Goal: Task Accomplishment & Management: Manage account settings

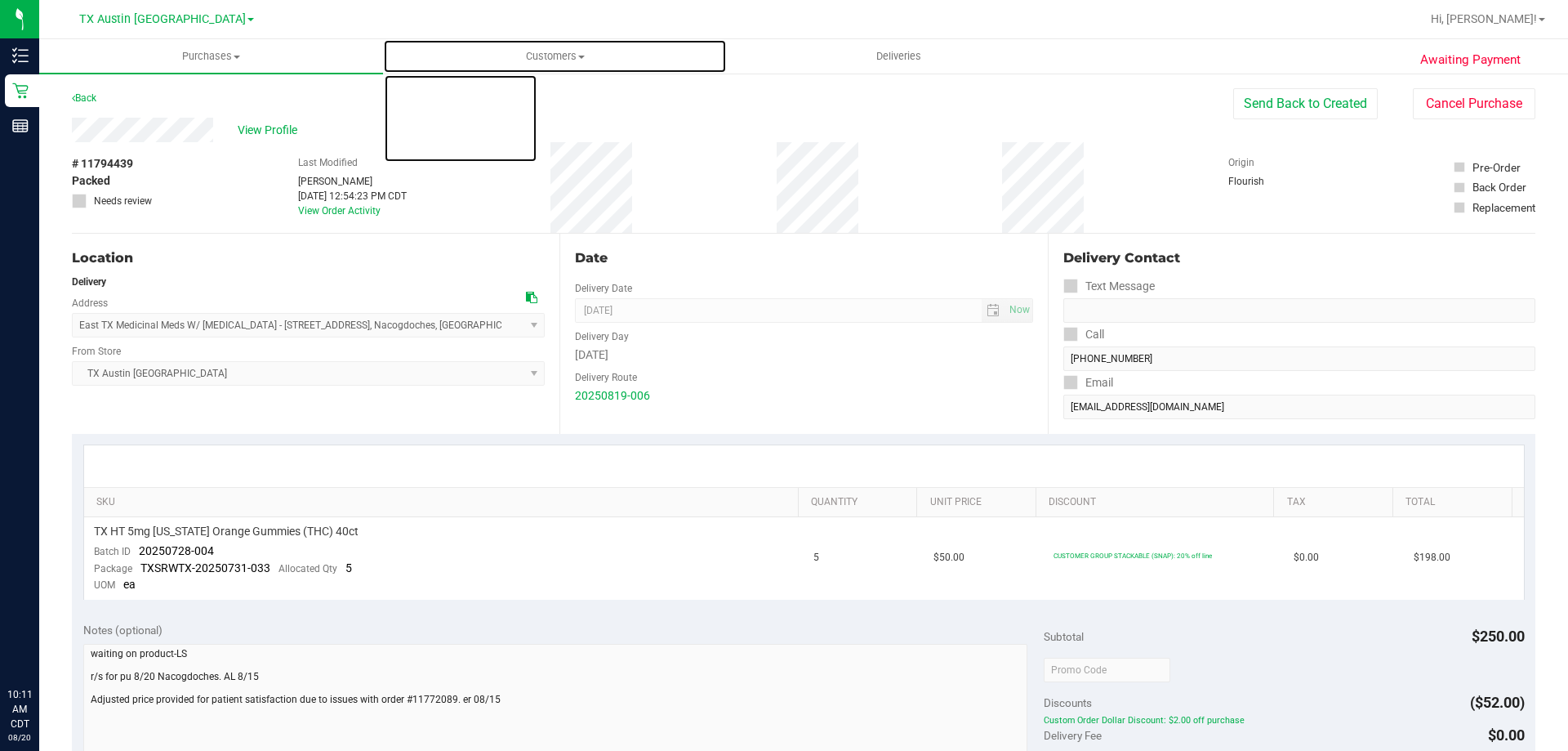
click at [567, 49] on span "Customers" at bounding box center [555, 57] width 342 height 15
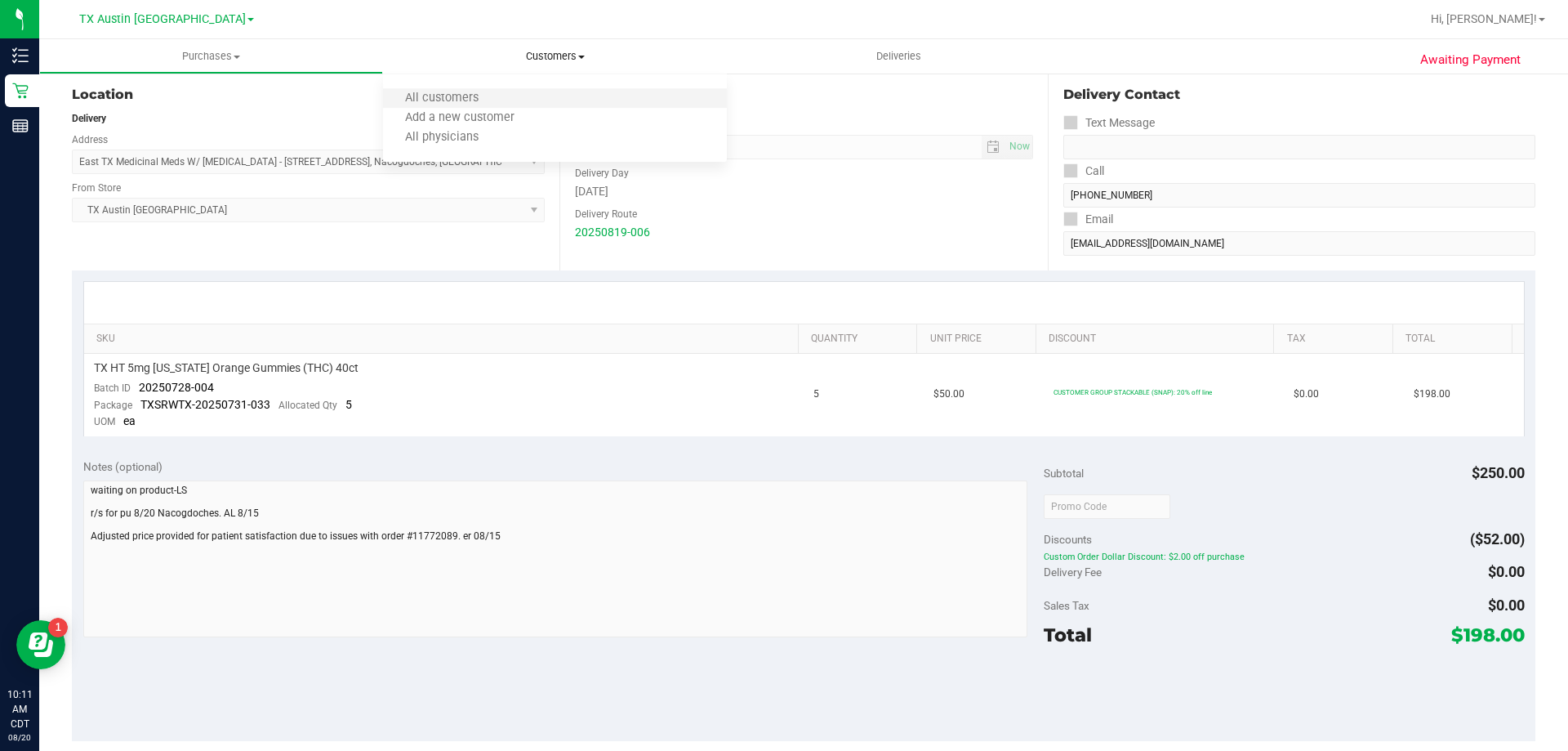
click at [555, 98] on li "All customers" at bounding box center [555, 99] width 344 height 20
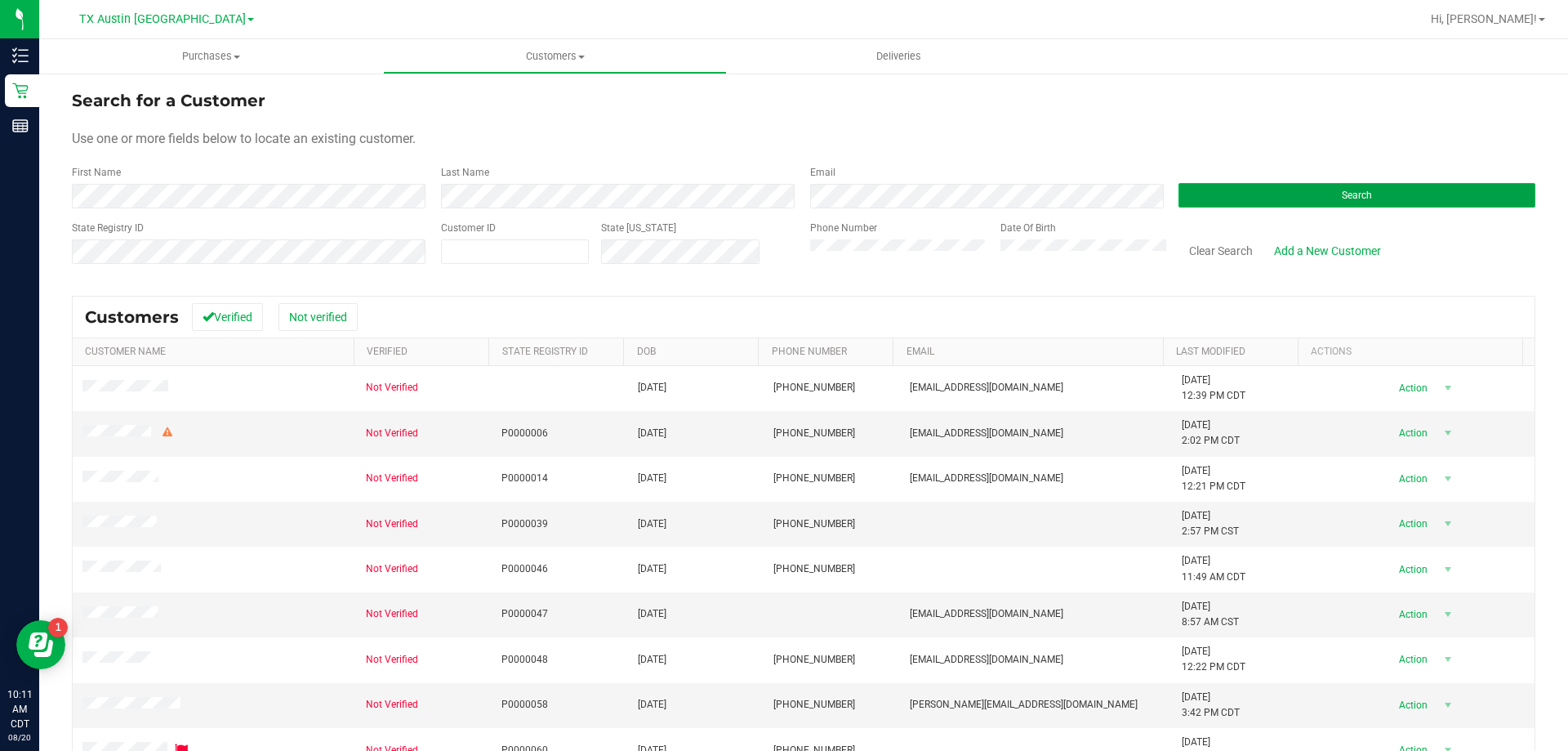
click at [1284, 198] on button "Search" at bounding box center [1356, 195] width 357 height 24
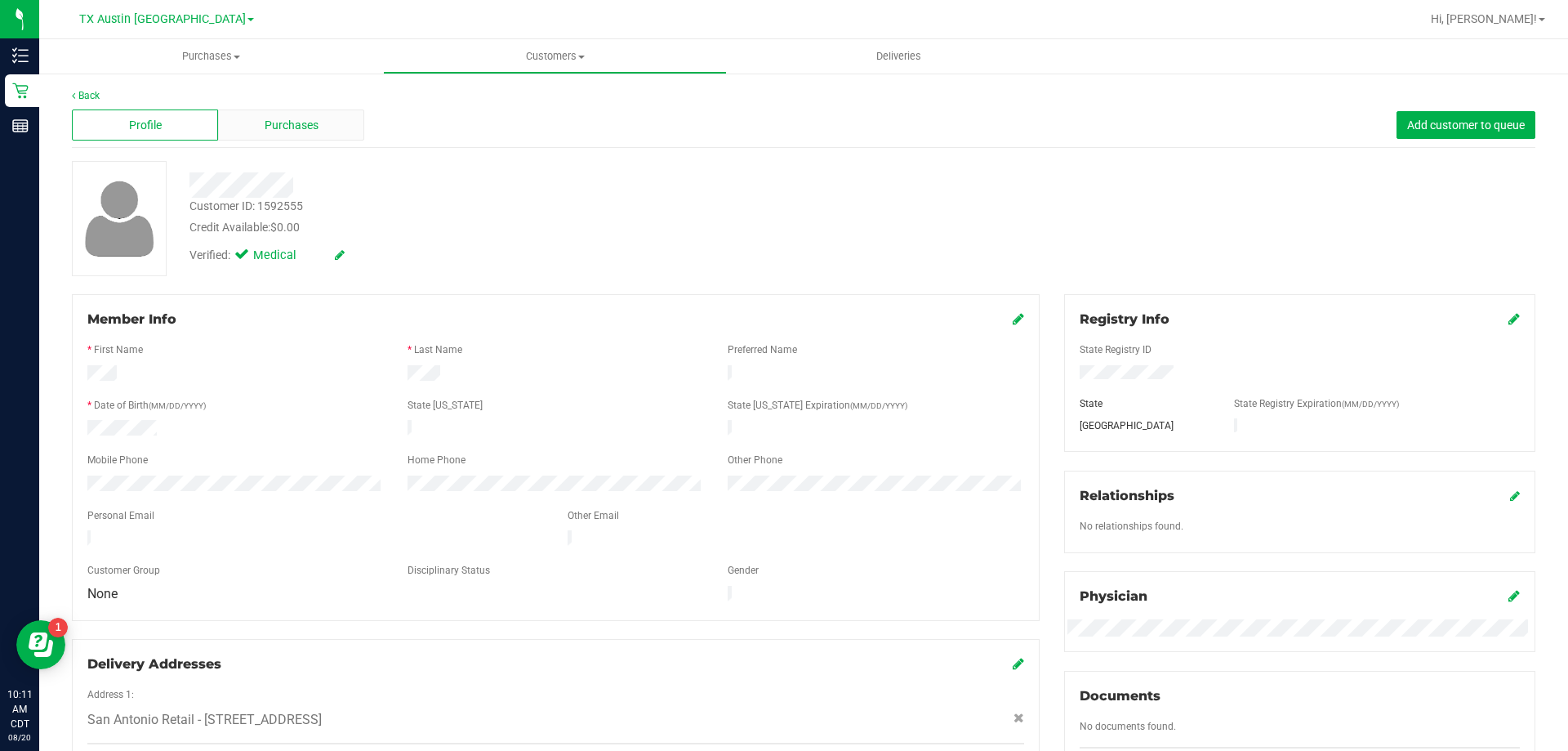
click at [295, 123] on span "Purchases" at bounding box center [291, 125] width 54 height 17
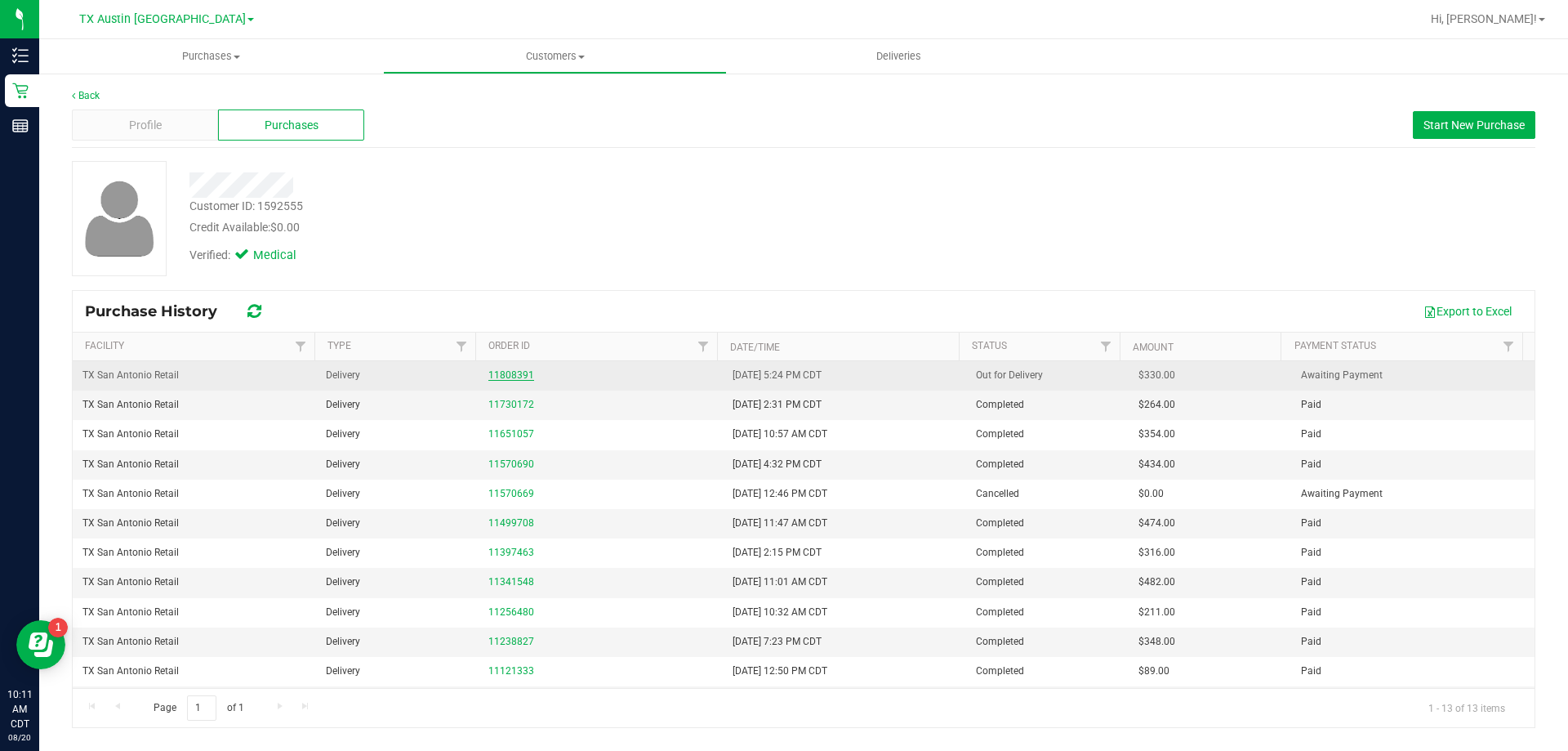
click at [500, 377] on link "11808391" at bounding box center [511, 375] width 46 height 11
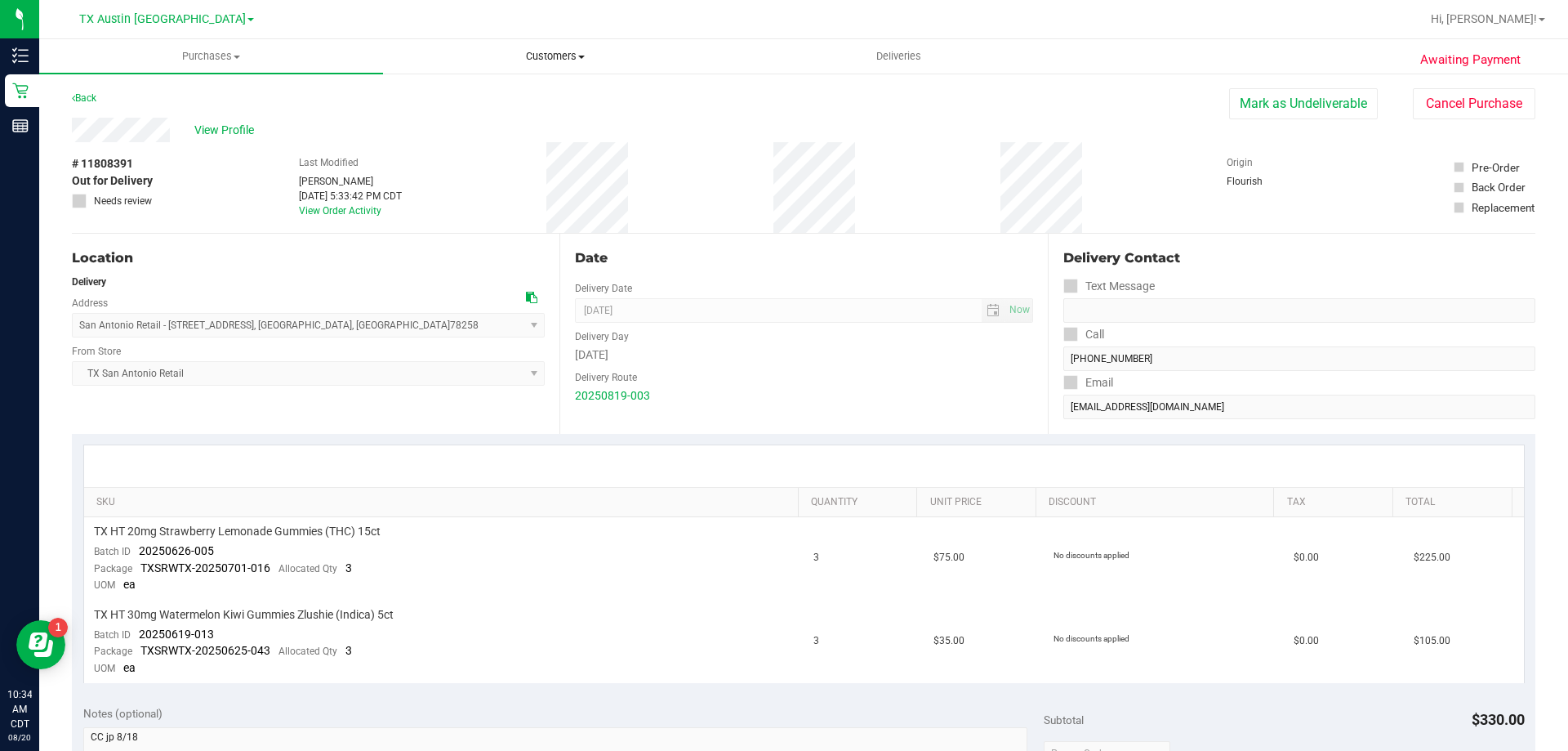
click at [557, 51] on span "Customers" at bounding box center [555, 57] width 342 height 15
click at [557, 98] on li "All customers" at bounding box center [555, 99] width 344 height 20
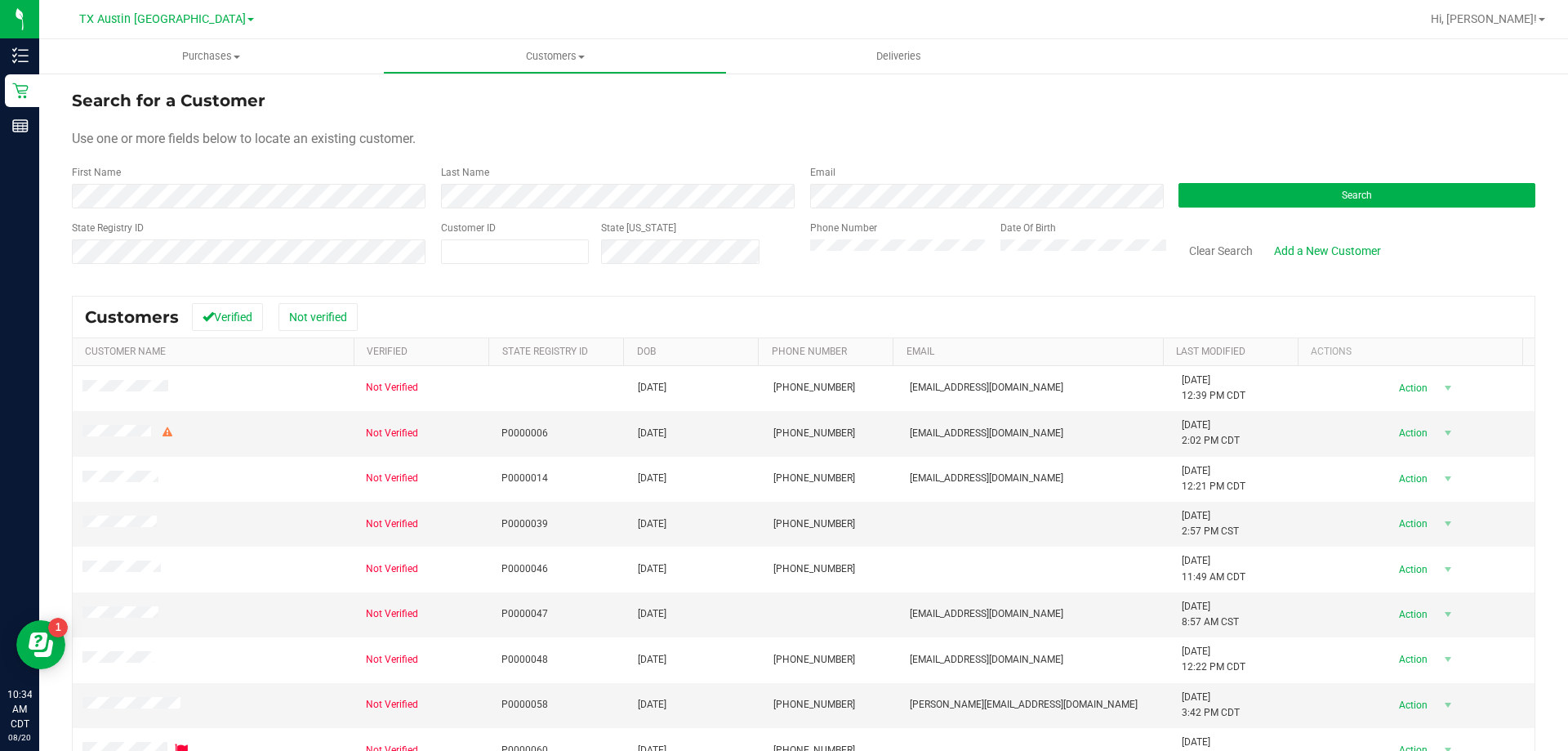
click at [1263, 182] on div "Search" at bounding box center [1350, 187] width 369 height 43
click at [1266, 191] on button "Search" at bounding box center [1356, 195] width 357 height 24
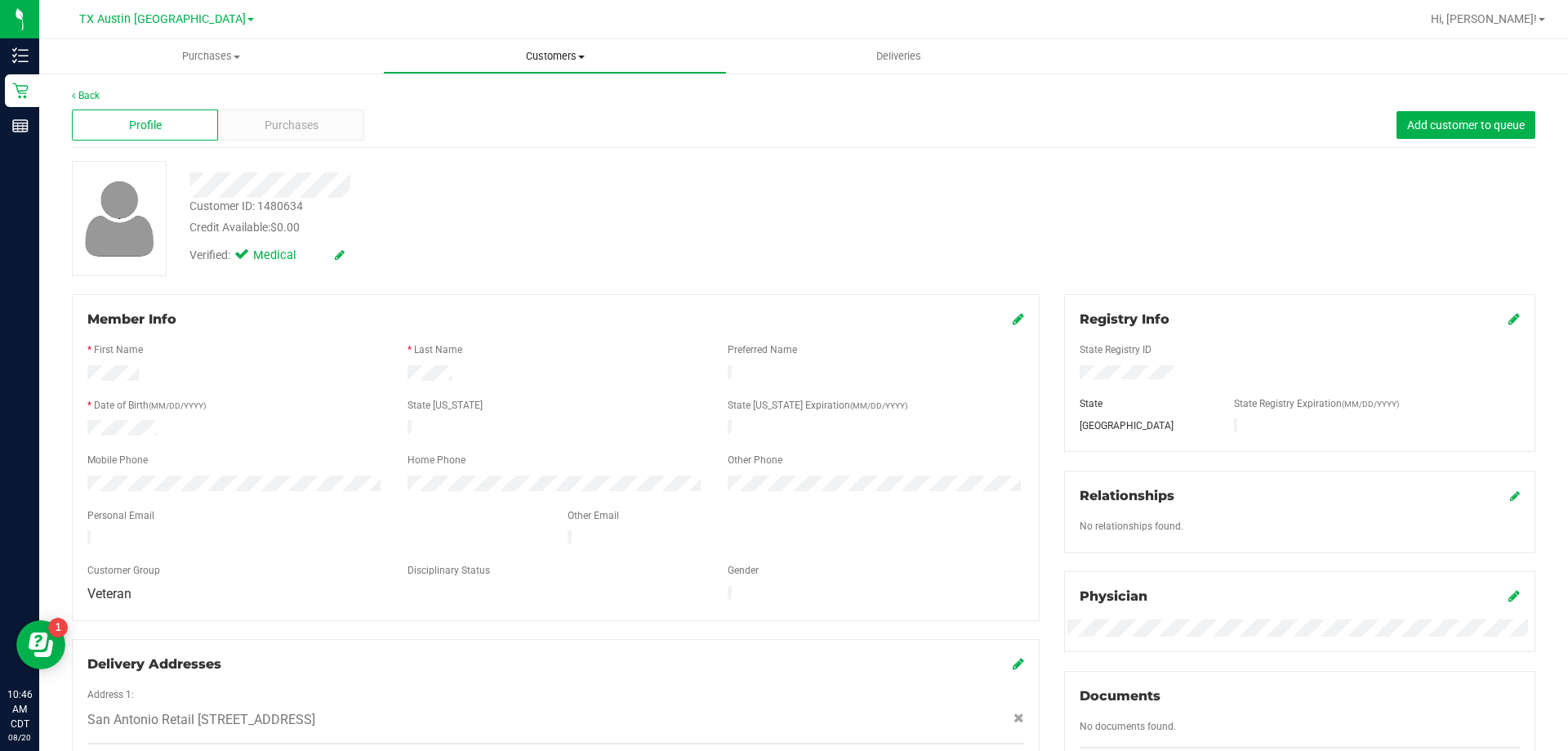
click at [543, 53] on span "Customers" at bounding box center [555, 57] width 342 height 15
click at [543, 97] on li "All customers" at bounding box center [555, 99] width 344 height 20
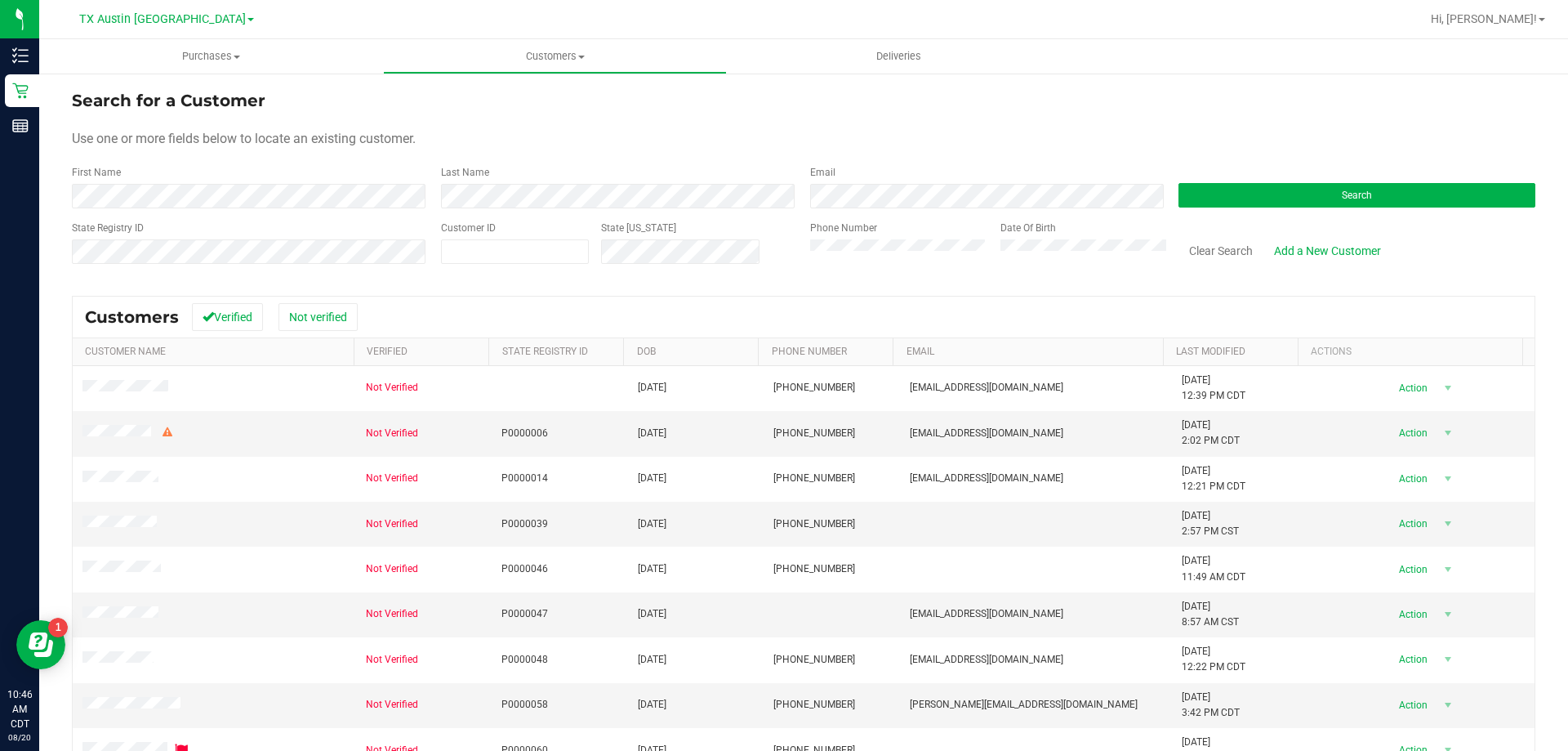
click at [990, 243] on div "Date Of Birth" at bounding box center [1077, 250] width 179 height 58
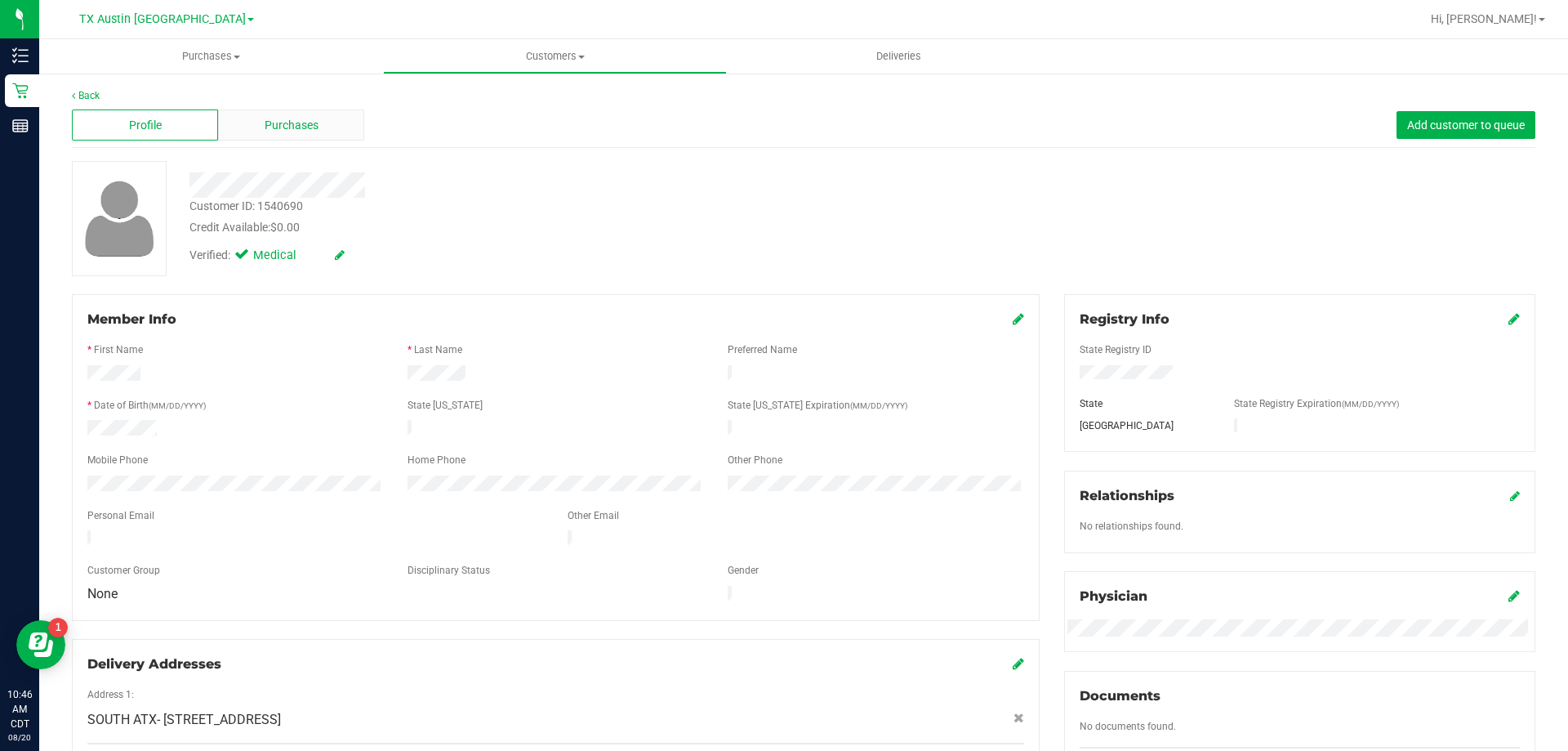
click at [342, 132] on div "Purchases" at bounding box center [291, 124] width 146 height 31
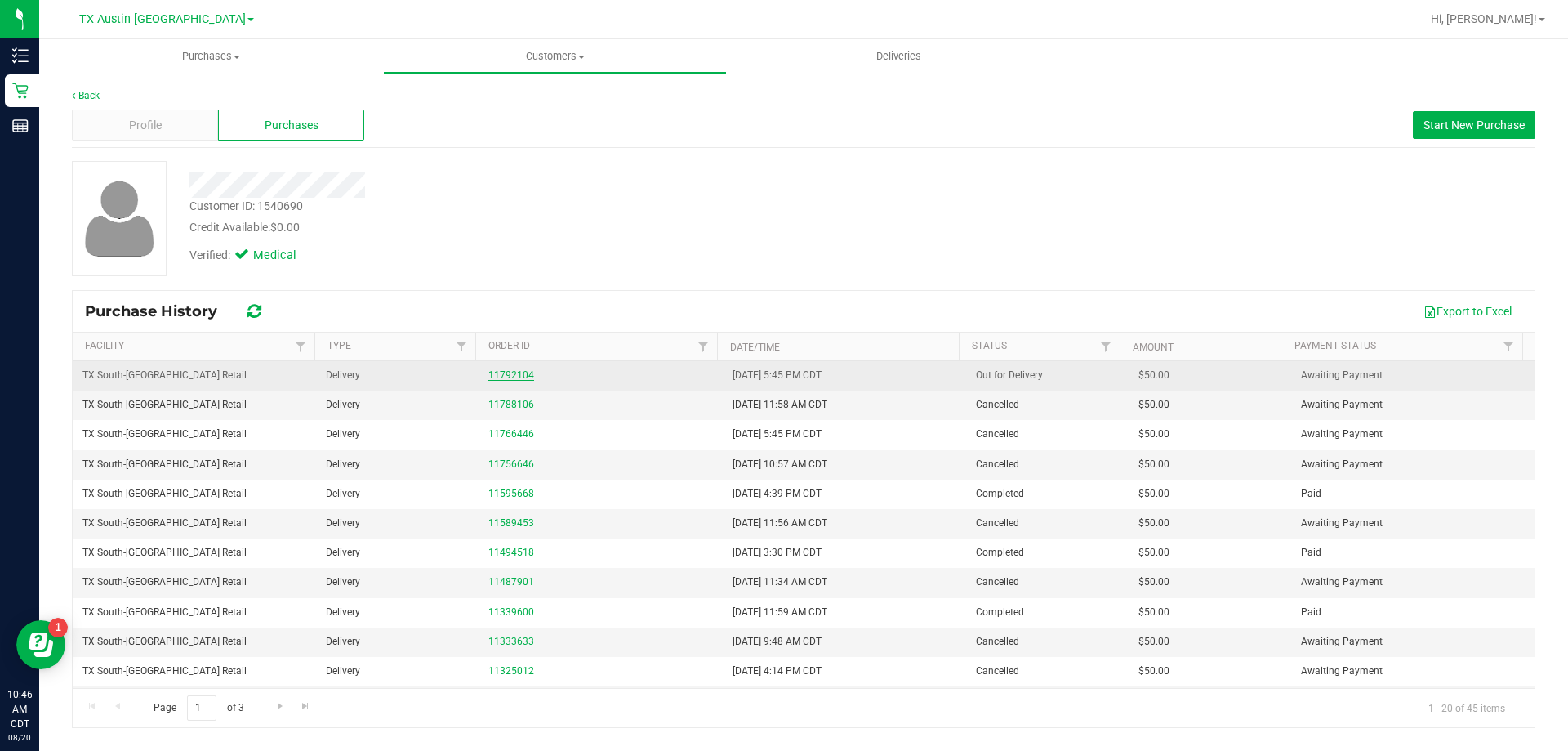
click at [513, 375] on link "11792104" at bounding box center [511, 375] width 46 height 11
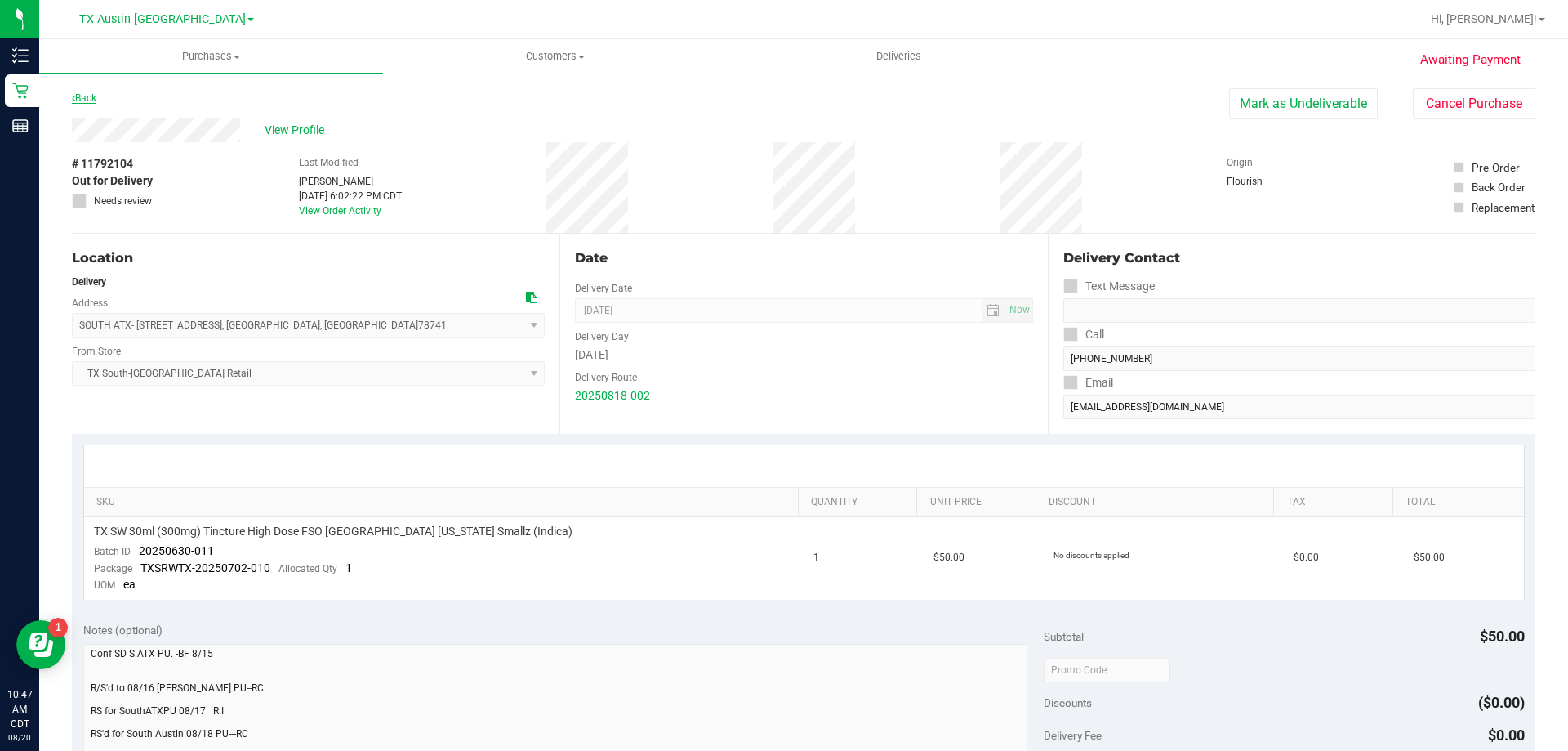
click at [84, 100] on link "Back" at bounding box center [84, 98] width 24 height 11
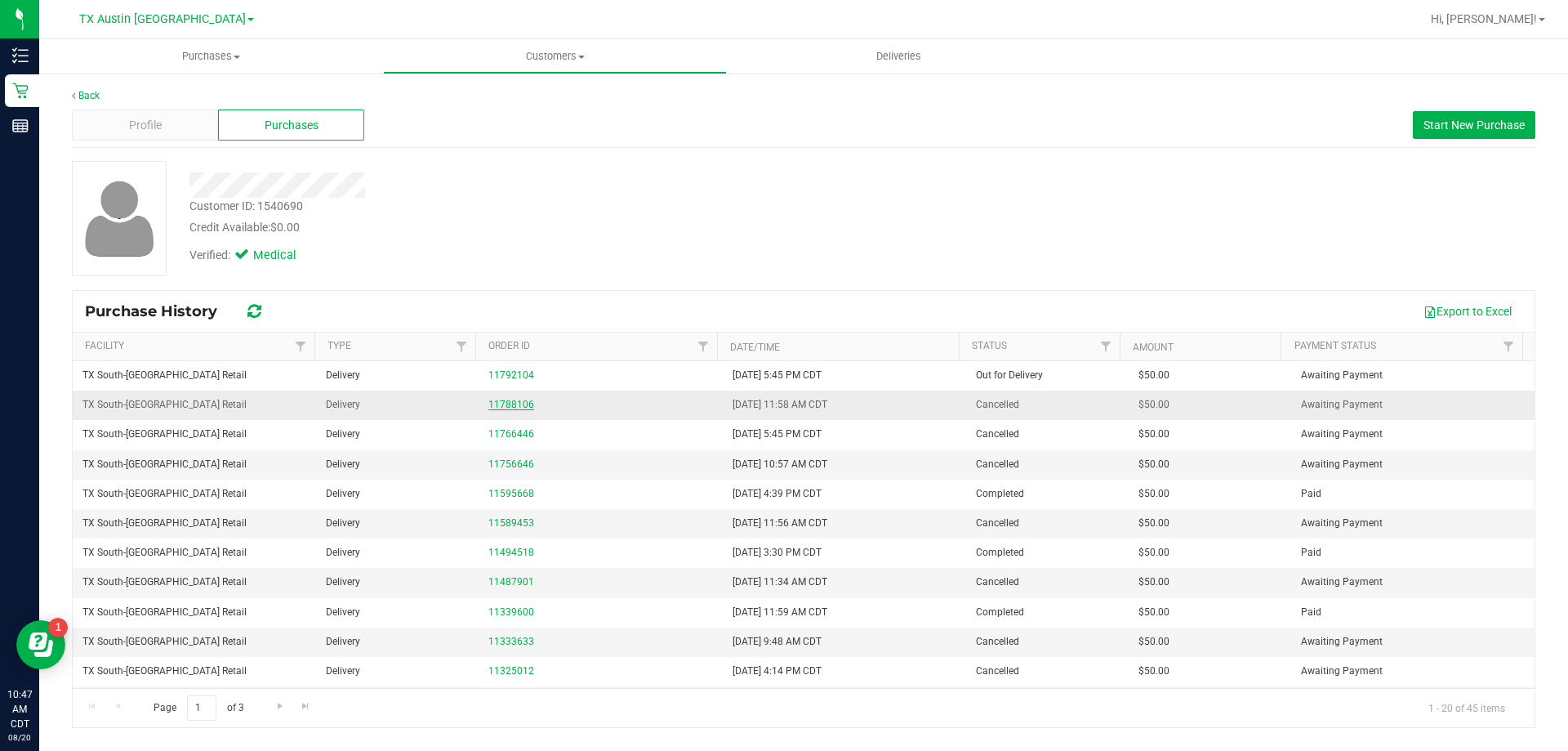
click at [499, 404] on link "11788106" at bounding box center [511, 404] width 46 height 11
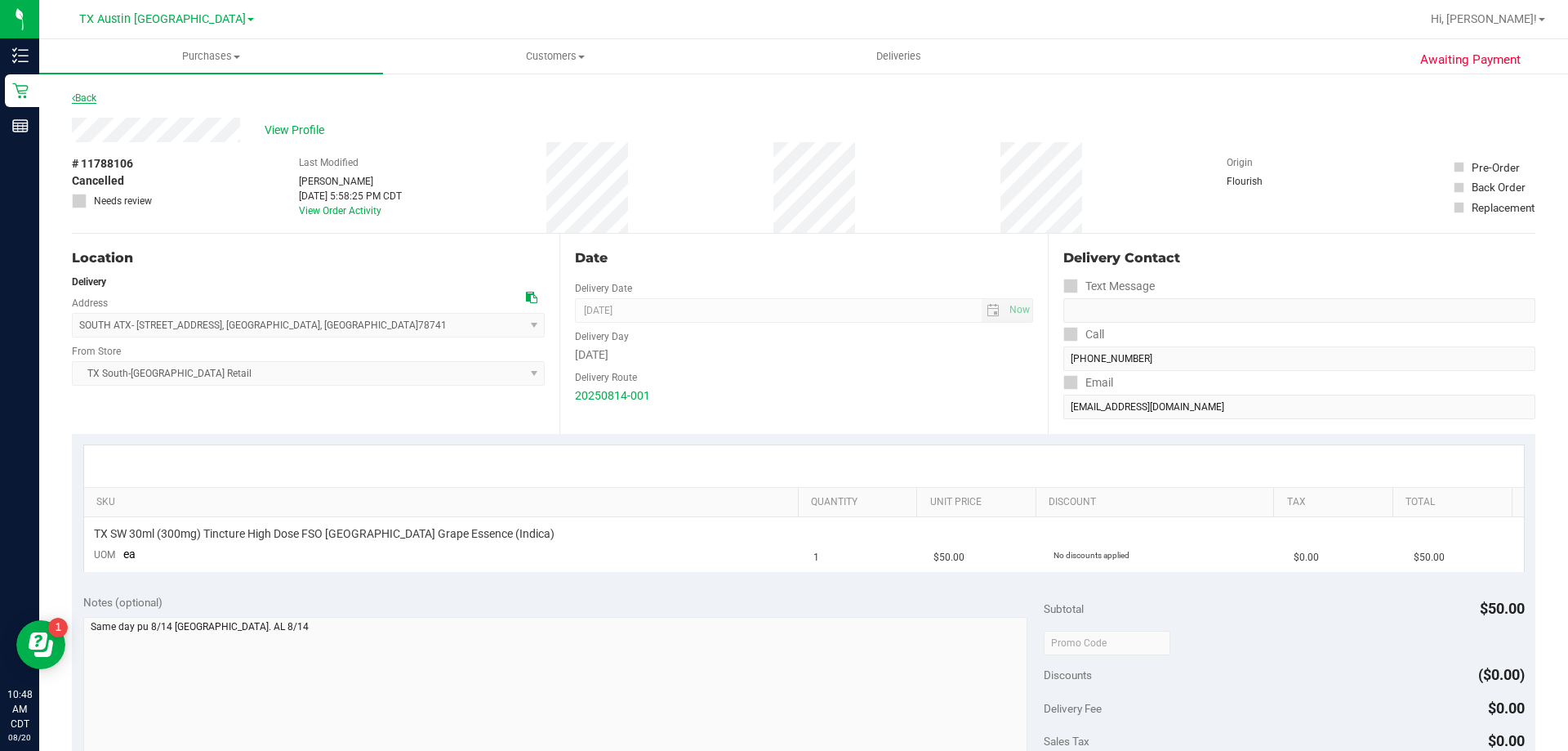
click at [91, 95] on link "Back" at bounding box center [84, 98] width 24 height 11
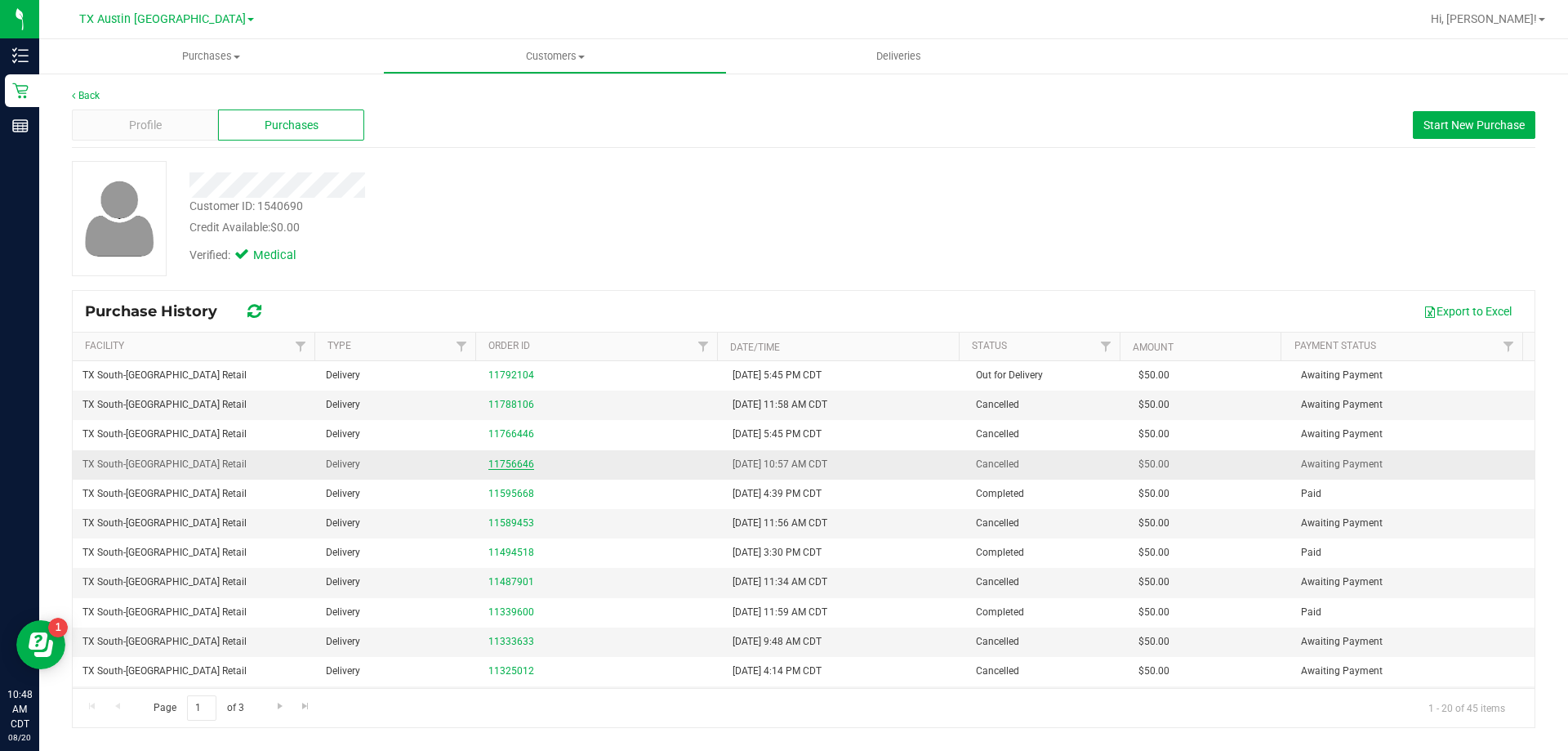
click at [523, 467] on link "11756646" at bounding box center [511, 465] width 46 height 11
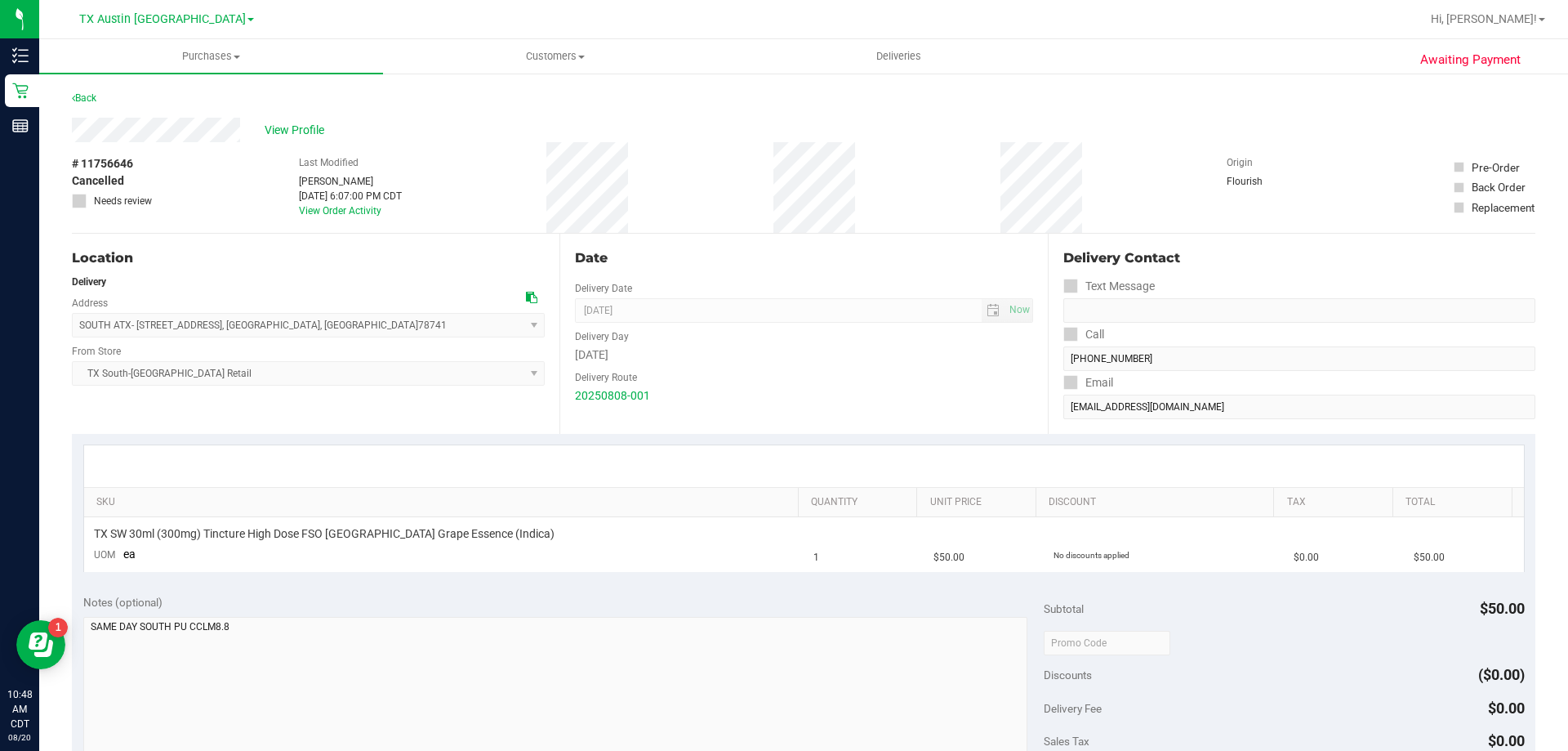
click at [77, 90] on div "Back" at bounding box center [84, 98] width 24 height 20
click at [87, 97] on link "Back" at bounding box center [84, 98] width 24 height 11
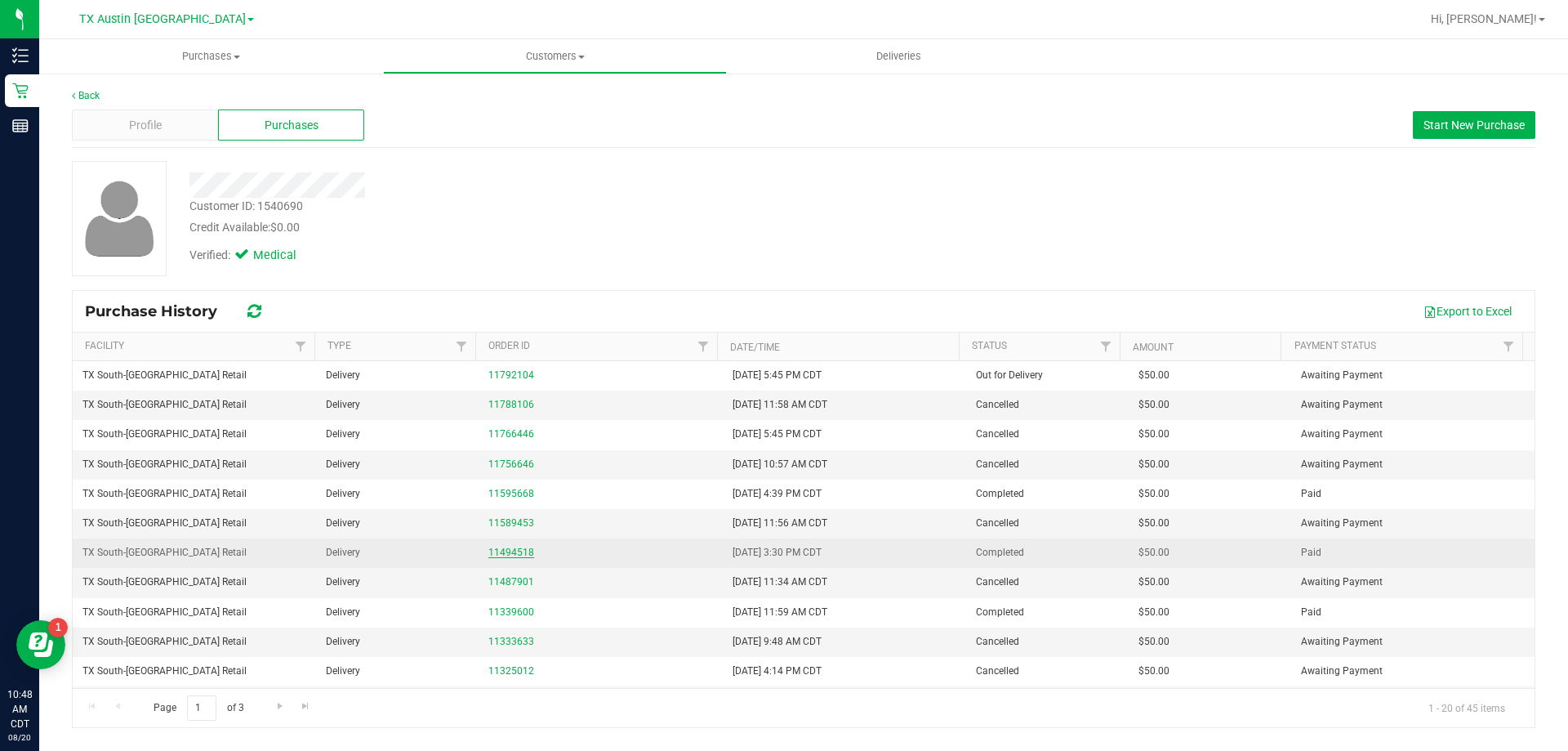
click at [512, 551] on link "11494518" at bounding box center [511, 552] width 46 height 11
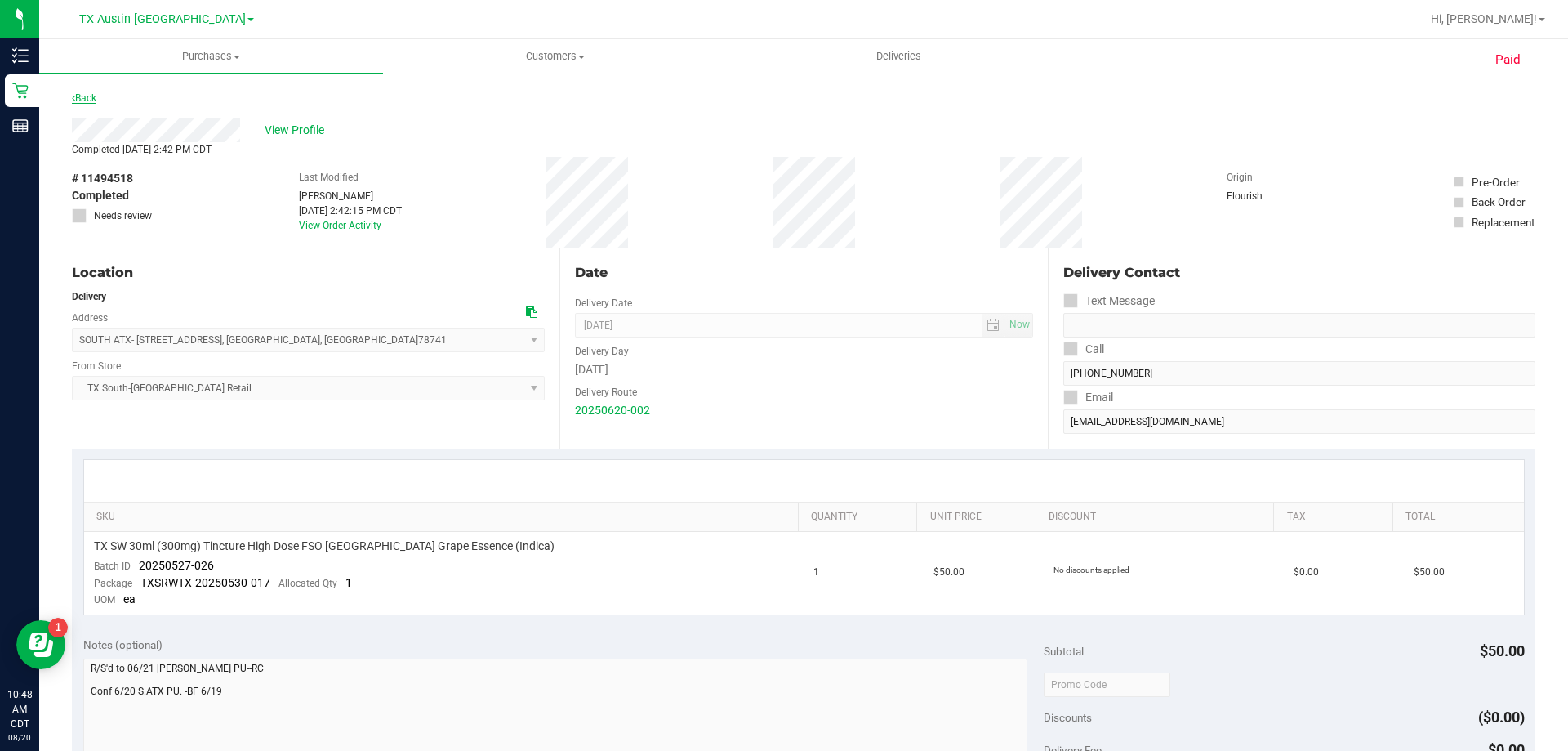
click at [83, 99] on link "Back" at bounding box center [84, 98] width 24 height 11
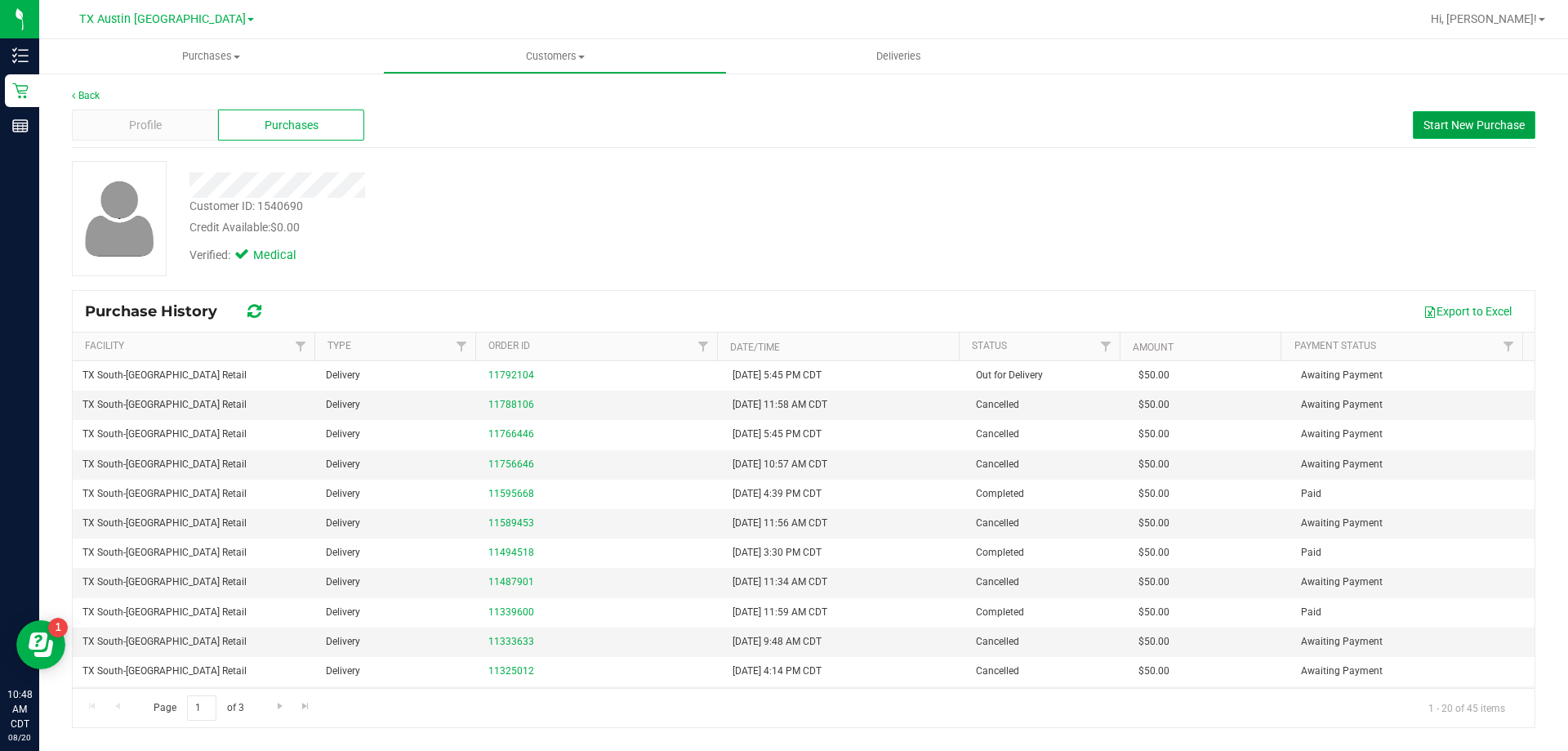
click at [1462, 123] on span "Start New Purchase" at bounding box center [1475, 125] width 102 height 13
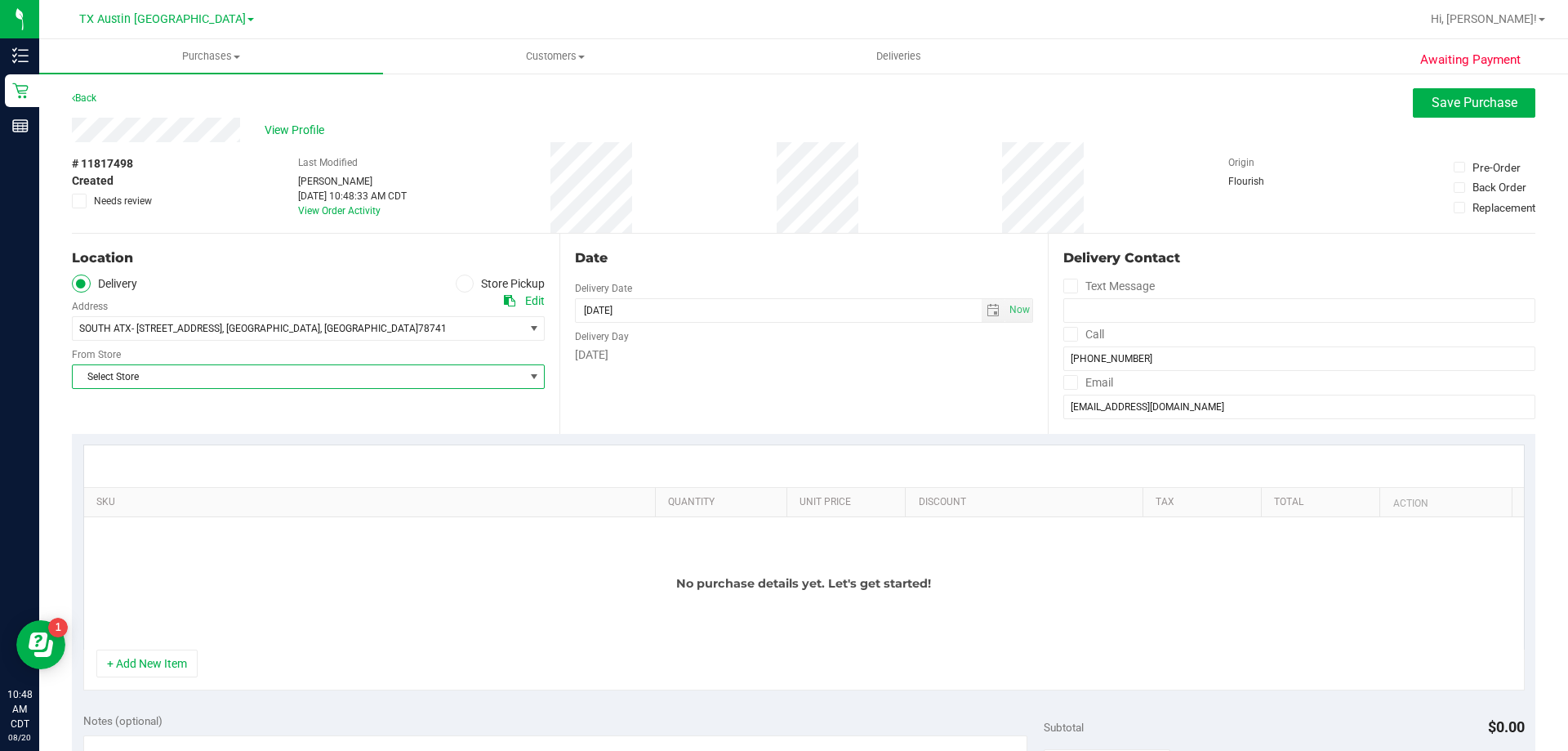
click at [320, 382] on span "Select Store" at bounding box center [298, 377] width 451 height 23
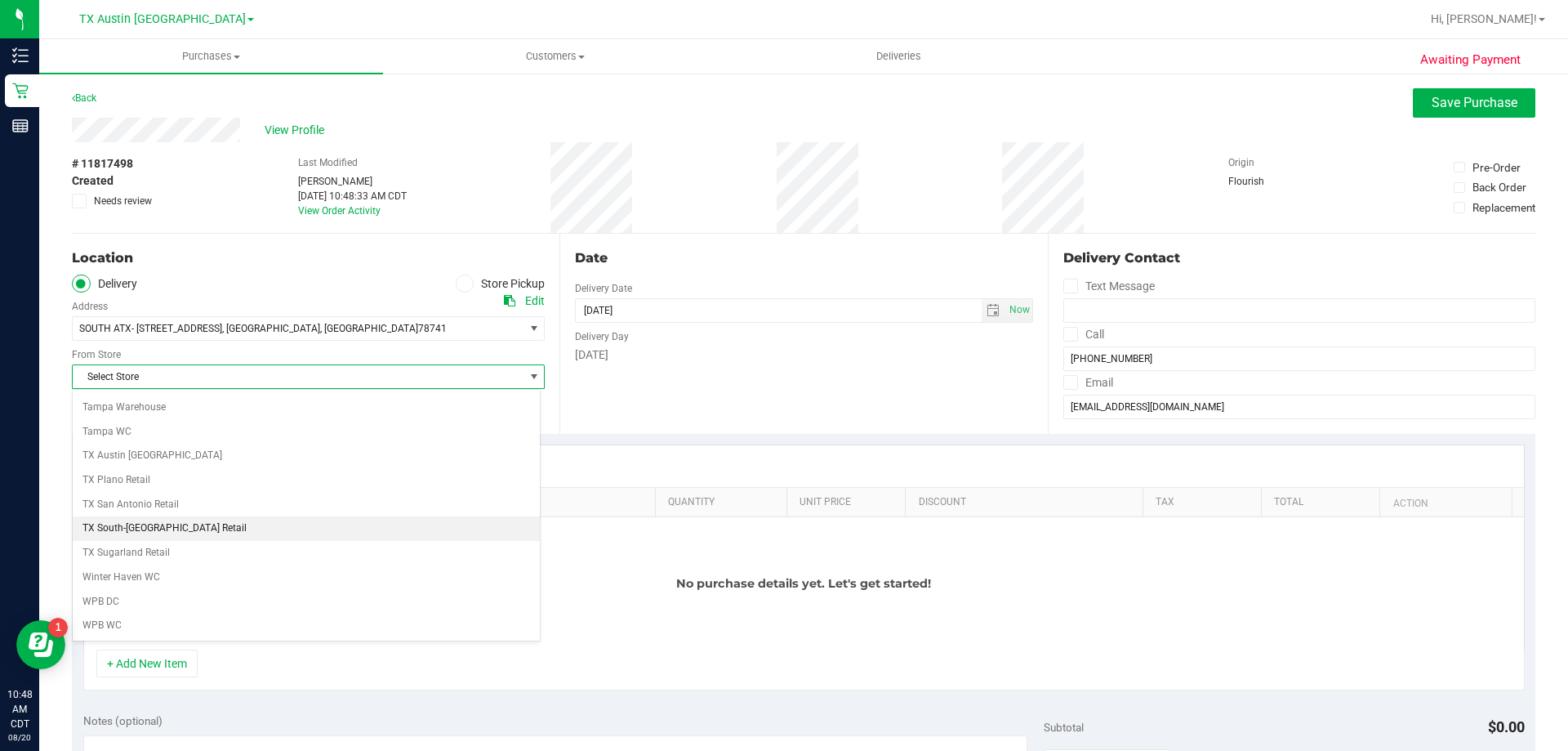
click at [170, 527] on li "TX South-[GEOGRAPHIC_DATA] Retail" at bounding box center [306, 529] width 467 height 24
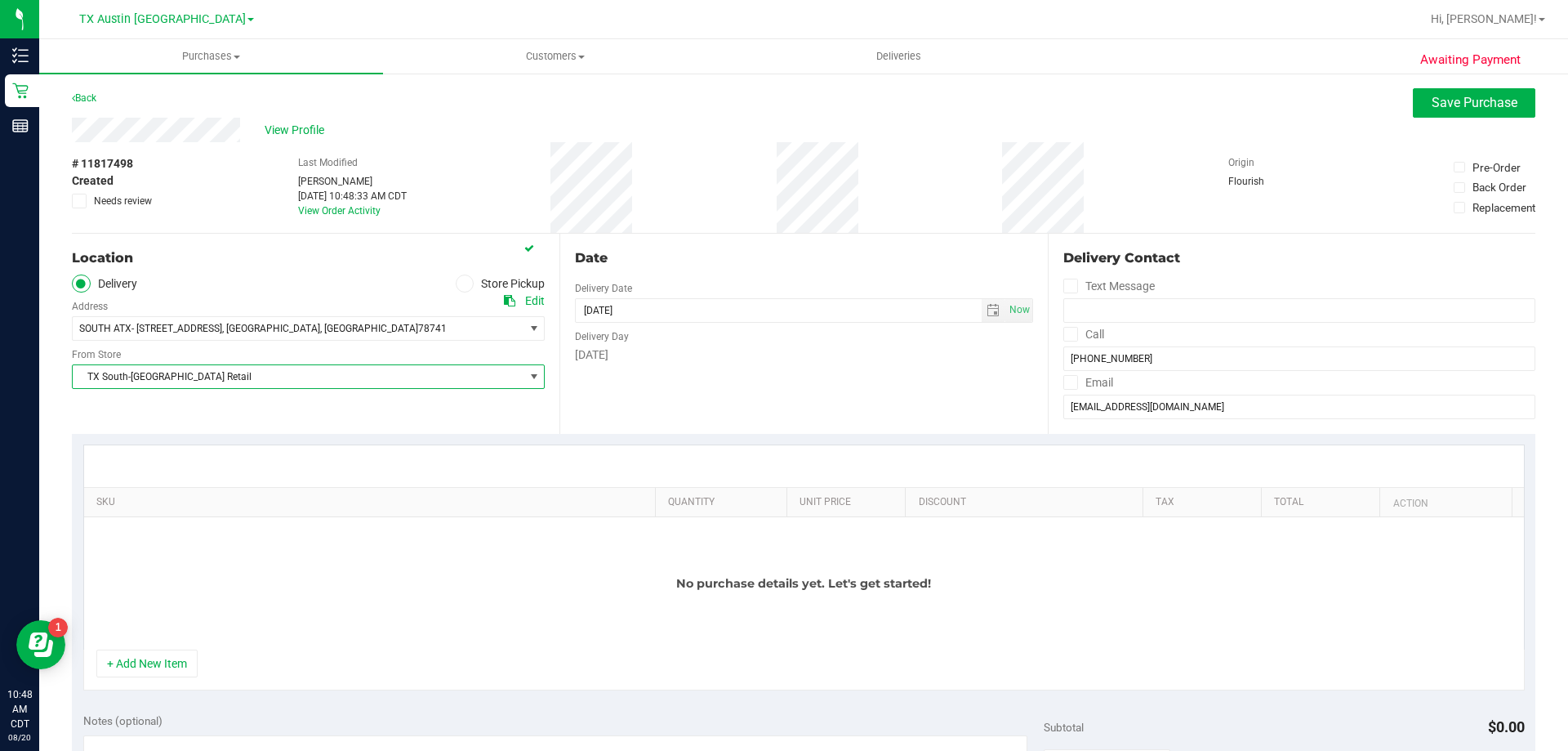
click at [1065, 335] on icon at bounding box center [1070, 335] width 10 height 0
click at [0, 0] on input "Call" at bounding box center [0, 0] width 0 height 0
click at [1063, 393] on label "Email" at bounding box center [1088, 383] width 50 height 24
click at [0, 0] on input "Email" at bounding box center [0, 0] width 0 height 0
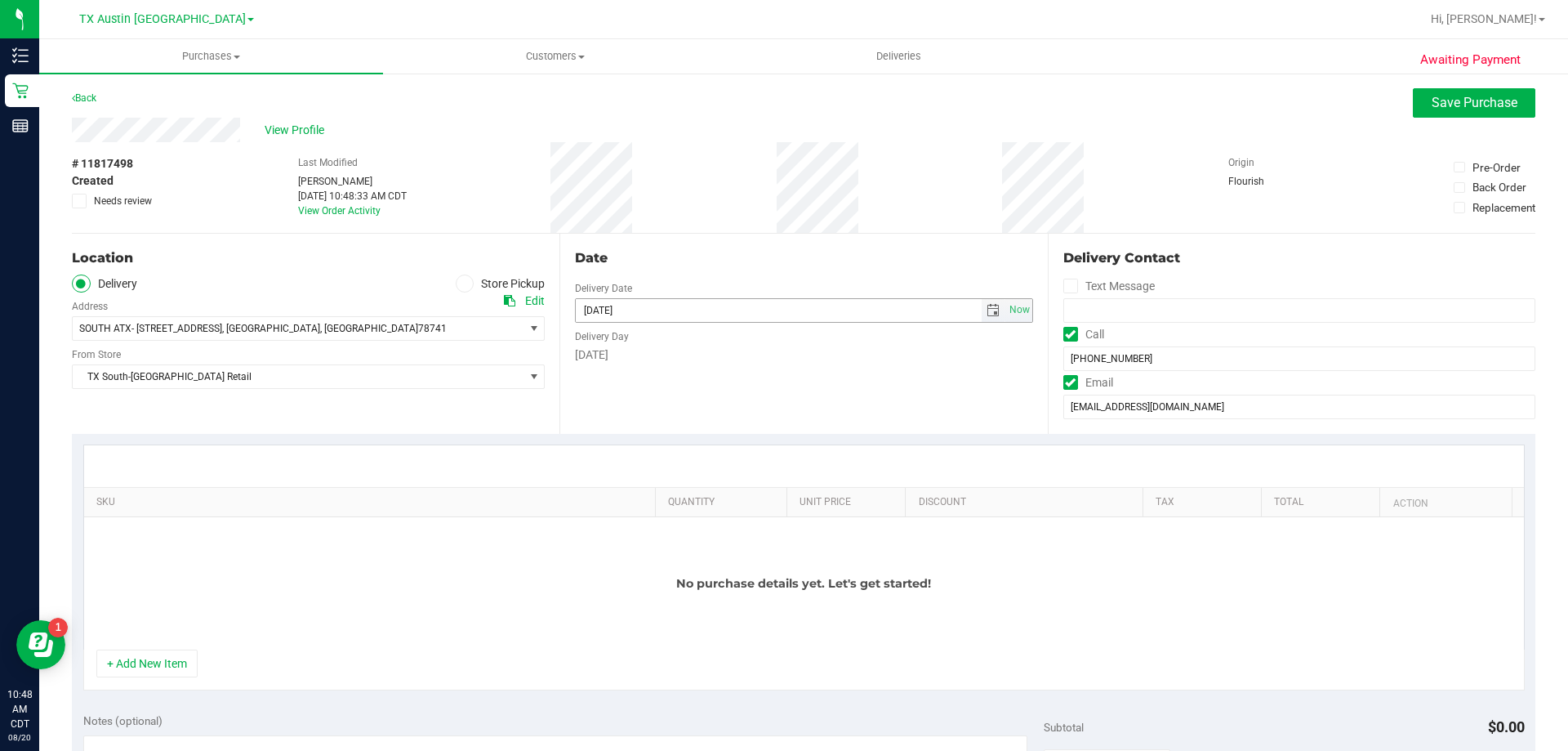
click at [988, 317] on span "select" at bounding box center [993, 310] width 24 height 23
click at [845, 436] on div "SKU Quantity Unit Price Discount Tax Total Action No purchase details yet. Let'…" at bounding box center [803, 568] width 1463 height 268
click at [137, 659] on button "+ Add New Item" at bounding box center [147, 662] width 102 height 27
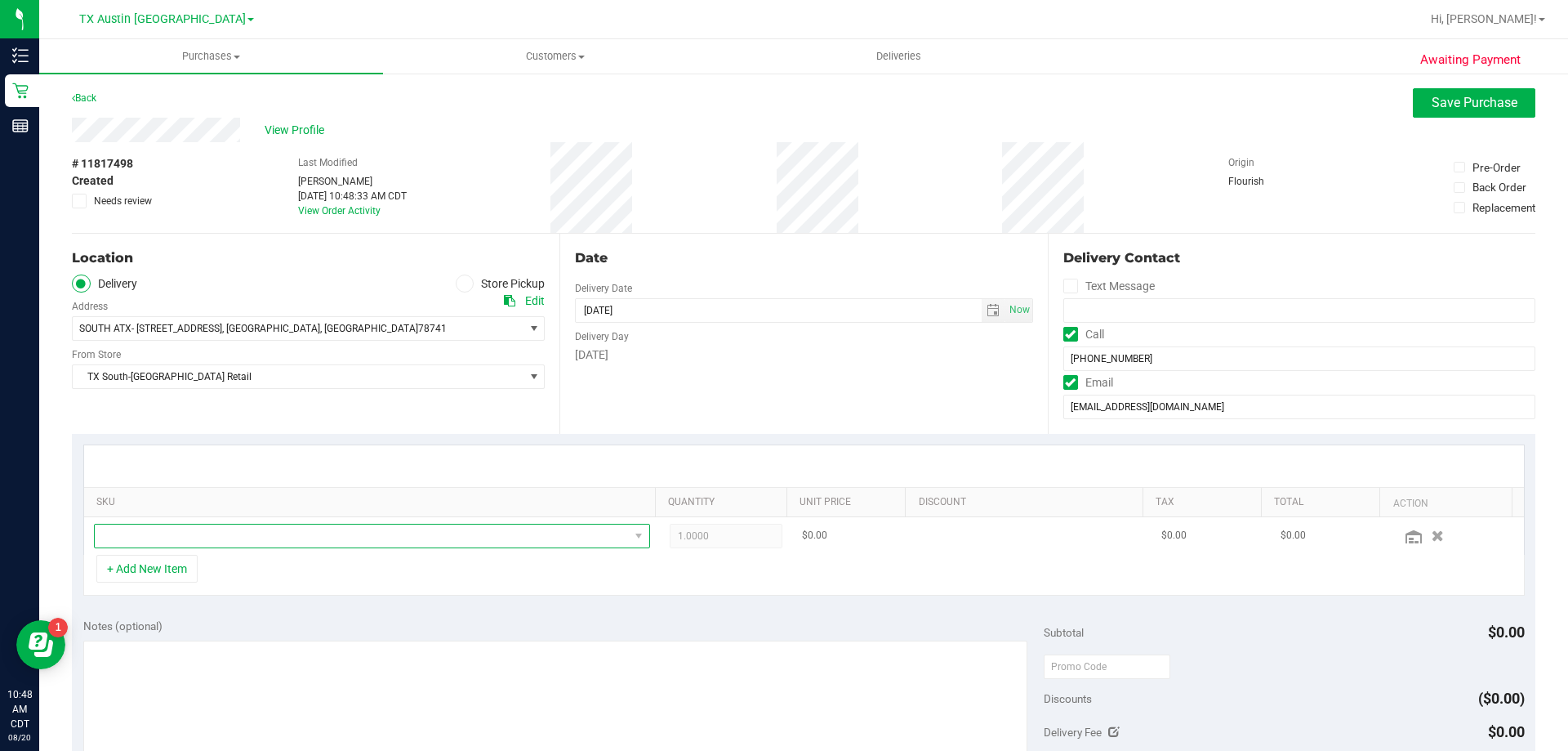
click at [245, 533] on span "NO DATA FOUND" at bounding box center [362, 536] width 534 height 23
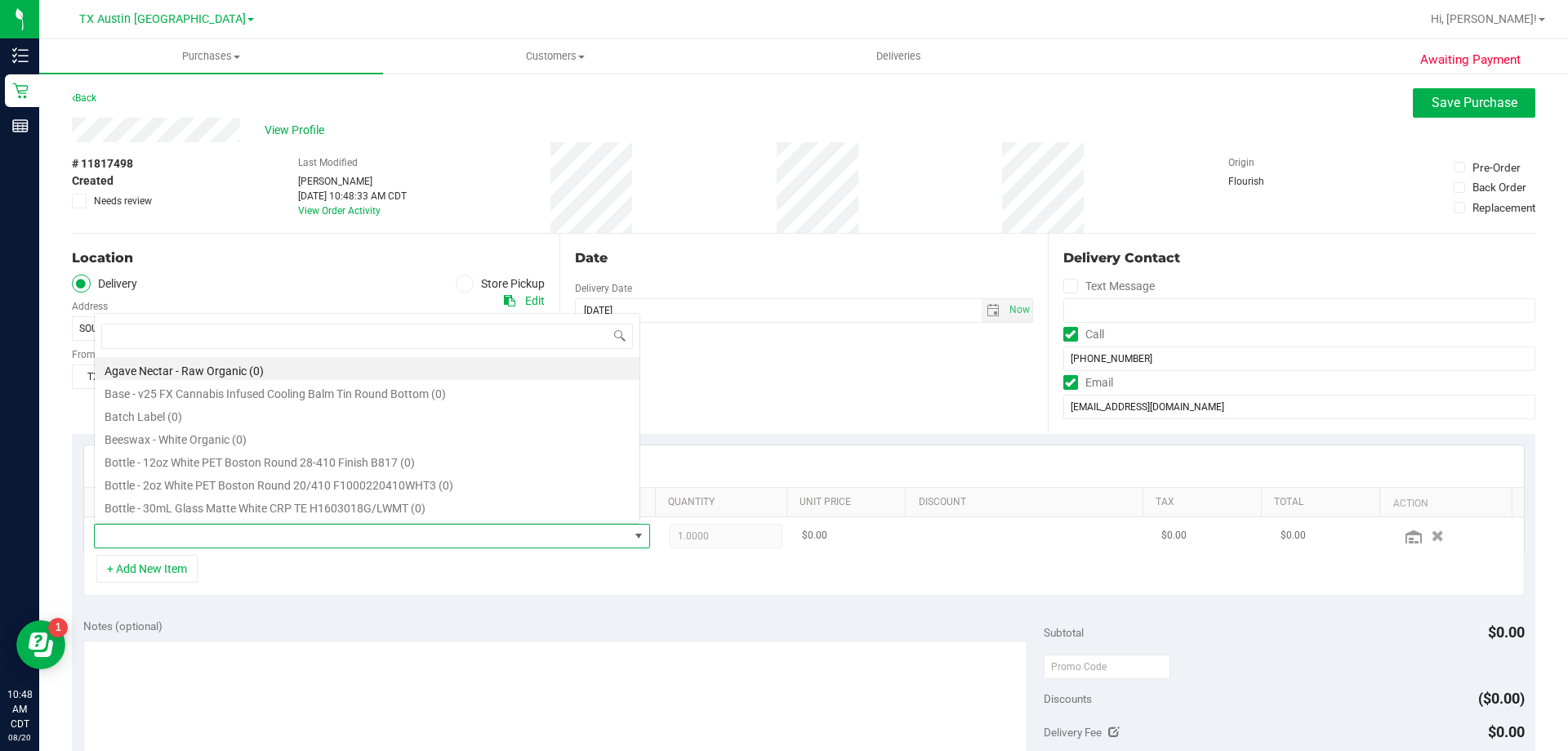
scroll to position [24, 542]
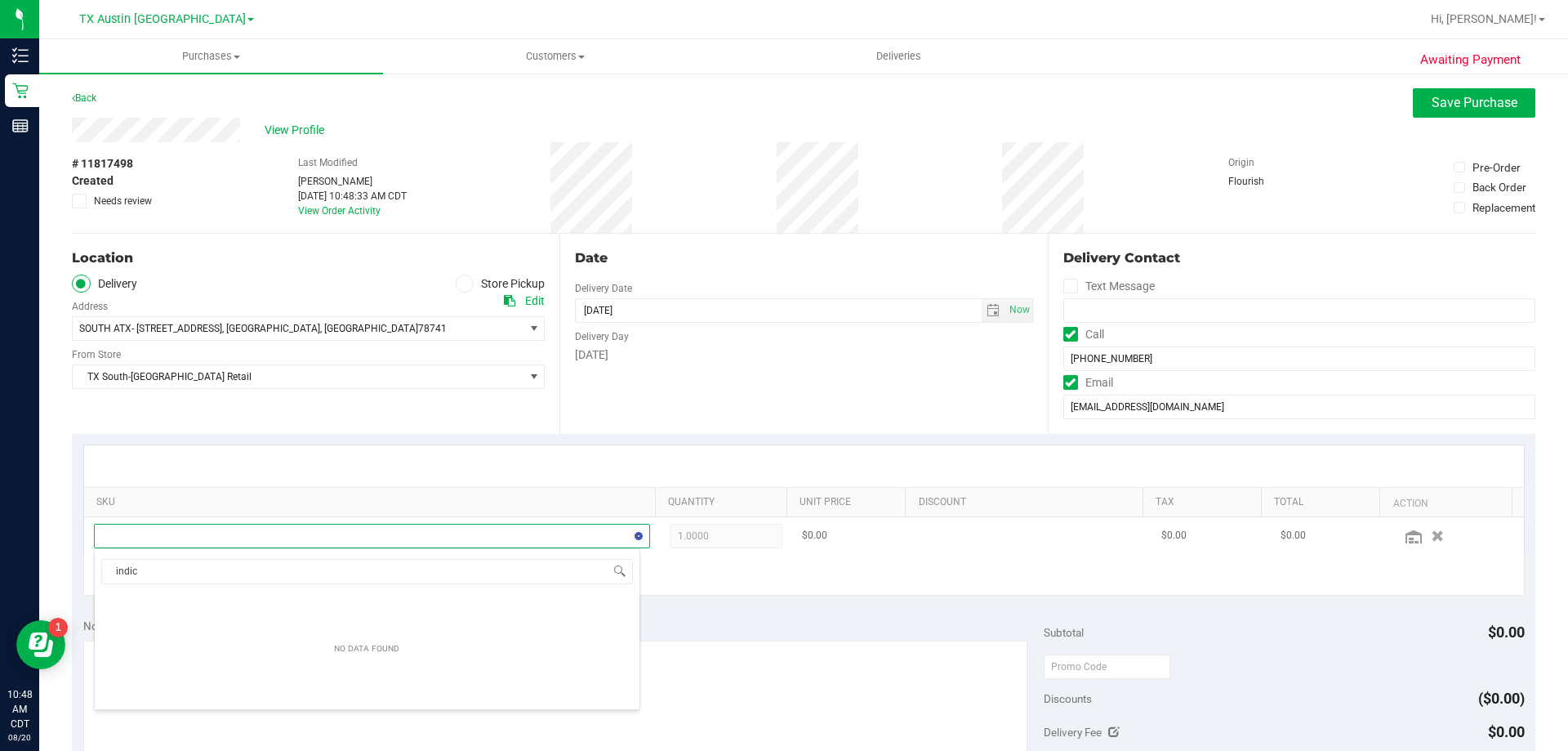
type input "indica"
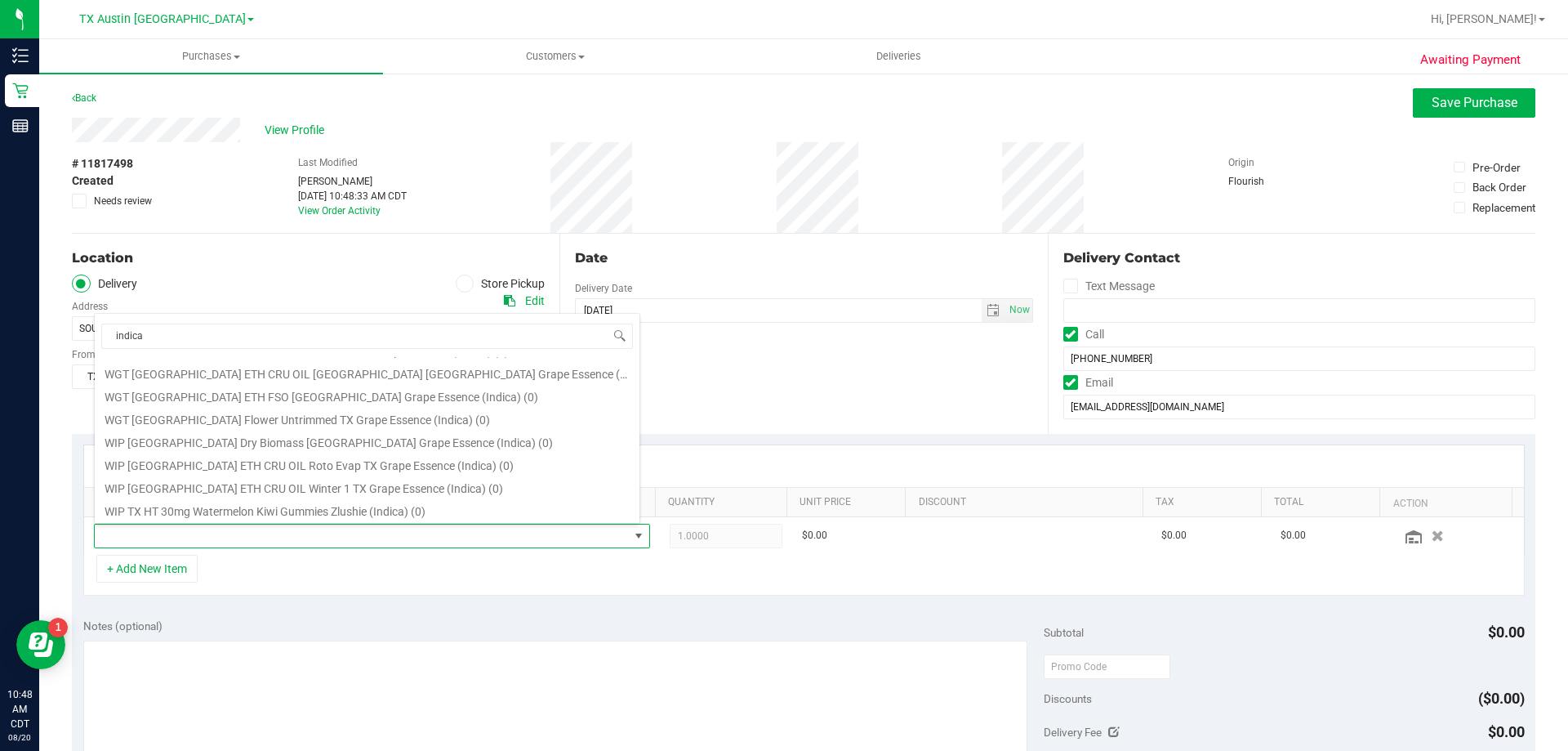
scroll to position [212, 0]
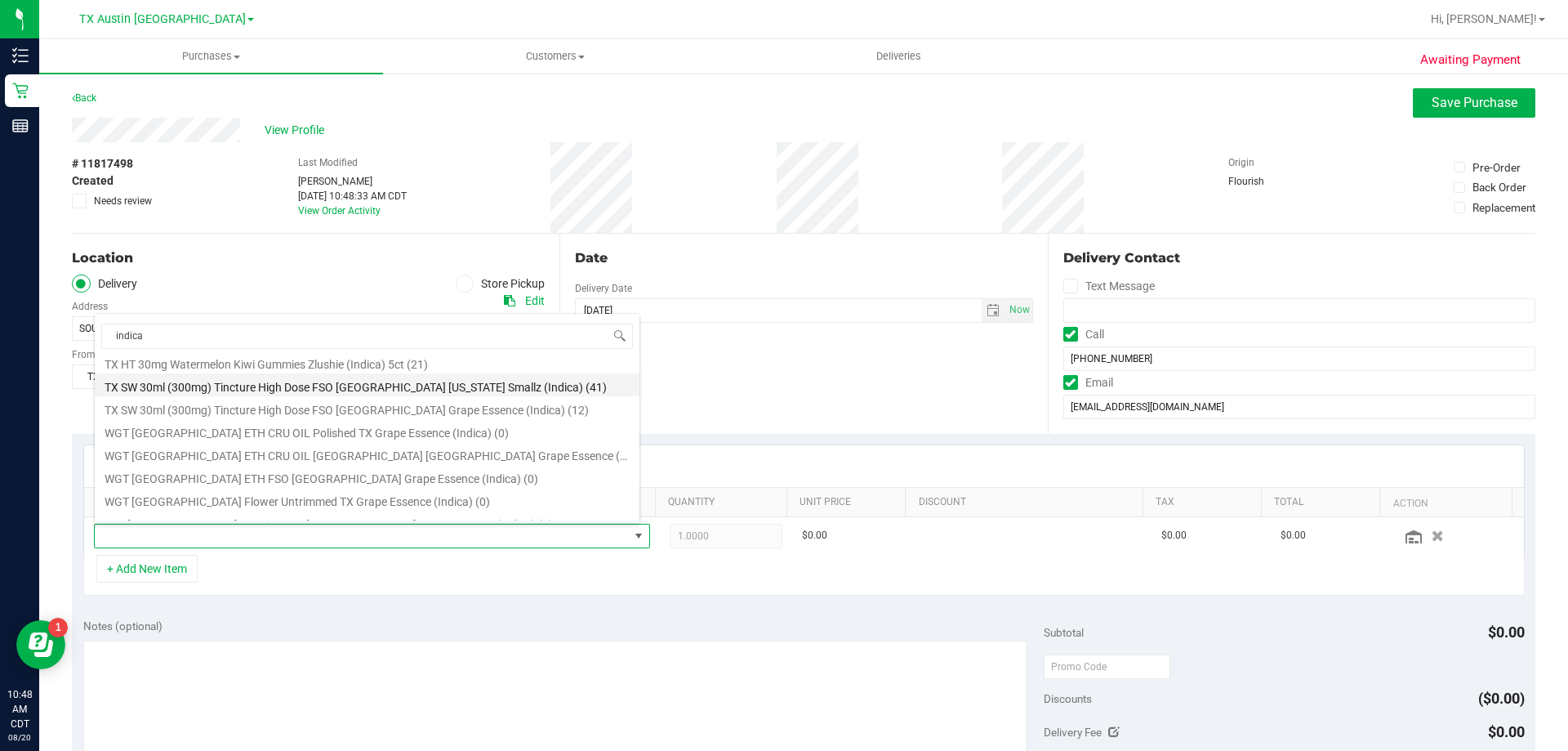
click at [318, 384] on li "TX SW 30ml (300mg) Tincture High Dose FSO TX Georgia Smallz (Indica) (41)" at bounding box center [367, 384] width 544 height 23
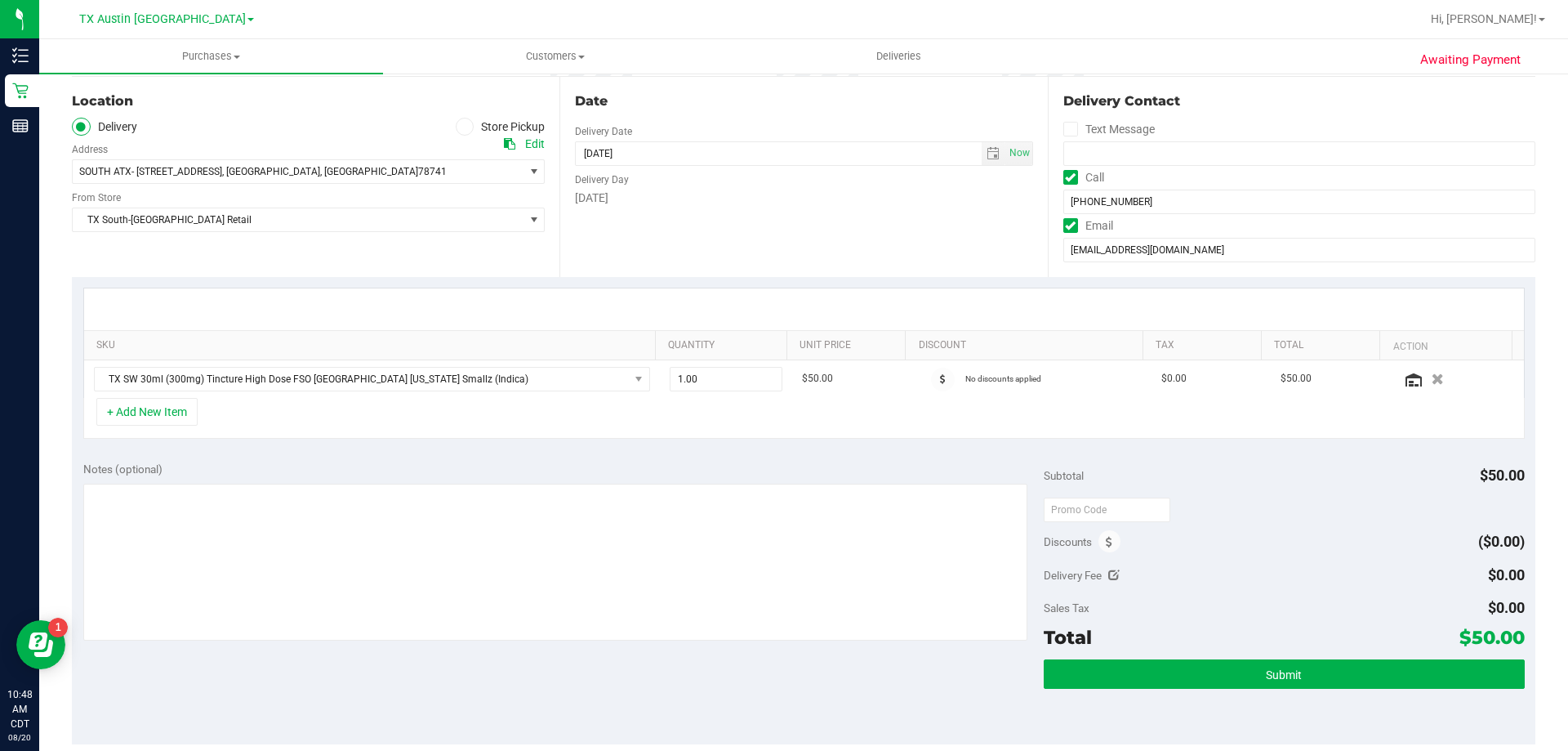
scroll to position [163, 0]
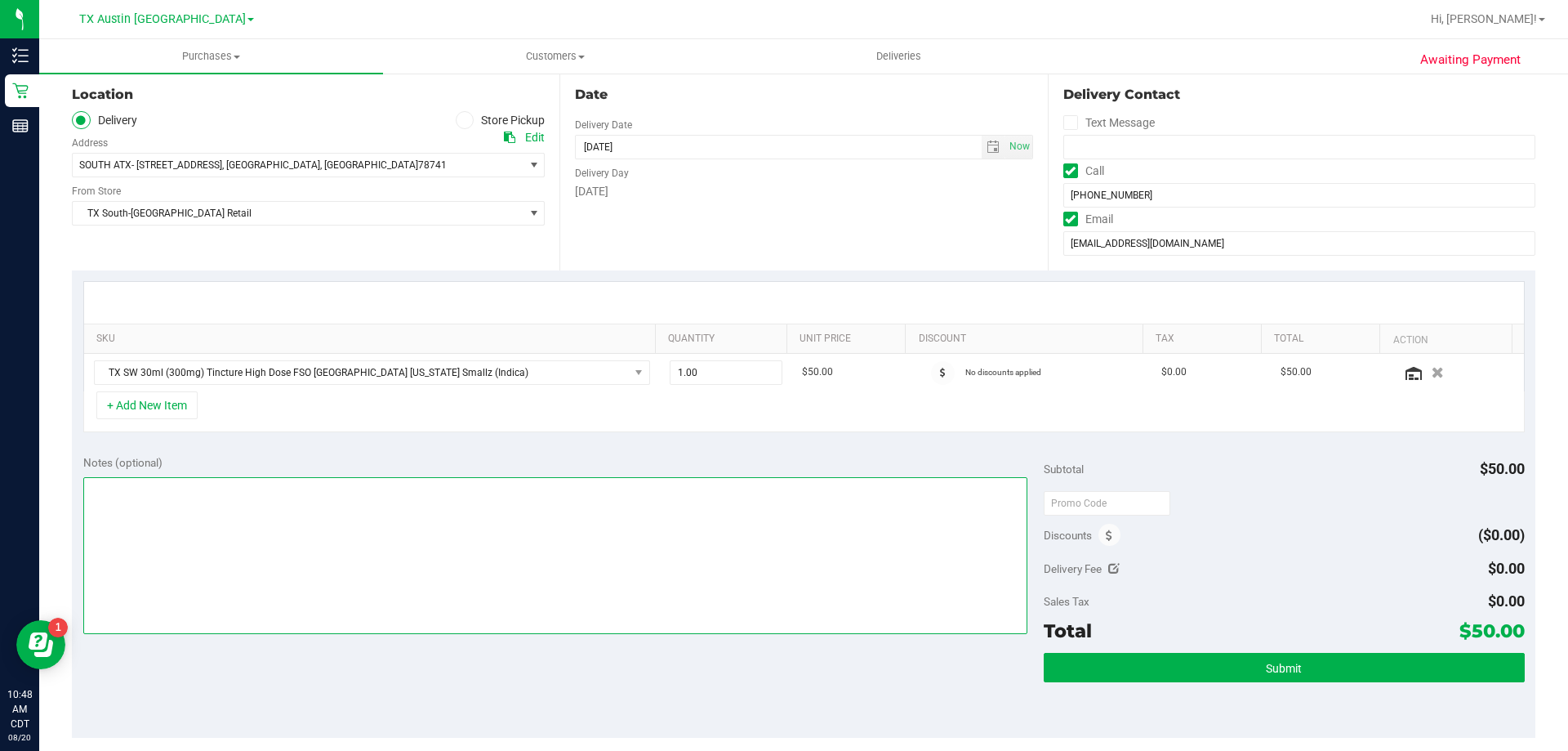
click at [331, 507] on textarea at bounding box center [555, 555] width 945 height 157
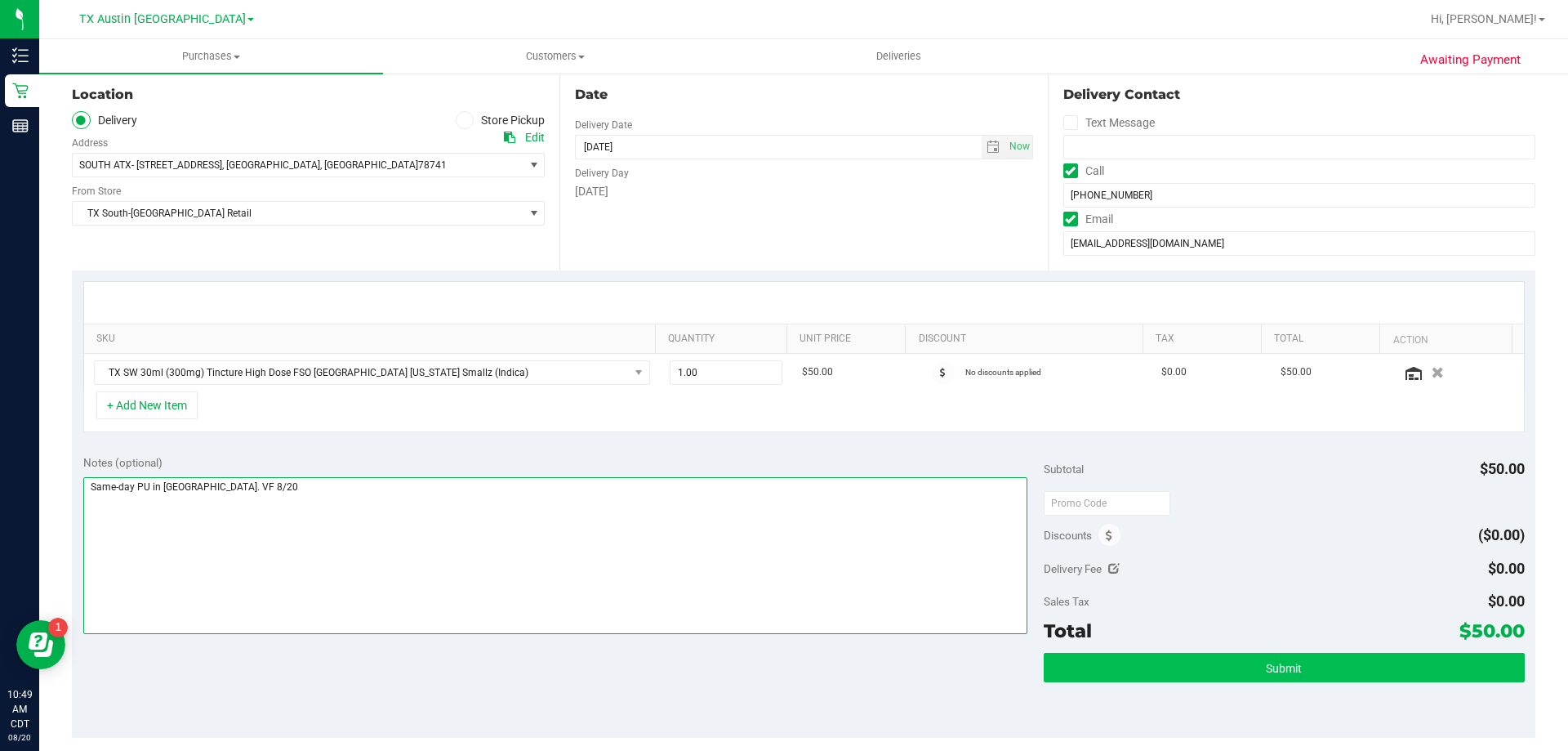
type textarea "Same-day PU in South Austin. VF 8/20"
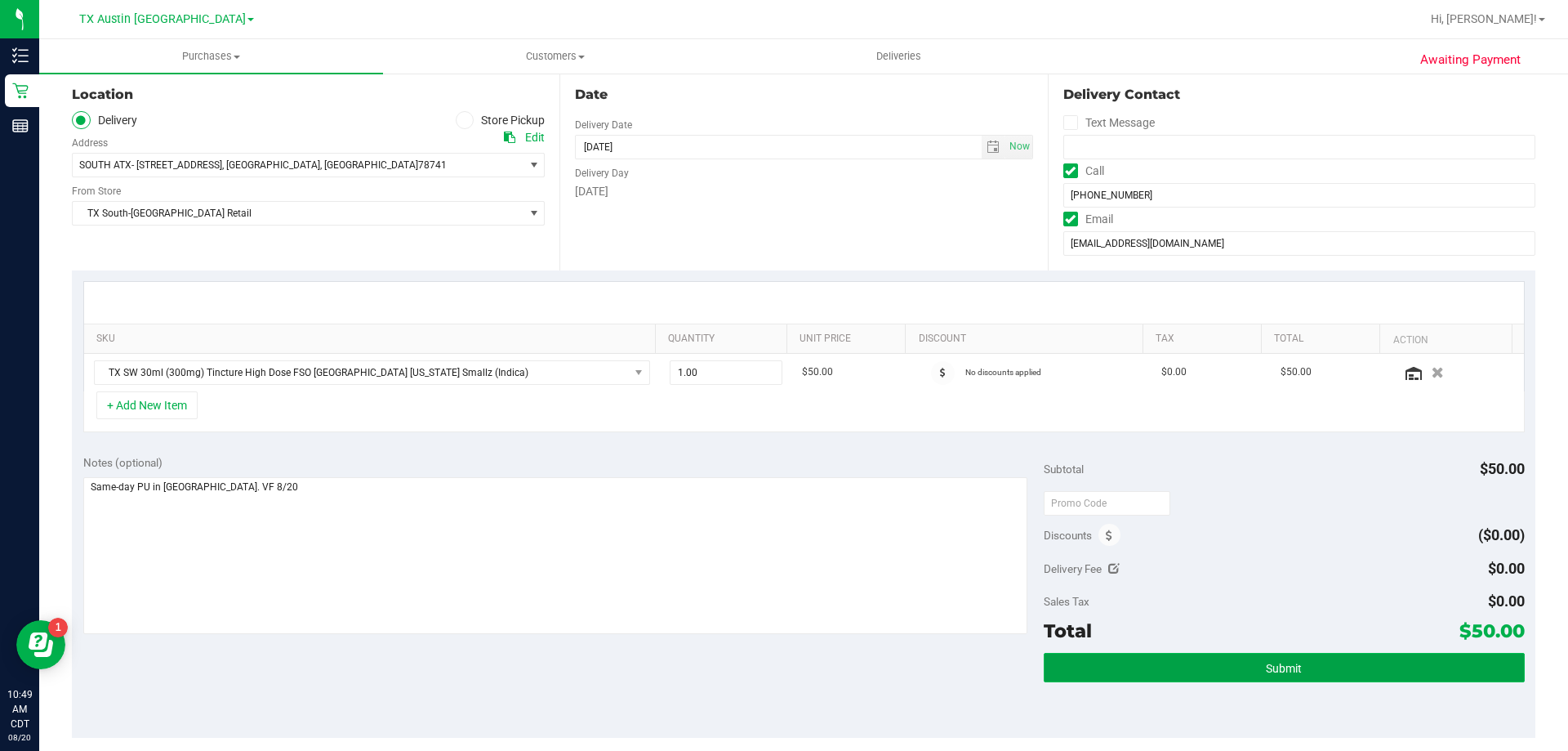
click at [1266, 675] on span "Submit" at bounding box center [1284, 668] width 36 height 13
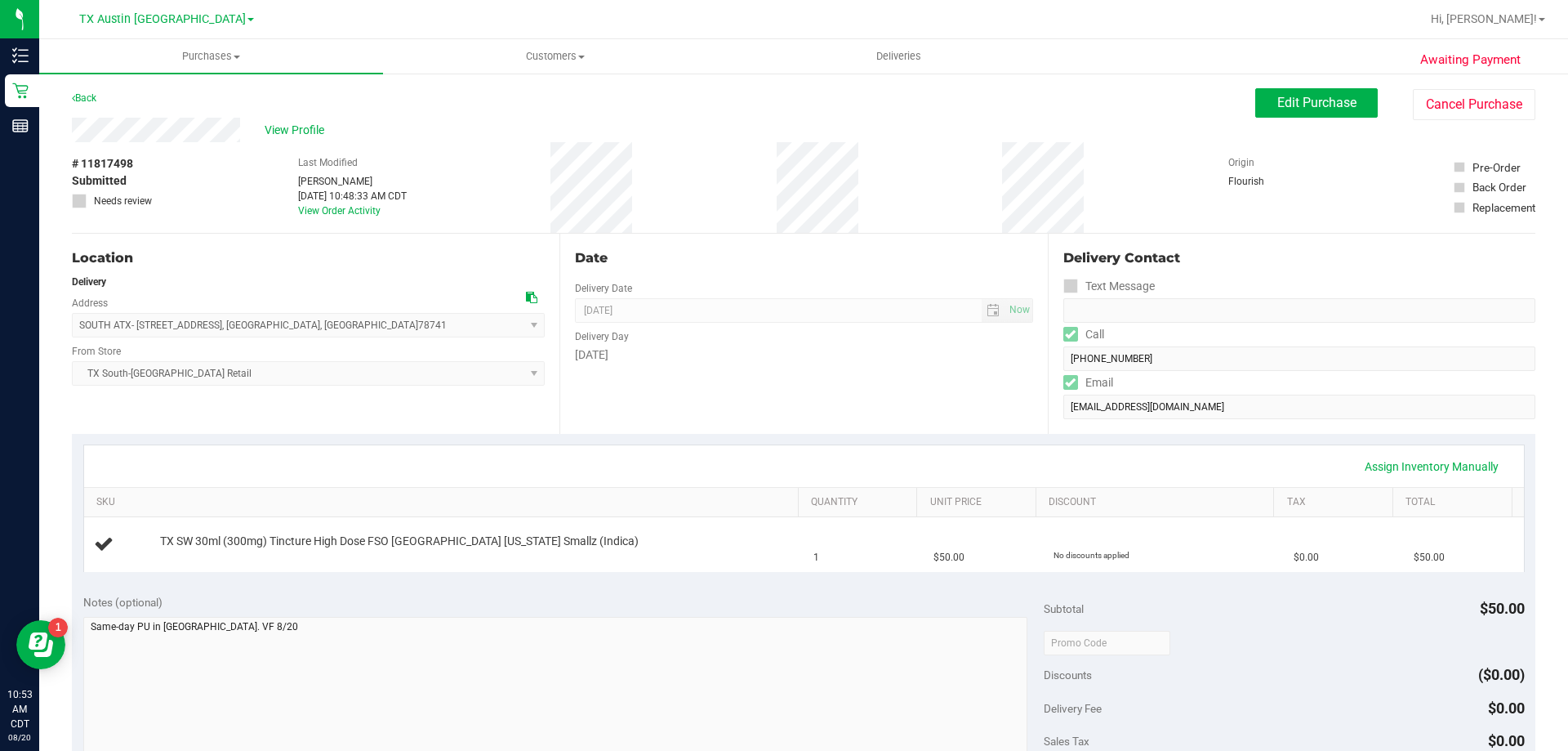
click at [171, 150] on div "# 11817498 Submitted Needs review Last Modified Victoria Ferrazza Aug 20, 2025 …" at bounding box center [803, 188] width 1463 height 90
click at [531, 58] on span "Customers" at bounding box center [555, 57] width 342 height 15
click at [532, 96] on li "All customers" at bounding box center [555, 99] width 344 height 20
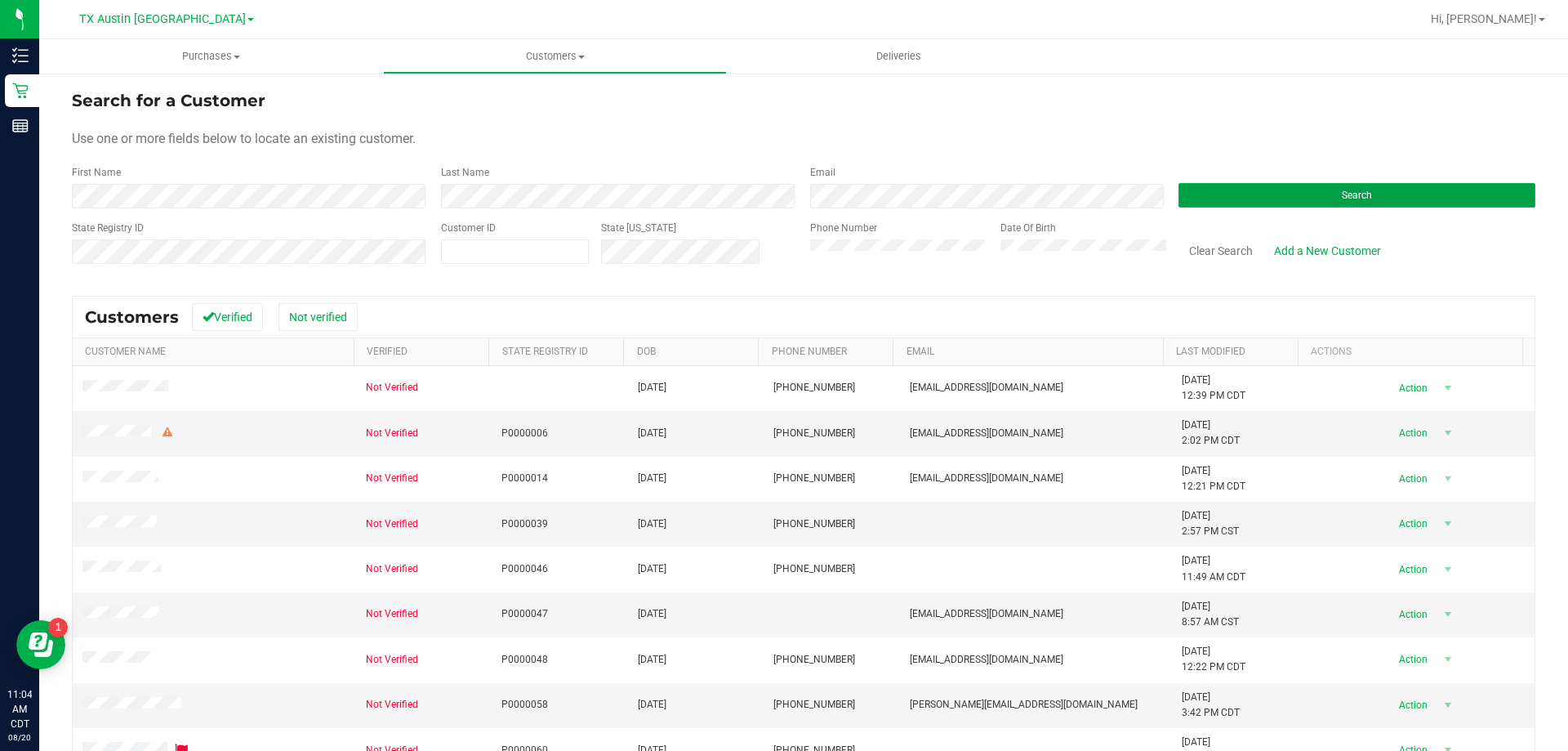
click at [1336, 188] on button "Search" at bounding box center [1356, 195] width 357 height 24
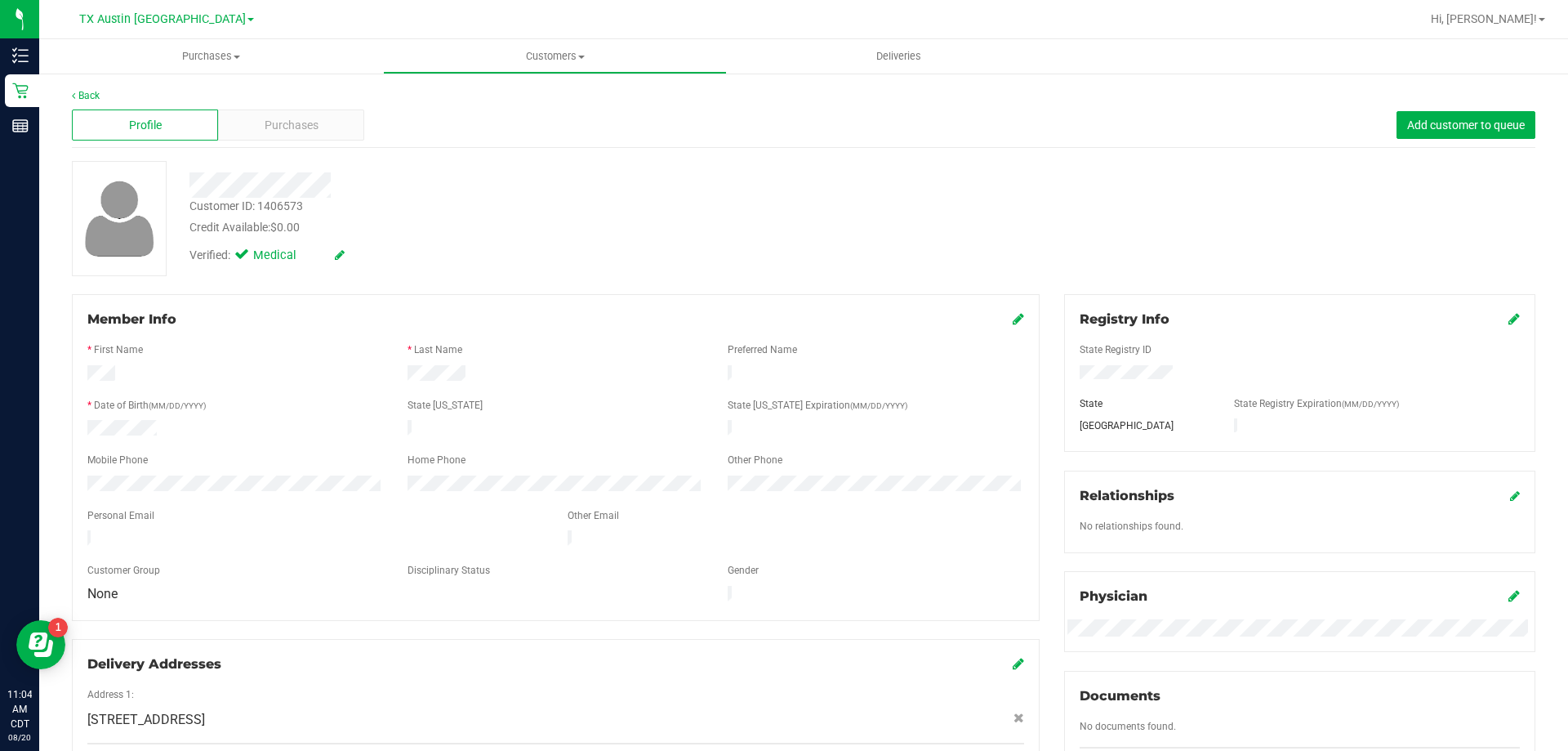
click at [295, 141] on div "Profile Purchases Add customer to queue" at bounding box center [803, 125] width 1463 height 45
click at [297, 132] on span "Purchases" at bounding box center [291, 125] width 54 height 17
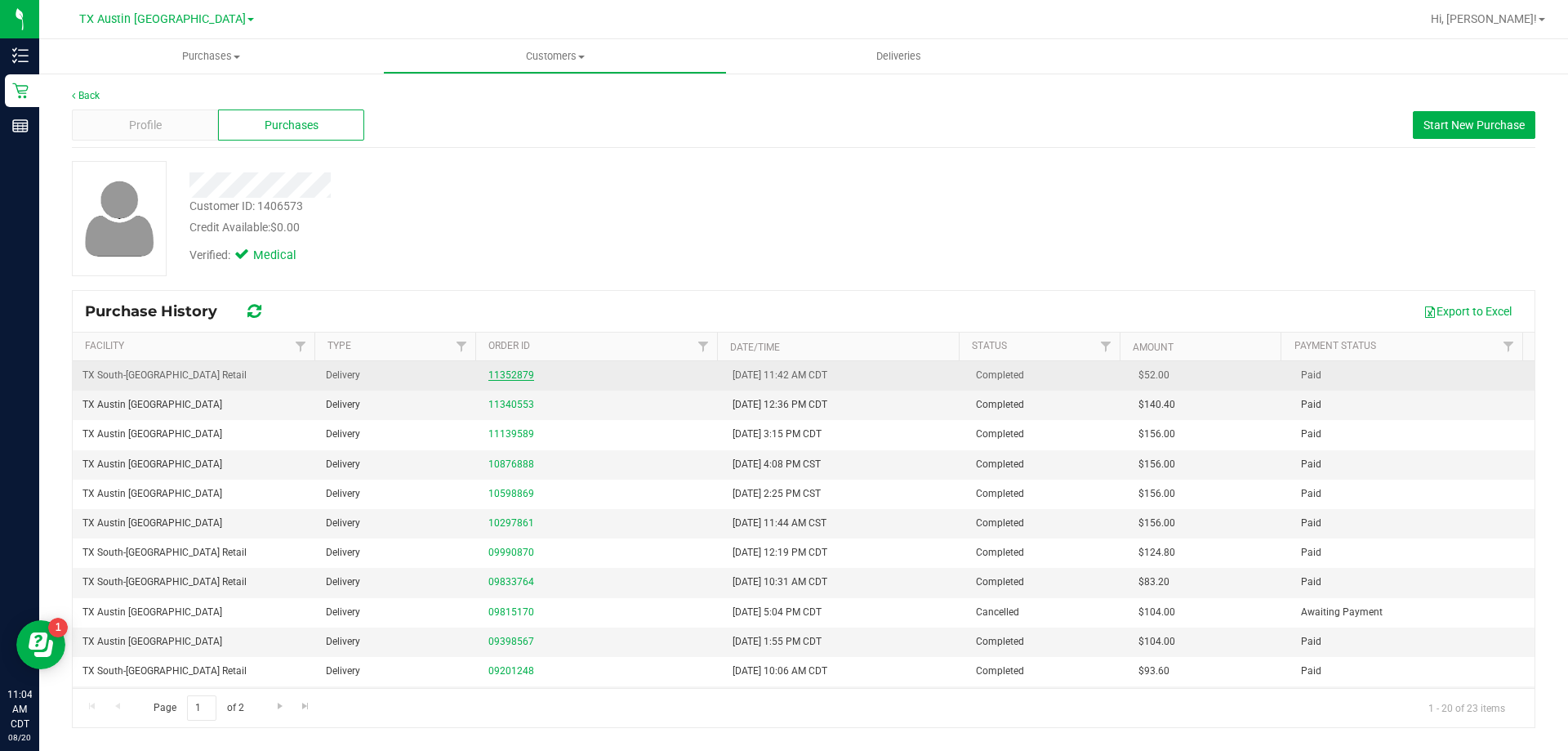
click at [515, 374] on link "11352879" at bounding box center [511, 375] width 46 height 11
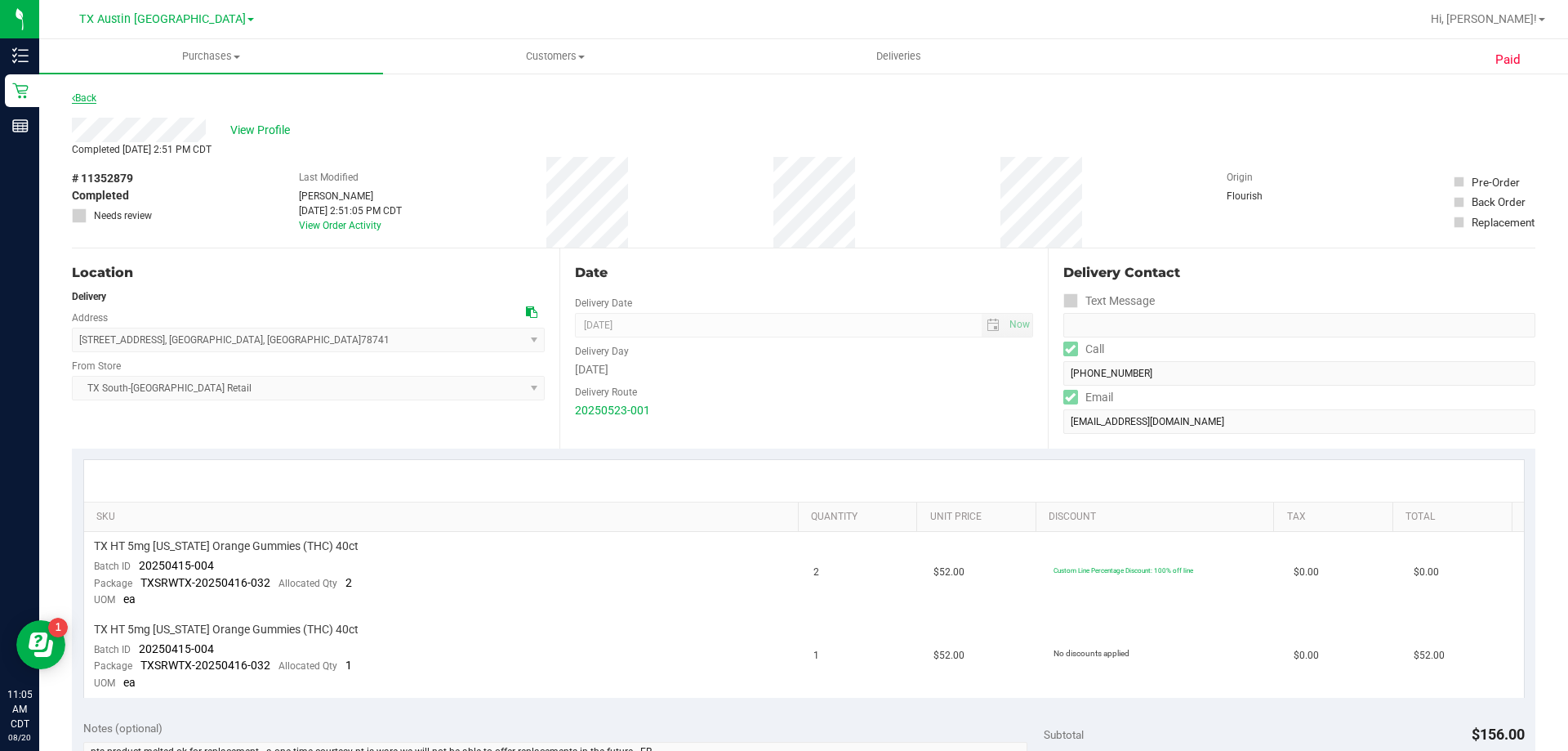
click at [89, 94] on link "Back" at bounding box center [84, 98] width 24 height 11
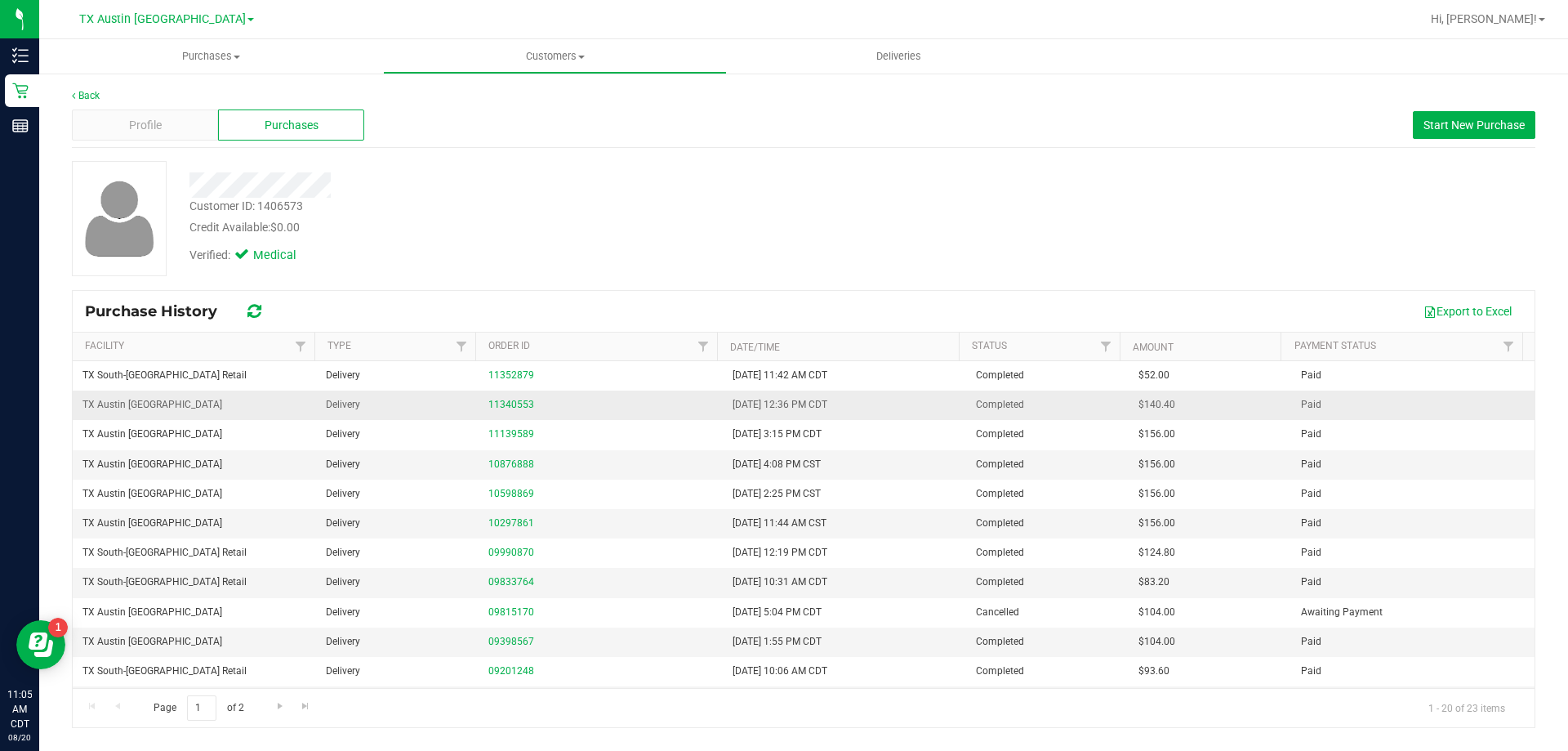
click at [512, 396] on td "11340553" at bounding box center [600, 405] width 243 height 29
click at [513, 400] on link "11340553" at bounding box center [511, 404] width 46 height 11
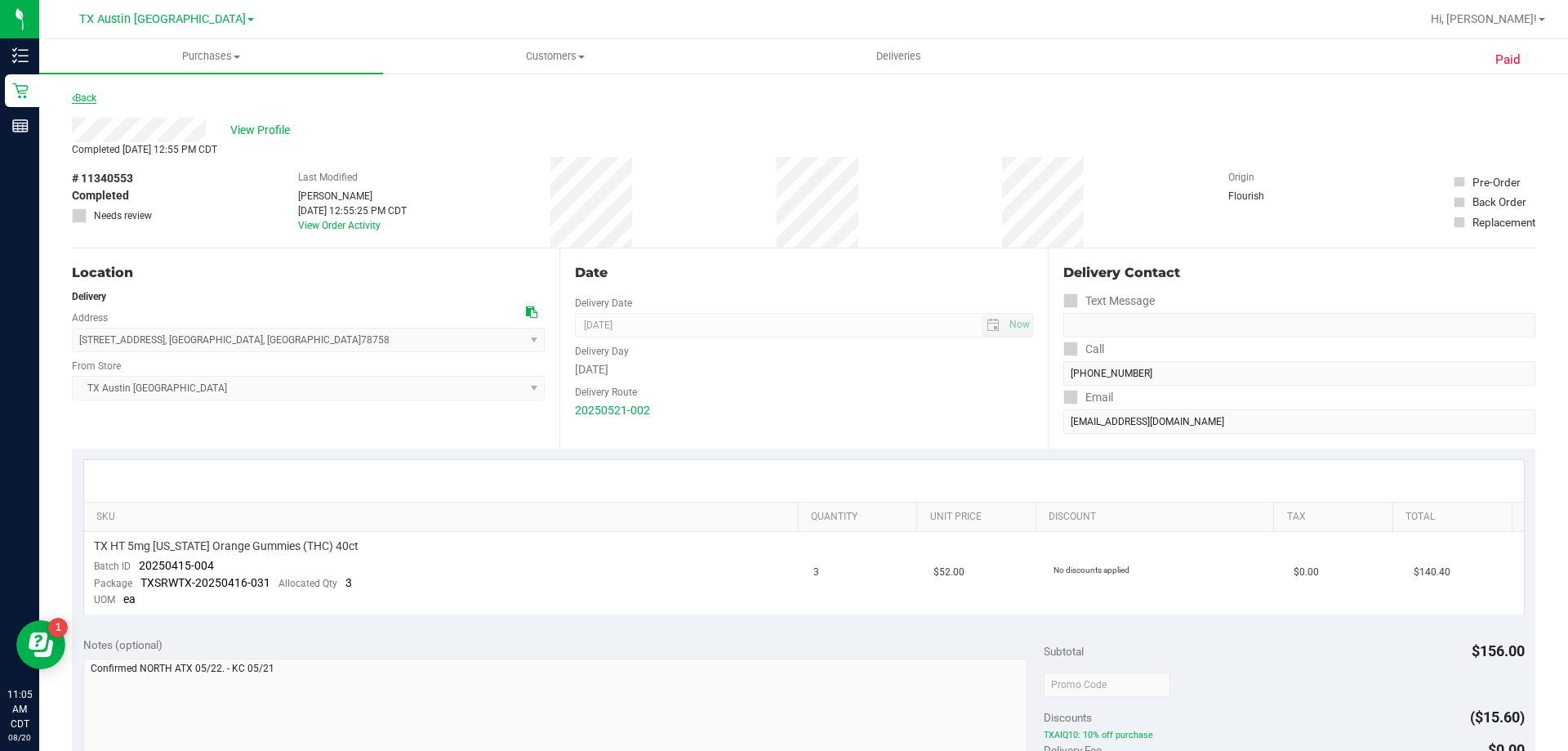
click at [78, 97] on link "Back" at bounding box center [84, 98] width 24 height 11
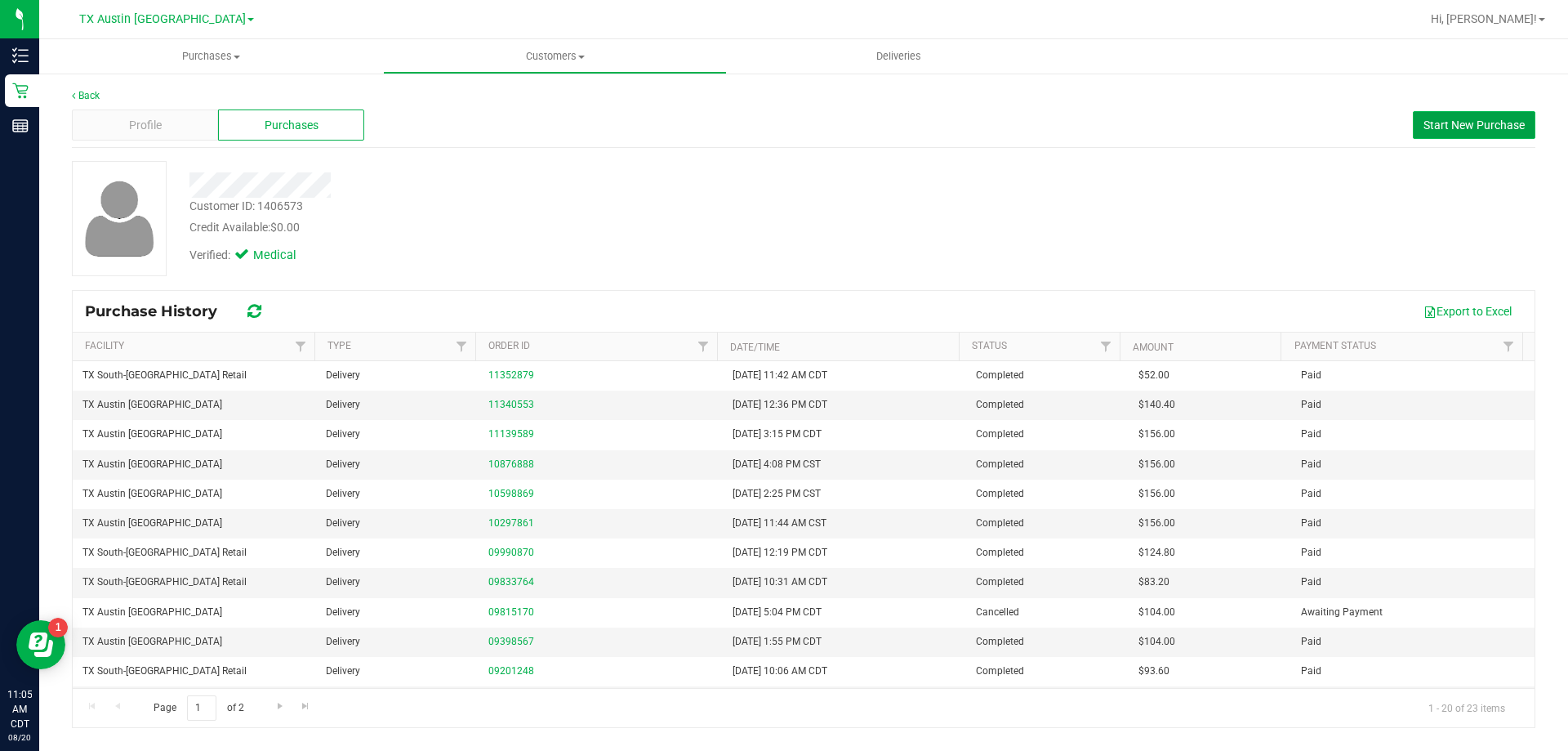
click at [1468, 126] on span "Start New Purchase" at bounding box center [1475, 125] width 102 height 13
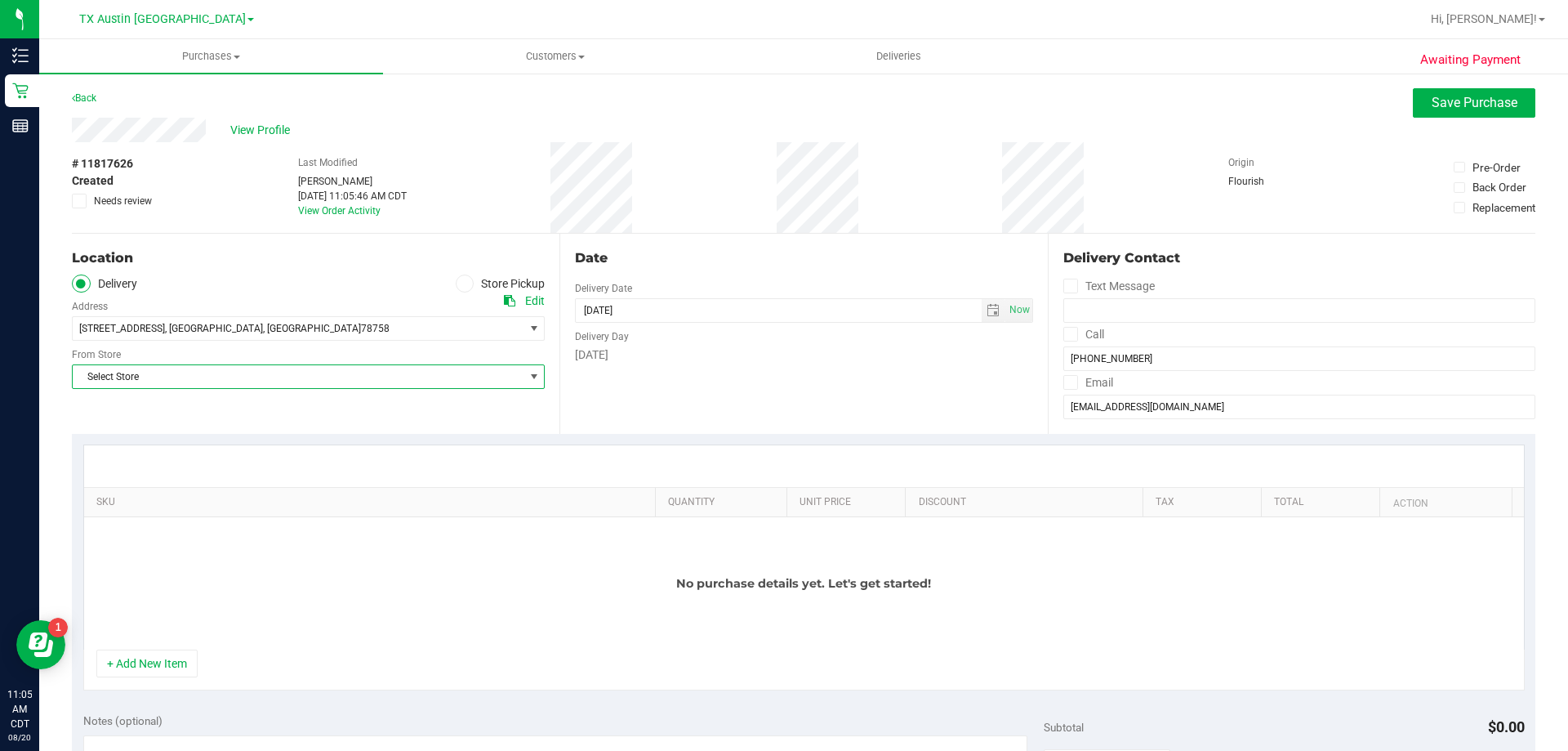
click at [350, 382] on span "Select Store" at bounding box center [298, 377] width 451 height 23
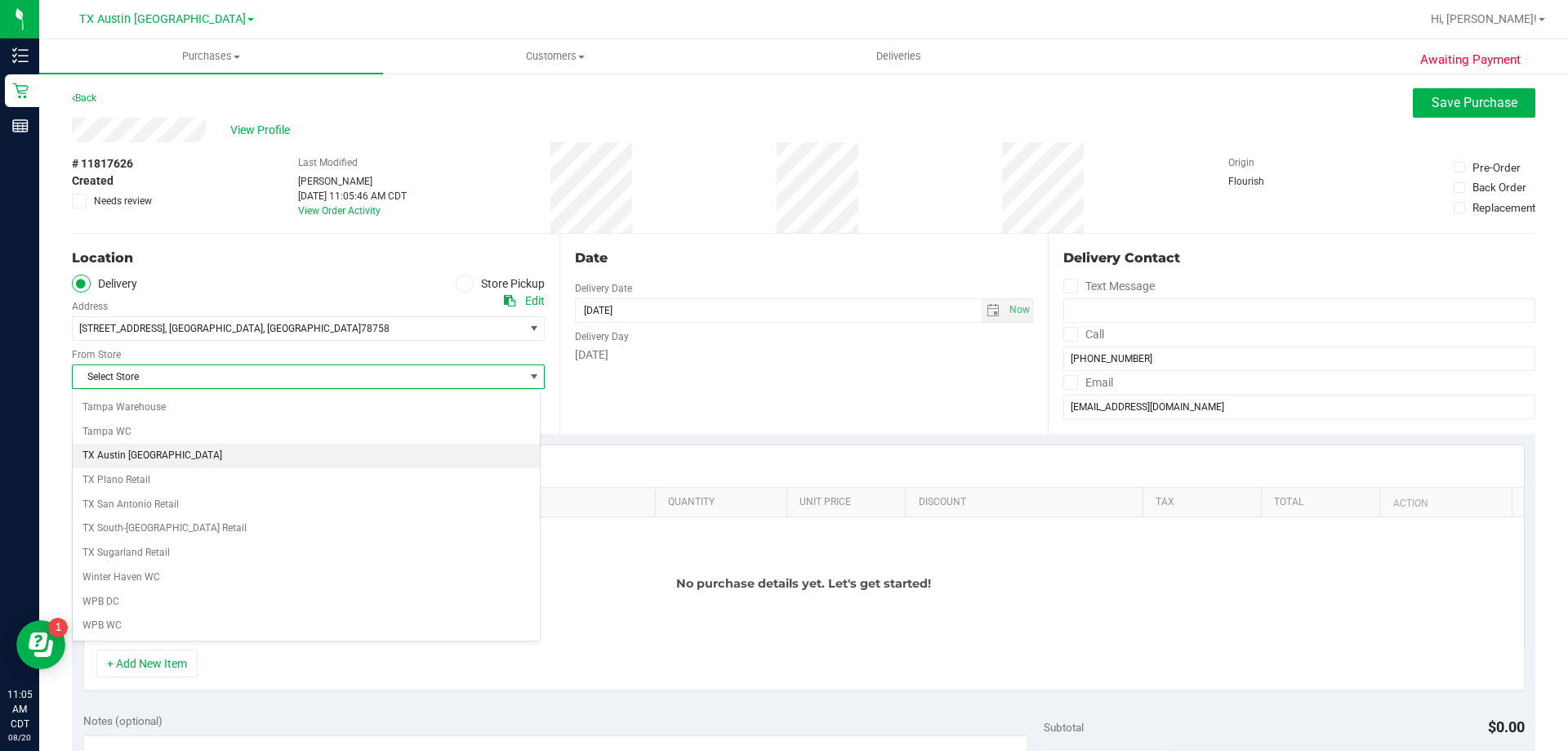
click at [196, 451] on li "TX Austin [GEOGRAPHIC_DATA]" at bounding box center [306, 456] width 467 height 24
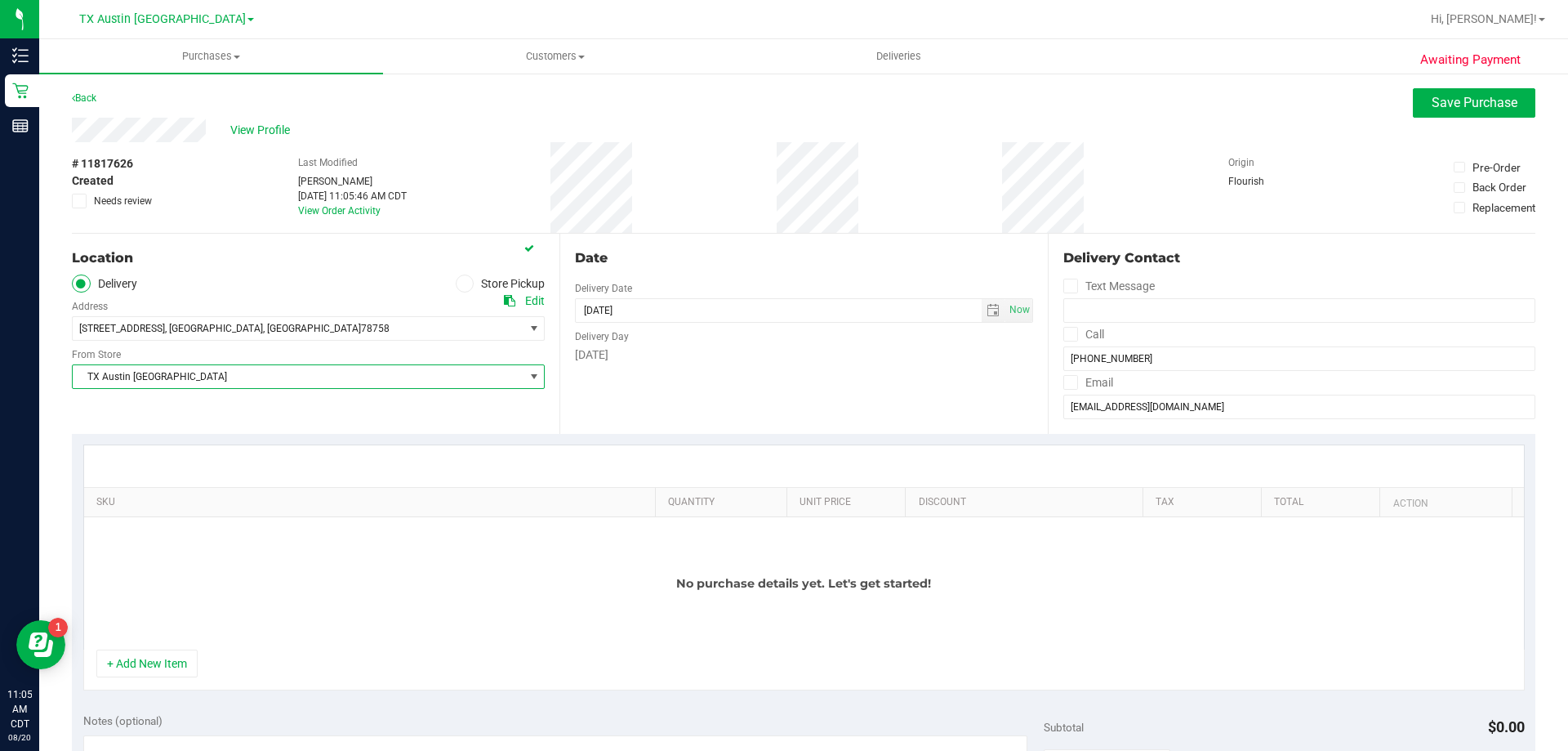
click at [1063, 330] on span at bounding box center [1071, 335] width 15 height 15
click at [1065, 335] on icon at bounding box center [1070, 335] width 10 height 0
click at [0, 0] on input "Call" at bounding box center [0, 0] width 0 height 0
click at [1065, 383] on icon at bounding box center [1070, 383] width 10 height 0
click at [0, 0] on input "Email" at bounding box center [0, 0] width 0 height 0
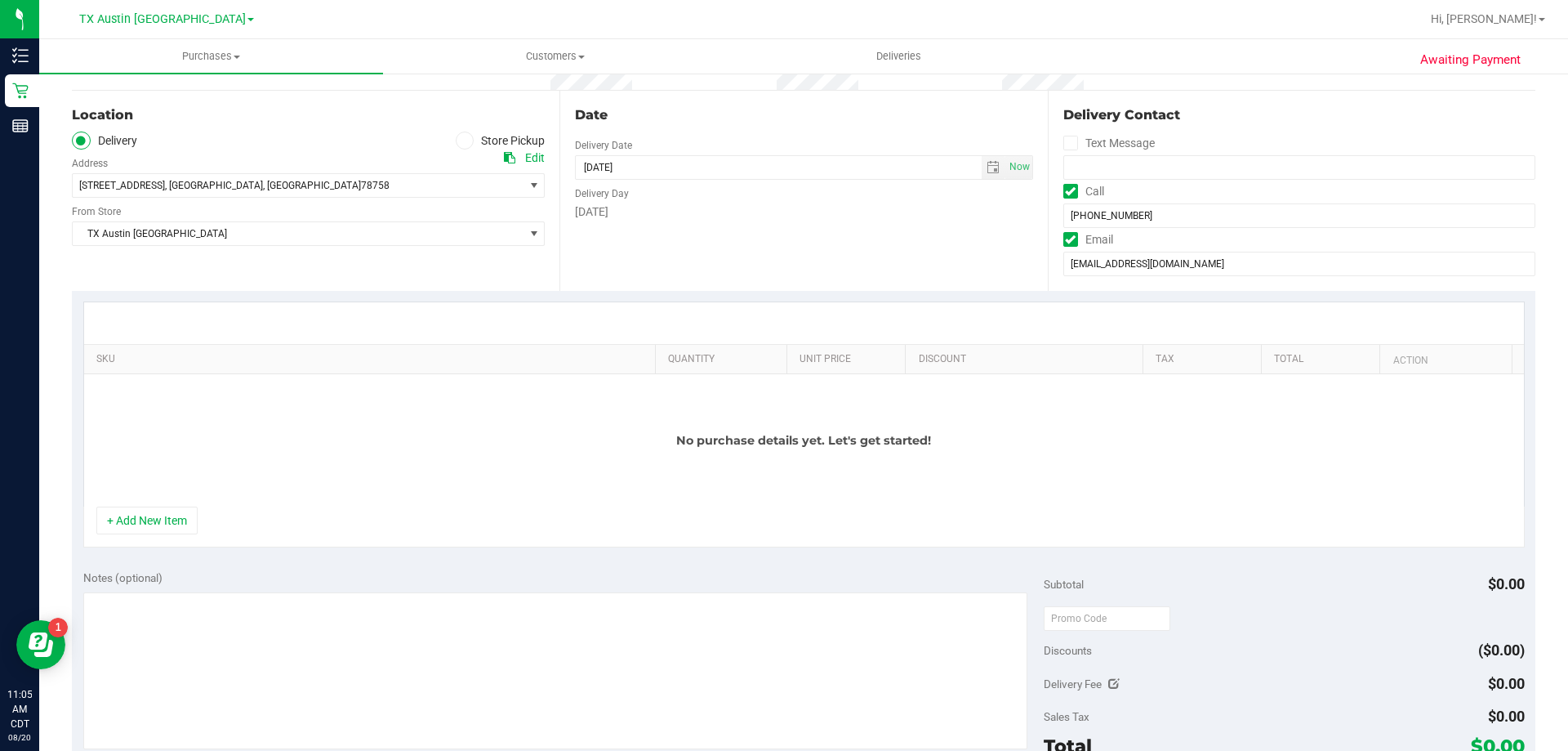
scroll to position [163, 0]
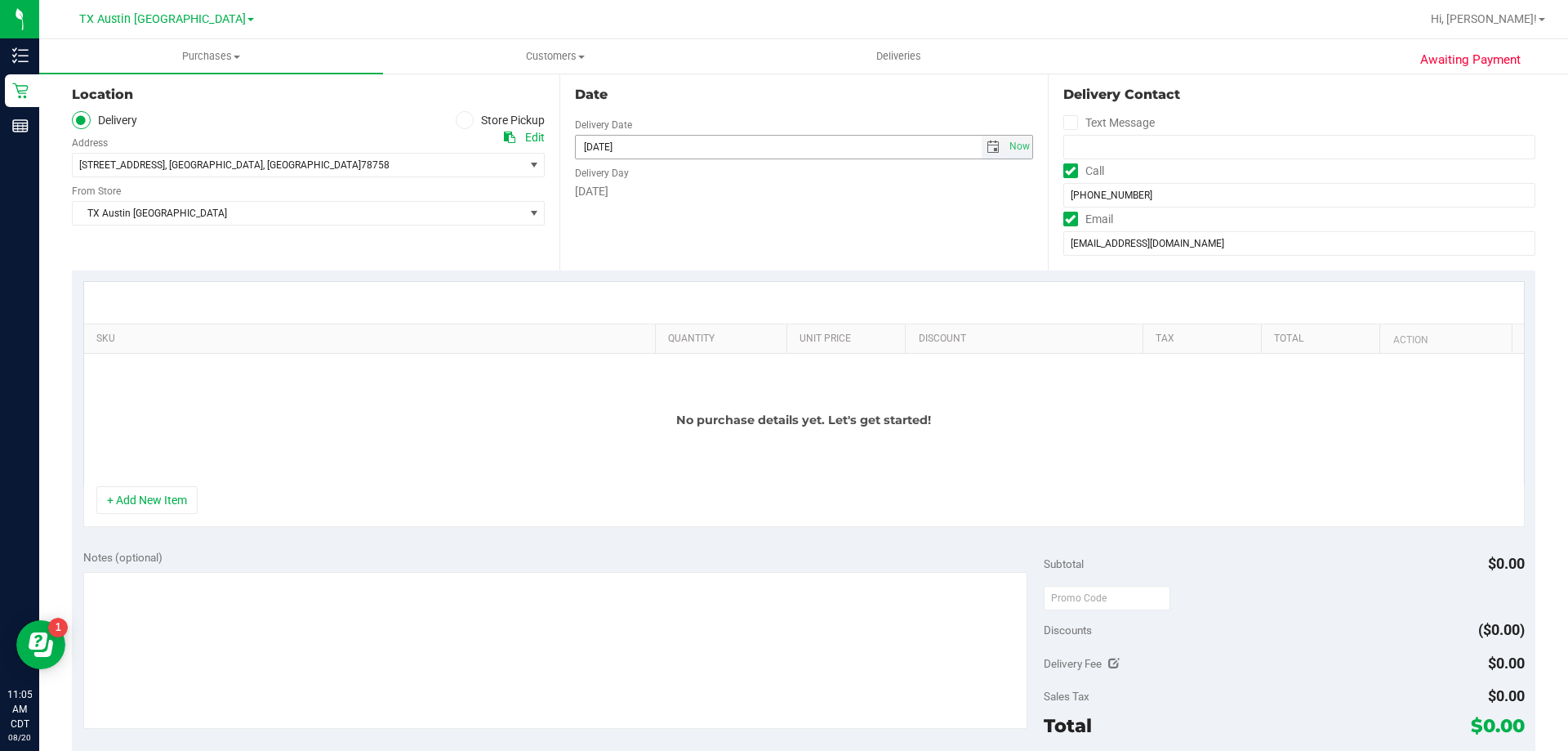
click at [987, 150] on span "select" at bounding box center [994, 147] width 13 height 13
click at [686, 312] on link "21" at bounding box center [681, 312] width 24 height 25
type input "08/21/2025"
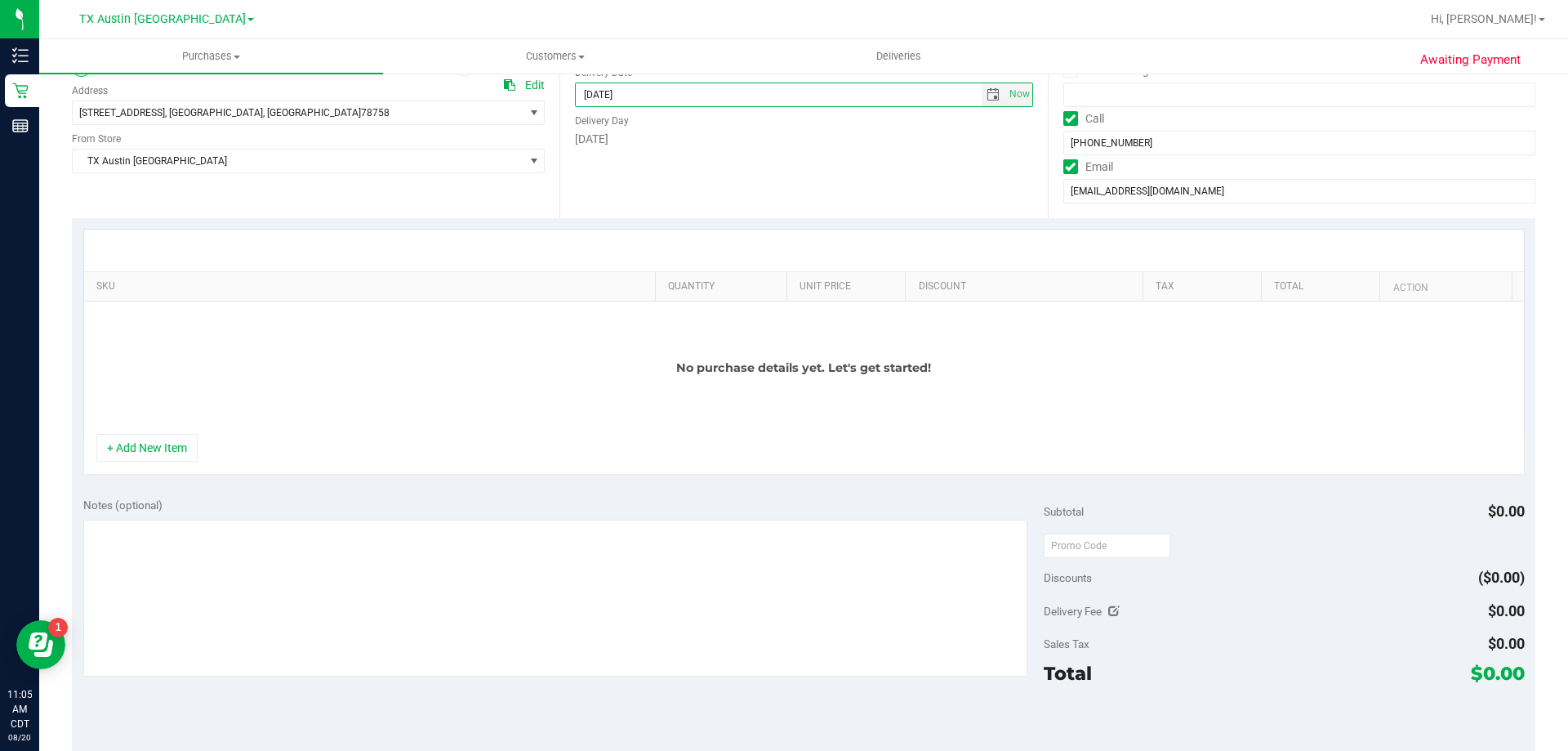
scroll to position [245, 0]
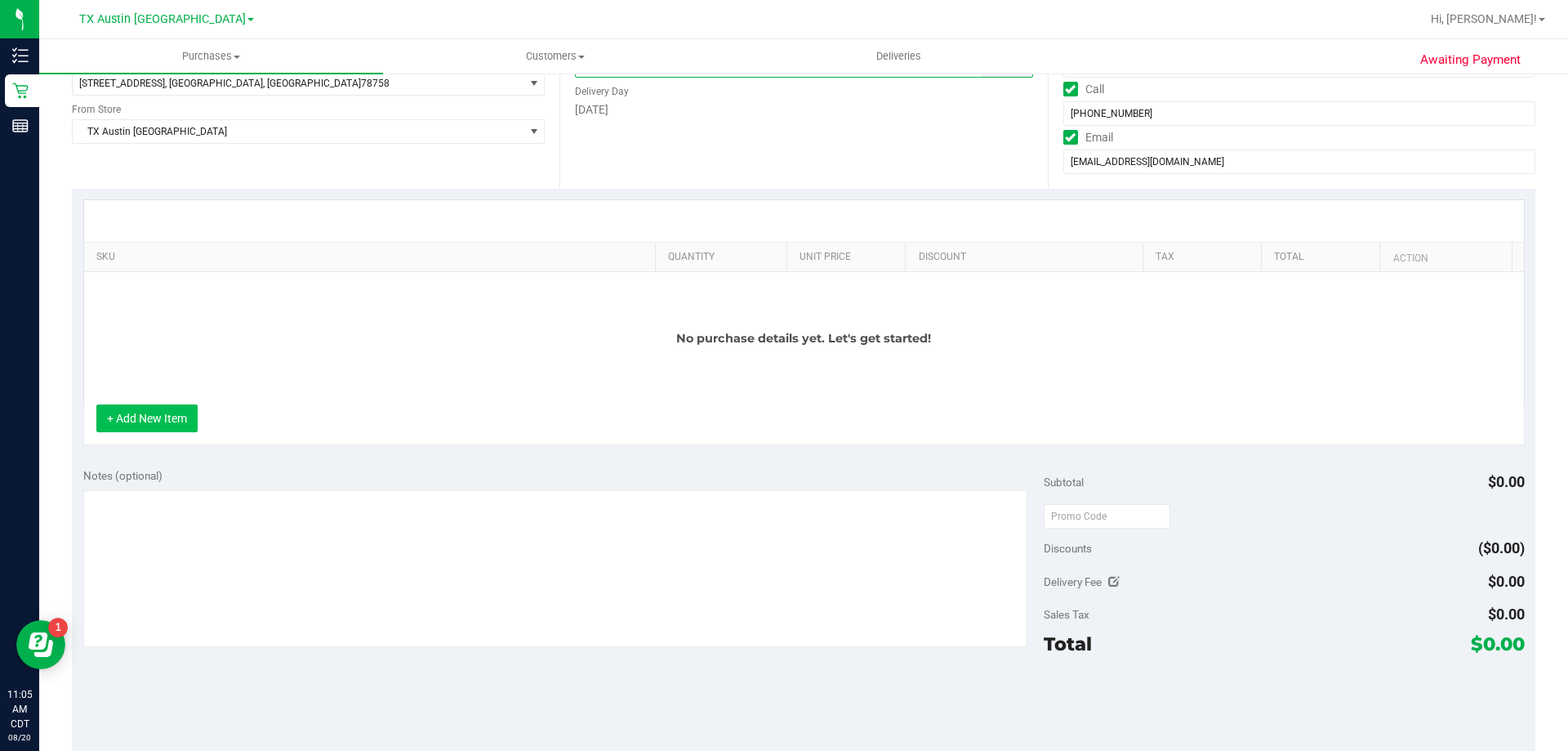
click at [162, 416] on button "+ Add New Item" at bounding box center [147, 417] width 102 height 27
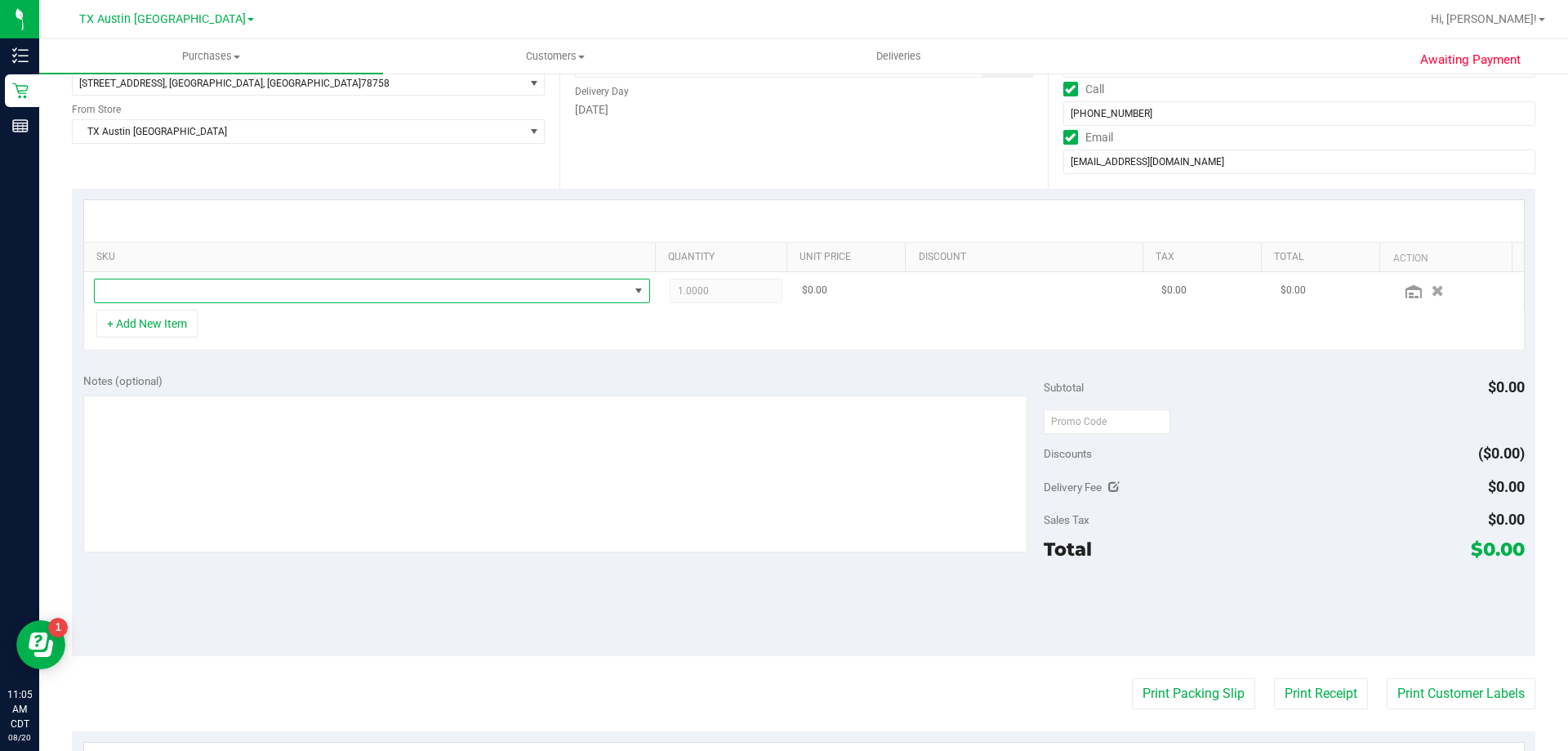
click at [207, 292] on span "NO DATA FOUND" at bounding box center [362, 291] width 534 height 23
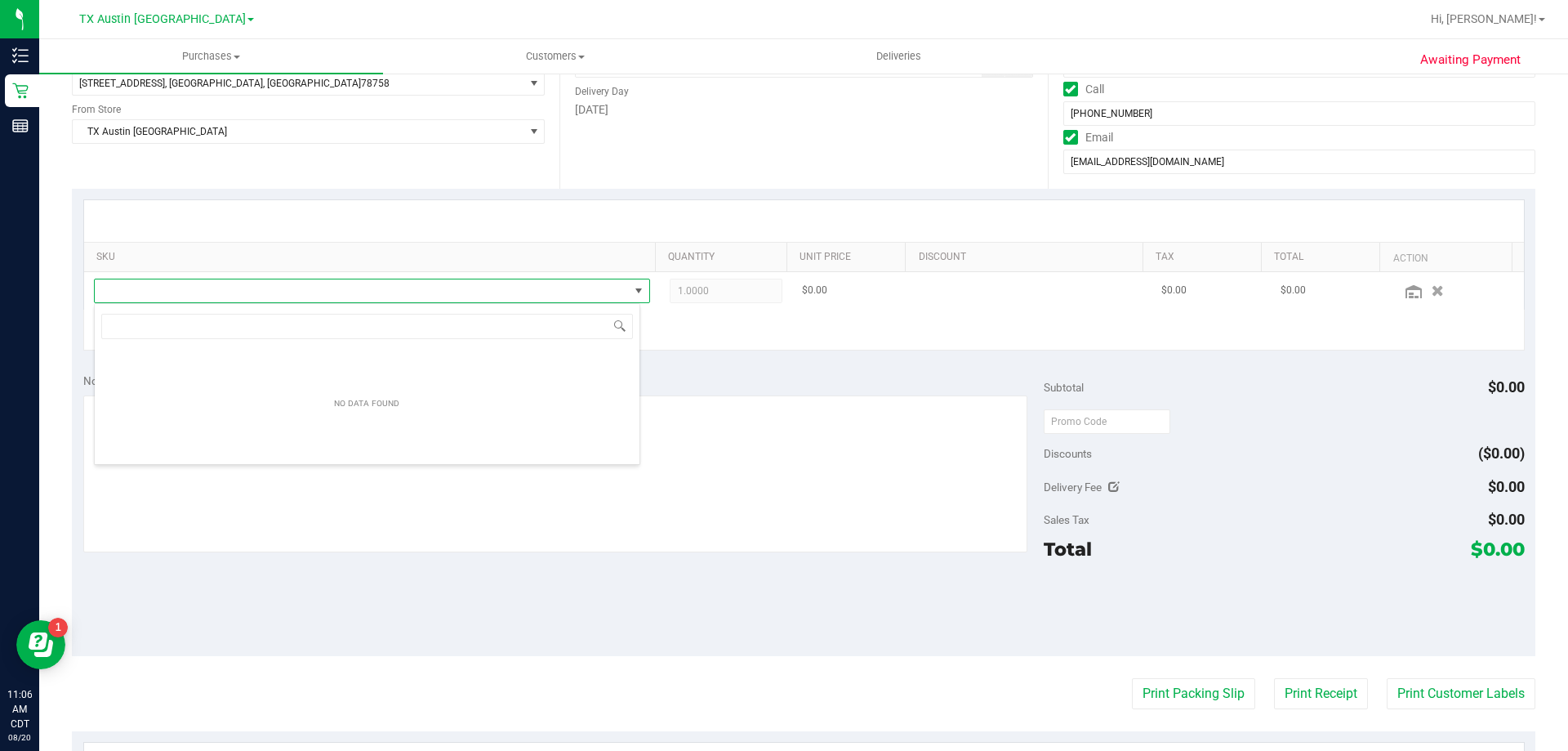
scroll to position [24, 546]
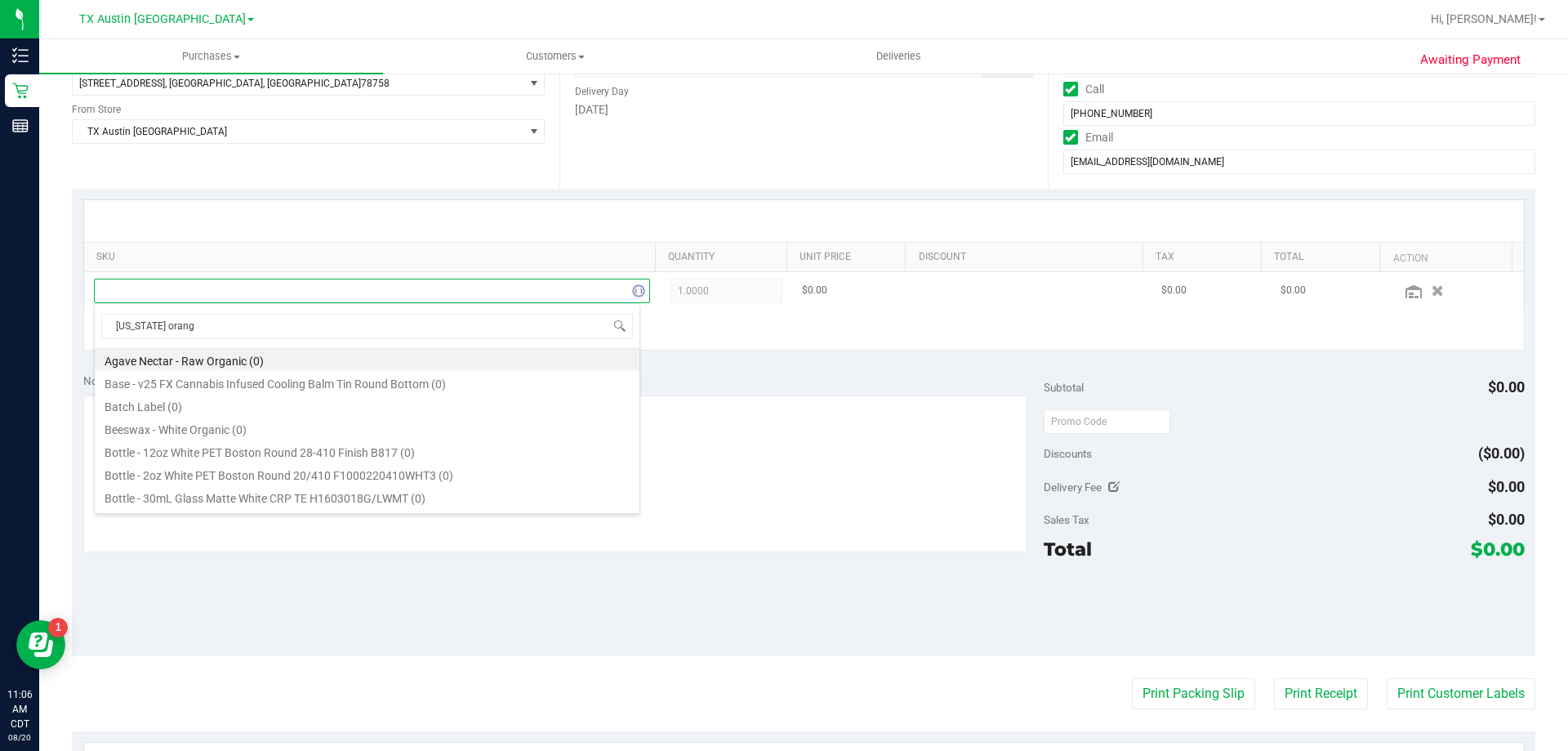
type input "texas orange"
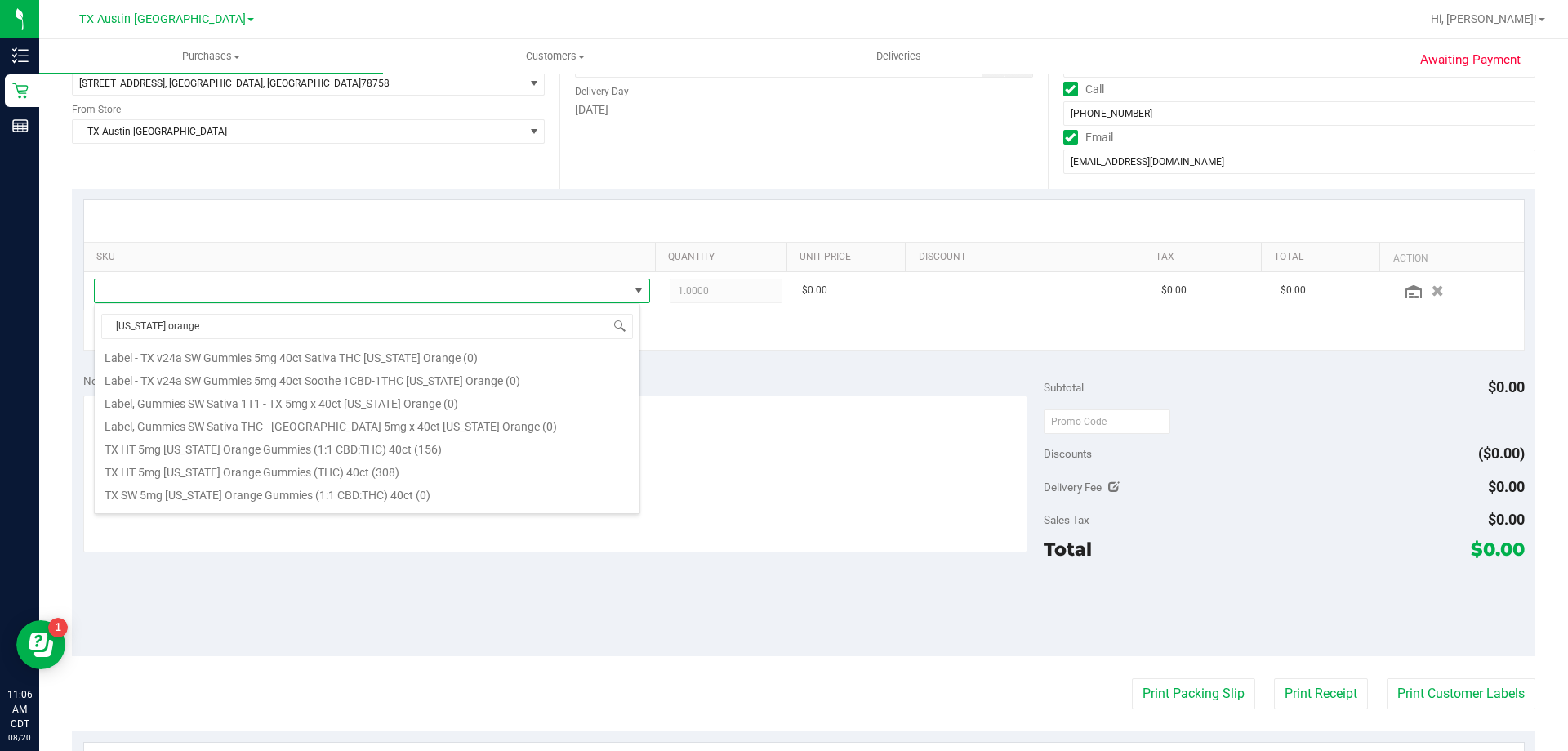
scroll to position [245, 0]
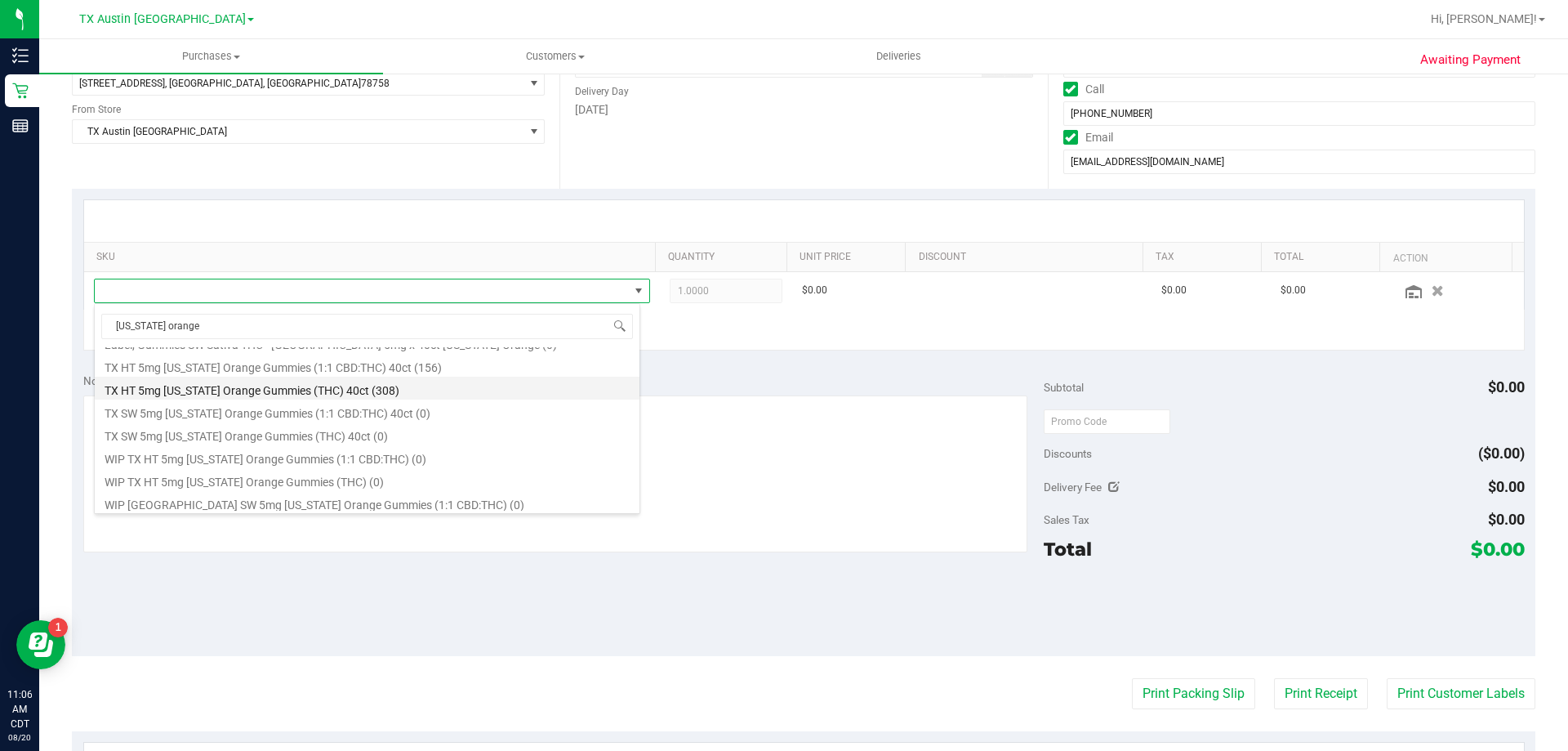
click at [221, 388] on li "TX HT 5mg Texas Orange Gummies (THC) 40ct (308)" at bounding box center [367, 388] width 544 height 23
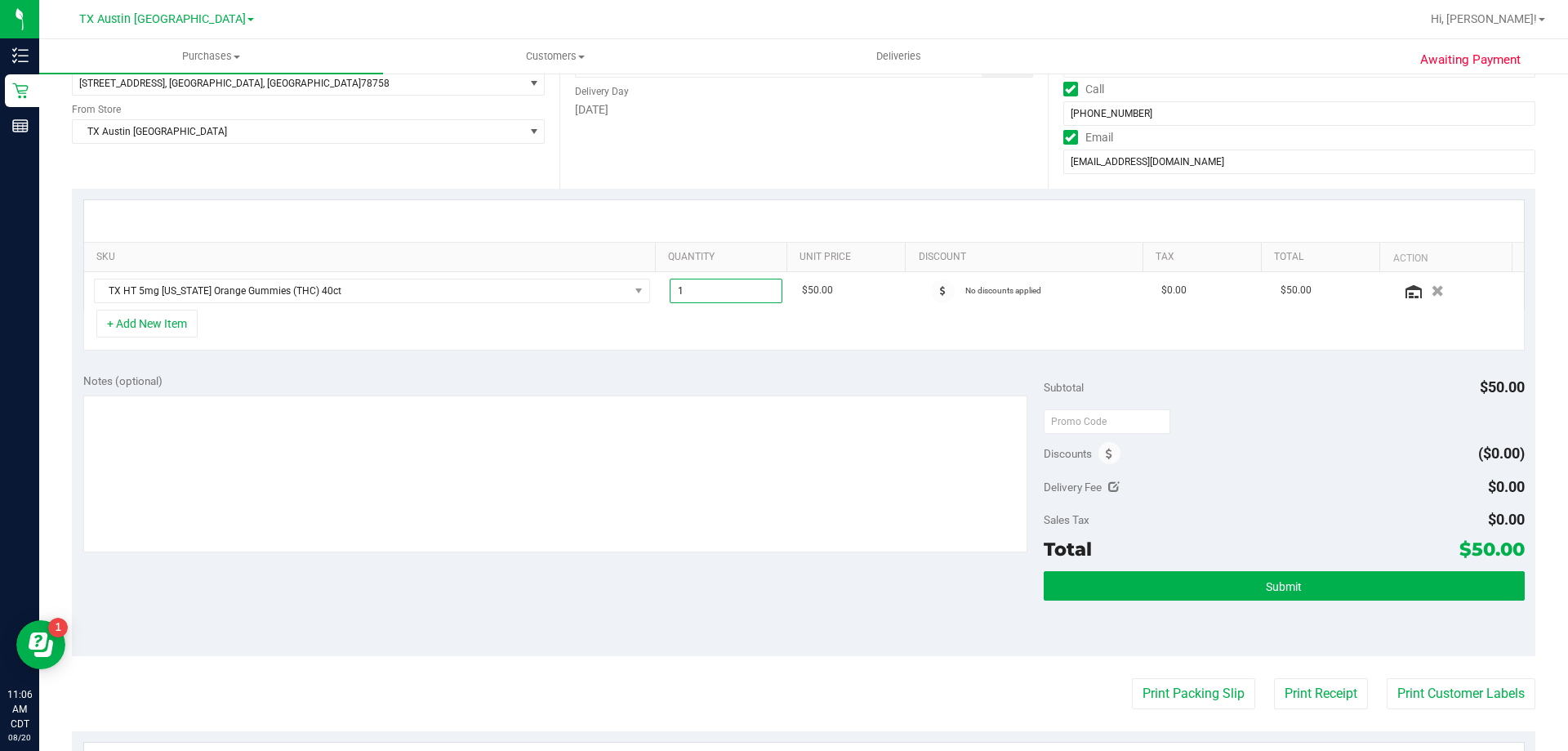
click at [710, 288] on span "1.00 1" at bounding box center [726, 291] width 114 height 24
type input "3"
type input "3.00"
click at [714, 234] on div at bounding box center [803, 220] width 1440 height 41
drag, startPoint x: 1451, startPoint y: 551, endPoint x: 1416, endPoint y: 533, distance: 39.4
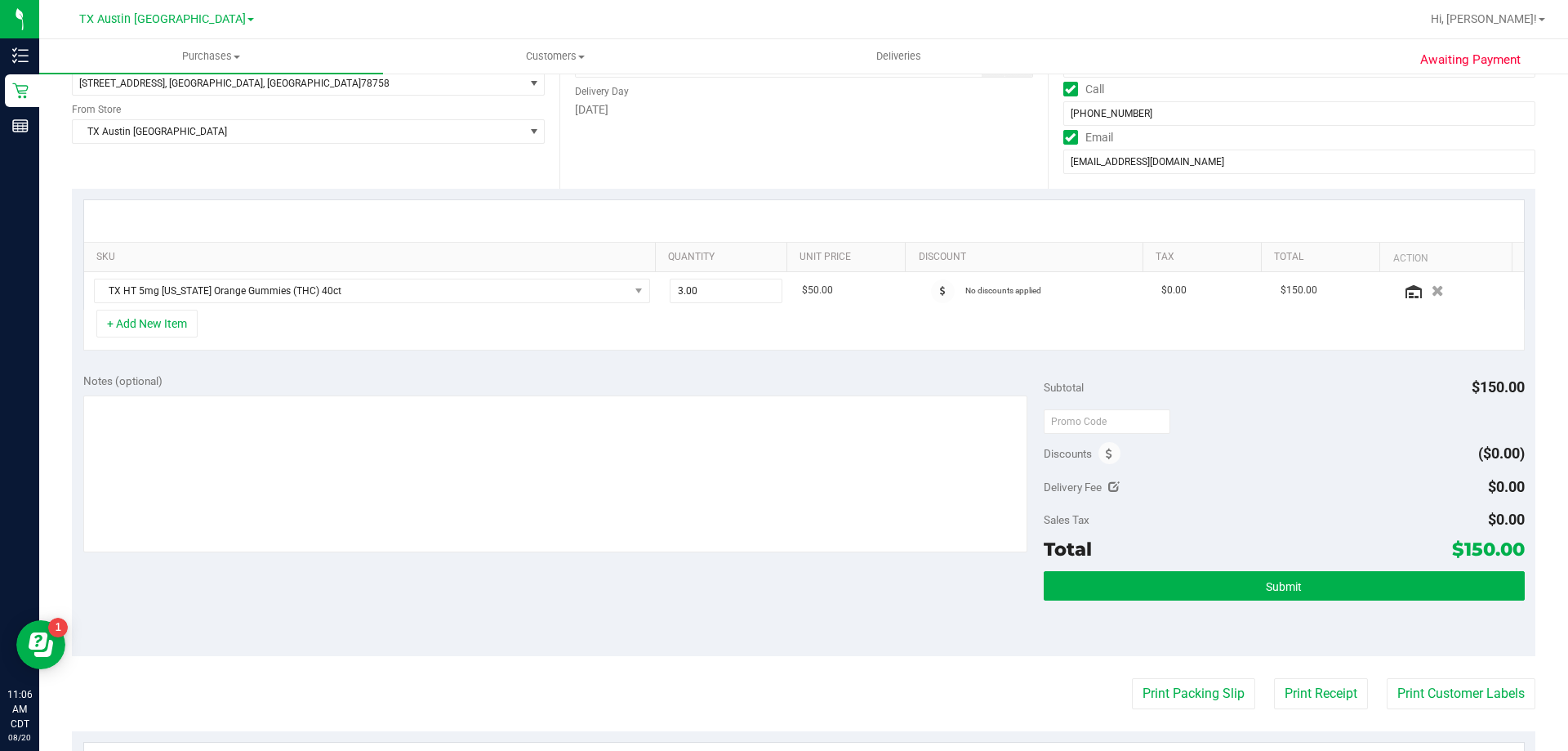
click at [1492, 551] on span "$150.00" at bounding box center [1488, 549] width 73 height 23
click at [1366, 520] on div "Sales Tax $0.00" at bounding box center [1284, 519] width 480 height 29
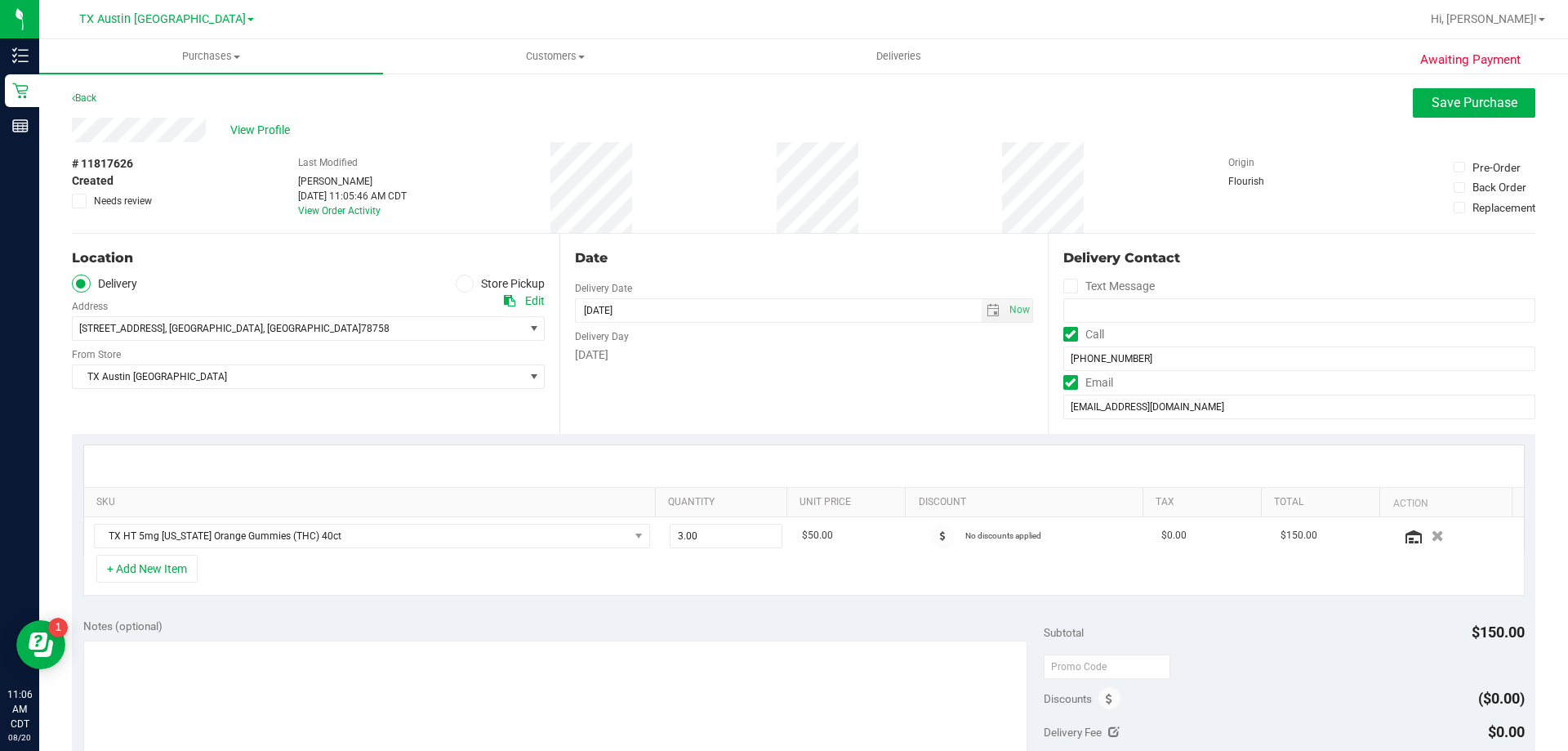
scroll to position [163, 0]
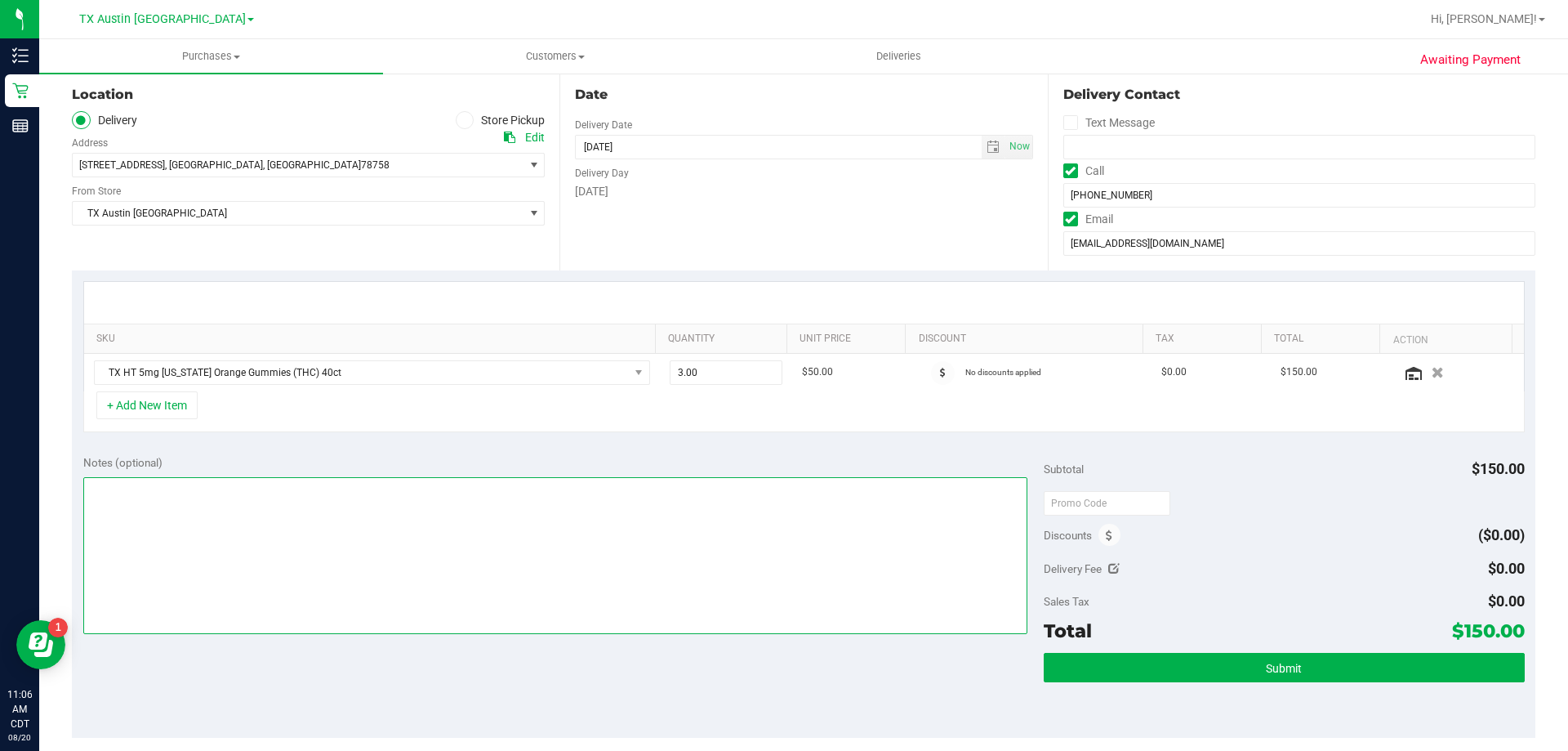
click at [526, 500] on textarea at bounding box center [555, 555] width 945 height 157
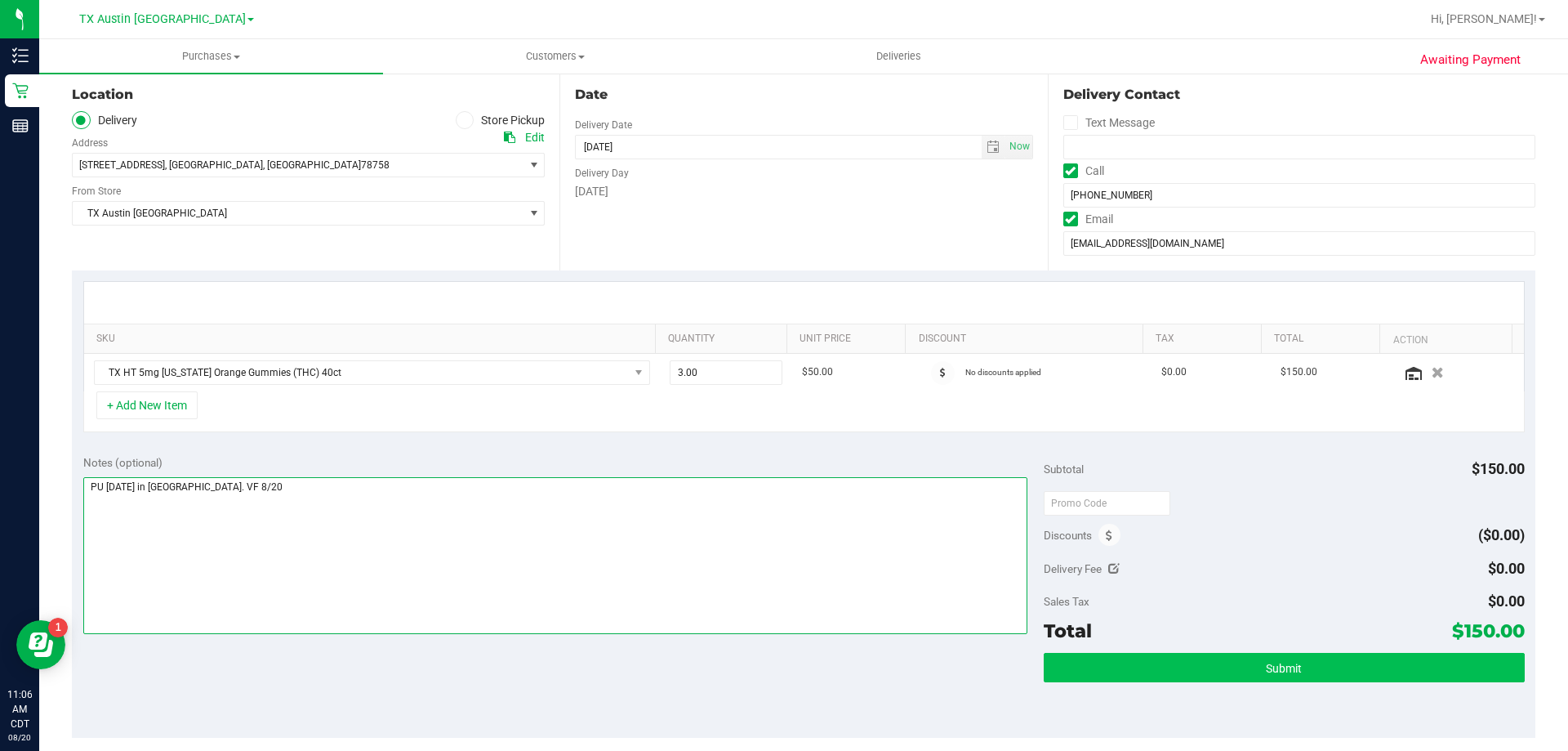
type textarea "PU Thurs 8/21 in North Austin. VF 8/20"
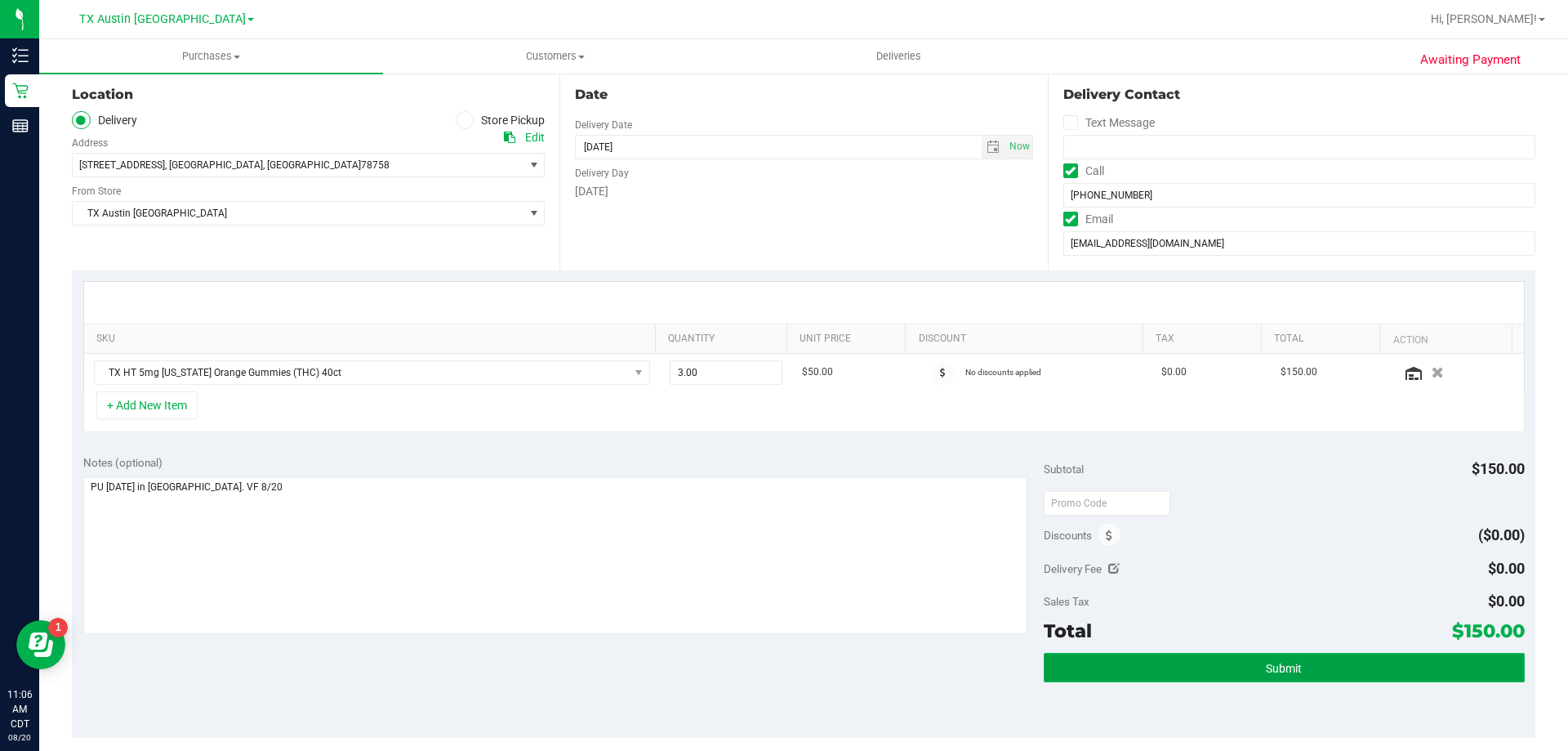
click at [1150, 666] on button "Submit" at bounding box center [1284, 667] width 480 height 29
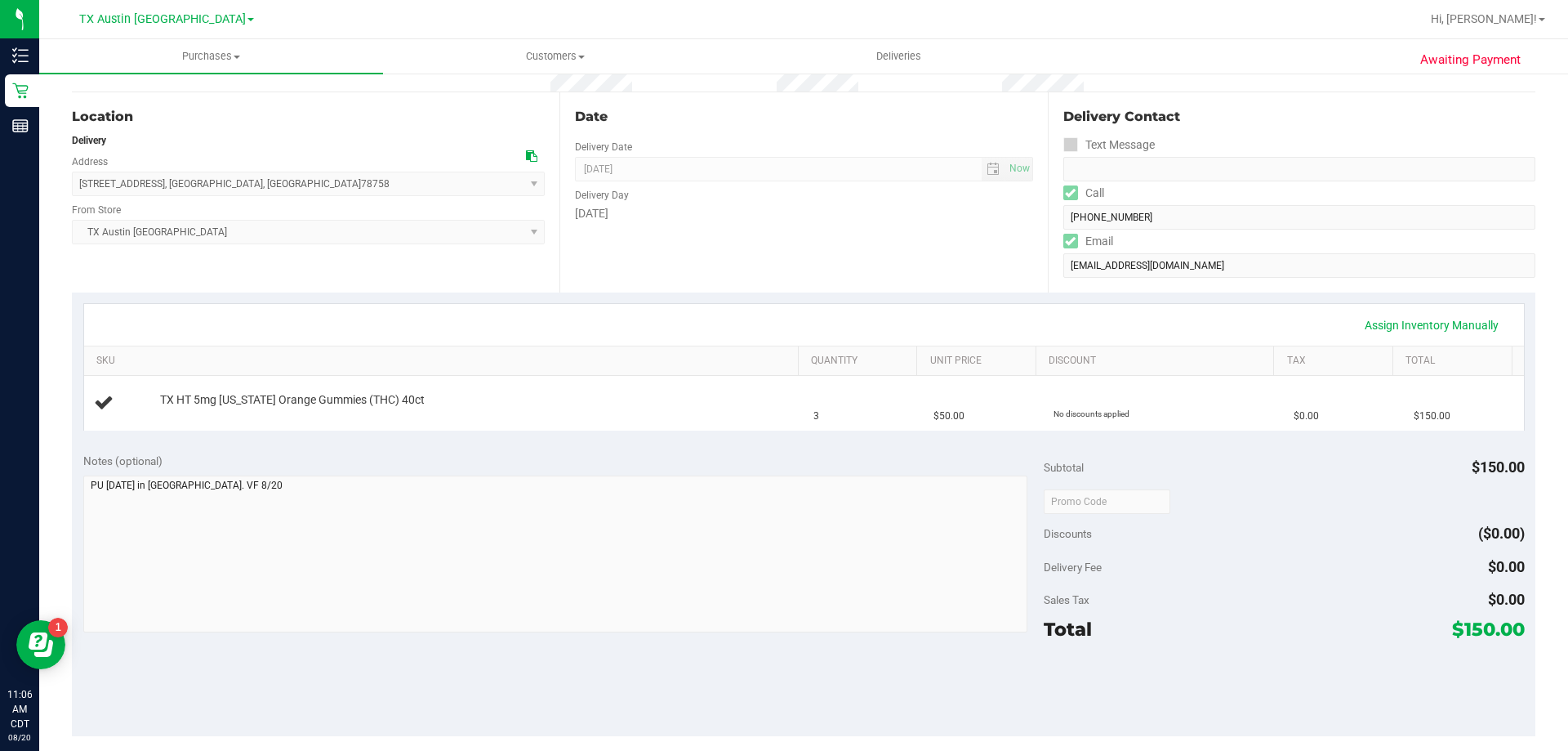
scroll to position [163, 0]
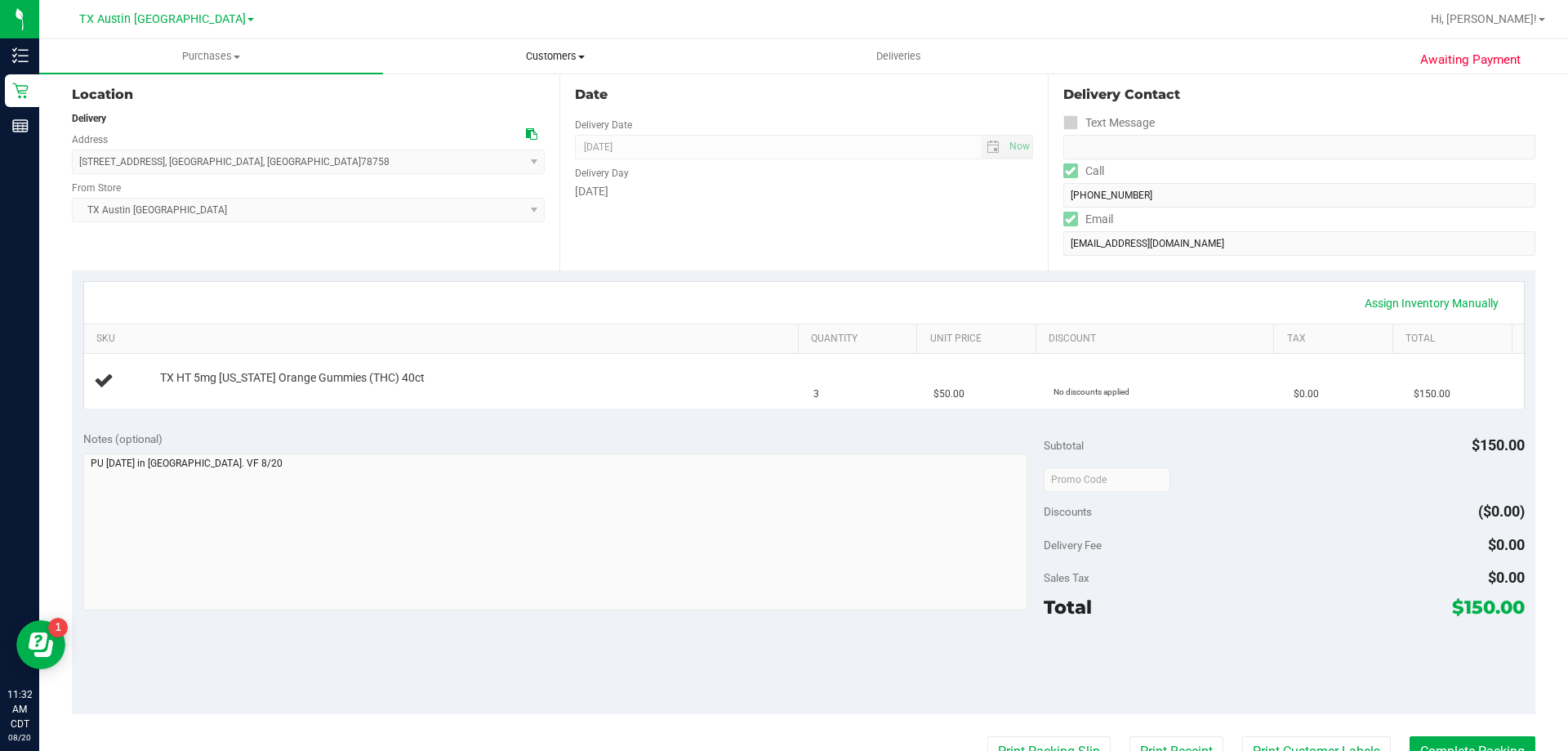
click at [581, 51] on span "Customers" at bounding box center [555, 57] width 342 height 15
click at [574, 103] on li "All customers" at bounding box center [555, 99] width 344 height 20
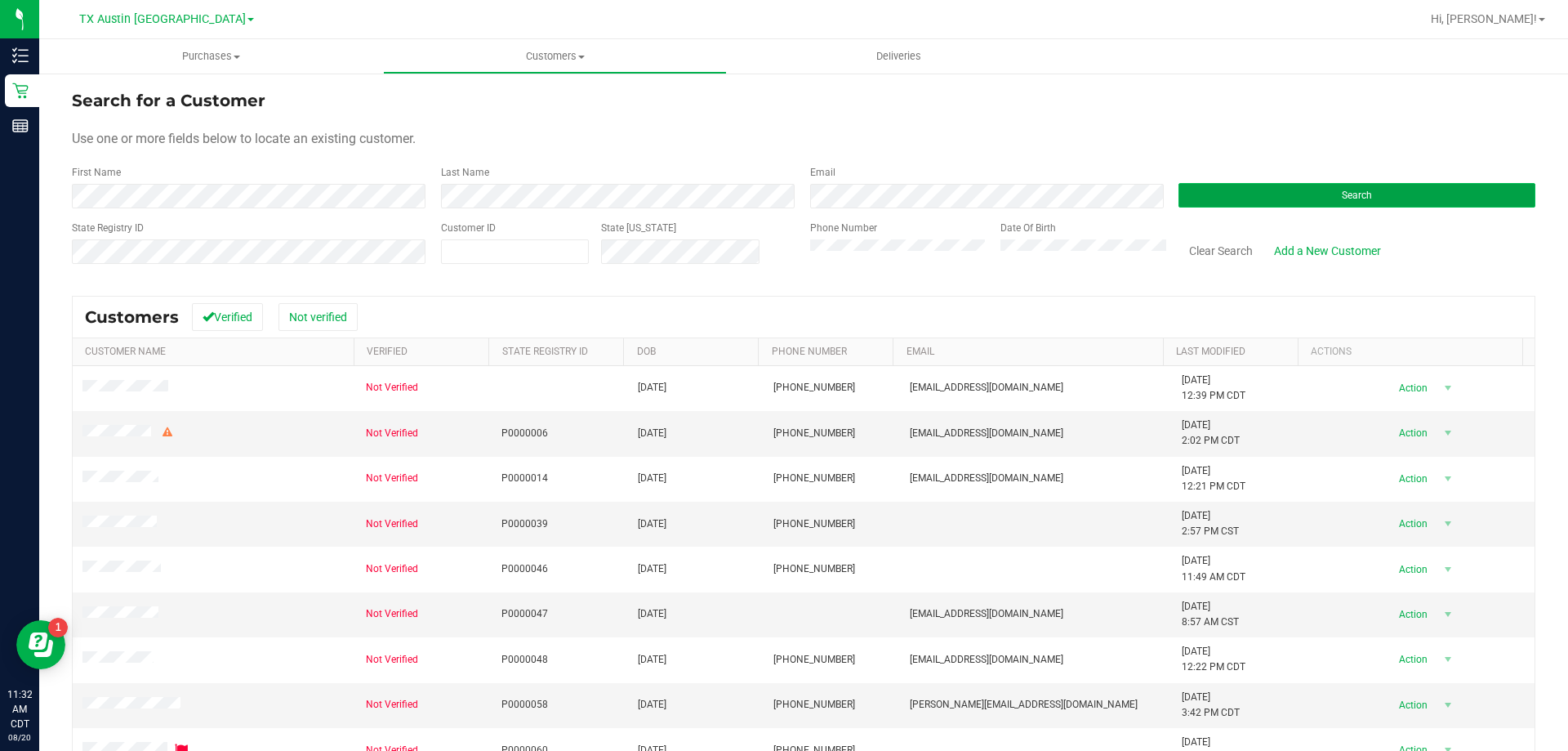
click at [1256, 196] on button "Search" at bounding box center [1356, 195] width 357 height 24
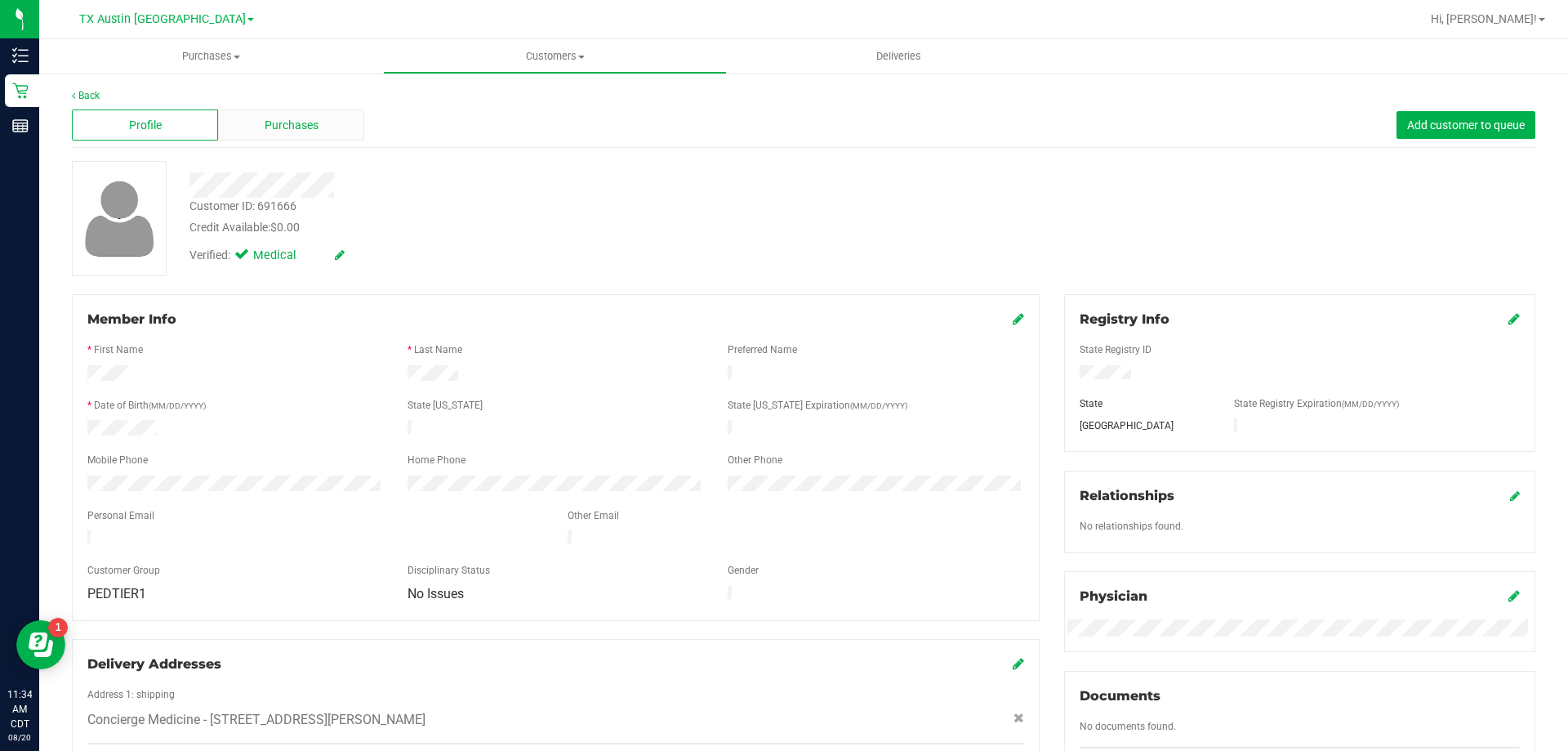
click at [283, 114] on div "Purchases" at bounding box center [291, 124] width 146 height 31
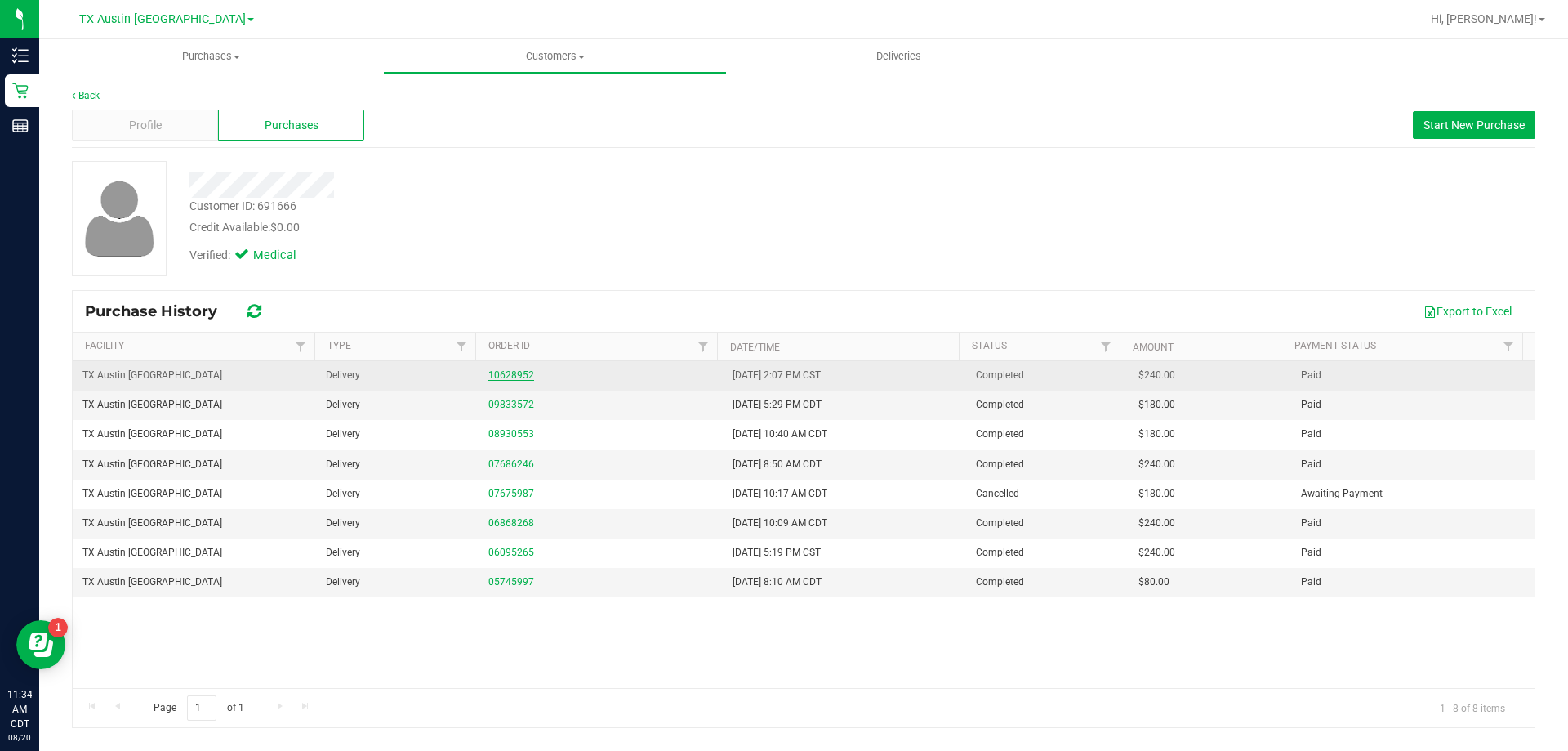
click at [517, 370] on link "10628952" at bounding box center [511, 375] width 46 height 11
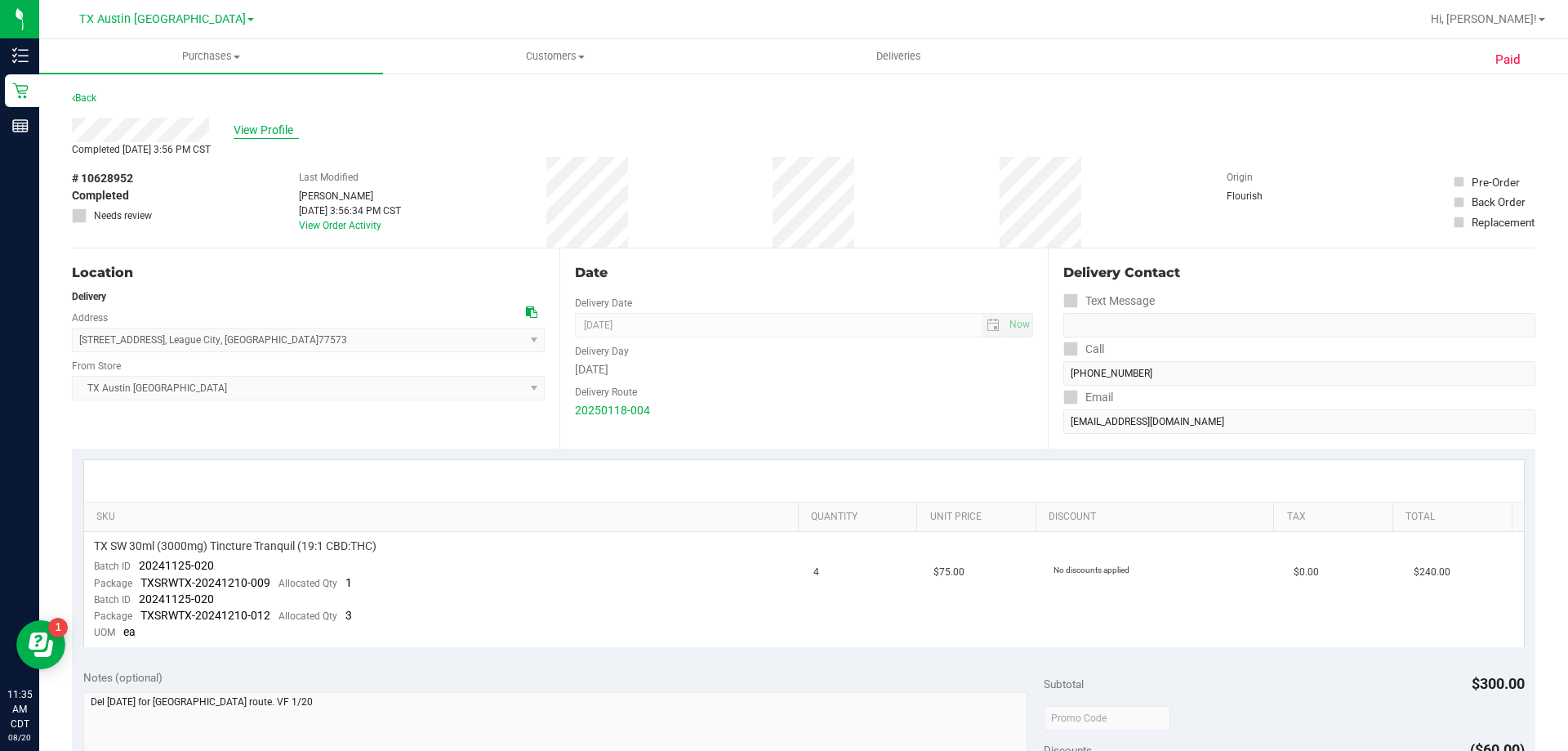
click at [265, 129] on span "View Profile" at bounding box center [266, 130] width 65 height 17
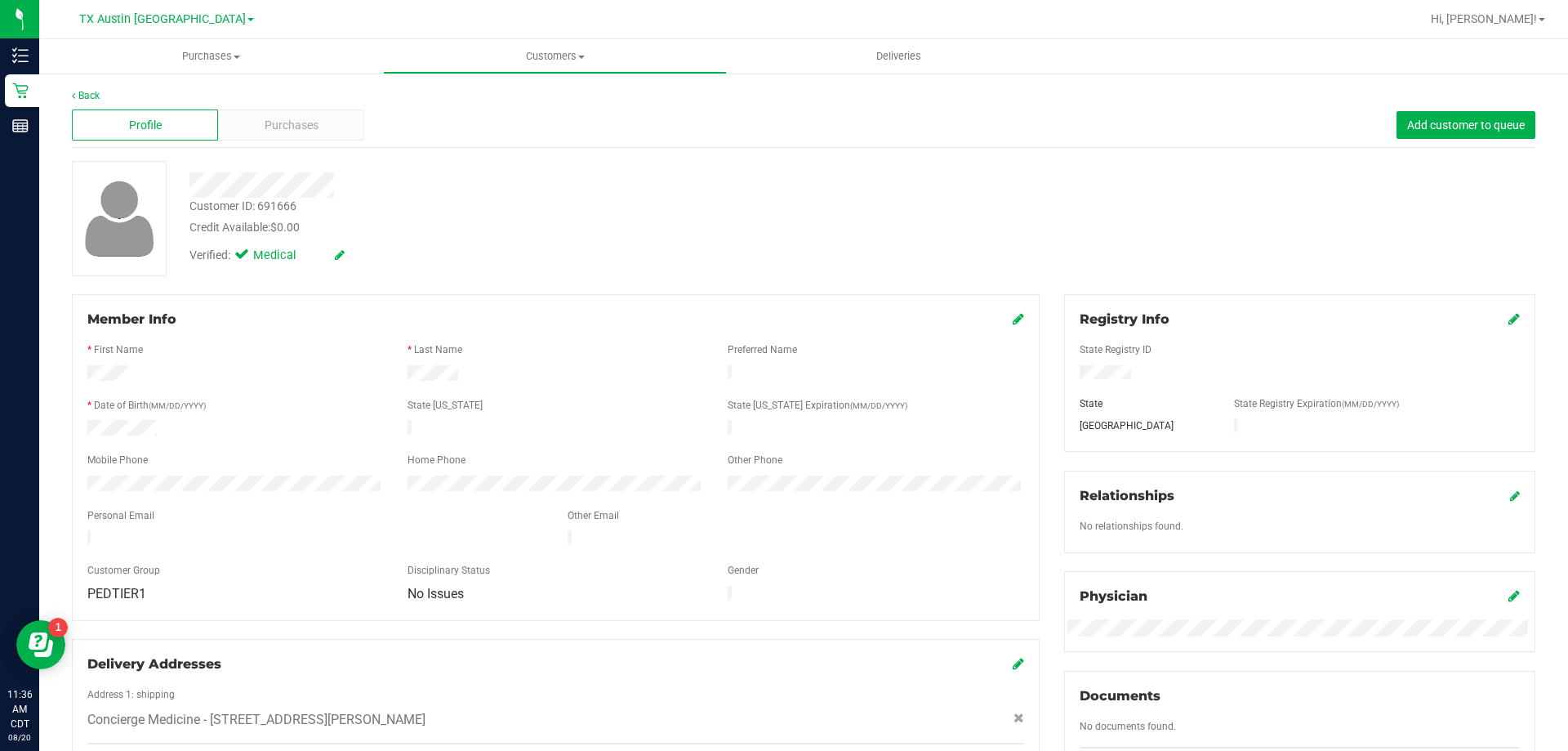
scroll to position [327, 0]
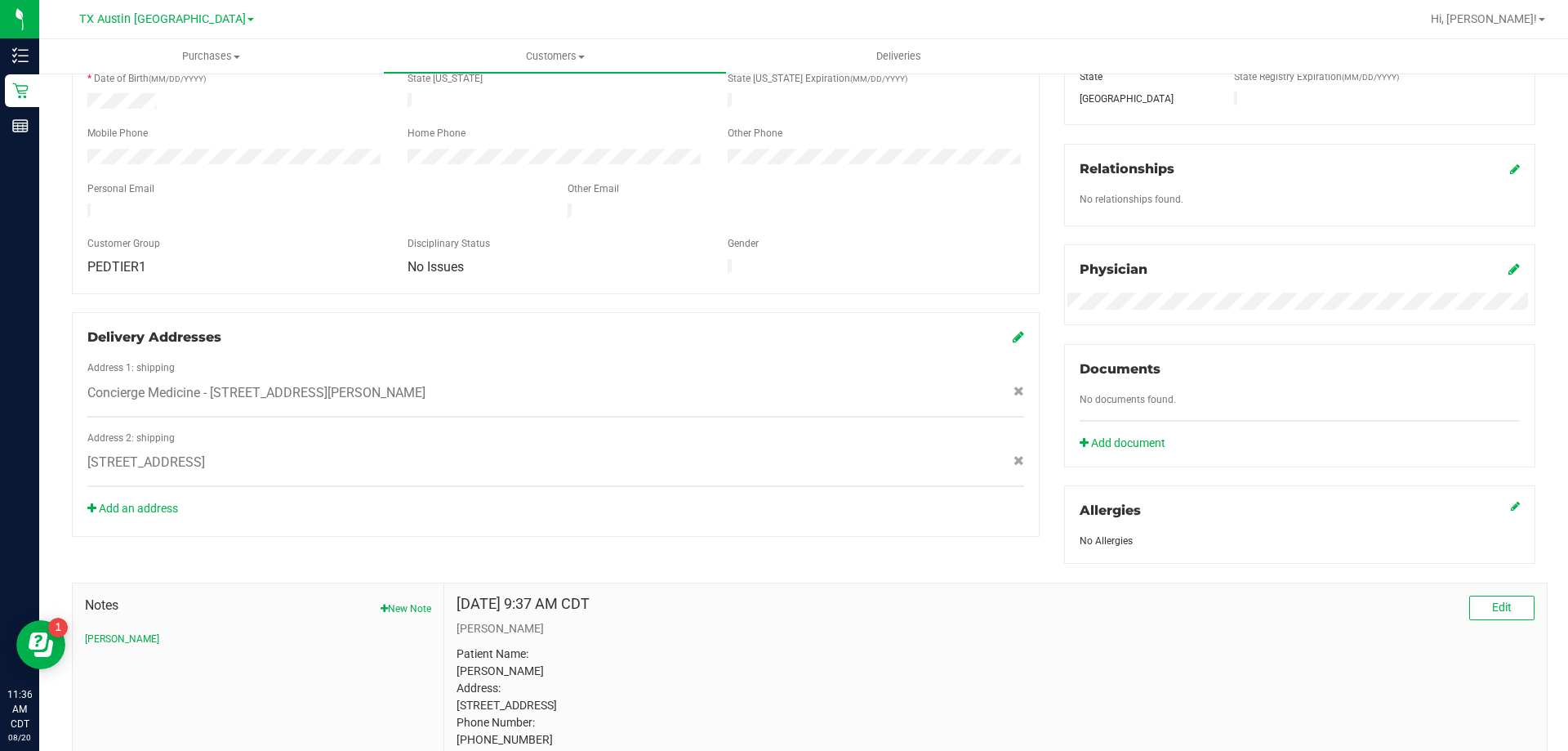
click at [205, 452] on span "5210 Royal Creek Ct , League City , TX 77573" at bounding box center [146, 462] width 118 height 20
copy div "5210 Royal Creek Ct , League City , TX 77573"
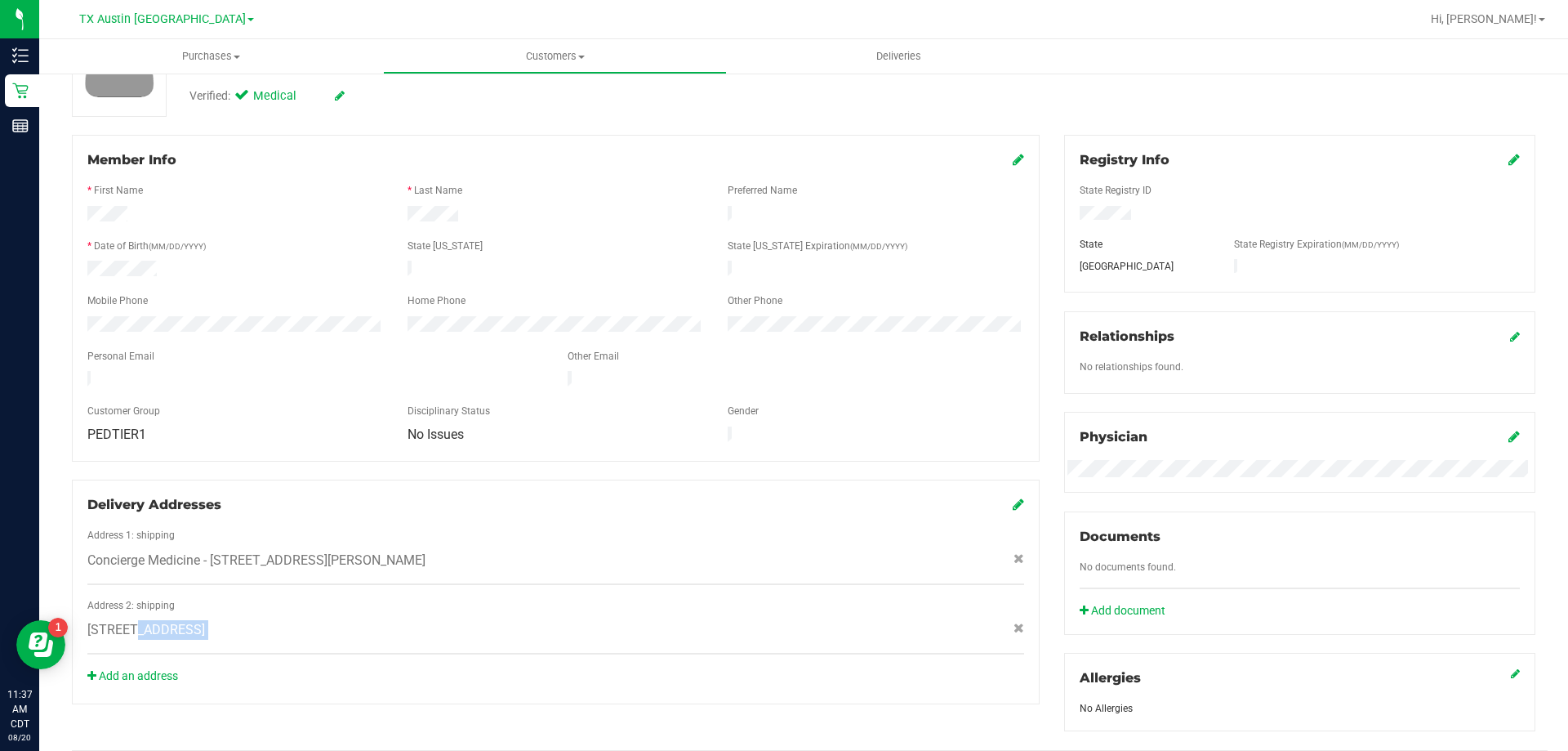
scroll to position [163, 0]
copy div "5210 Royal Creek Ct , League City , TX 77573"
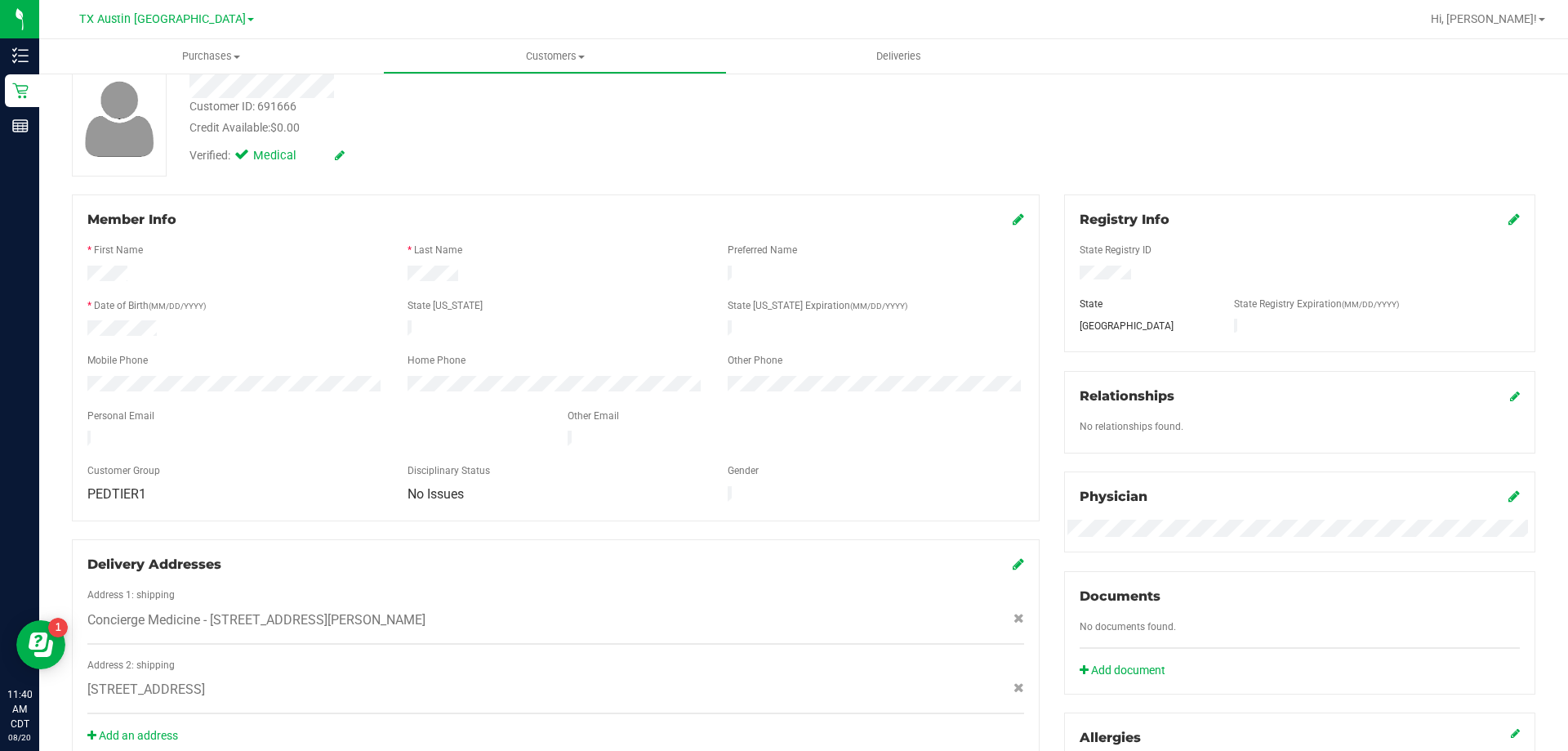
scroll to position [245, 0]
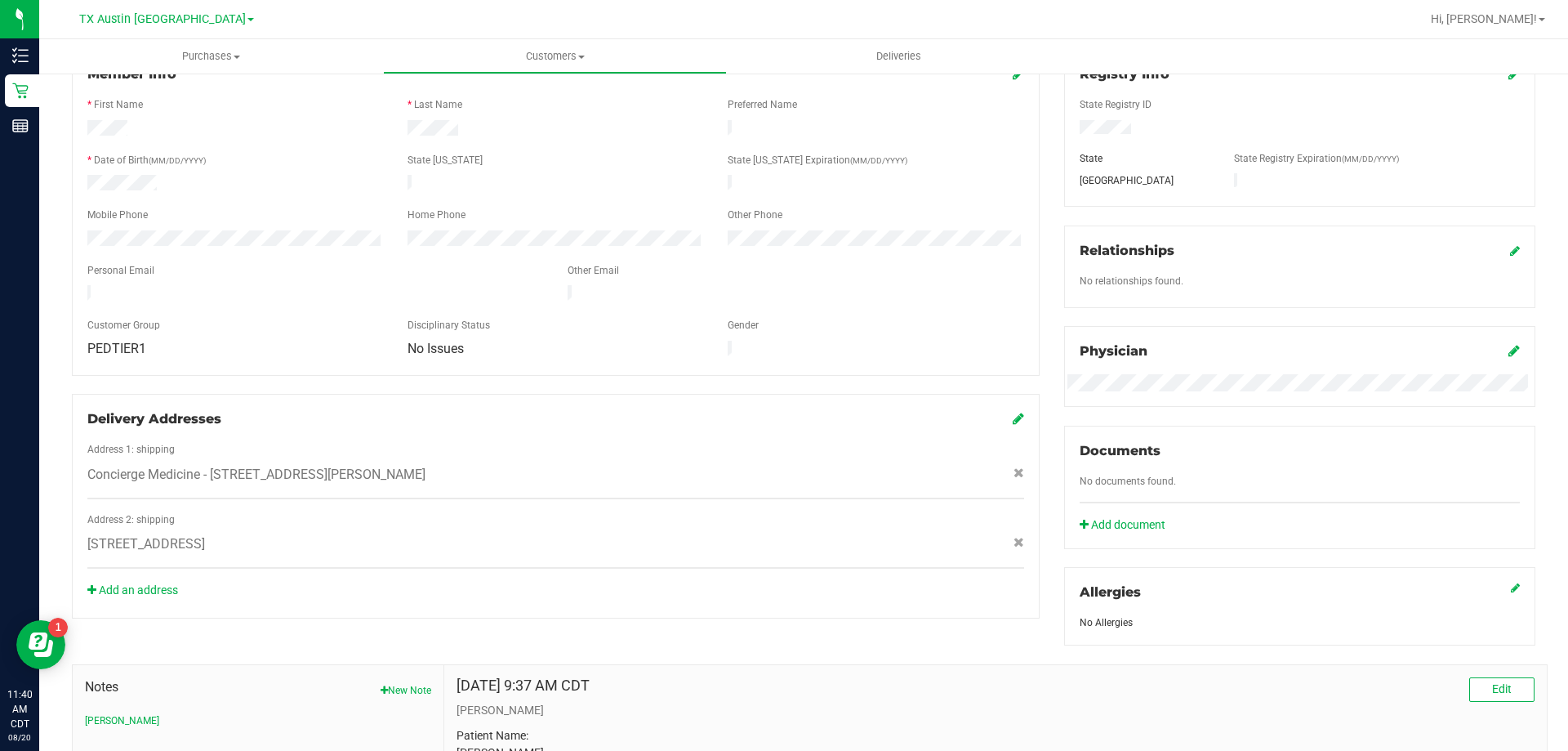
click at [205, 534] on span "5210 Royal Creek Ct , League City , TX 77573" at bounding box center [146, 544] width 118 height 20
copy div "5210 Royal Creek Ct , League City , TX 77573"
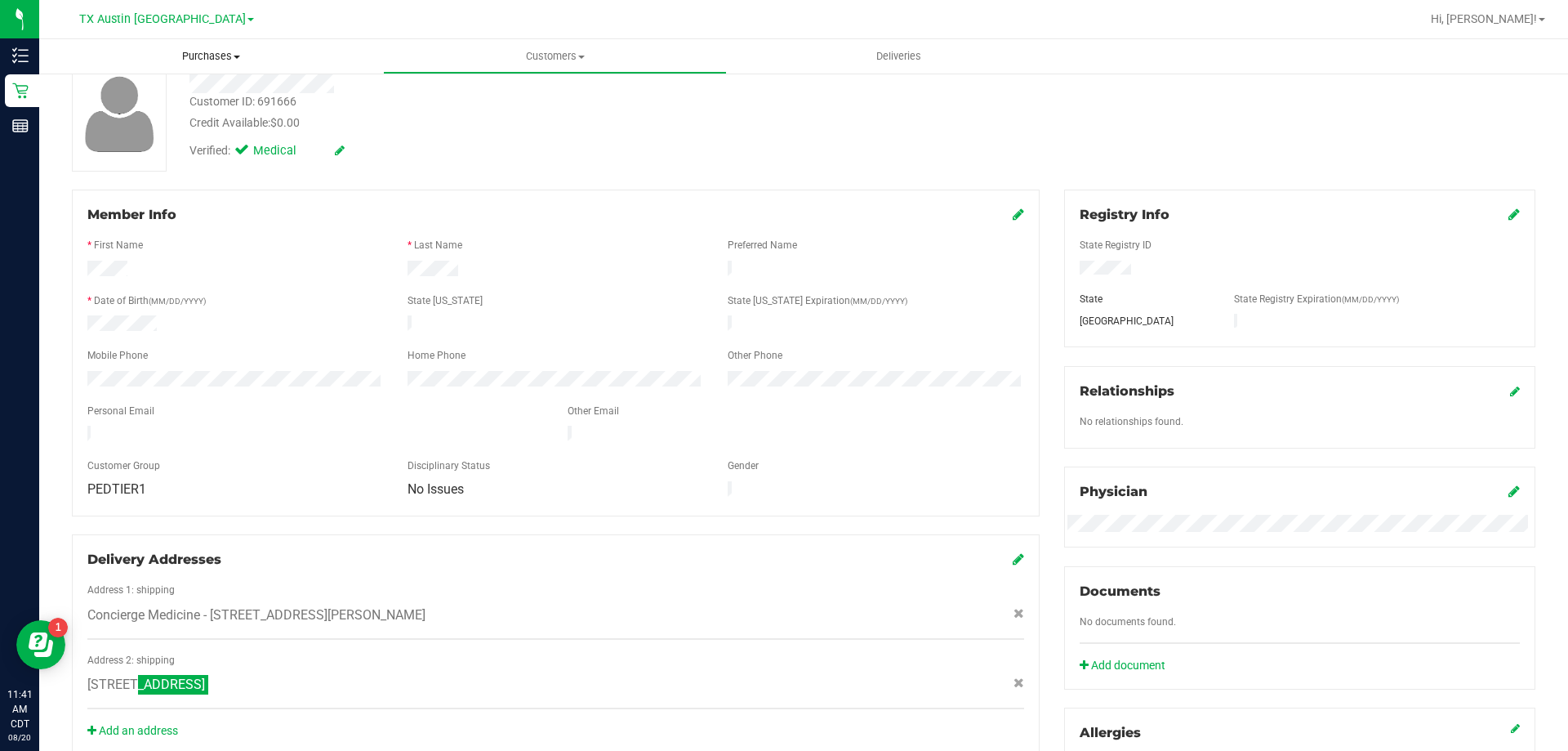
scroll to position [0, 0]
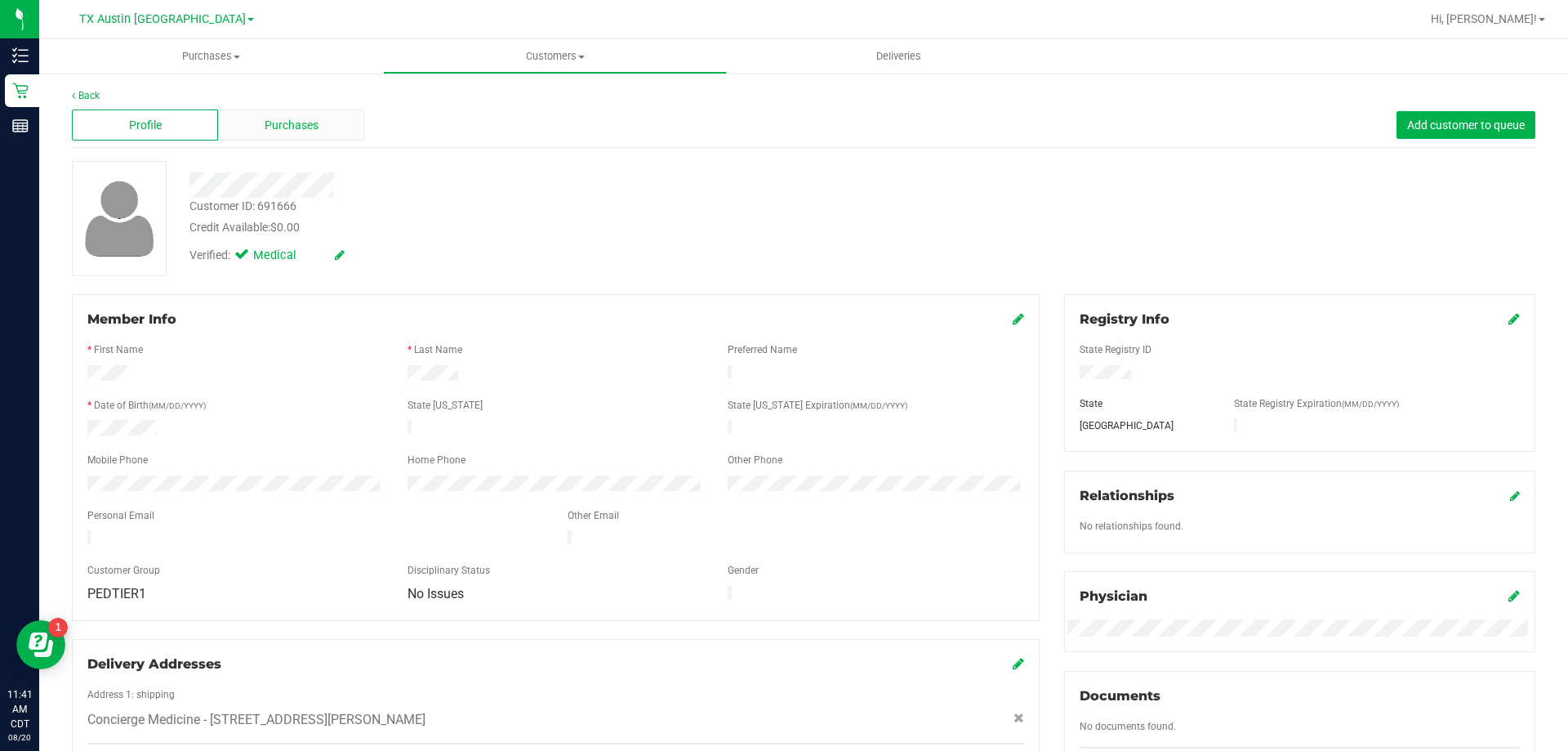
click at [323, 132] on div "Purchases" at bounding box center [291, 124] width 146 height 31
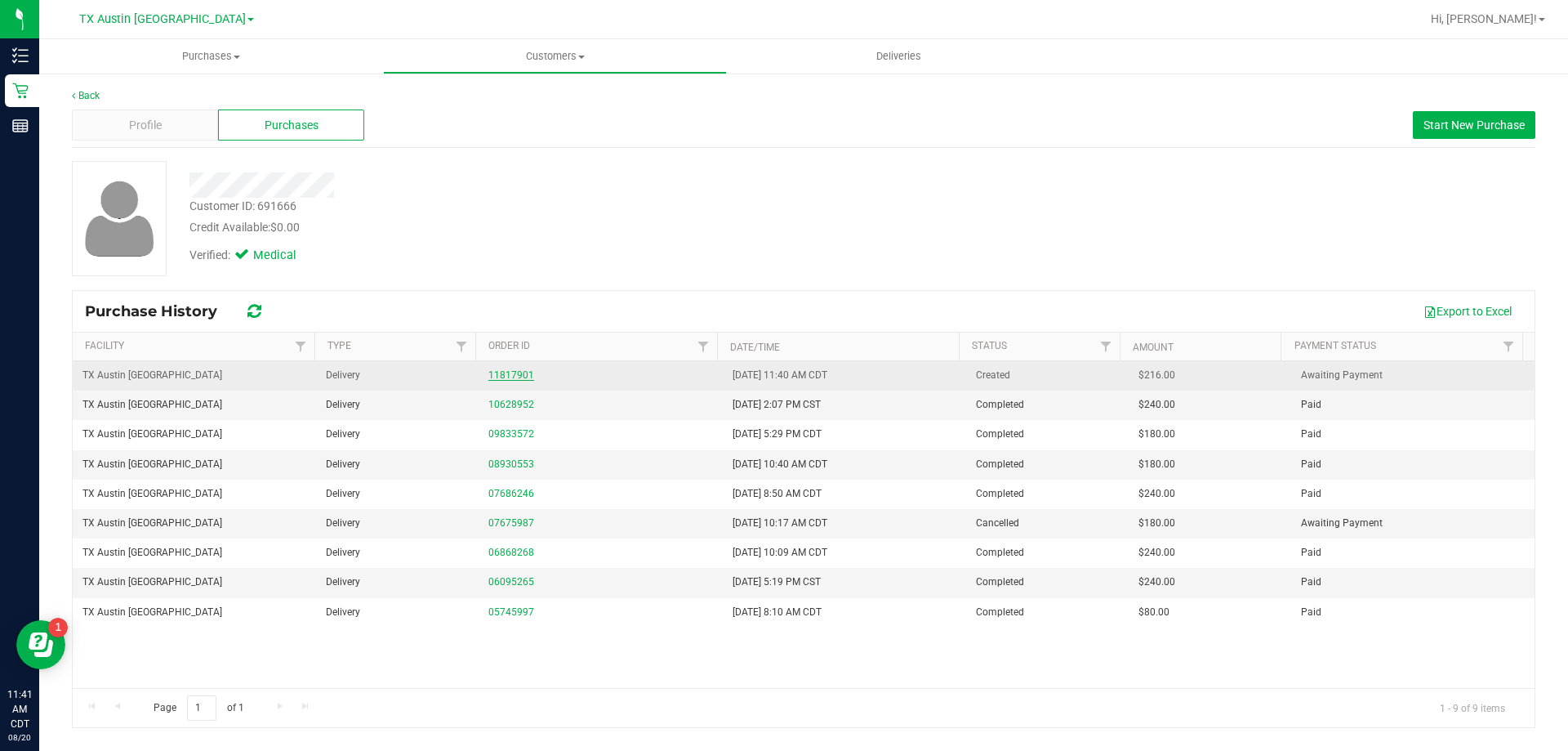
click at [508, 377] on link "11817901" at bounding box center [511, 375] width 46 height 11
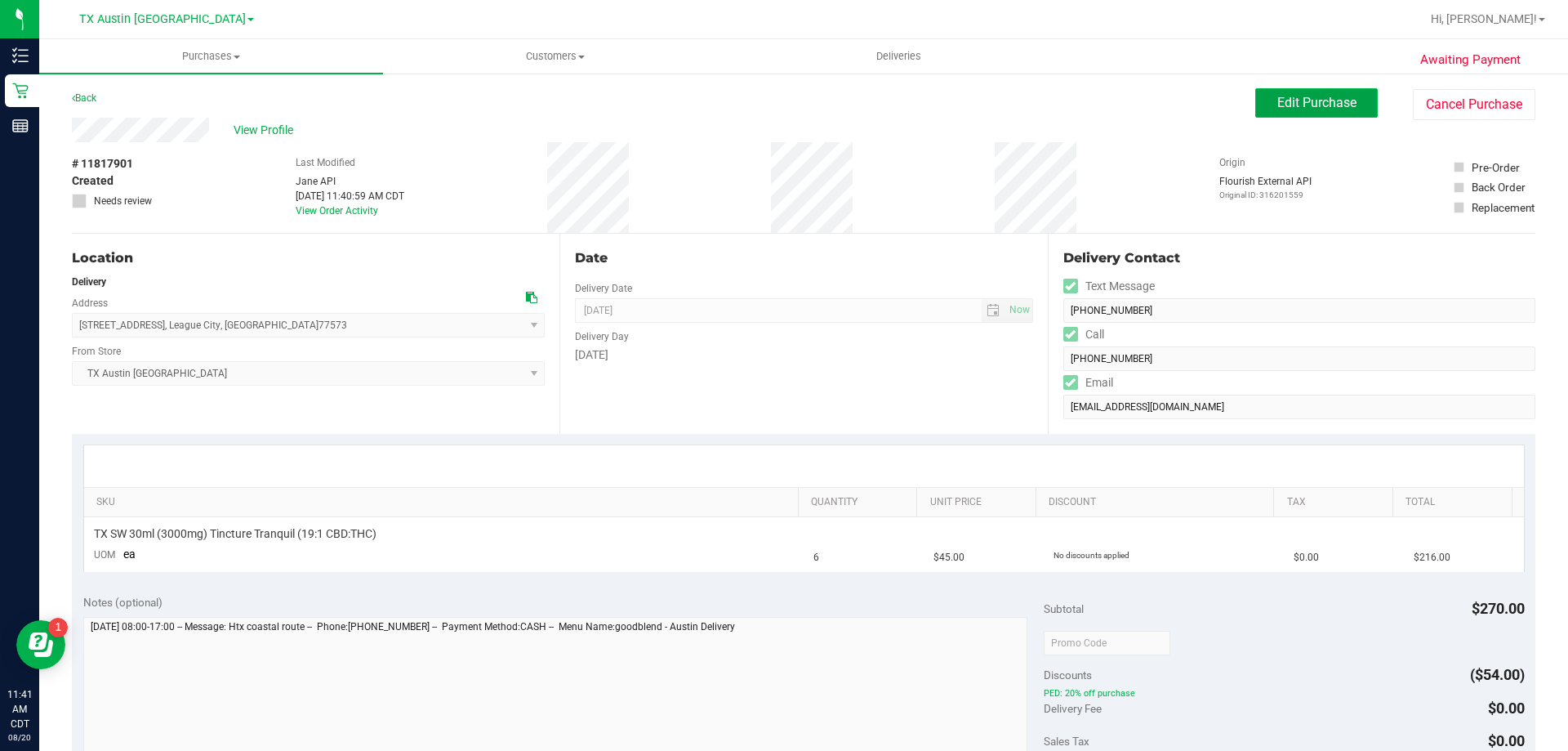
click at [1281, 109] on span "Edit Purchase" at bounding box center [1317, 103] width 79 height 15
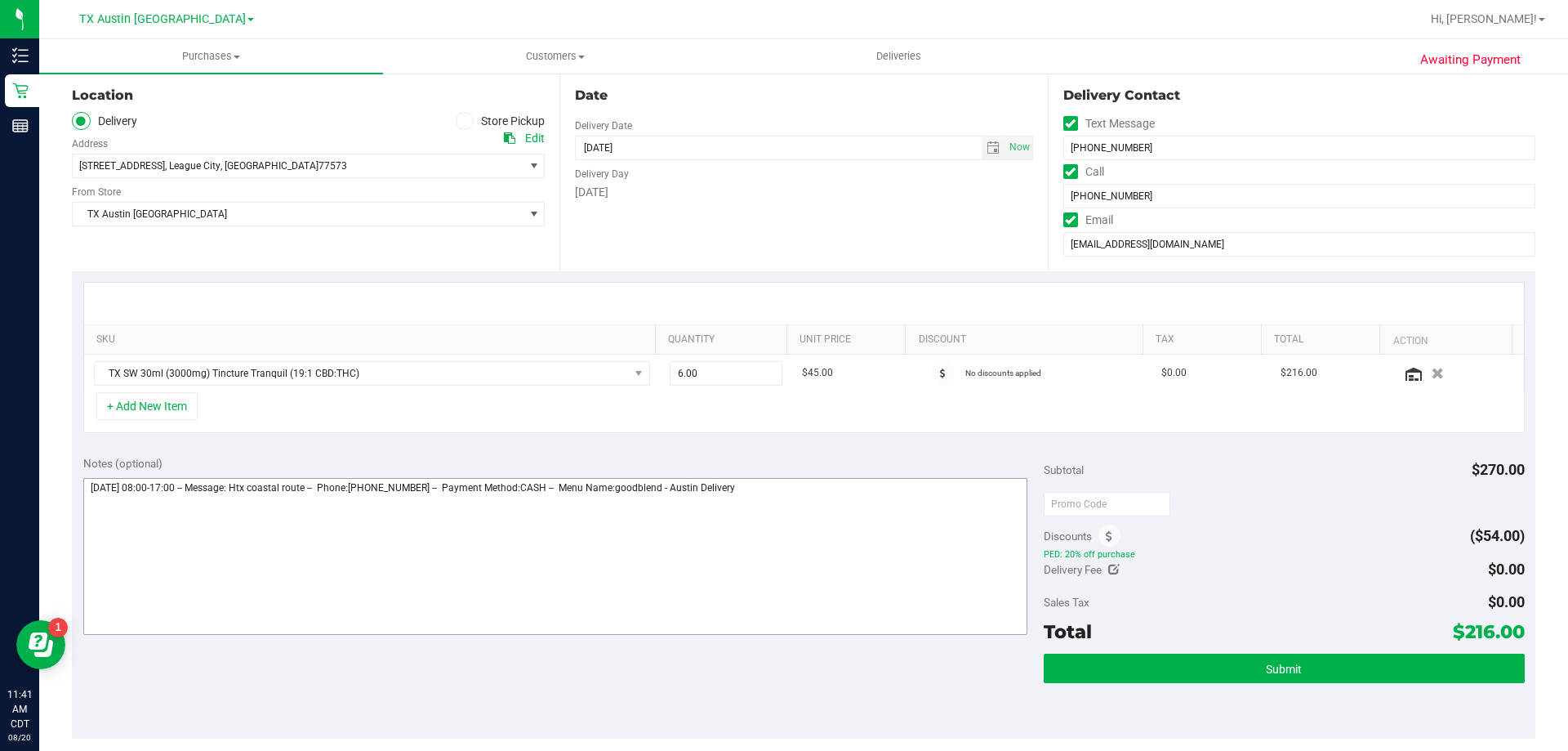
scroll to position [163, 0]
click at [800, 492] on textarea at bounding box center [555, 555] width 945 height 157
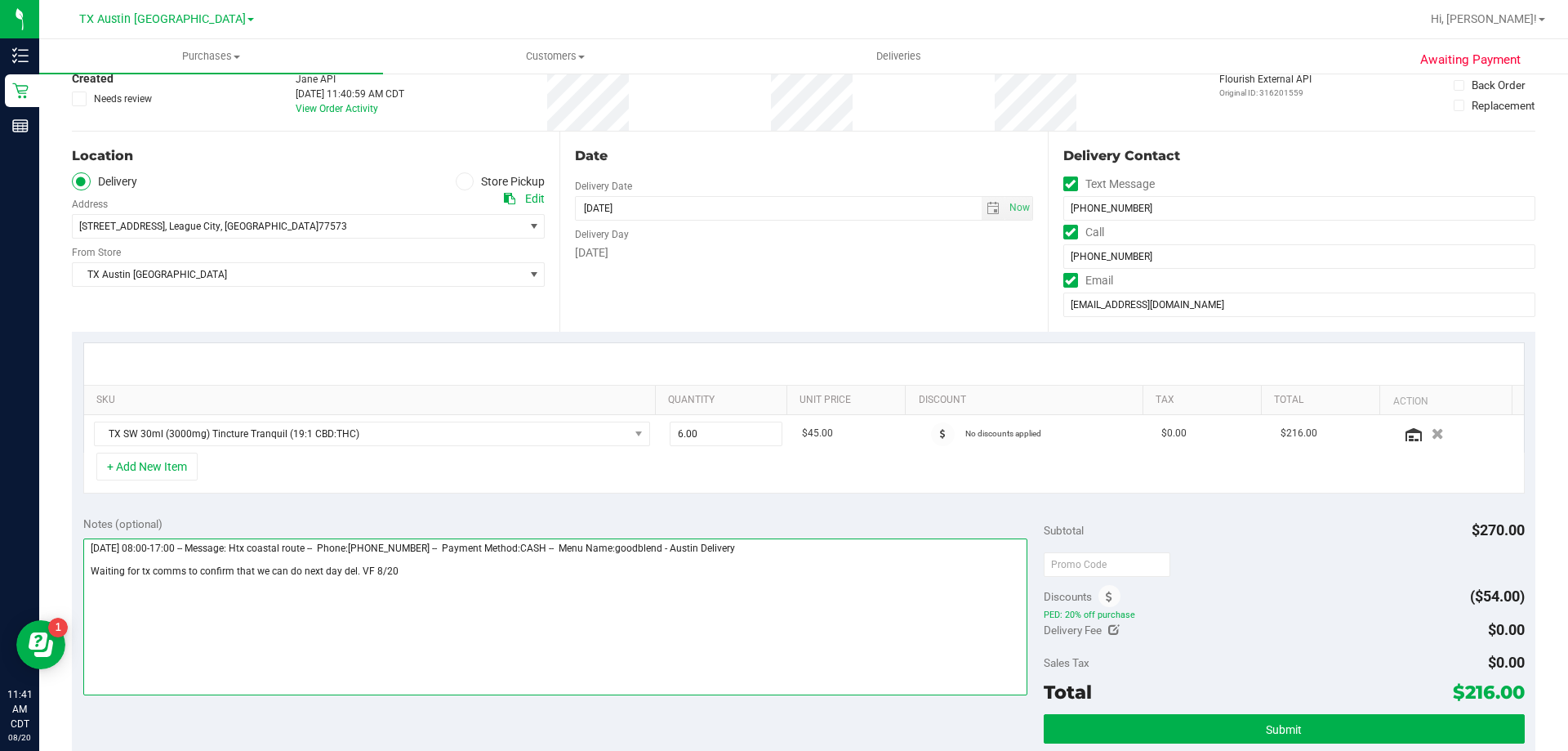
scroll to position [0, 0]
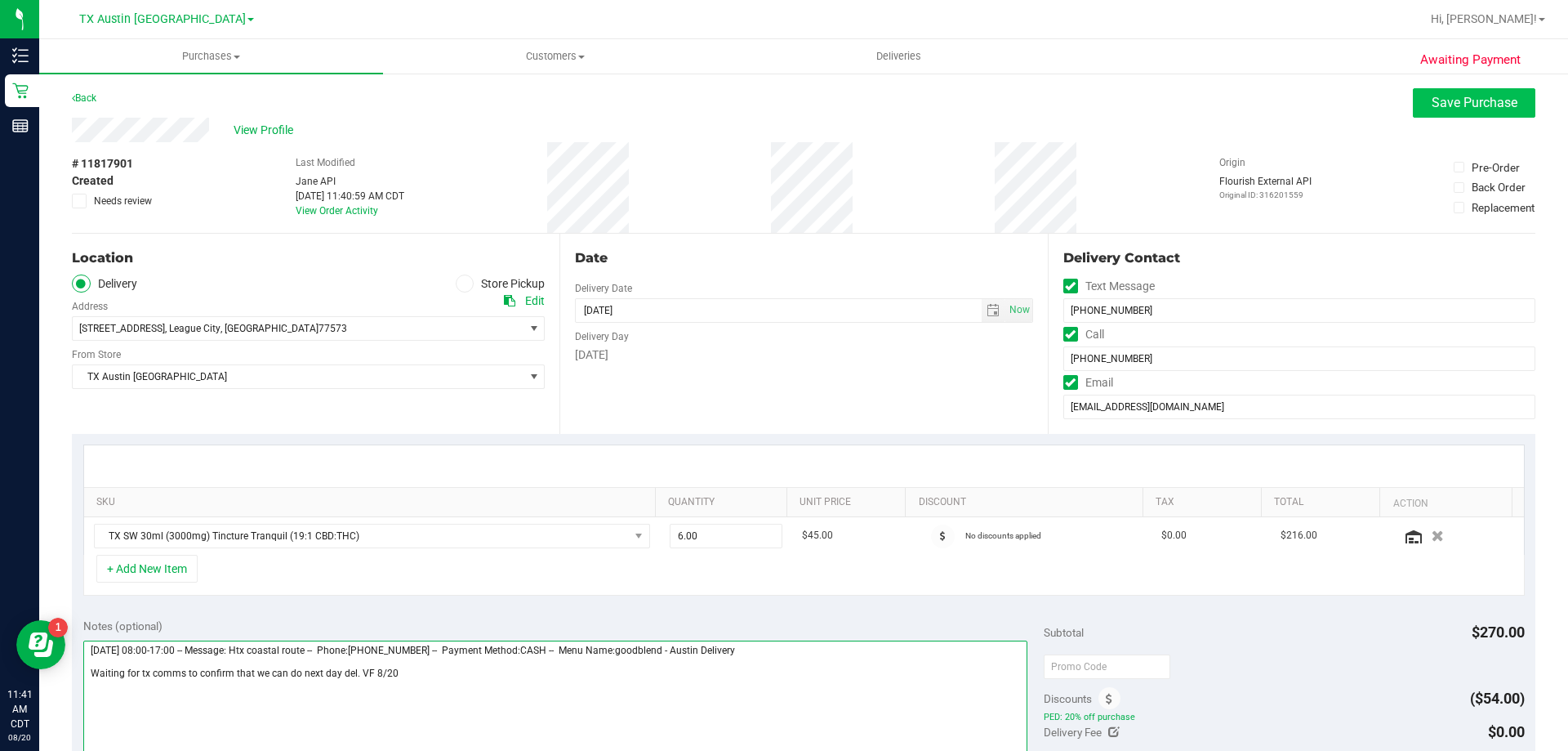
type textarea "Thursday 08/21/2025 08:00-17:00 -- Message: Htx coastal route -- Phone:83292215…"
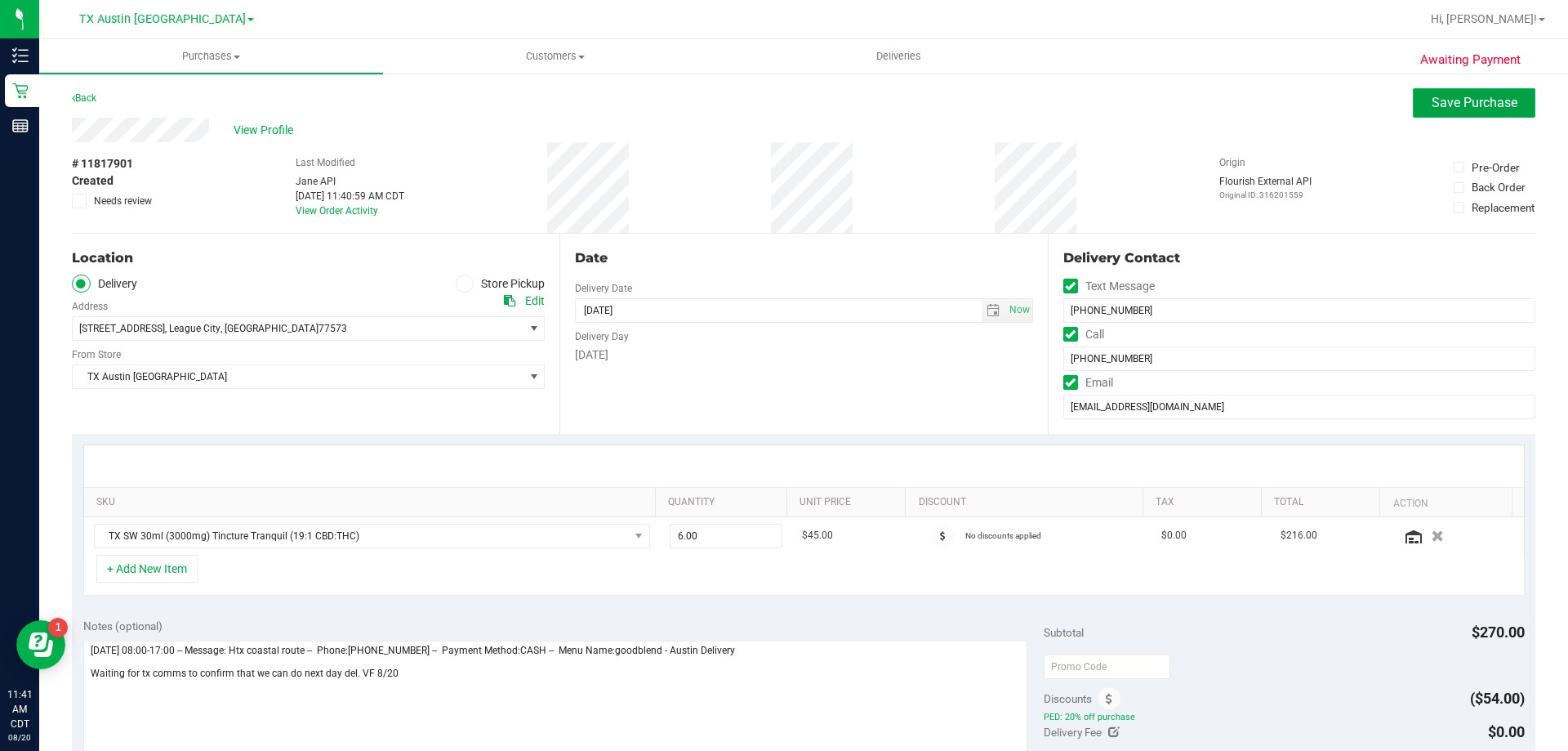
click at [1476, 109] on span "Save Purchase" at bounding box center [1474, 103] width 86 height 15
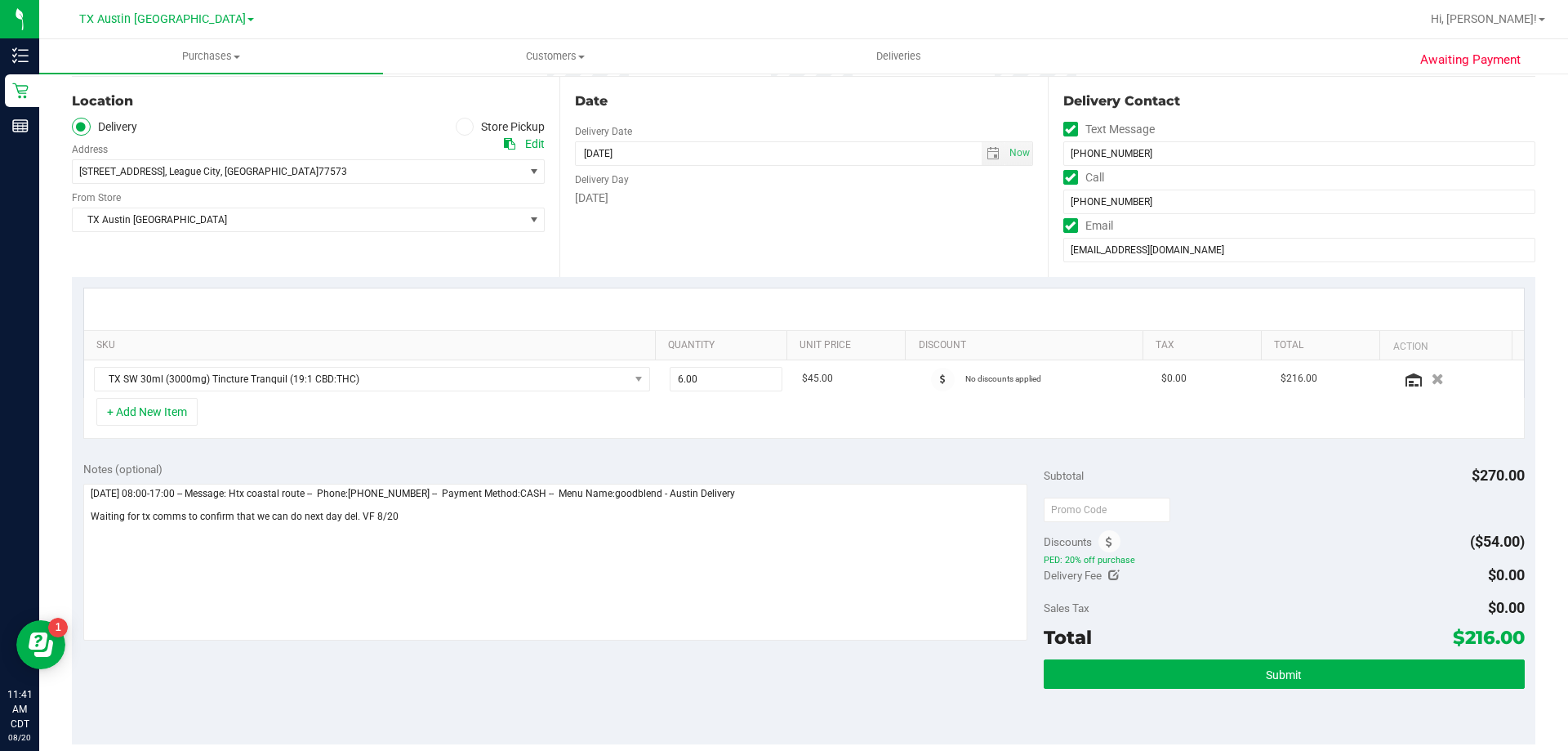
scroll to position [163, 0]
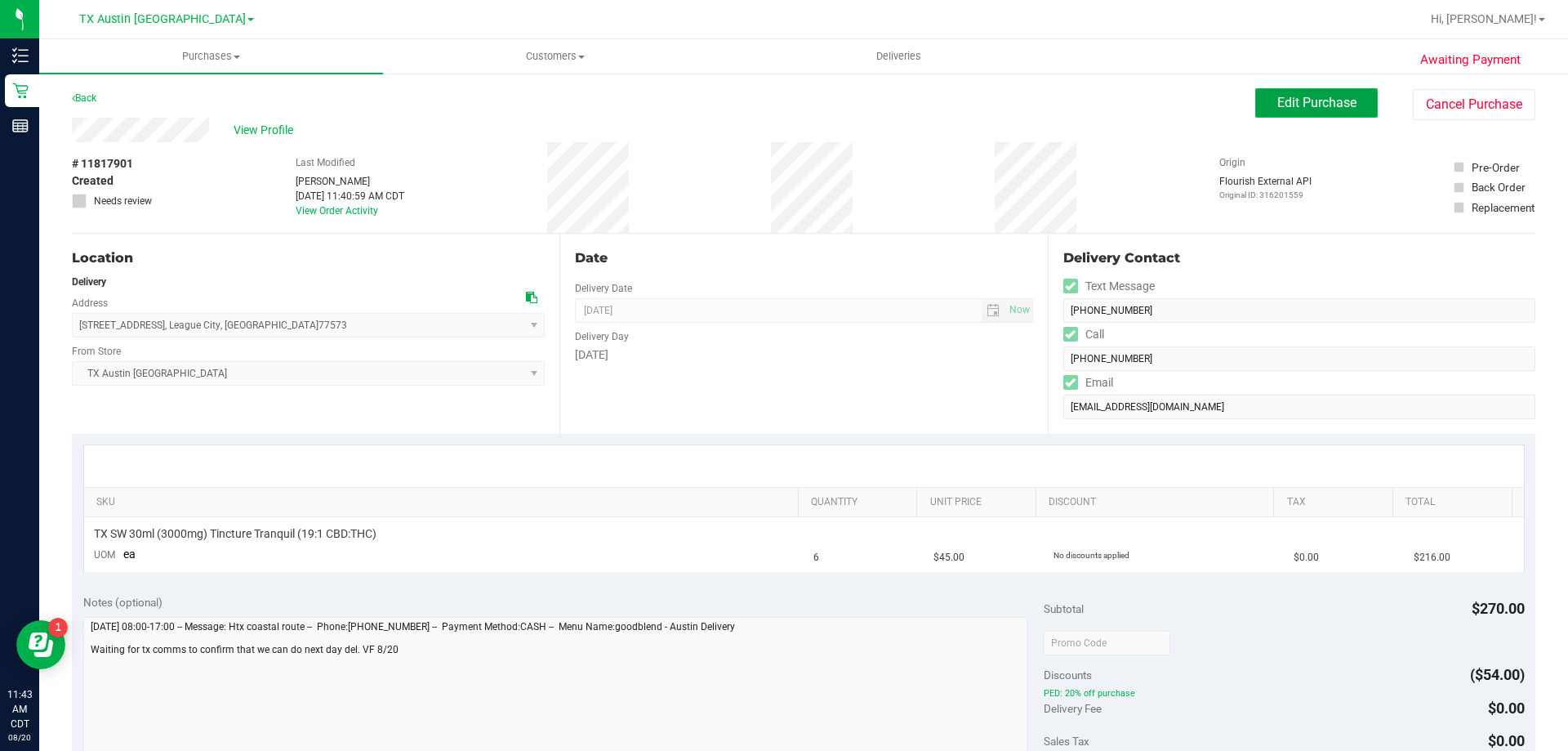
click at [1289, 107] on span "Edit Purchase" at bounding box center [1317, 103] width 79 height 15
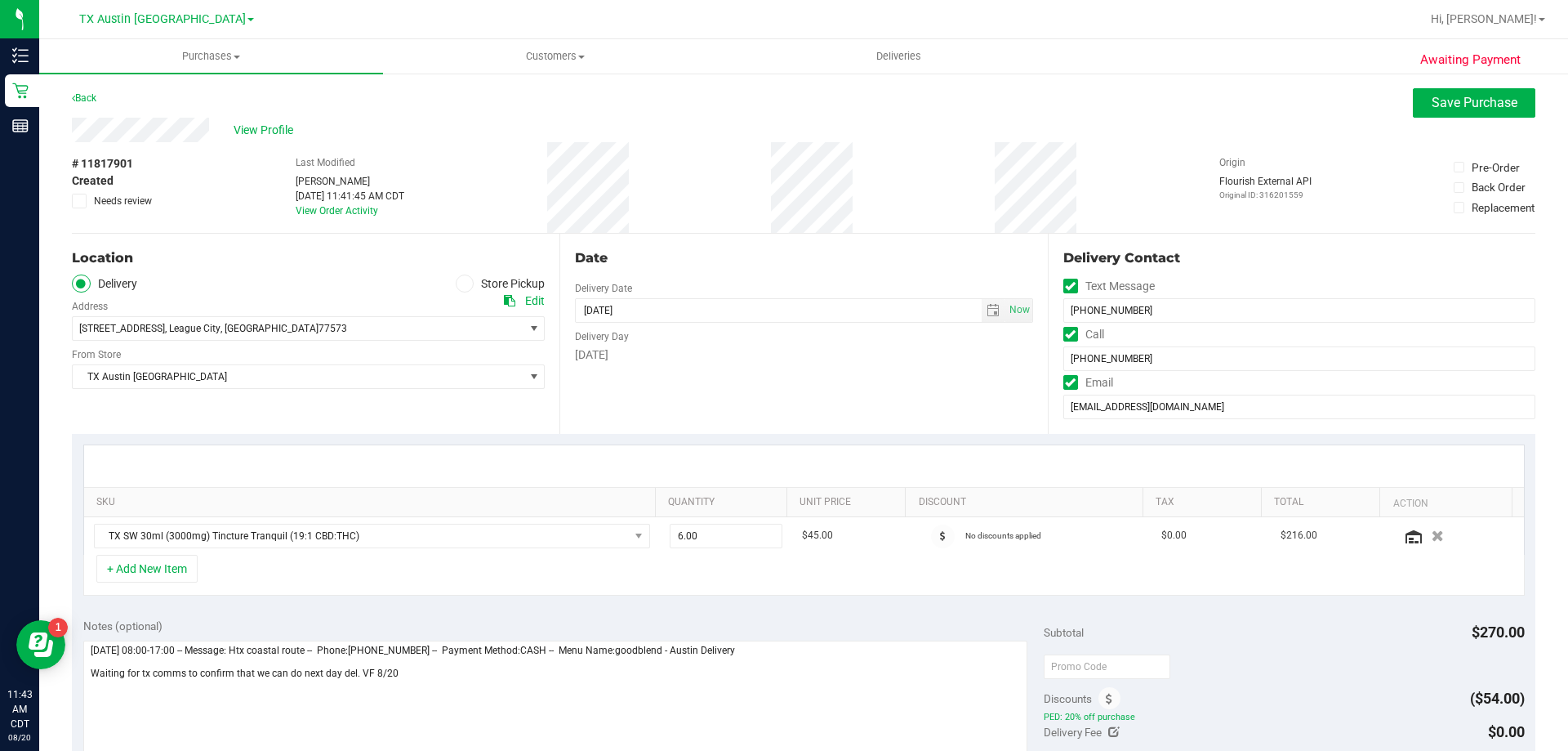
click at [74, 201] on icon at bounding box center [79, 201] width 10 height 0
click at [0, 0] on input "Needs review" at bounding box center [0, 0] width 0 height 0
click at [1421, 110] on button "Save Purchase" at bounding box center [1474, 103] width 122 height 29
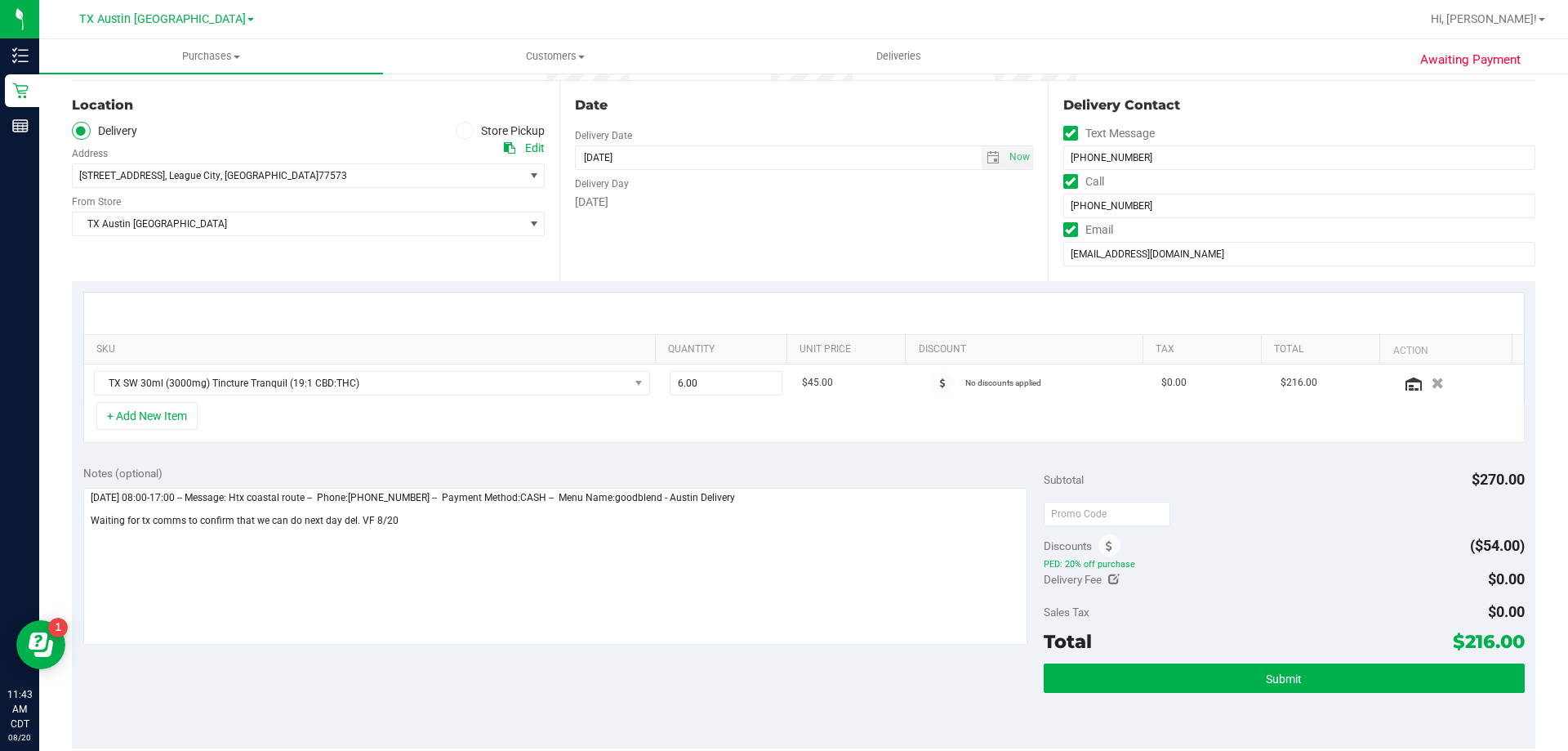
scroll to position [327, 0]
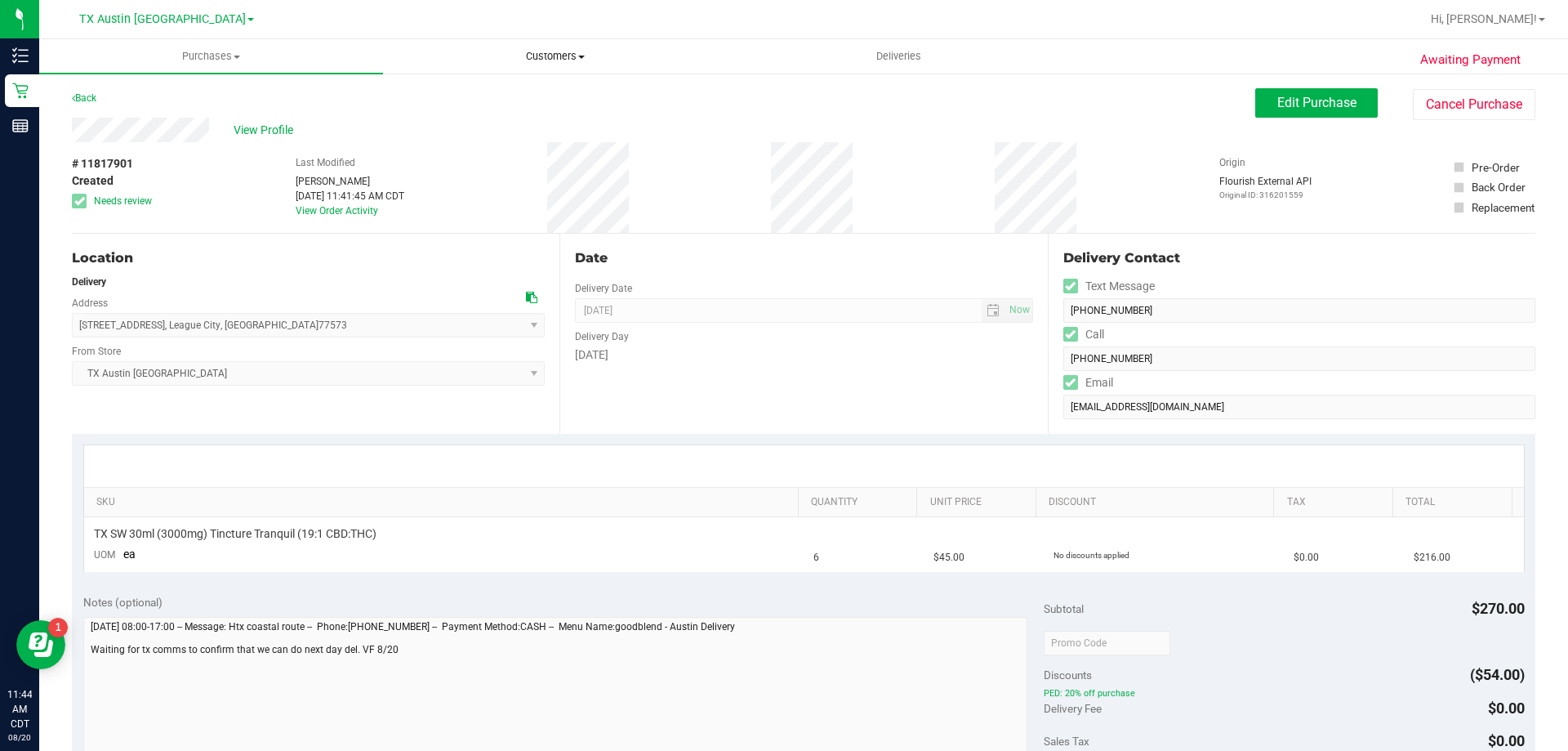
click at [563, 47] on uib-tab-heading "Customers All customers Add a new customer All physicians" at bounding box center [555, 56] width 342 height 33
click at [558, 103] on li "All customers" at bounding box center [555, 99] width 344 height 20
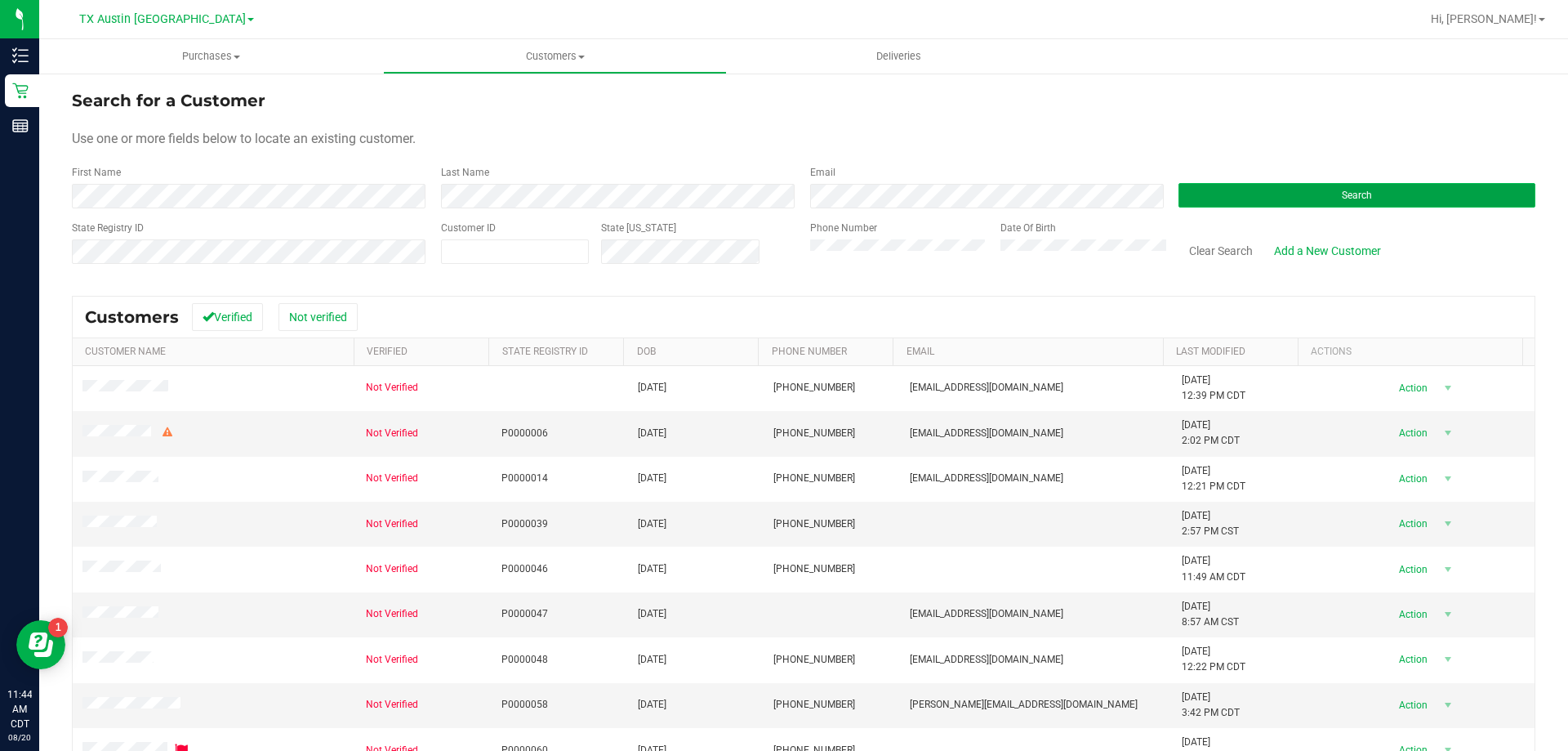
click at [1355, 203] on button "Search" at bounding box center [1356, 195] width 357 height 24
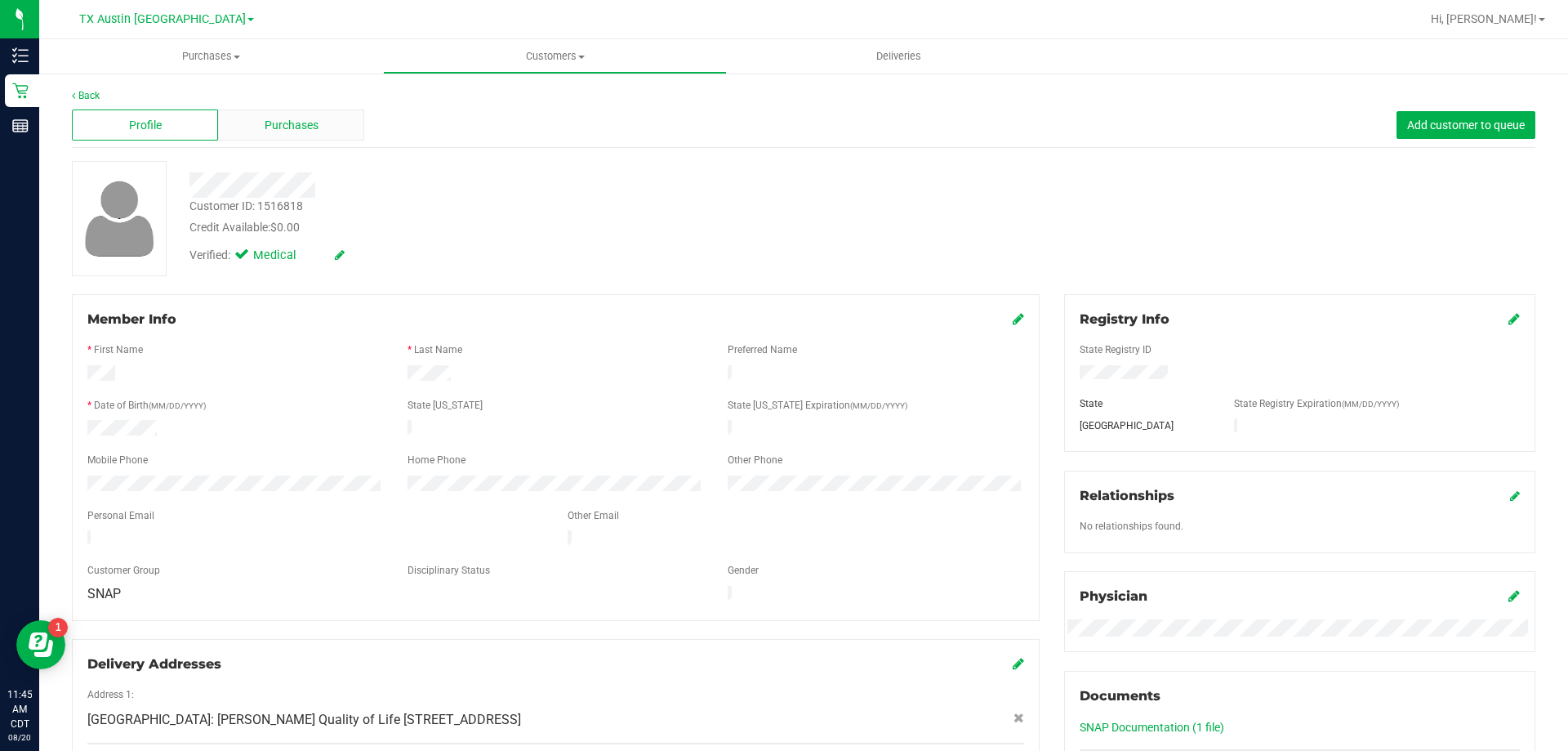
click at [305, 126] on span "Purchases" at bounding box center [291, 125] width 54 height 17
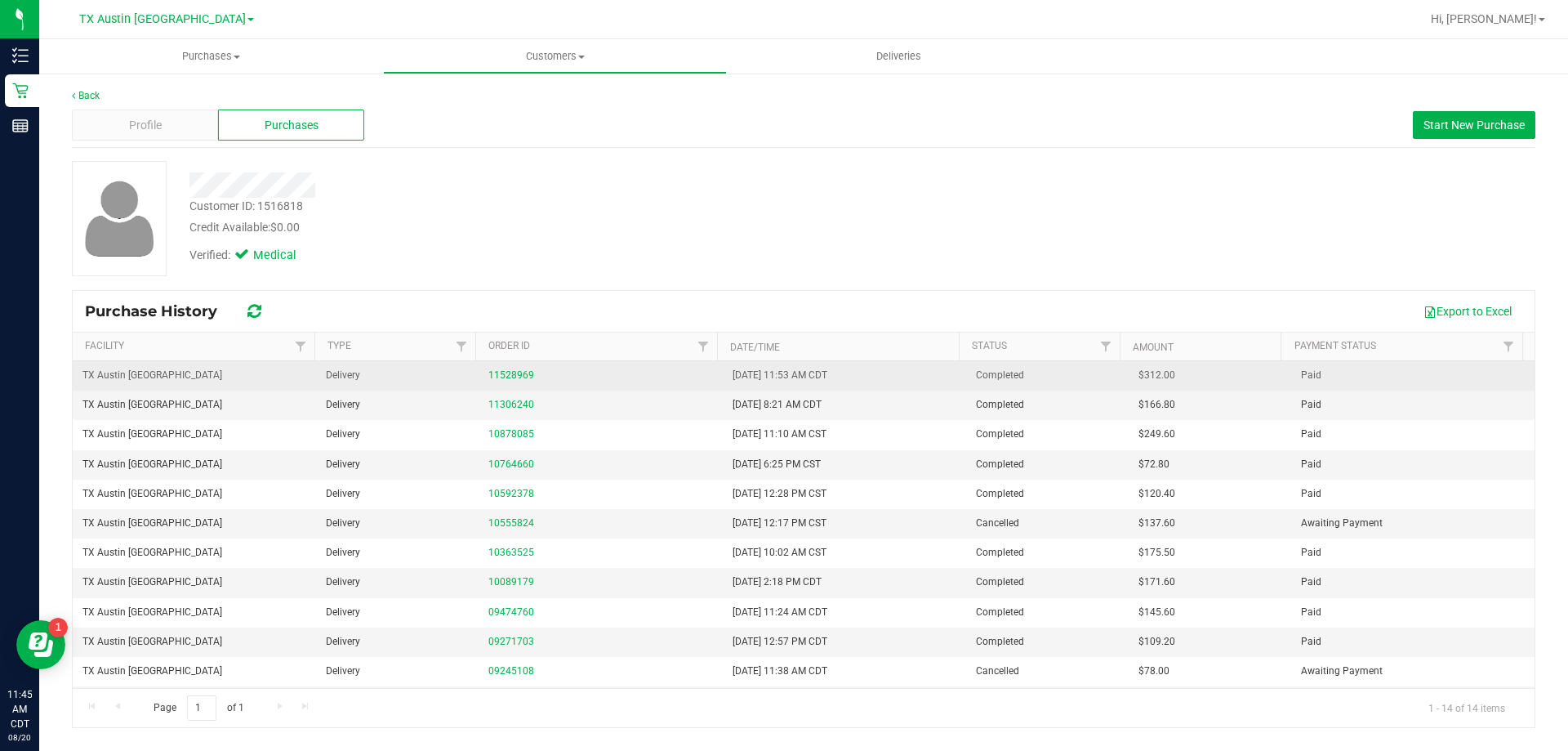
click at [512, 368] on div "11528969" at bounding box center [601, 375] width 224 height 15
click at [510, 375] on link "11528969" at bounding box center [511, 375] width 46 height 11
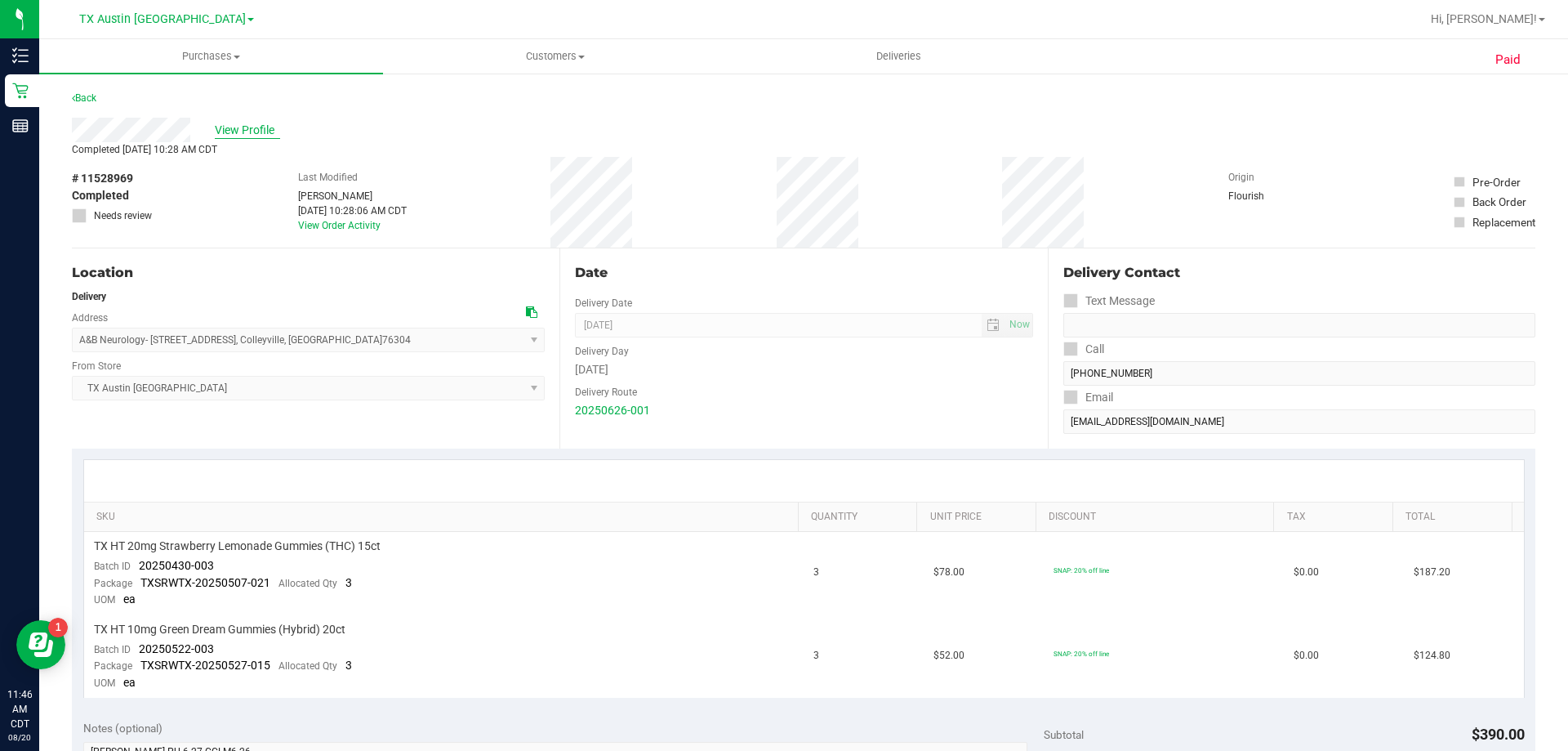
click at [248, 132] on span "View Profile" at bounding box center [247, 130] width 65 height 17
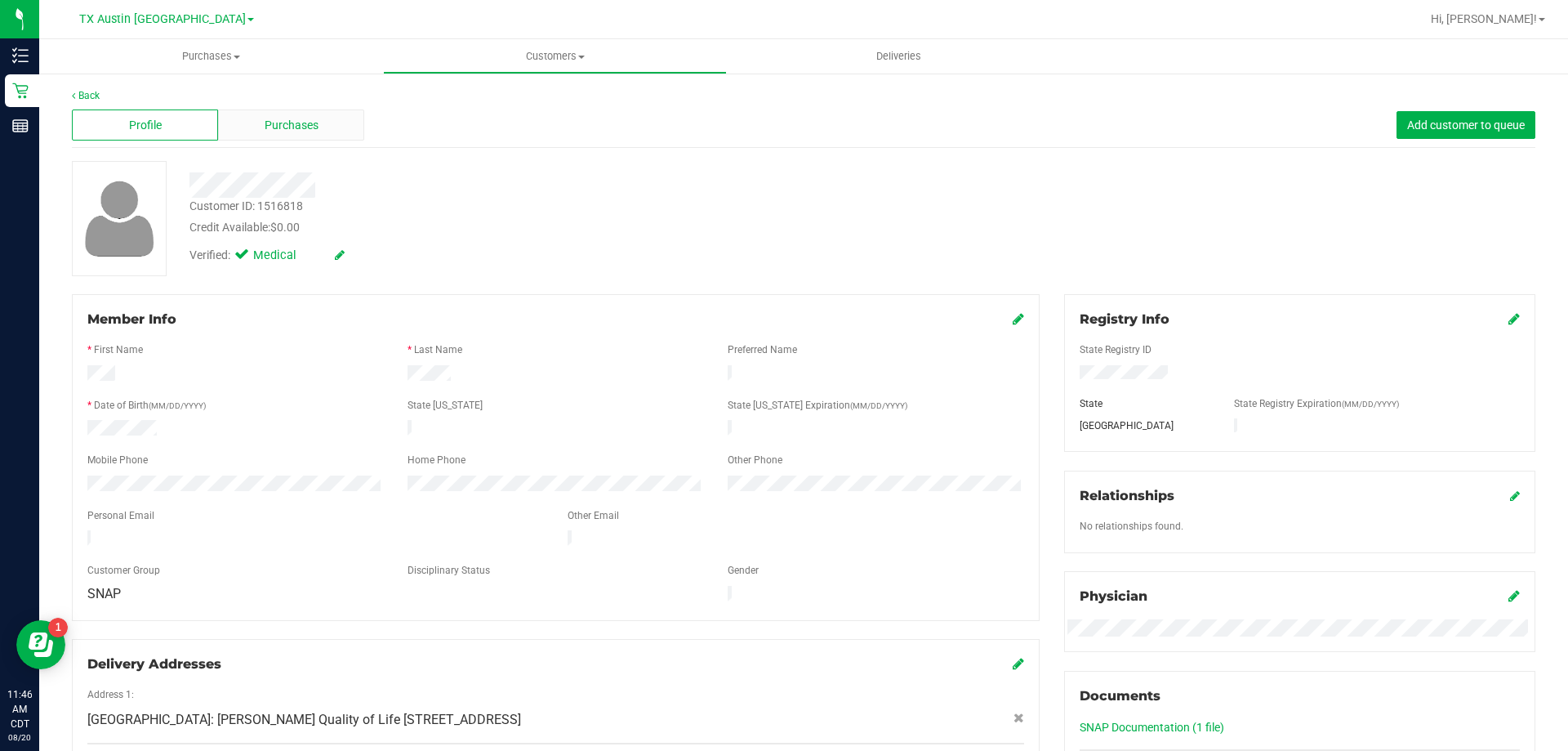
click at [296, 129] on span "Purchases" at bounding box center [291, 125] width 54 height 17
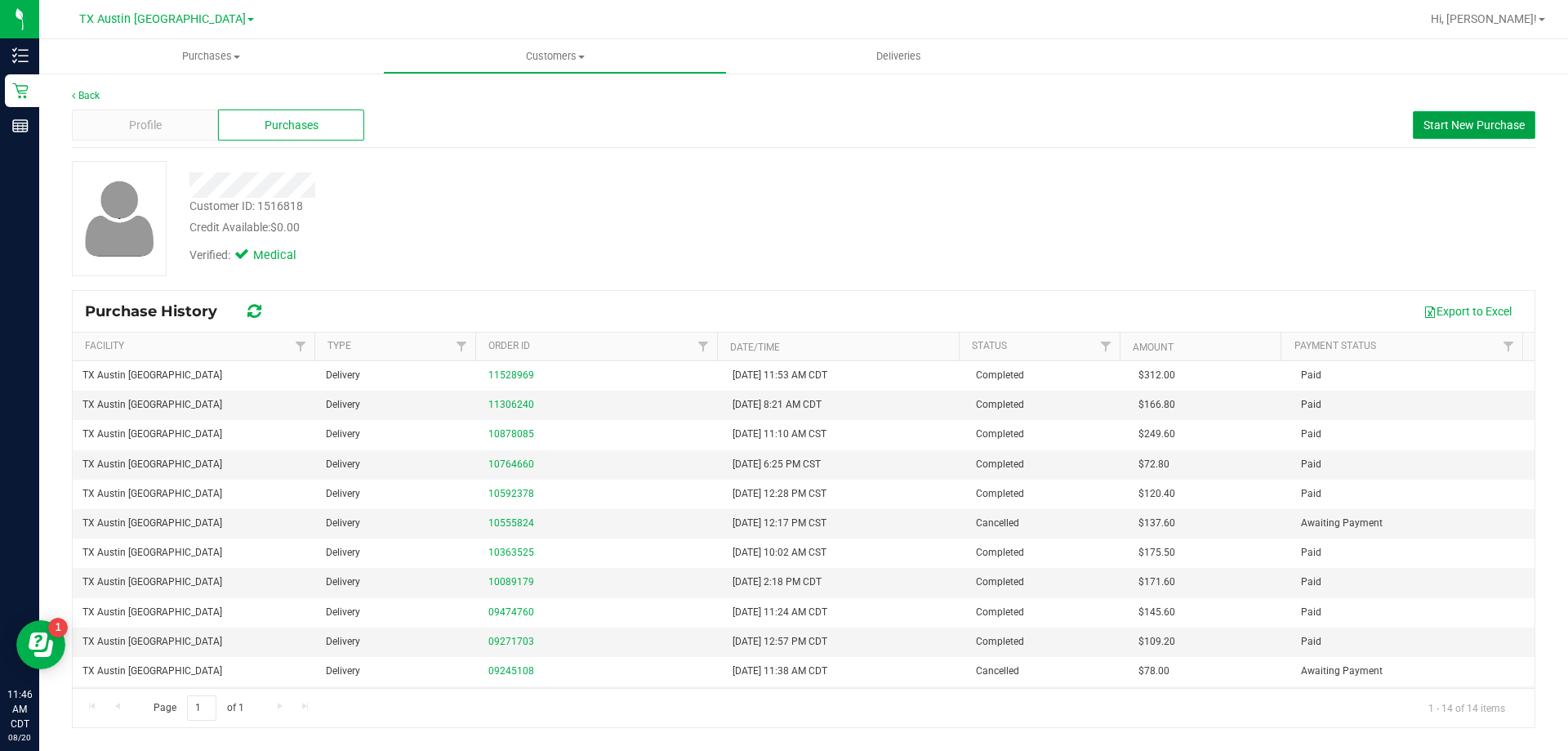
click at [1463, 126] on span "Start New Purchase" at bounding box center [1475, 125] width 102 height 13
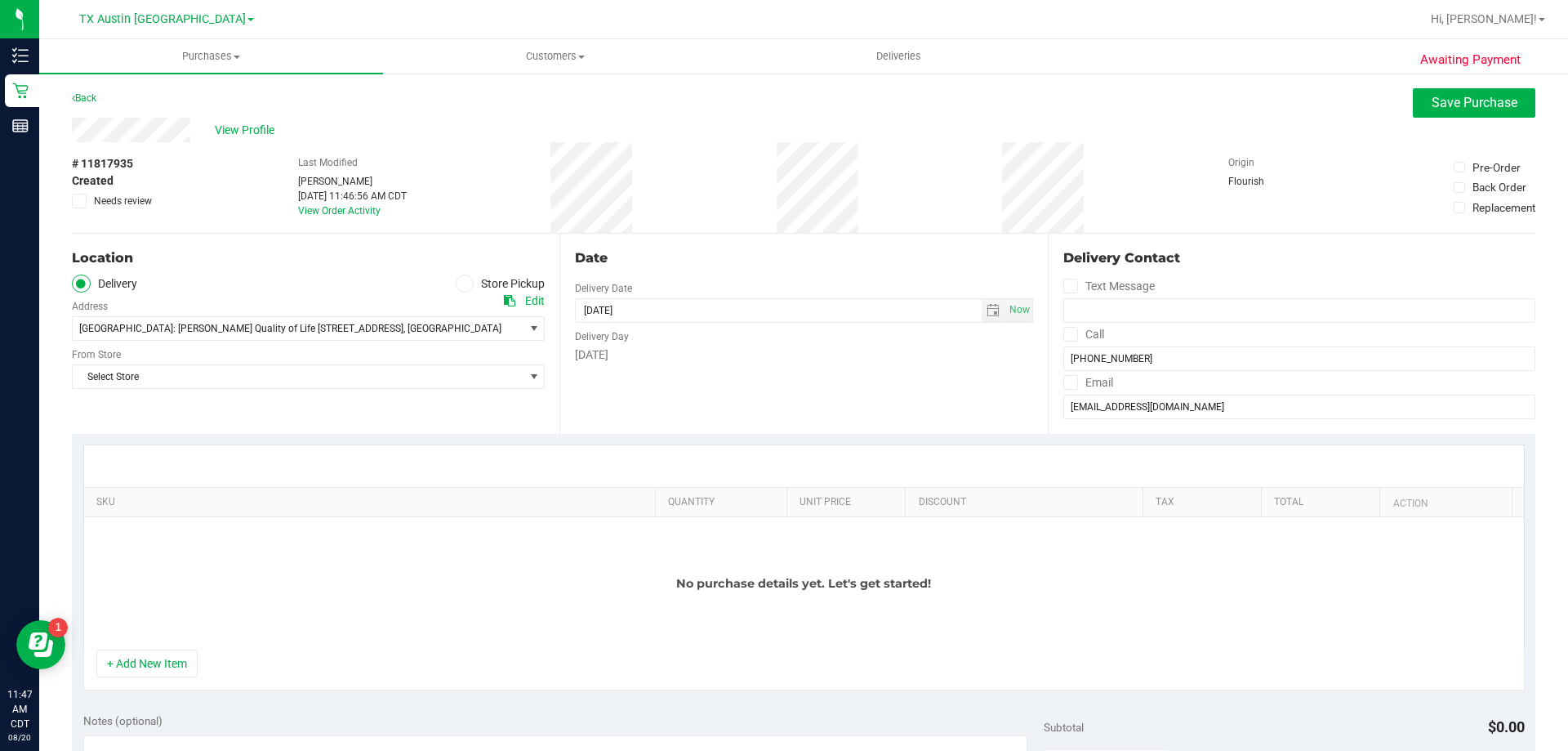
click at [1065, 335] on icon at bounding box center [1070, 335] width 10 height 0
click at [0, 0] on input "Call" at bounding box center [0, 0] width 0 height 0
click at [1066, 383] on icon at bounding box center [1070, 383] width 10 height 0
click at [0, 0] on input "Email" at bounding box center [0, 0] width 0 height 0
click at [265, 384] on span "Select Store" at bounding box center [298, 377] width 451 height 23
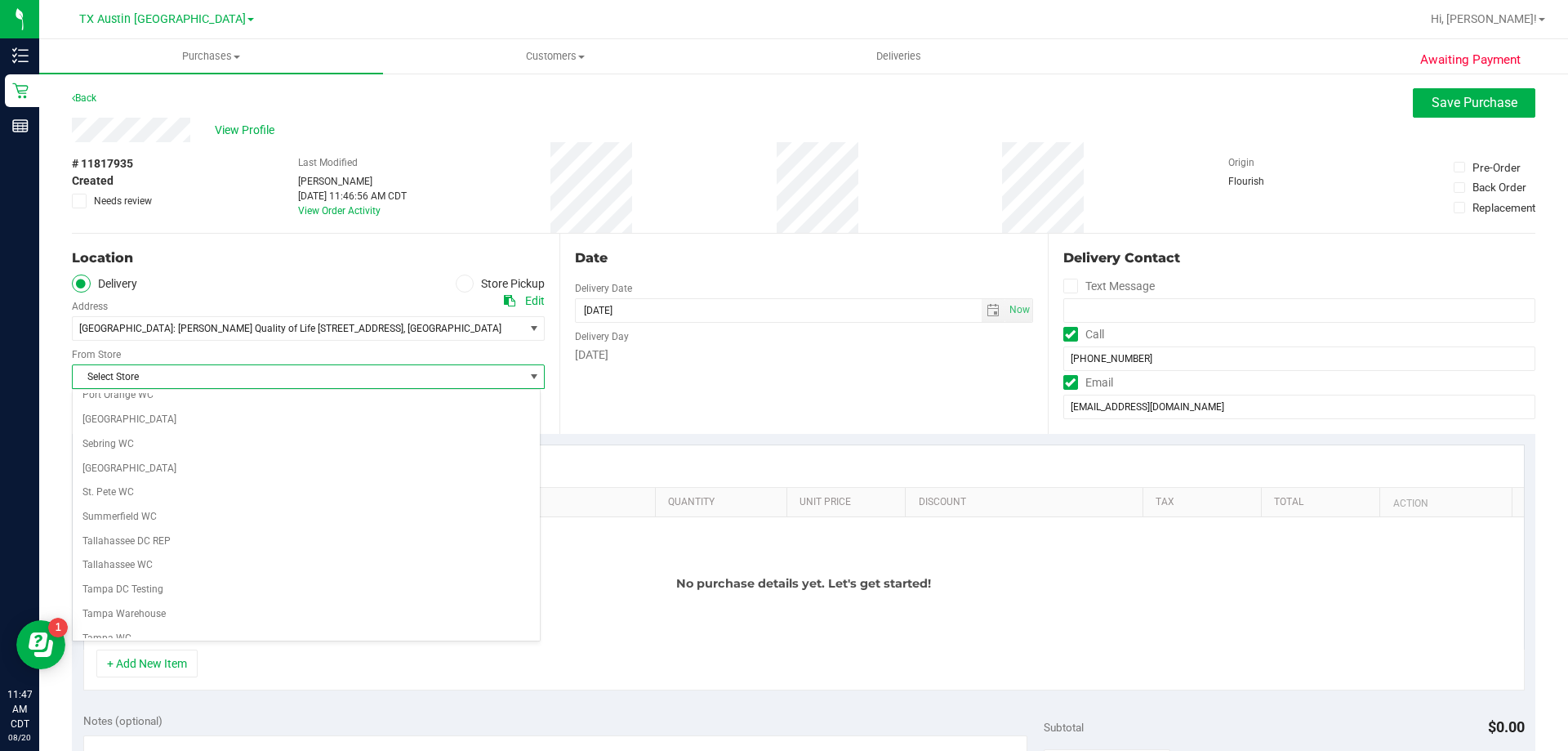
scroll to position [1187, 0]
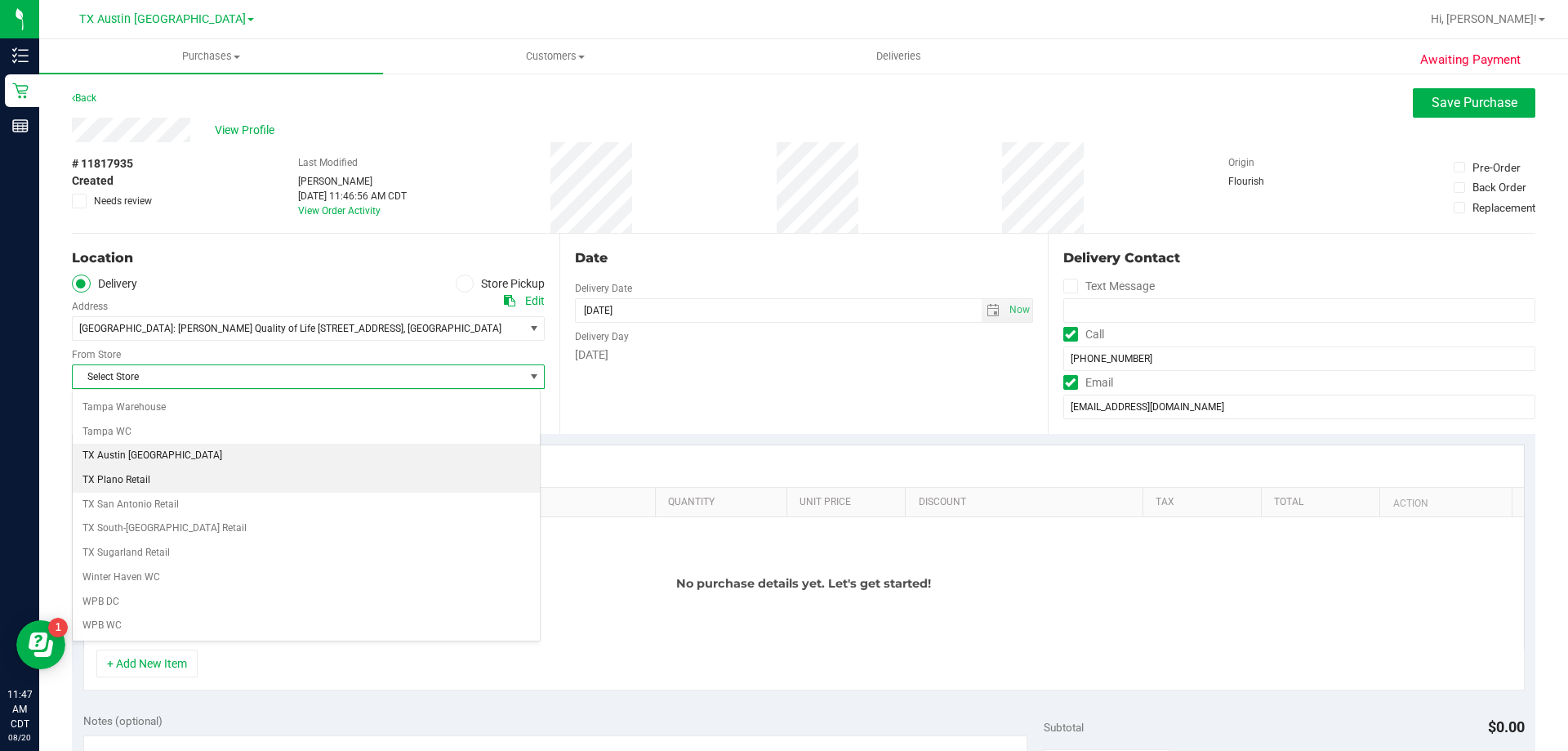
click at [200, 461] on li "TX Austin [GEOGRAPHIC_DATA]" at bounding box center [306, 456] width 467 height 24
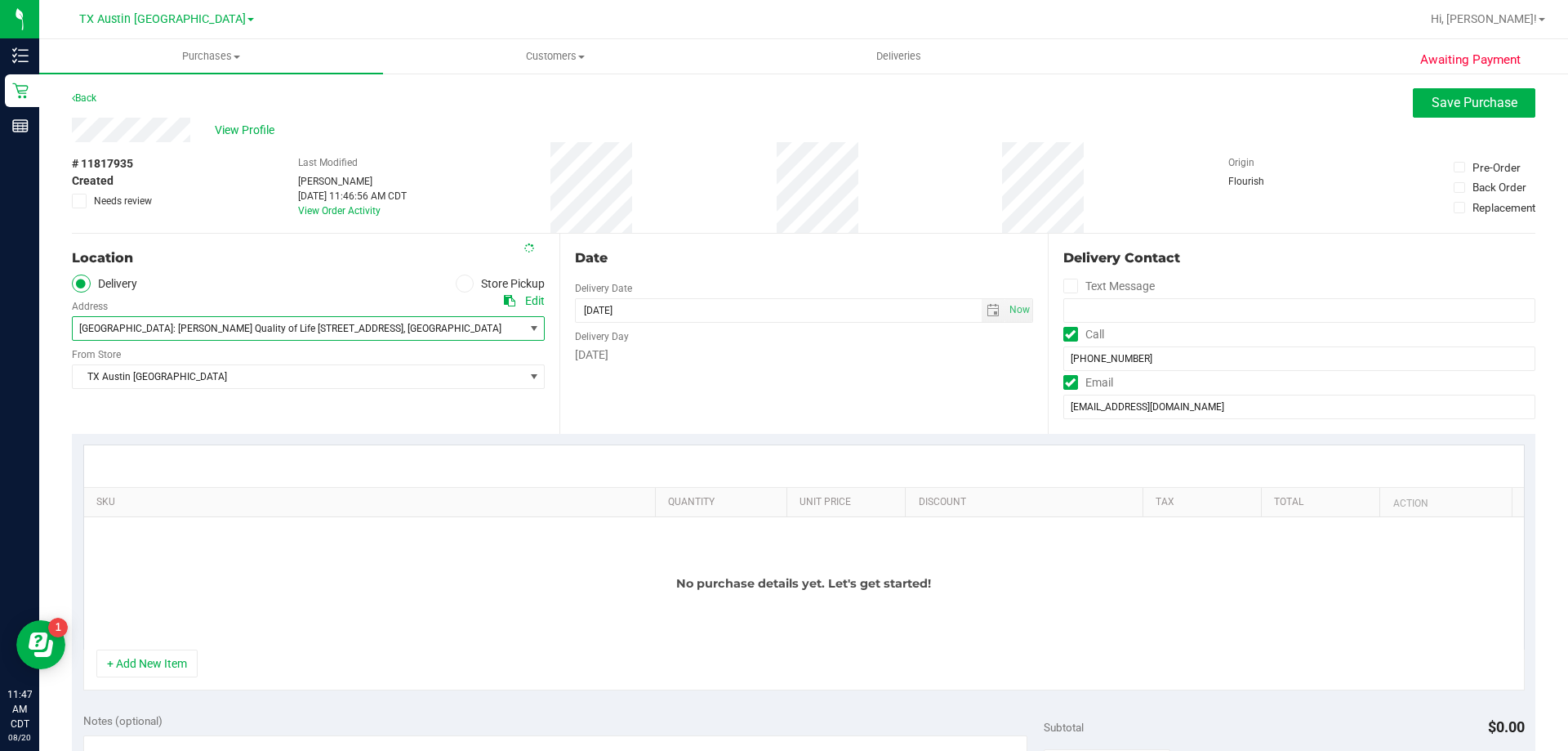
click at [245, 329] on span "Fort Worth: Clarke Quality of Life 1307 8th Ave, Suite 603" at bounding box center [241, 329] width 324 height 11
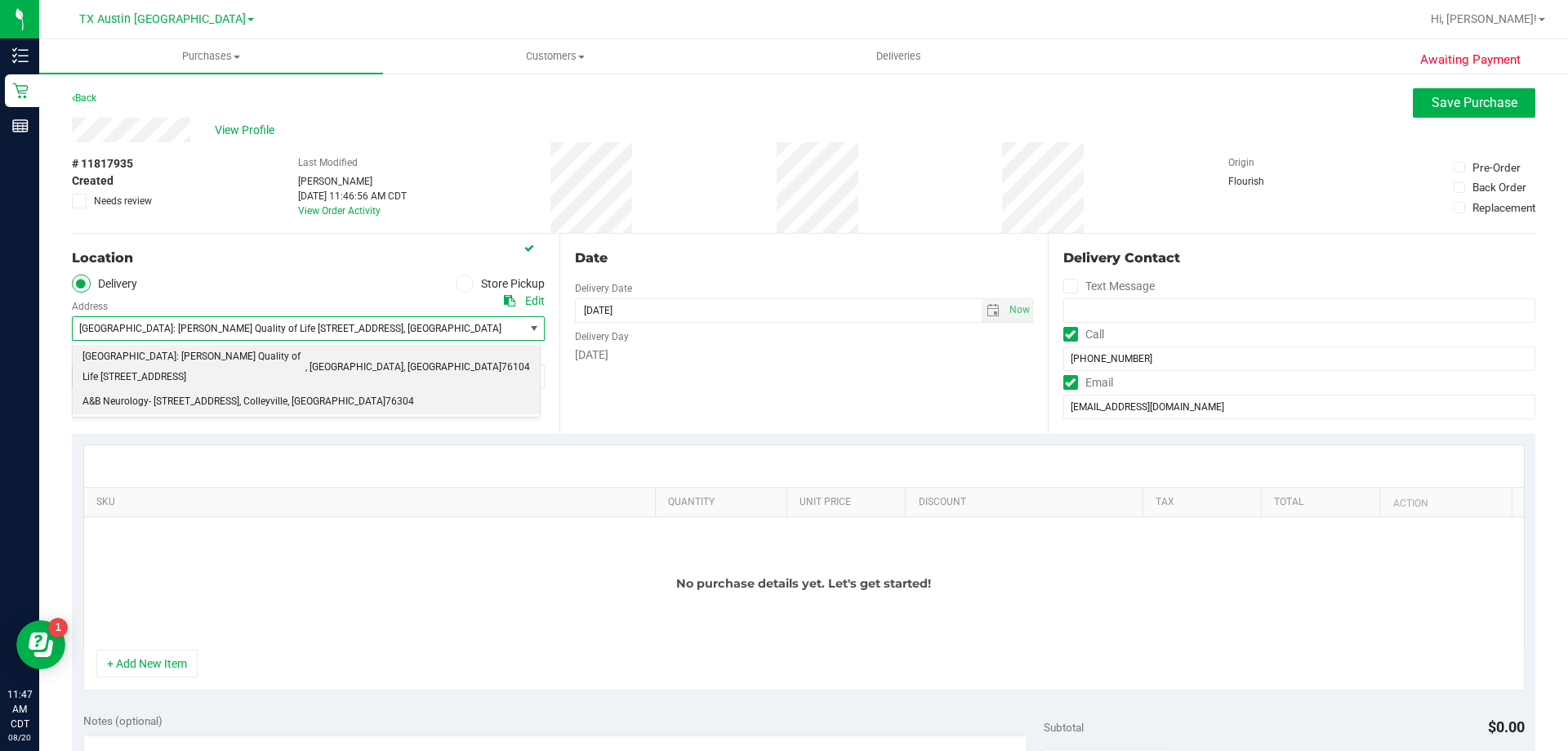
click at [243, 391] on span ", Colleyville" at bounding box center [263, 401] width 48 height 22
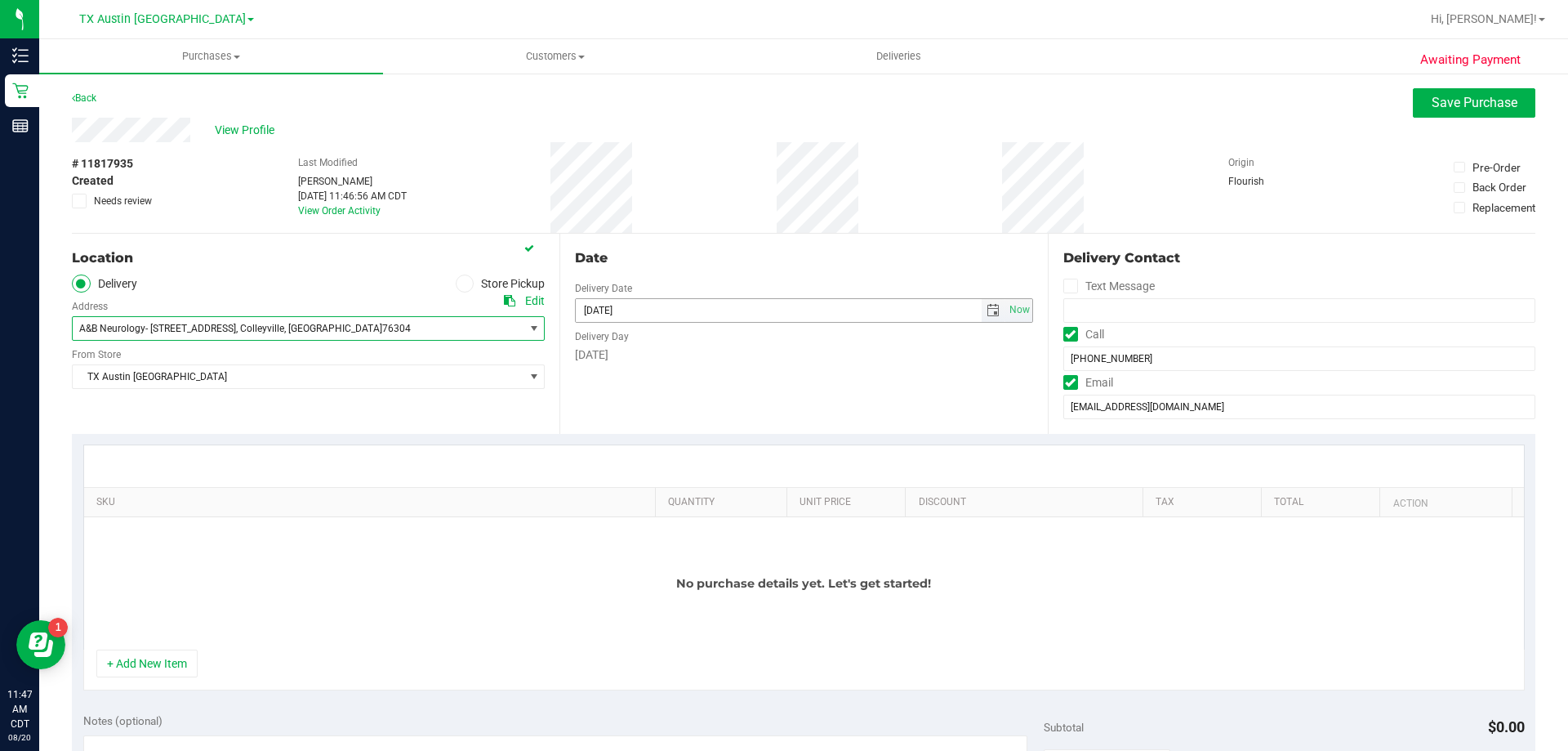
click at [987, 309] on span "select" at bounding box center [994, 311] width 13 height 13
click at [704, 475] on link "22" at bounding box center [704, 476] width 24 height 25
type input "08/22/2025"
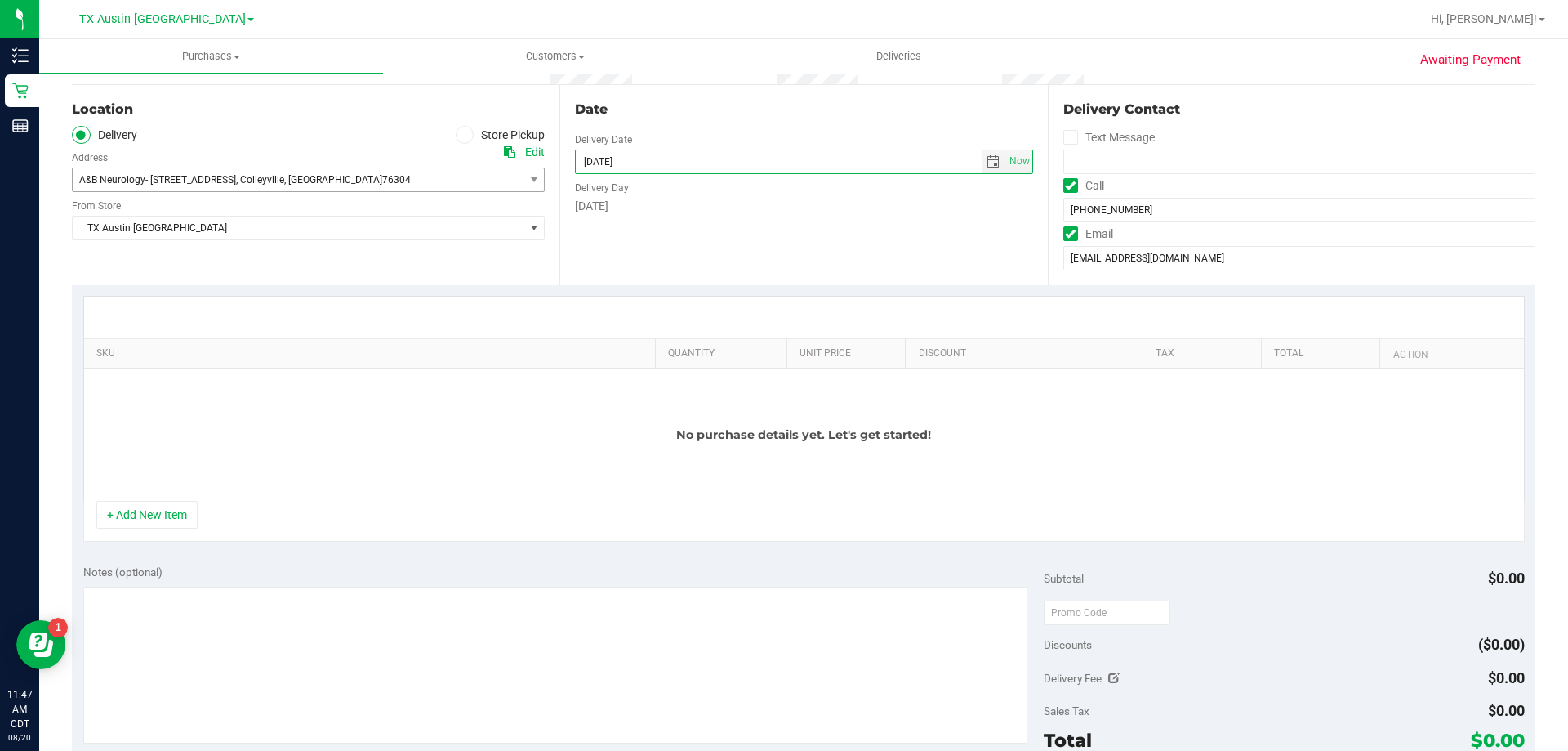
scroll to position [163, 0]
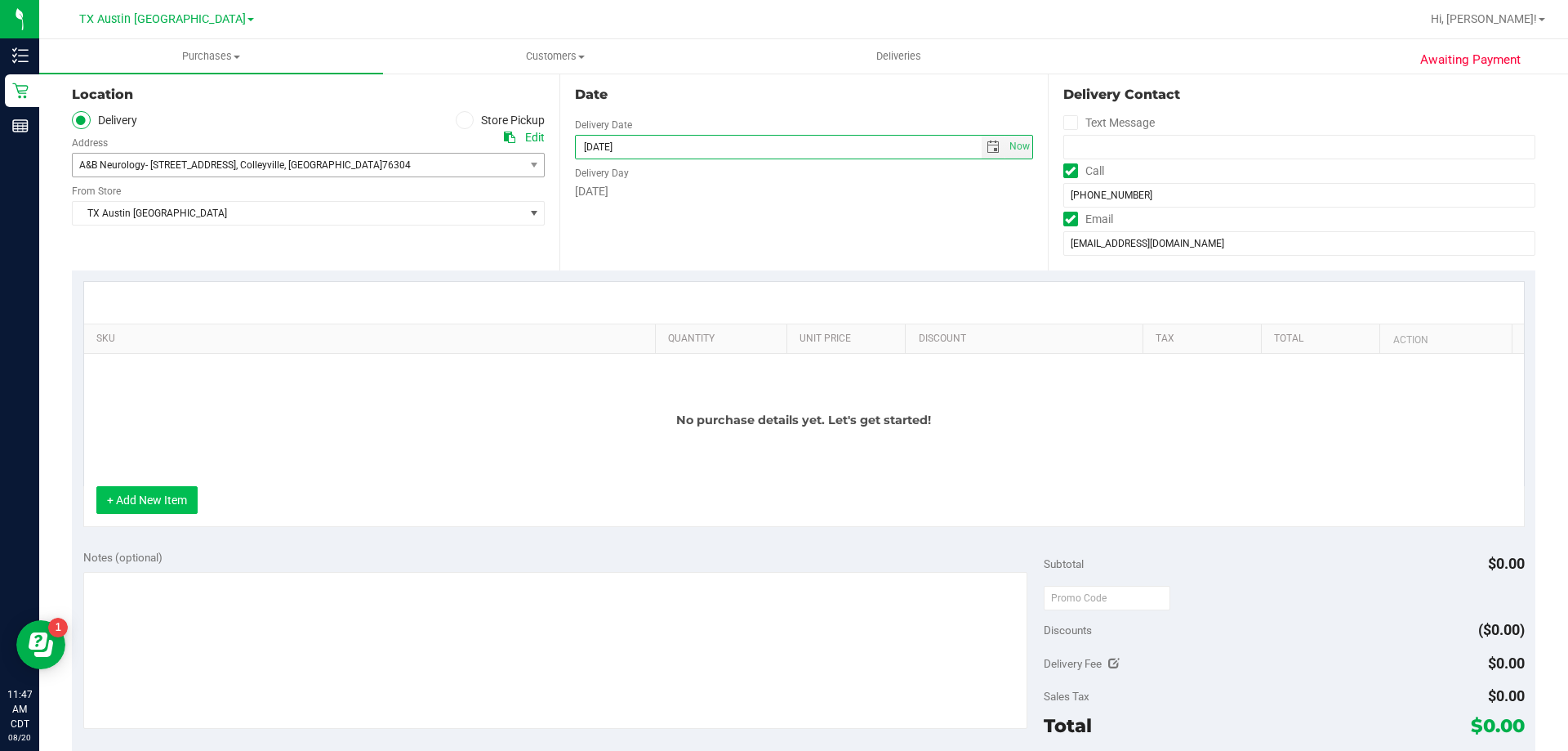
click at [157, 504] on button "+ Add New Item" at bounding box center [147, 499] width 102 height 27
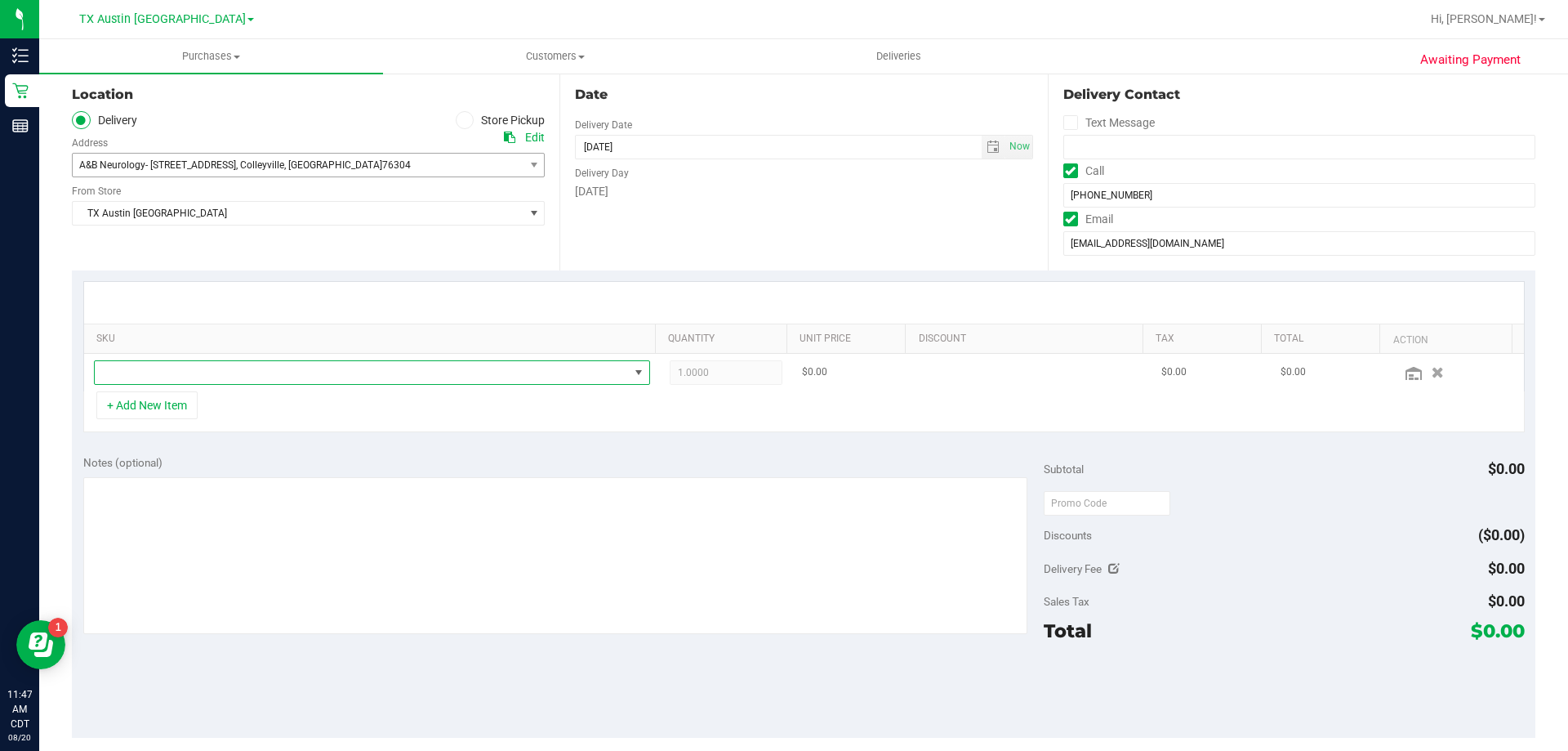
click at [267, 370] on span "NO DATA FOUND" at bounding box center [362, 372] width 534 height 23
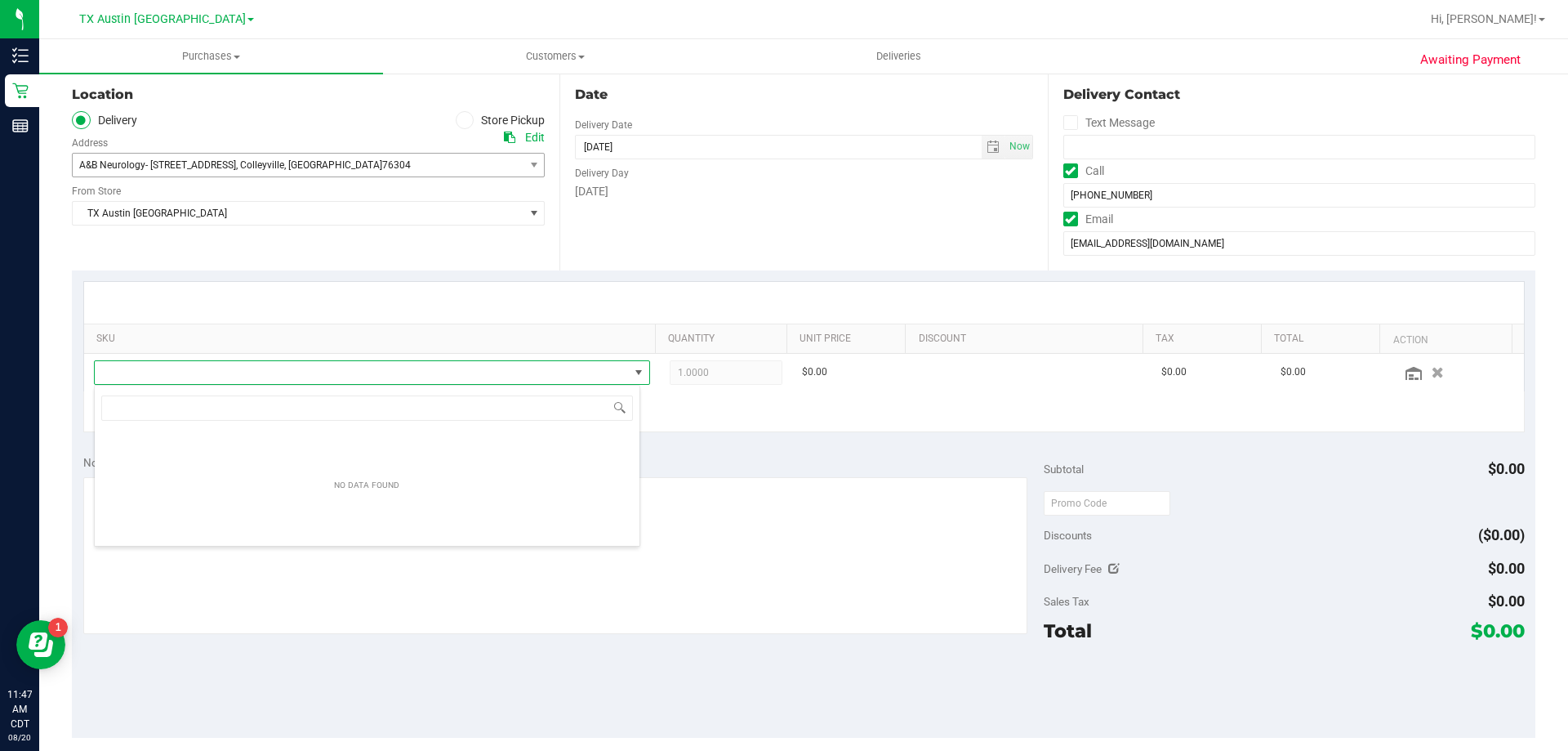
scroll to position [24, 546]
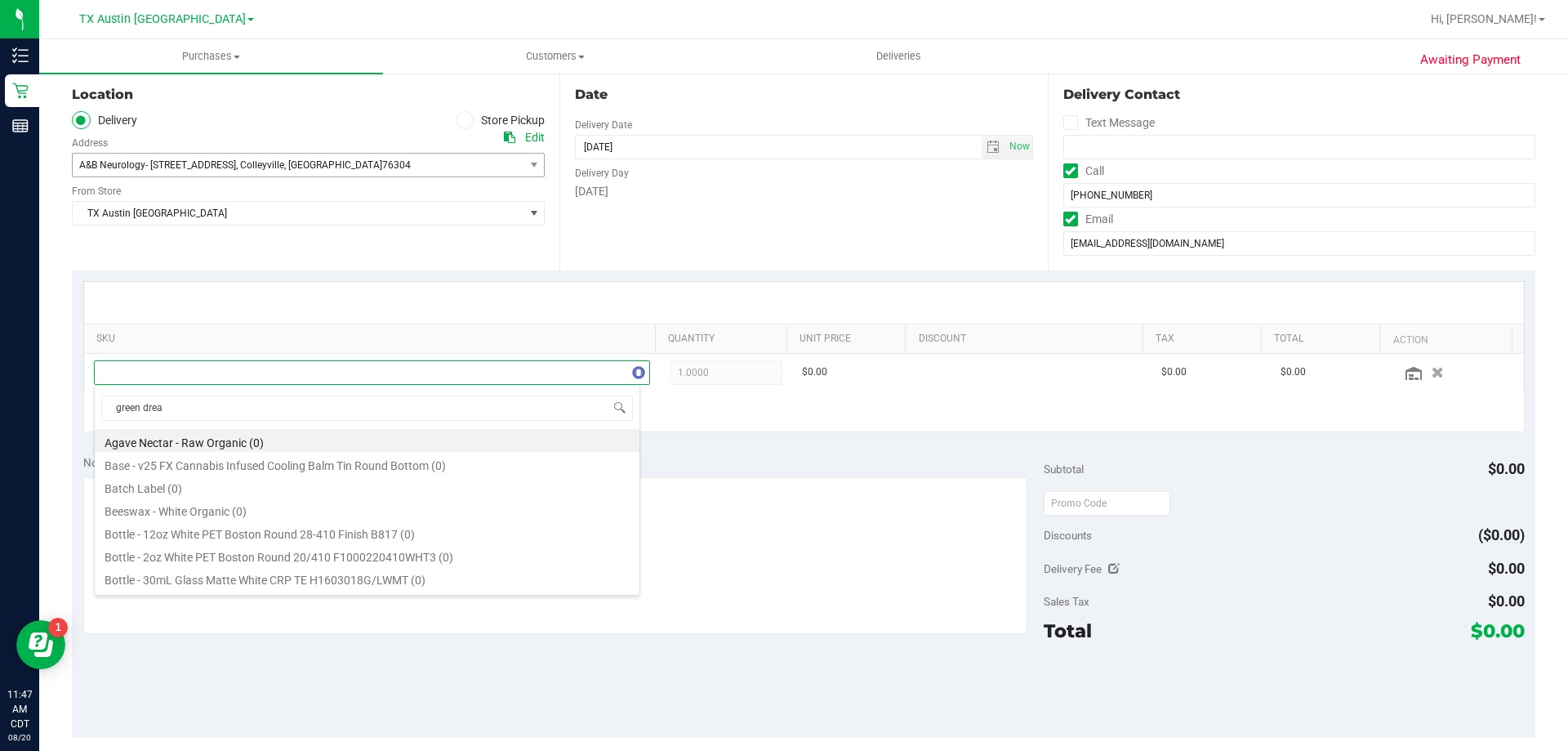
type input "green dream"
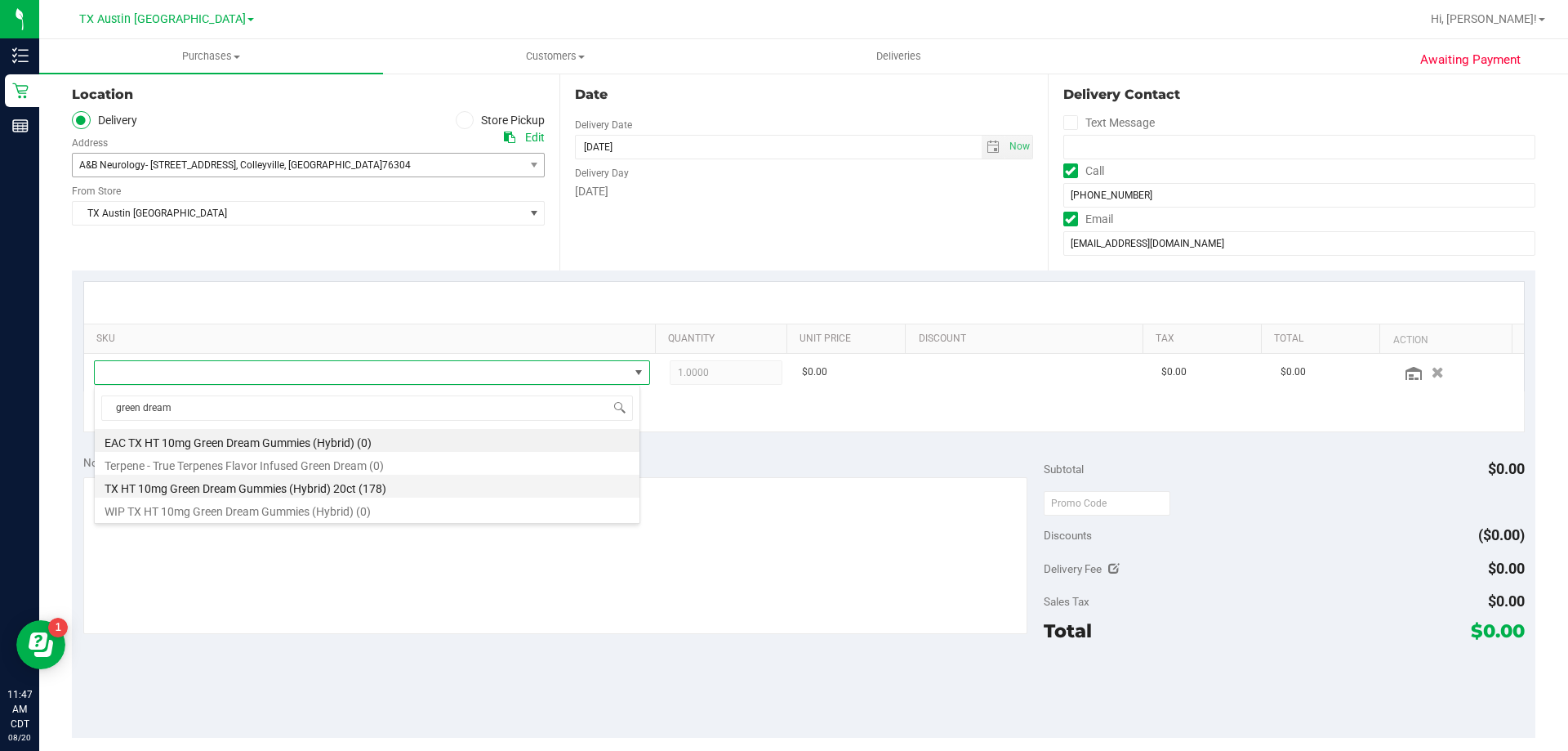
click at [298, 491] on li "TX HT 10mg Green Dream Gummies (Hybrid) 20ct (178)" at bounding box center [367, 486] width 544 height 23
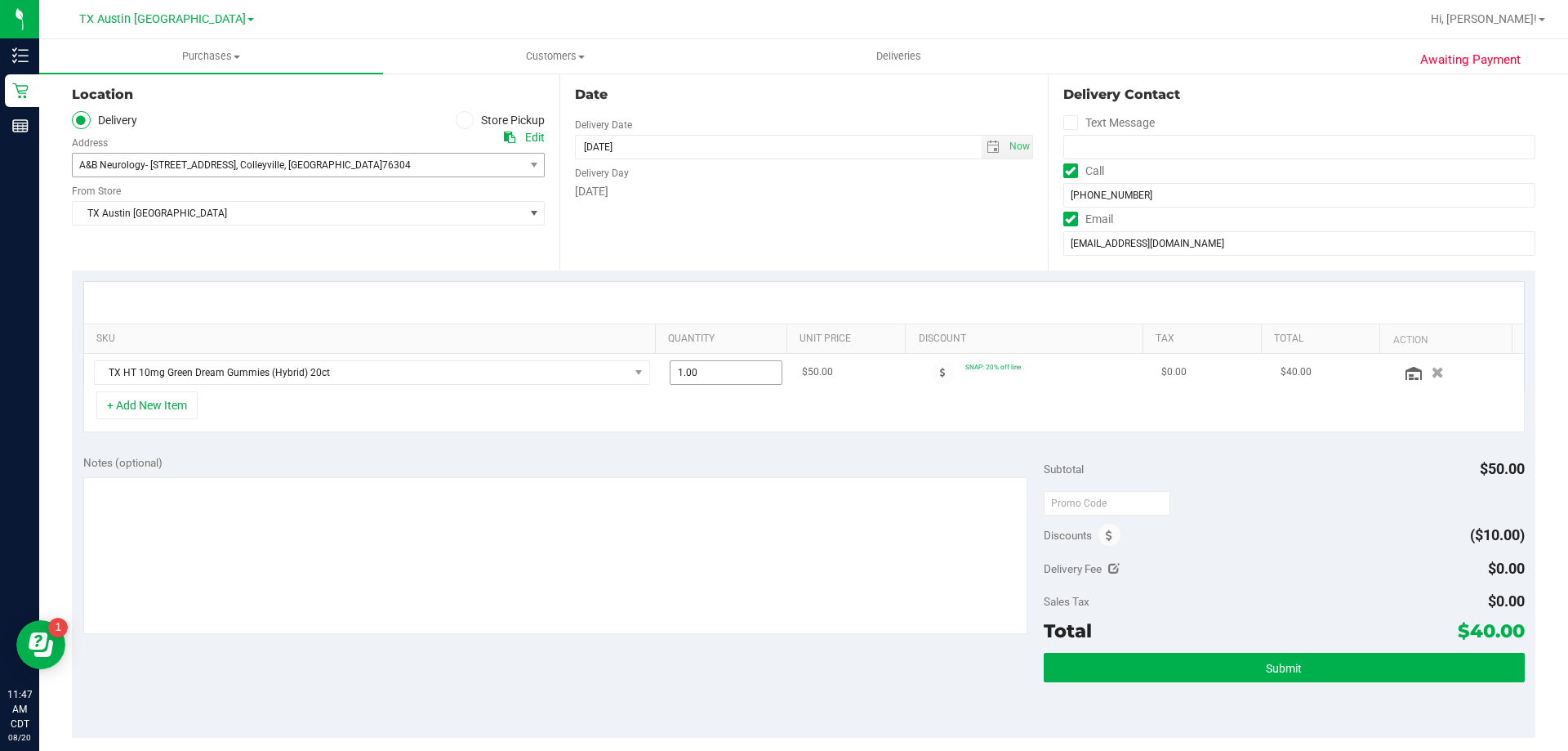
click at [716, 377] on span "1.00 1" at bounding box center [726, 372] width 114 height 24
type input "6"
type input "6.00"
click at [753, 173] on div "Delivery Day" at bounding box center [804, 171] width 458 height 24
drag, startPoint x: 1446, startPoint y: 634, endPoint x: 1482, endPoint y: 640, distance: 36.5
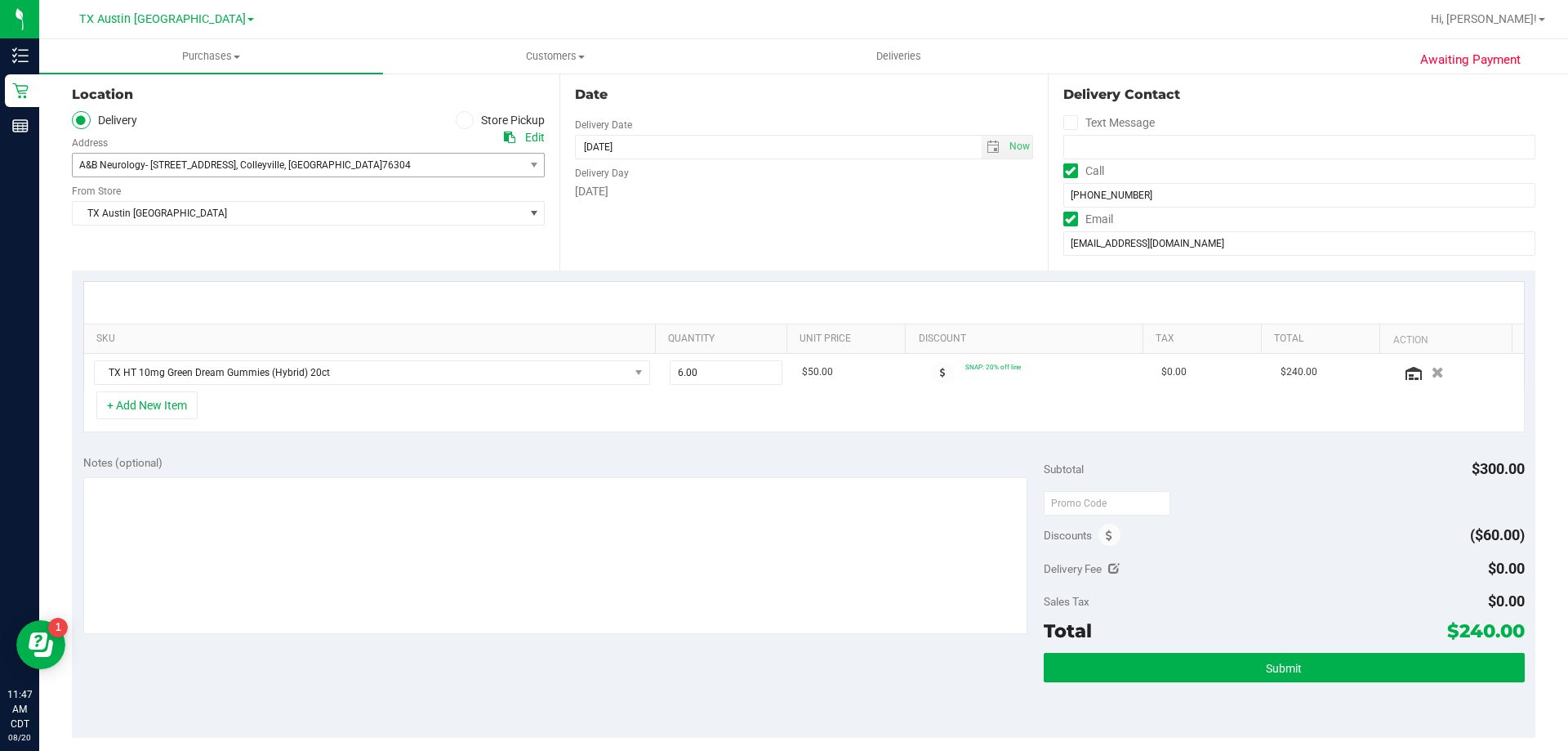
click at [1482, 640] on span "$240.00" at bounding box center [1486, 630] width 77 height 23
click at [1314, 555] on div "Delivery Fee $0.00" at bounding box center [1284, 568] width 480 height 29
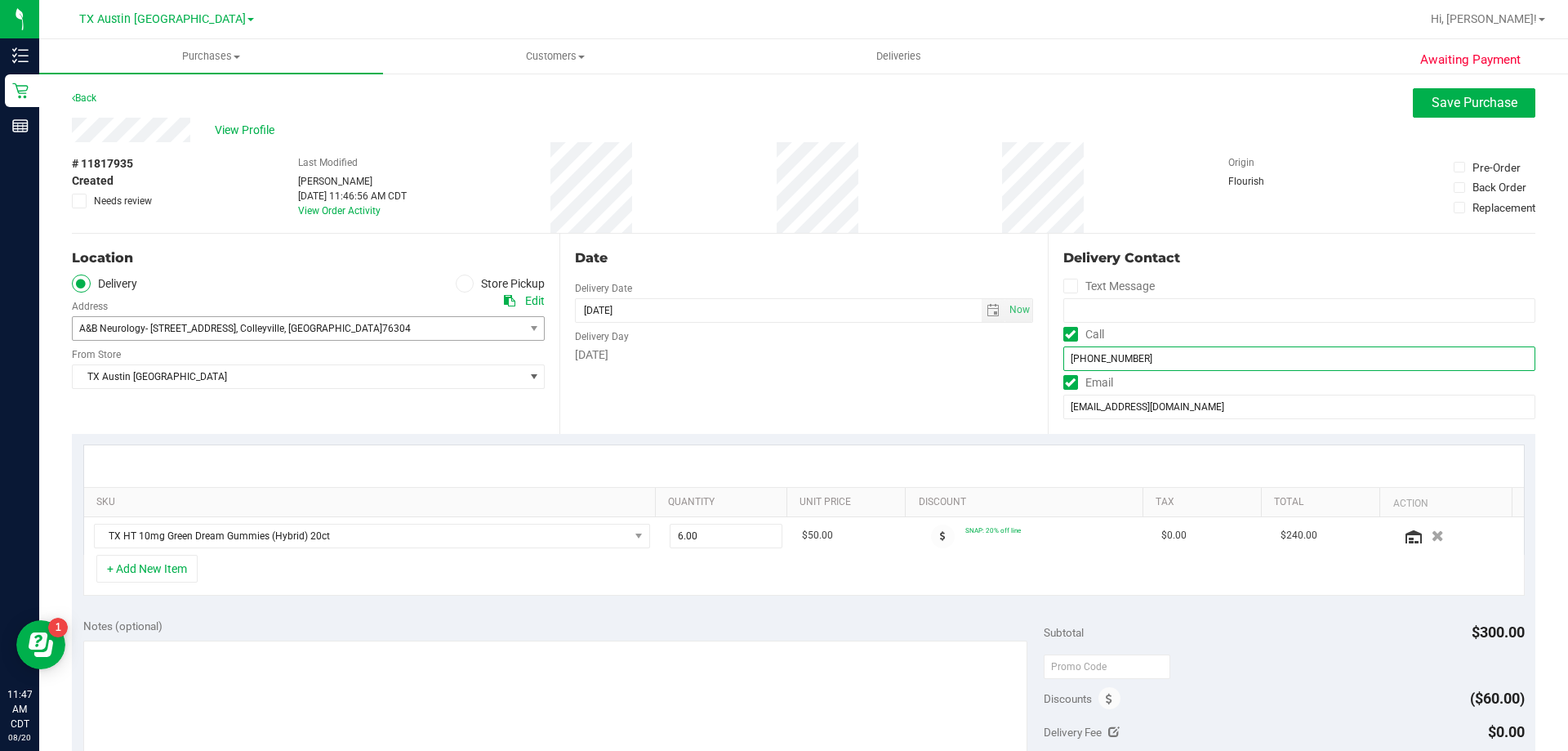
click at [1115, 357] on input "(682) 391-7146" at bounding box center [1299, 359] width 472 height 24
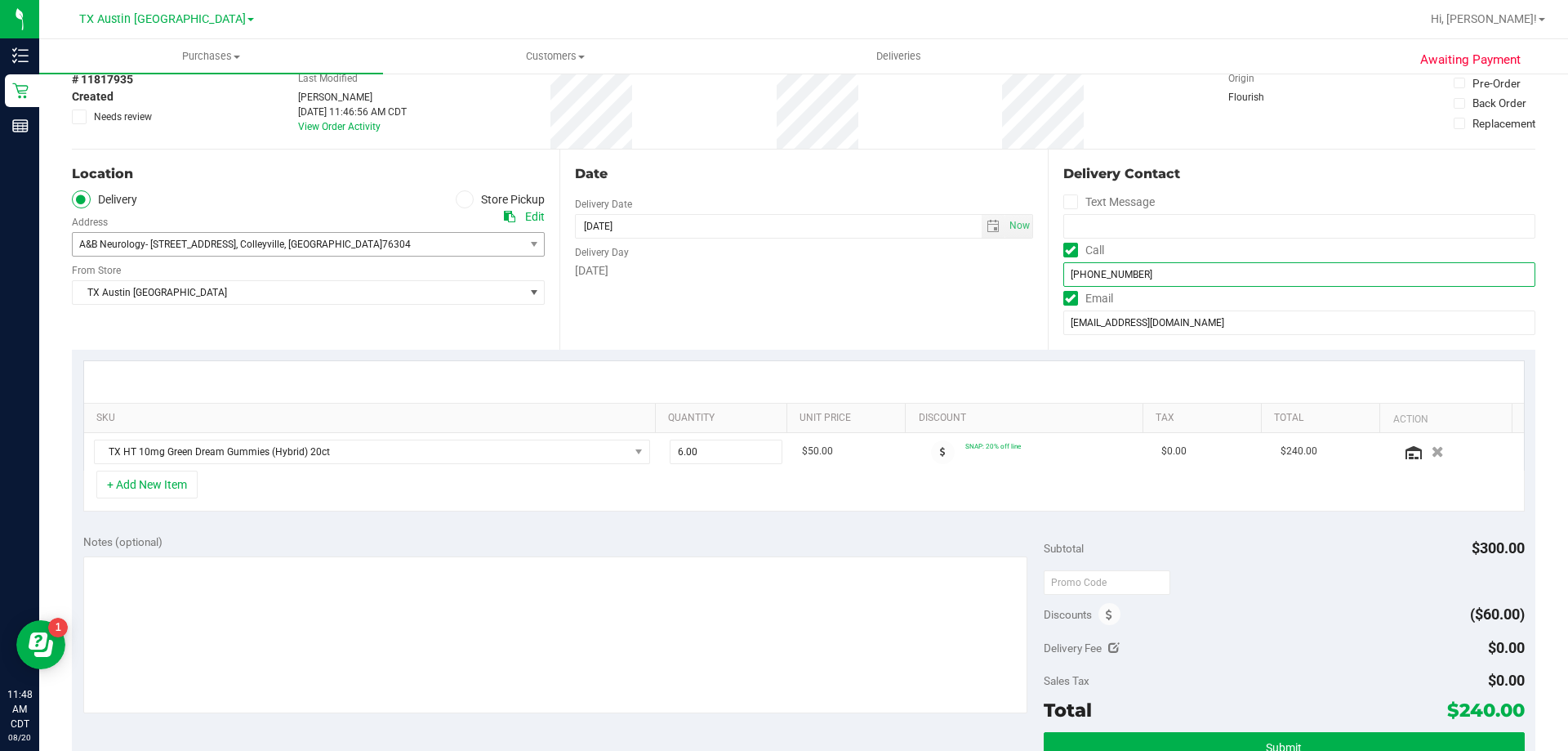
scroll to position [163, 0]
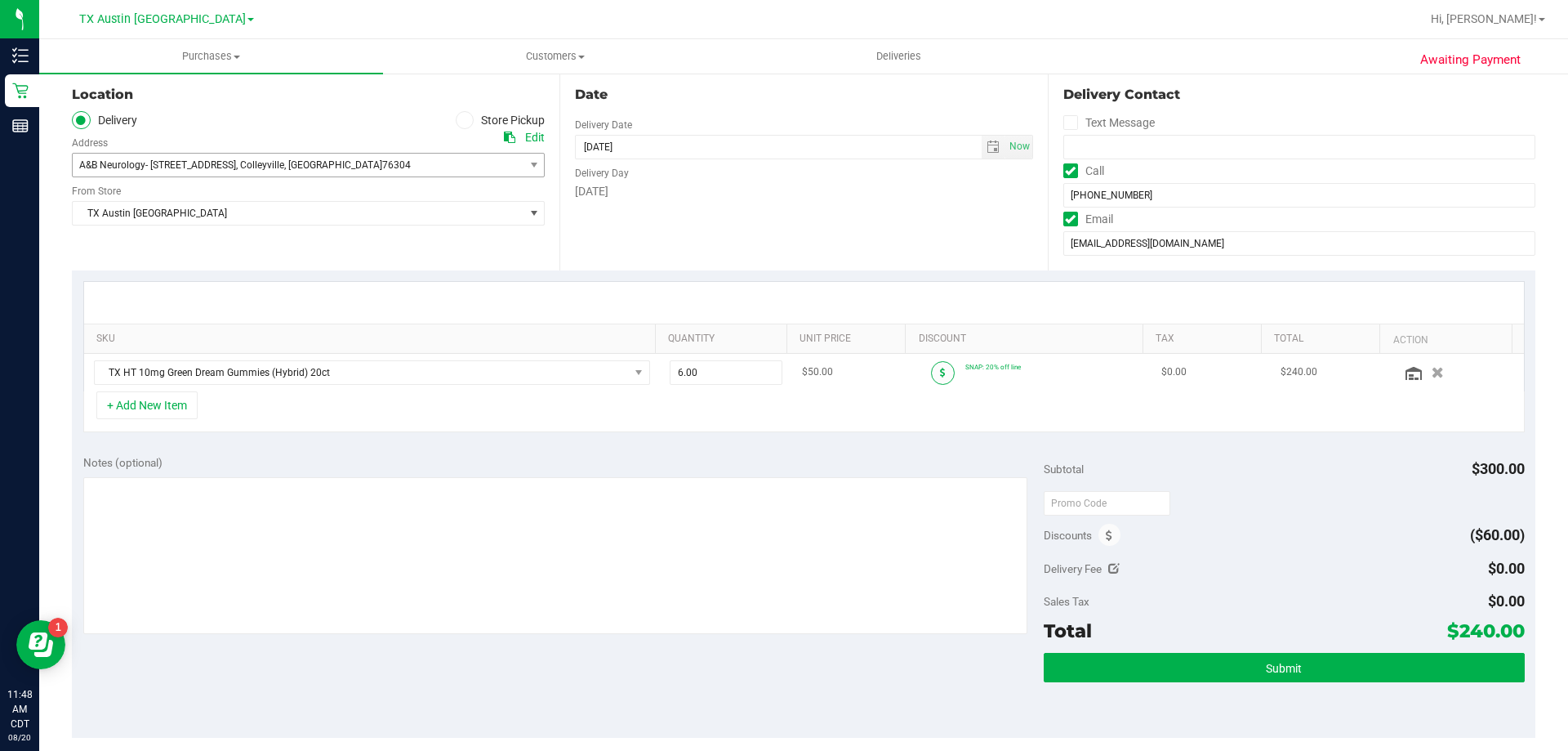
click at [931, 374] on span at bounding box center [943, 372] width 24 height 24
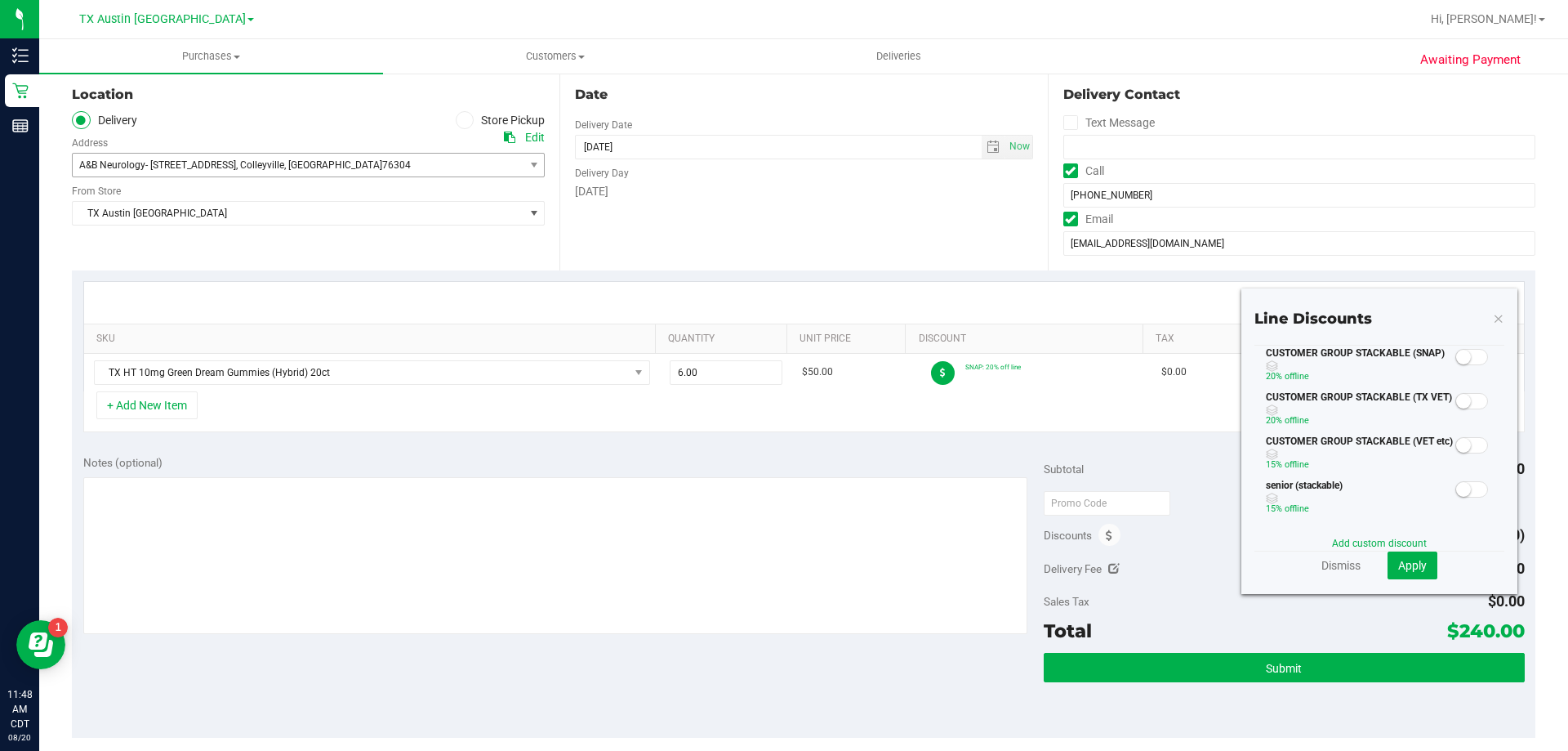
click at [1467, 350] on span at bounding box center [1471, 356] width 33 height 16
click at [1413, 569] on span "Apply" at bounding box center [1413, 565] width 28 height 13
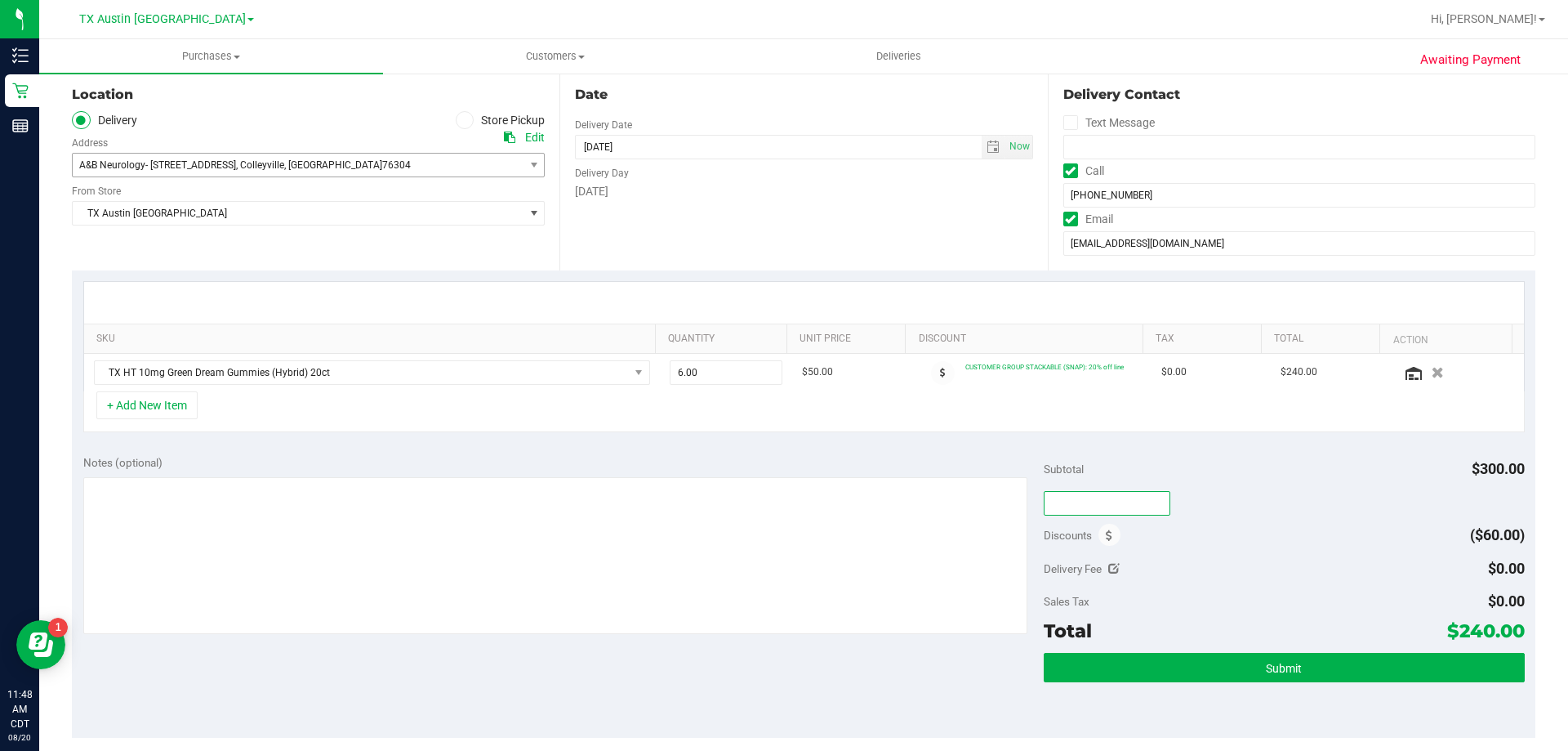
click at [1091, 506] on input "text" at bounding box center [1107, 503] width 126 height 24
type input "TXAIQ10"
click at [1304, 508] on div "TXAIQ10" at bounding box center [1284, 502] width 480 height 29
drag, startPoint x: 1448, startPoint y: 636, endPoint x: 1484, endPoint y: 627, distance: 37.1
click at [1484, 627] on span "$210.00" at bounding box center [1489, 630] width 72 height 23
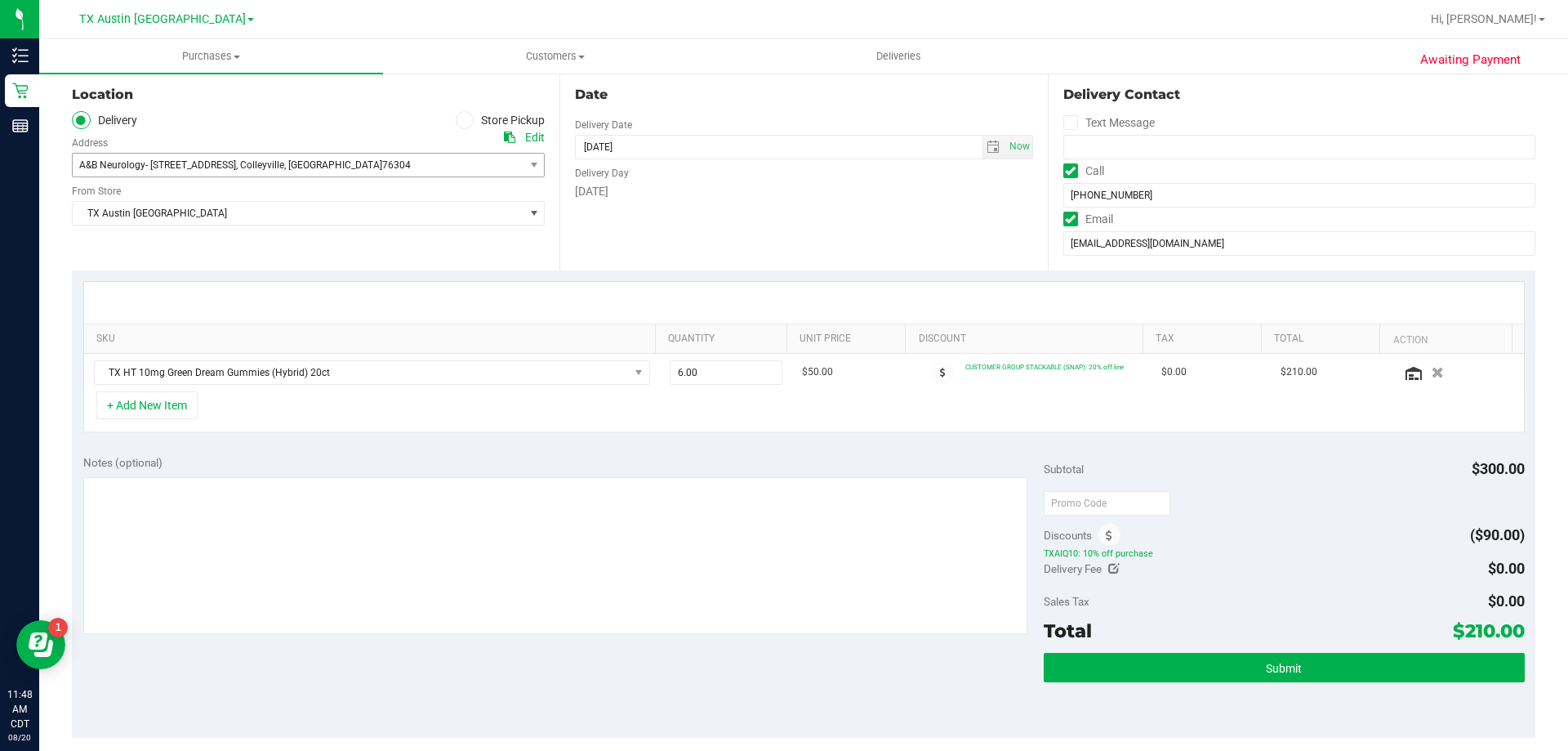
click at [1382, 595] on div "Sales Tax $0.00" at bounding box center [1284, 601] width 480 height 29
click at [195, 495] on textarea at bounding box center [555, 555] width 945 height 157
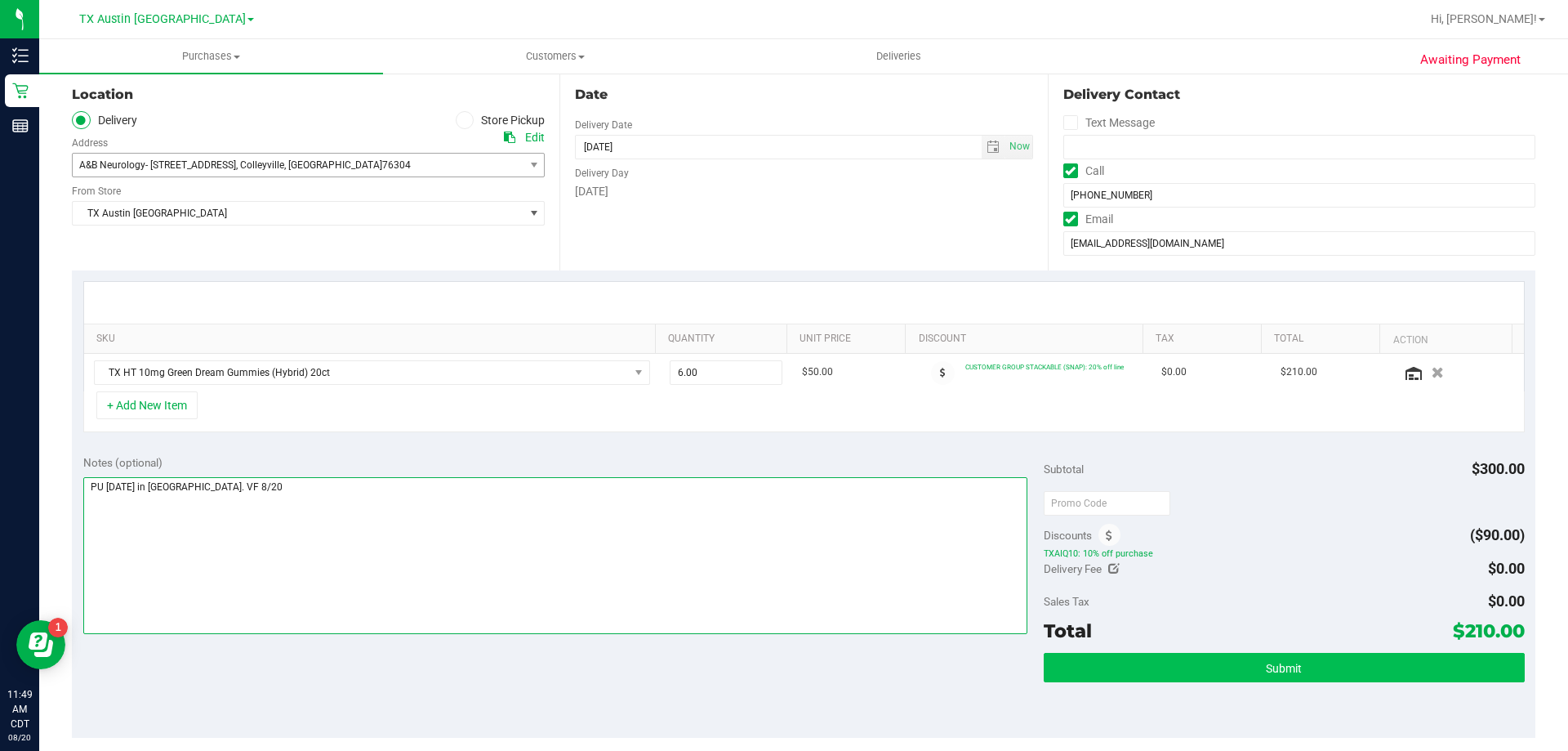
type textarea "PU Fri 8/22 in Colleyville. VF 8/20"
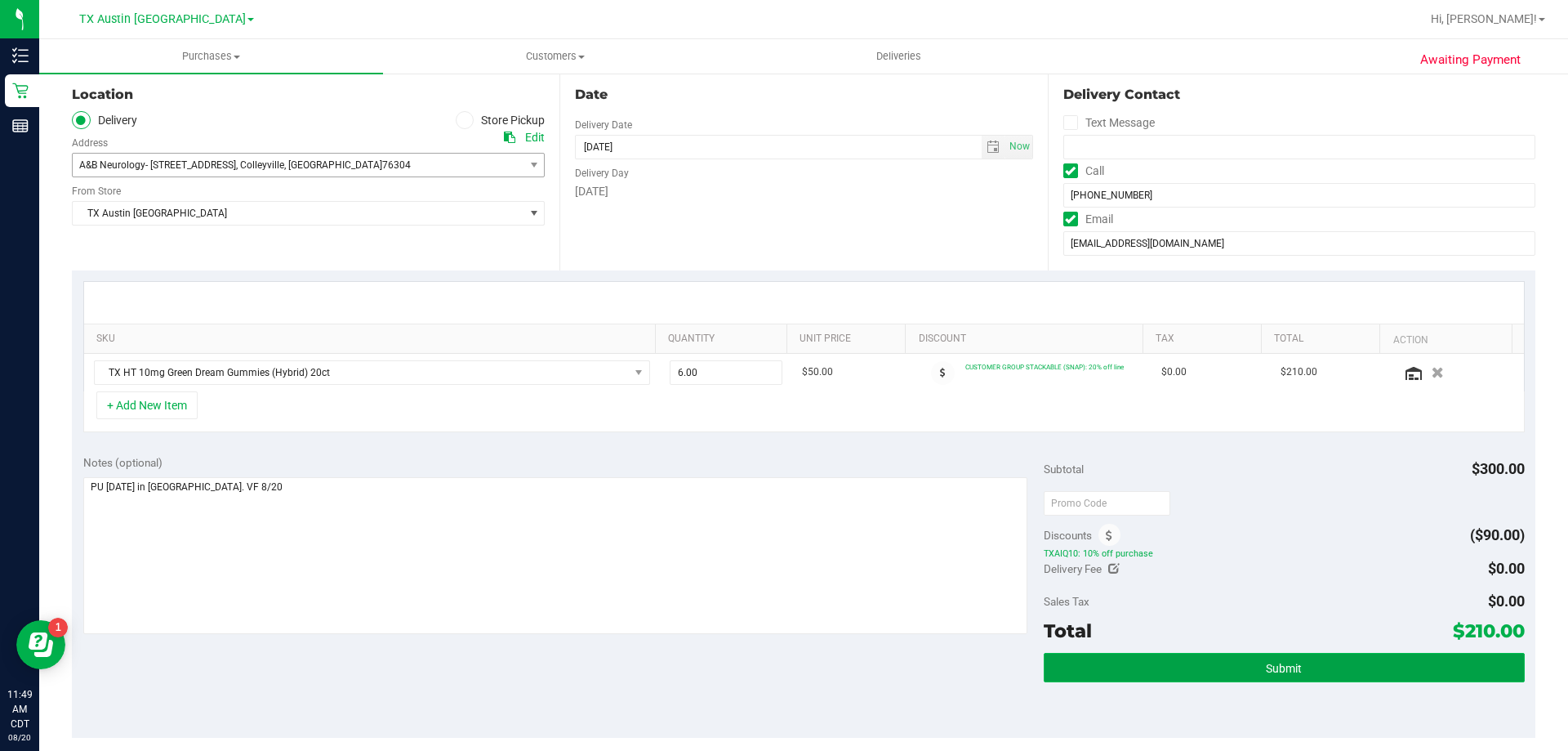
click at [1189, 659] on button "Submit" at bounding box center [1284, 667] width 480 height 29
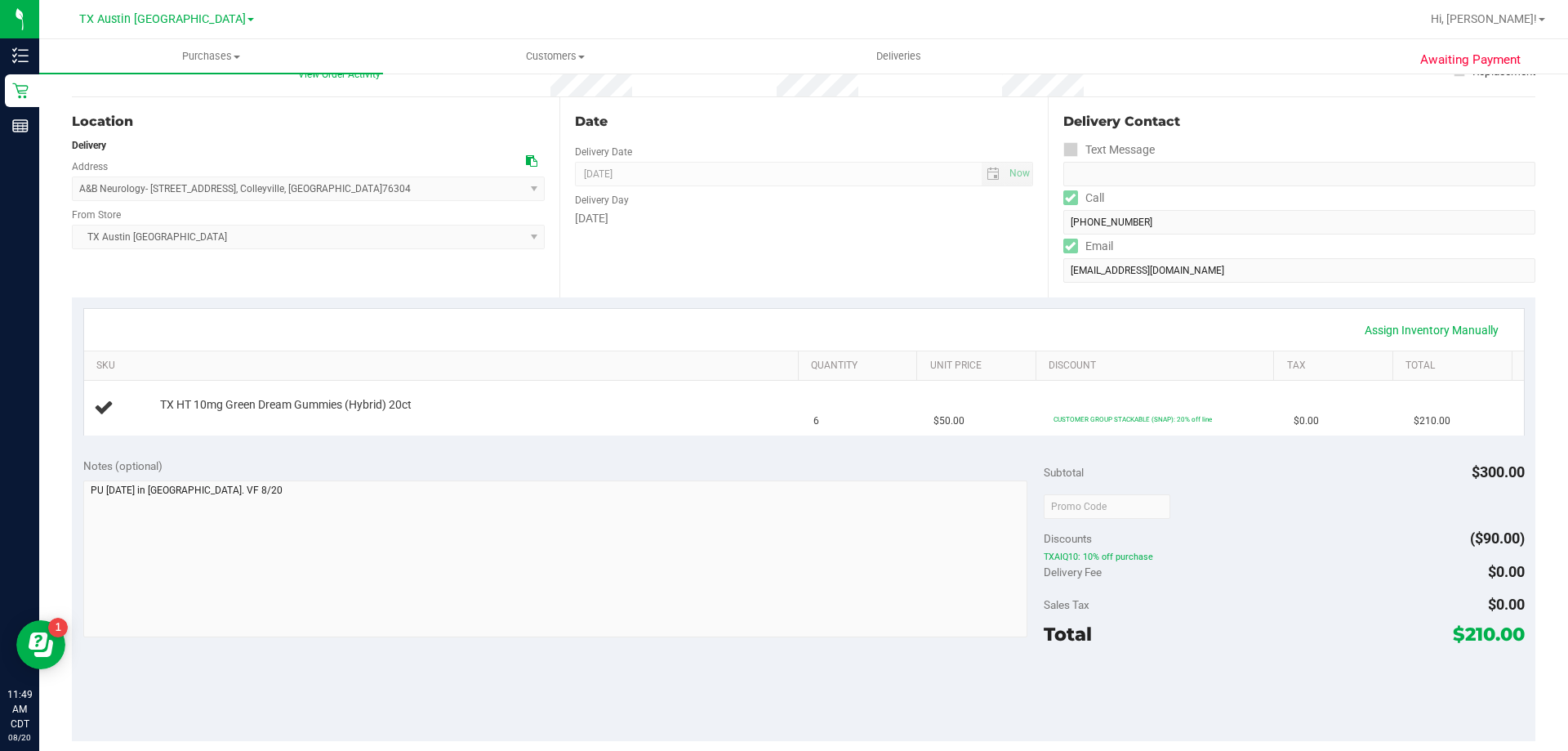
scroll to position [163, 0]
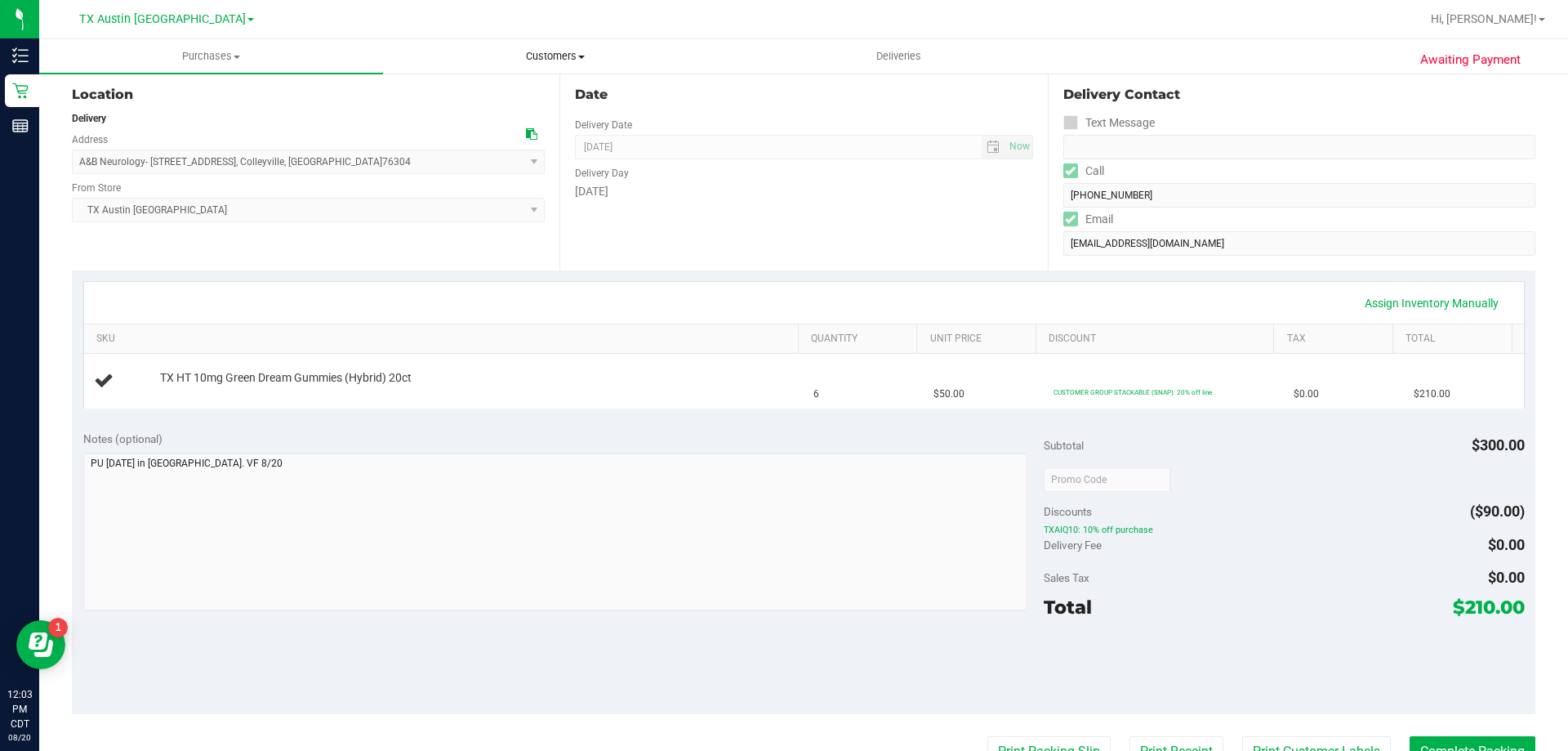
click at [550, 53] on span "Customers" at bounding box center [555, 57] width 342 height 15
click at [547, 94] on li "All customers" at bounding box center [555, 99] width 344 height 20
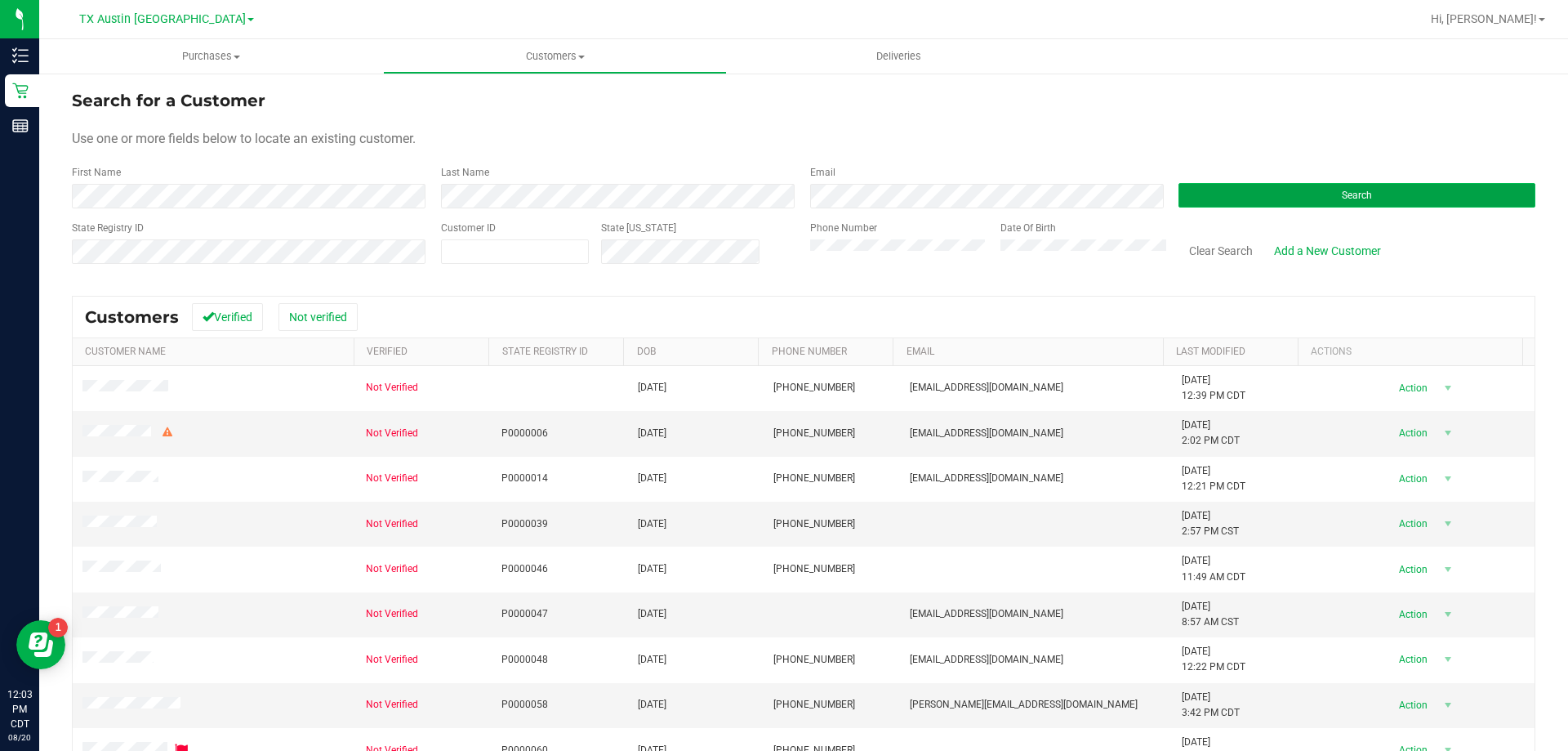
click at [1269, 193] on button "Search" at bounding box center [1356, 195] width 357 height 24
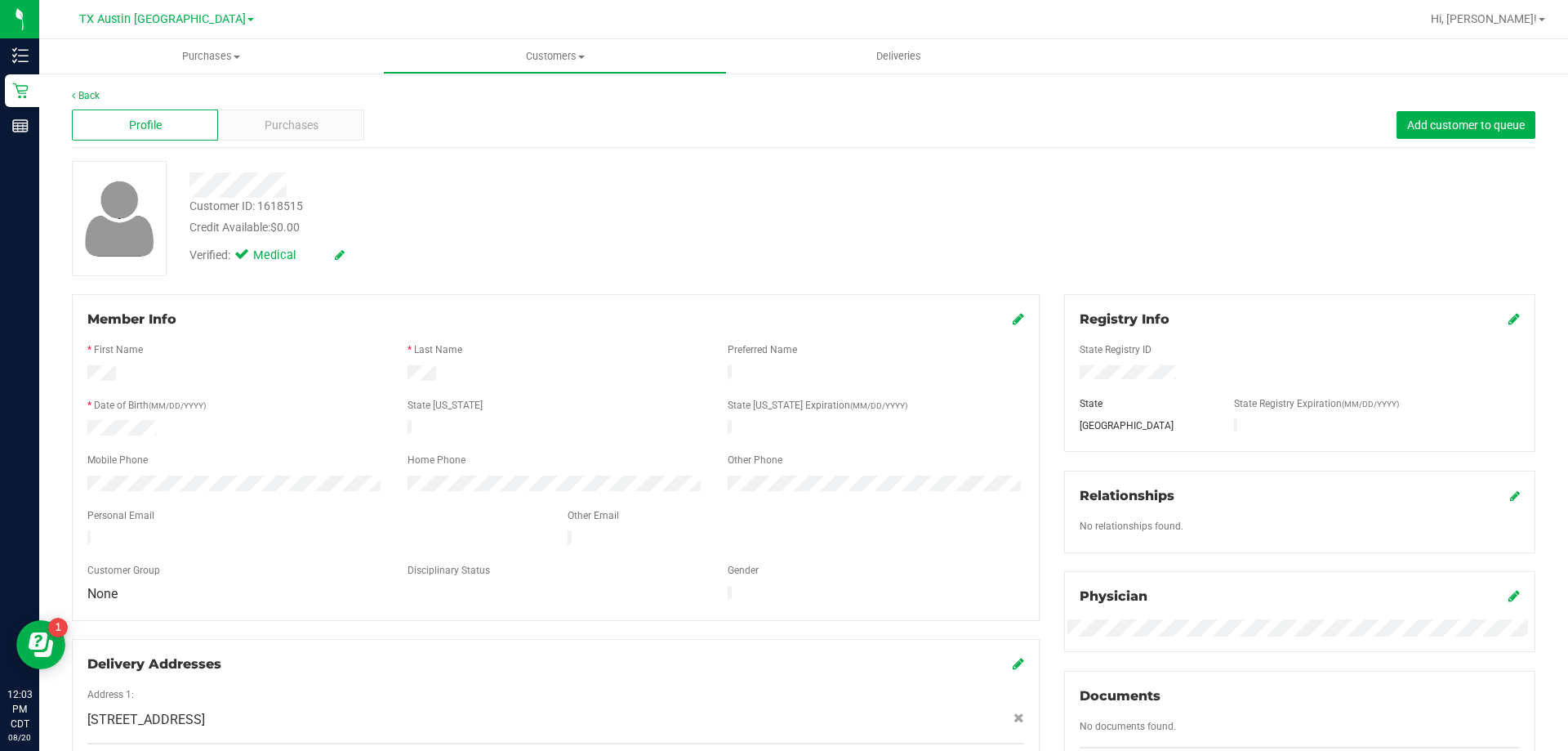
click at [297, 98] on div "Back" at bounding box center [803, 96] width 1463 height 15
click at [295, 136] on div "Purchases" at bounding box center [291, 124] width 146 height 31
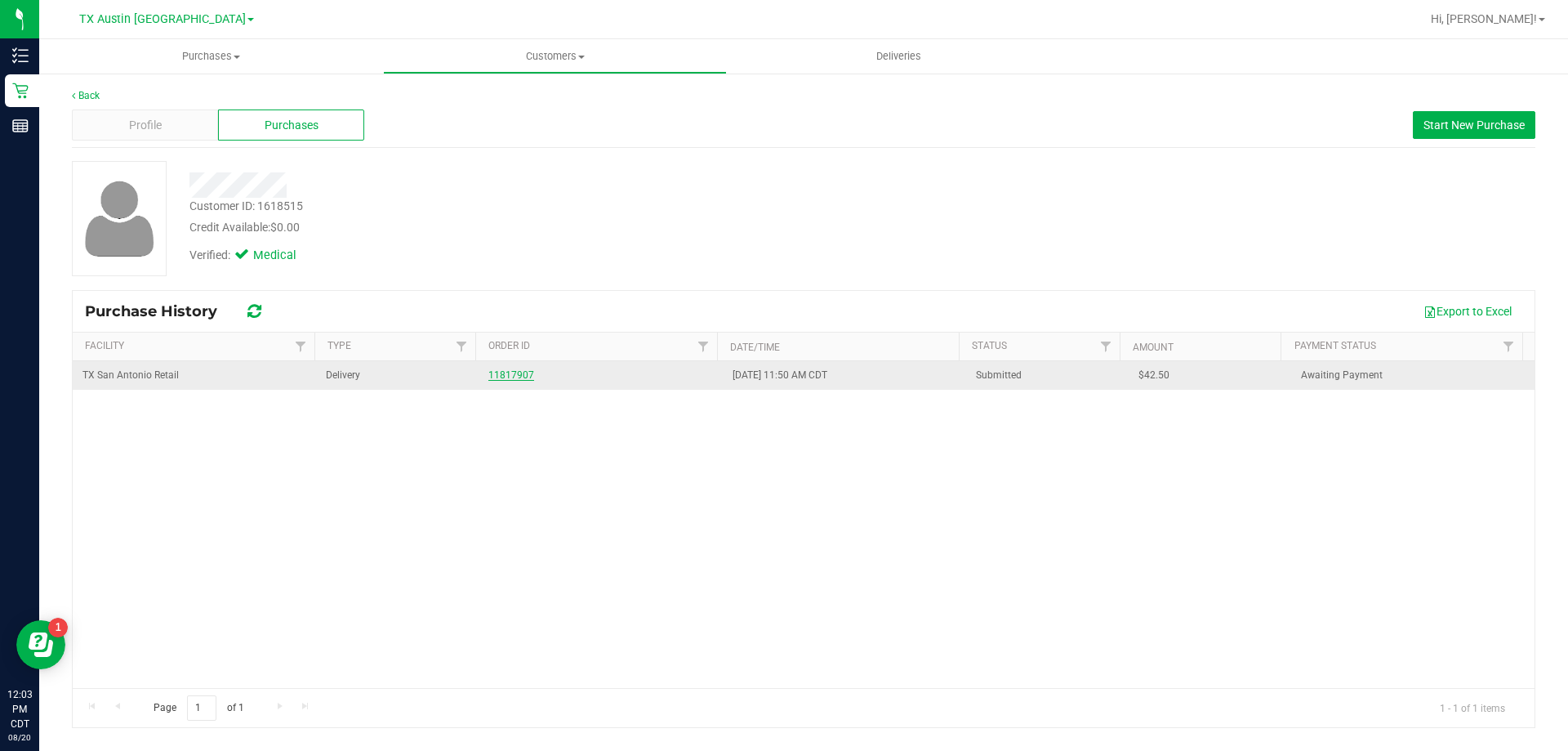
click at [513, 376] on link "11817907" at bounding box center [511, 375] width 46 height 11
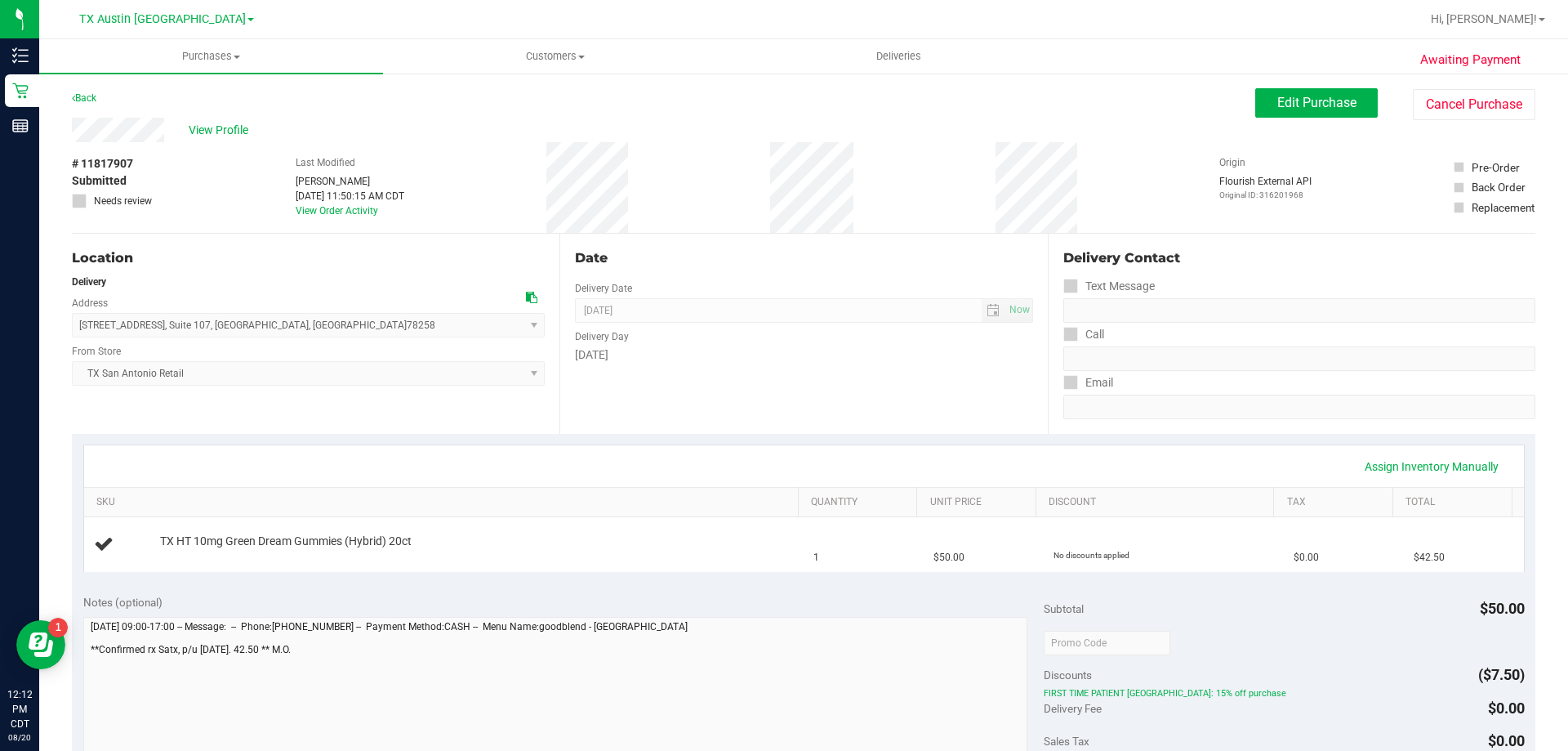
scroll to position [82, 0]
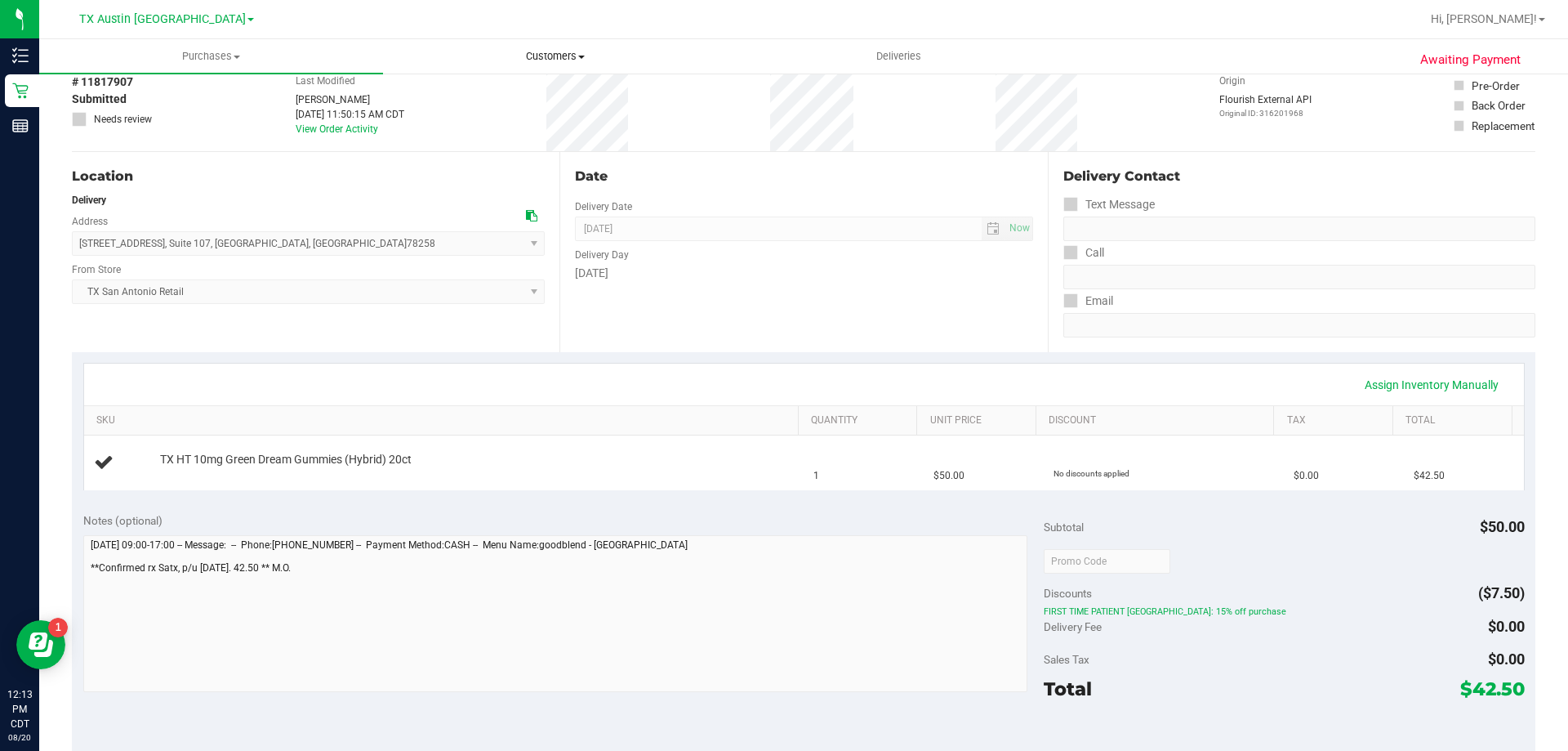
click at [580, 46] on uib-tab-heading "Customers All customers Add a new customer All physicians" at bounding box center [555, 56] width 342 height 33
click at [574, 92] on li "All customers" at bounding box center [555, 99] width 344 height 20
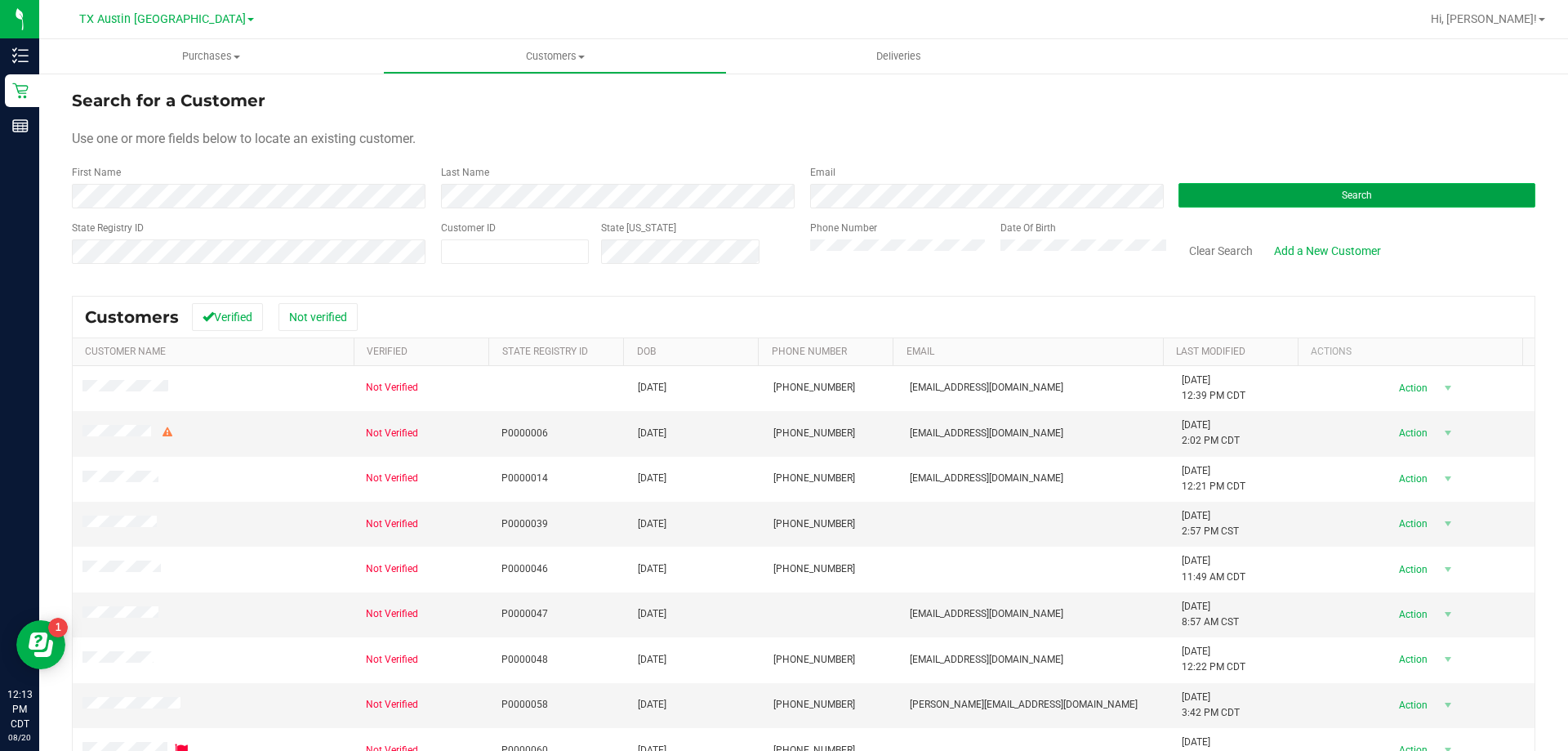
click at [1212, 196] on button "Search" at bounding box center [1356, 195] width 357 height 24
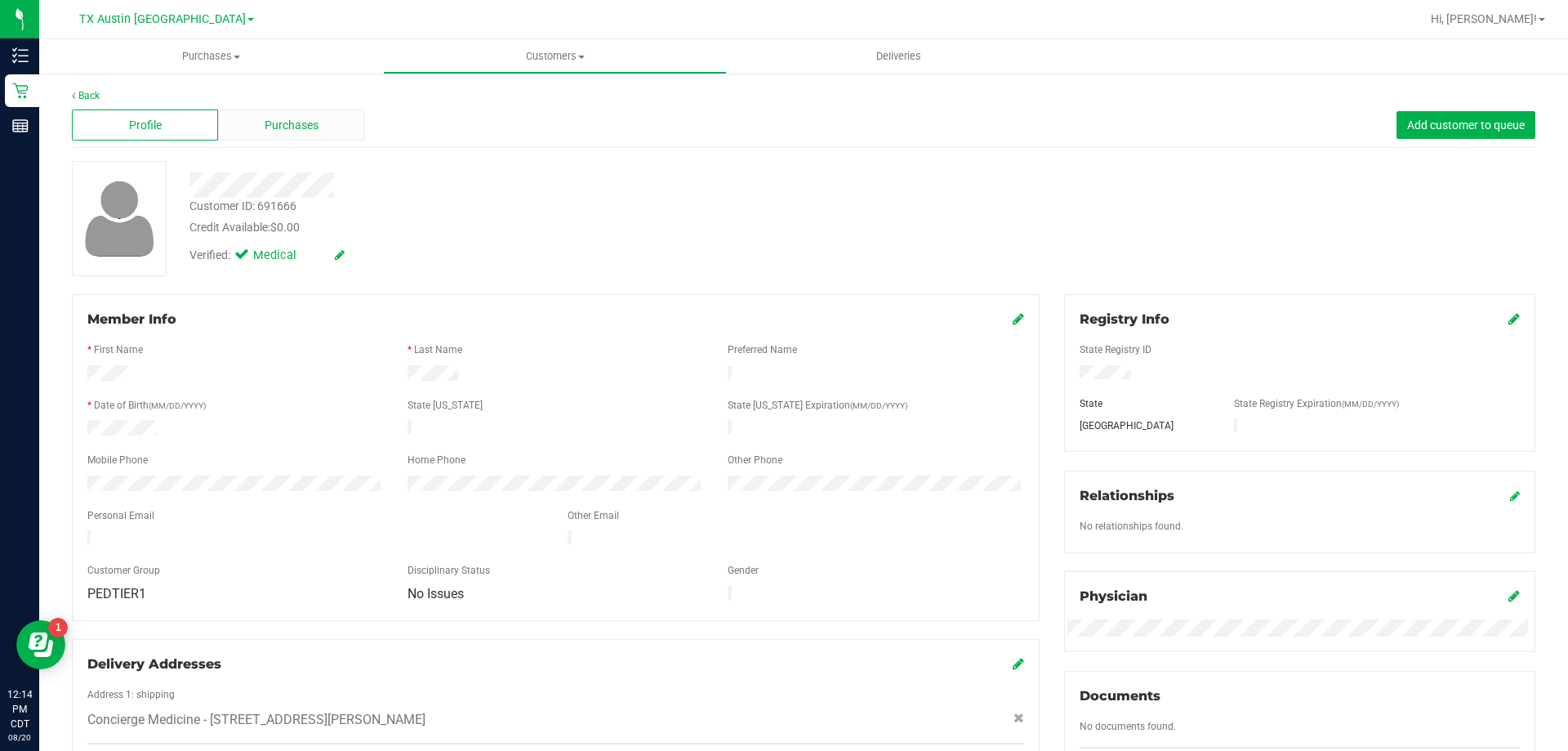
click at [296, 120] on span "Purchases" at bounding box center [291, 125] width 54 height 17
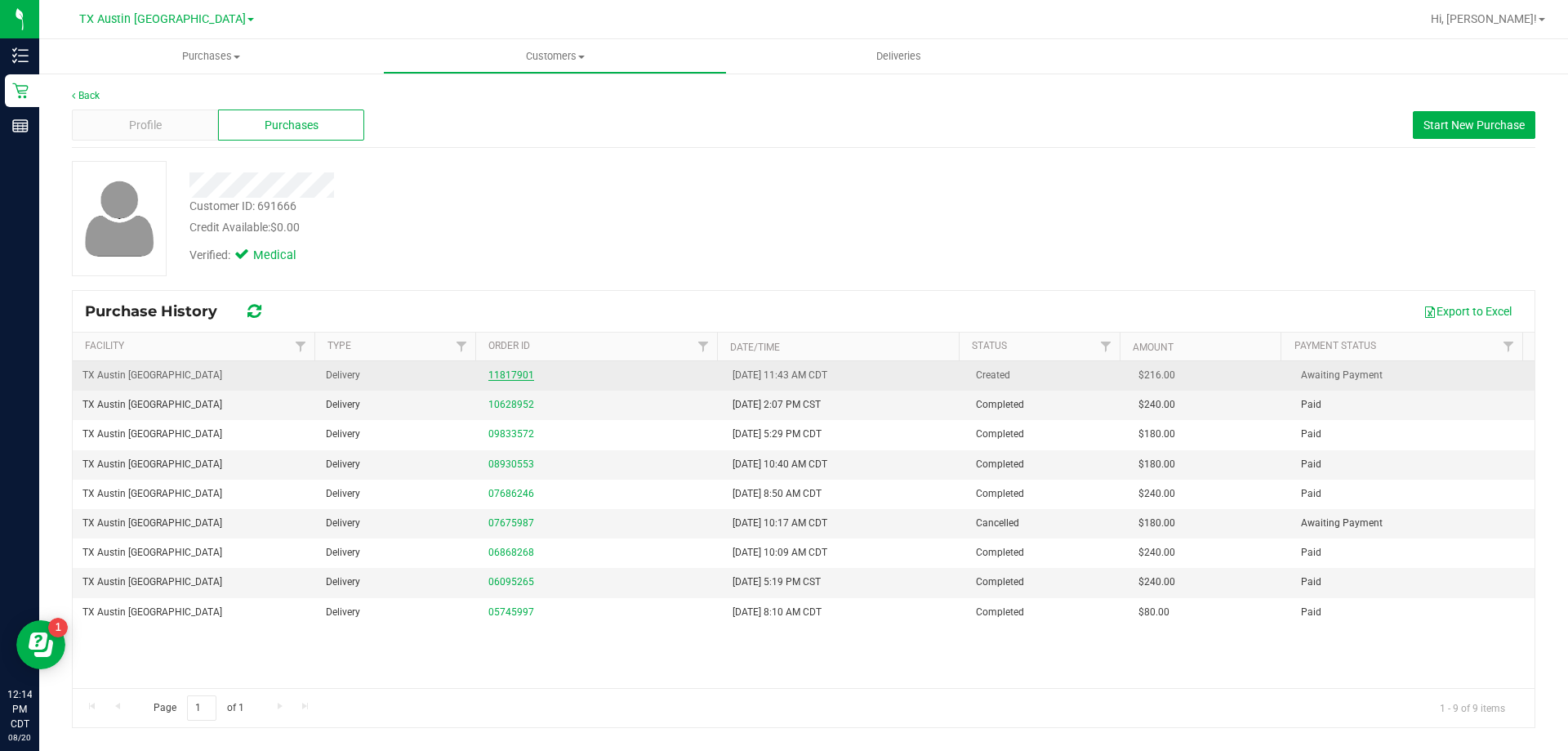
click at [512, 377] on link "11817901" at bounding box center [511, 375] width 46 height 11
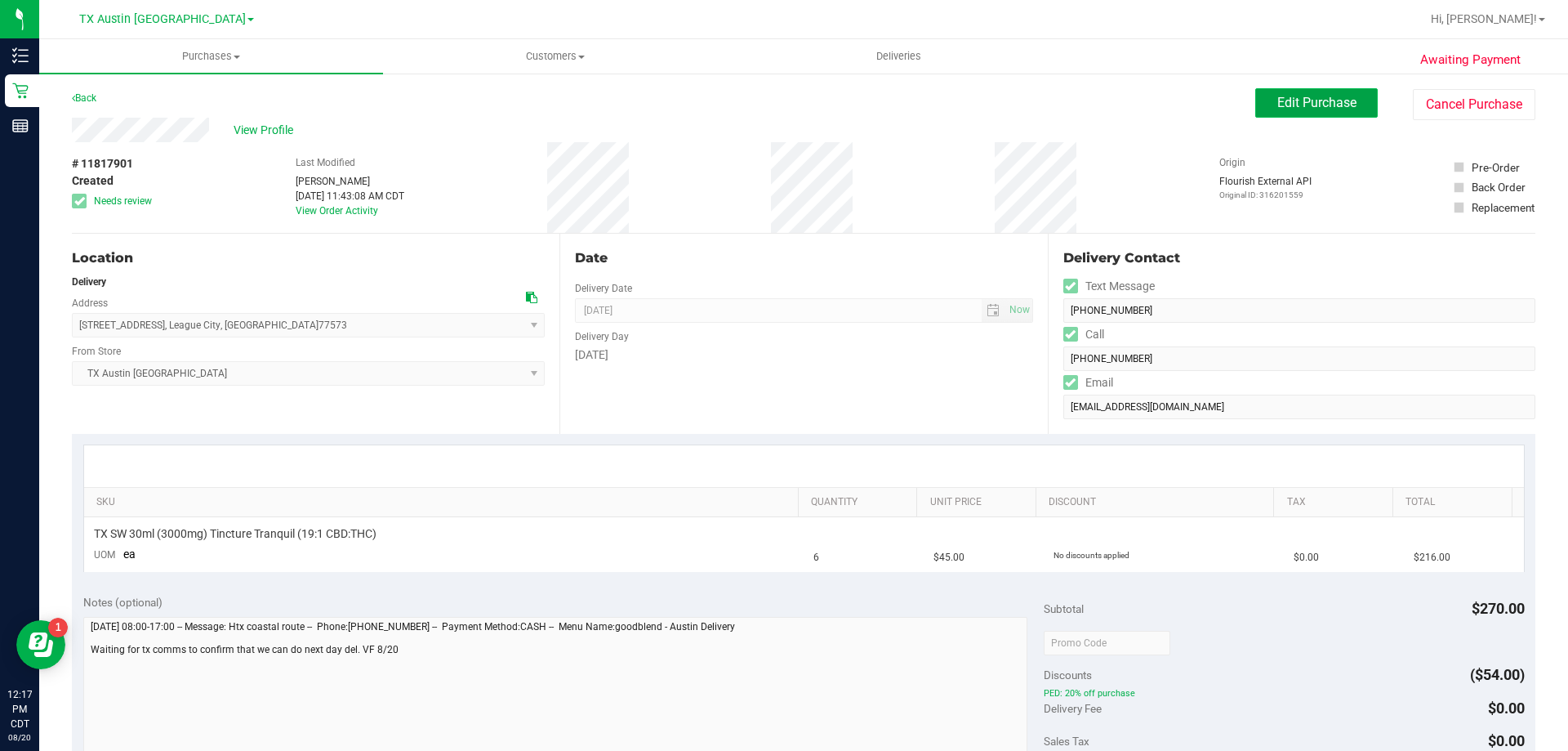
click at [1277, 102] on span "Edit Purchase" at bounding box center [1317, 103] width 79 height 15
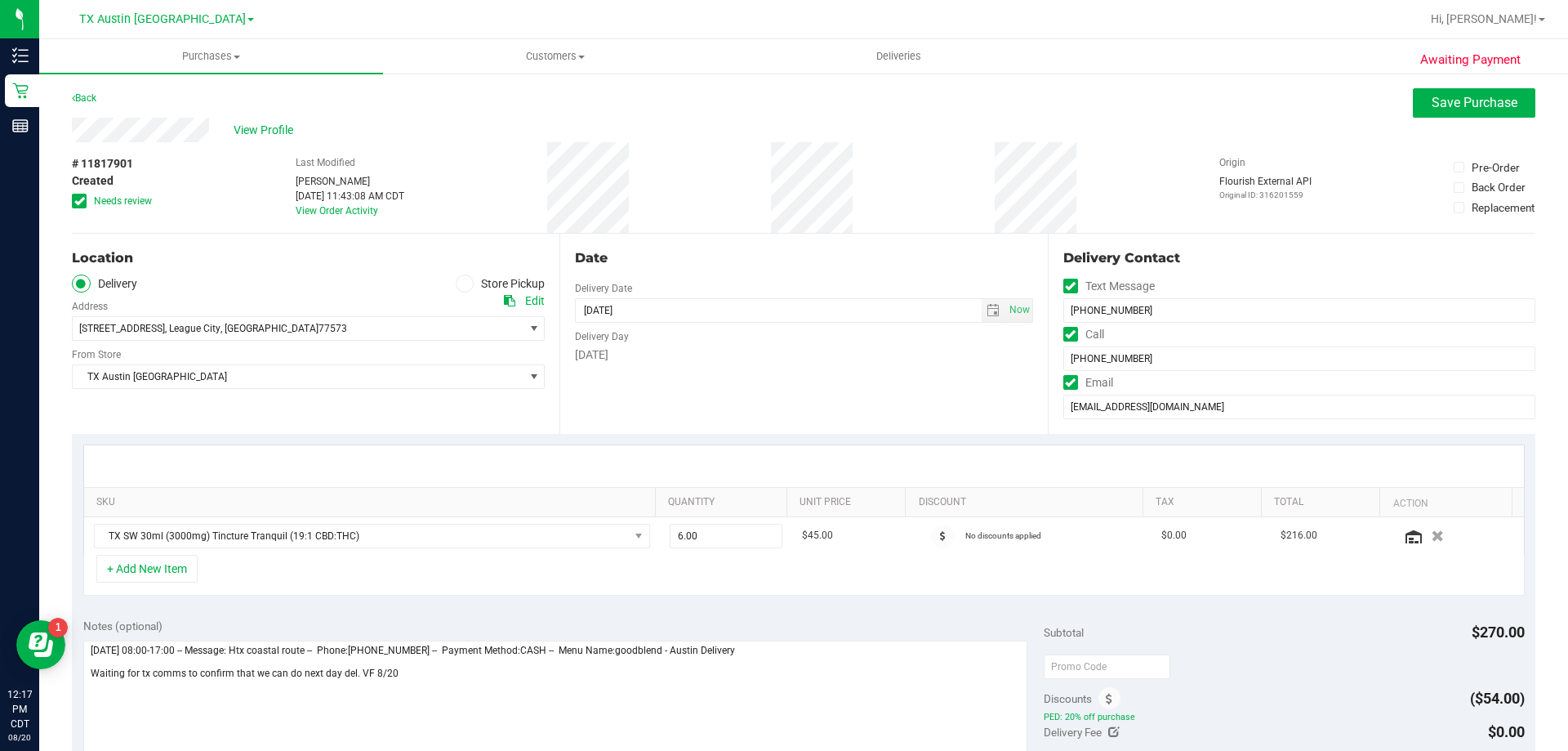
click at [83, 201] on icon at bounding box center [79, 201] width 10 height 0
click at [0, 0] on input "Needs review" at bounding box center [0, 0] width 0 height 0
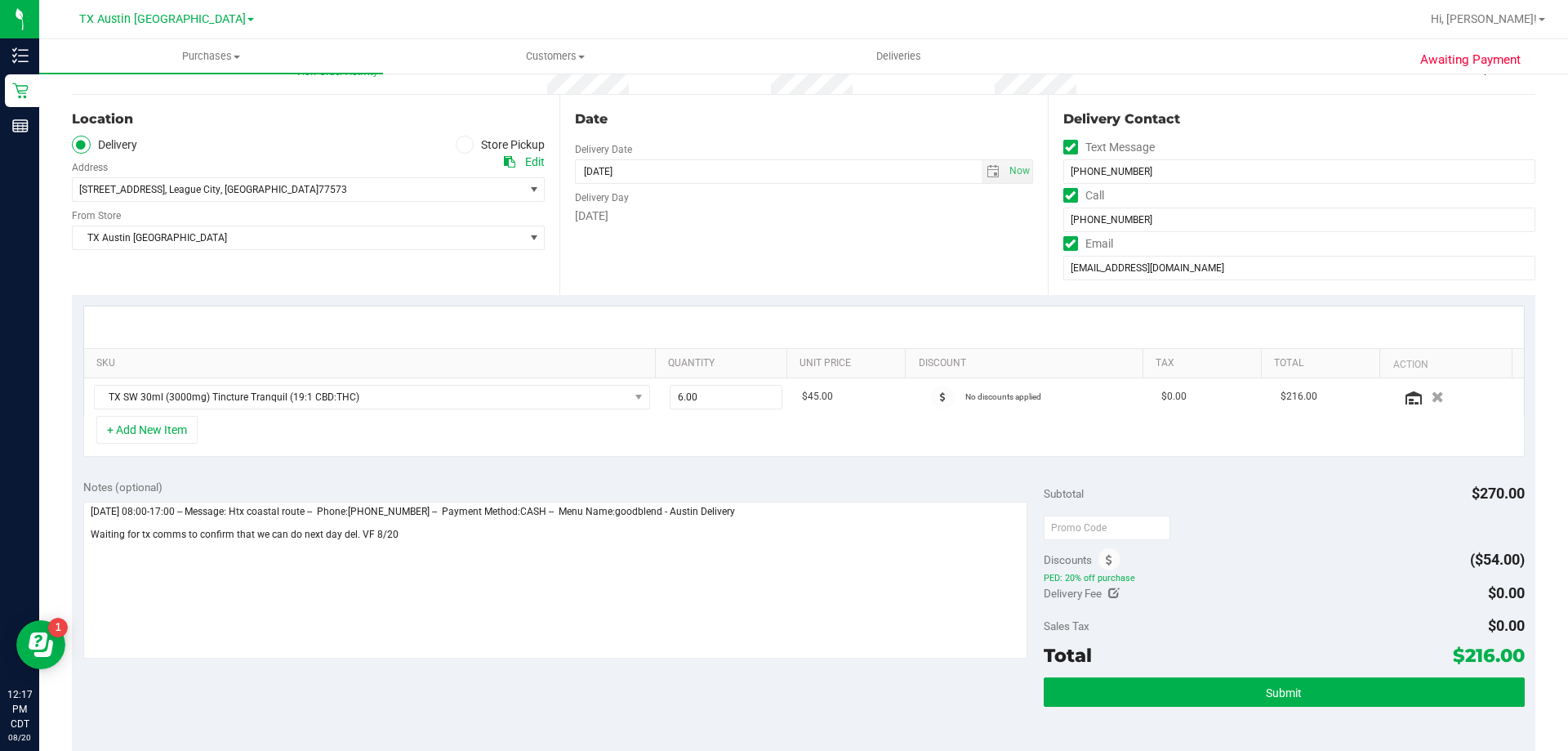
scroll to position [163, 0]
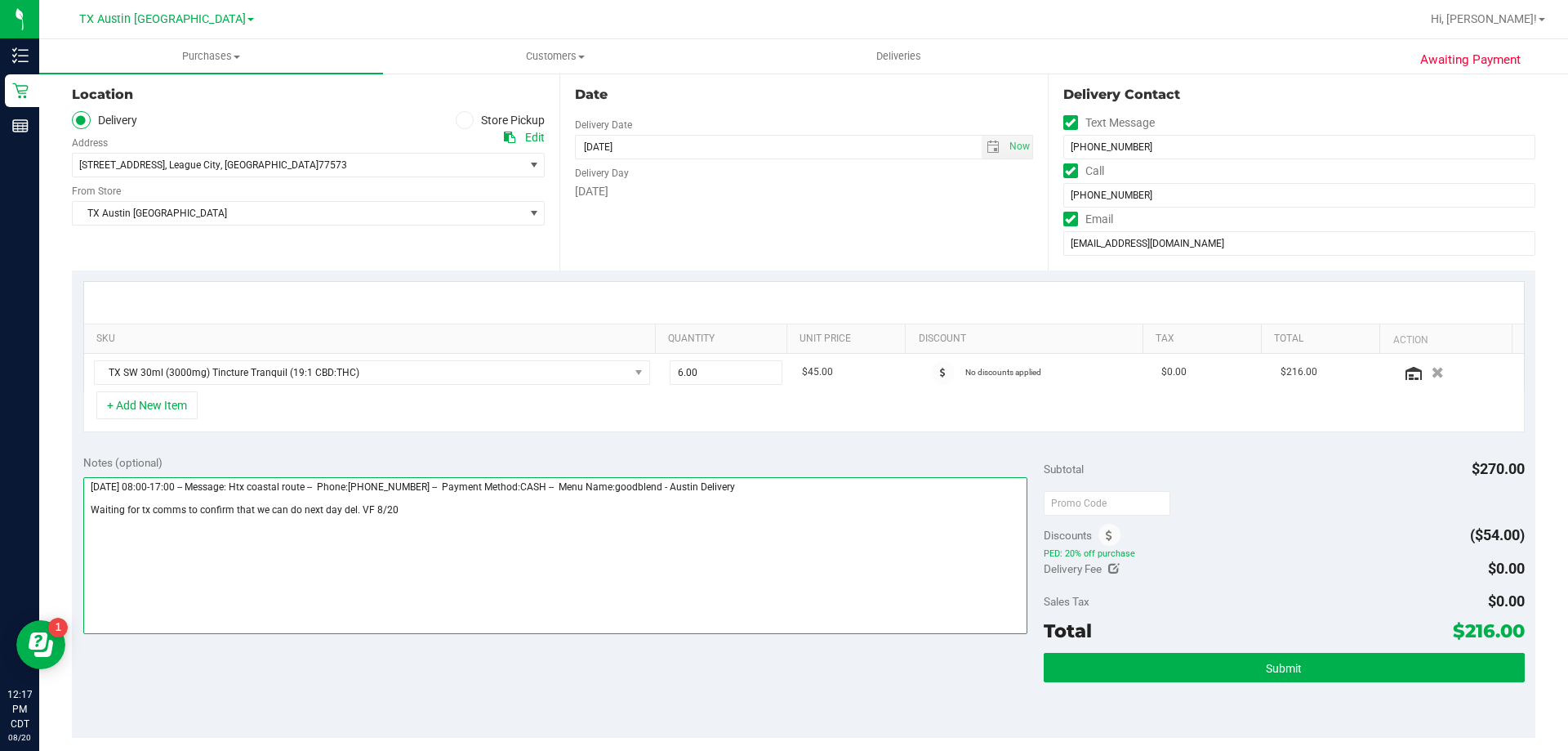
click at [406, 508] on textarea at bounding box center [555, 555] width 945 height 157
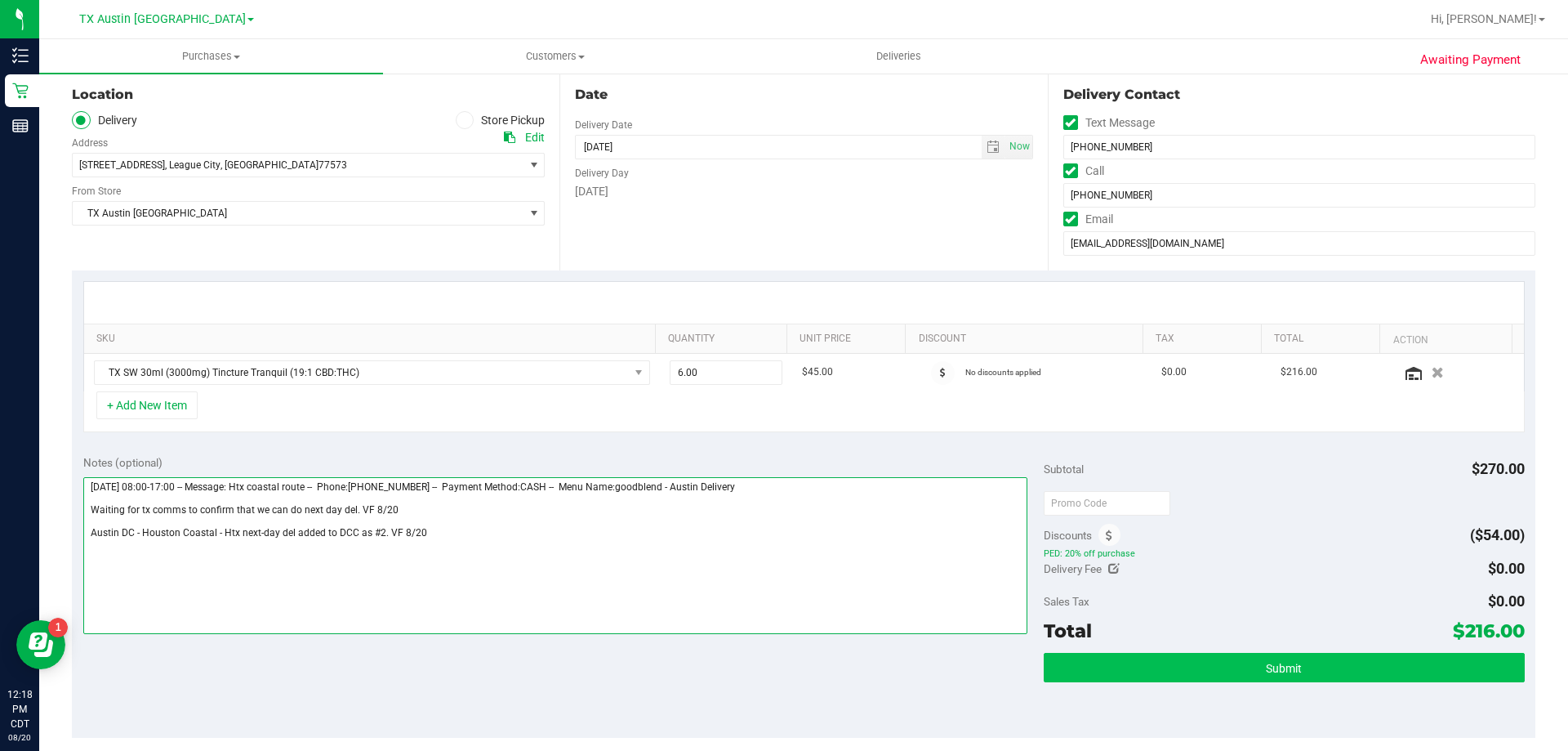
type textarea "Thursday 08/21/2025 08:00-17:00 -- Message: Htx coastal route -- Phone:83292215…"
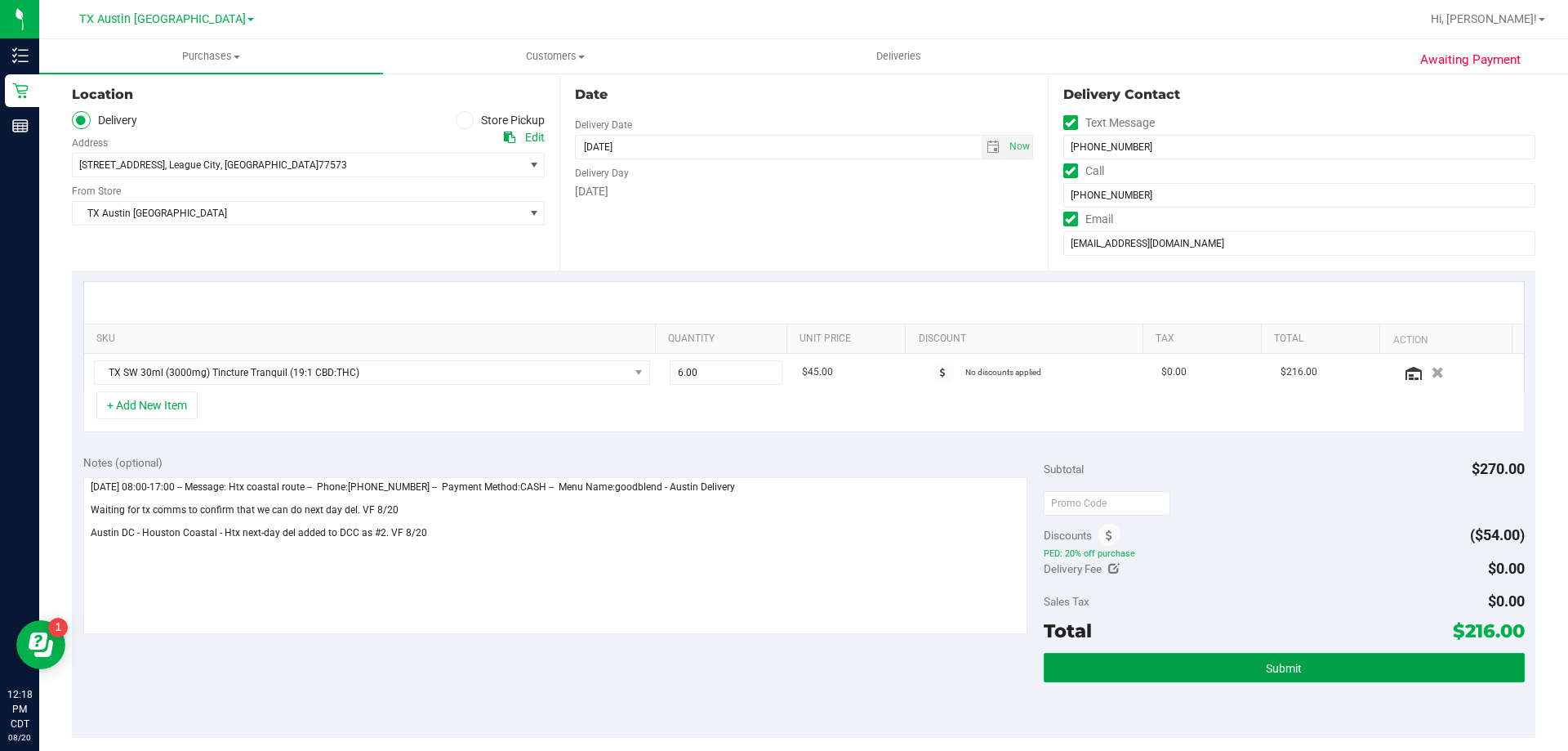
click at [1171, 665] on button "Submit" at bounding box center [1284, 667] width 480 height 29
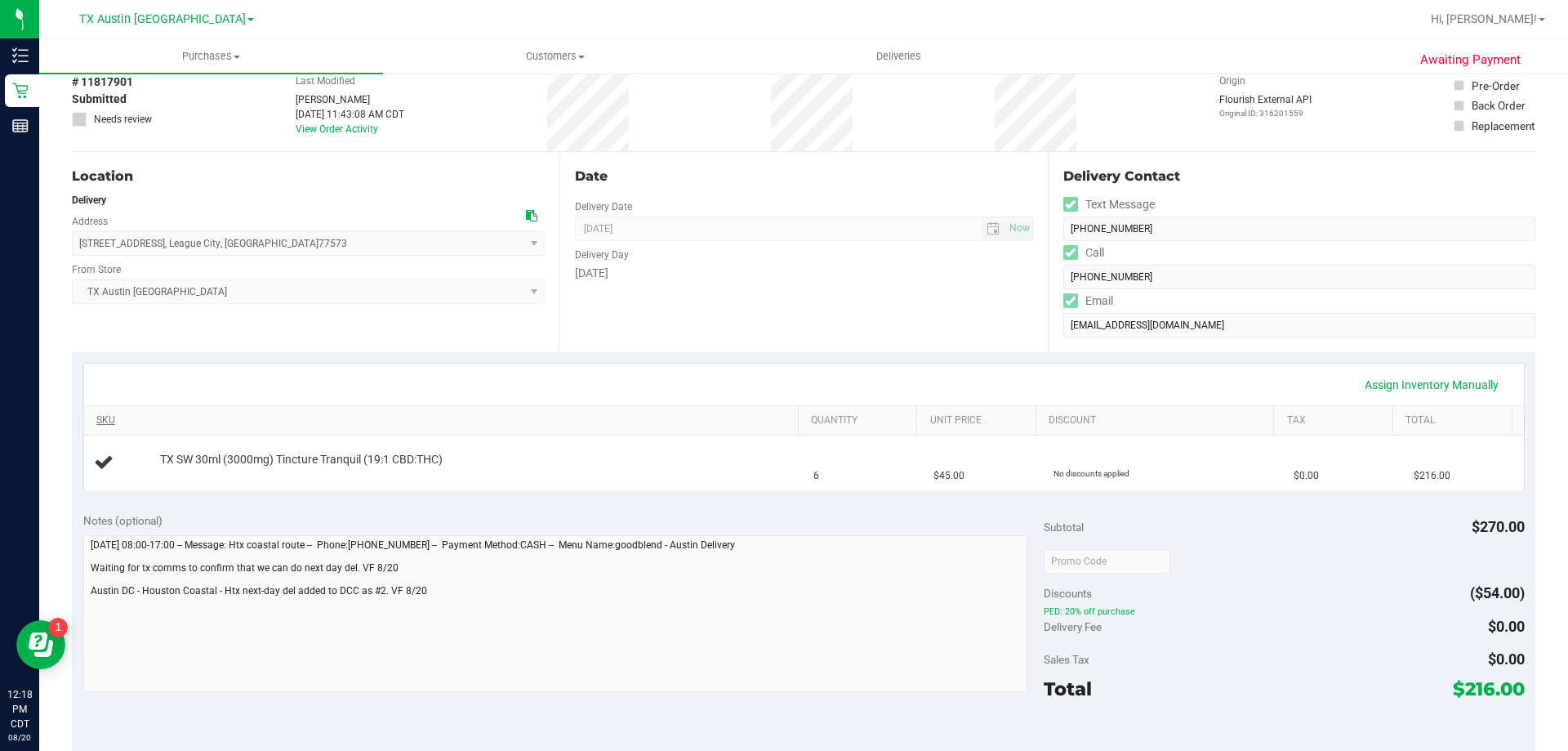
scroll to position [163, 0]
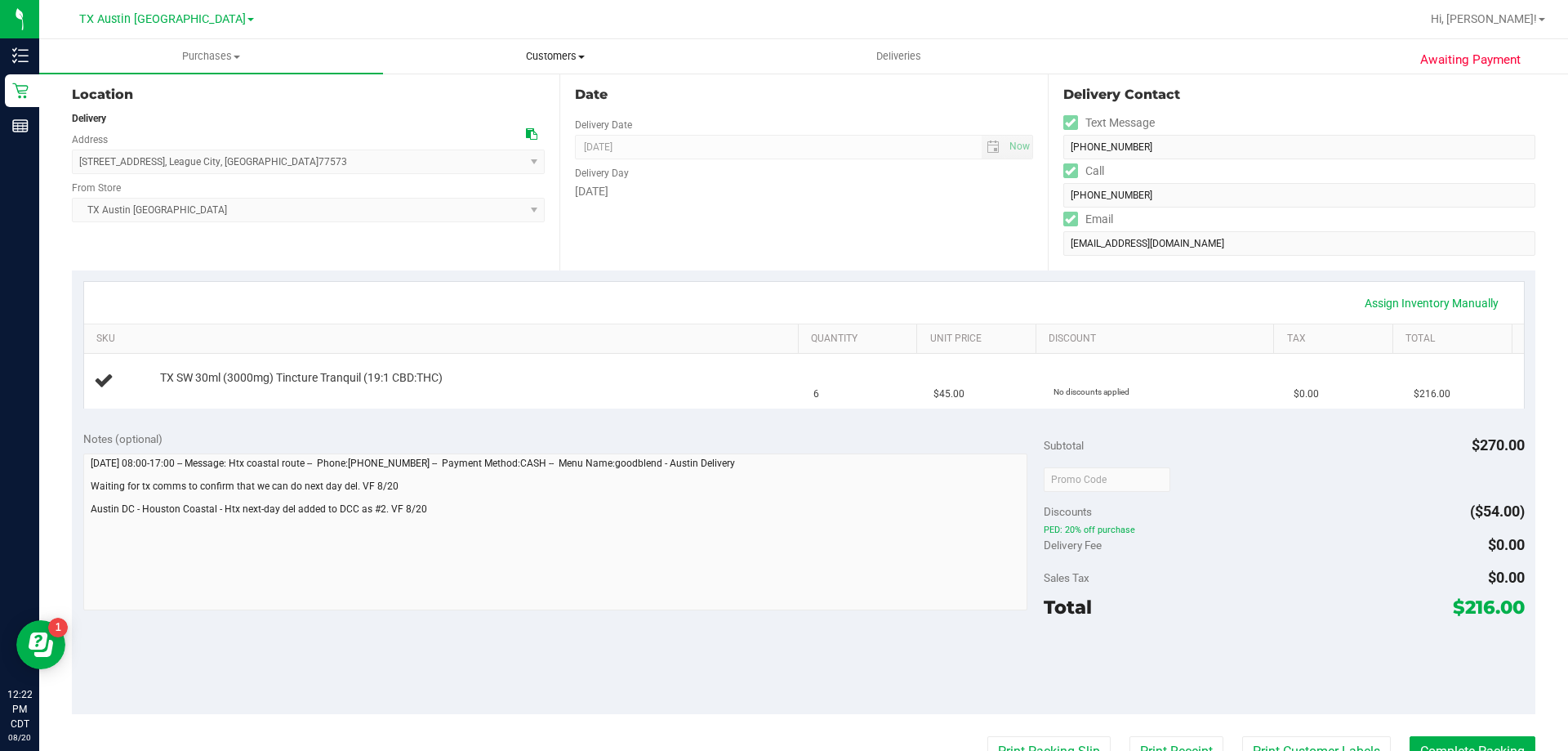
click at [579, 53] on span "Customers" at bounding box center [555, 57] width 342 height 15
click at [586, 90] on li "All customers" at bounding box center [555, 99] width 344 height 20
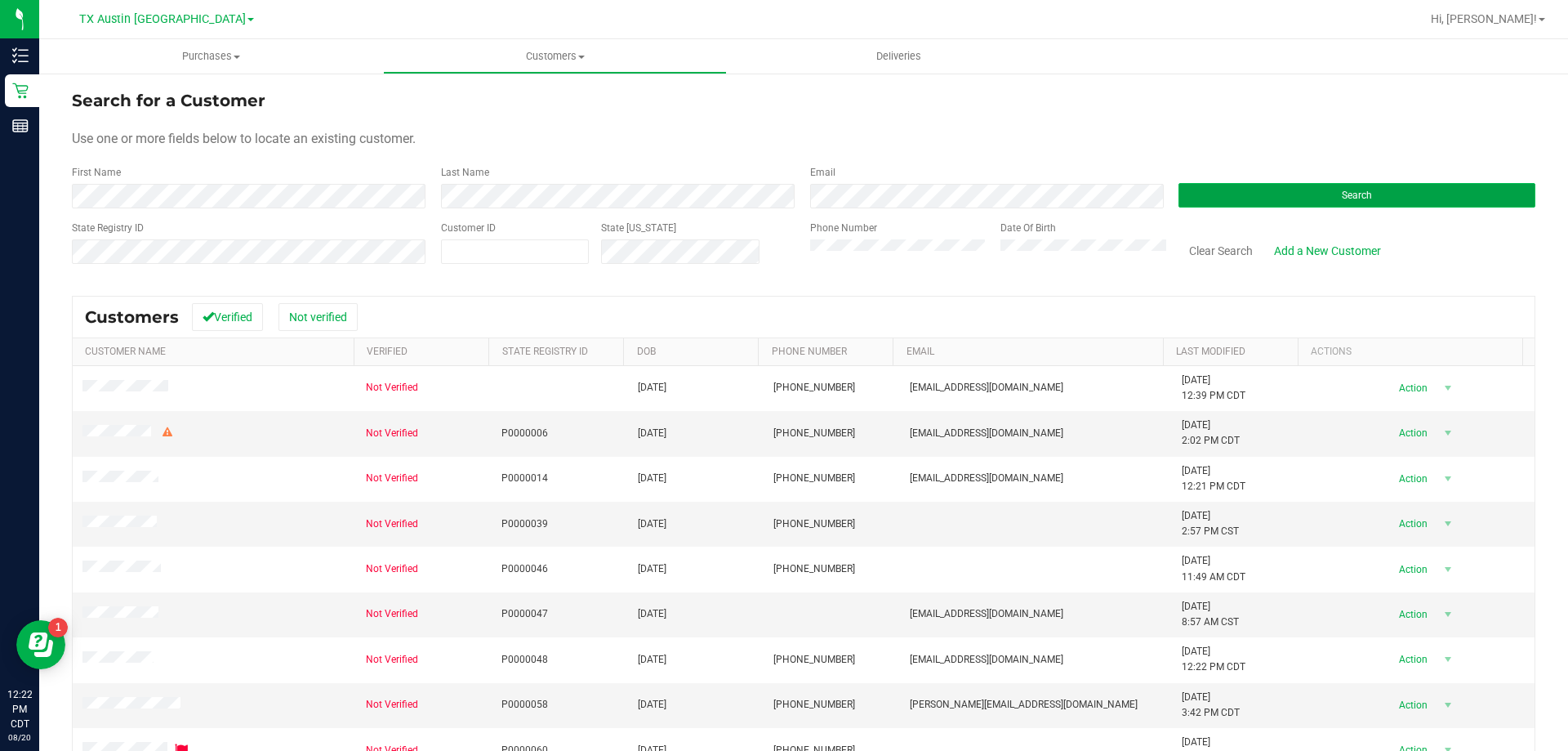
click at [1257, 193] on button "Search" at bounding box center [1356, 195] width 357 height 24
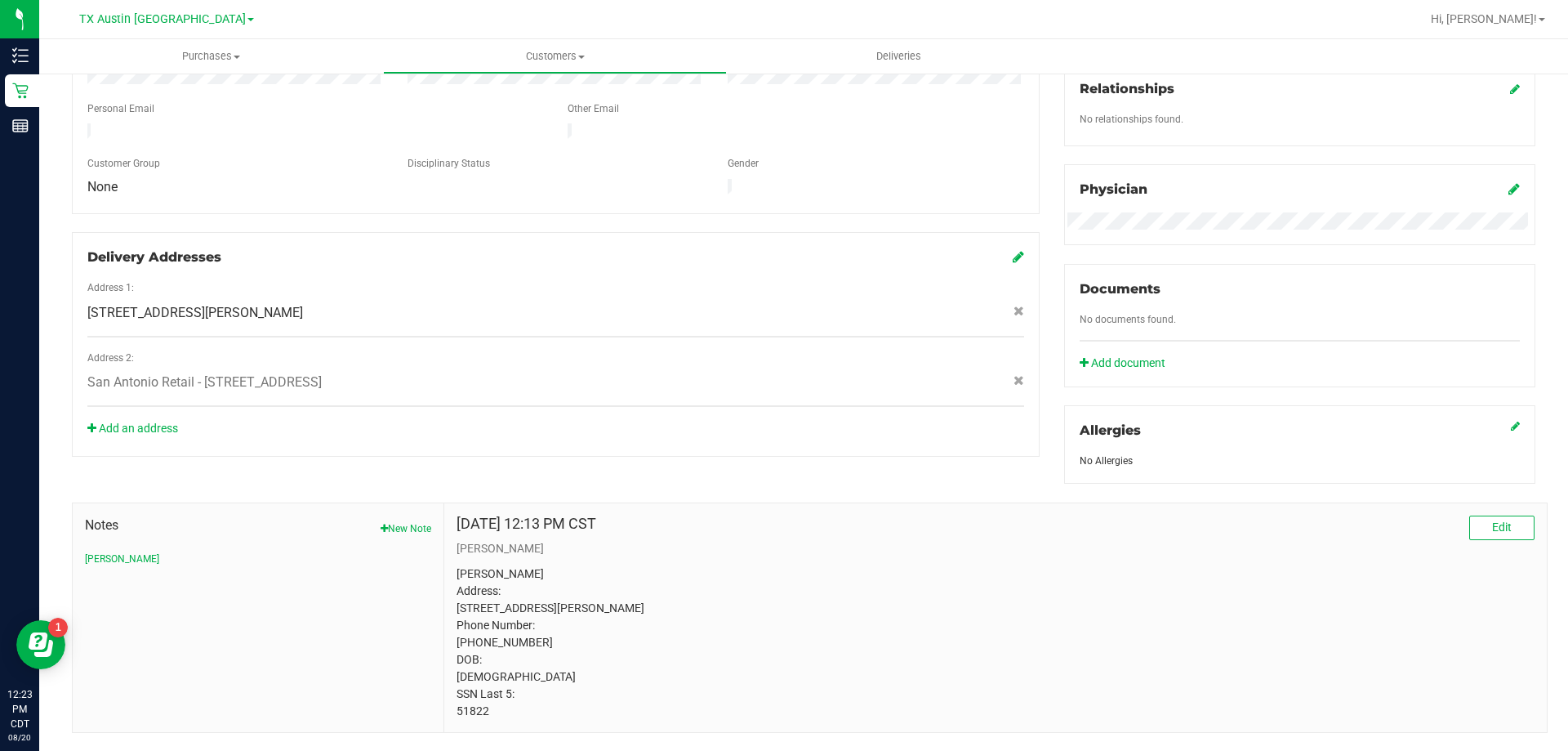
scroll to position [409, 0]
click at [303, 302] on span "6733 Montgomery Drive Apt 804 , San Antonio , TX 78239" at bounding box center [195, 311] width 216 height 20
drag, startPoint x: 310, startPoint y: 289, endPoint x: 954, endPoint y: 447, distance: 663.1
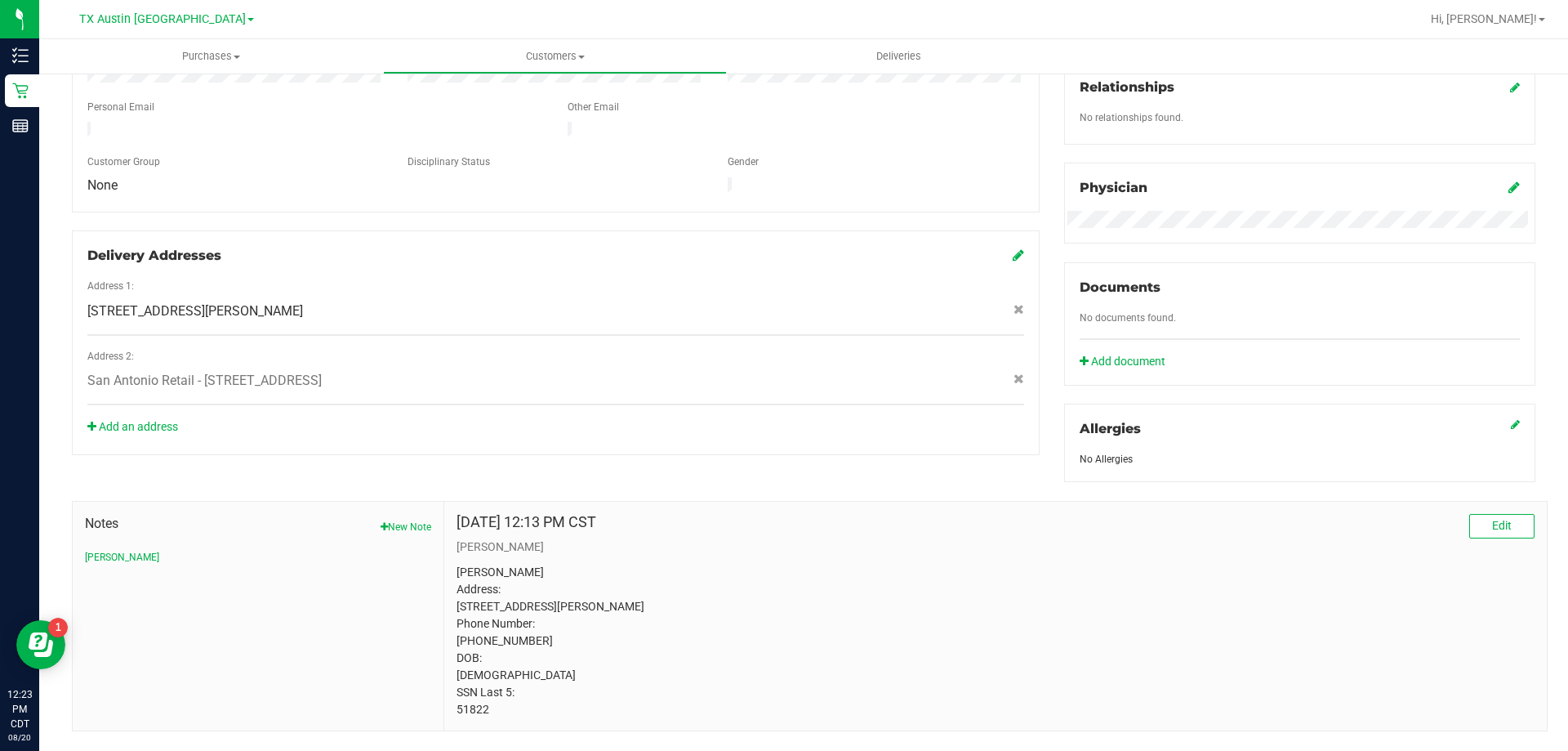
click at [954, 447] on div "Member Info * First Name * Last Name Preferred Name * Date of Birth (MM/DD/YYYY…" at bounding box center [803, 309] width 1488 height 846
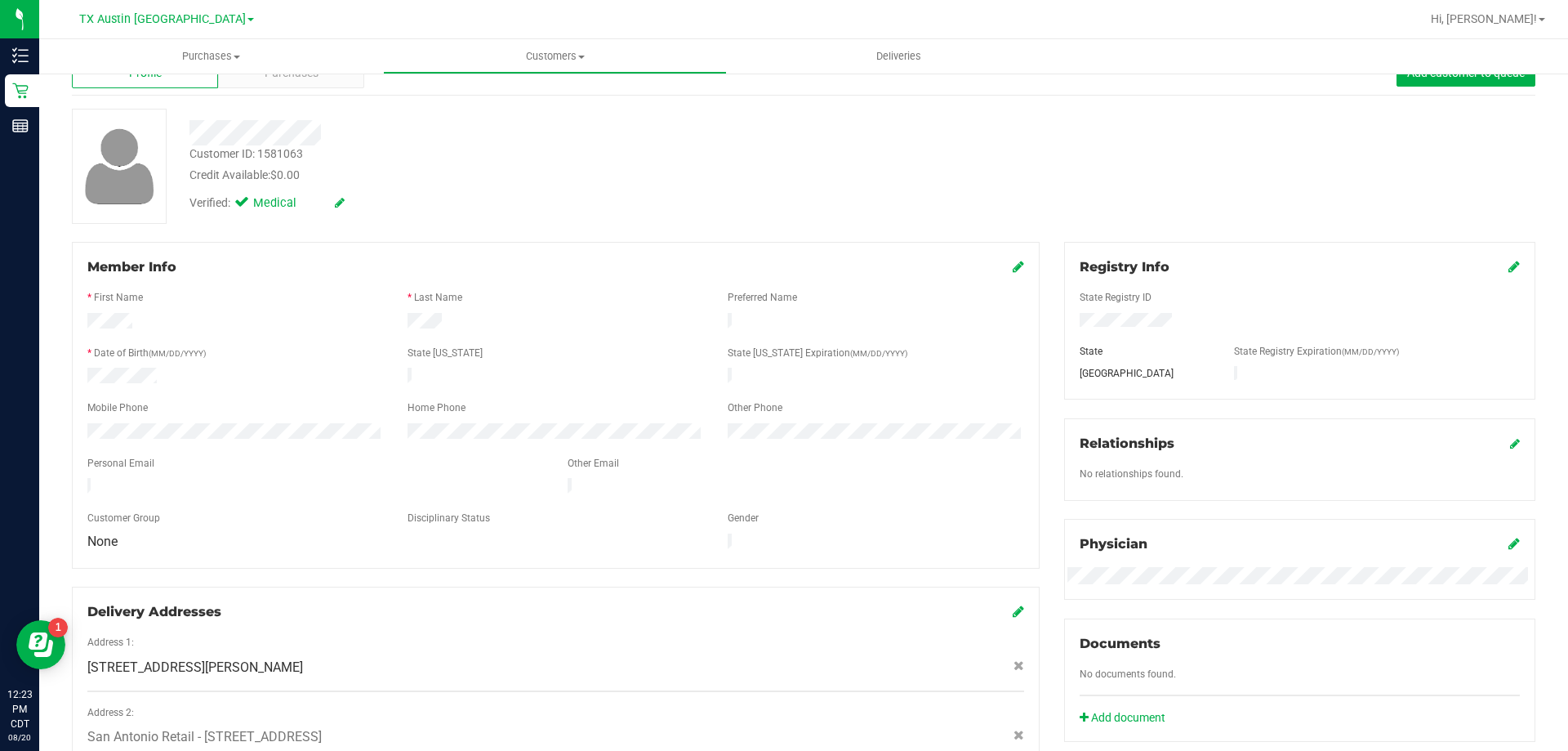
scroll to position [0, 0]
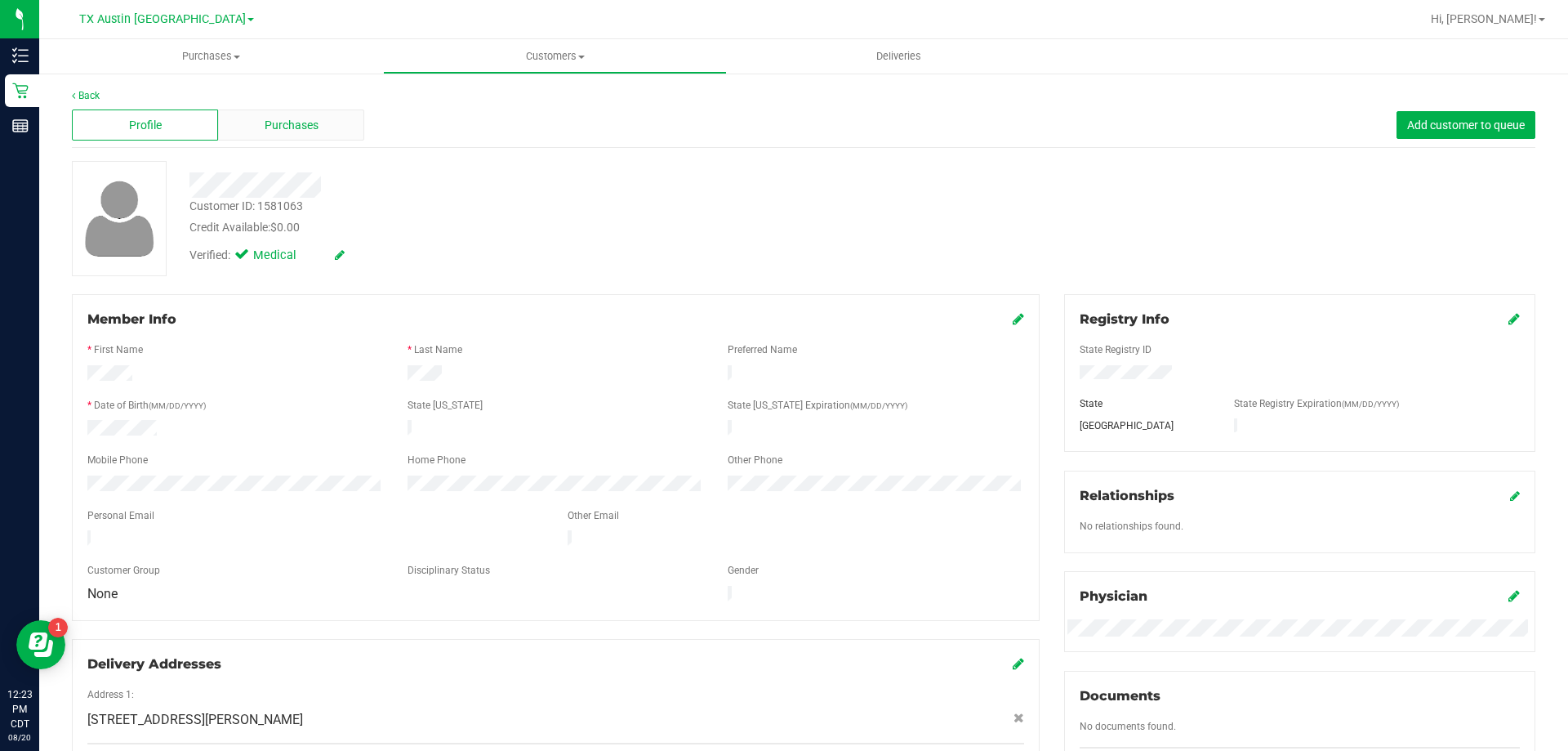
click at [300, 139] on div "Purchases" at bounding box center [291, 124] width 146 height 31
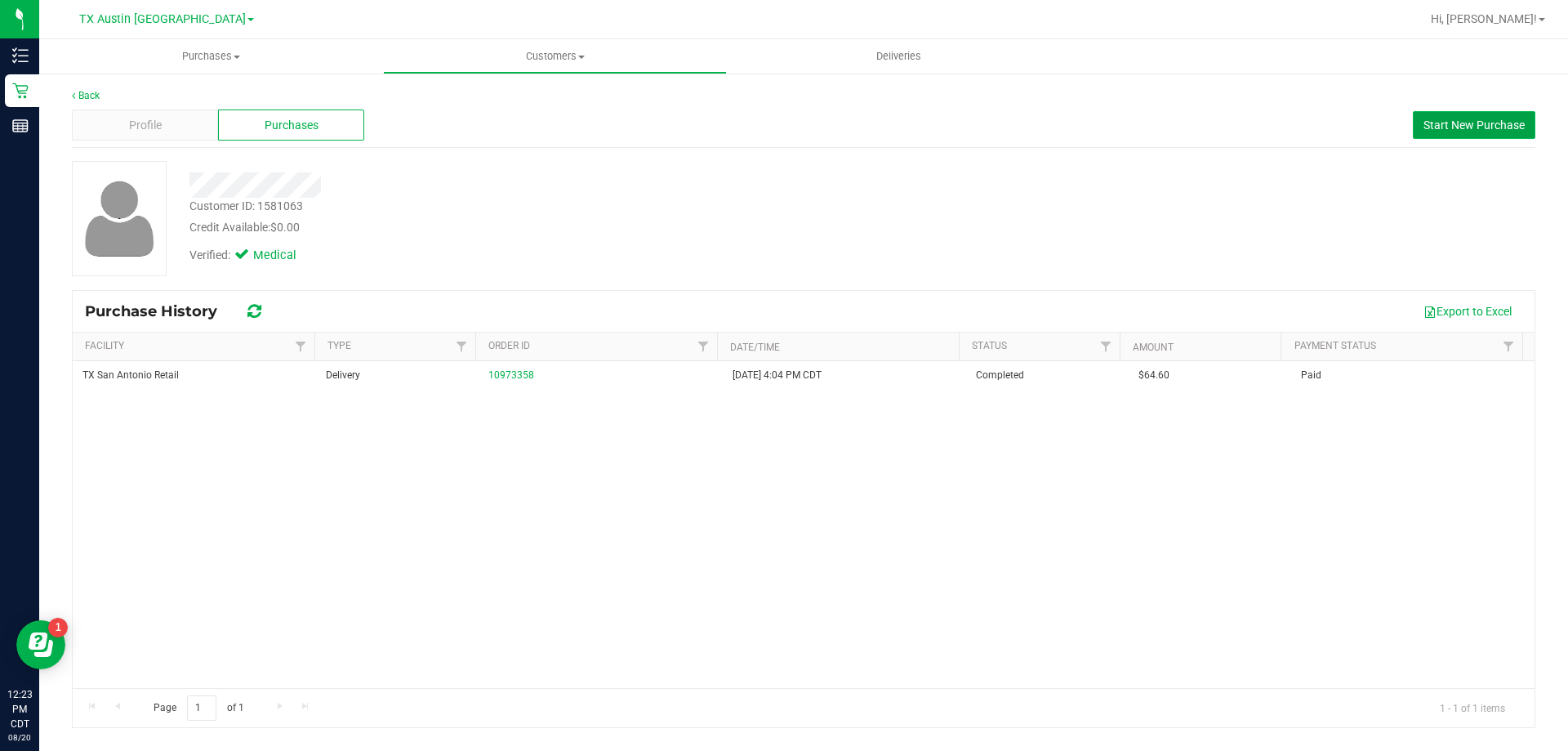
click at [1489, 129] on span "Start New Purchase" at bounding box center [1475, 125] width 102 height 13
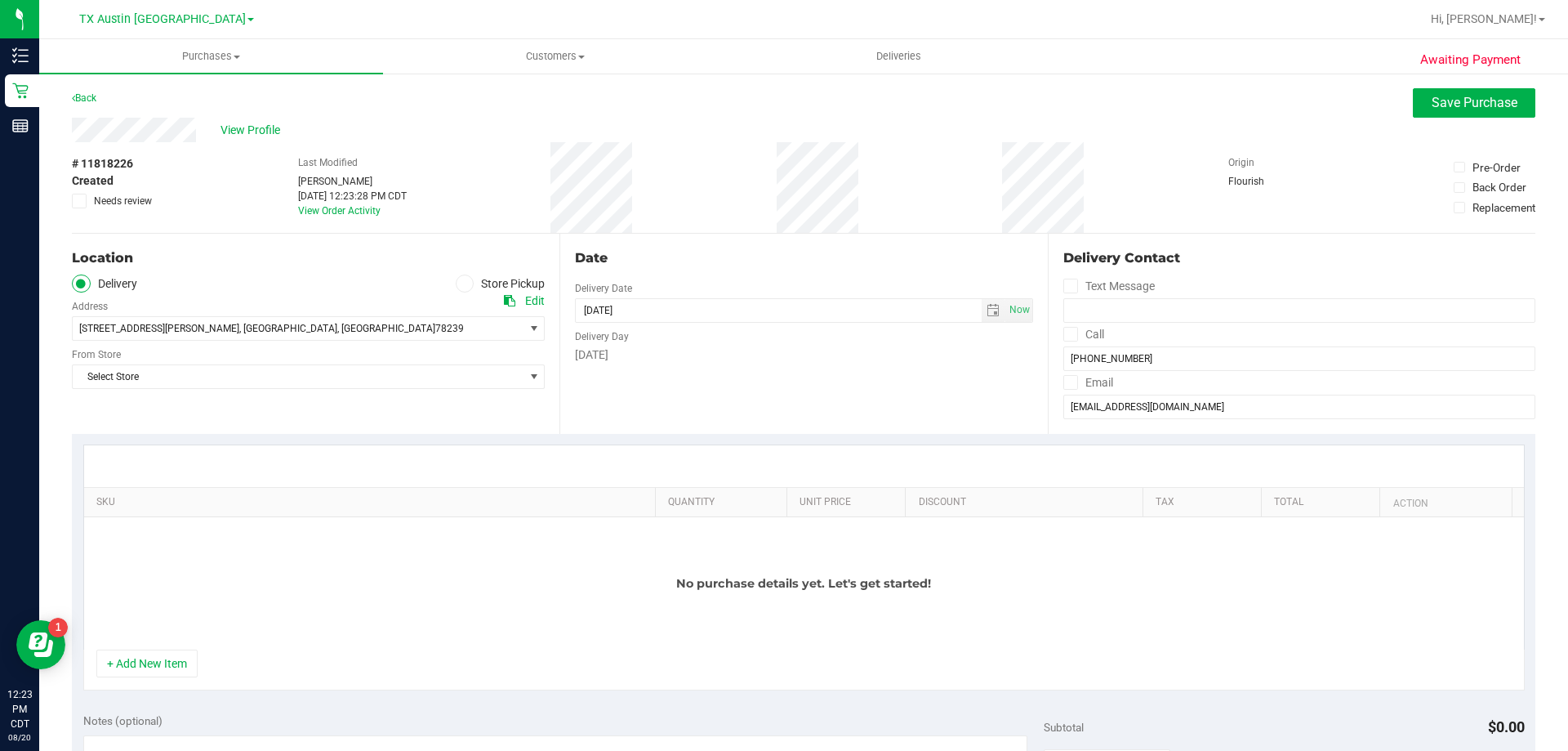
click at [1065, 335] on icon at bounding box center [1070, 335] width 10 height 0
click at [0, 0] on input "Call" at bounding box center [0, 0] width 0 height 0
click at [1065, 383] on icon at bounding box center [1070, 383] width 10 height 0
click at [0, 0] on input "Email" at bounding box center [0, 0] width 0 height 0
click at [988, 311] on span "select" at bounding box center [994, 311] width 13 height 13
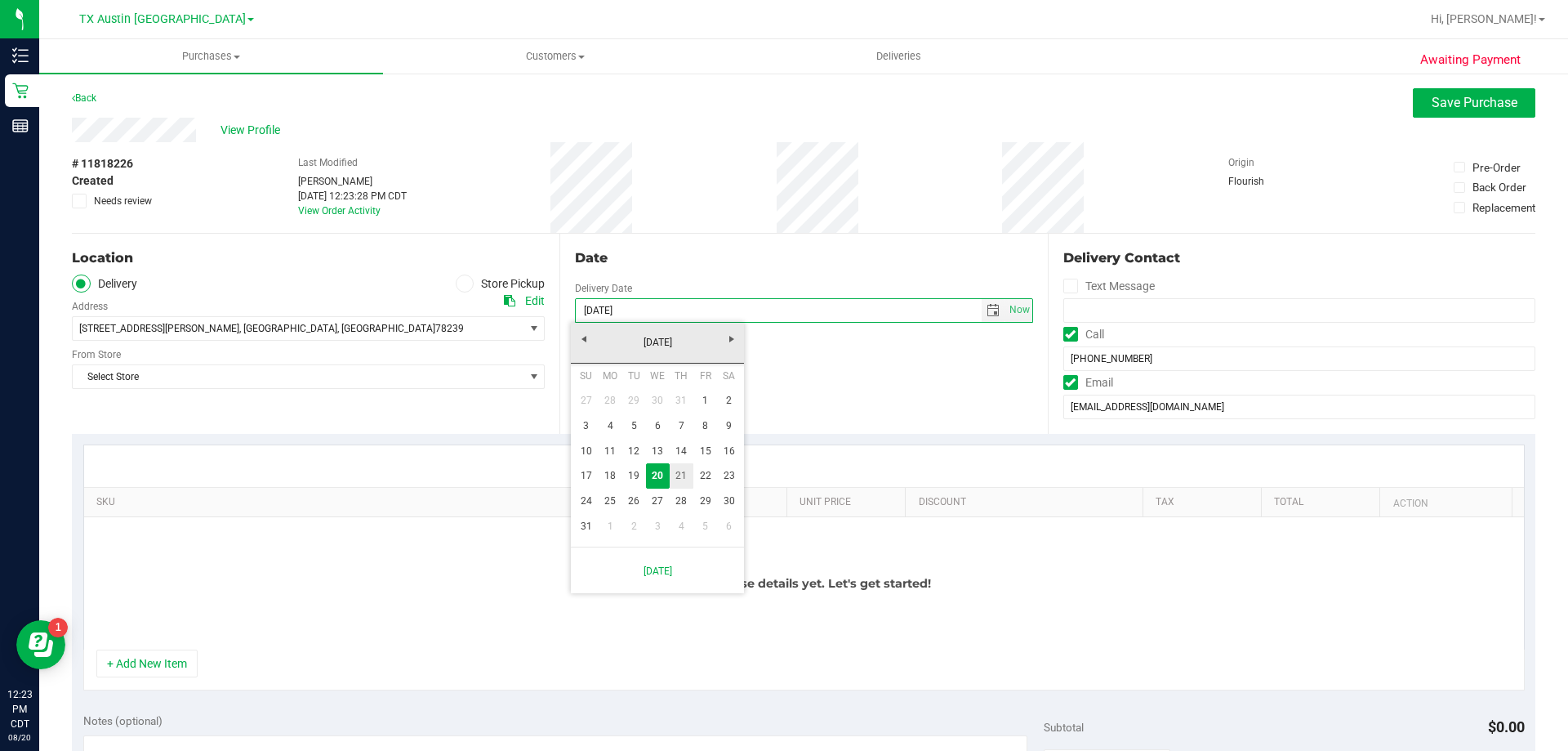
click at [672, 476] on link "21" at bounding box center [681, 476] width 24 height 25
type input "08/21/2025"
click at [274, 329] on span ", San Antonio" at bounding box center [288, 329] width 98 height 11
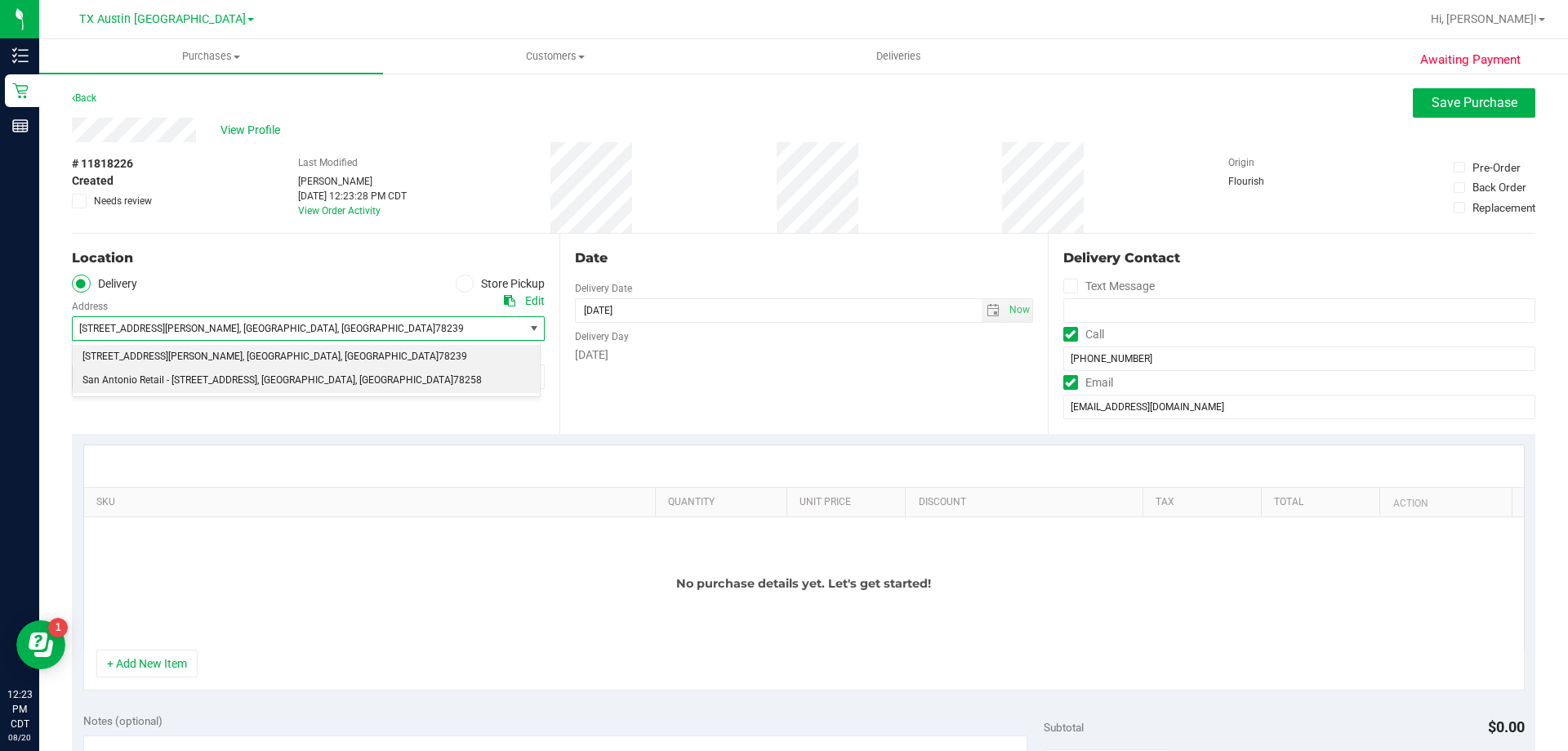
click at [251, 379] on span "San Antonio Retail - 18720 Stone Oak pkwy Suite 107" at bounding box center [170, 381] width 175 height 22
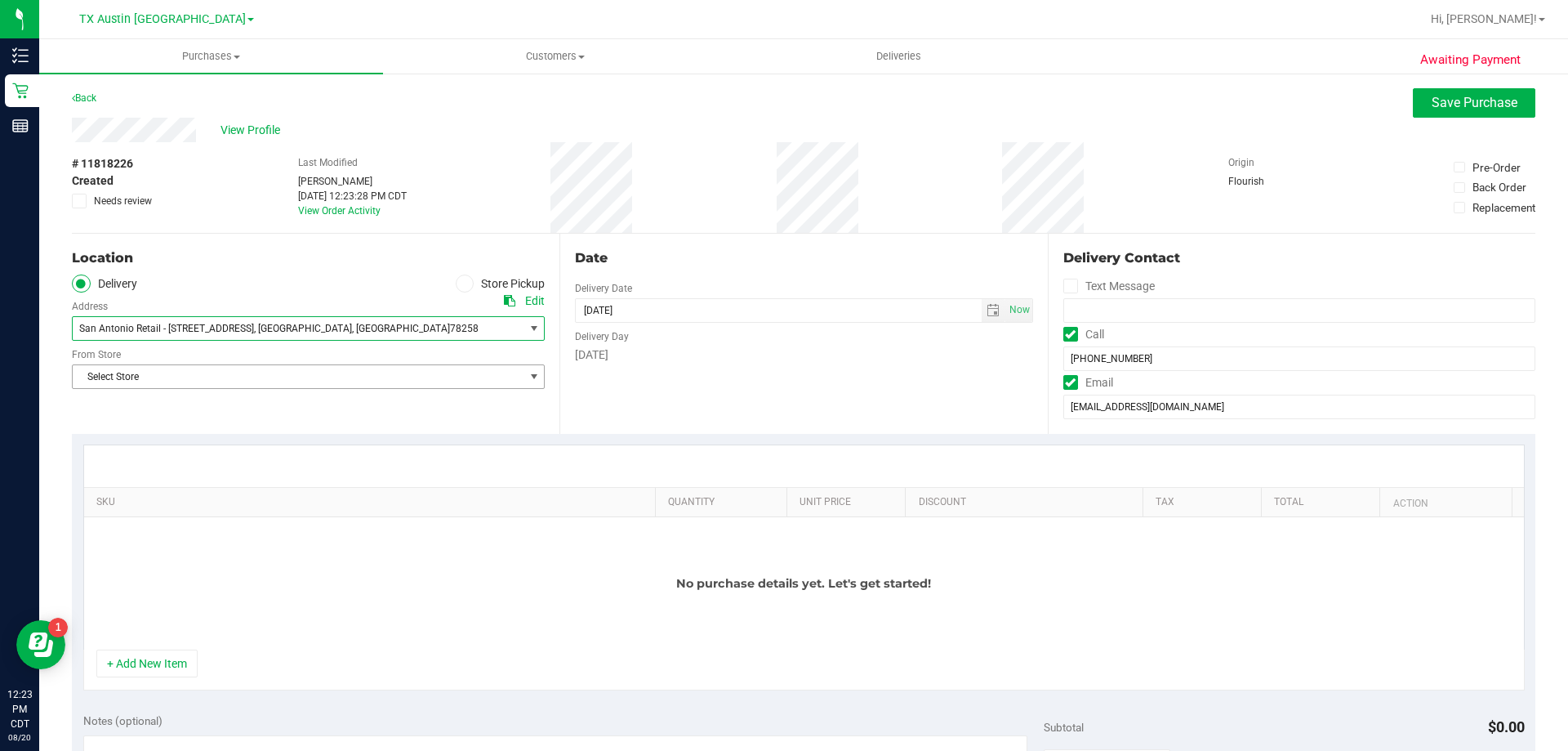
click at [251, 379] on span "Select Store" at bounding box center [298, 377] width 451 height 23
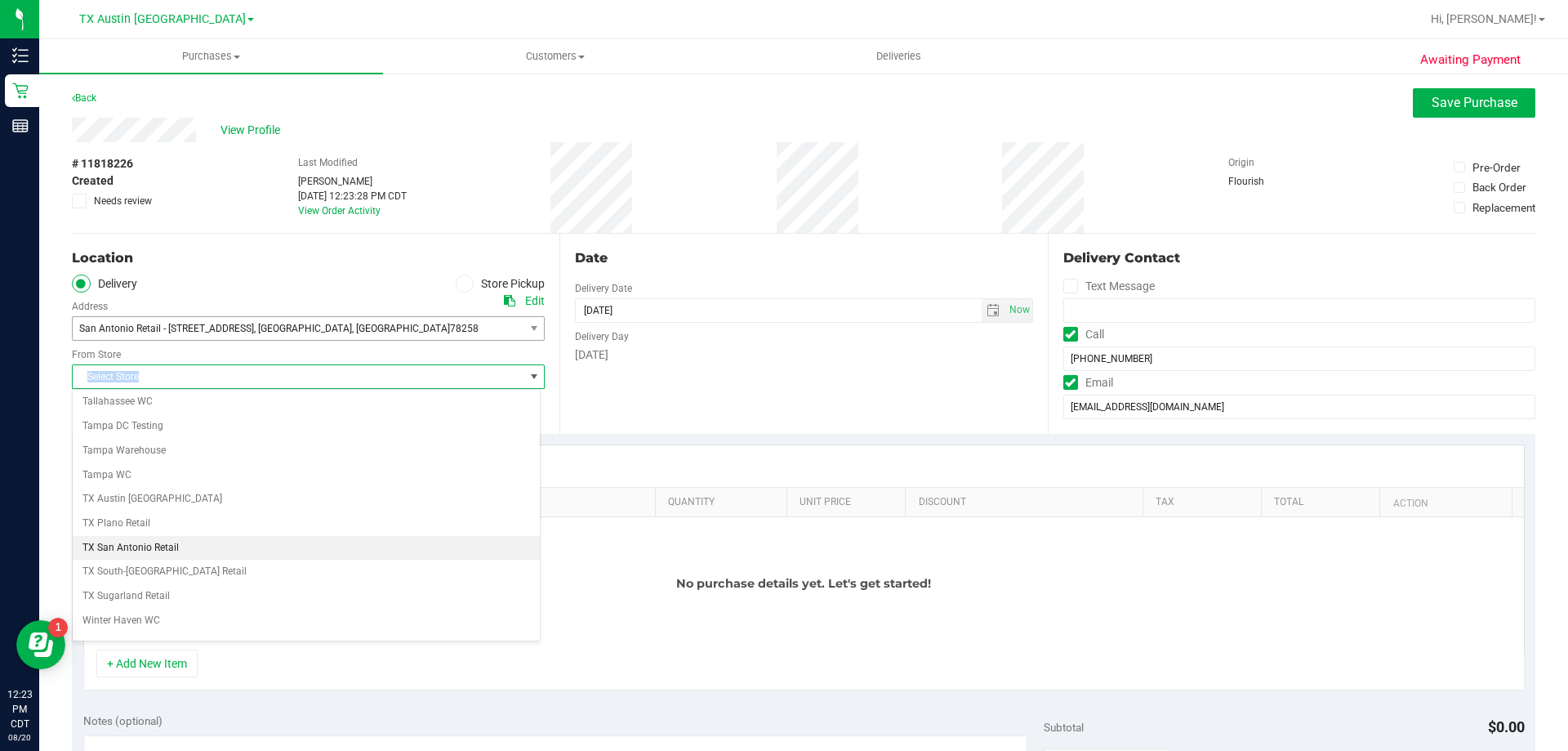
click at [177, 553] on li "TX San Antonio Retail" at bounding box center [306, 548] width 467 height 24
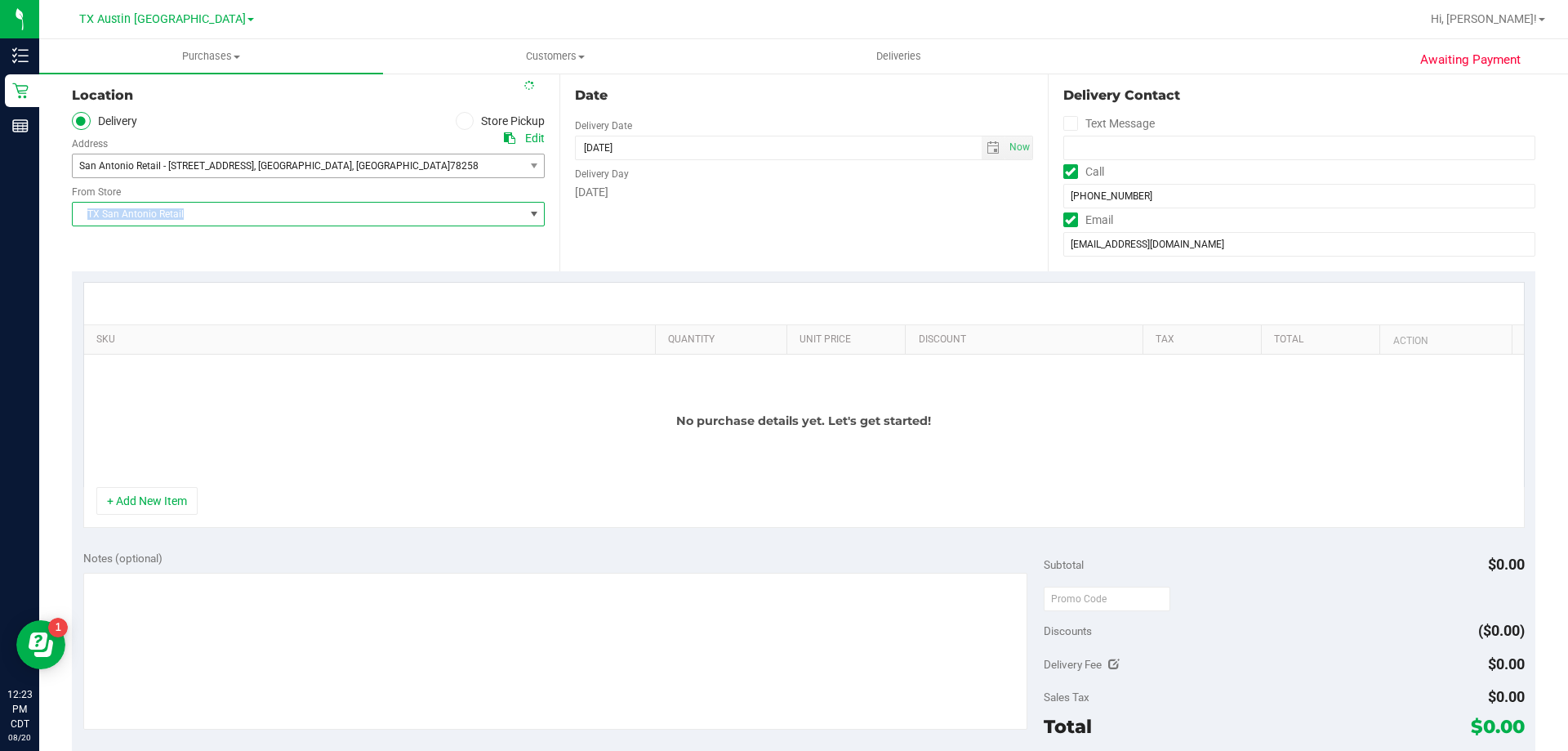
scroll to position [163, 0]
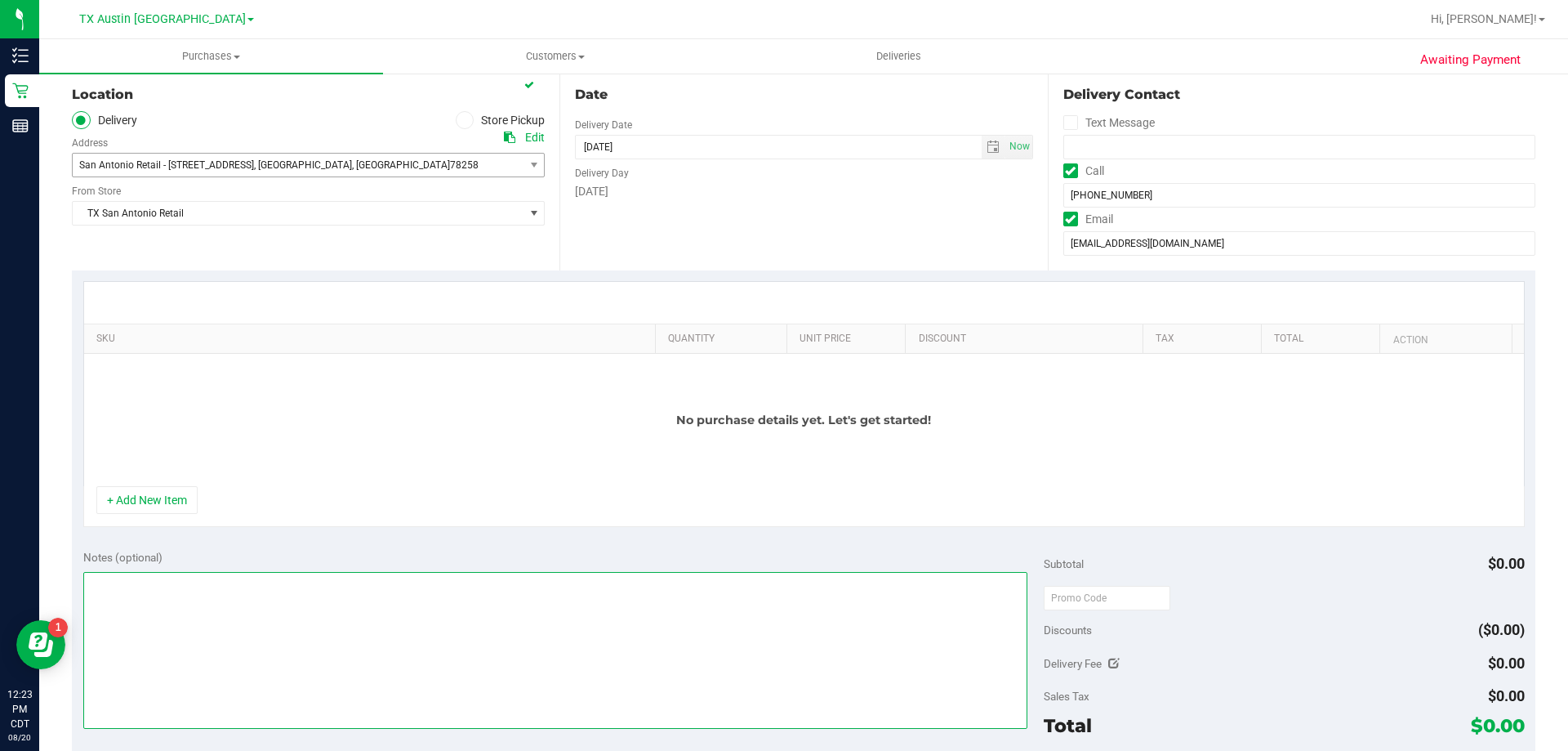
click at [298, 589] on textarea at bounding box center [555, 650] width 945 height 157
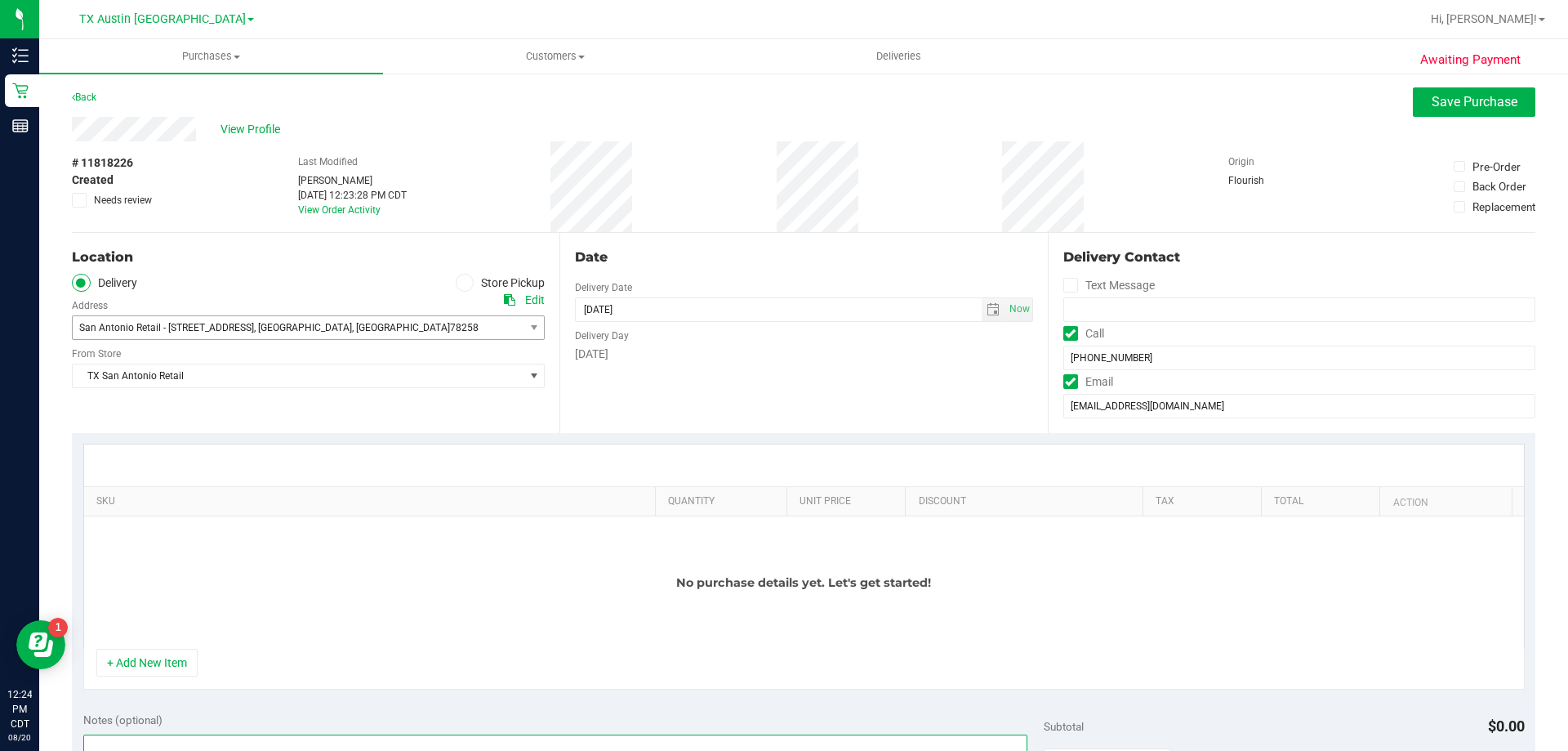
scroll to position [0, 0]
click at [1451, 96] on span "Save Purchase" at bounding box center [1474, 103] width 86 height 15
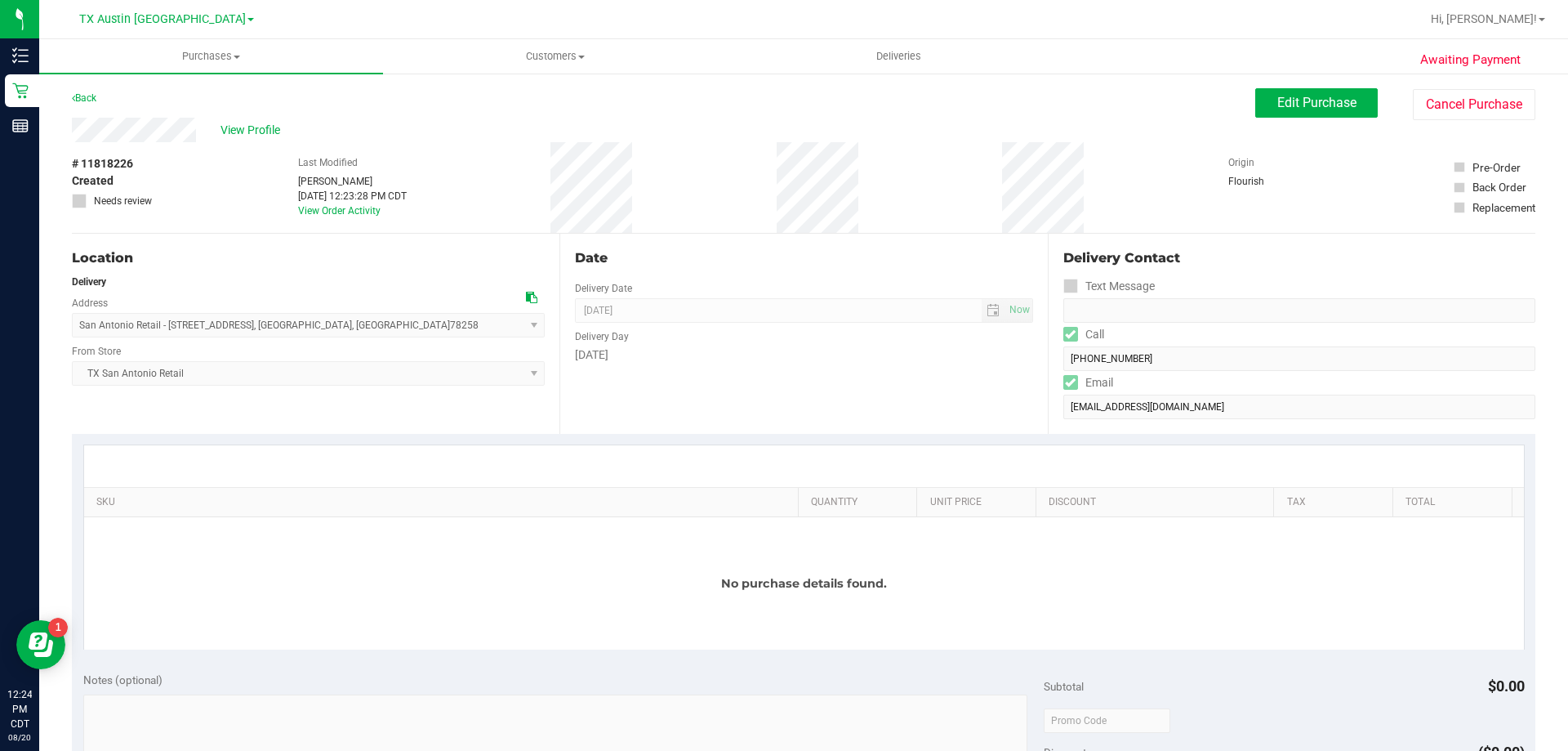
click at [84, 98] on link "Back" at bounding box center [84, 98] width 24 height 11
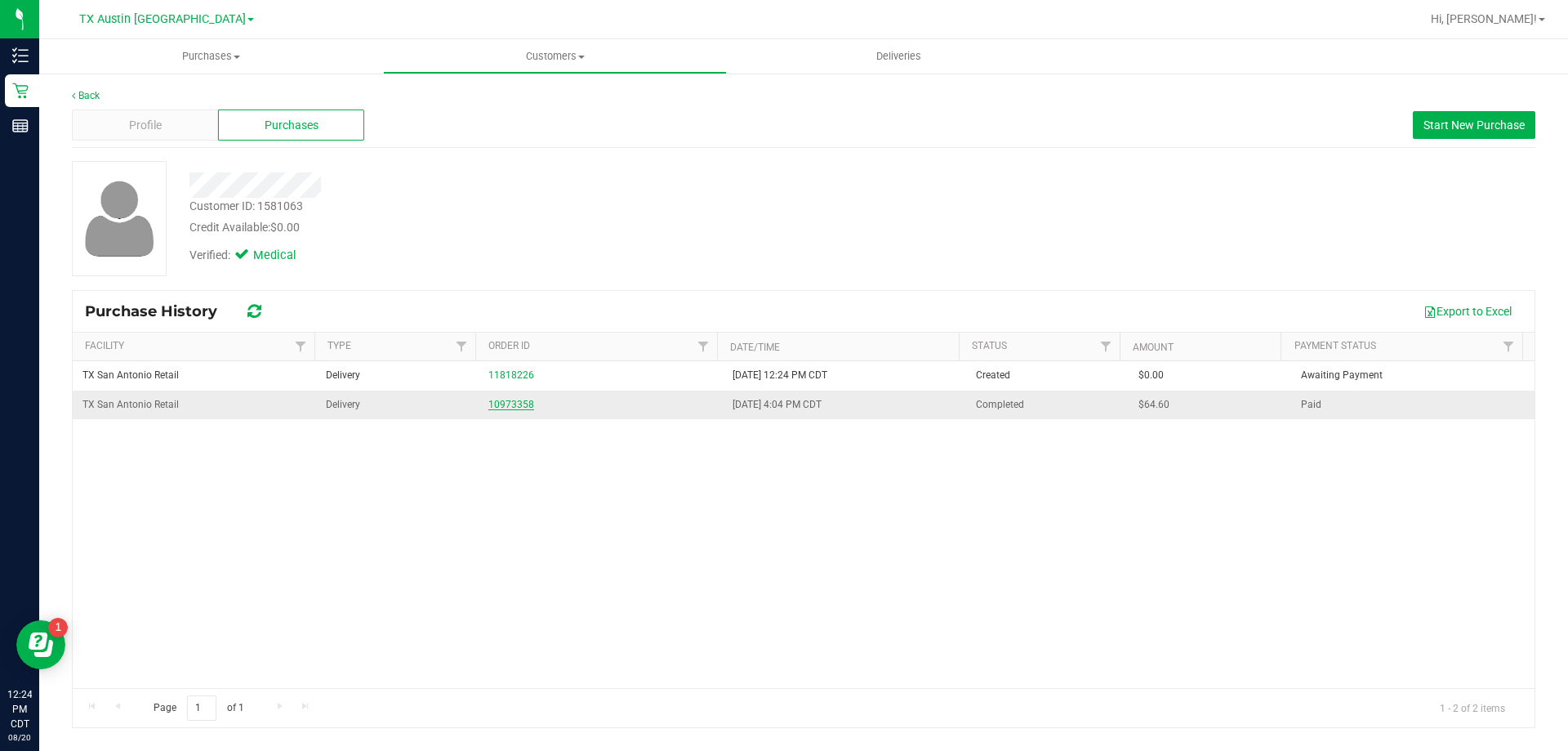
click at [513, 401] on link "10973358" at bounding box center [511, 404] width 46 height 11
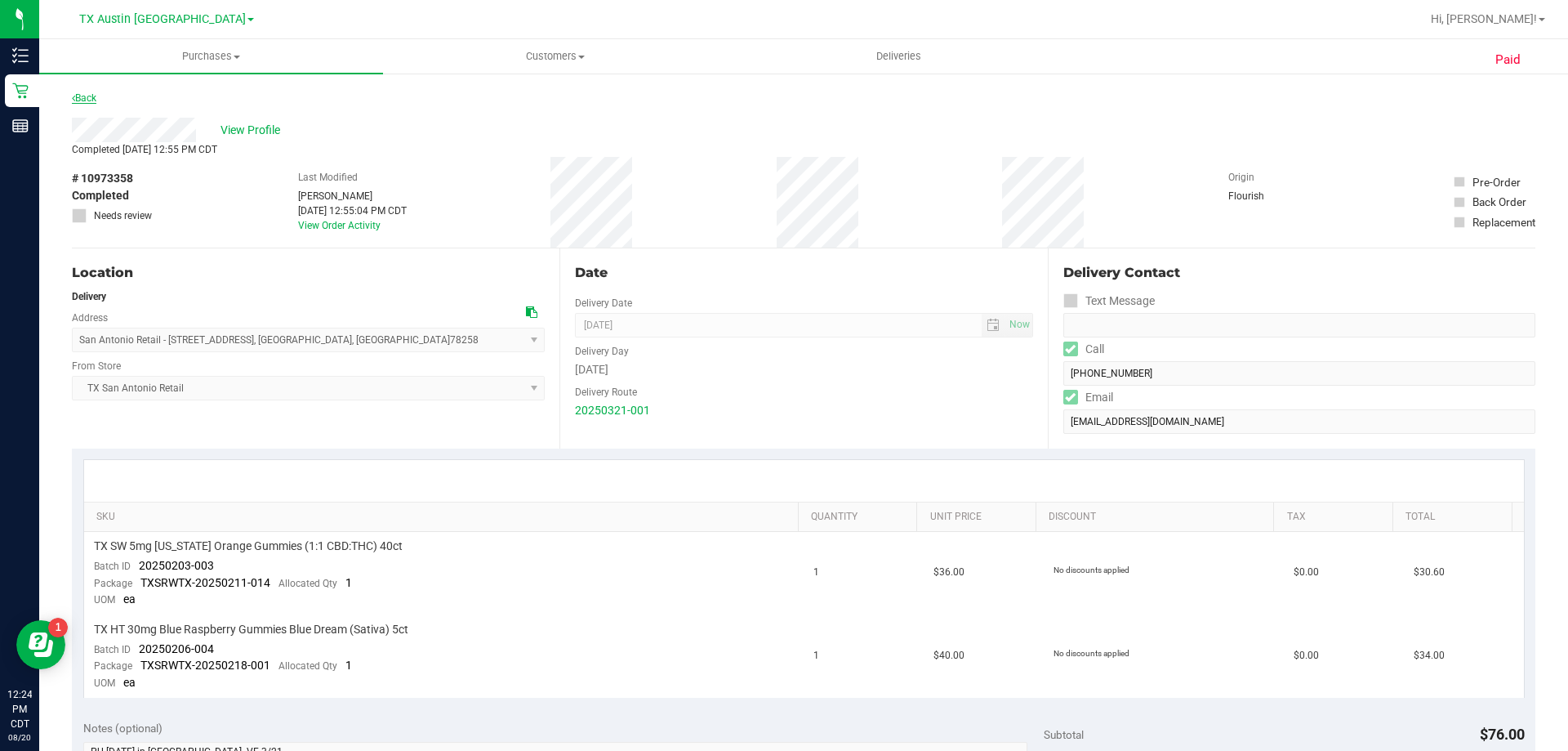
click at [93, 92] on link "Back" at bounding box center [84, 98] width 24 height 11
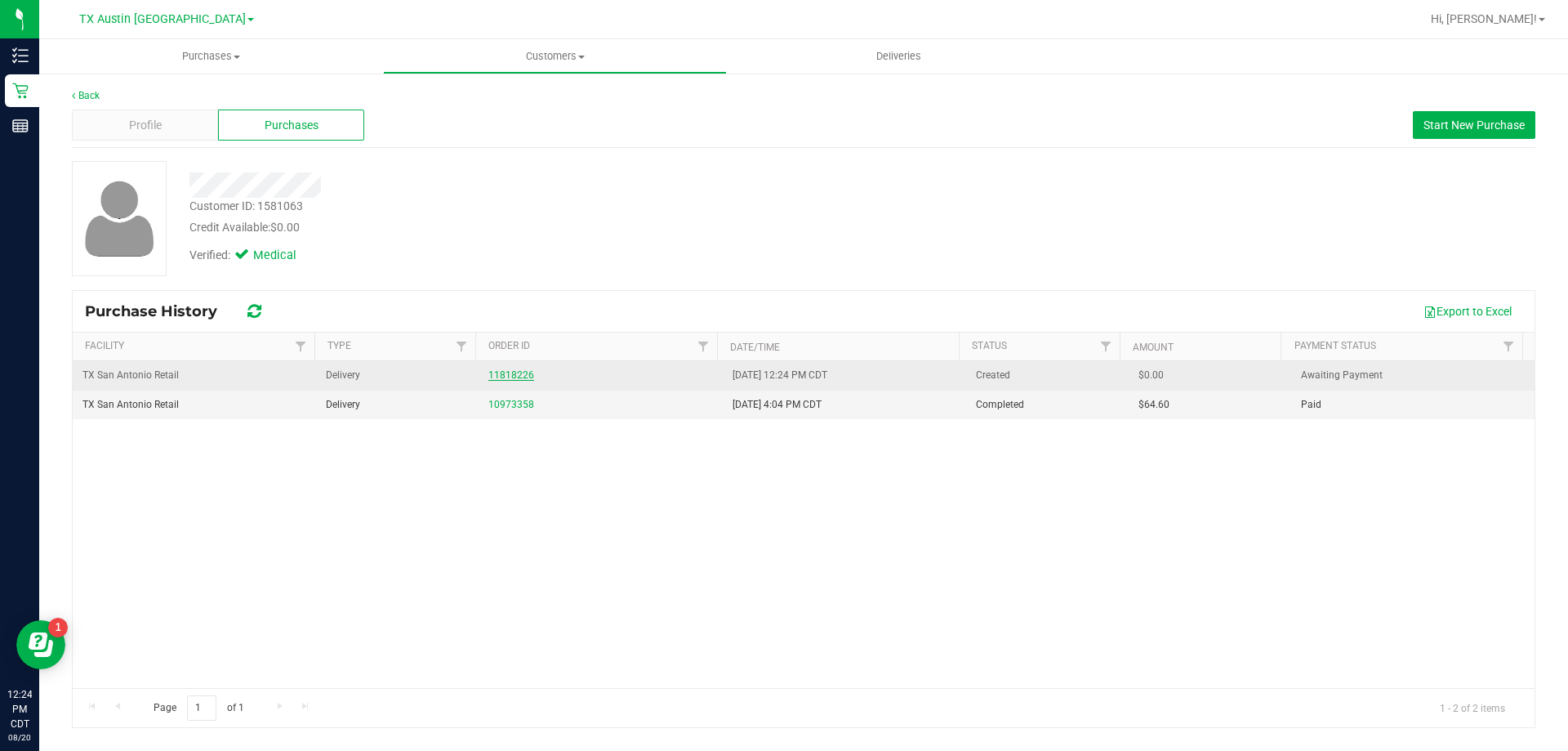
click at [518, 371] on link "11818226" at bounding box center [511, 375] width 46 height 11
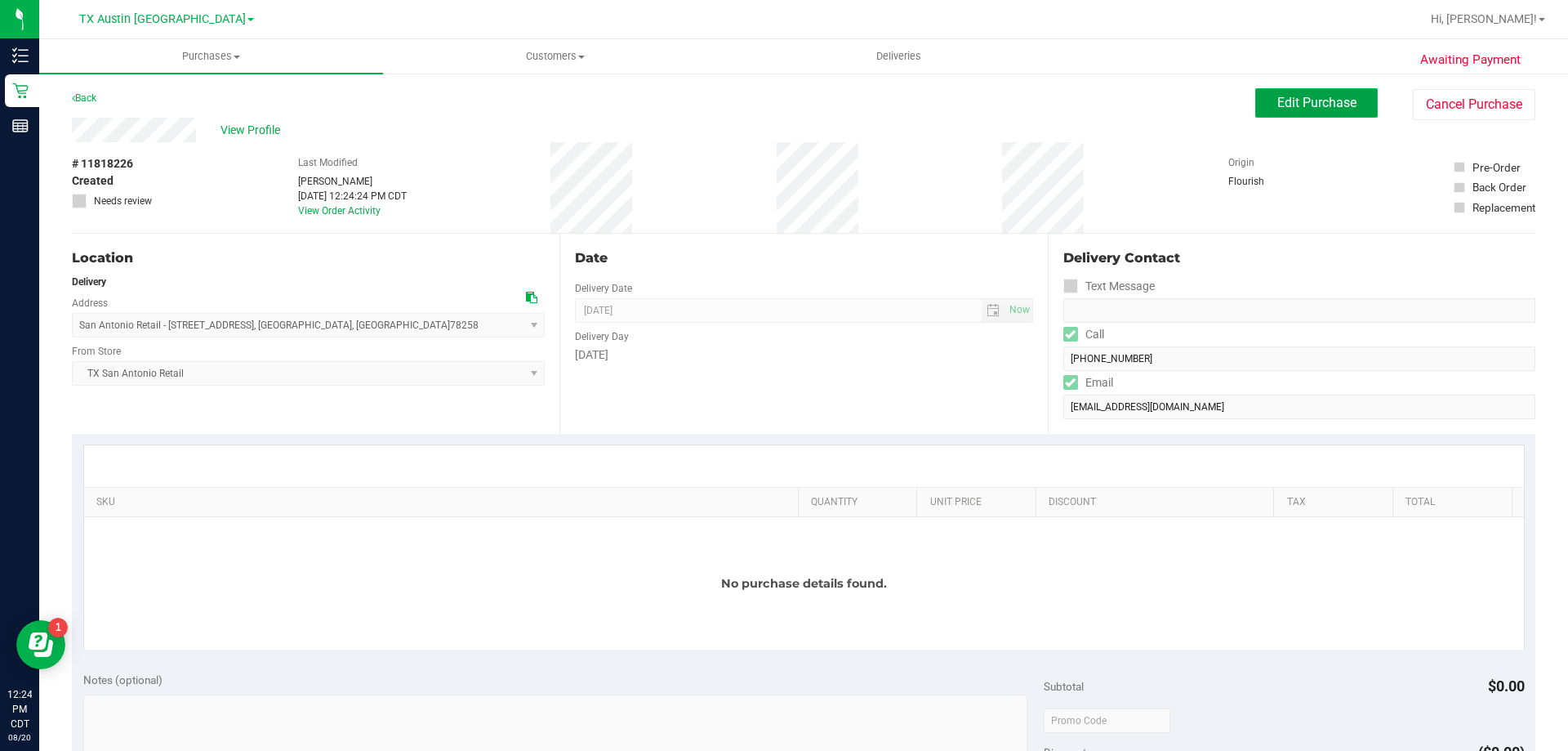
click at [1336, 109] on span "Edit Purchase" at bounding box center [1317, 103] width 79 height 15
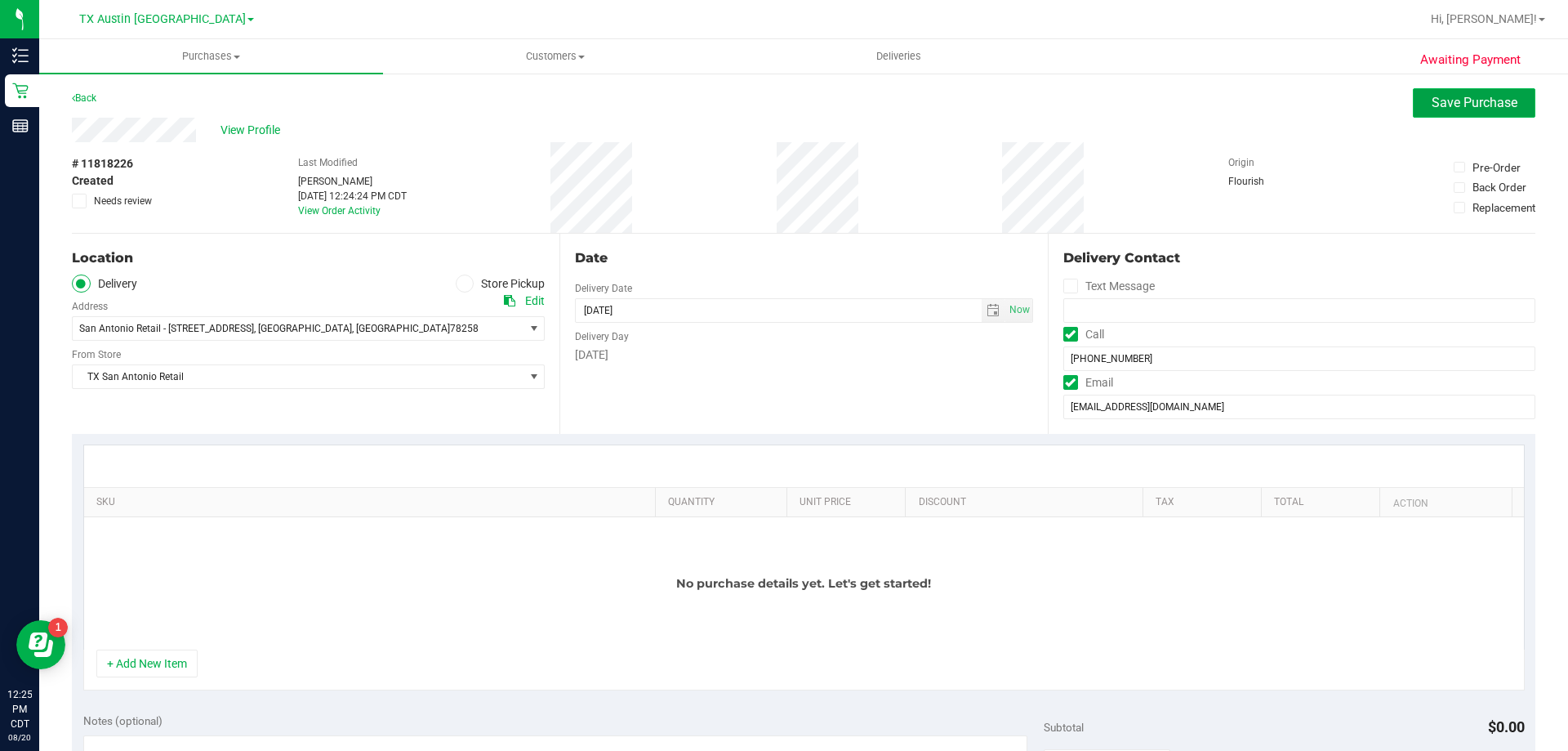
click at [1471, 104] on span "Save Purchase" at bounding box center [1474, 103] width 86 height 15
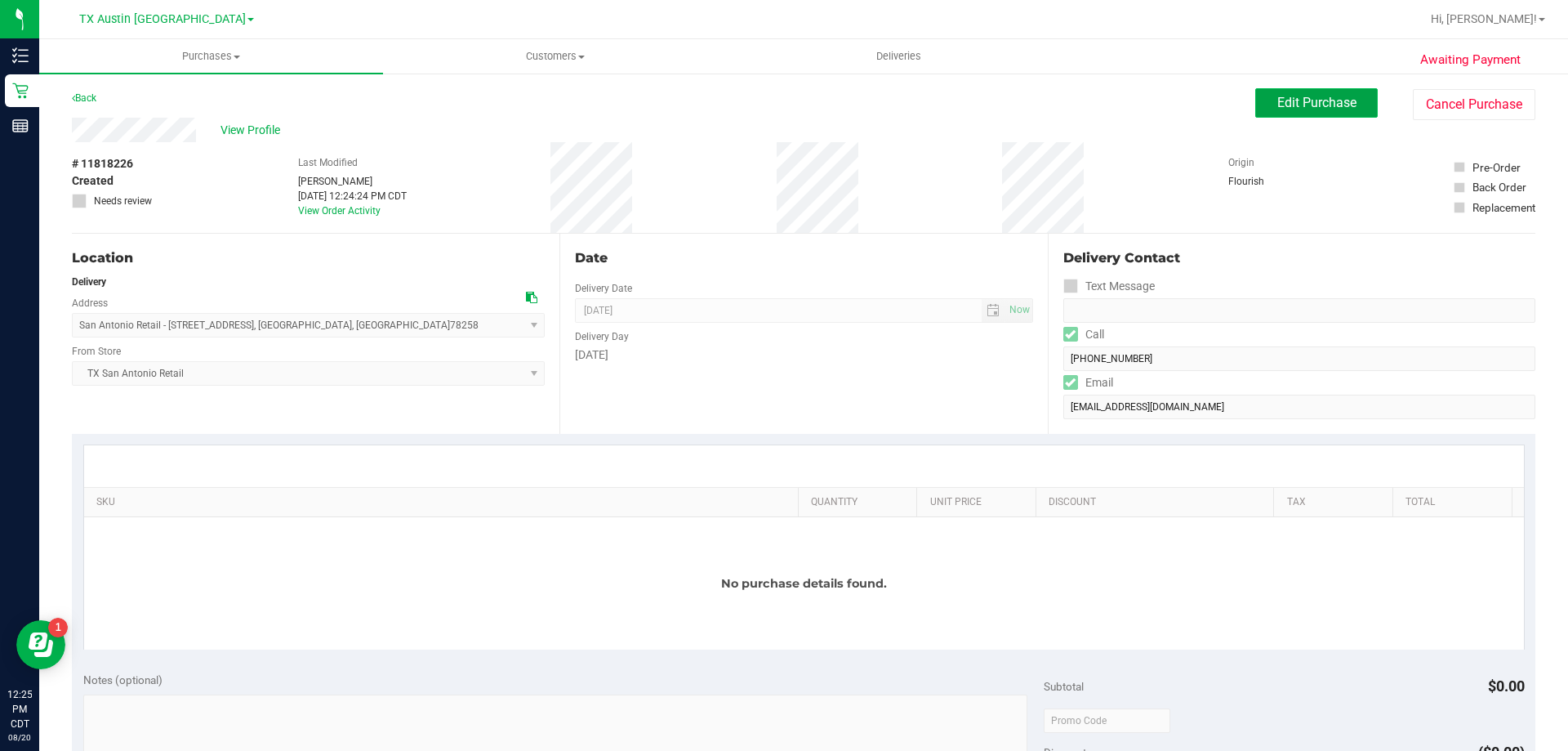
click at [1290, 106] on span "Edit Purchase" at bounding box center [1317, 103] width 79 height 15
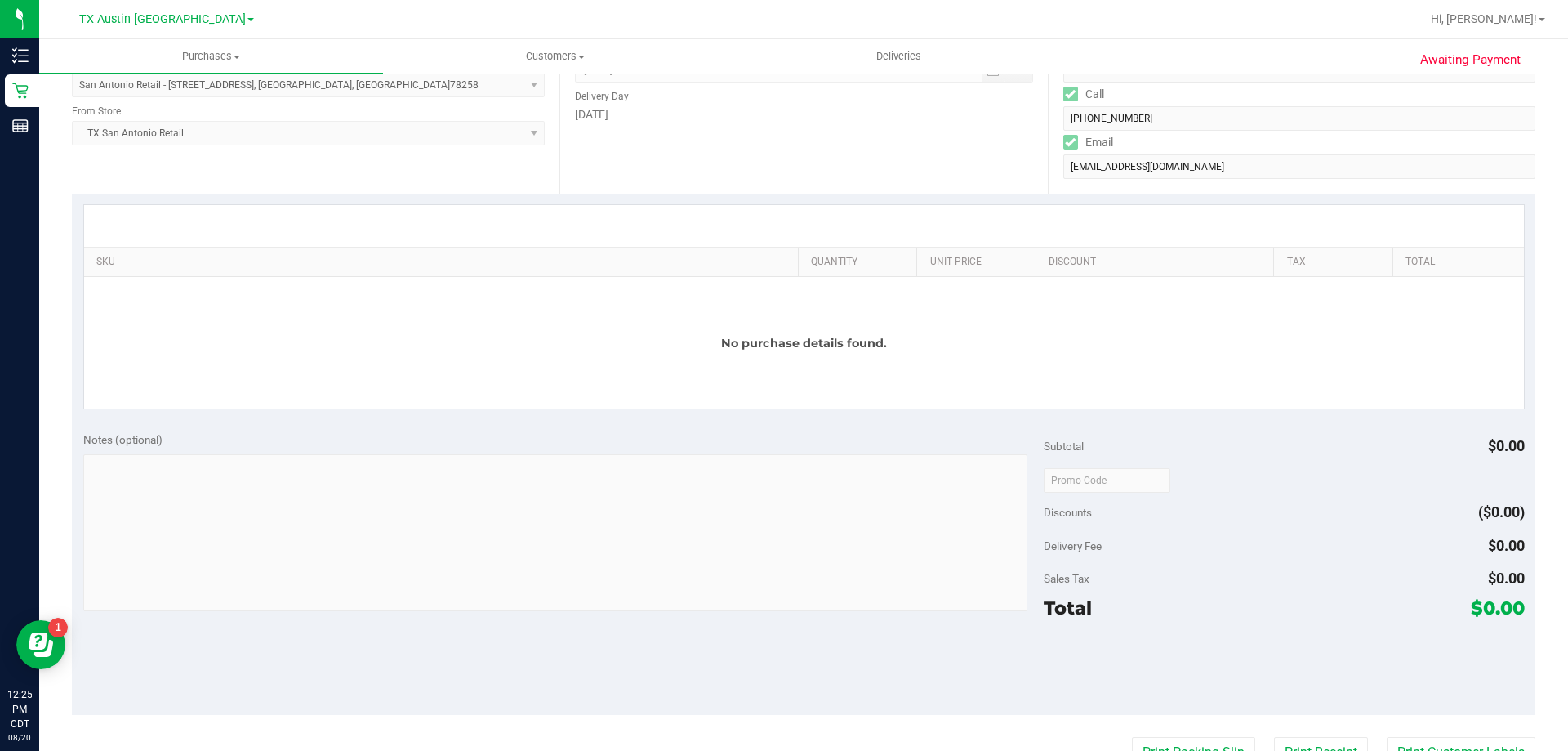
scroll to position [245, 0]
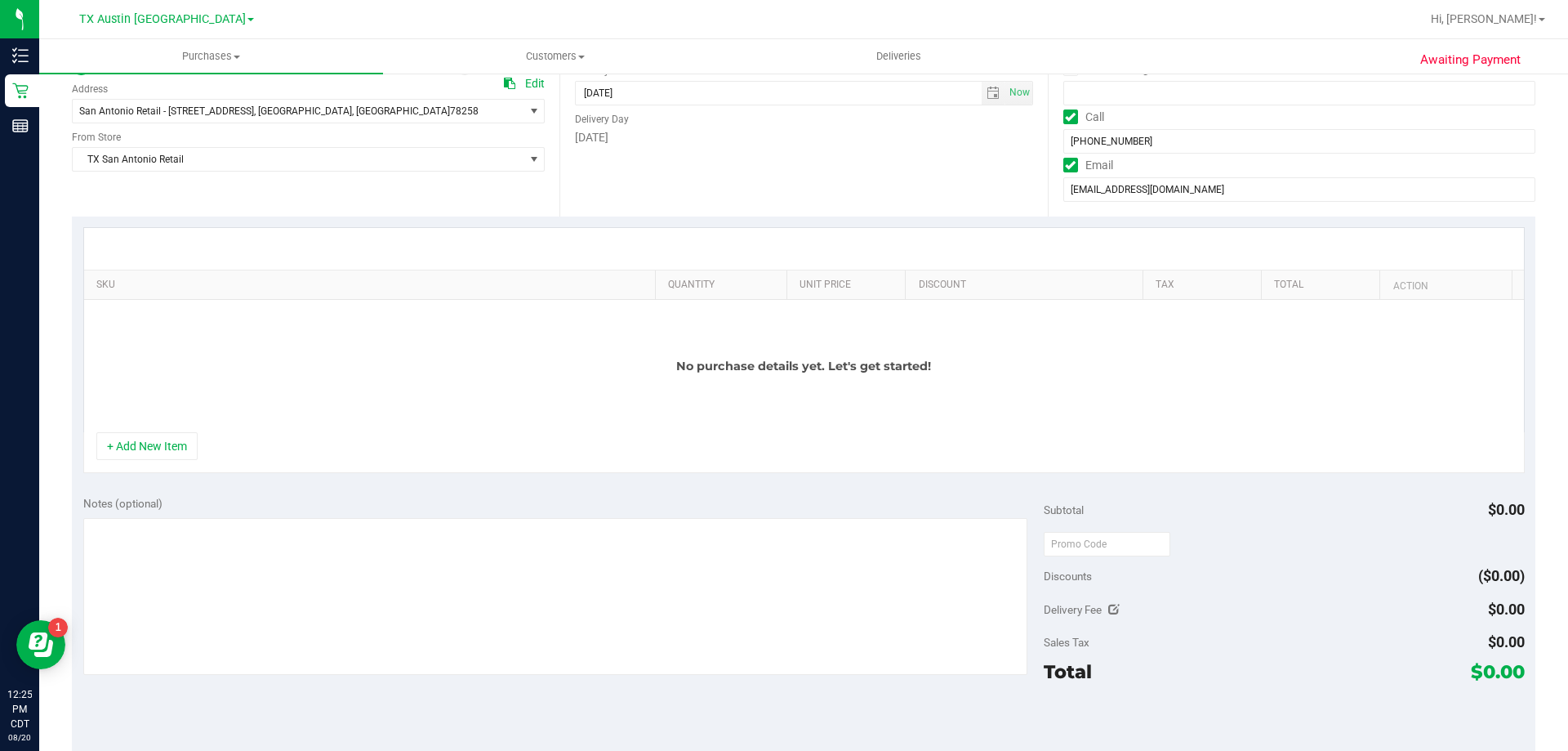
scroll to position [245, 0]
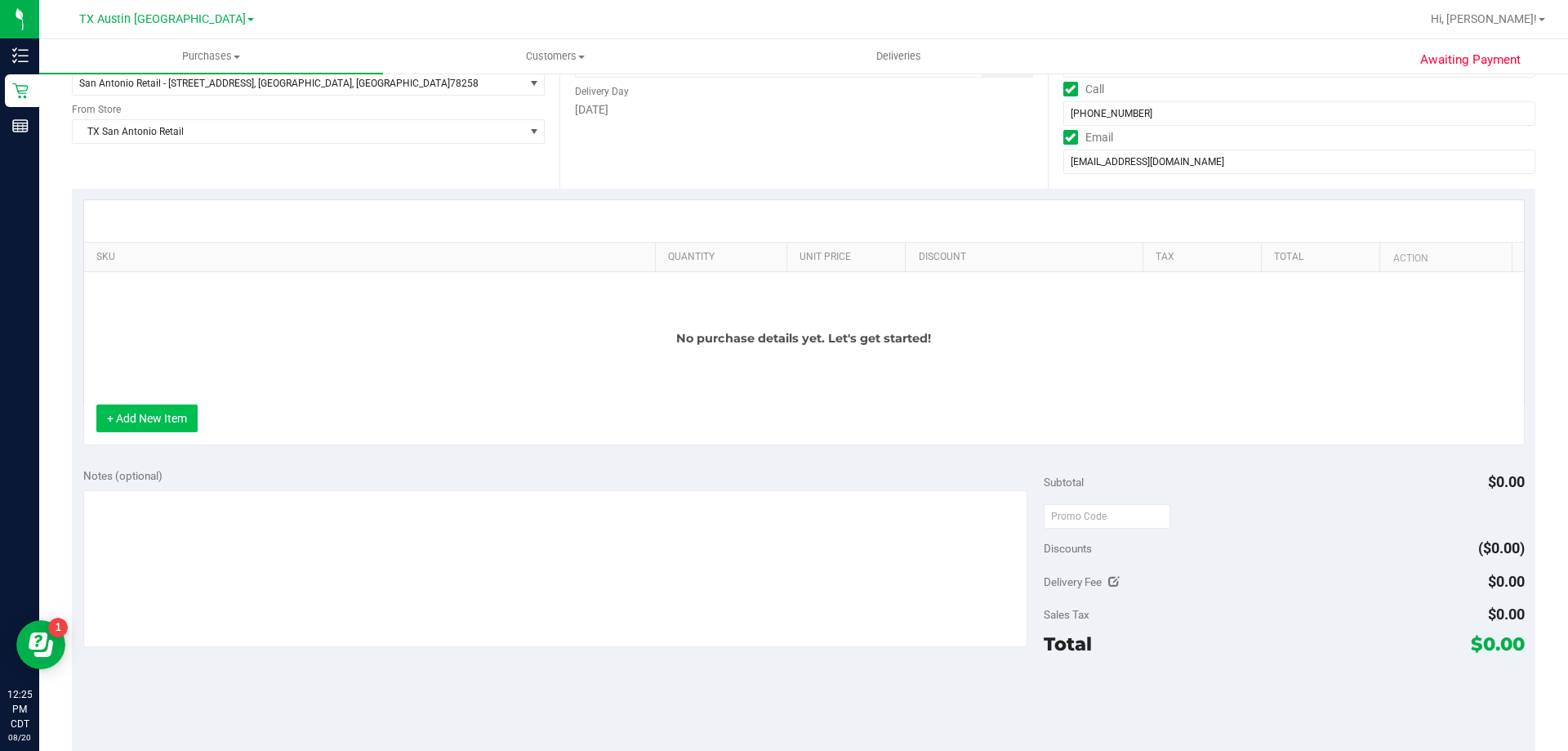
click at [148, 424] on button "+ Add New Item" at bounding box center [147, 417] width 102 height 27
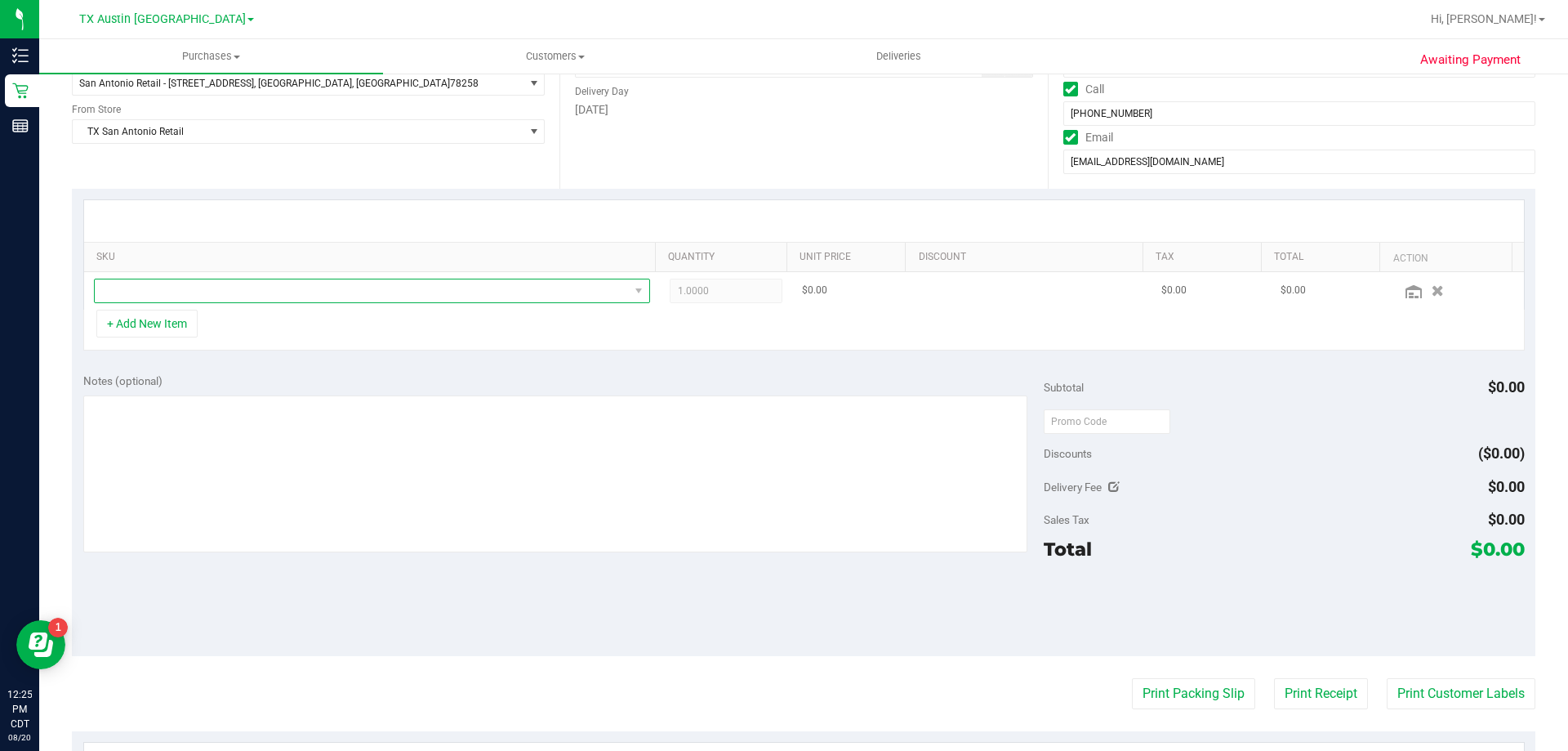
click at [188, 286] on span "NO DATA FOUND" at bounding box center [362, 291] width 534 height 23
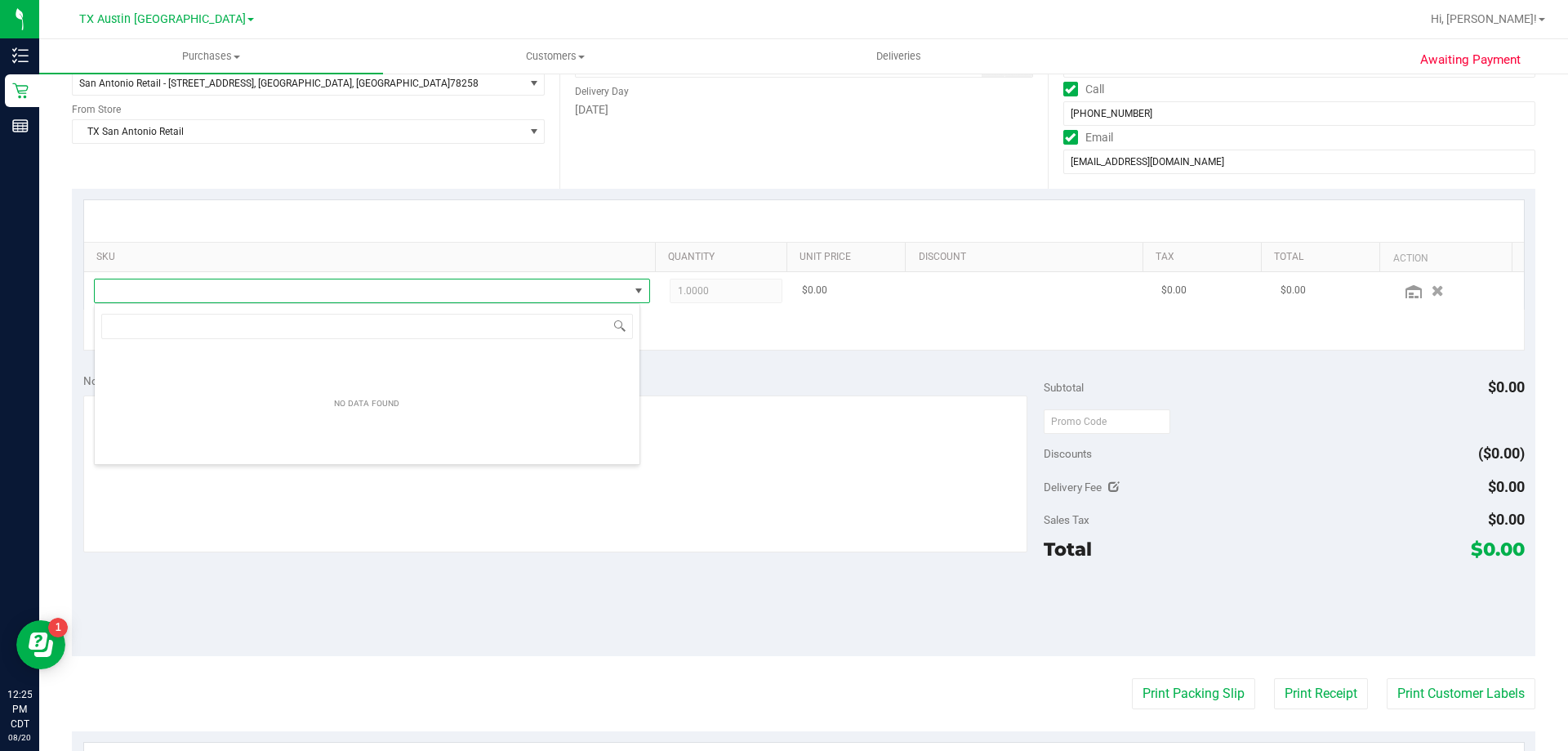
scroll to position [24, 546]
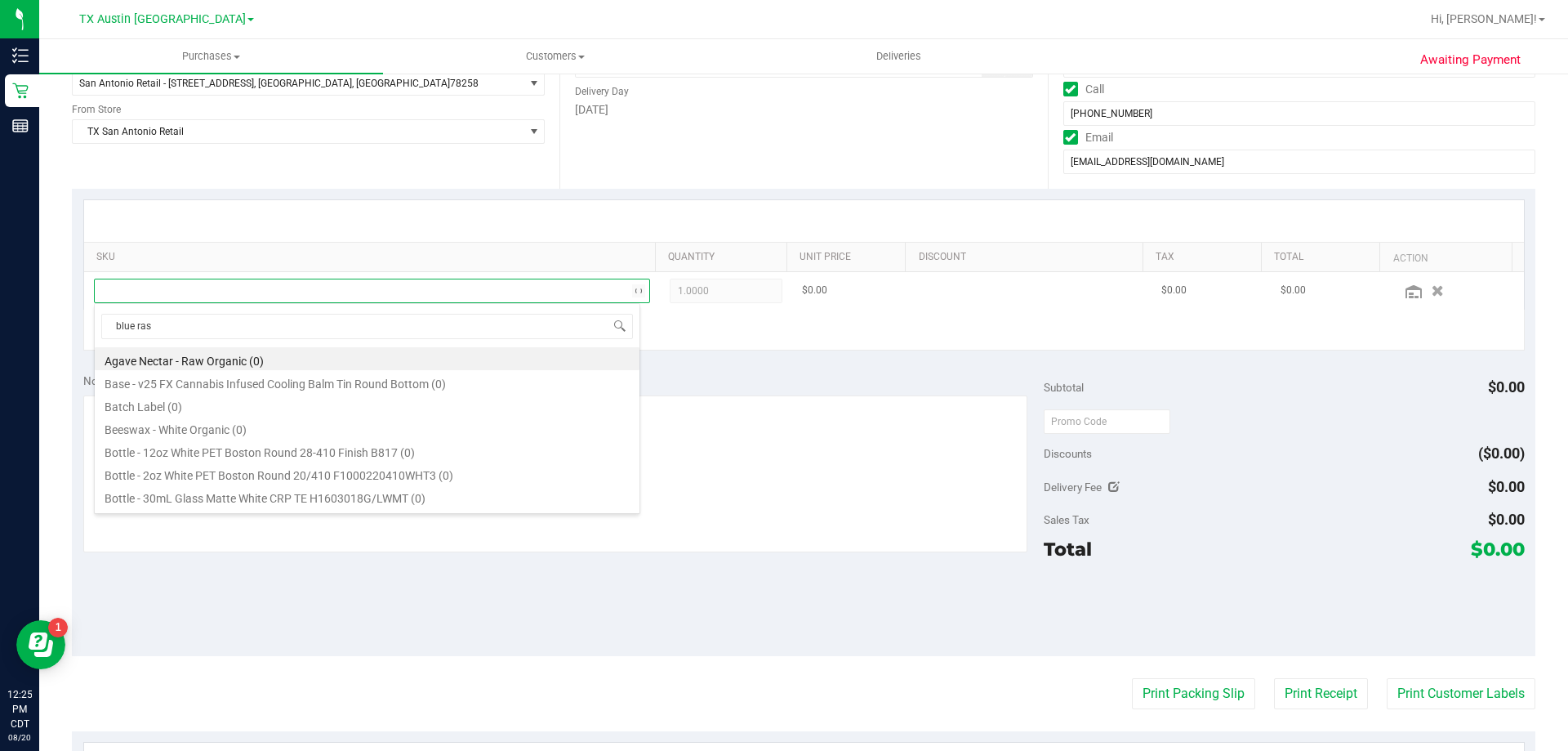
type input "blue rasp"
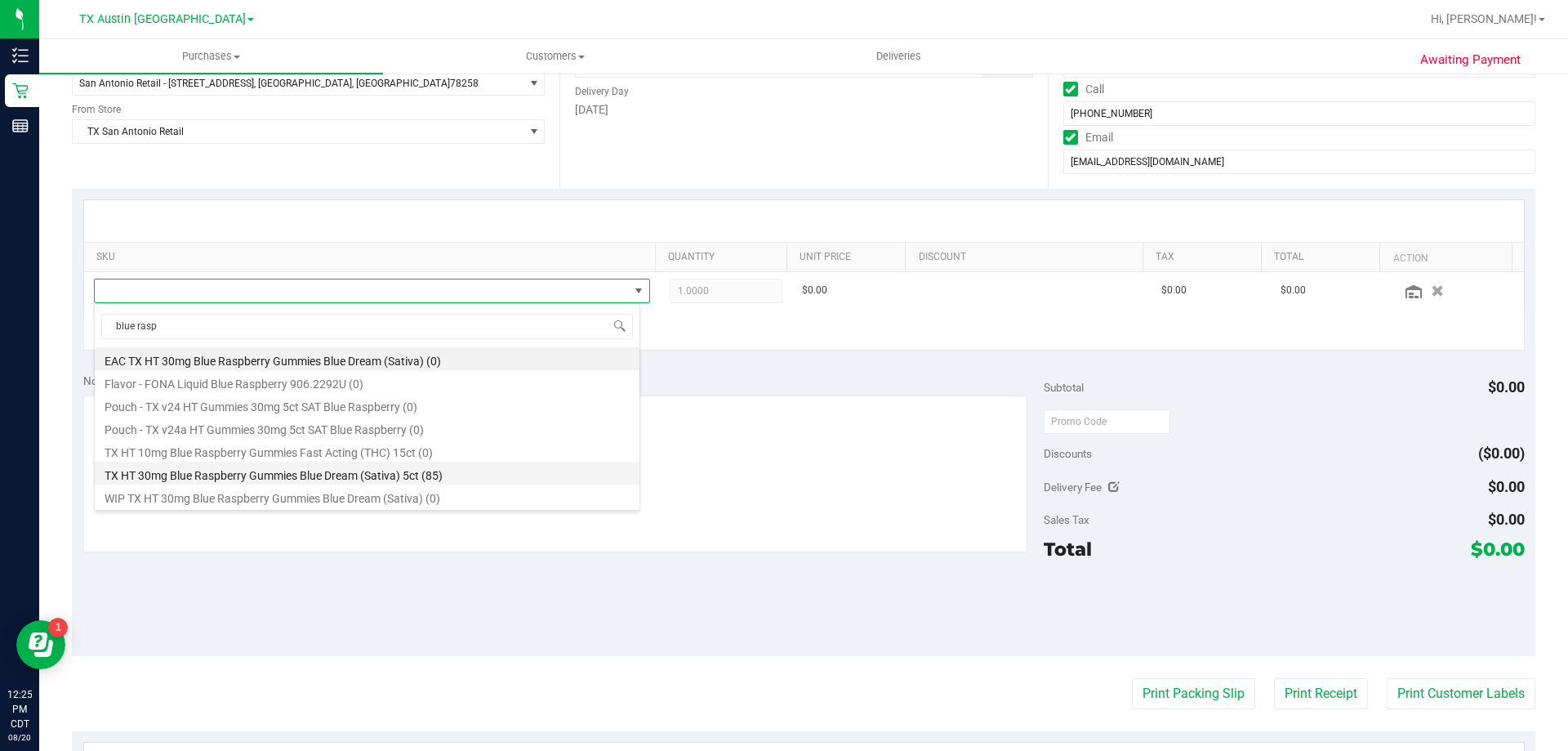
click at [246, 469] on li "TX HT 30mg Blue Raspberry Gummies Blue Dream (Sativa) 5ct (85)" at bounding box center [367, 473] width 544 height 23
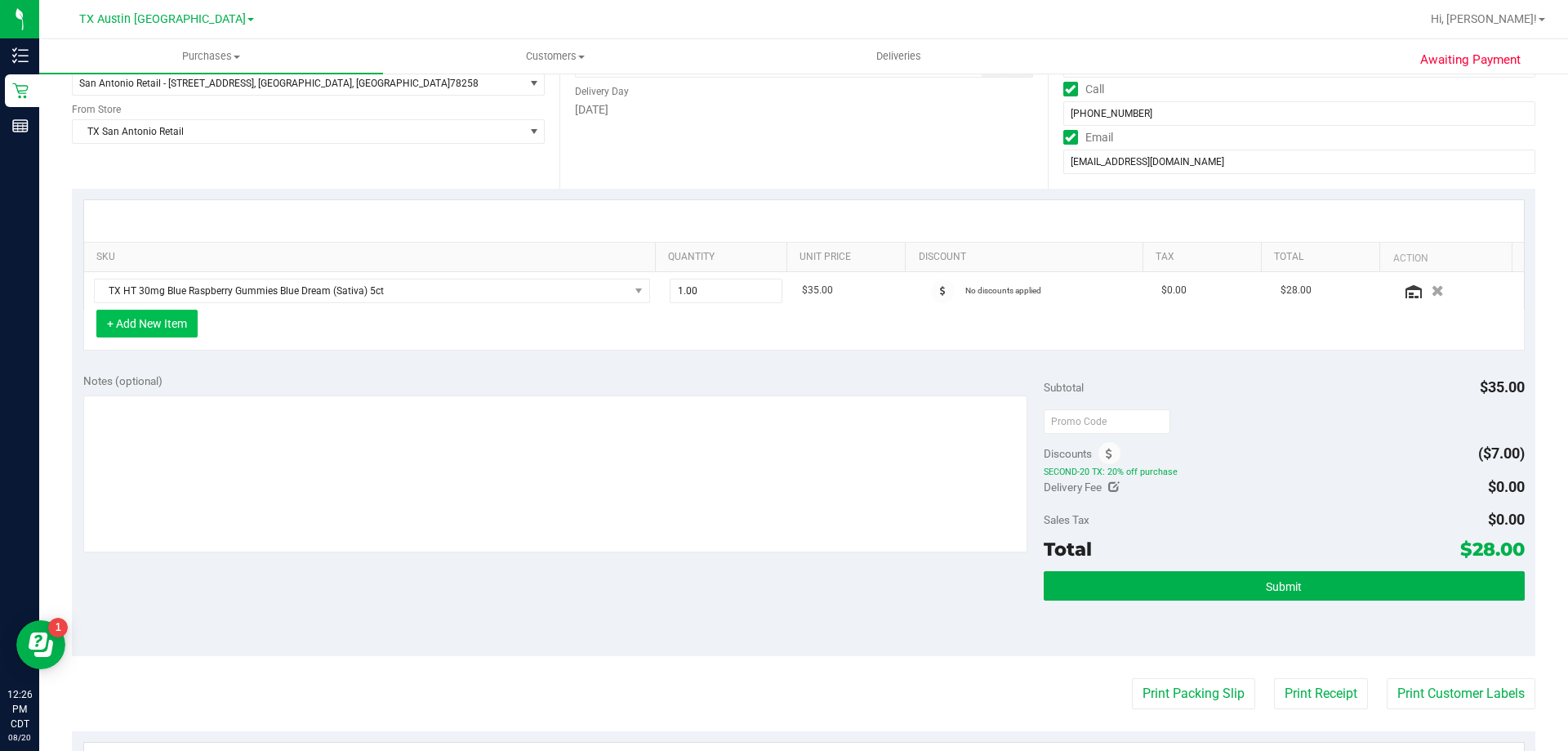
click at [151, 330] on button "+ Add New Item" at bounding box center [147, 323] width 102 height 27
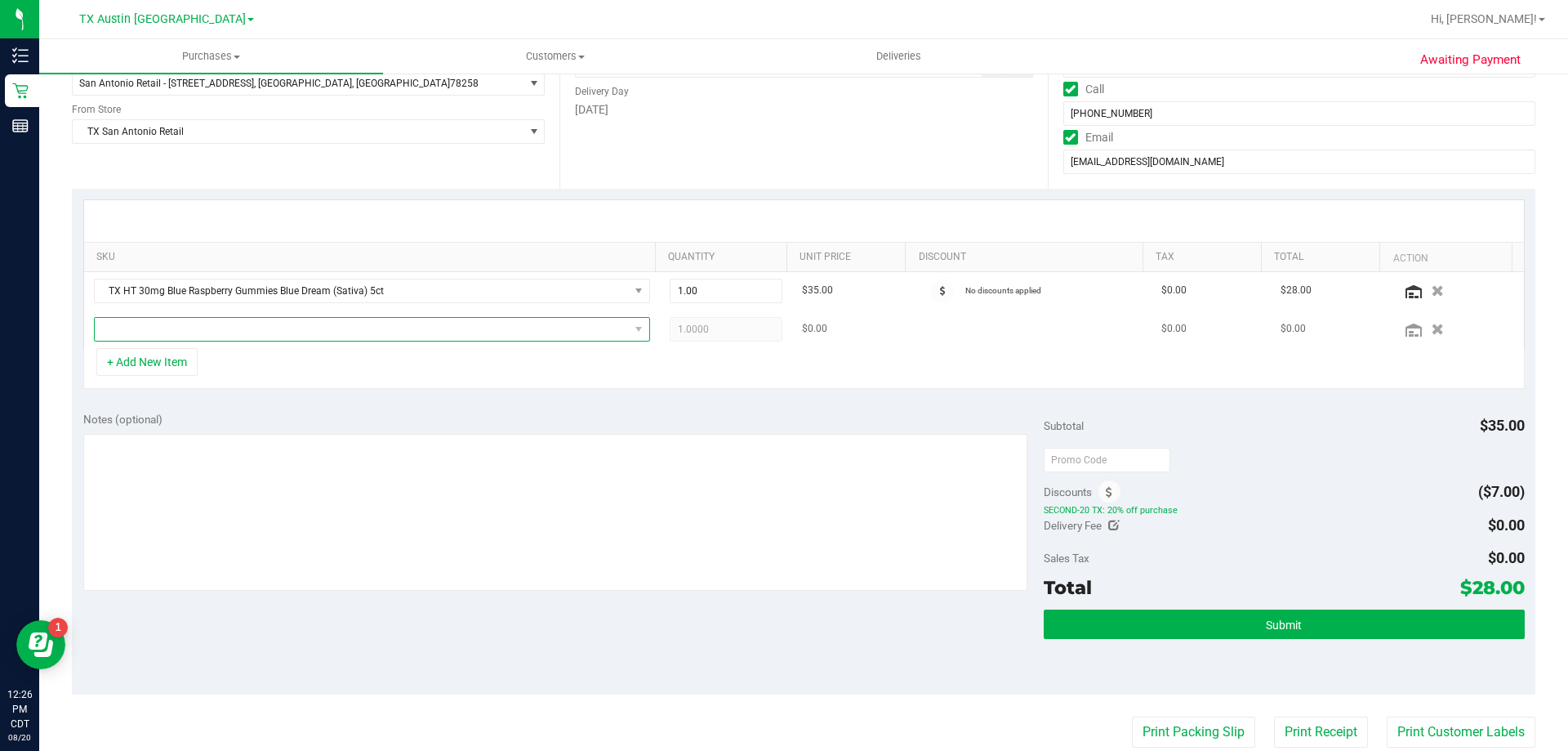
click at [236, 334] on span "NO DATA FOUND" at bounding box center [362, 329] width 534 height 23
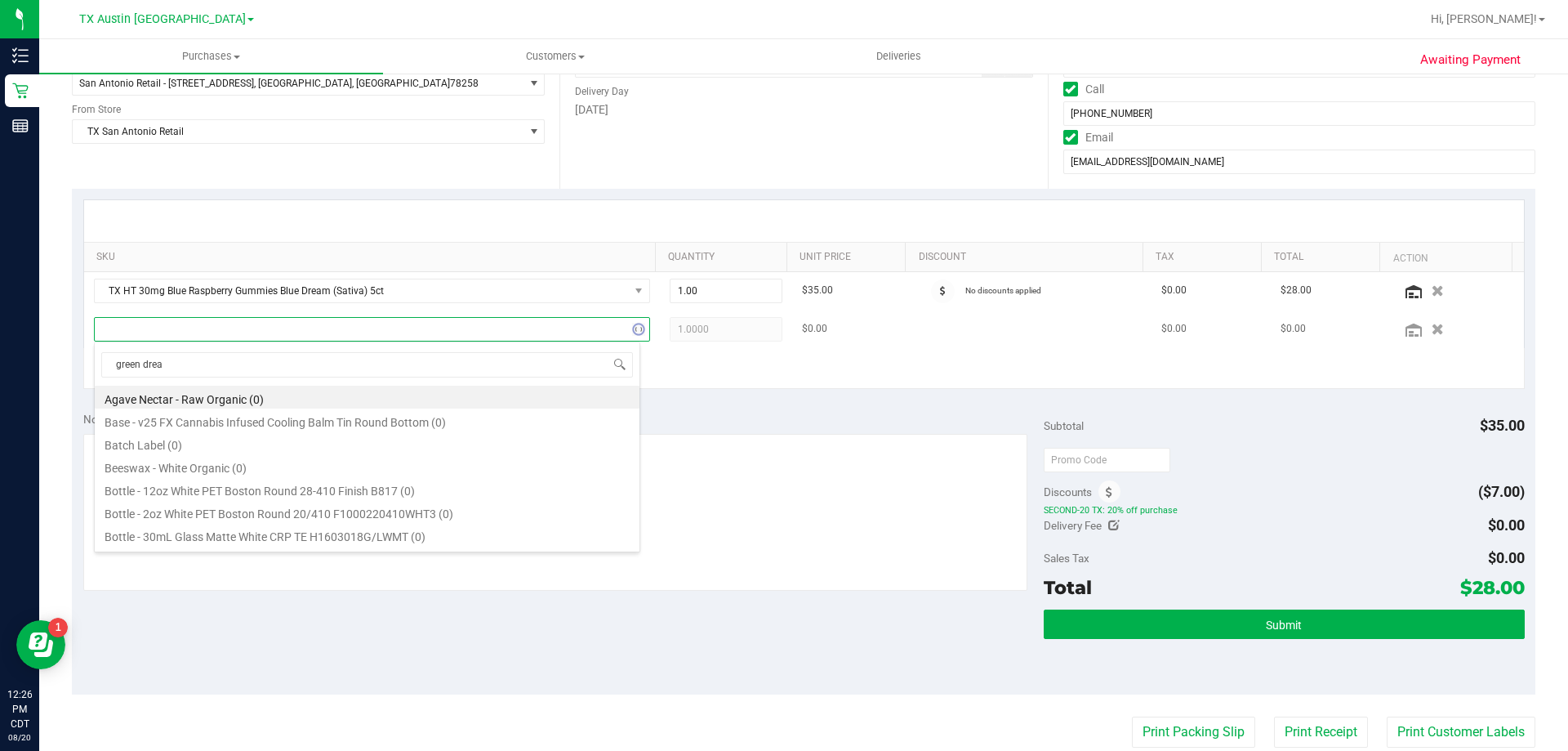
type input "green dream"
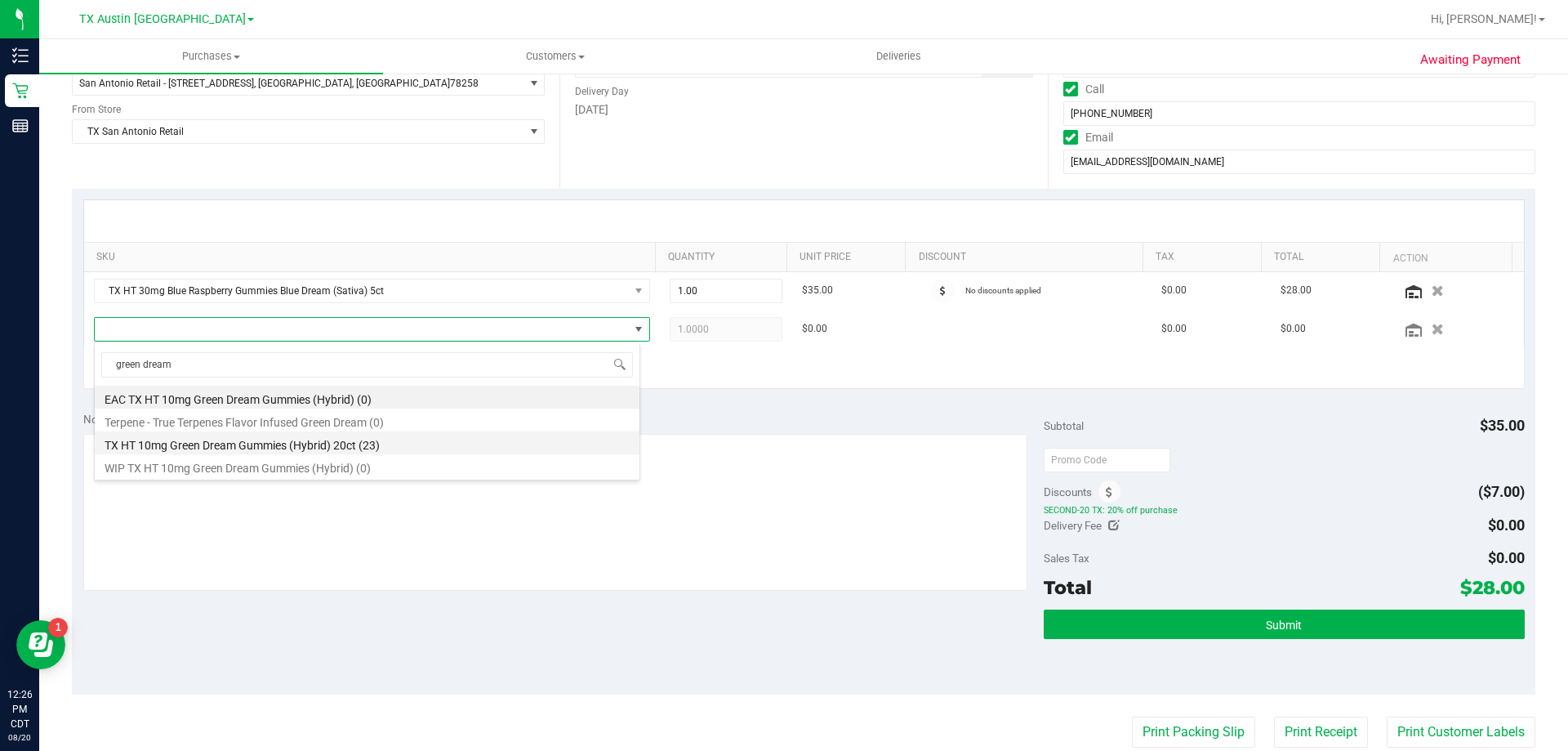
click at [284, 452] on li "TX HT 10mg Green Dream Gummies (Hybrid) 20ct (23)" at bounding box center [367, 443] width 544 height 23
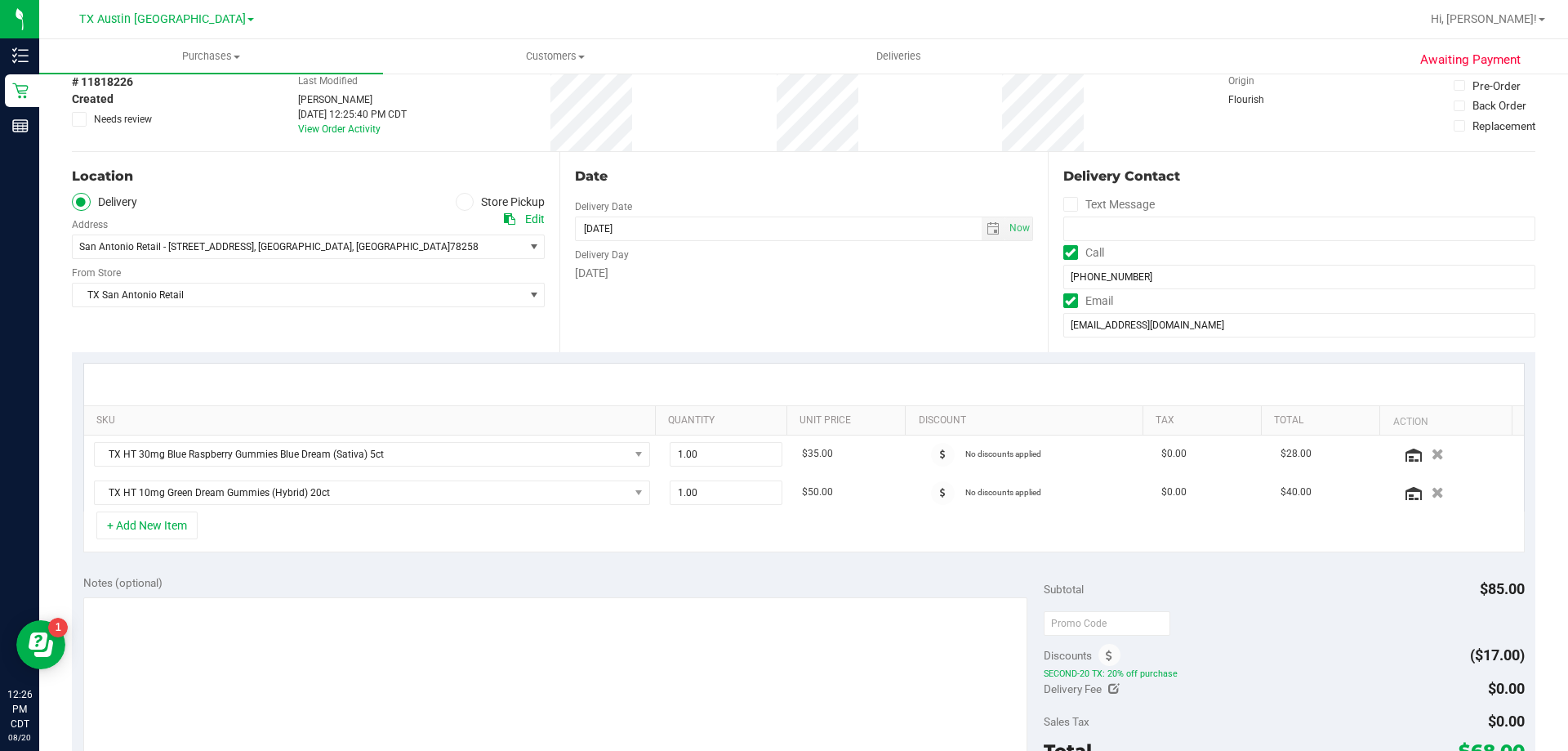
scroll to position [163, 0]
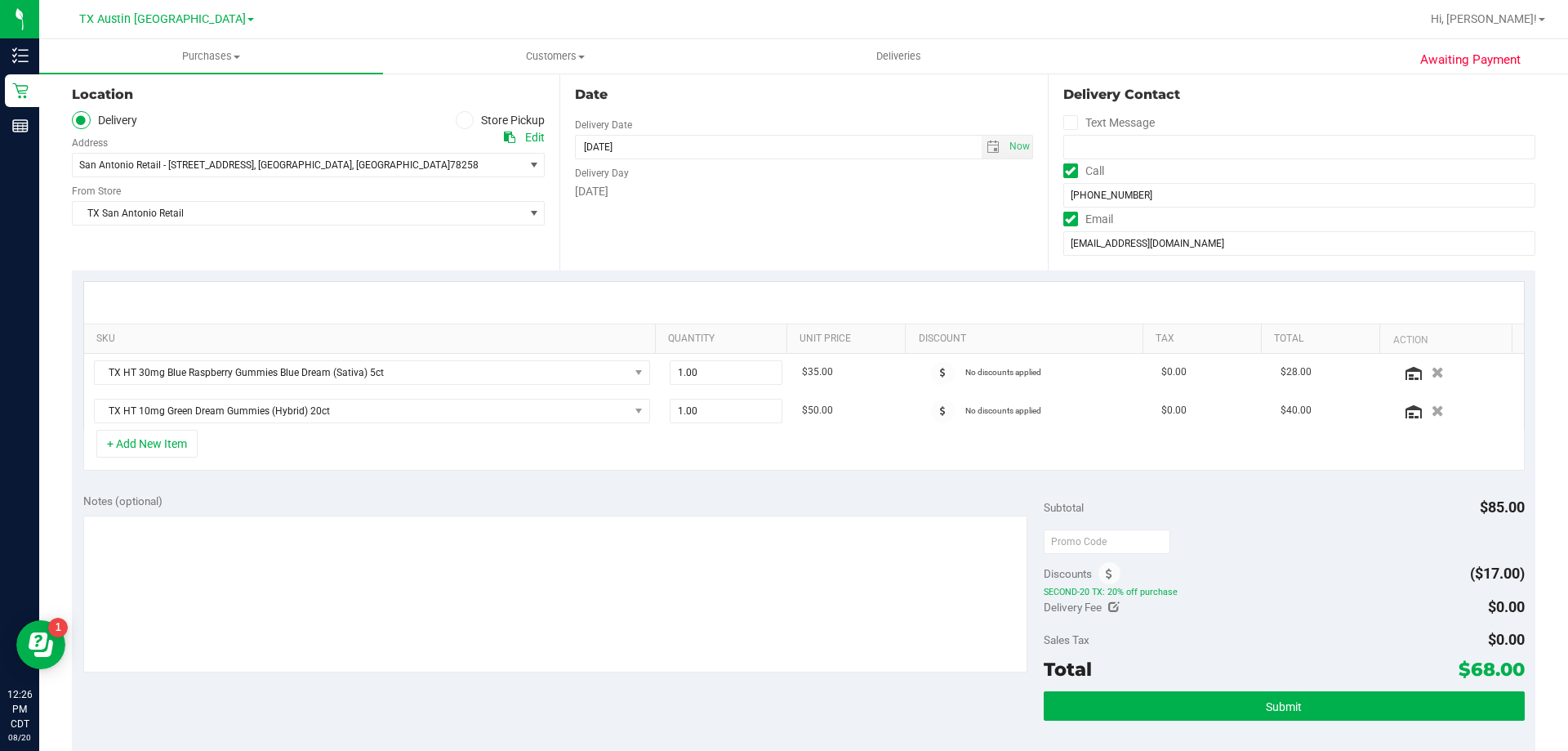
drag, startPoint x: 1460, startPoint y: 666, endPoint x: 1484, endPoint y: 662, distance: 24.3
click at [1484, 662] on span "$68.00" at bounding box center [1492, 669] width 66 height 23
click at [1388, 629] on div "Sales Tax $0.00" at bounding box center [1284, 639] width 480 height 29
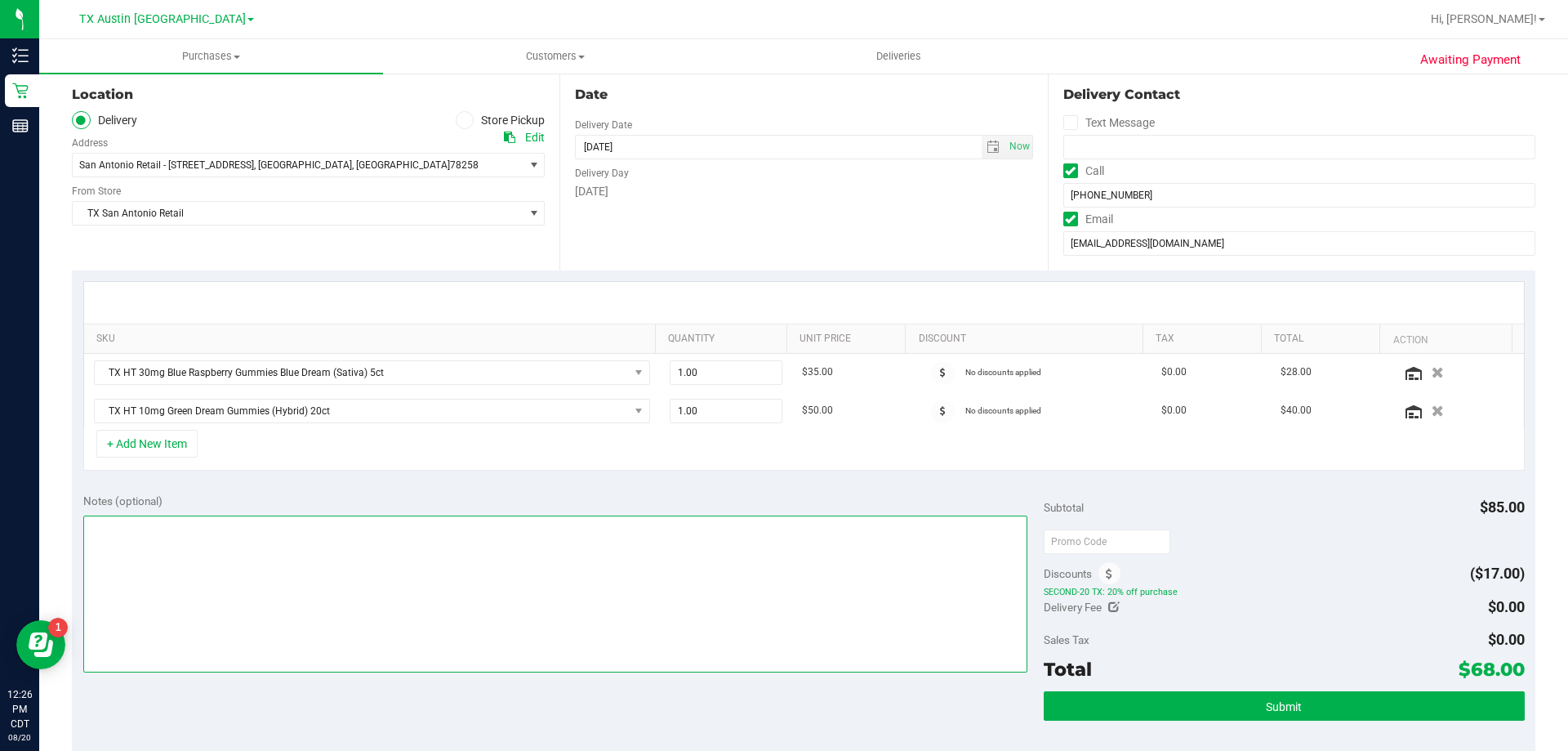
click at [132, 532] on textarea at bounding box center [555, 594] width 945 height 157
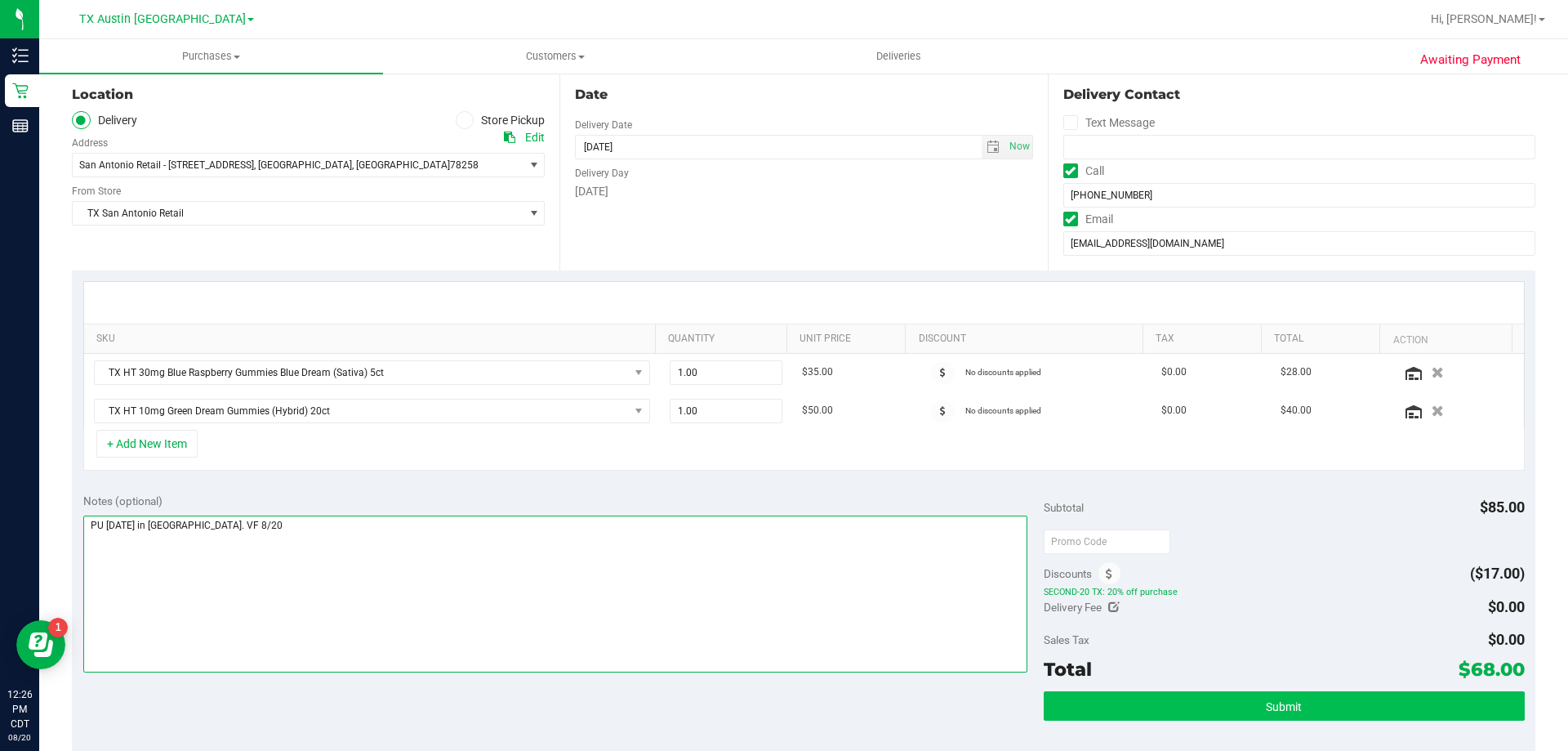
type textarea "PU Thurs 8/21 in San Antonio. VF 8/20"
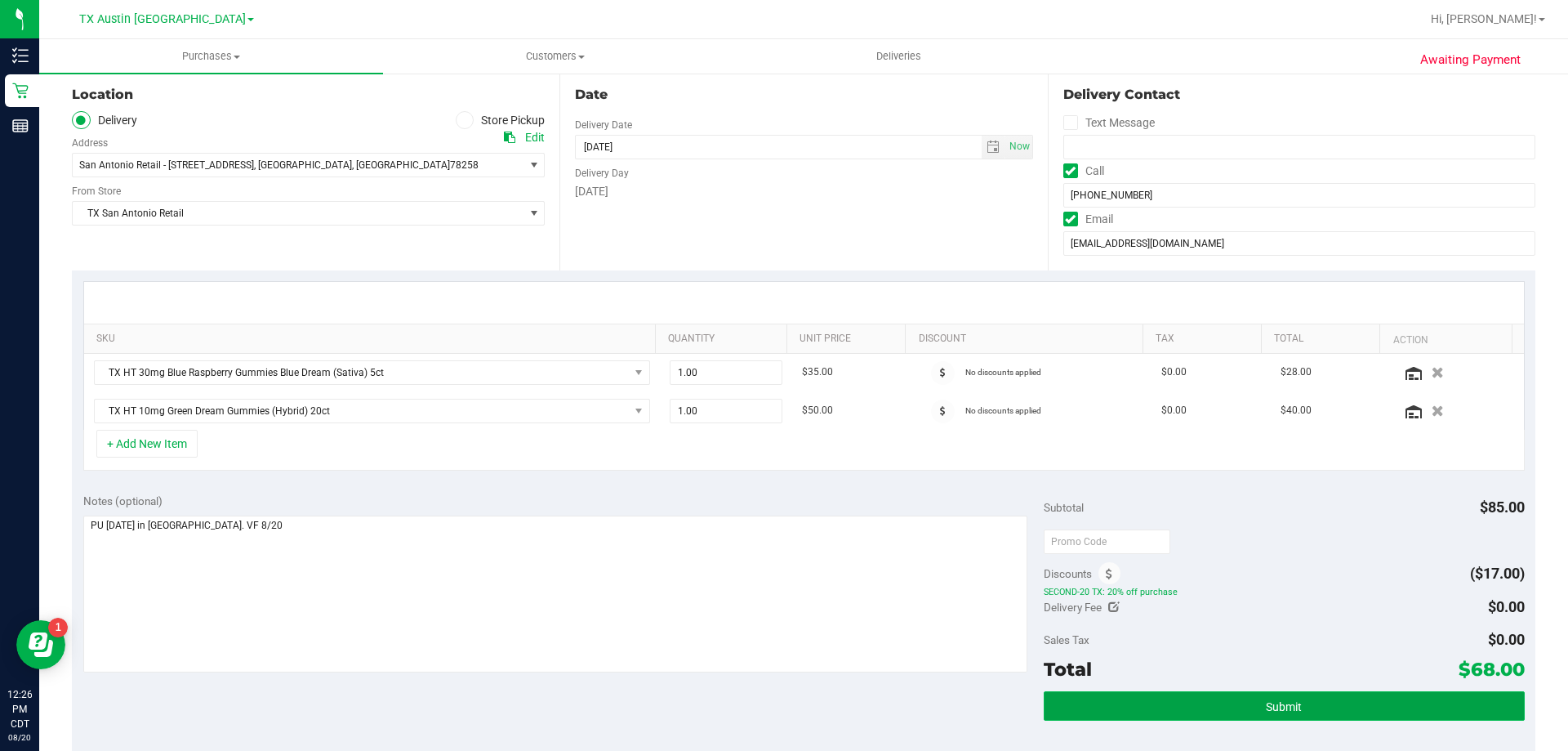
click at [1209, 710] on button "Submit" at bounding box center [1284, 706] width 480 height 29
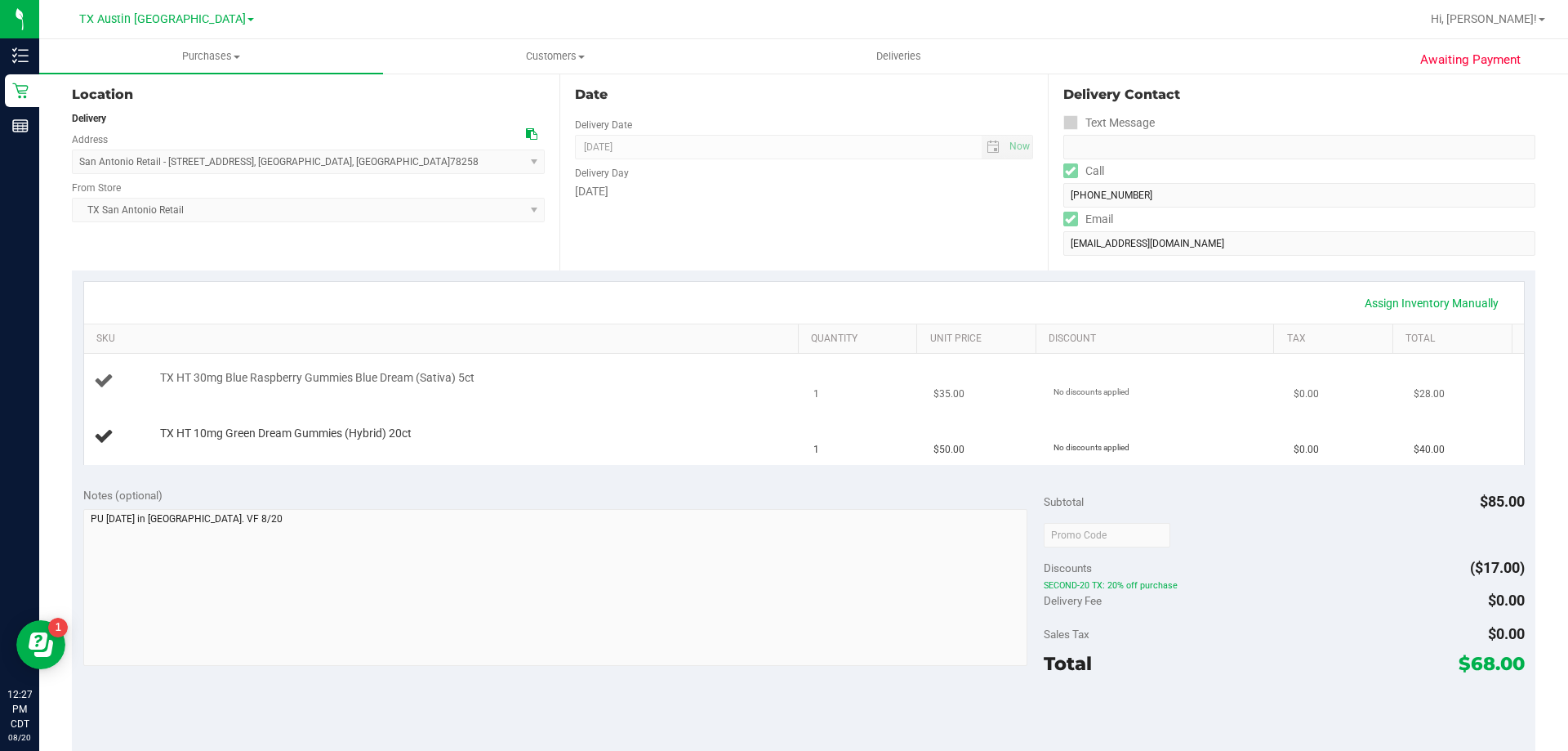
scroll to position [245, 0]
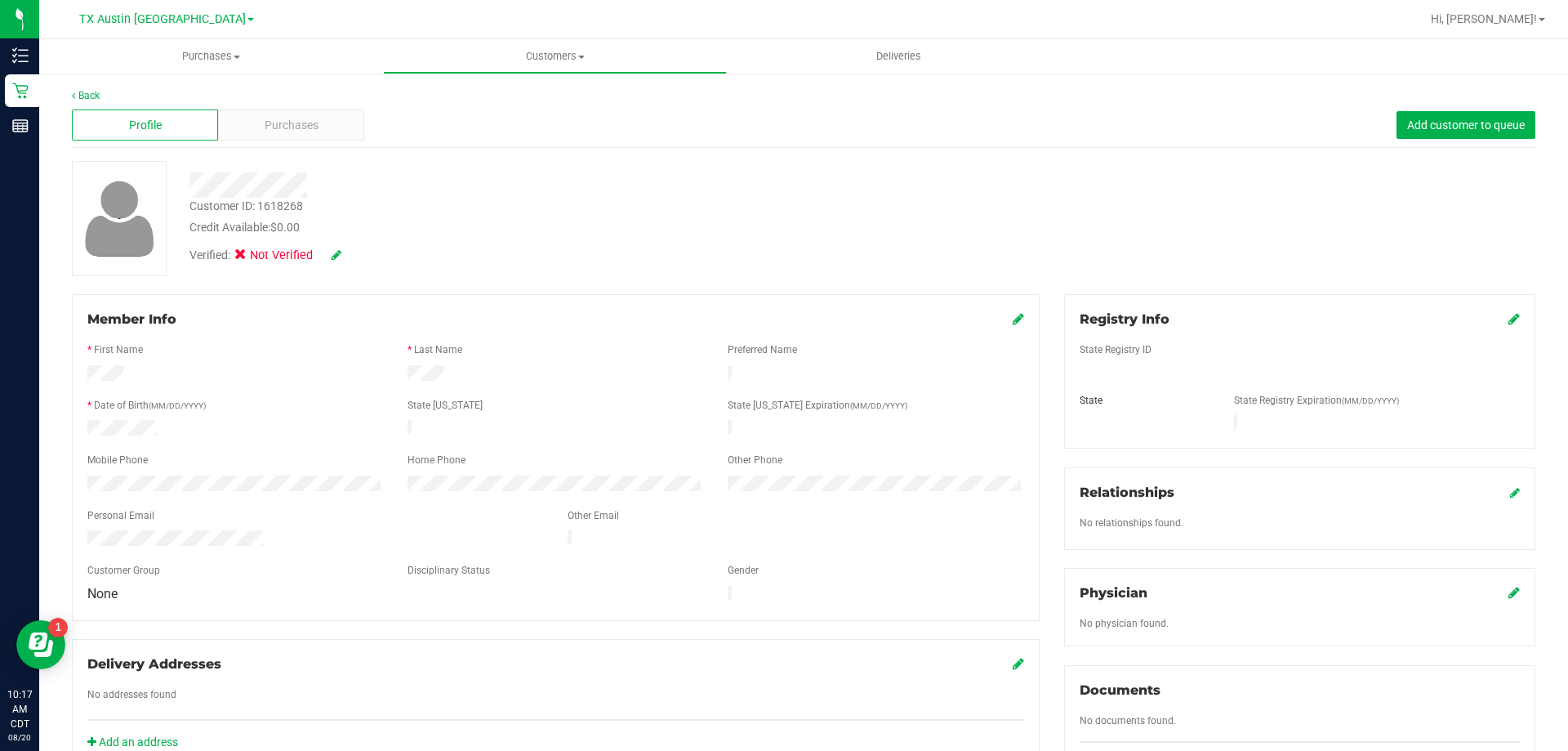
click at [331, 90] on div "Back" at bounding box center [803, 96] width 1463 height 15
click at [298, 130] on span "Purchases" at bounding box center [291, 125] width 54 height 17
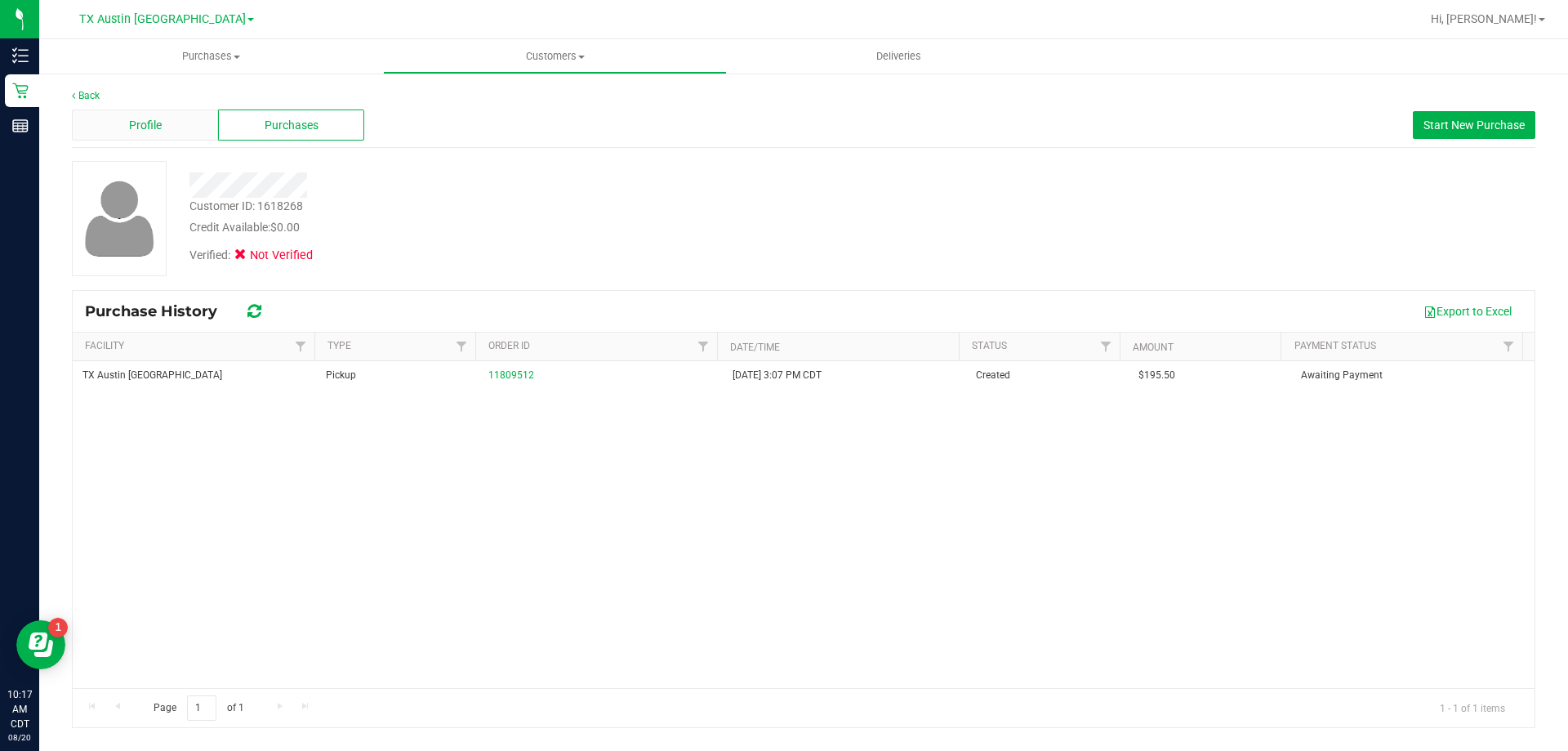
click at [186, 130] on div "Profile" at bounding box center [144, 124] width 146 height 31
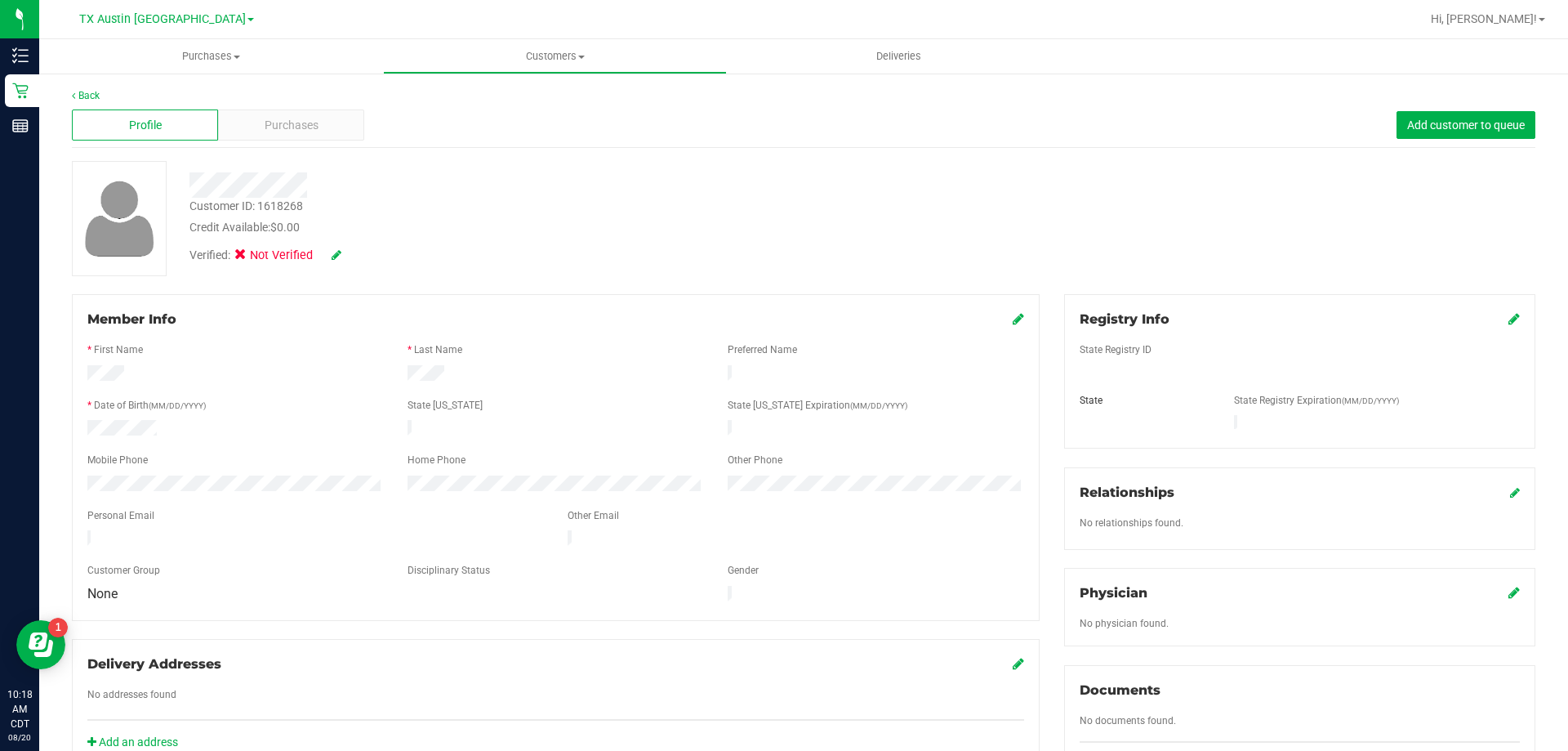
click at [1509, 315] on icon at bounding box center [1514, 318] width 11 height 13
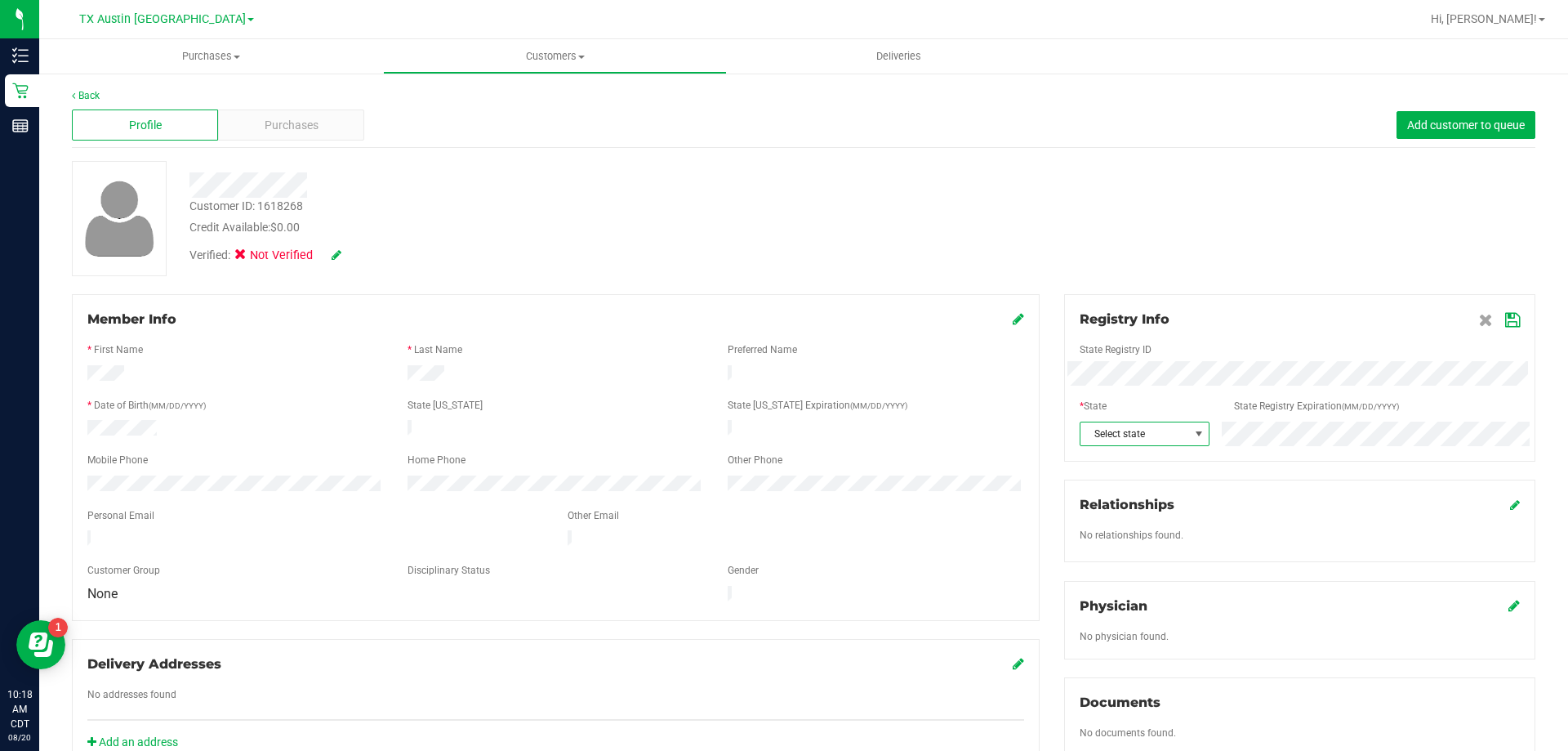
click at [1154, 430] on span "Select state" at bounding box center [1134, 433] width 108 height 23
click at [1111, 613] on li "[GEOGRAPHIC_DATA]" at bounding box center [1136, 623] width 127 height 27
click at [1507, 314] on icon at bounding box center [1512, 320] width 15 height 13
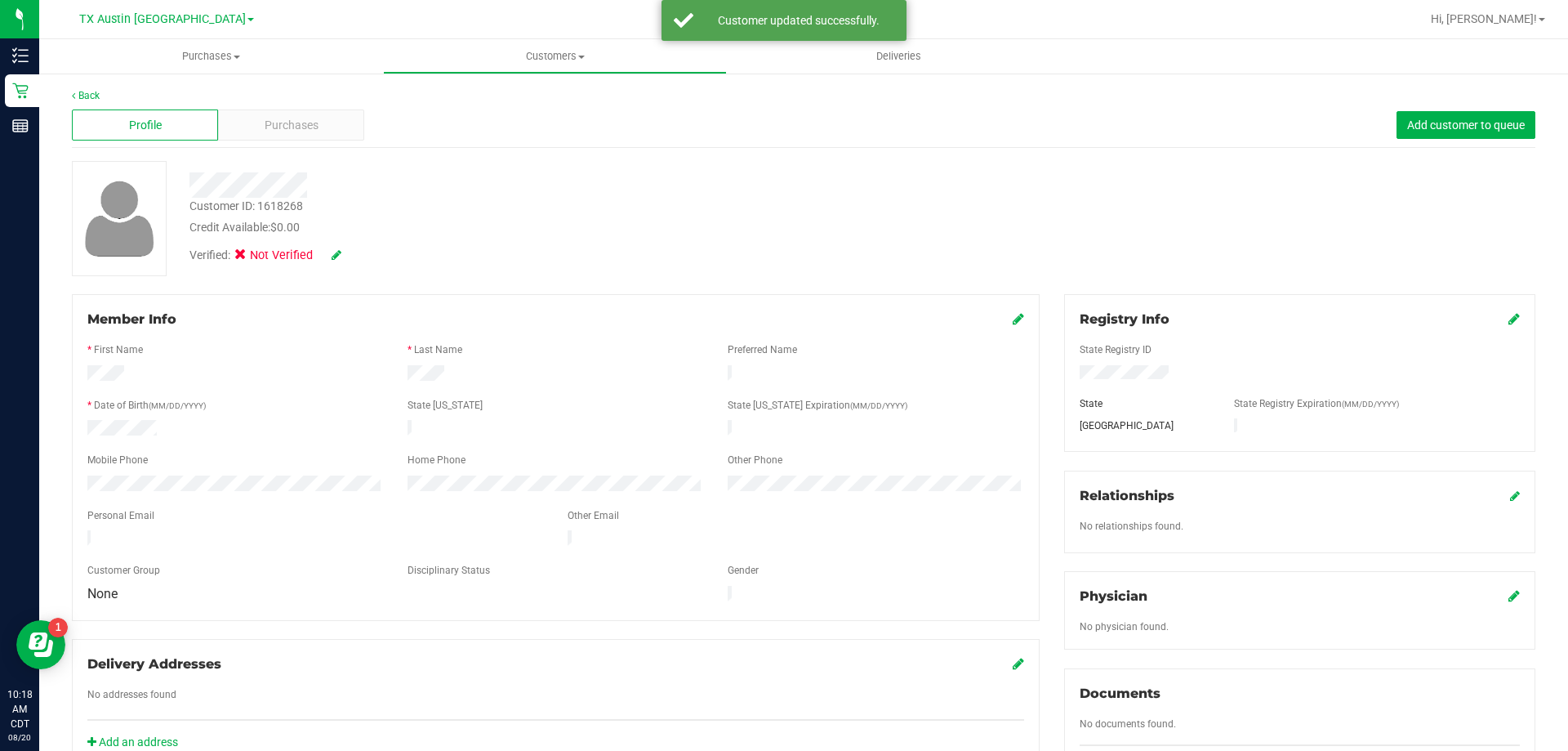
click at [342, 252] on icon at bounding box center [336, 255] width 9 height 11
click at [241, 257] on icon at bounding box center [245, 257] width 10 height 0
click at [0, 0] on input "Medical" at bounding box center [0, 0] width 0 height 0
click at [363, 259] on icon at bounding box center [359, 255] width 13 height 11
click at [1509, 598] on icon at bounding box center [1514, 596] width 11 height 13
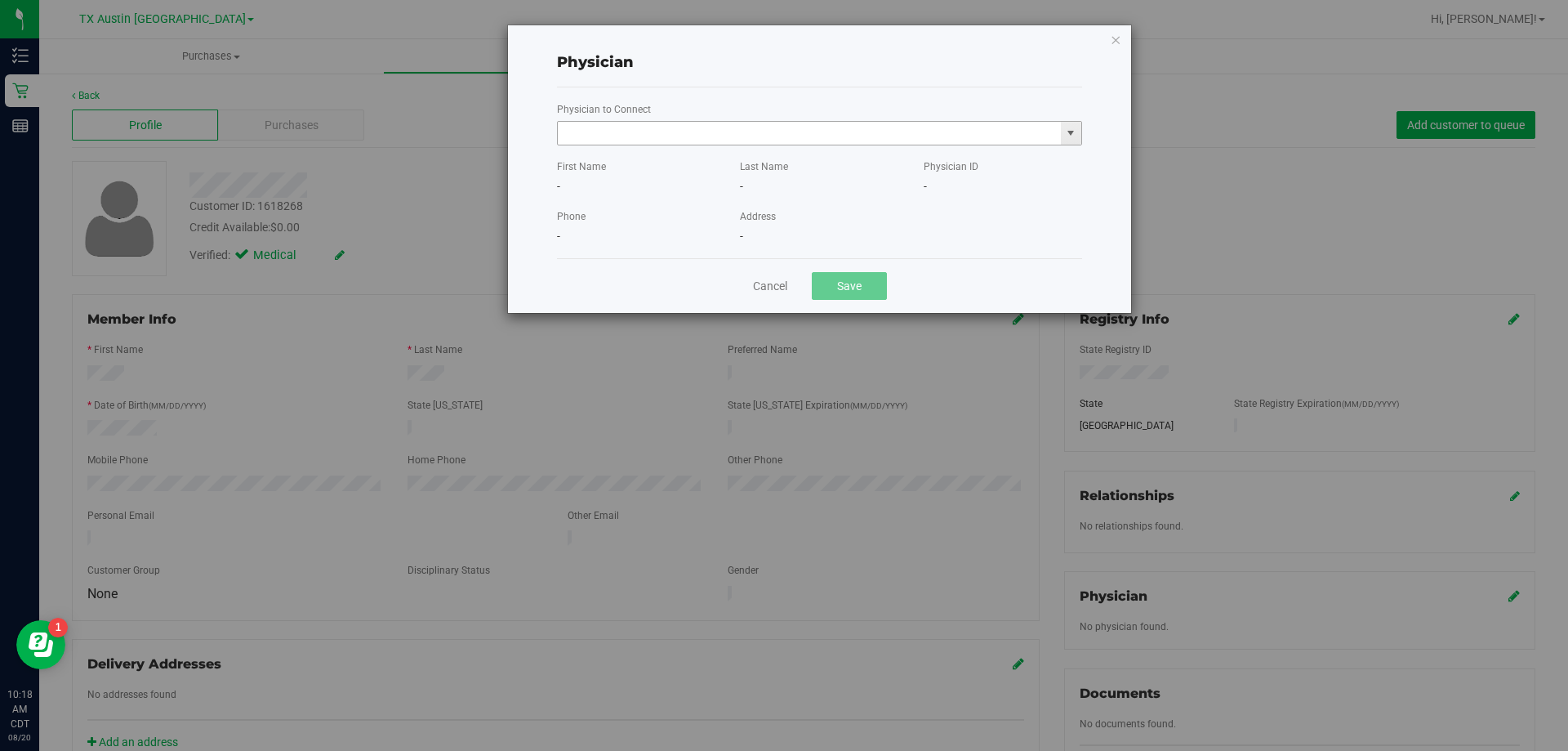
click at [606, 141] on input "text" at bounding box center [809, 133] width 503 height 23
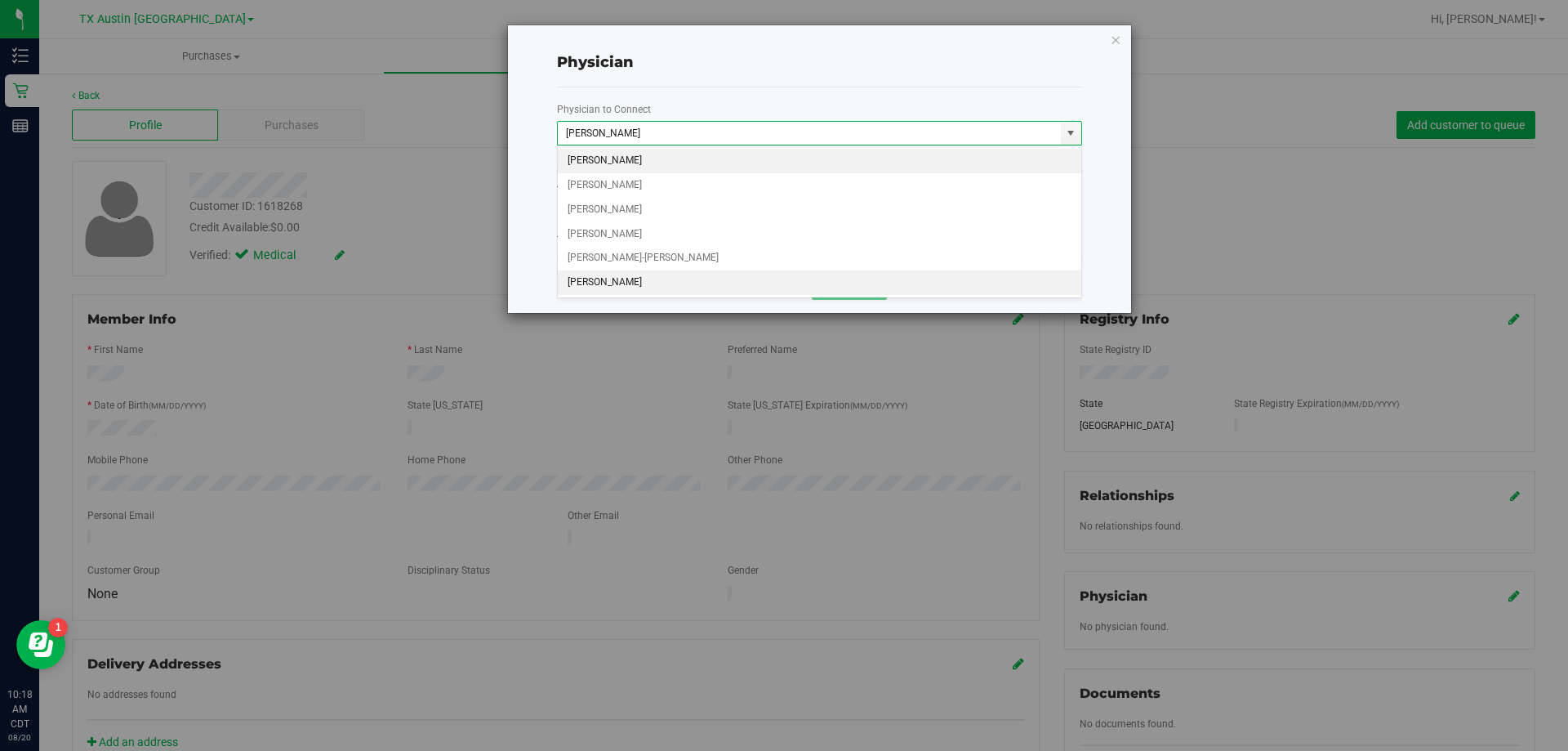
click at [642, 270] on li "An Chen" at bounding box center [819, 283] width 524 height 24
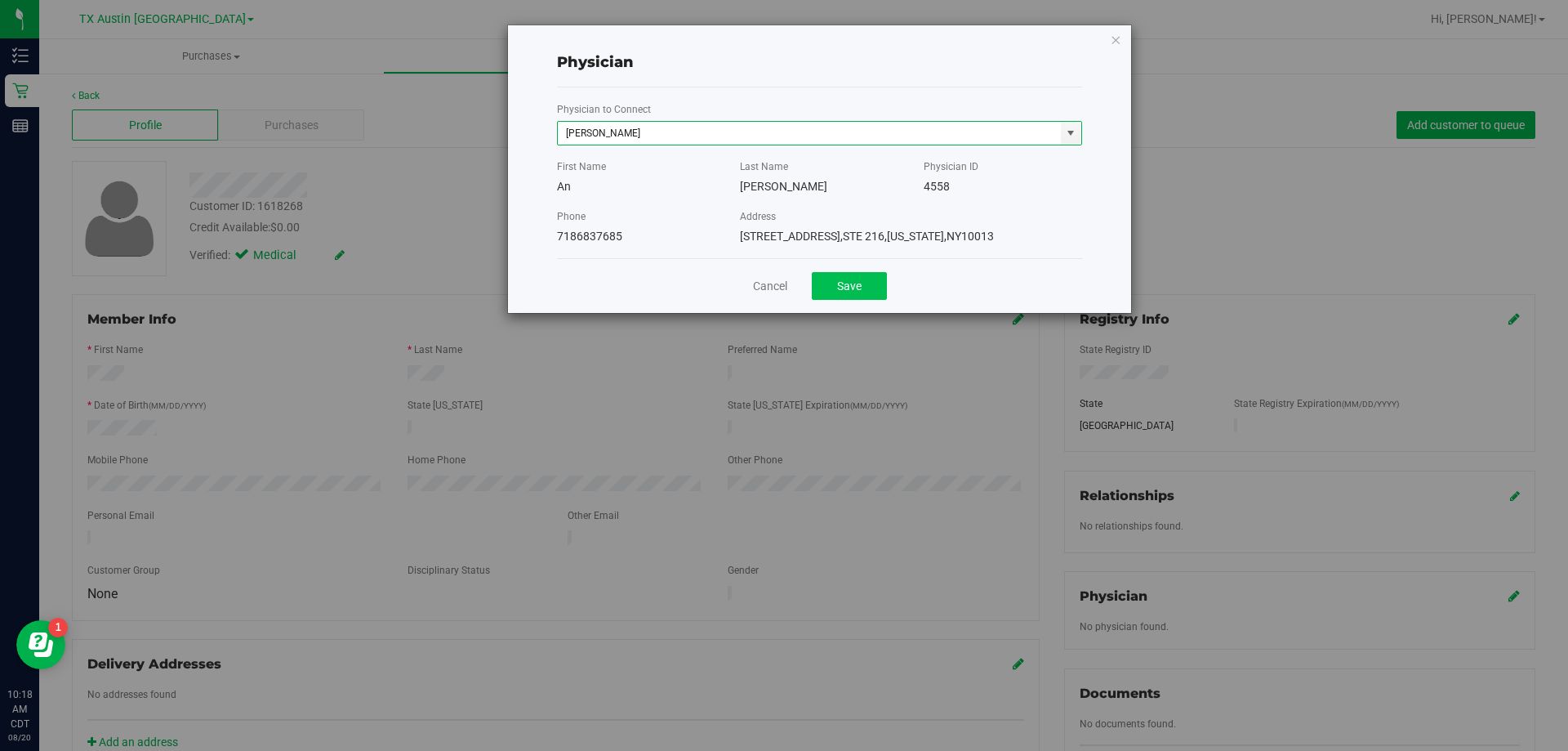
type input "An Chen"
click at [863, 284] on button "Save" at bounding box center [849, 286] width 75 height 27
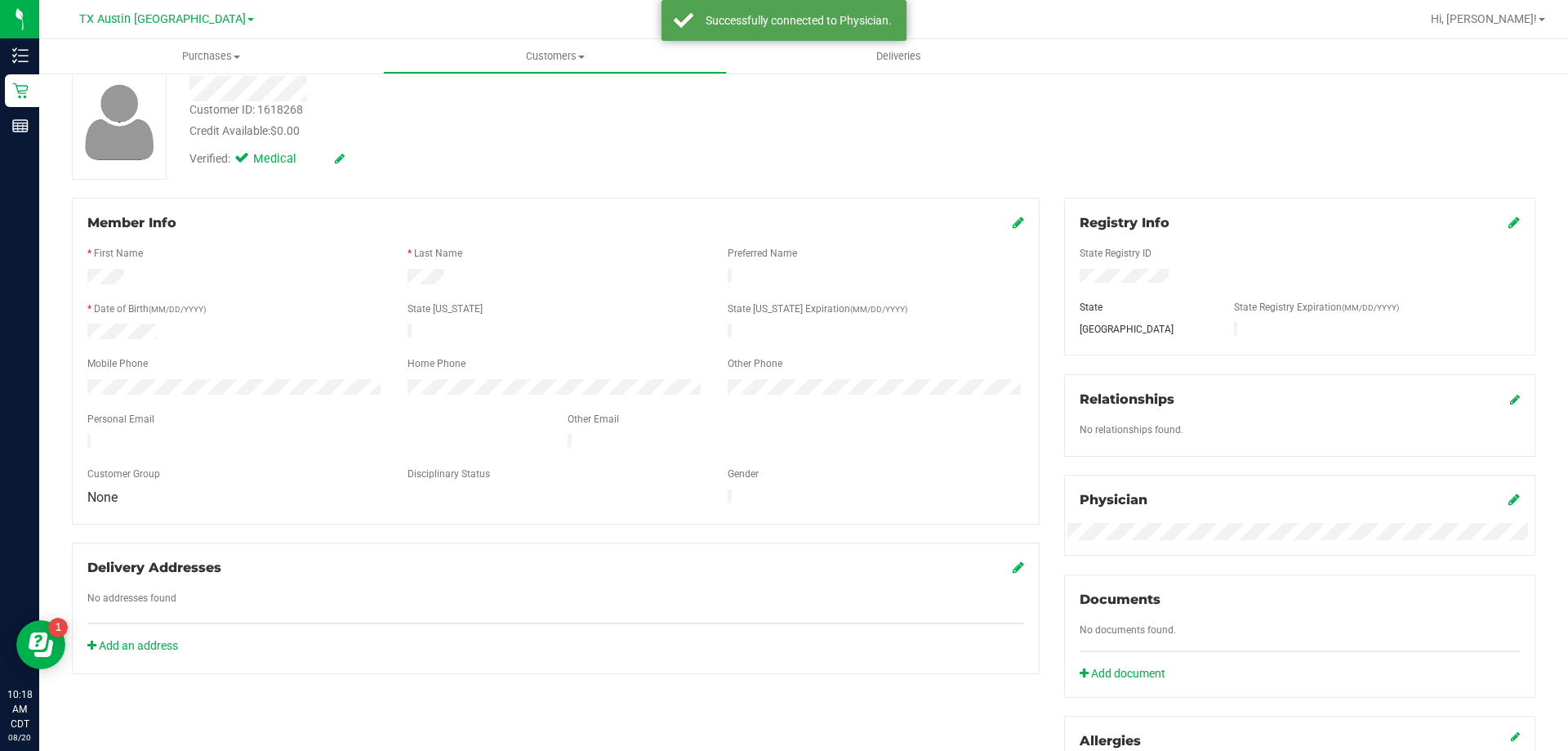
scroll to position [0, 0]
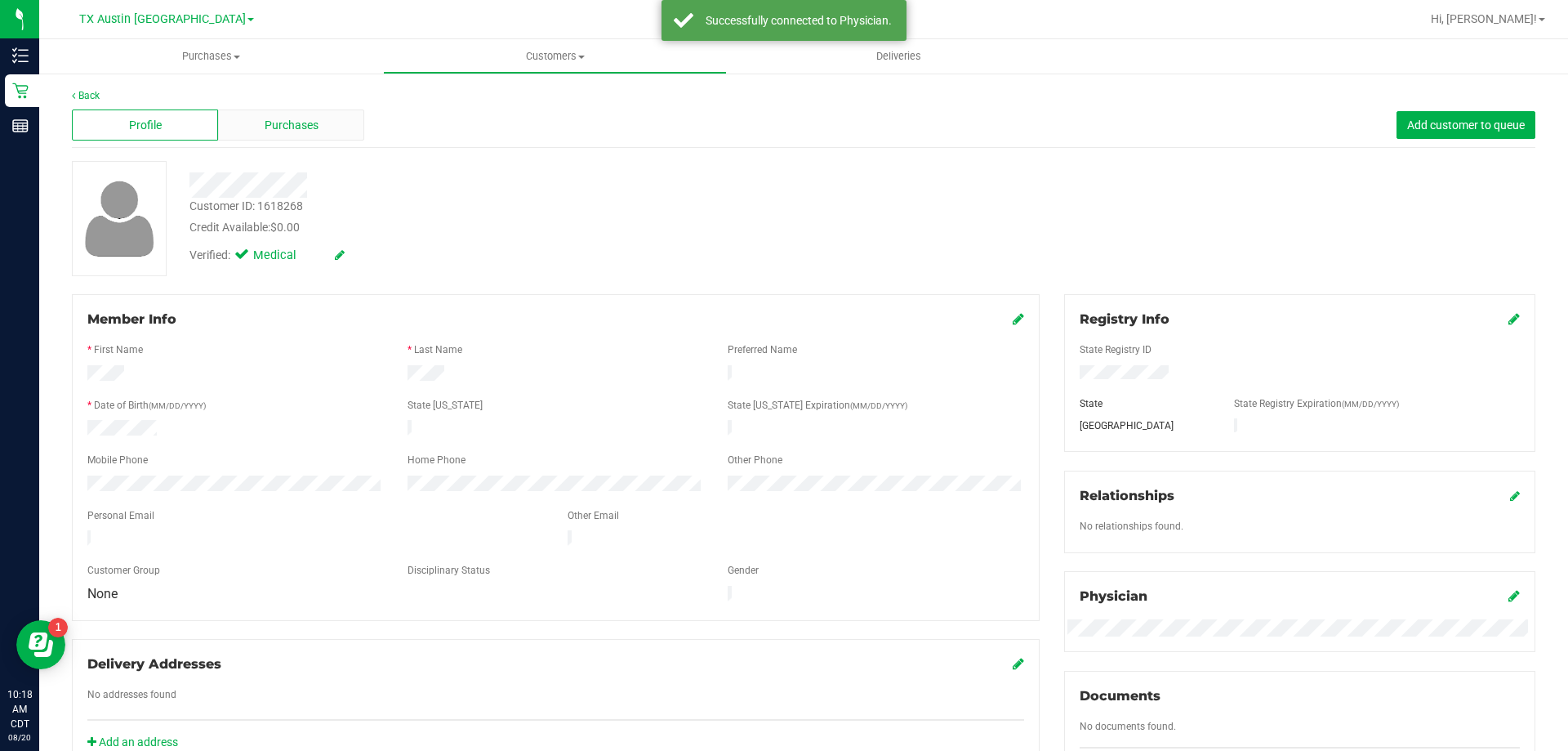
click at [317, 121] on div "Purchases" at bounding box center [291, 124] width 146 height 31
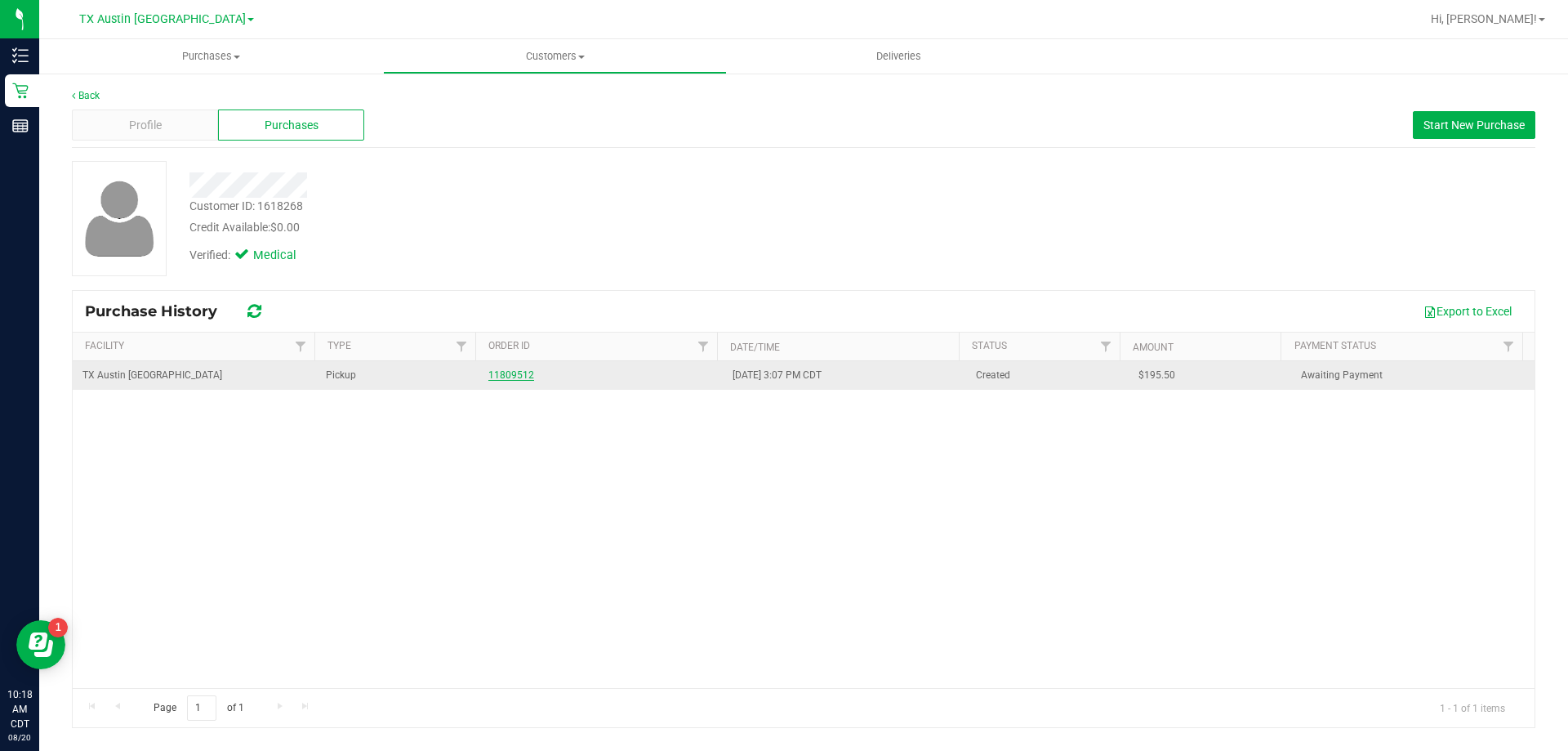
click at [514, 374] on link "11809512" at bounding box center [511, 375] width 46 height 11
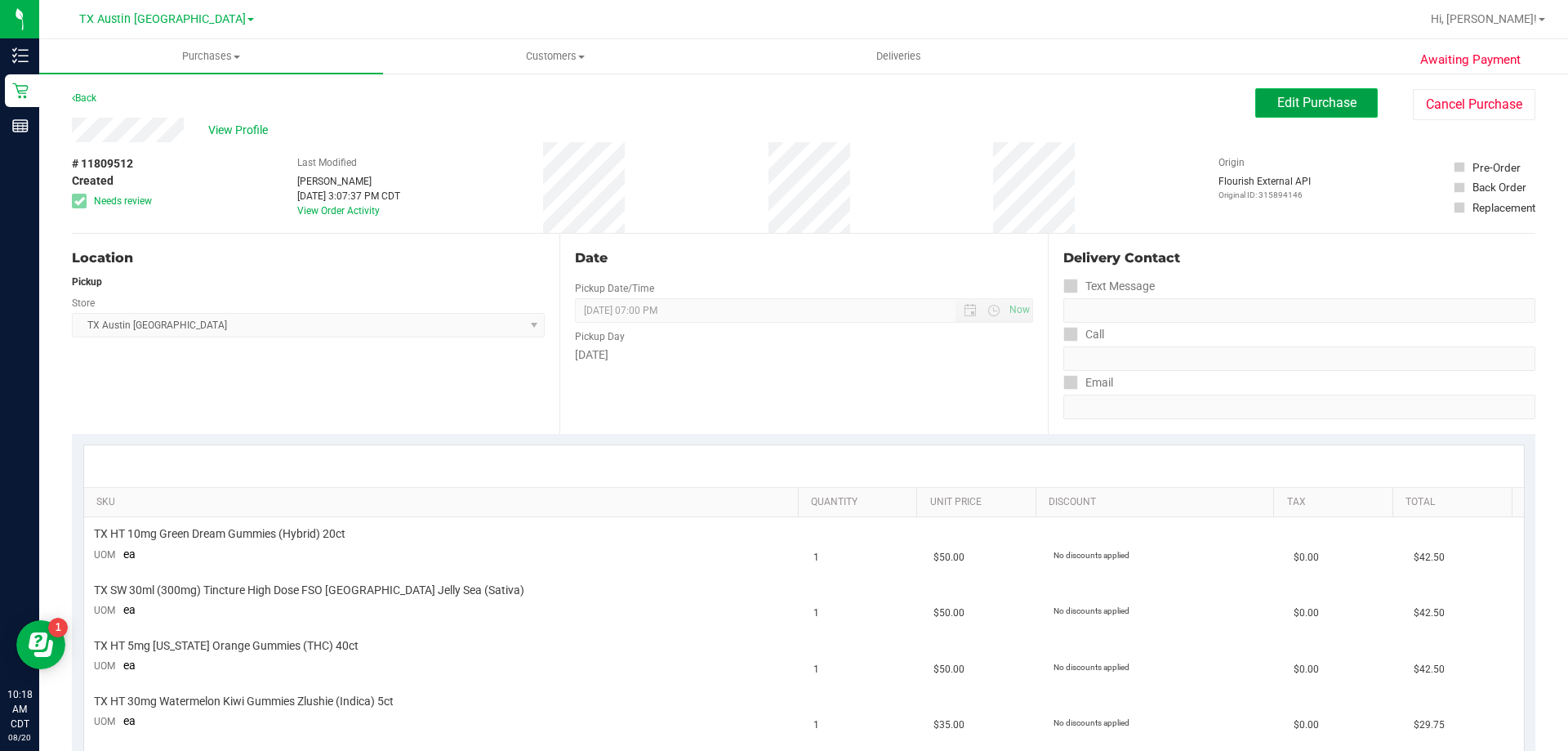
click at [1338, 106] on span "Edit Purchase" at bounding box center [1317, 103] width 79 height 15
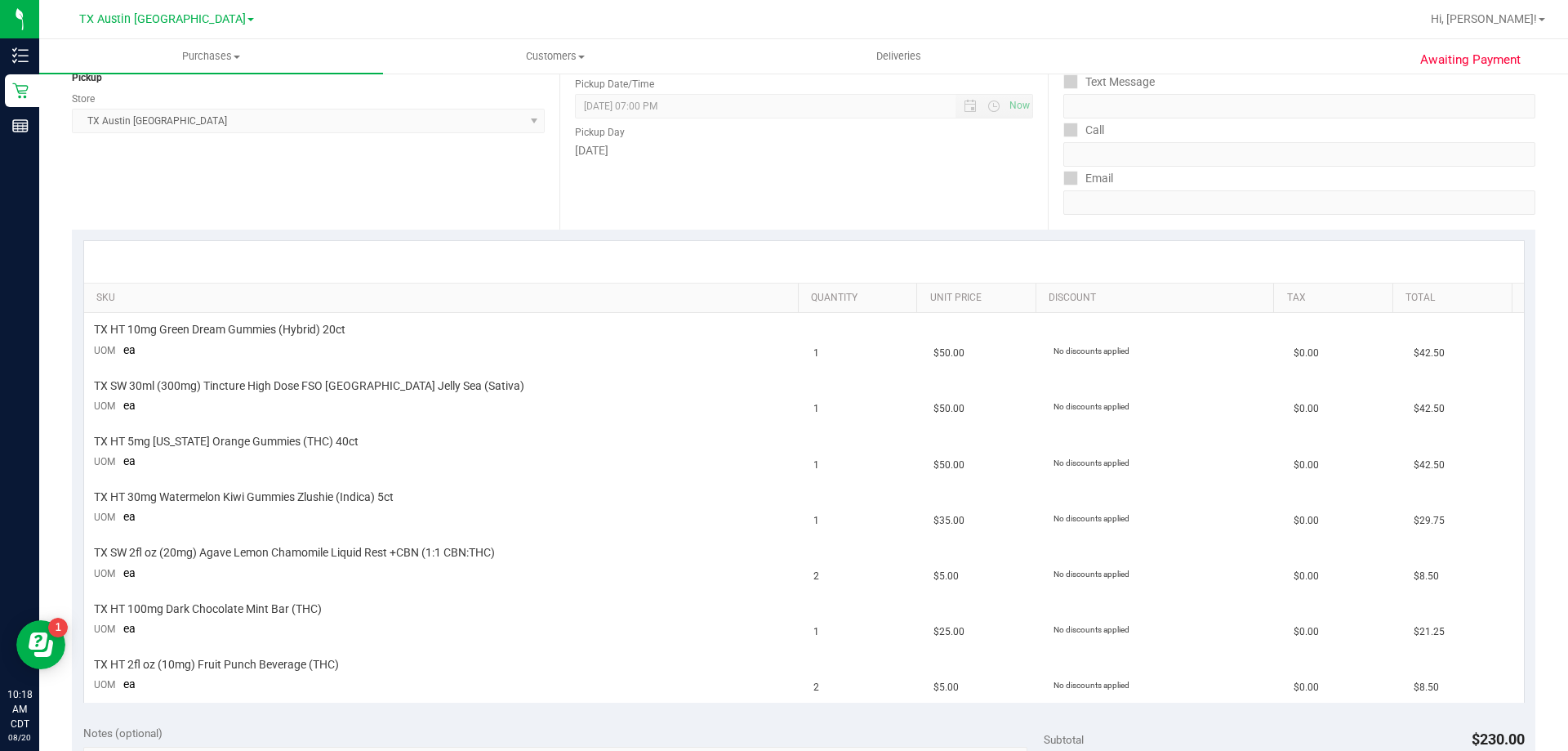
scroll to position [327, 0]
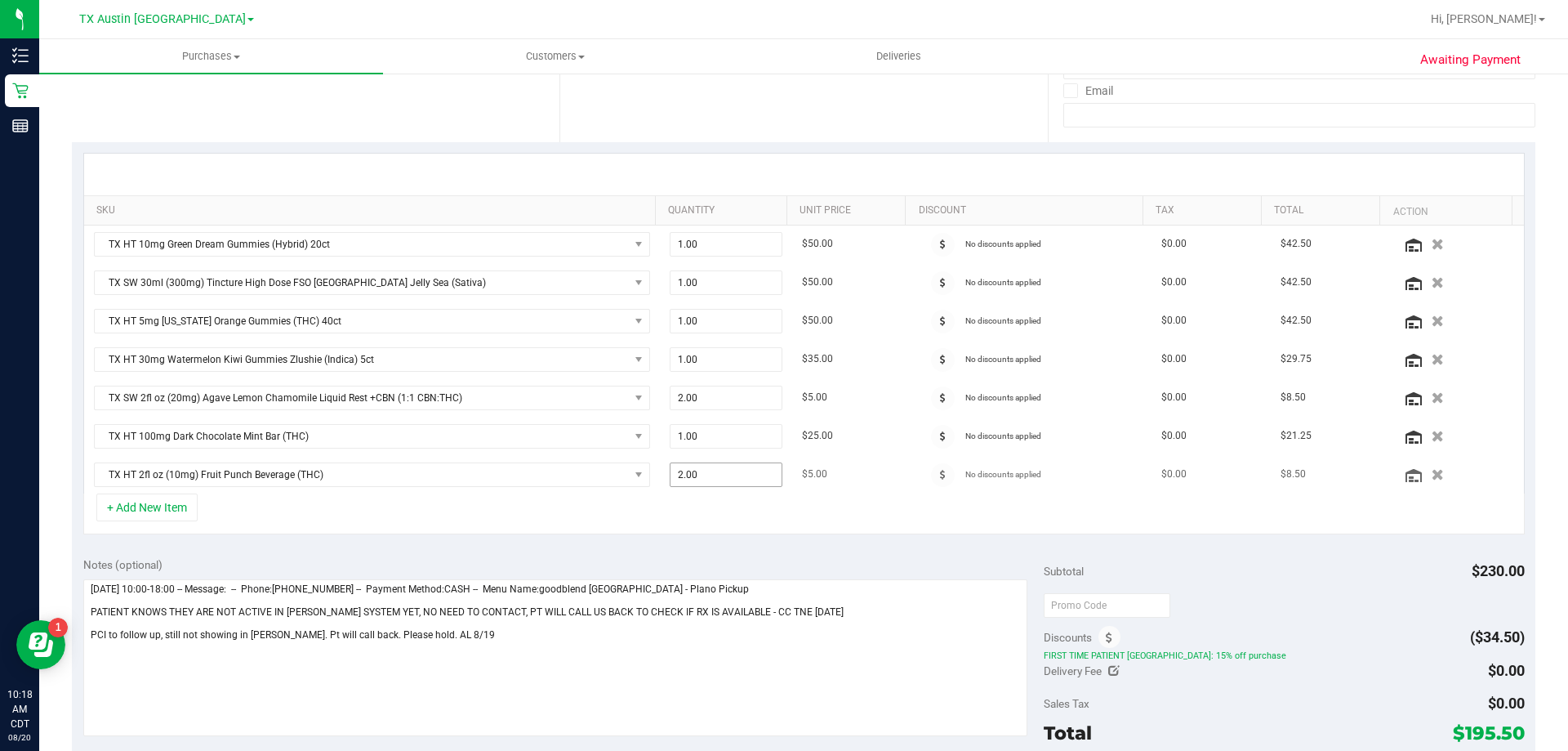
scroll to position [327, 0]
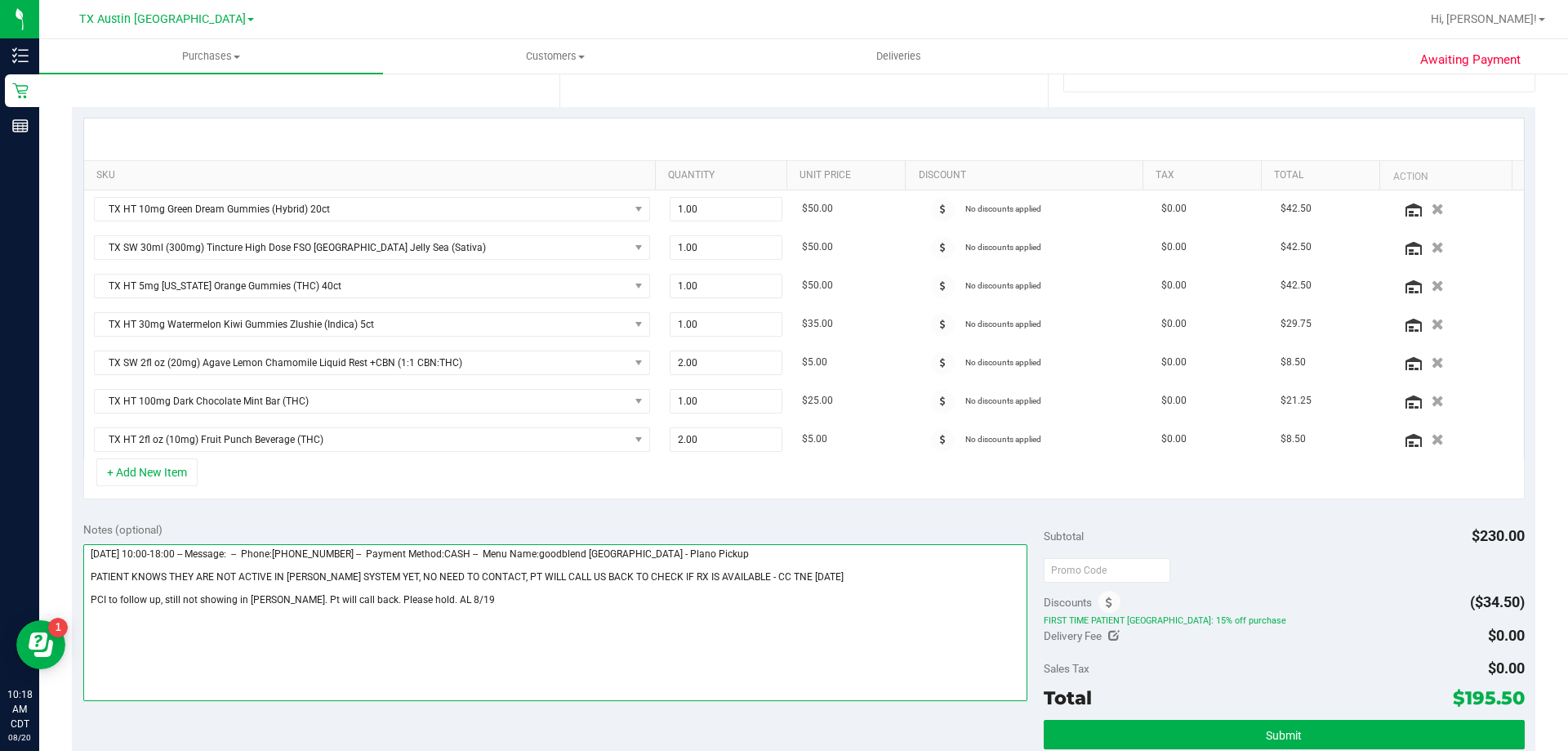
click at [460, 600] on textarea at bounding box center [555, 623] width 945 height 157
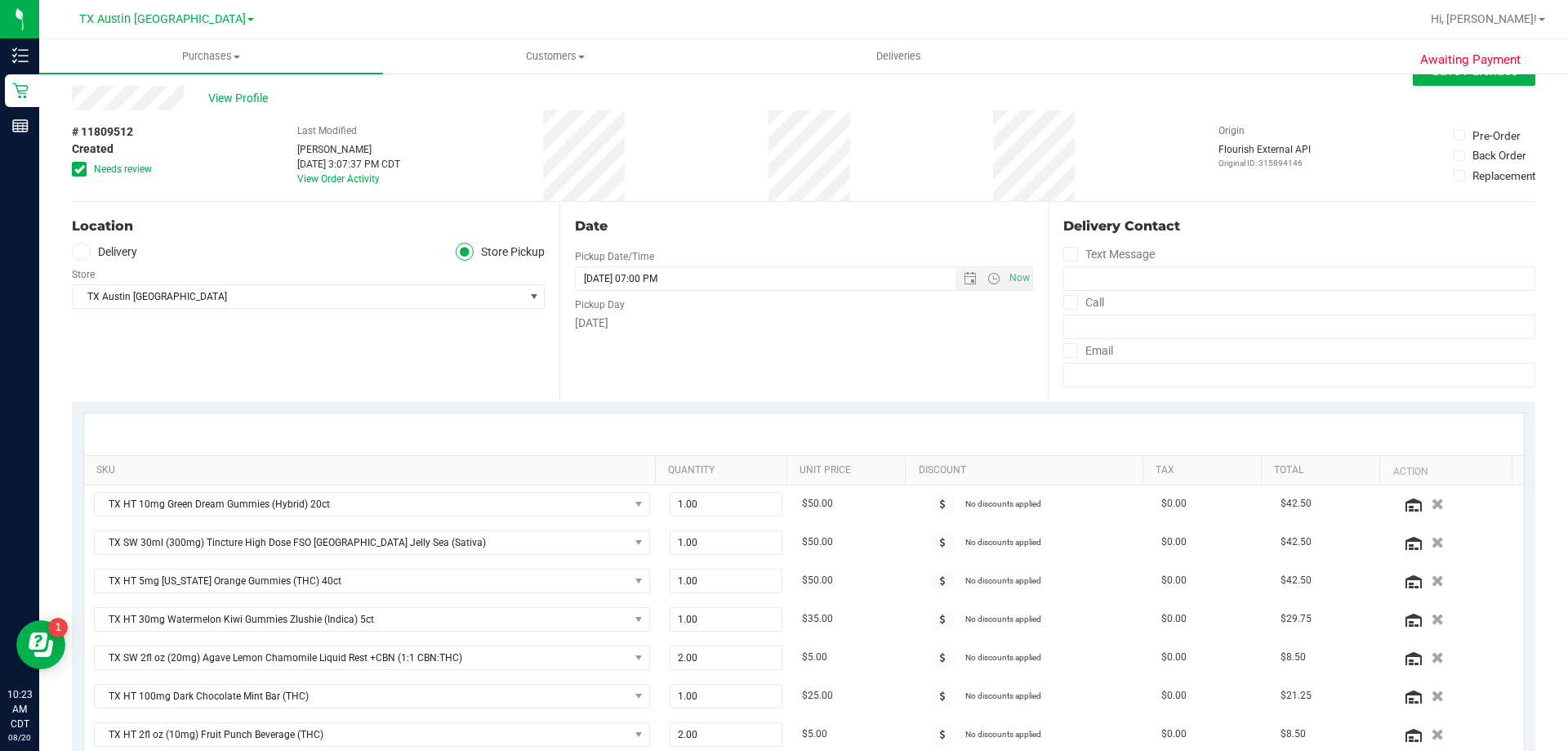
scroll to position [0, 0]
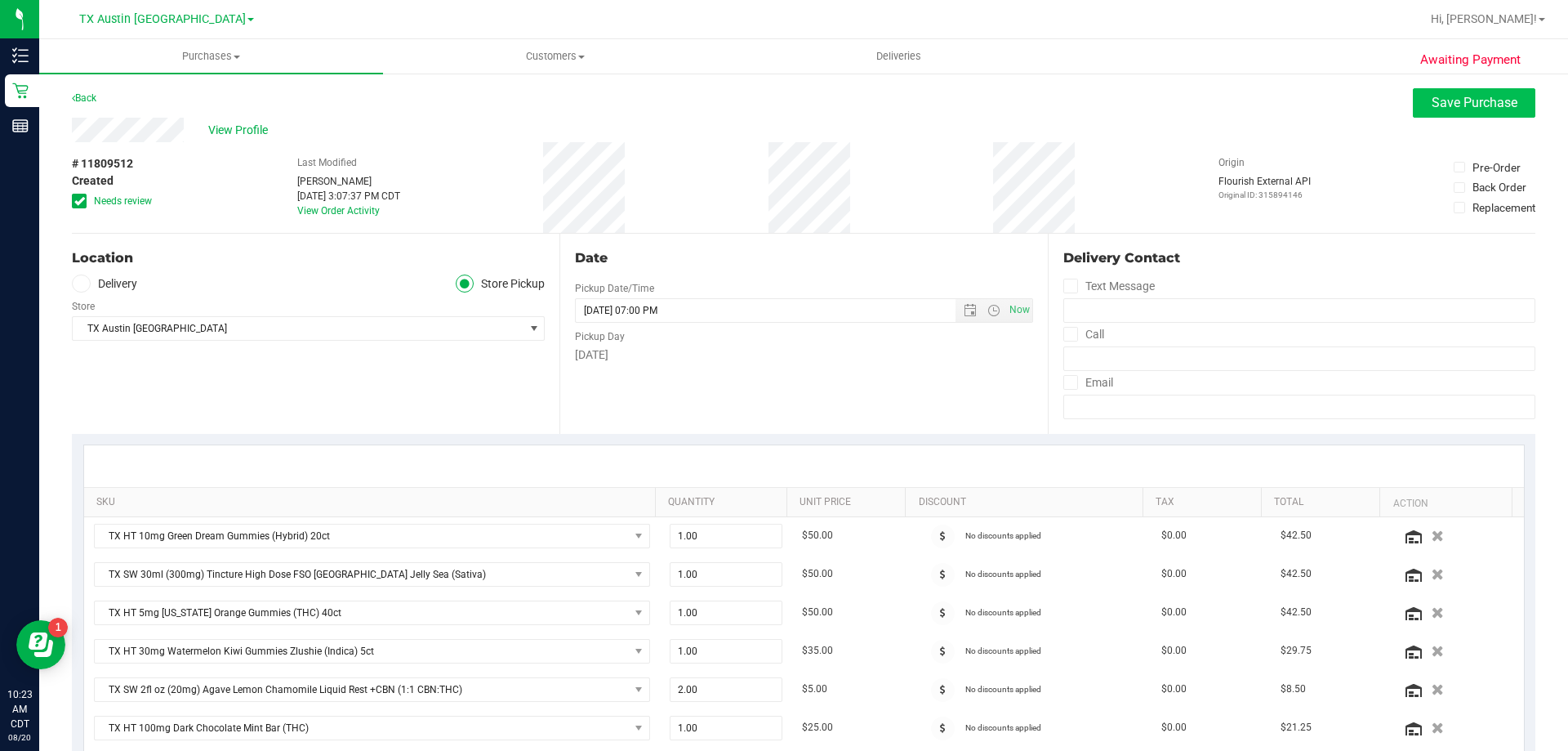
type textarea "Tuesday 08/19/2025 10:00-18:00 -- Message: -- Phone:6107309931 -- Payment Metho…"
click at [1422, 93] on button "Save Purchase" at bounding box center [1474, 103] width 122 height 29
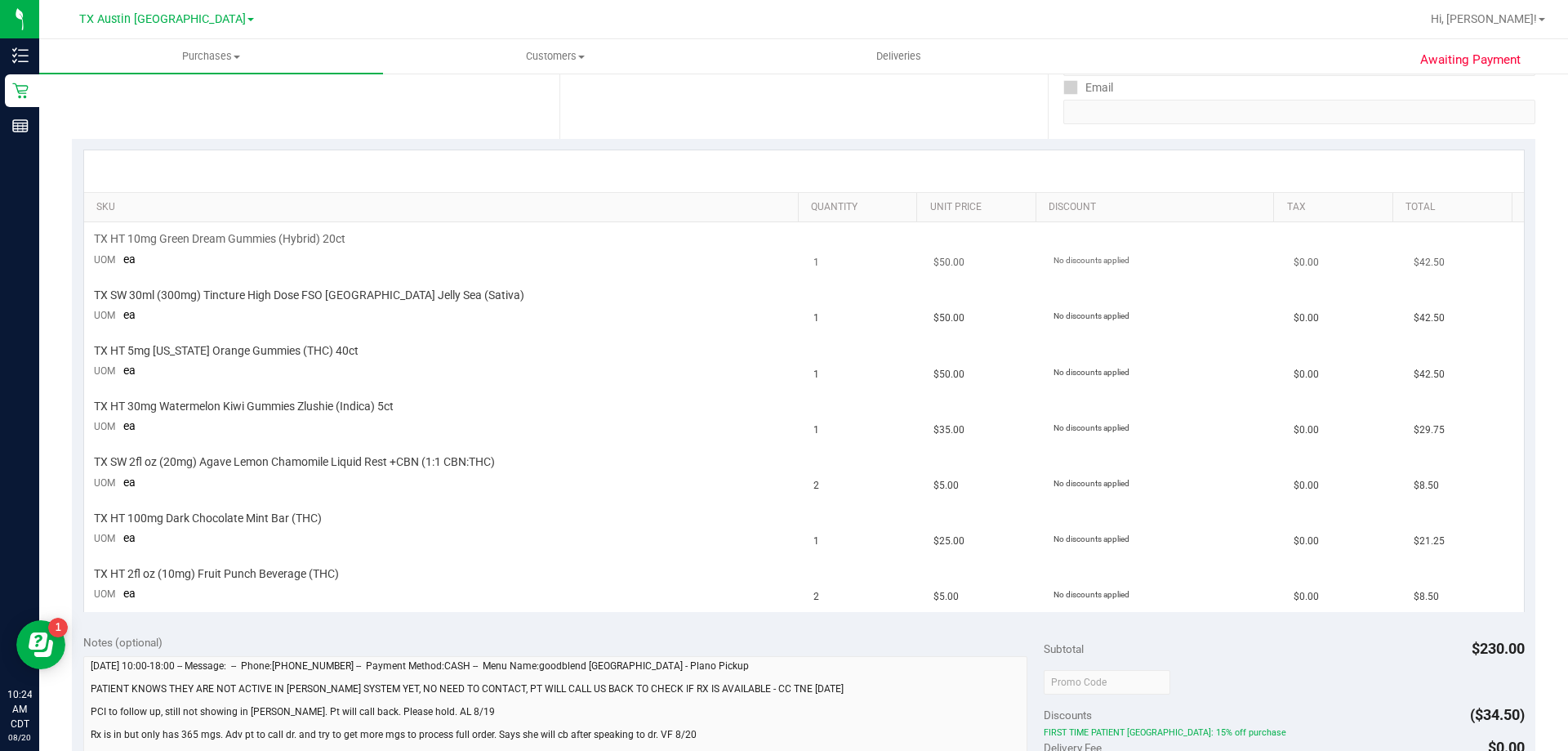
scroll to position [409, 0]
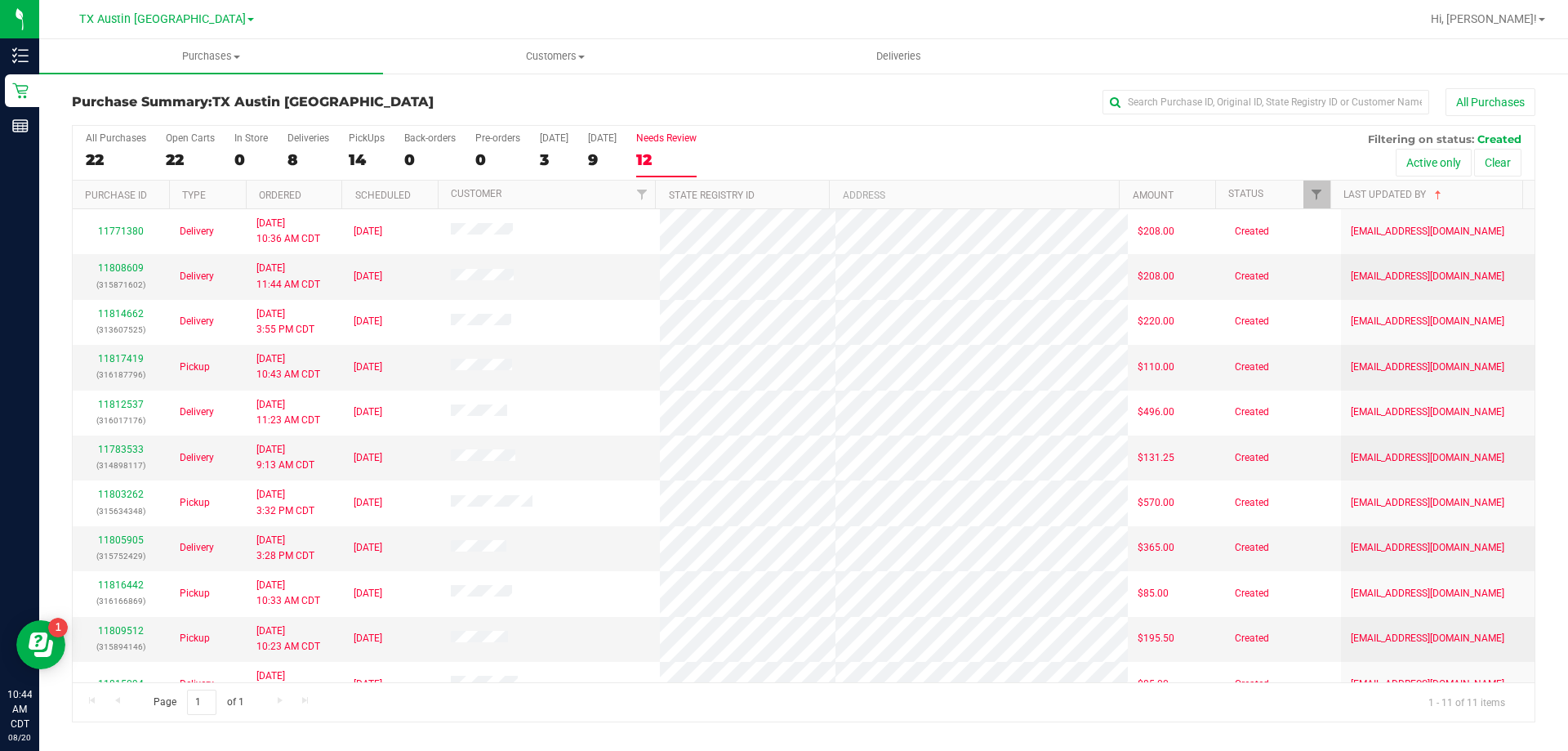
drag, startPoint x: 501, startPoint y: 237, endPoint x: 941, endPoint y: 145, distance: 449.5
click at [941, 145] on div "All Purchases 22 Open Carts 22 In Store 0 Deliveries 8 PickUps 14 Back-orders 0…" at bounding box center [803, 154] width 1462 height 55
click at [303, 157] on div "8" at bounding box center [308, 160] width 41 height 19
click at [0, 0] on input "Deliveries 8" at bounding box center [0, 0] width 0 height 0
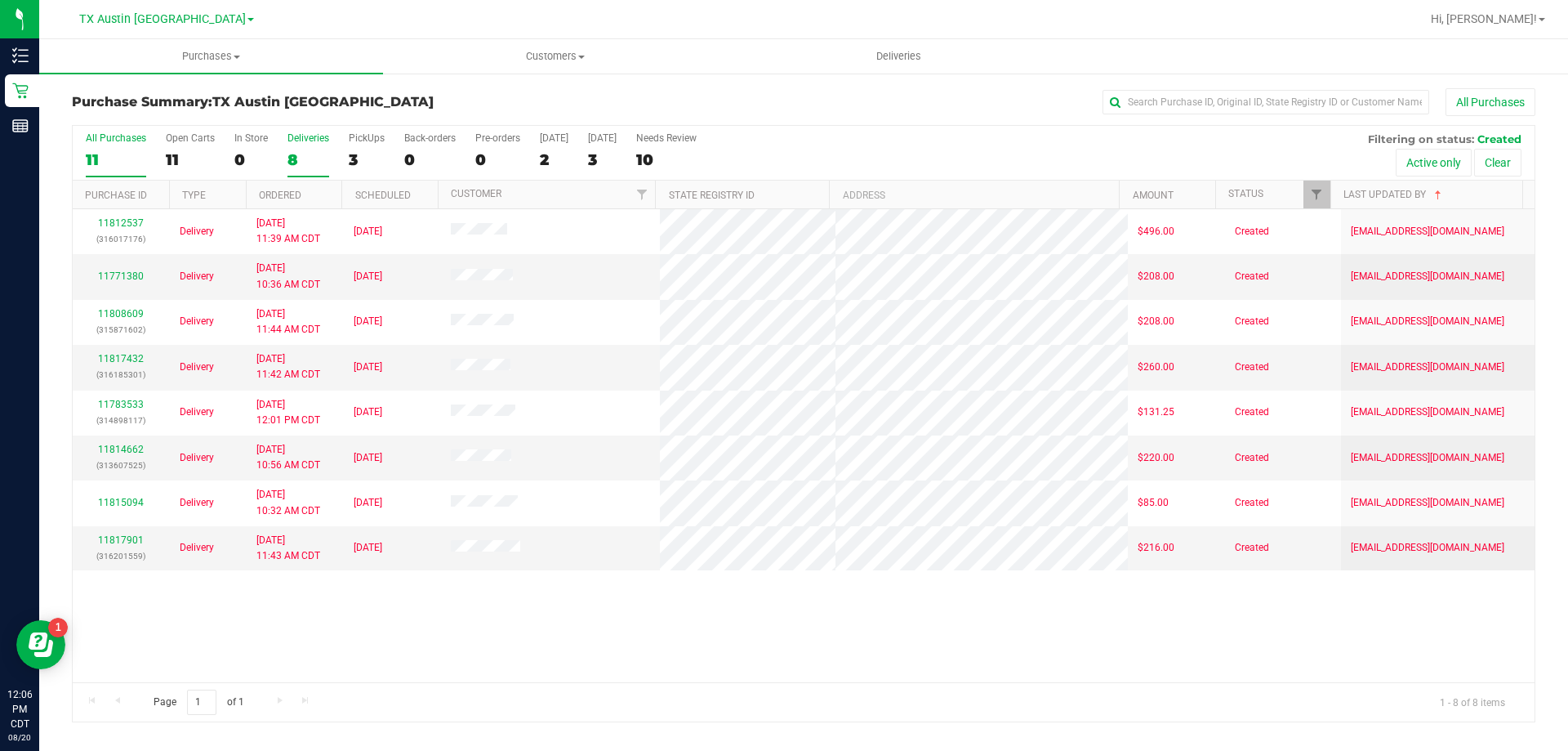
click at [119, 147] on label "All Purchases 11" at bounding box center [116, 155] width 60 height 45
click at [0, 0] on input "All Purchases 11" at bounding box center [0, 0] width 0 height 0
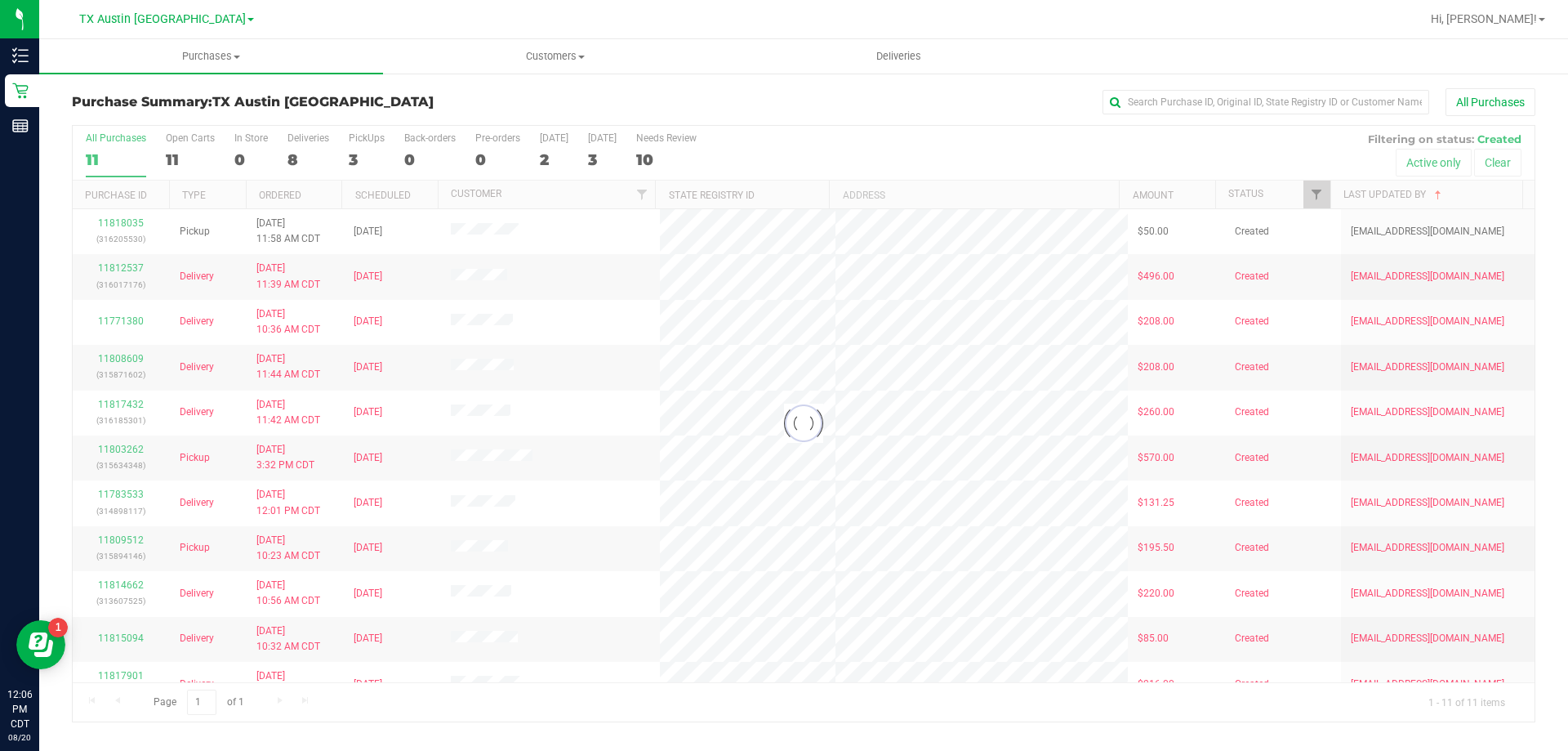
click at [1321, 191] on div at bounding box center [803, 424] width 1462 height 596
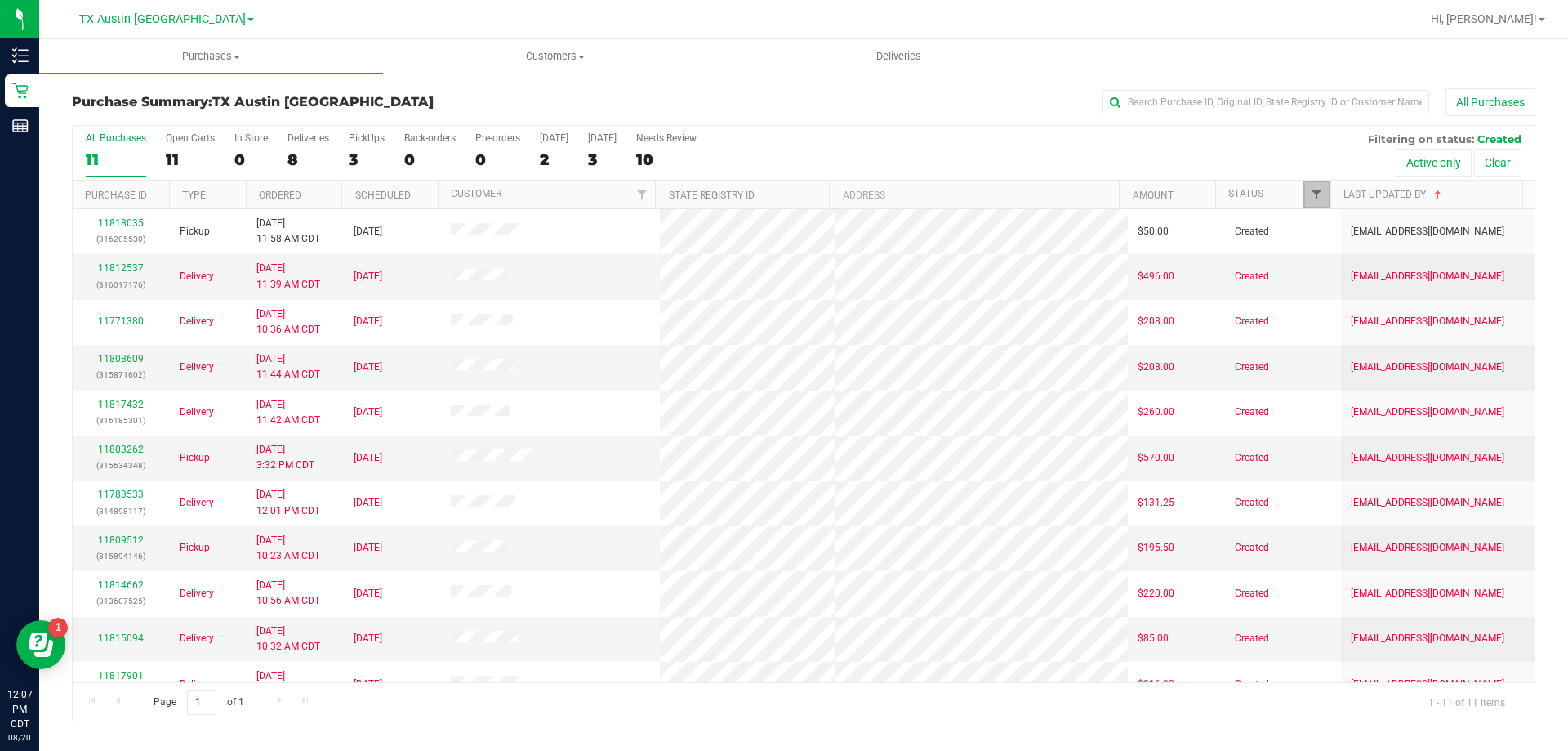
click at [1318, 190] on span "Filter" at bounding box center [1317, 194] width 13 height 13
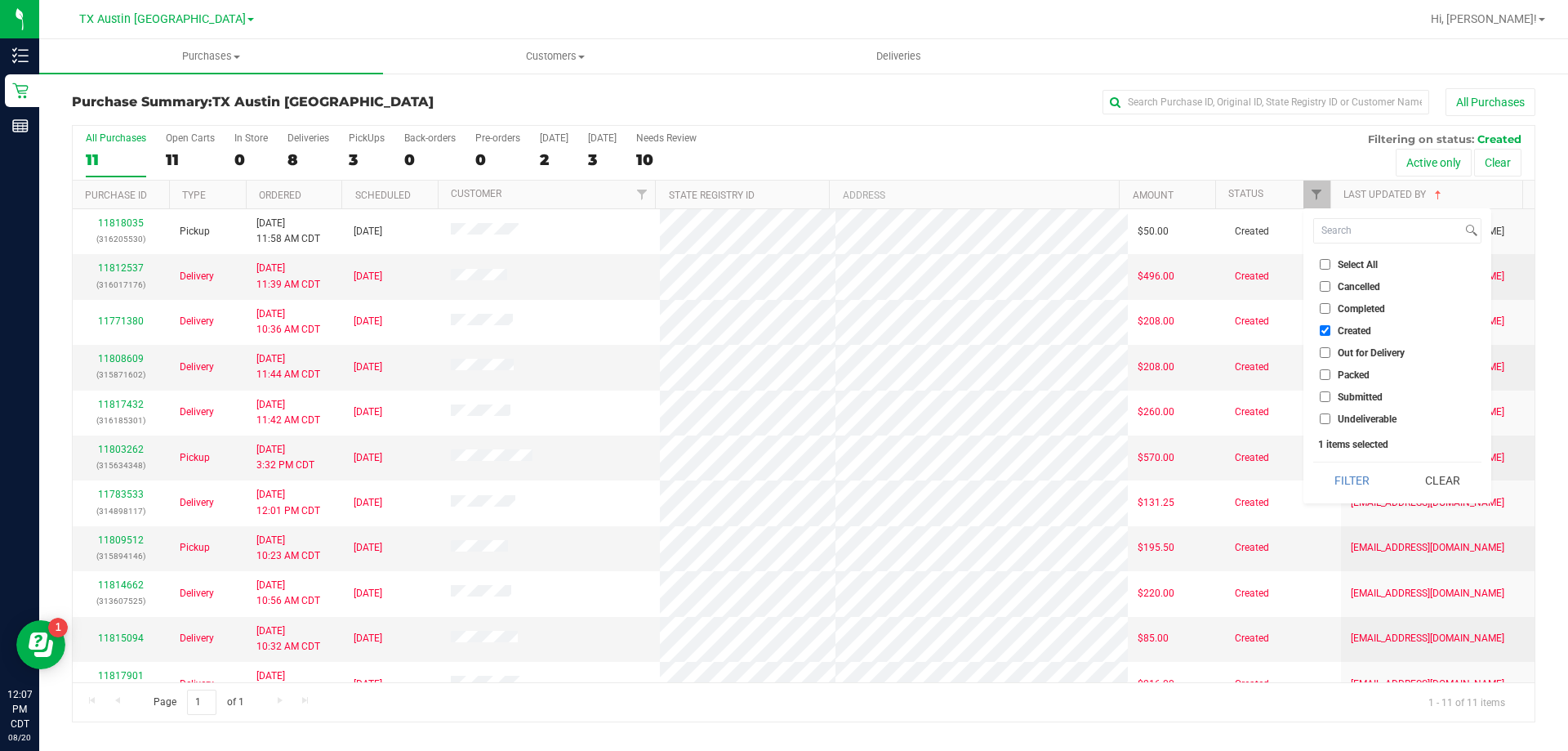
click at [1324, 396] on input "Submitted" at bounding box center [1324, 396] width 10 height 10
checkbox input "true"
click at [1319, 329] on input "Created" at bounding box center [1324, 330] width 10 height 10
click at [1350, 489] on button "Filter" at bounding box center [1352, 481] width 78 height 36
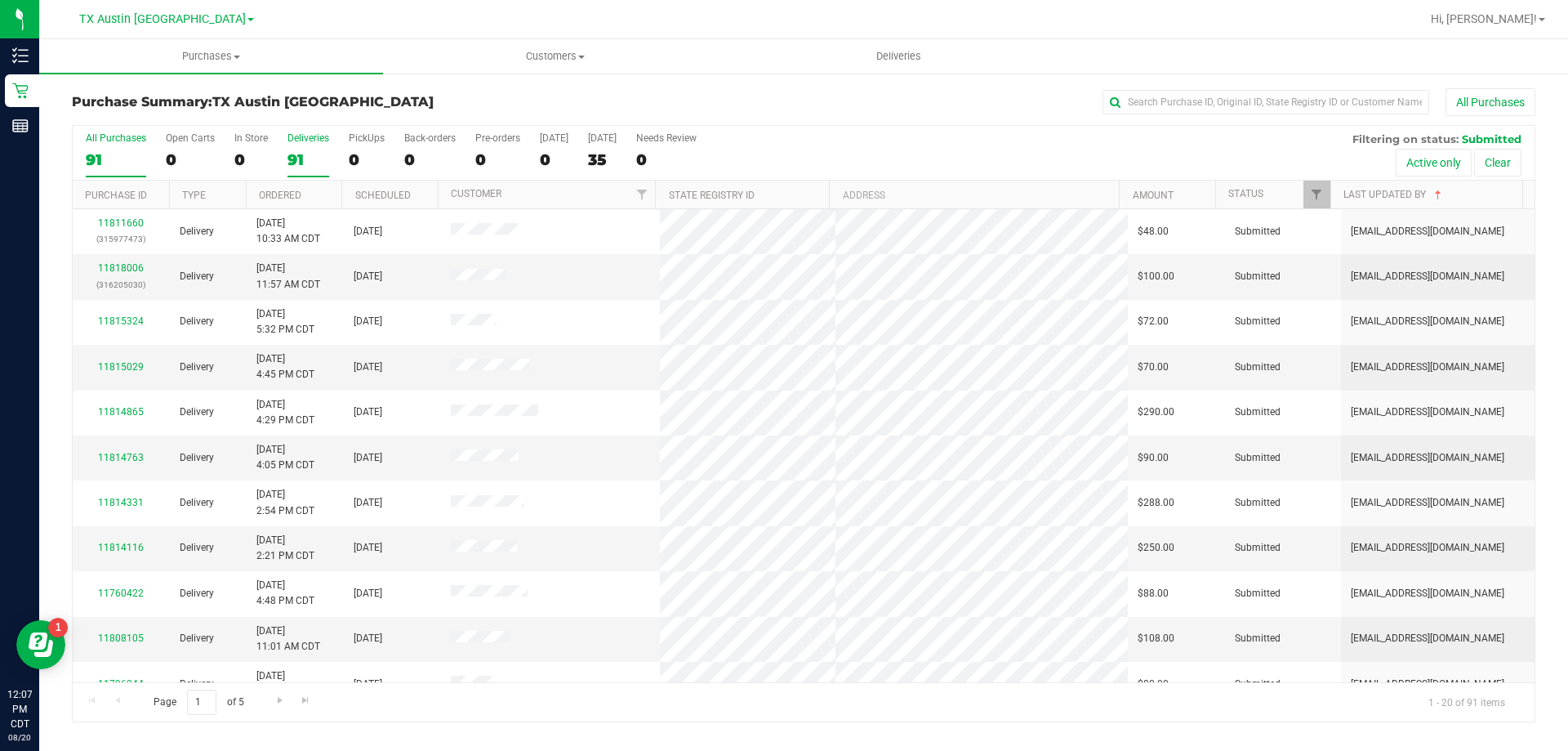
click at [305, 143] on div "Deliveries" at bounding box center [308, 138] width 41 height 11
click at [0, 0] on input "Deliveries 91" at bounding box center [0, 0] width 0 height 0
click at [391, 194] on link "Scheduled" at bounding box center [382, 195] width 56 height 11
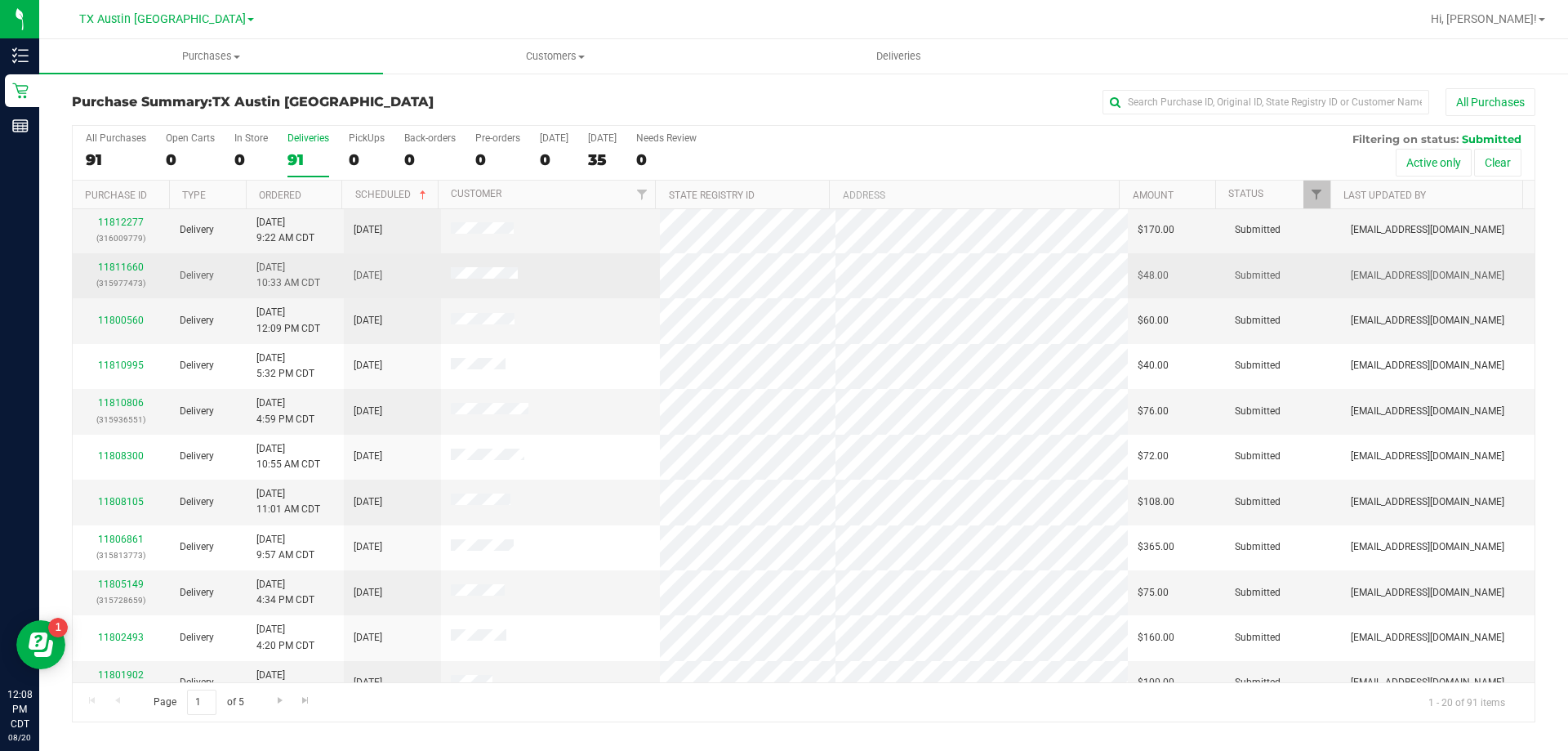
scroll to position [447, 0]
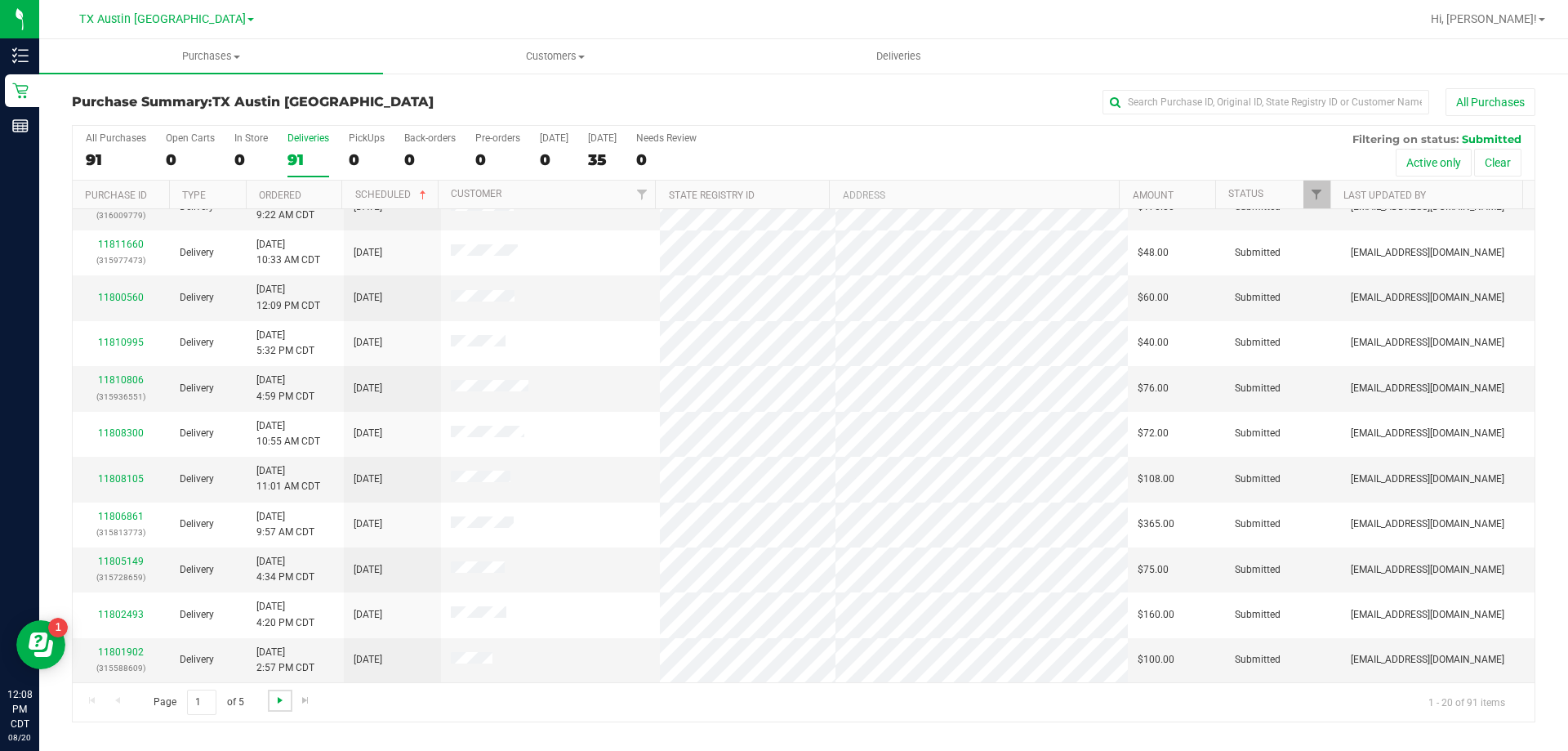
click at [275, 698] on span "Go to the next page" at bounding box center [281, 700] width 13 height 13
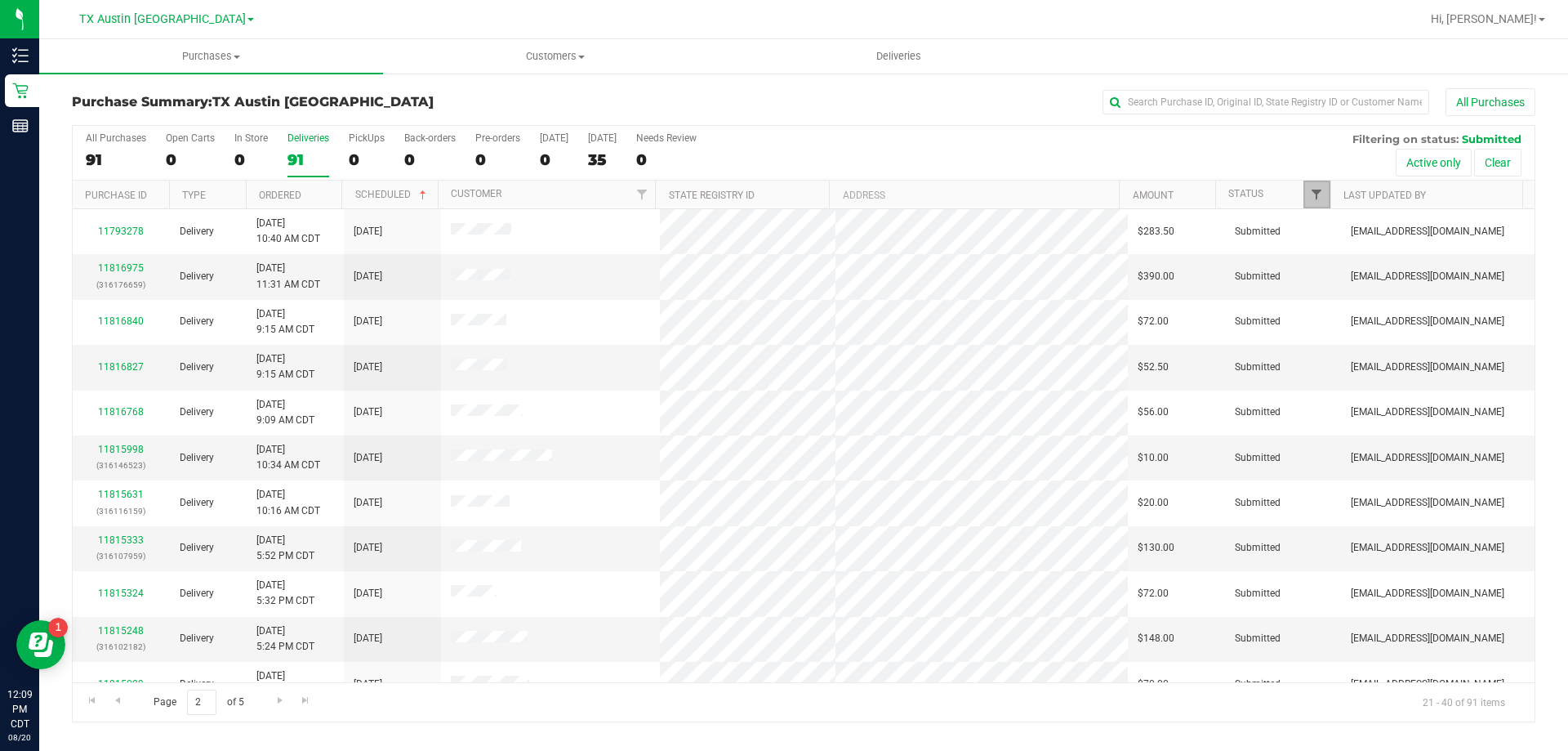
click at [1313, 193] on span "Filter" at bounding box center [1317, 194] width 13 height 13
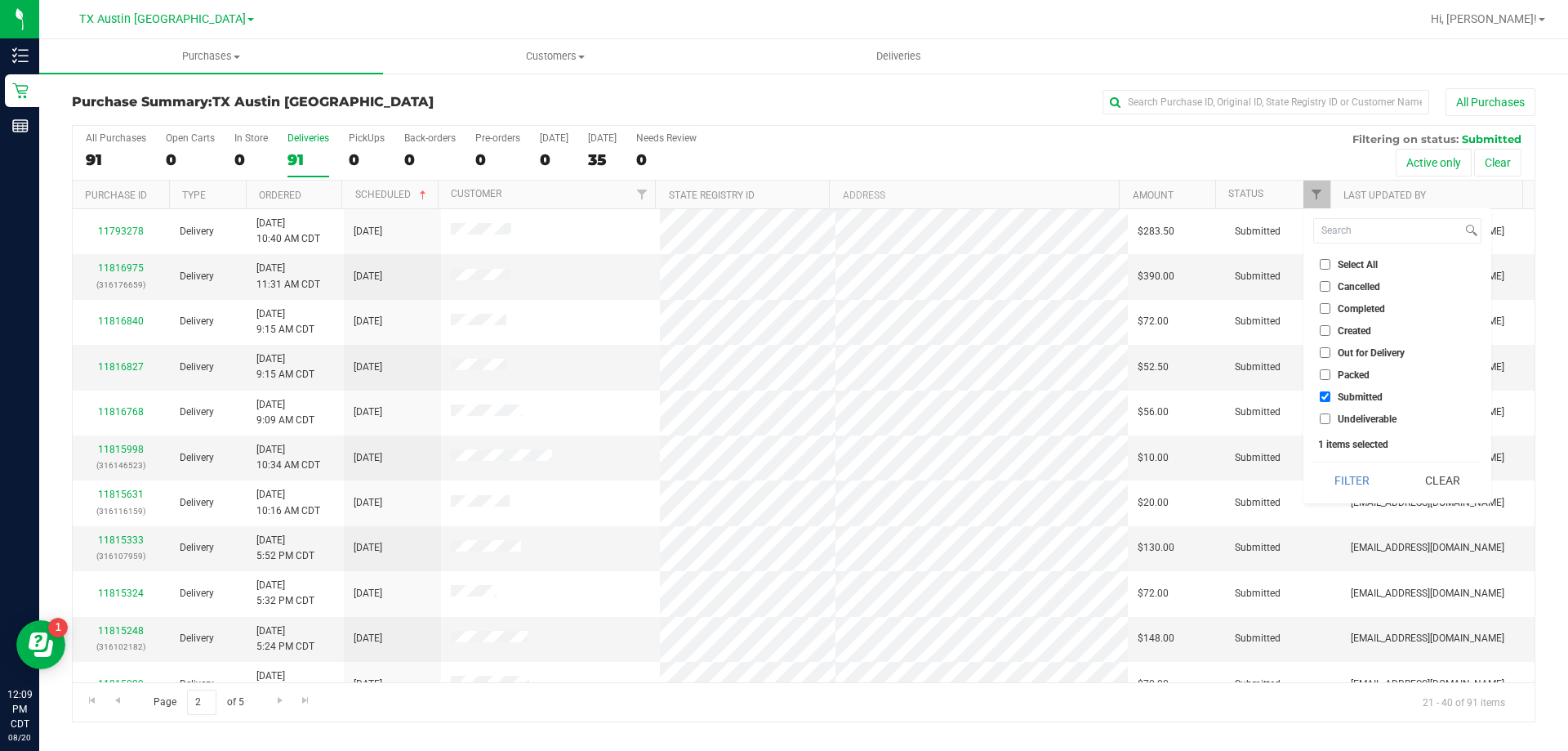
click at [1326, 321] on ul "Select All Cancelled Completed Created Out for Delivery Packed Submitted Undeli…" at bounding box center [1398, 341] width 169 height 171
click at [1322, 333] on input "Created" at bounding box center [1324, 330] width 10 height 10
checkbox input "true"
click at [1326, 395] on input "Submitted" at bounding box center [1324, 396] width 10 height 10
checkbox input "false"
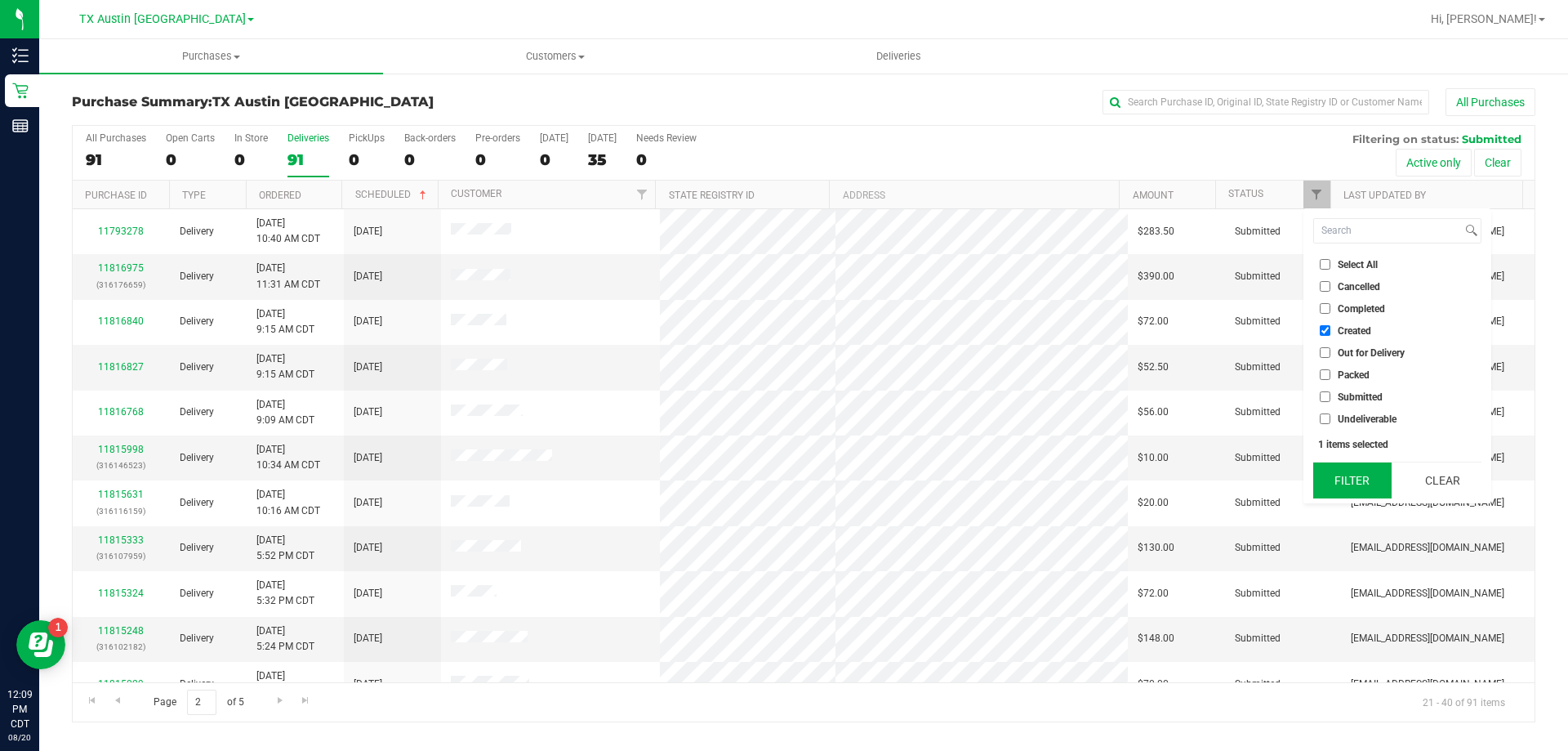
click at [1350, 483] on button "Filter" at bounding box center [1352, 481] width 78 height 36
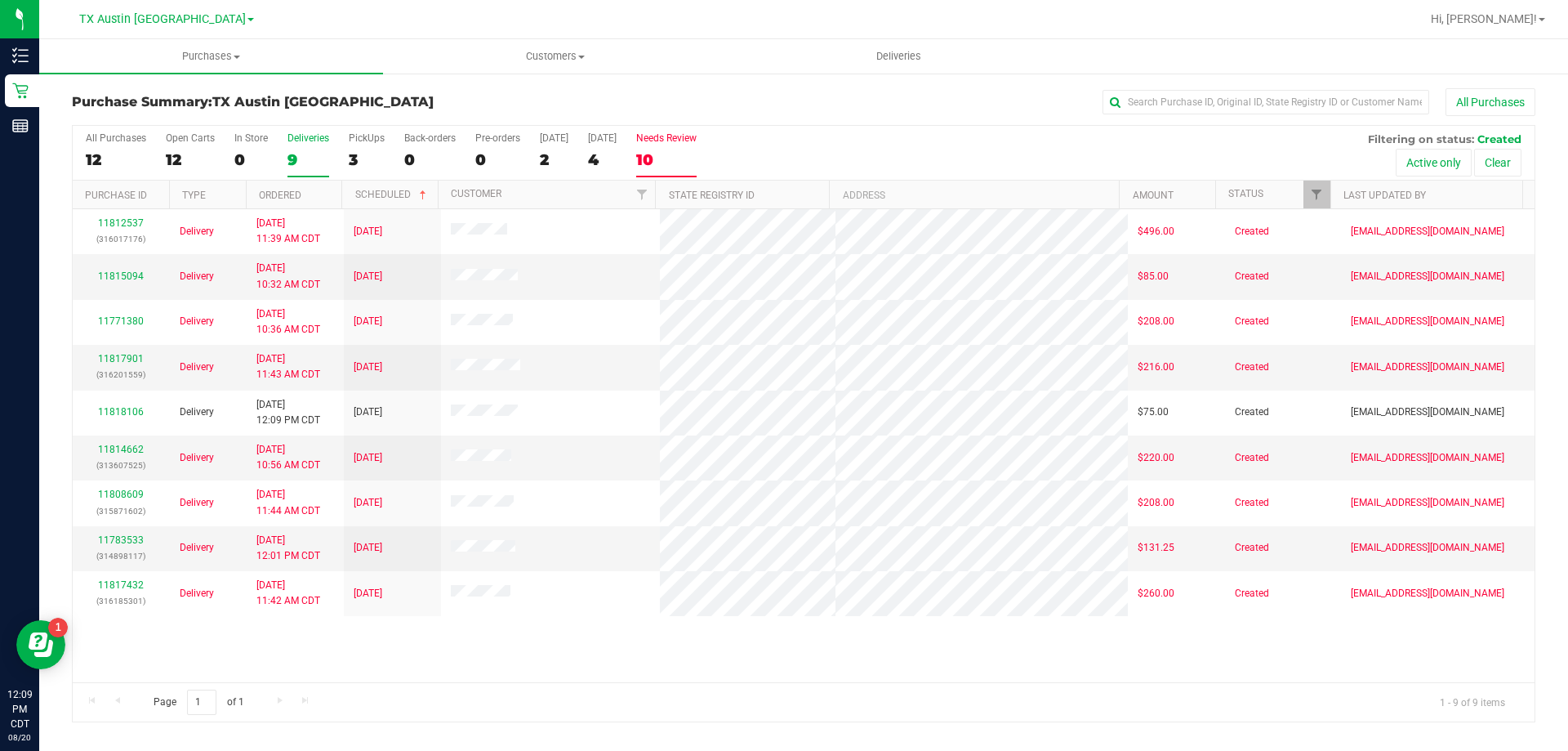
click at [690, 140] on div "Needs Review" at bounding box center [667, 138] width 60 height 11
click at [0, 0] on input "Needs Review 10" at bounding box center [0, 0] width 0 height 0
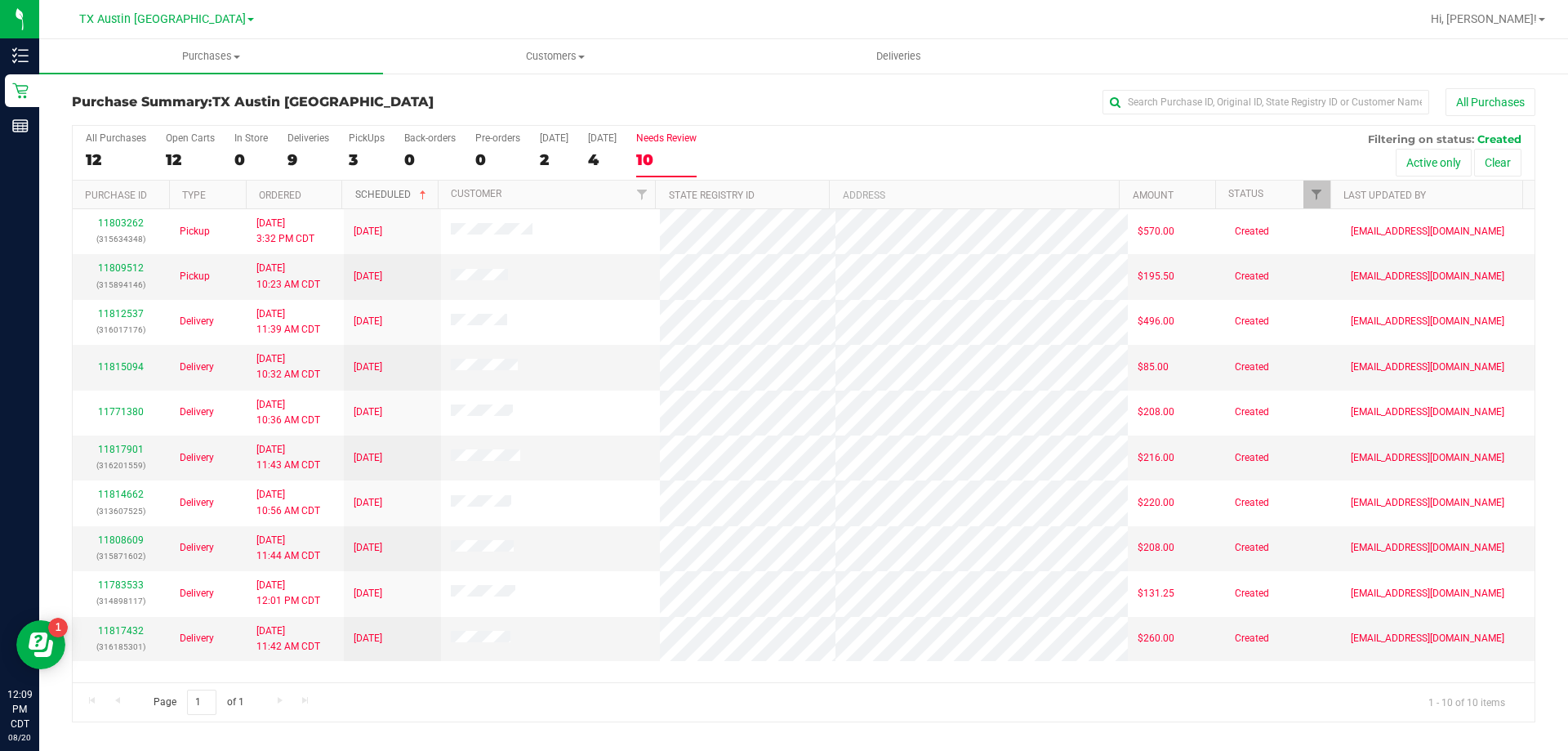
click at [386, 194] on link "Scheduled" at bounding box center [392, 194] width 74 height 11
click at [1370, 193] on link "Last Updated By" at bounding box center [1385, 195] width 83 height 11
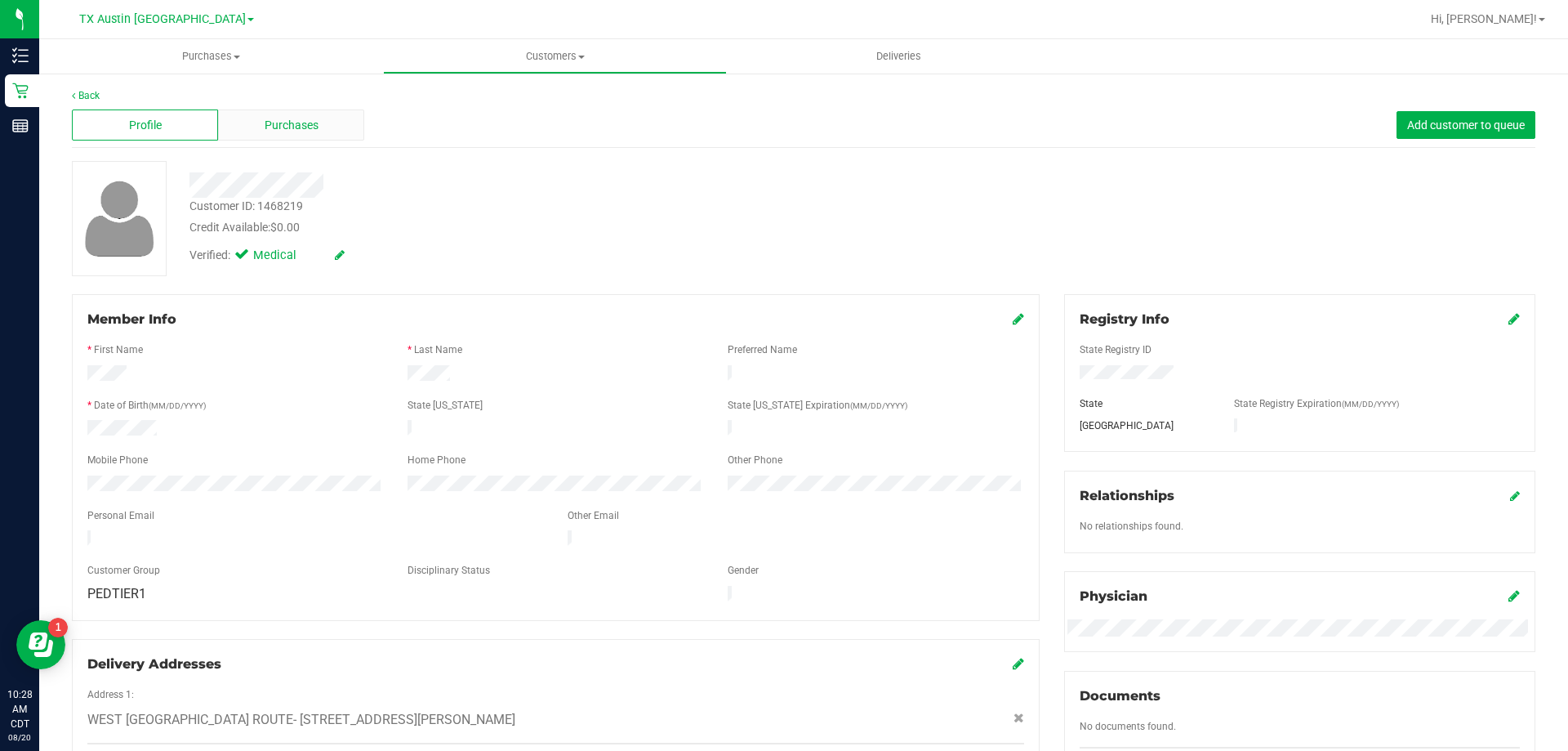
click at [328, 132] on div "Purchases" at bounding box center [291, 124] width 146 height 31
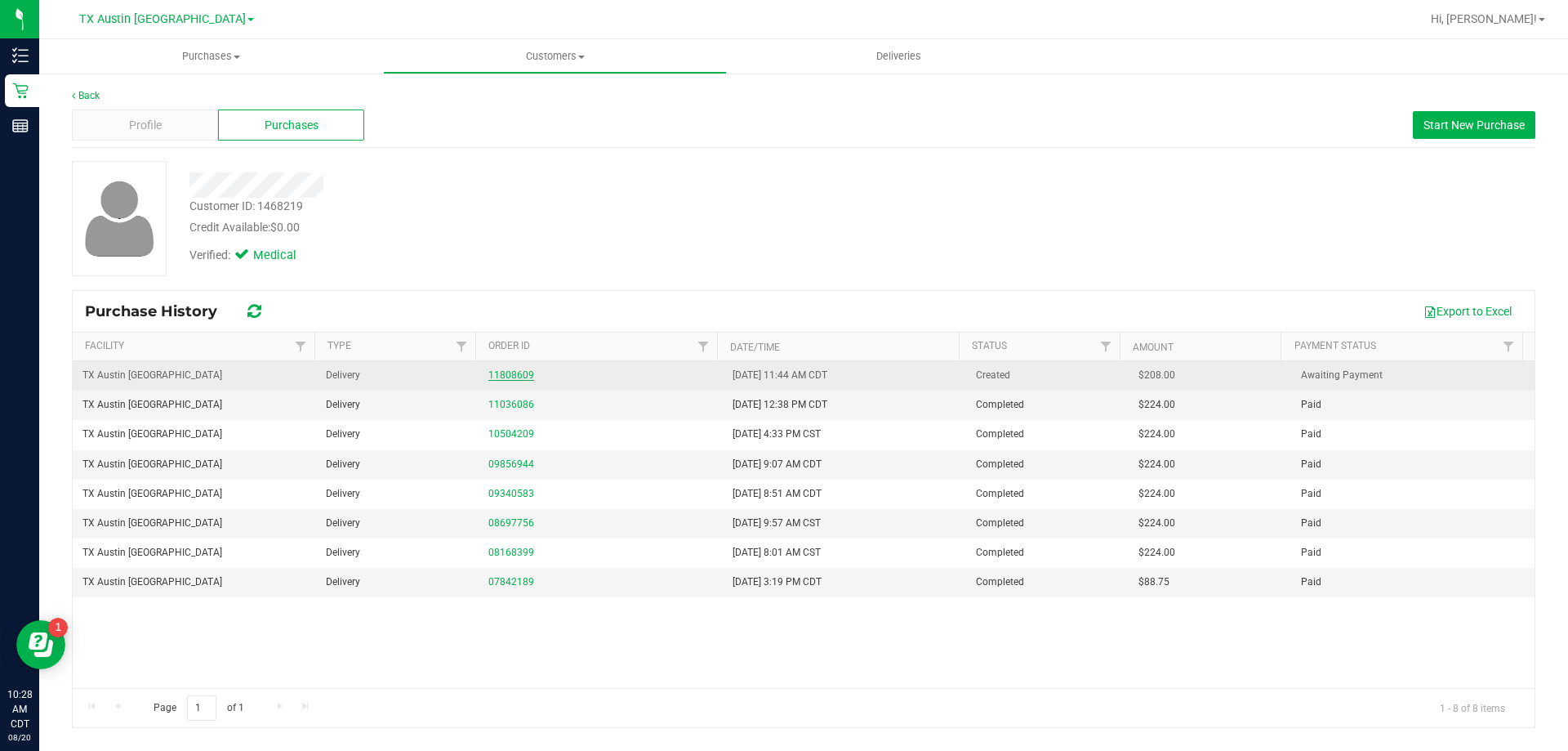
click at [522, 376] on link "11808609" at bounding box center [511, 375] width 46 height 11
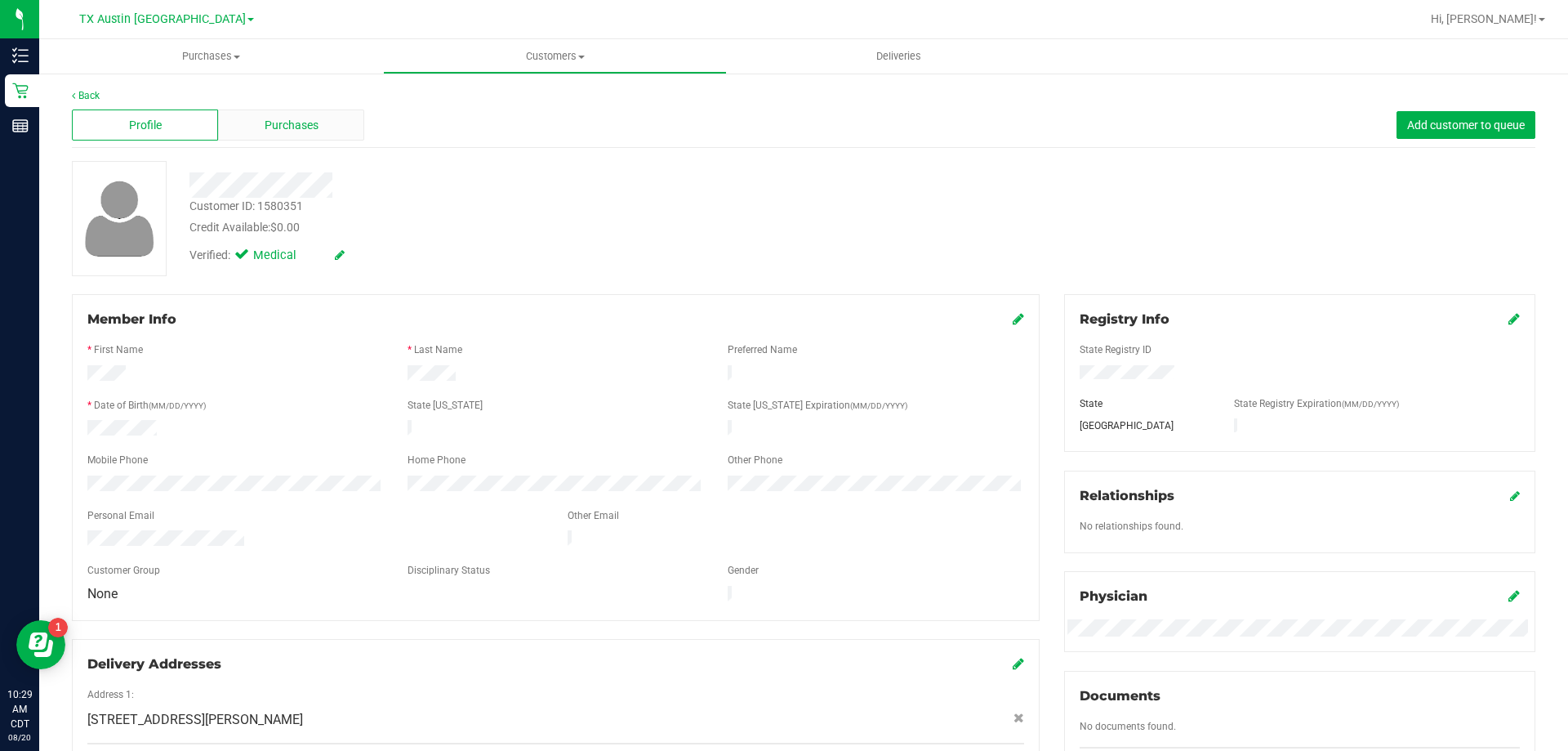
click at [280, 126] on span "Purchases" at bounding box center [291, 125] width 54 height 17
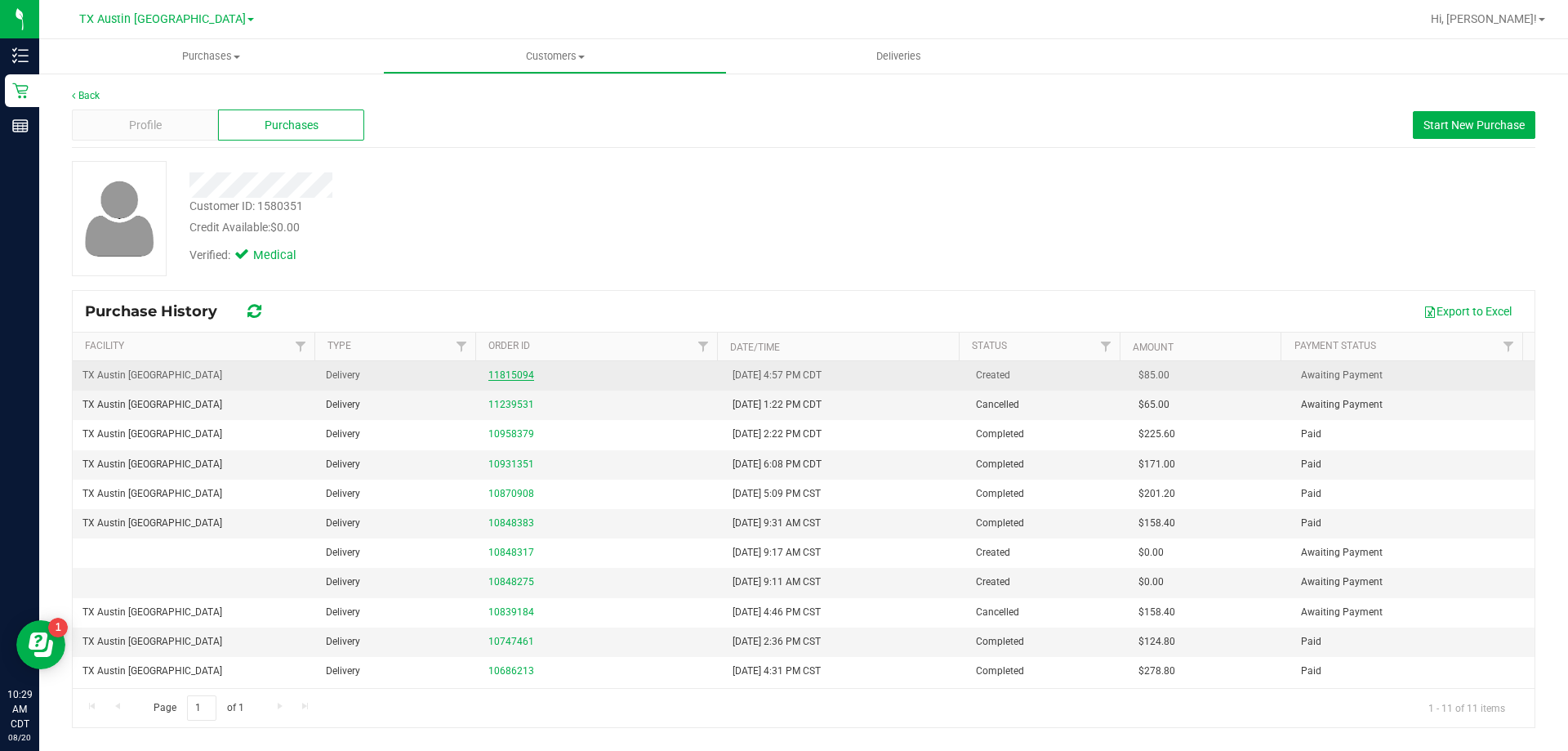
click at [513, 375] on link "11815094" at bounding box center [511, 375] width 46 height 11
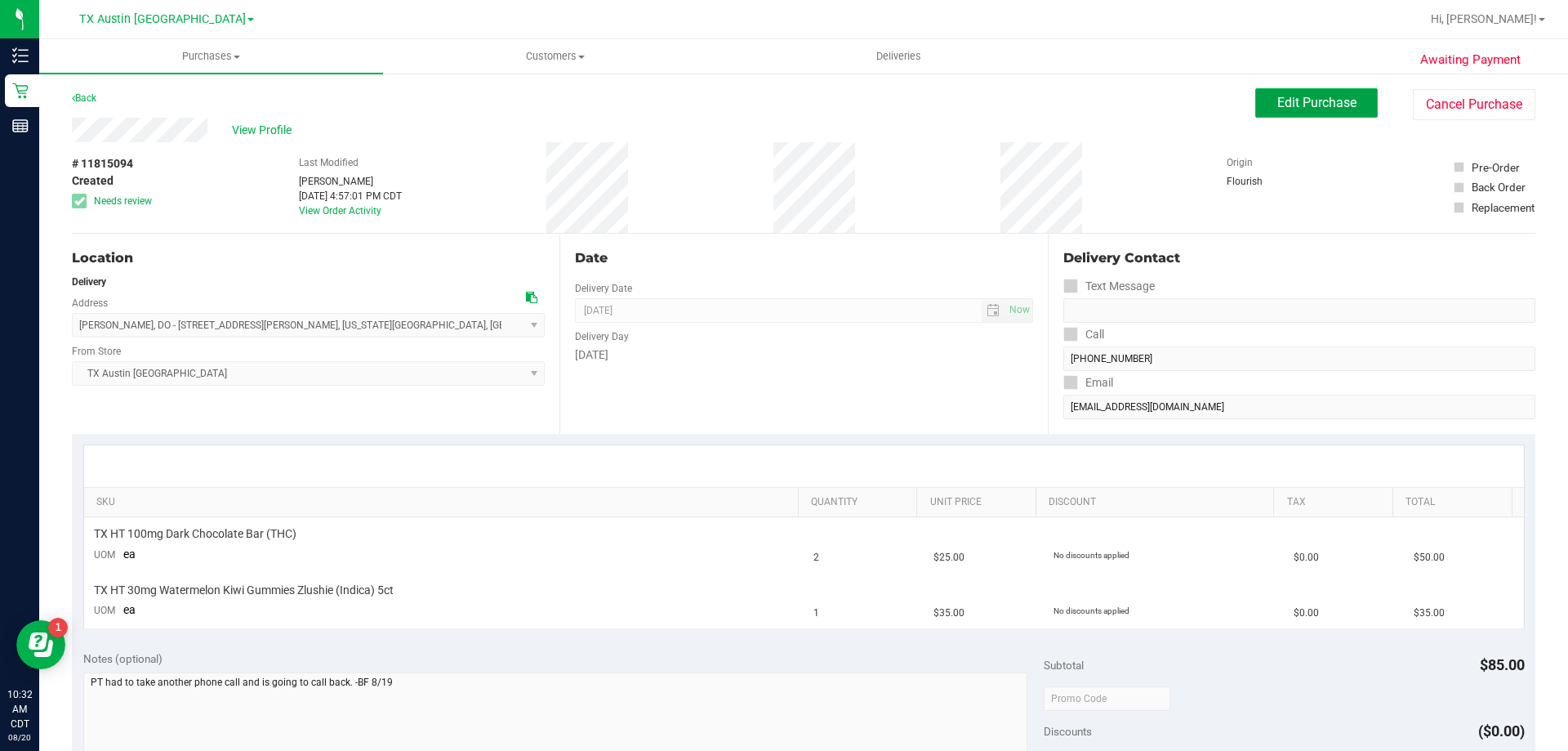
click at [1317, 101] on span "Edit Purchase" at bounding box center [1317, 103] width 79 height 15
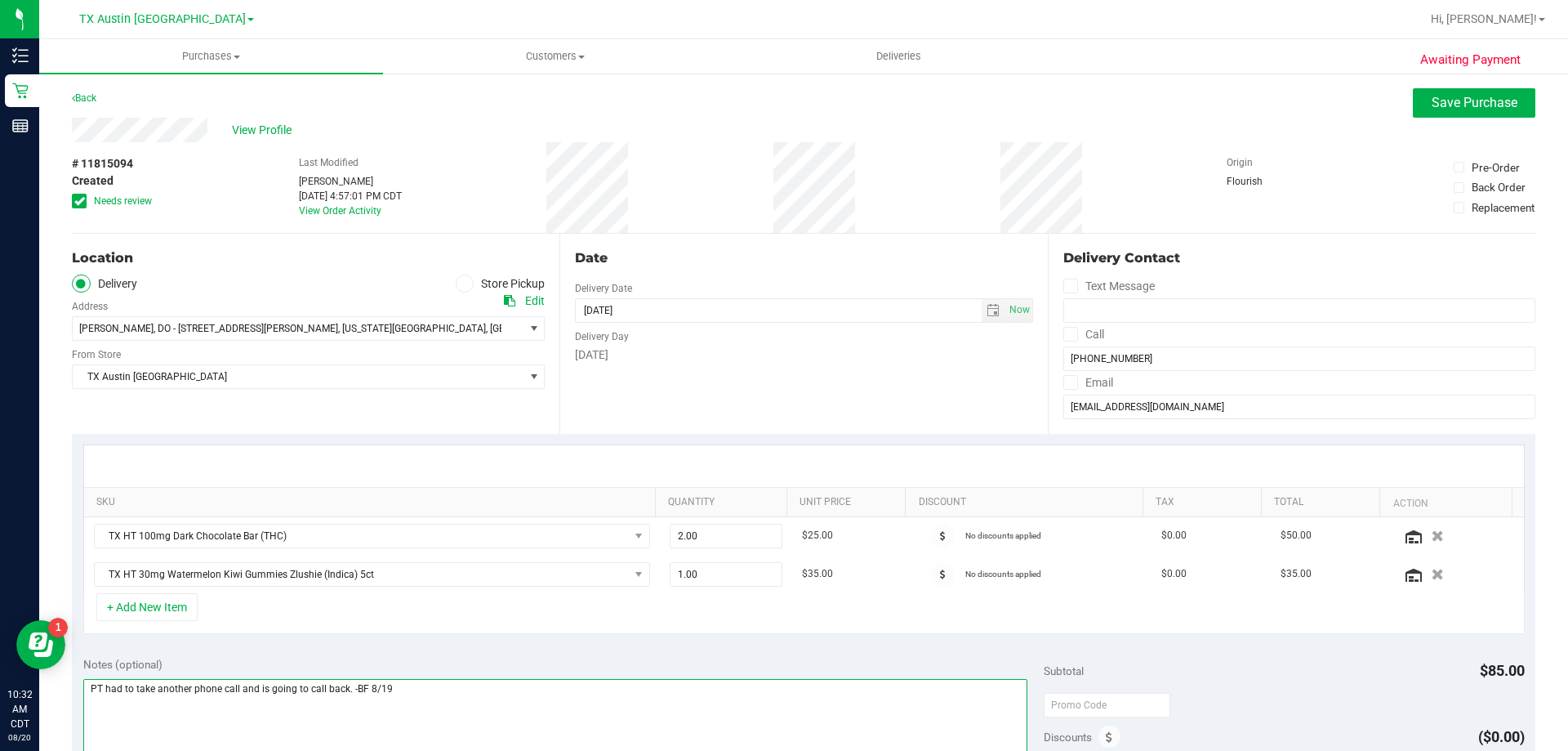
click at [448, 696] on textarea at bounding box center [555, 758] width 945 height 157
paste textarea "Called pt to finish placing PU order but she was at the dentist. Told her to ca…"
type textarea "PT had to take another phone call and is going to call back. -BF 8/19 Called pt…"
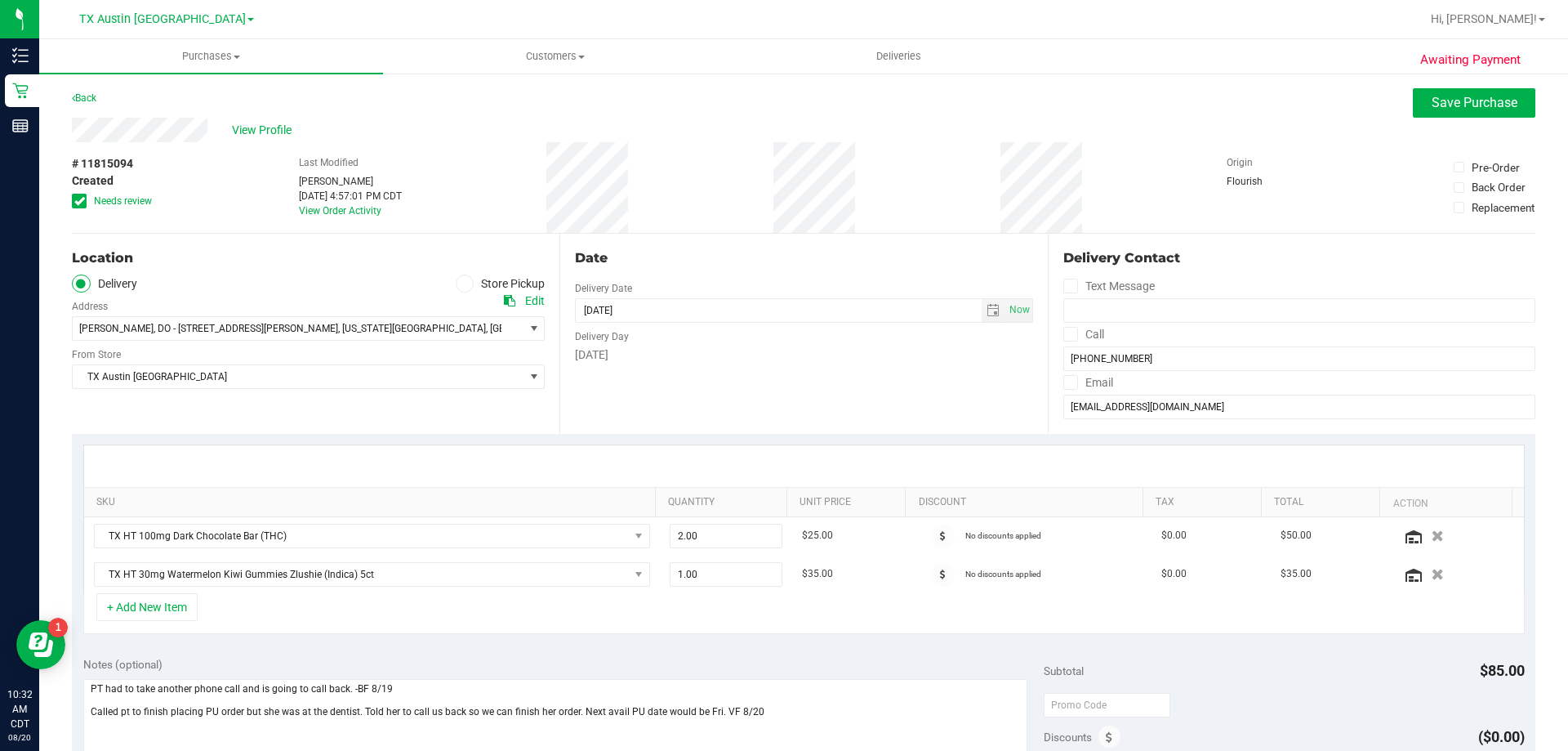
click at [1498, 119] on div "View Profile" at bounding box center [803, 130] width 1463 height 24
click at [1497, 108] on span "Save Purchase" at bounding box center [1474, 103] width 86 height 15
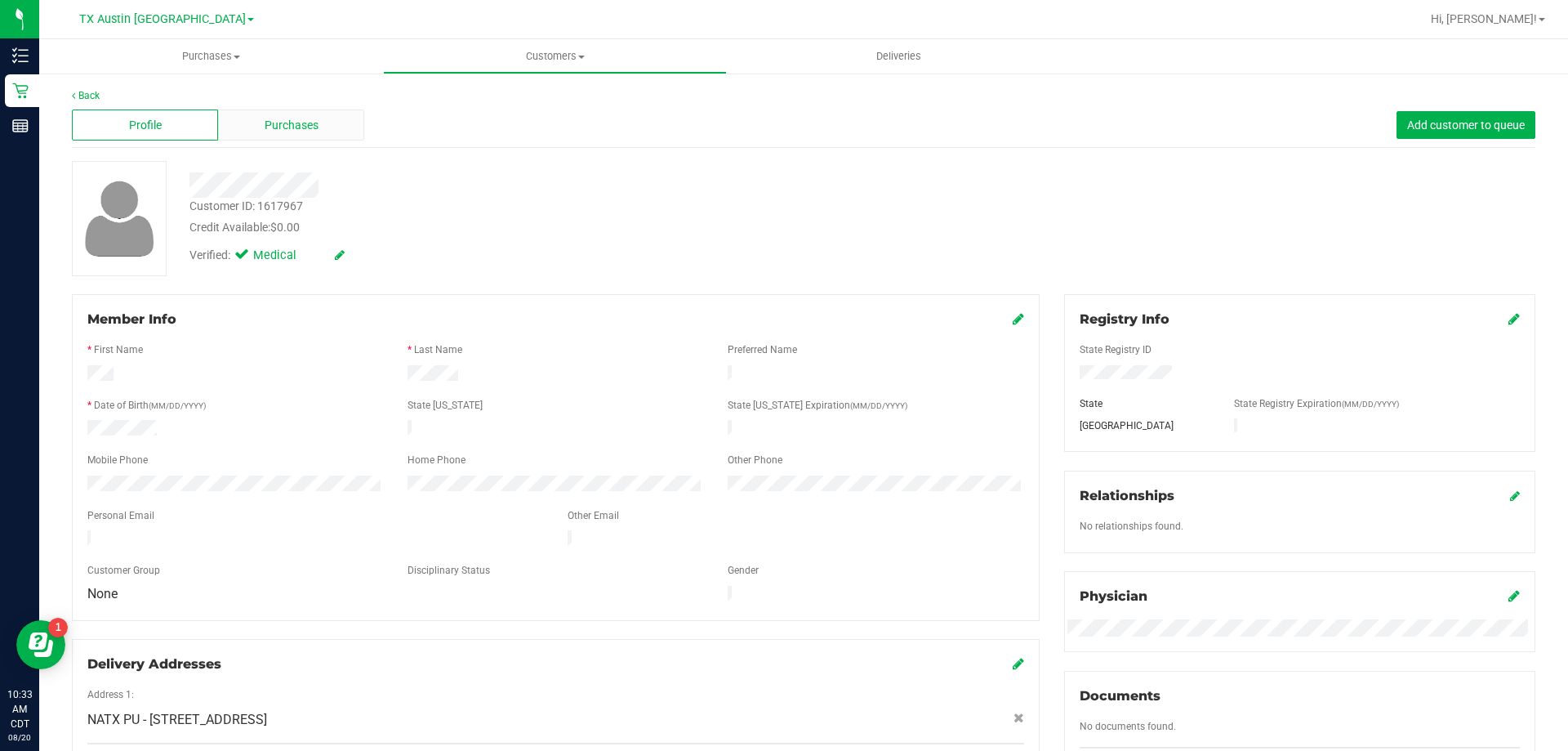
click at [250, 125] on div "Purchases" at bounding box center [291, 124] width 146 height 31
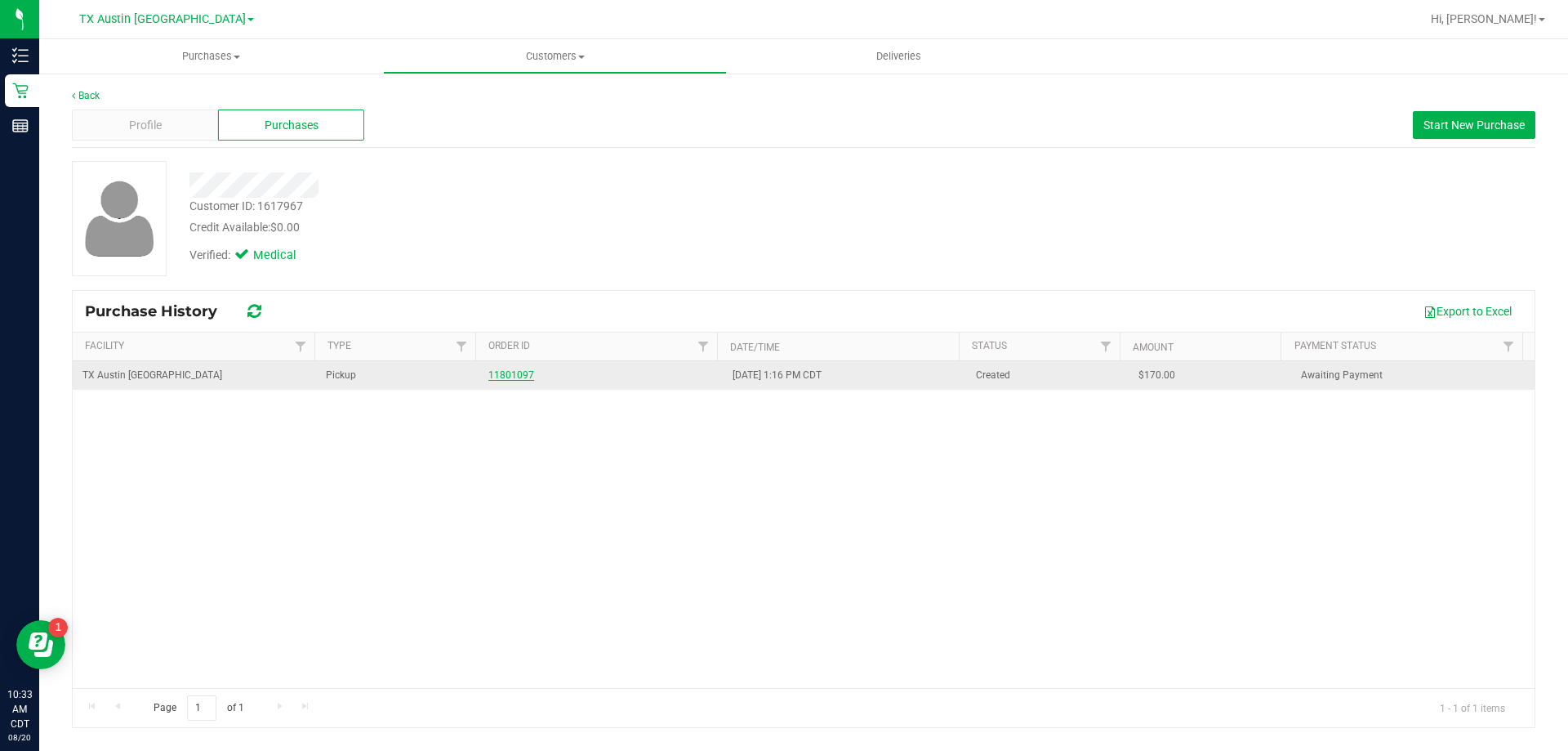
click at [518, 371] on link "11801097" at bounding box center [511, 375] width 46 height 11
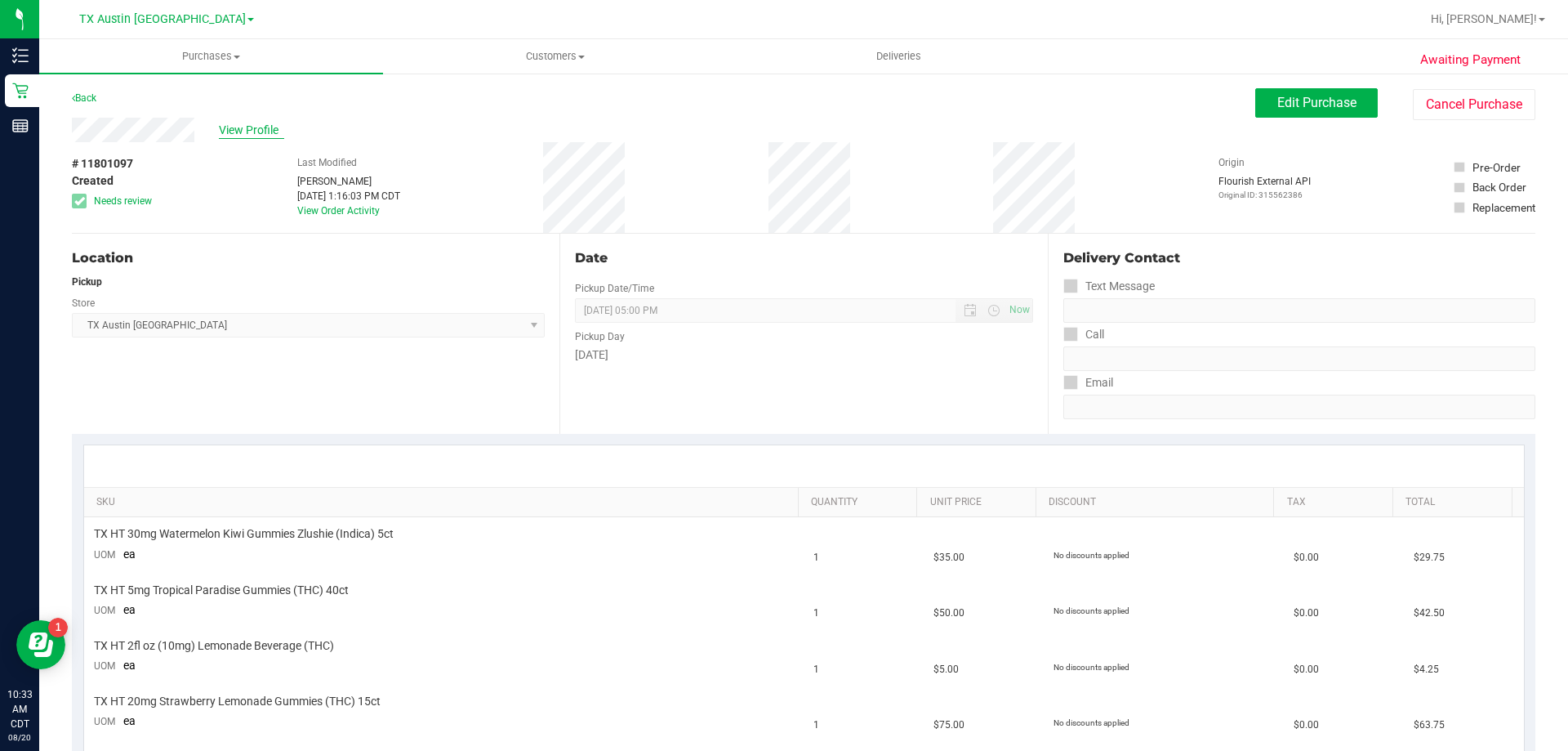
click at [236, 135] on span "View Profile" at bounding box center [251, 130] width 65 height 17
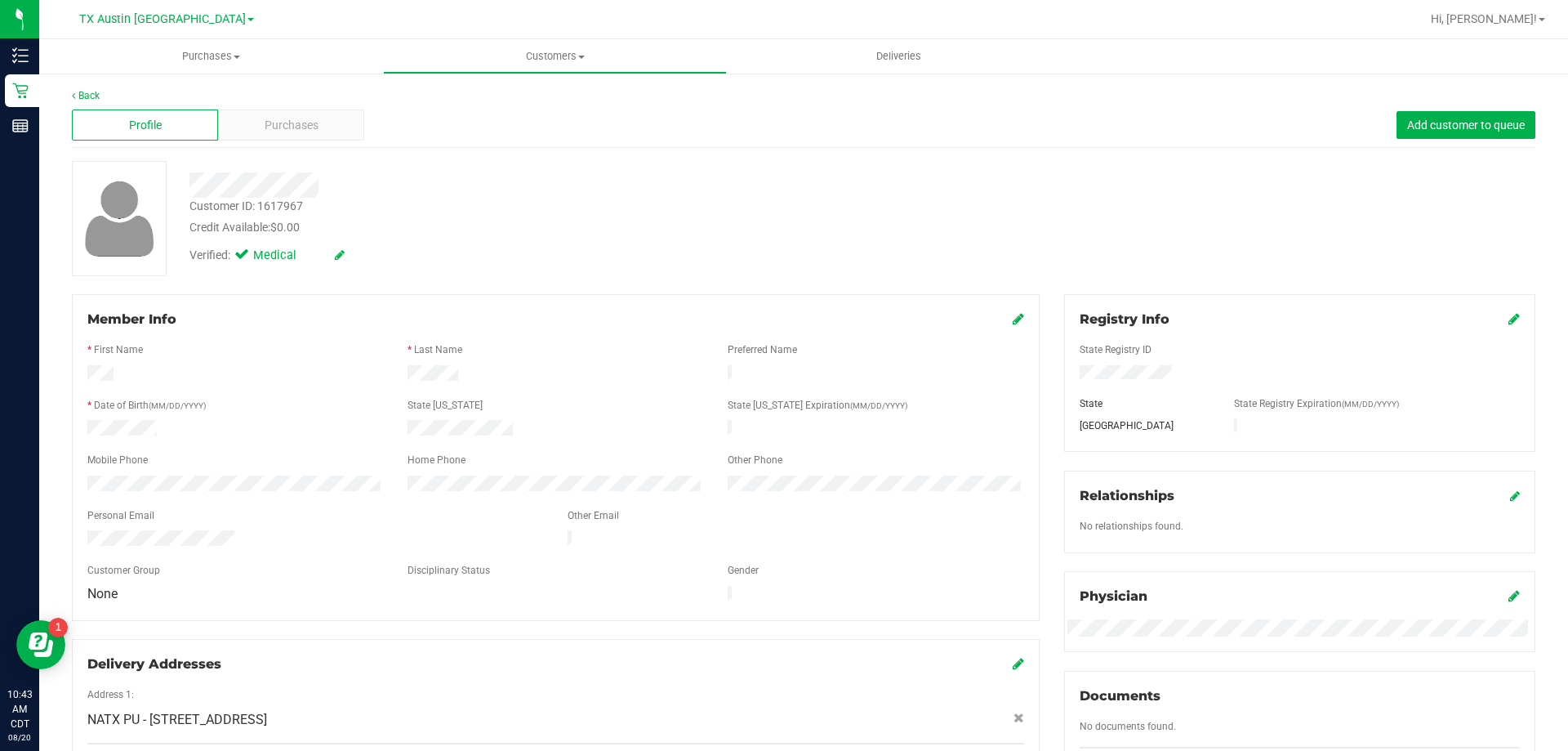
click at [280, 107] on div "Profile Purchases Add customer to queue" at bounding box center [803, 125] width 1463 height 45
click at [283, 126] on span "Purchases" at bounding box center [291, 125] width 54 height 17
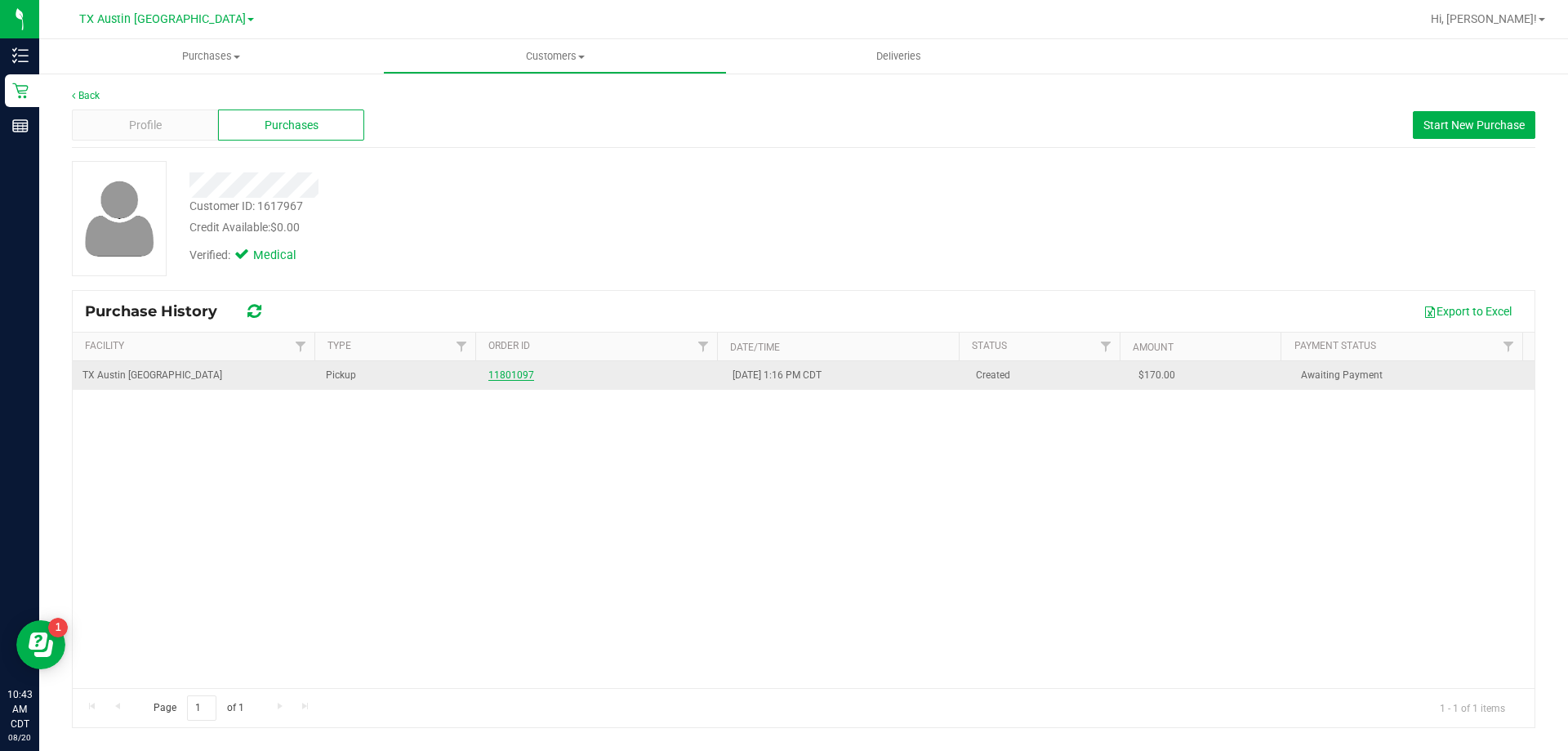
click at [489, 375] on link "11801097" at bounding box center [511, 375] width 46 height 11
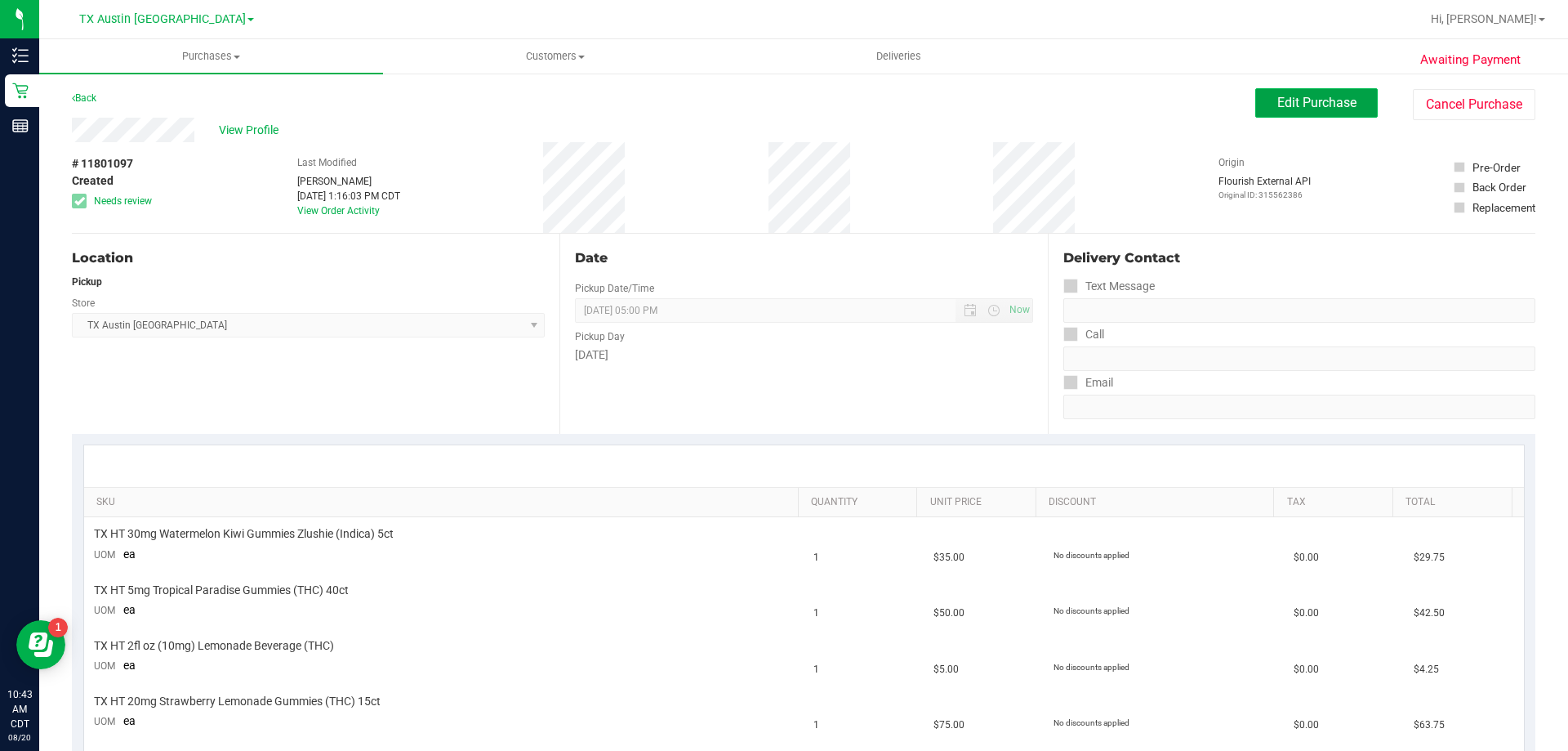
click at [1312, 94] on button "Edit Purchase" at bounding box center [1317, 103] width 122 height 29
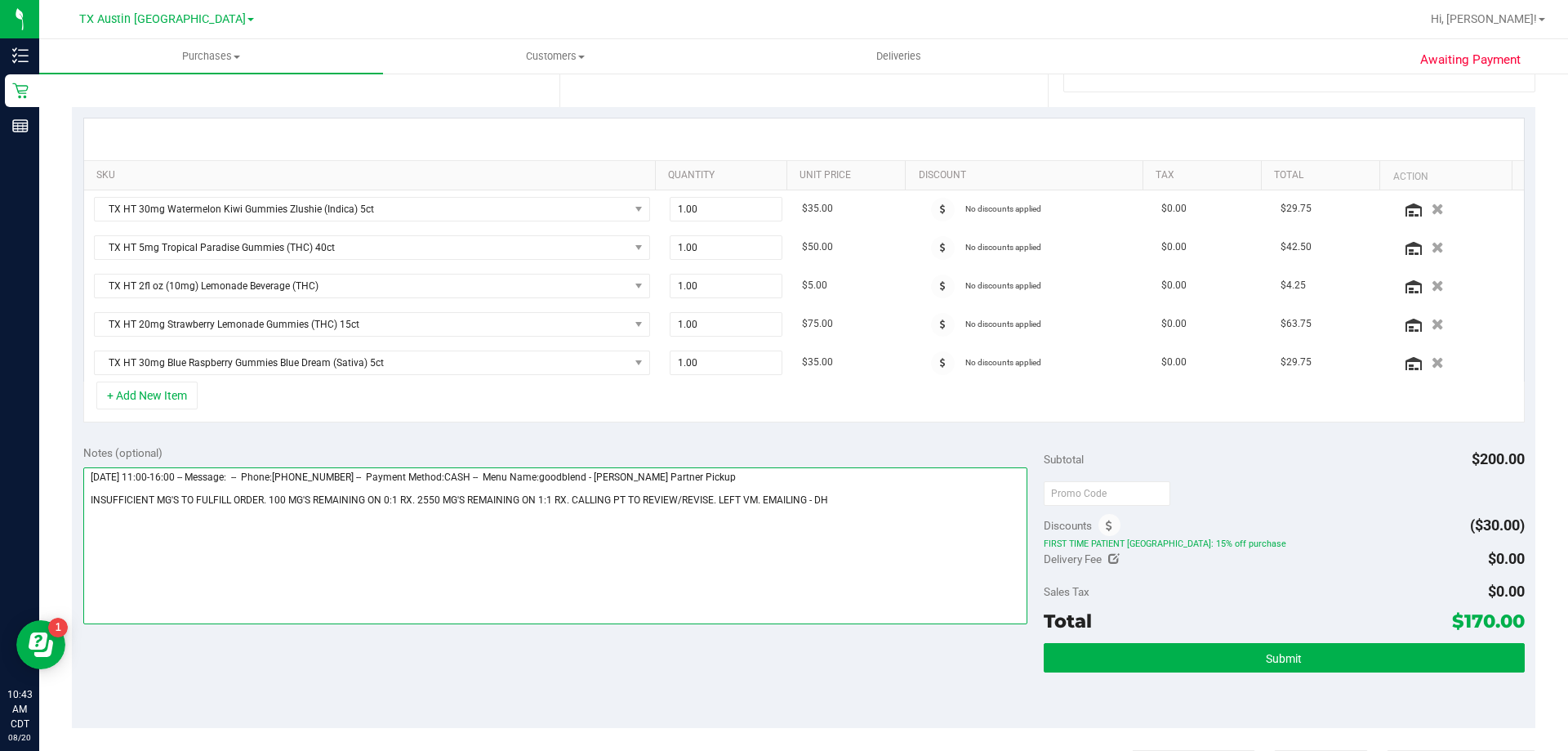
click at [854, 501] on textarea at bounding box center [555, 546] width 945 height 157
click at [90, 522] on textarea at bounding box center [555, 546] width 945 height 157
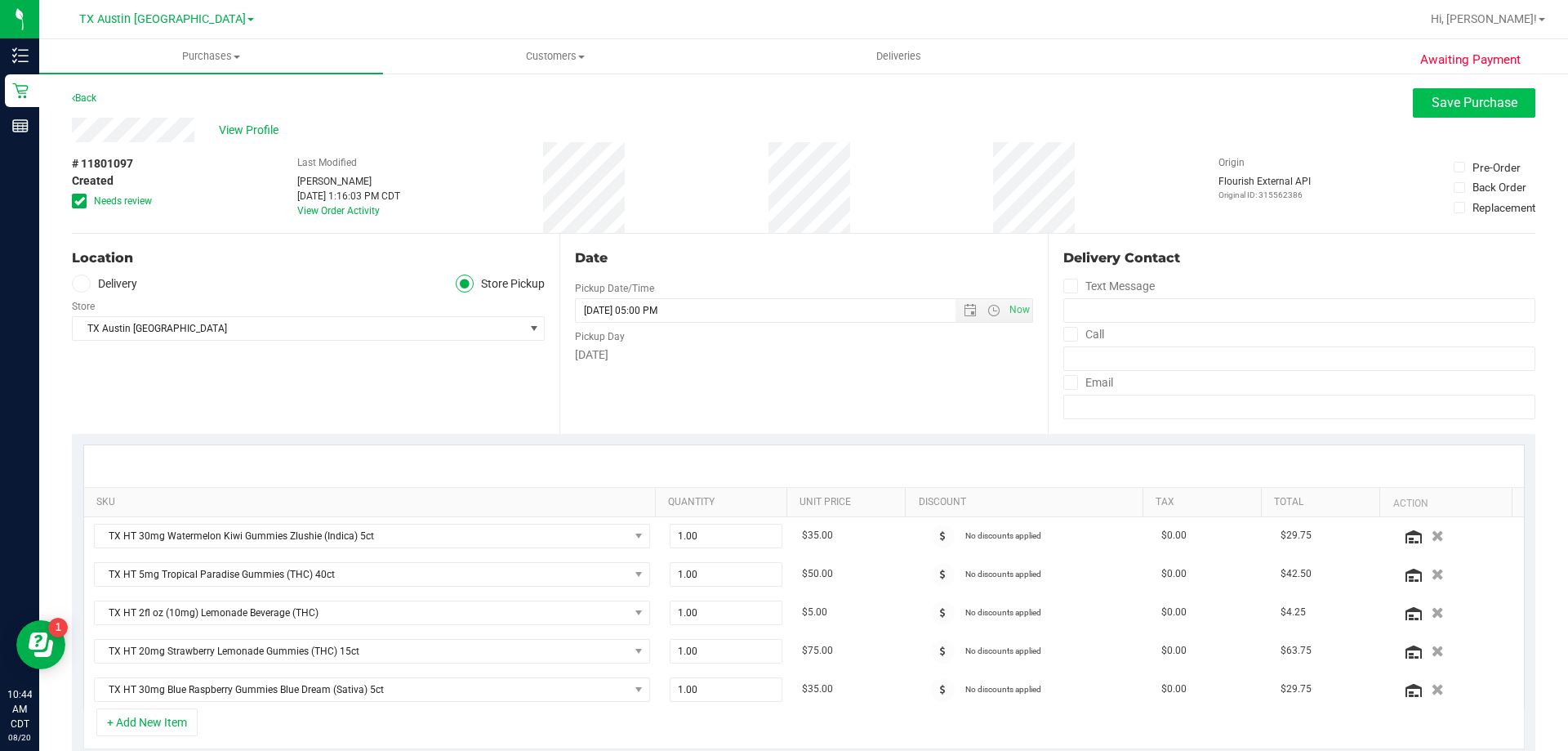
type textarea "[DATE] 11:00-16:00 -- Message: -- Phone:[PHONE_NUMBER] -- Payment Method:CASH -…"
click at [1486, 103] on span "Save Purchase" at bounding box center [1474, 103] width 86 height 15
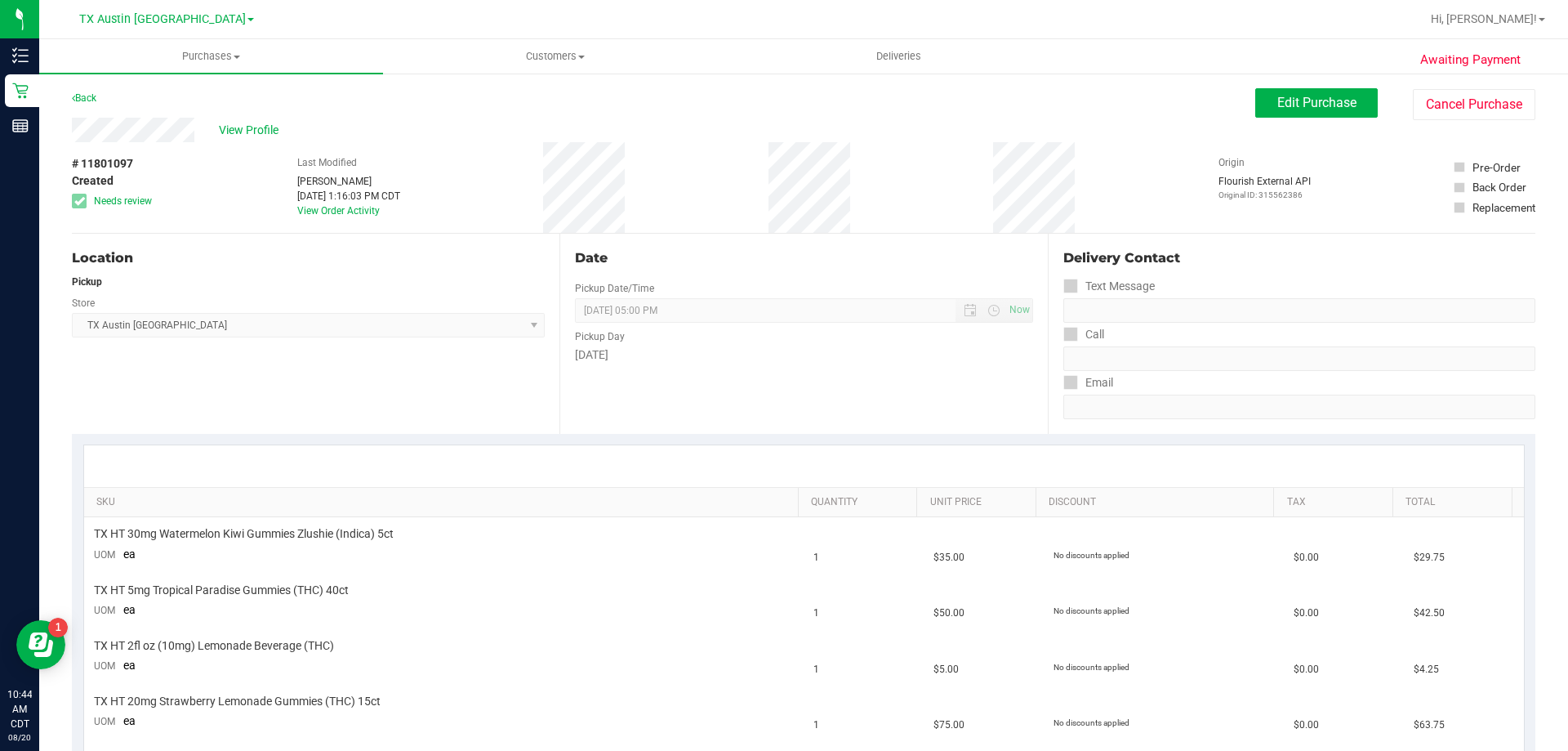
click at [1431, 120] on div "View Profile # 11801097 Created Needs review Last Modified [PERSON_NAME] [DATE]…" at bounding box center [803, 175] width 1463 height 116
click at [1437, 104] on button "Cancel Purchase" at bounding box center [1474, 105] width 122 height 31
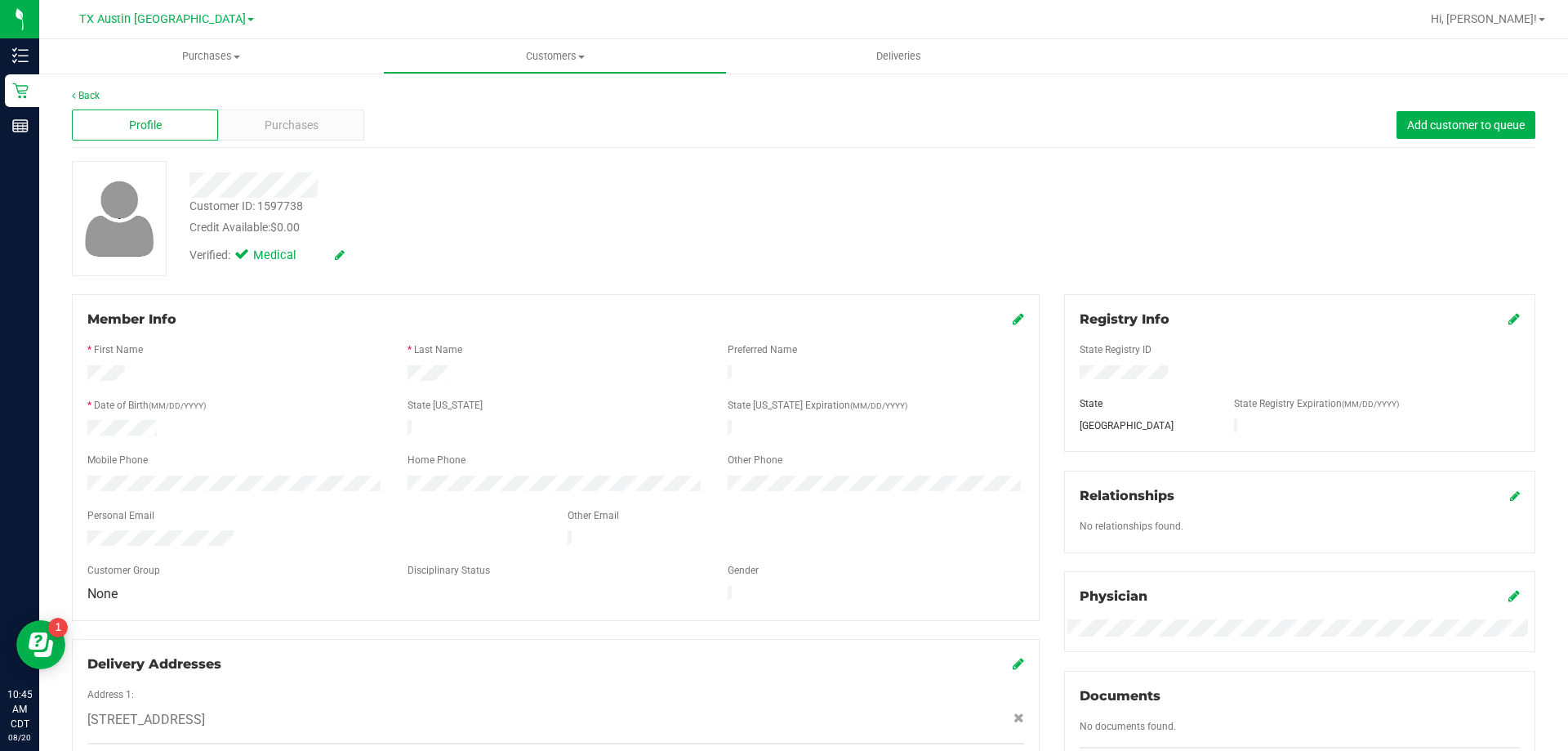
click at [281, 108] on div "Profile Purchases Add customer to queue" at bounding box center [803, 125] width 1463 height 45
click at [304, 110] on div "Purchases" at bounding box center [291, 124] width 146 height 31
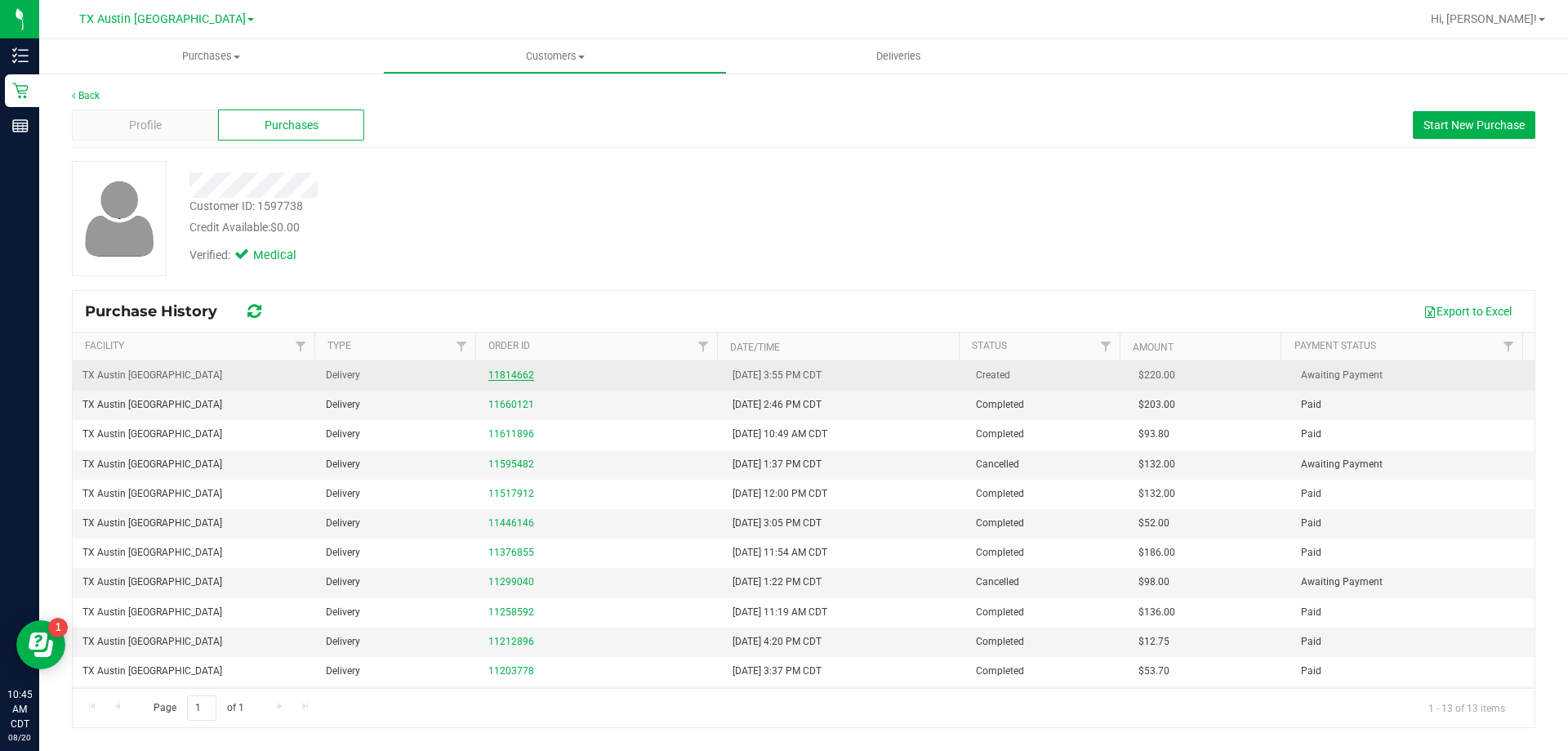
click at [521, 372] on link "11814662" at bounding box center [511, 375] width 46 height 11
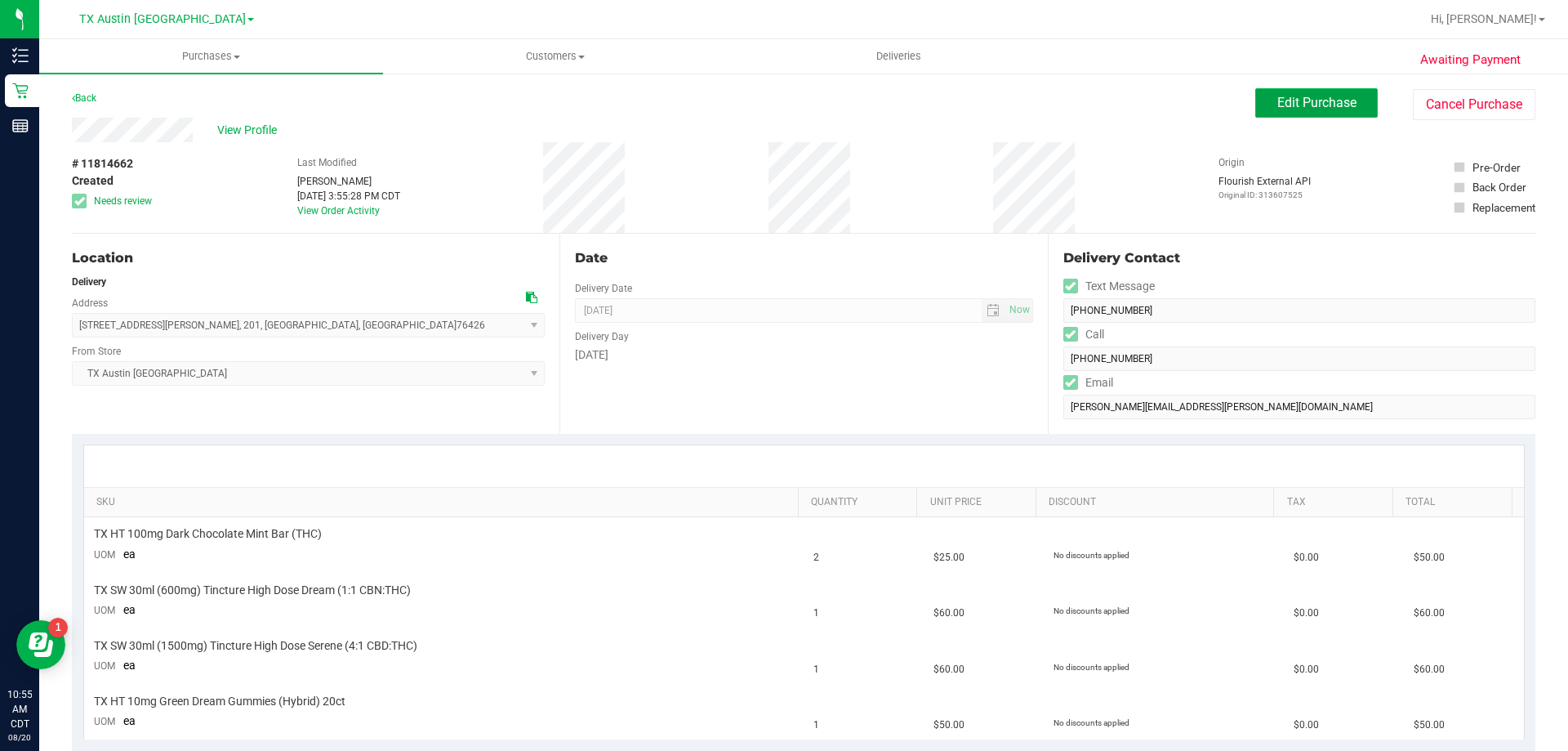
click at [1328, 110] on button "Edit Purchase" at bounding box center [1317, 103] width 122 height 29
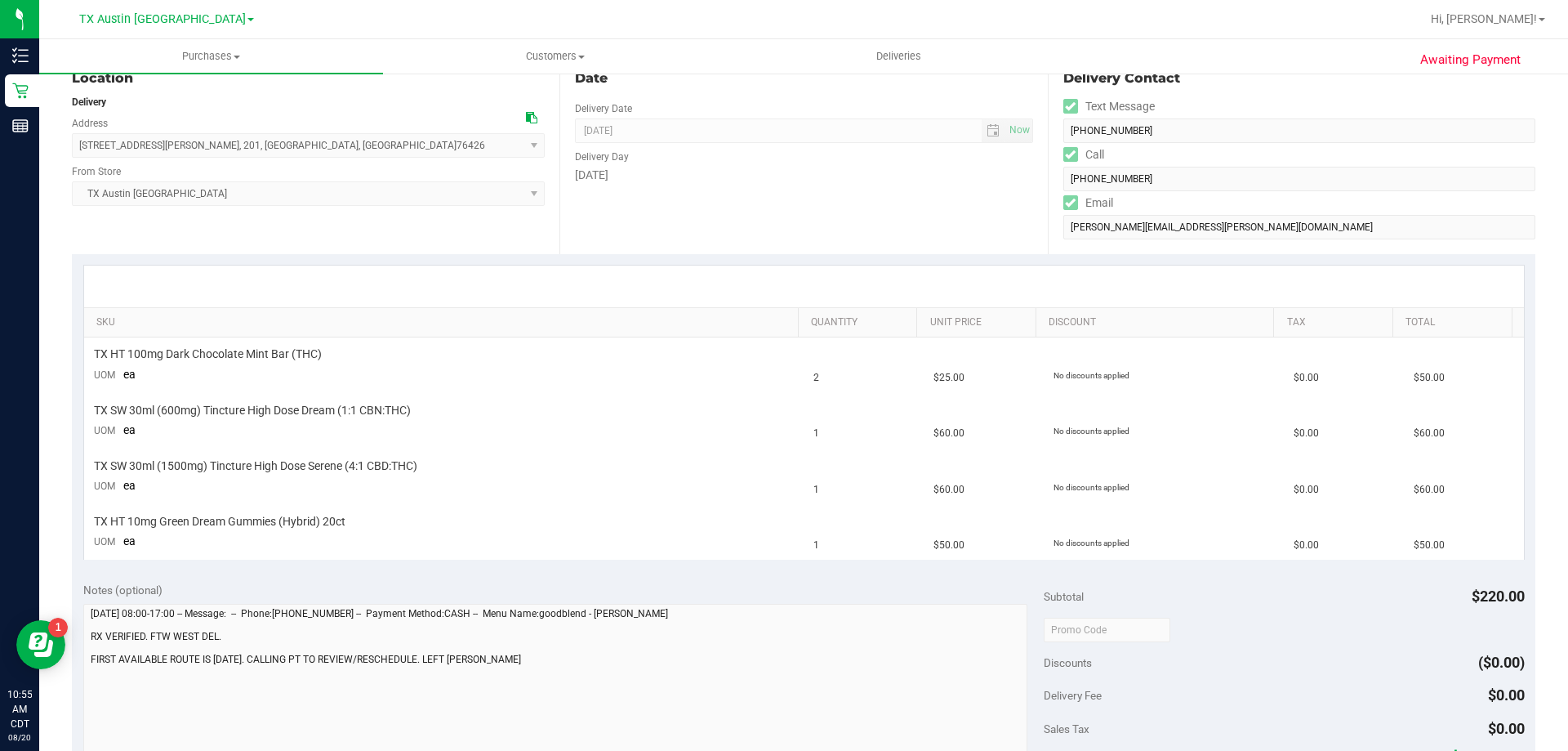
scroll to position [327, 0]
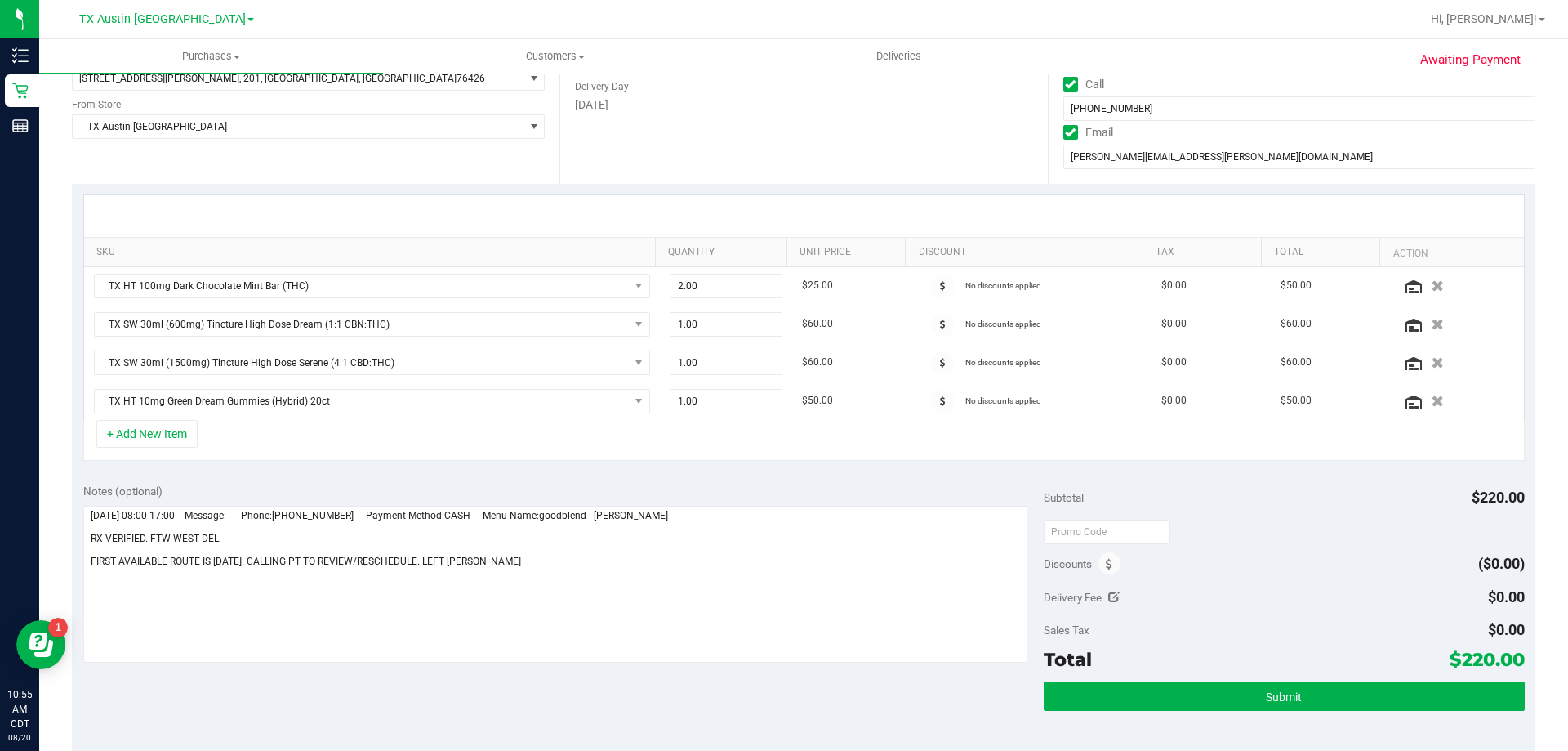
scroll to position [327, 0]
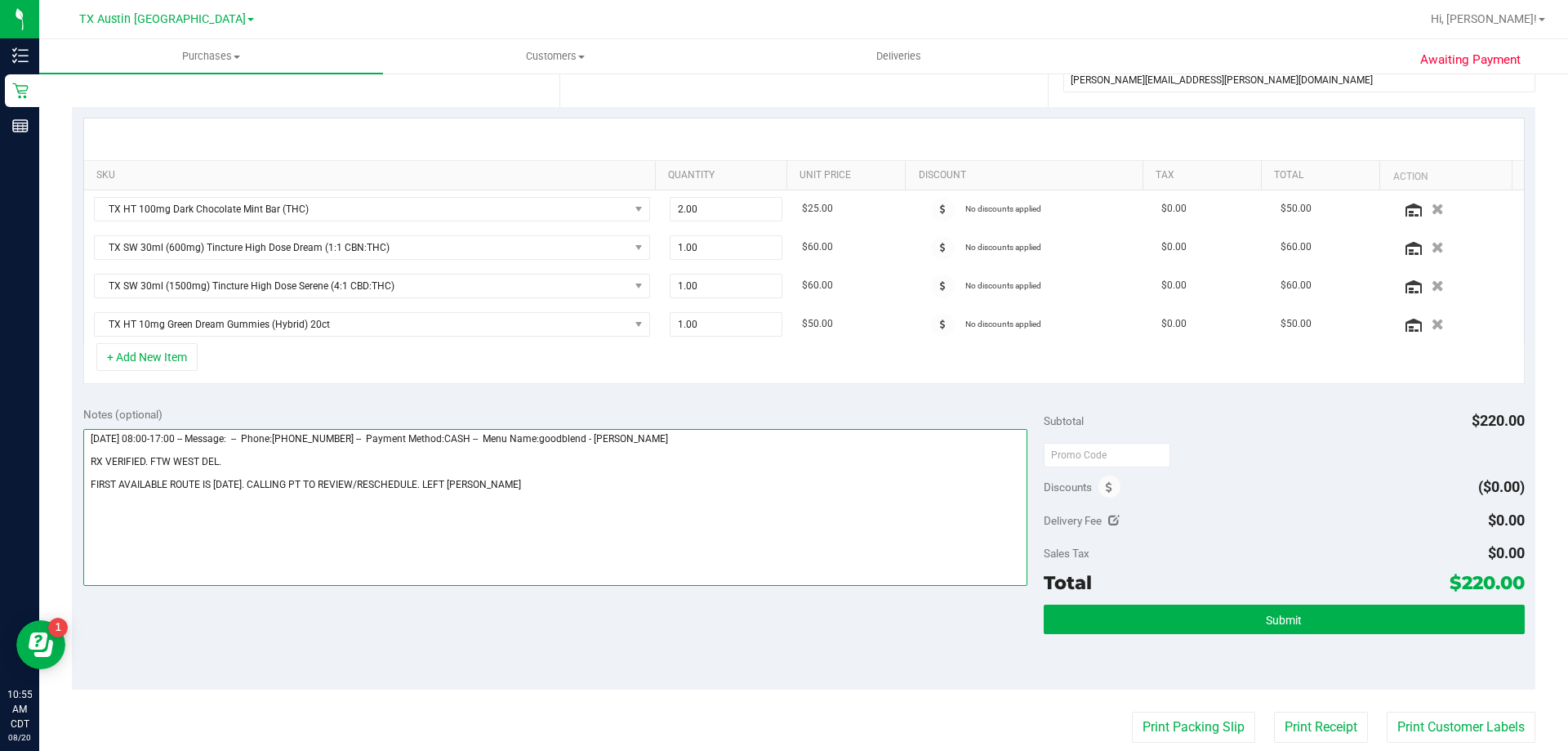
click at [525, 485] on textarea at bounding box center [555, 507] width 945 height 157
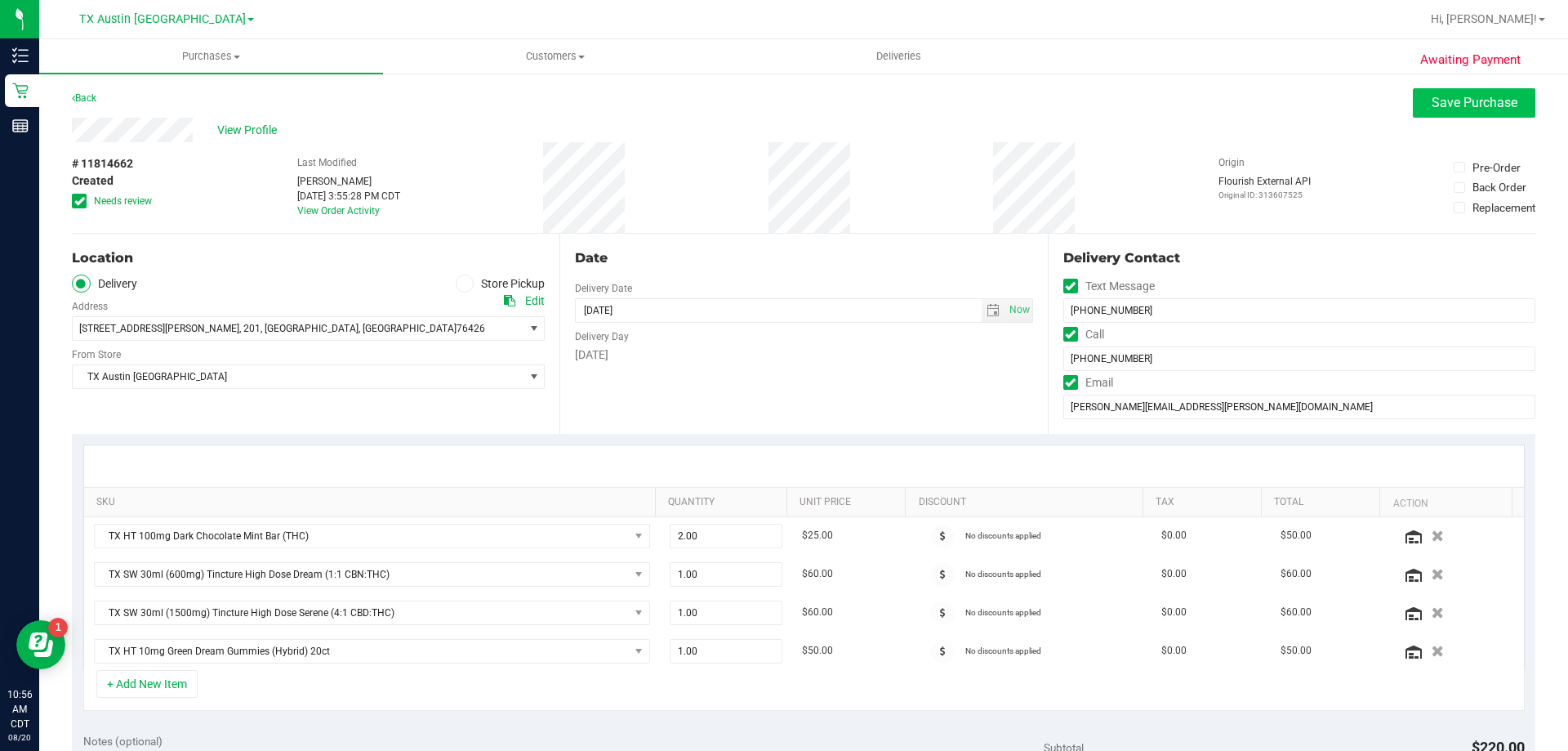
type textarea "[DATE] 08:00-17:00 -- Message: -- Phone:[PHONE_NUMBER] -- Payment Method:CASH -…"
drag, startPoint x: 1487, startPoint y: 90, endPoint x: 1237, endPoint y: 207, distance: 276.0
click at [1486, 91] on button "Save Purchase" at bounding box center [1474, 103] width 122 height 29
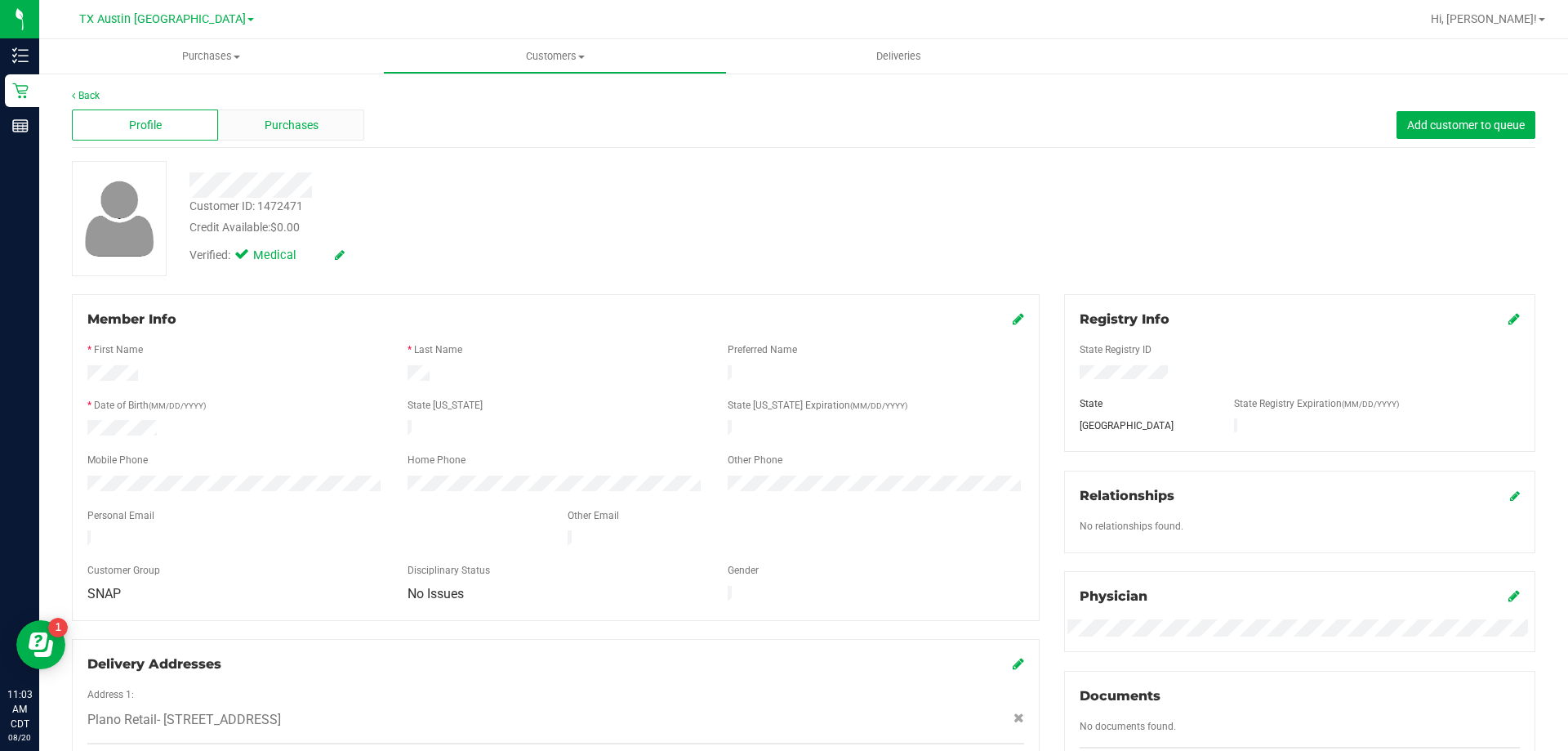
click at [284, 136] on div "Purchases" at bounding box center [291, 124] width 146 height 31
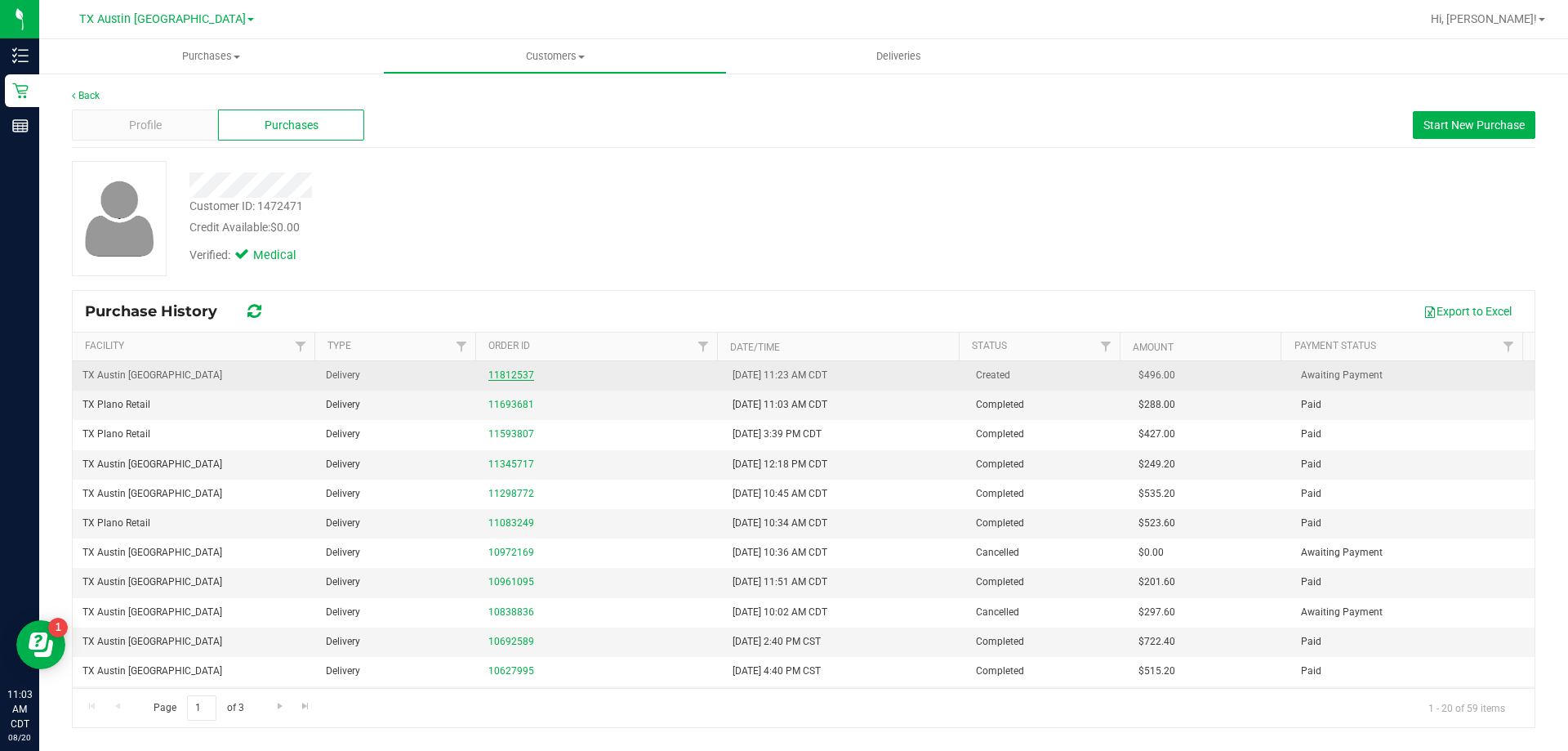
click at [501, 378] on link "11812537" at bounding box center [511, 375] width 46 height 11
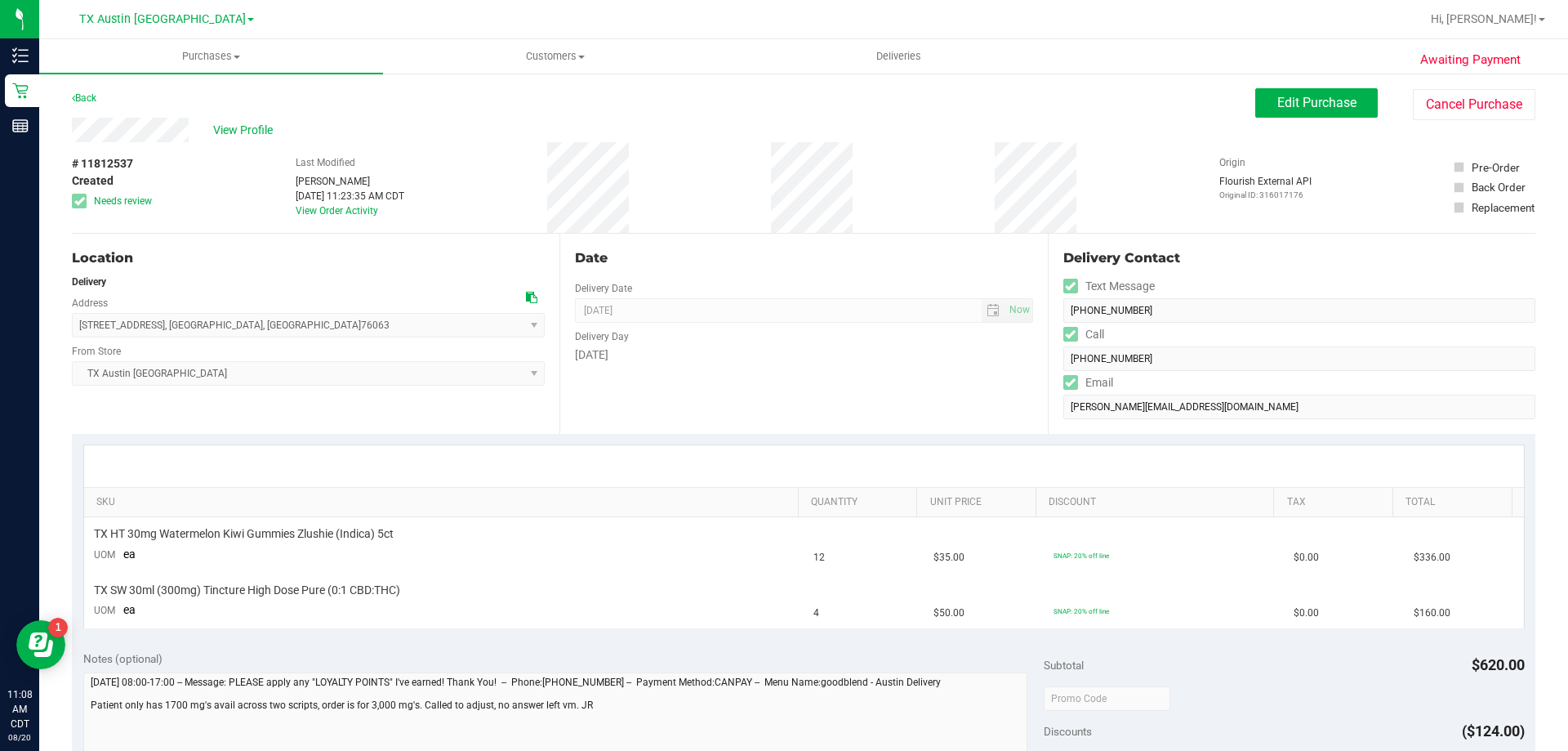
click at [526, 299] on icon at bounding box center [532, 298] width 11 height 11
click at [1307, 105] on span "Edit Purchase" at bounding box center [1317, 103] width 79 height 15
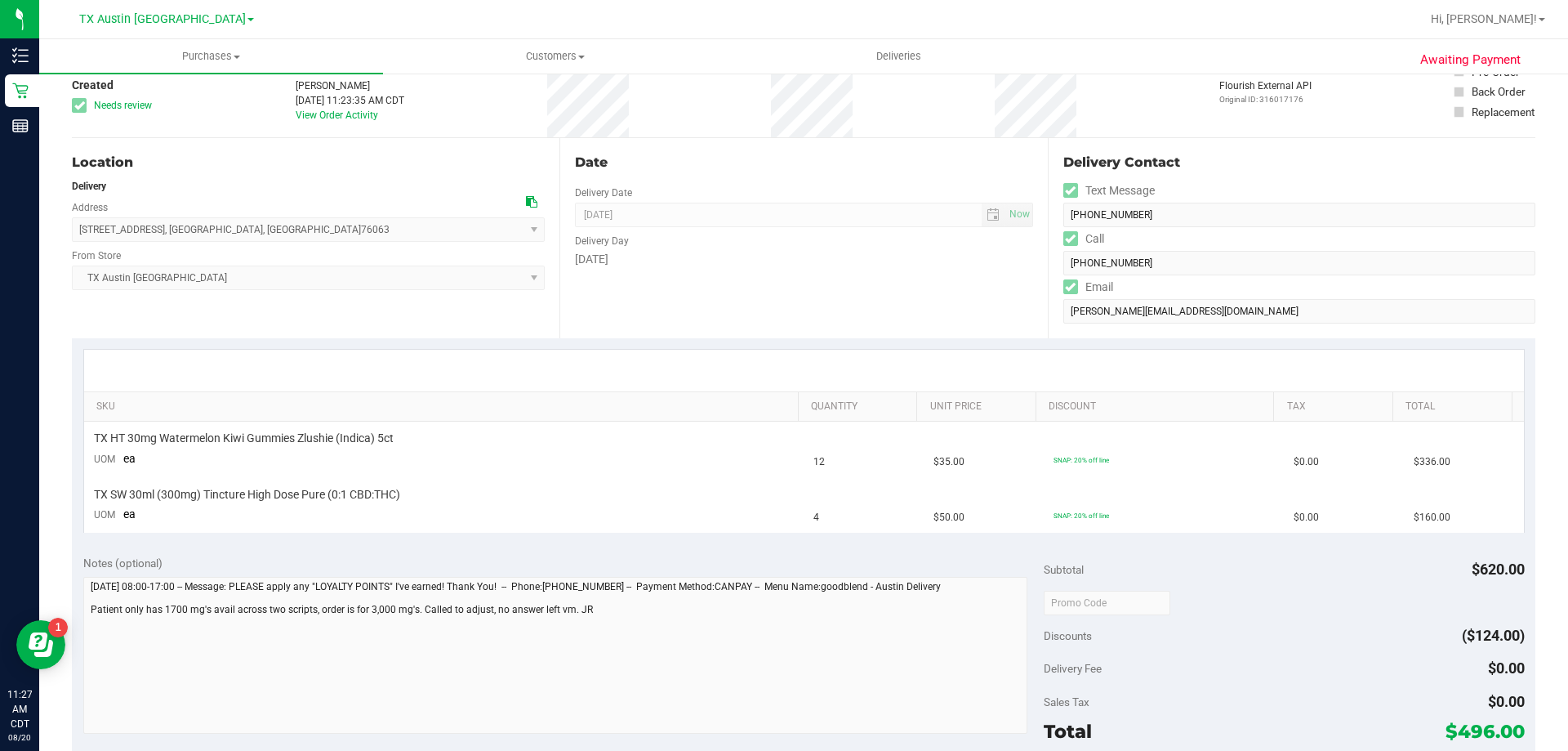
scroll to position [245, 0]
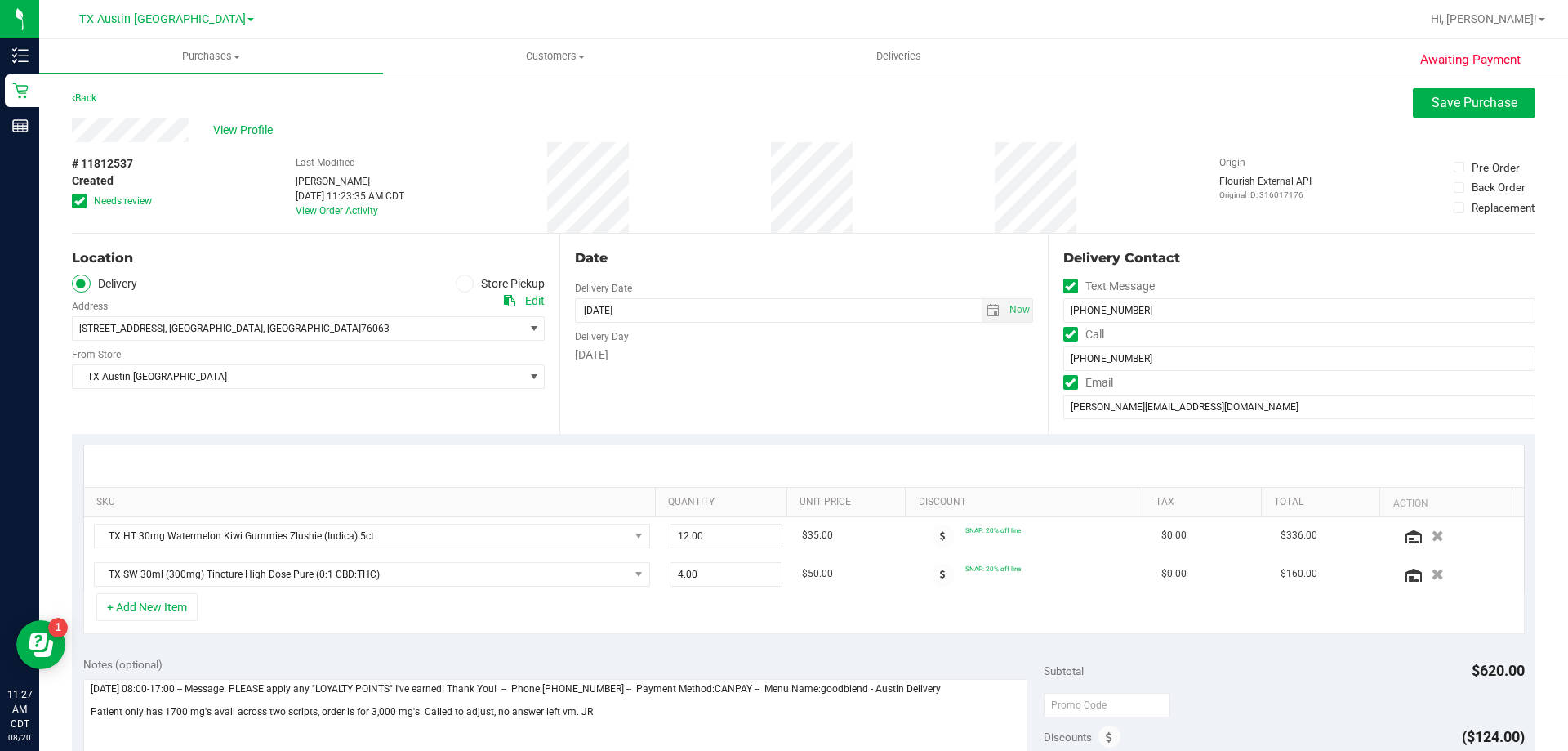
scroll to position [82, 0]
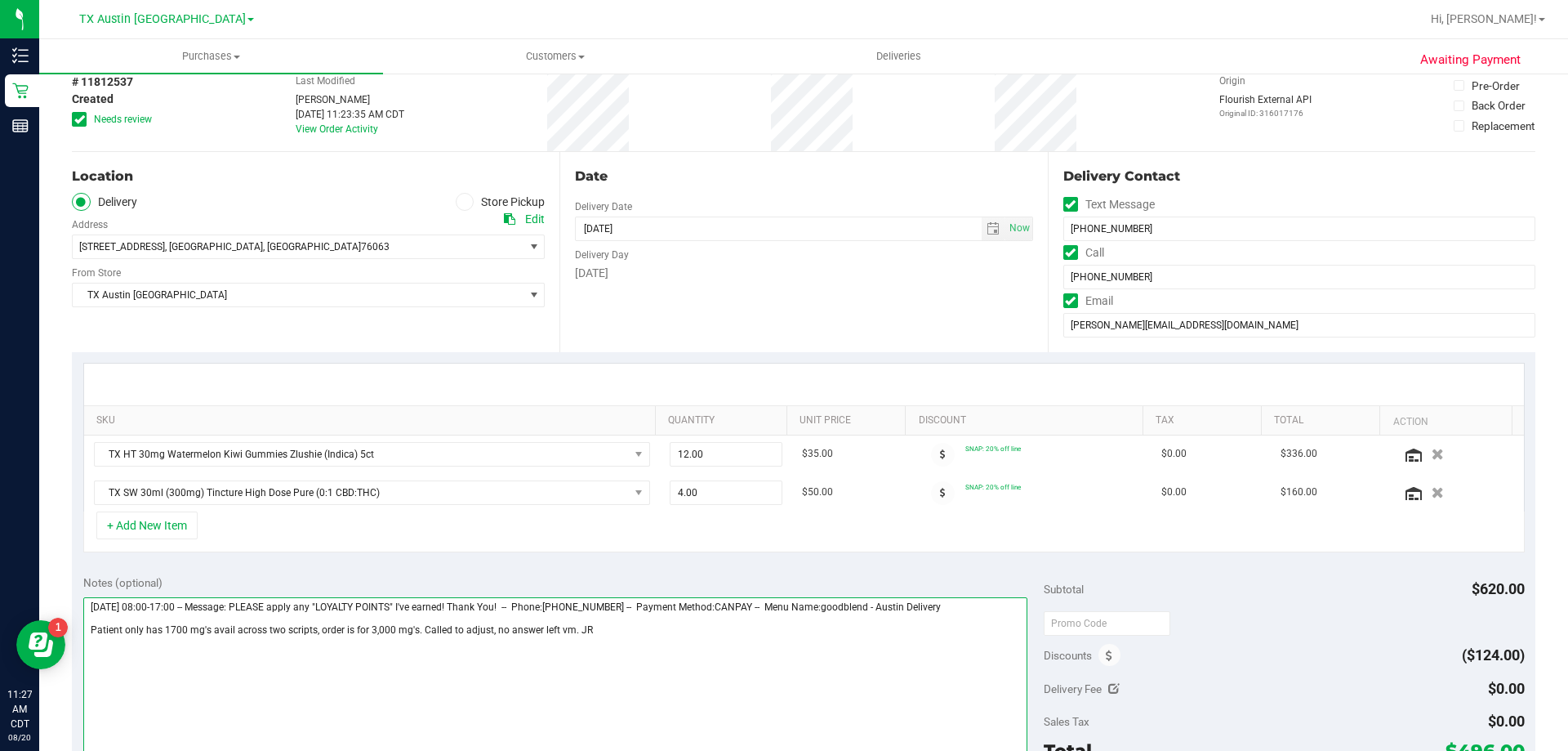
click at [628, 631] on textarea at bounding box center [555, 676] width 945 height 157
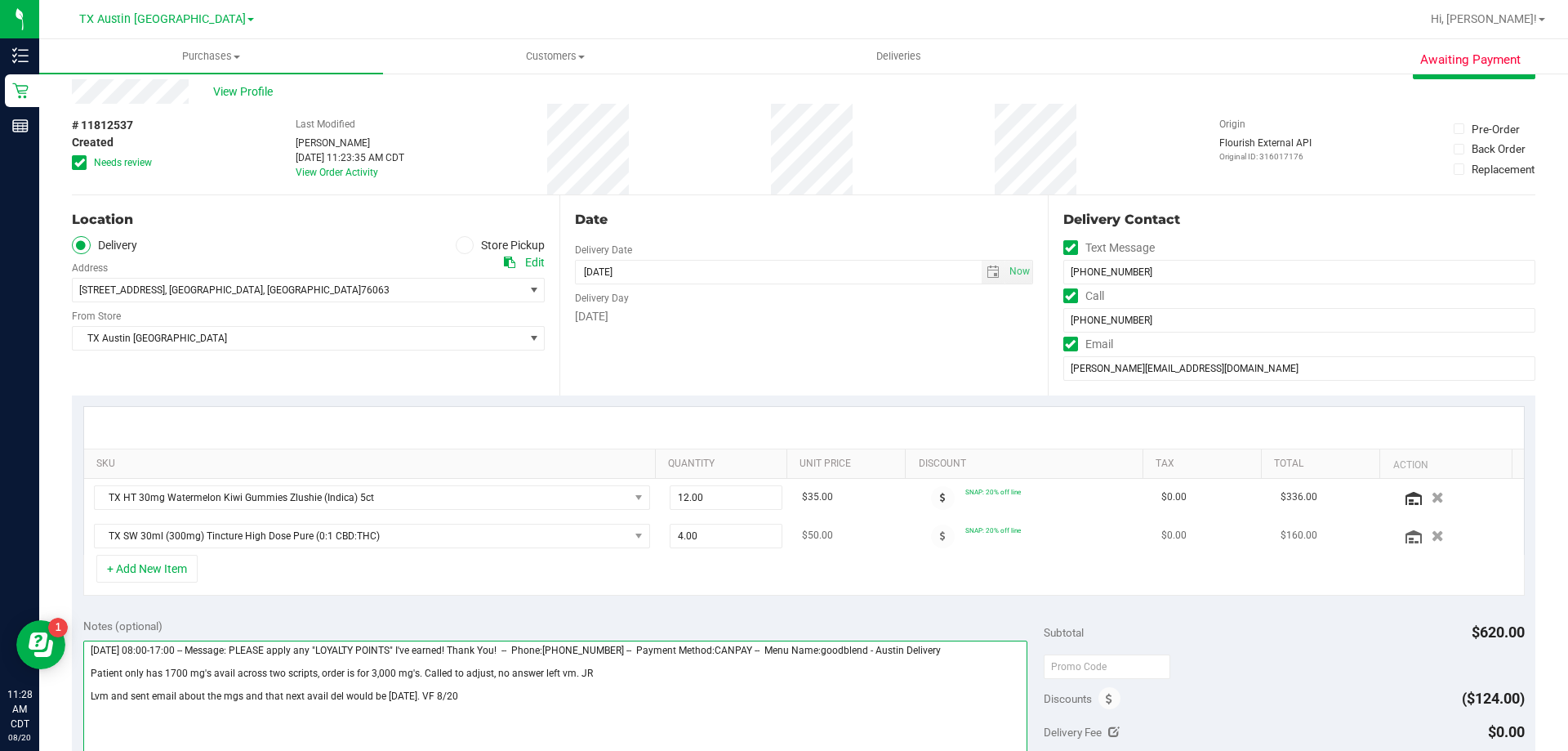
scroll to position [0, 0]
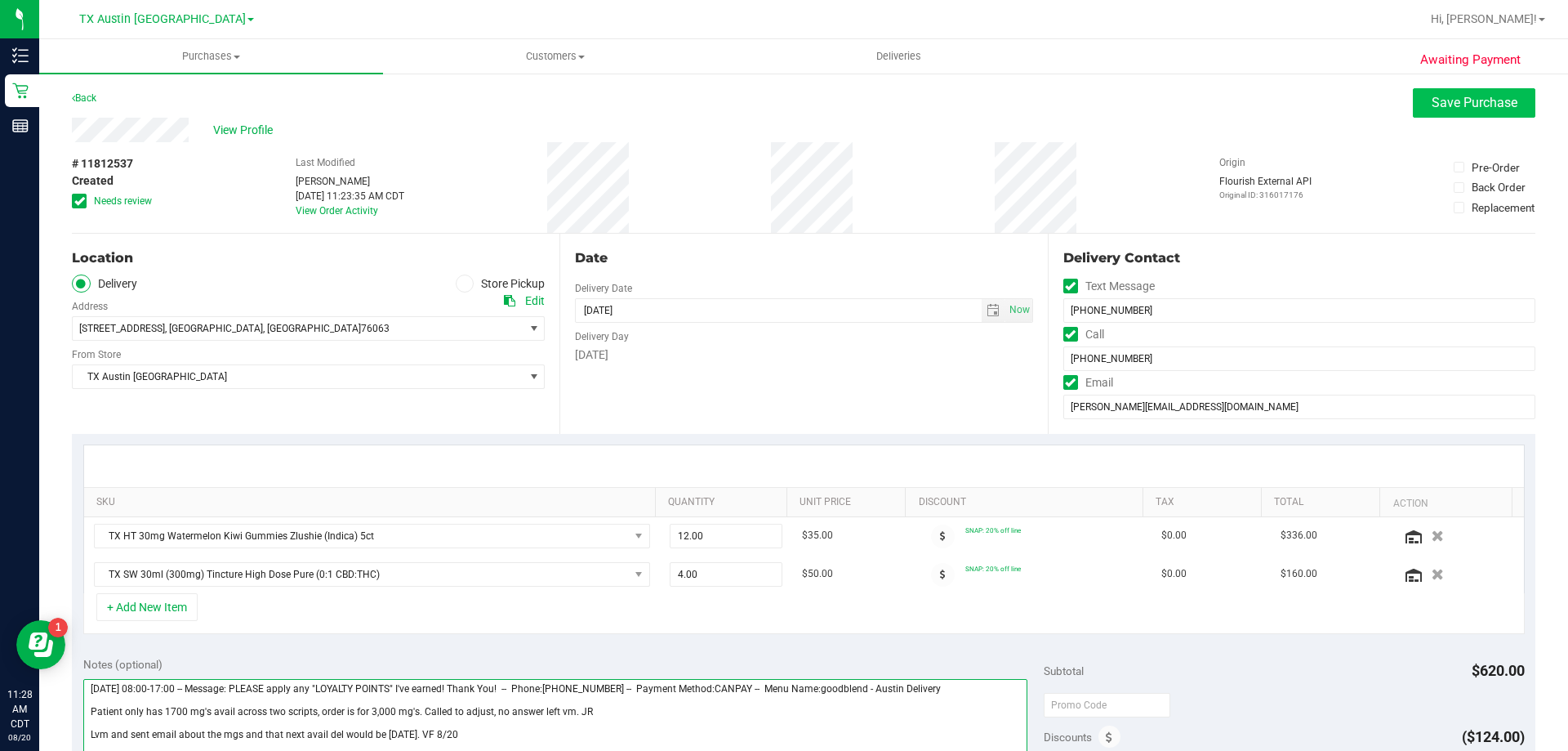
type textarea "[DATE] 08:00-17:00 -- Message: PLEASE apply any "LOYALTY POINTS" I've earned! T…"
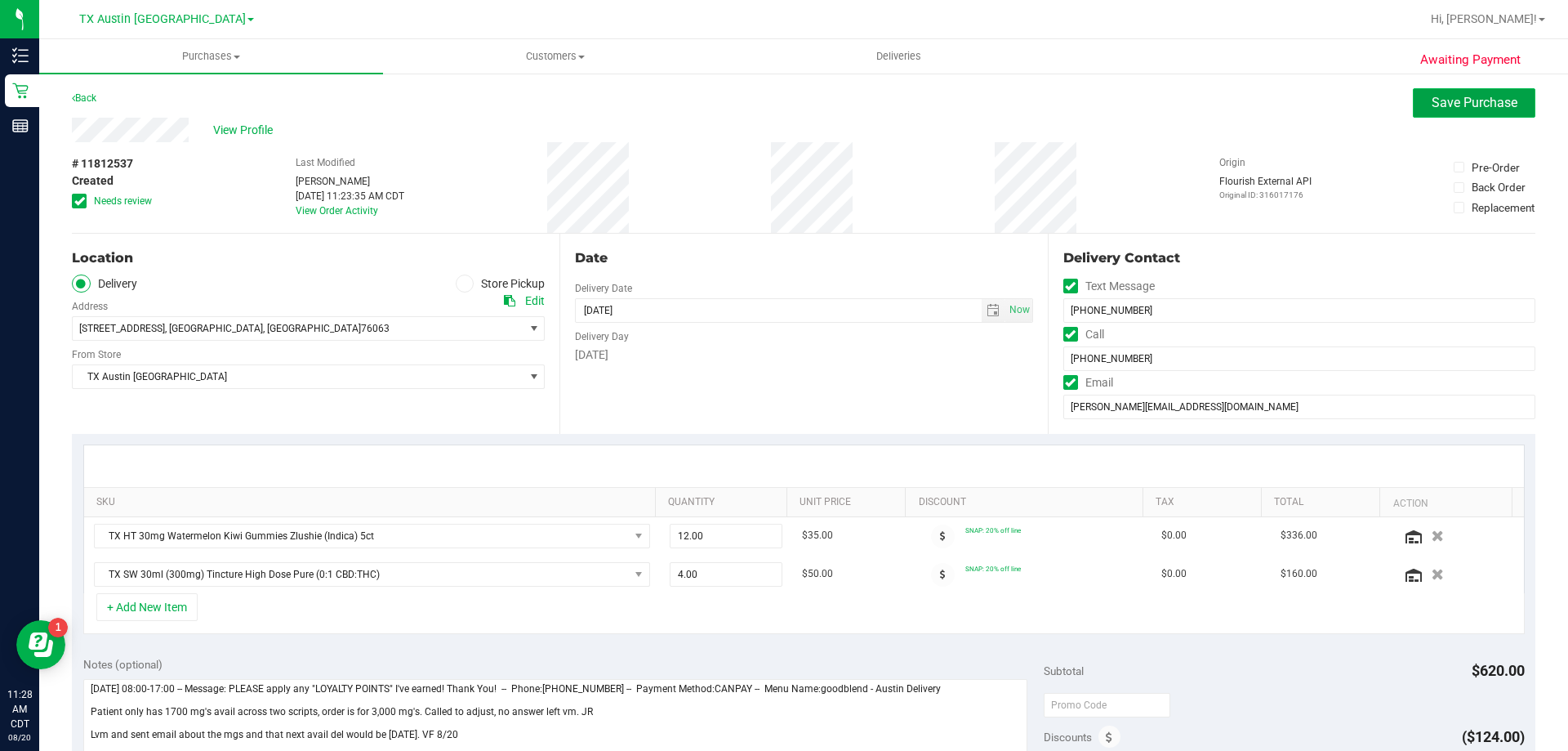
click at [1438, 99] on span "Save Purchase" at bounding box center [1474, 103] width 86 height 15
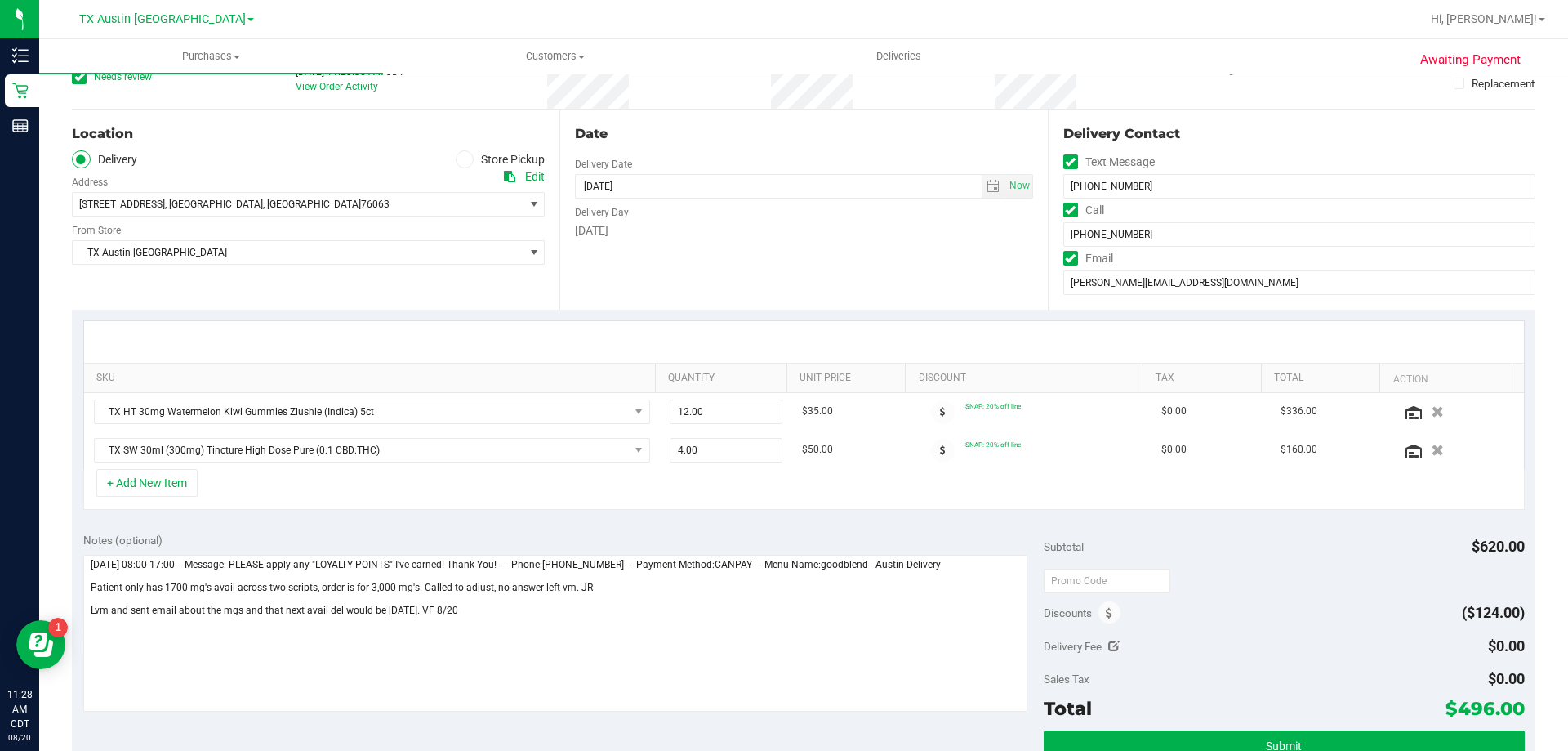
scroll to position [245, 0]
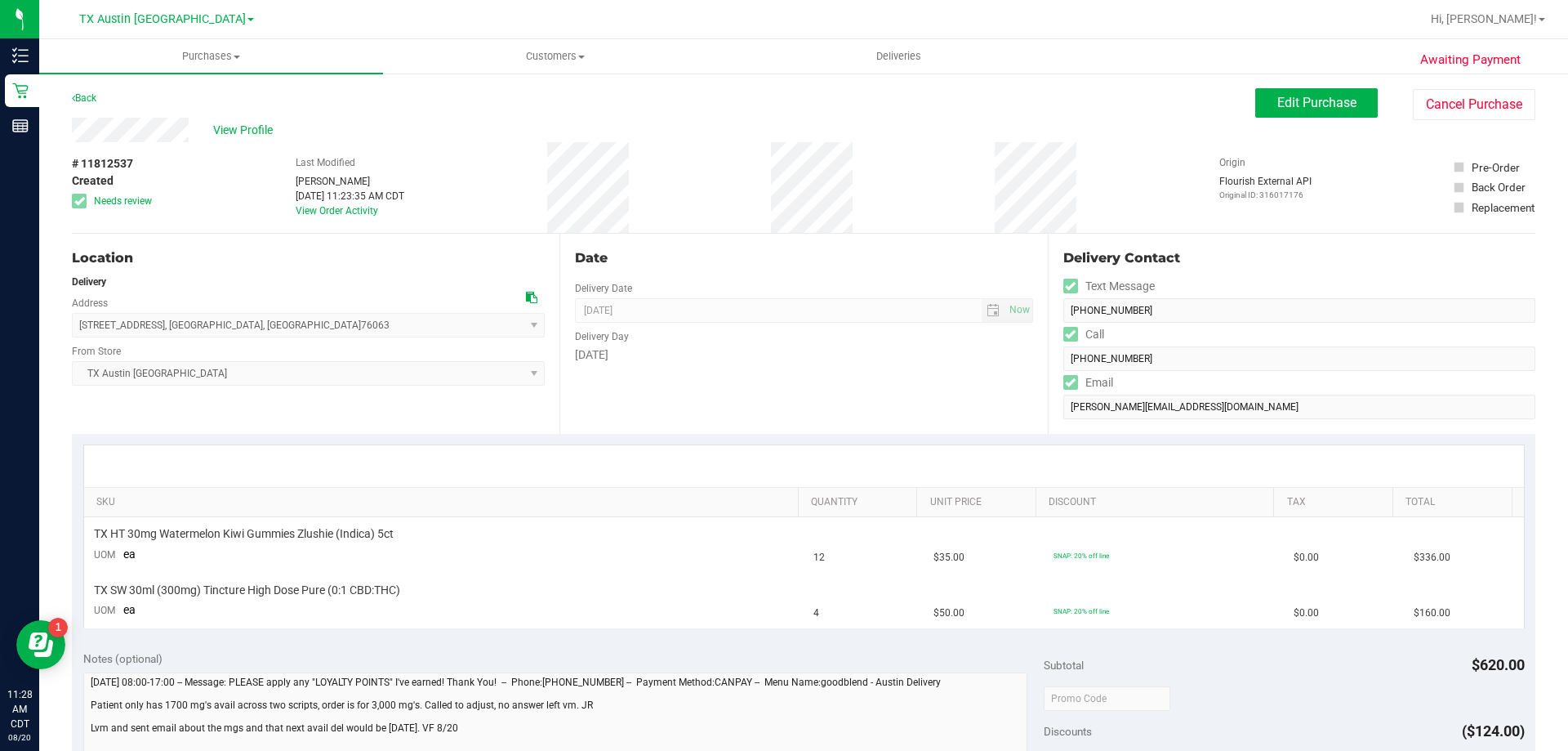
scroll to position [409, 0]
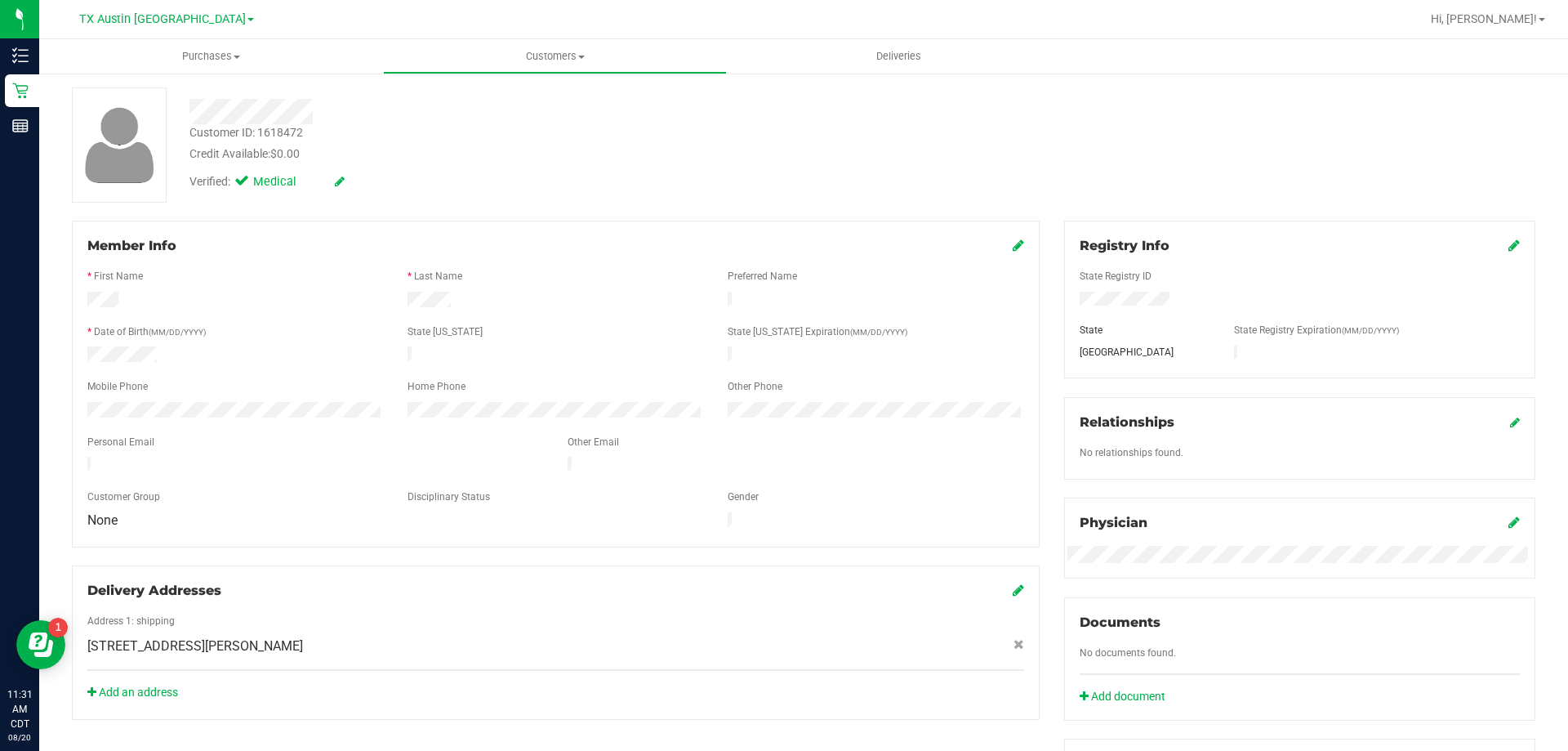
scroll to position [163, 0]
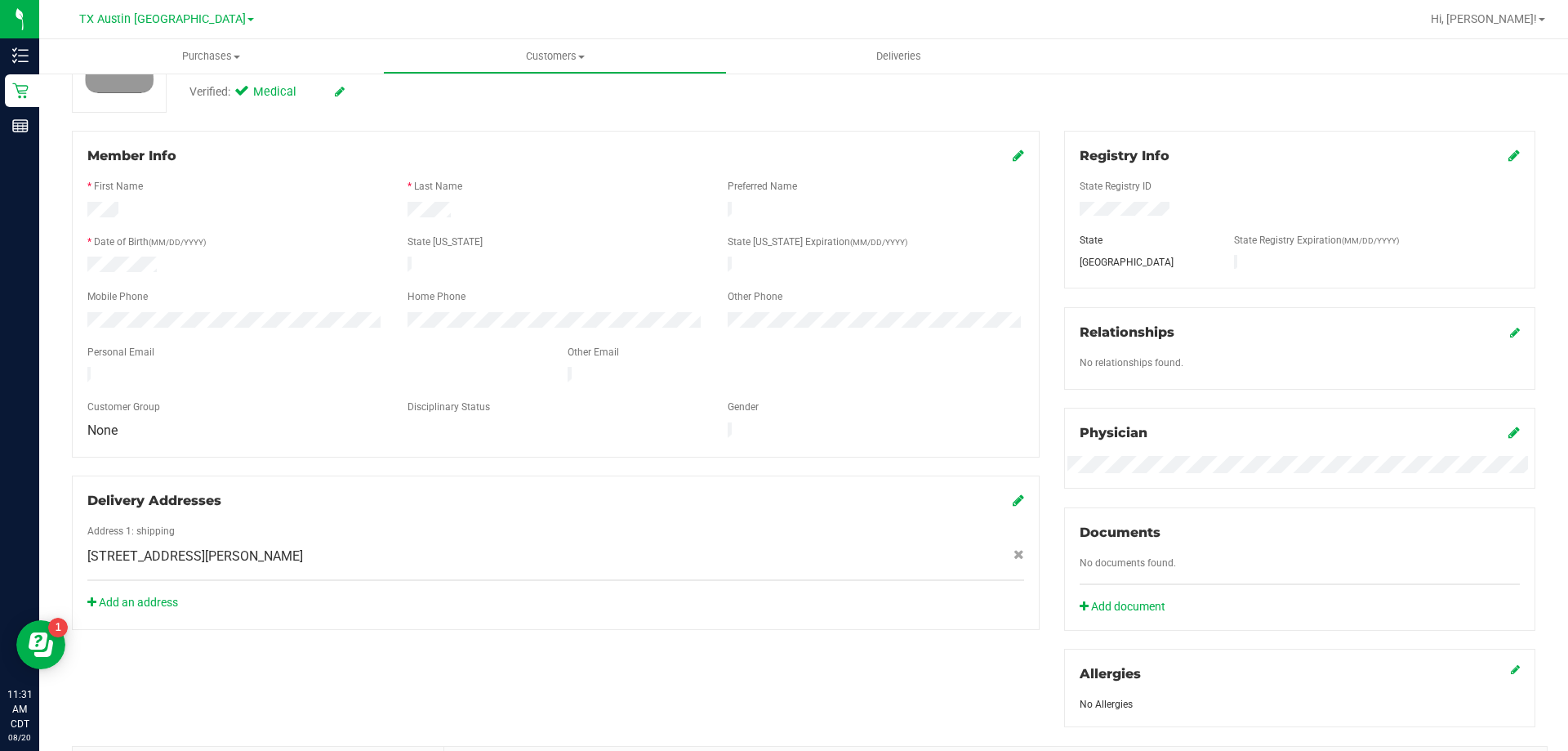
click at [244, 547] on span "174 Cedar Hills Rd , Merkel , TX 79536" at bounding box center [195, 556] width 216 height 20
click at [245, 547] on span "174 Cedar Hills Rd , Merkel , TX 79536" at bounding box center [195, 556] width 216 height 20
copy div "174 Cedar Hills Rd , Merkel , TX 79536"
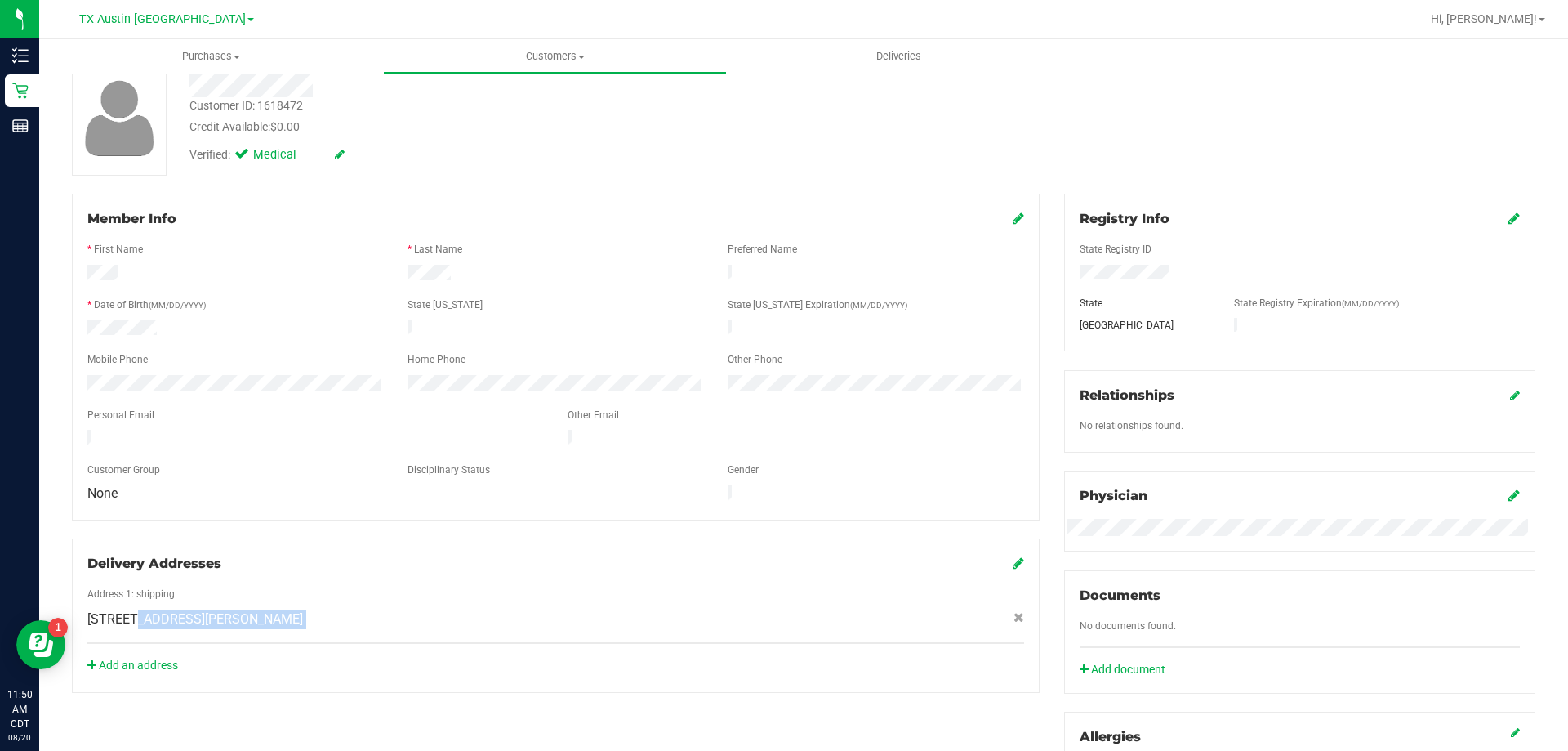
scroll to position [0, 0]
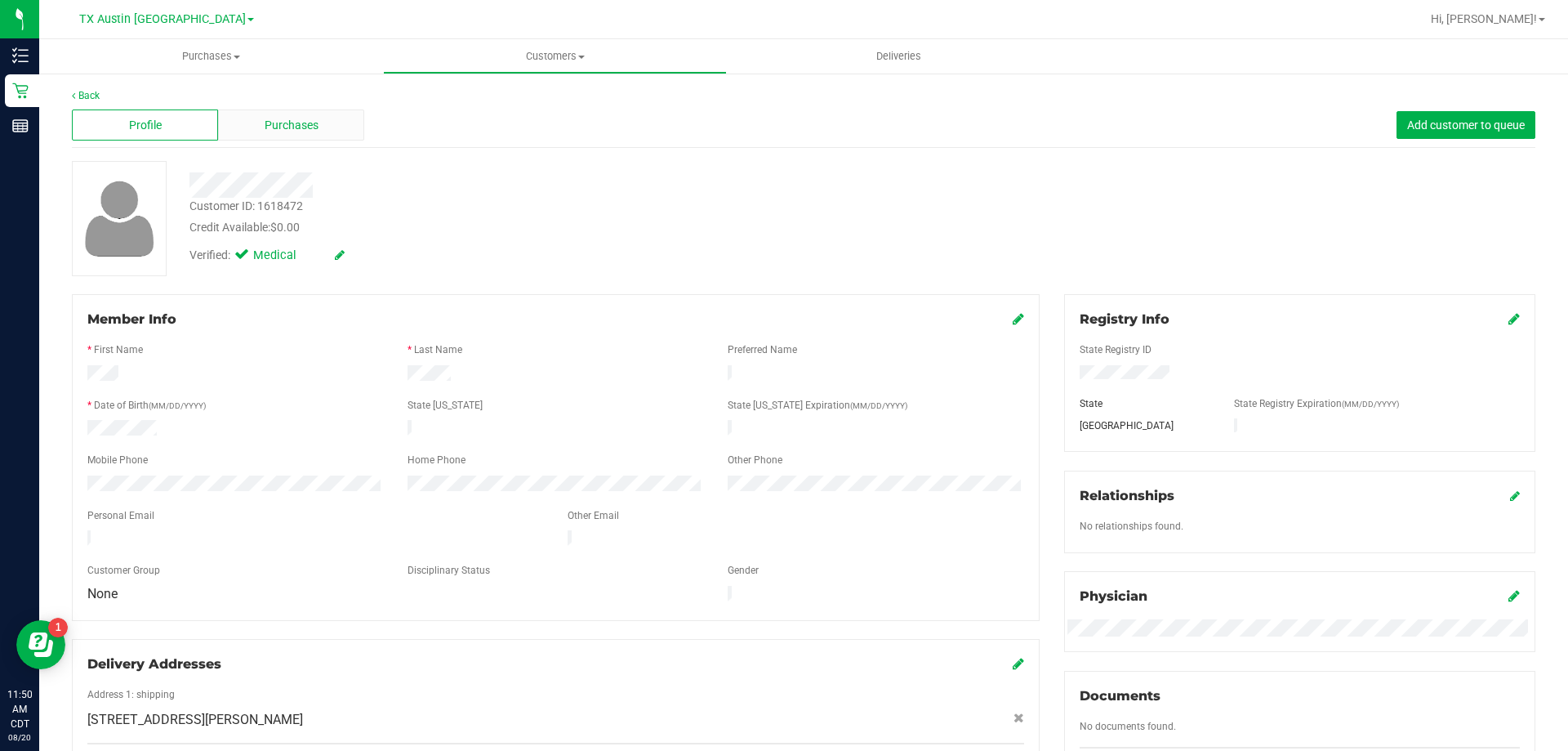
click at [343, 117] on div "Purchases" at bounding box center [291, 124] width 146 height 31
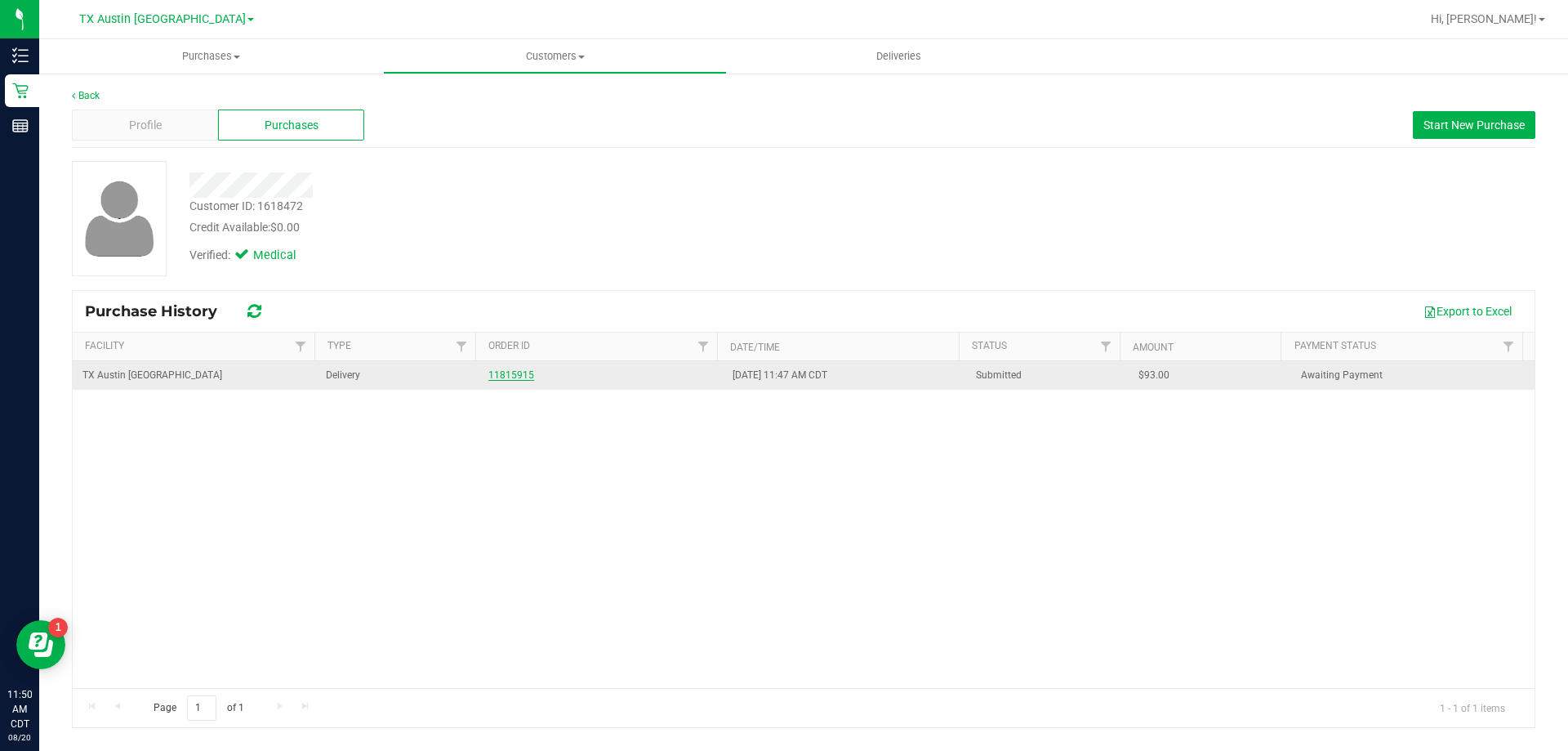
click at [516, 374] on link "11815915" at bounding box center [511, 375] width 46 height 11
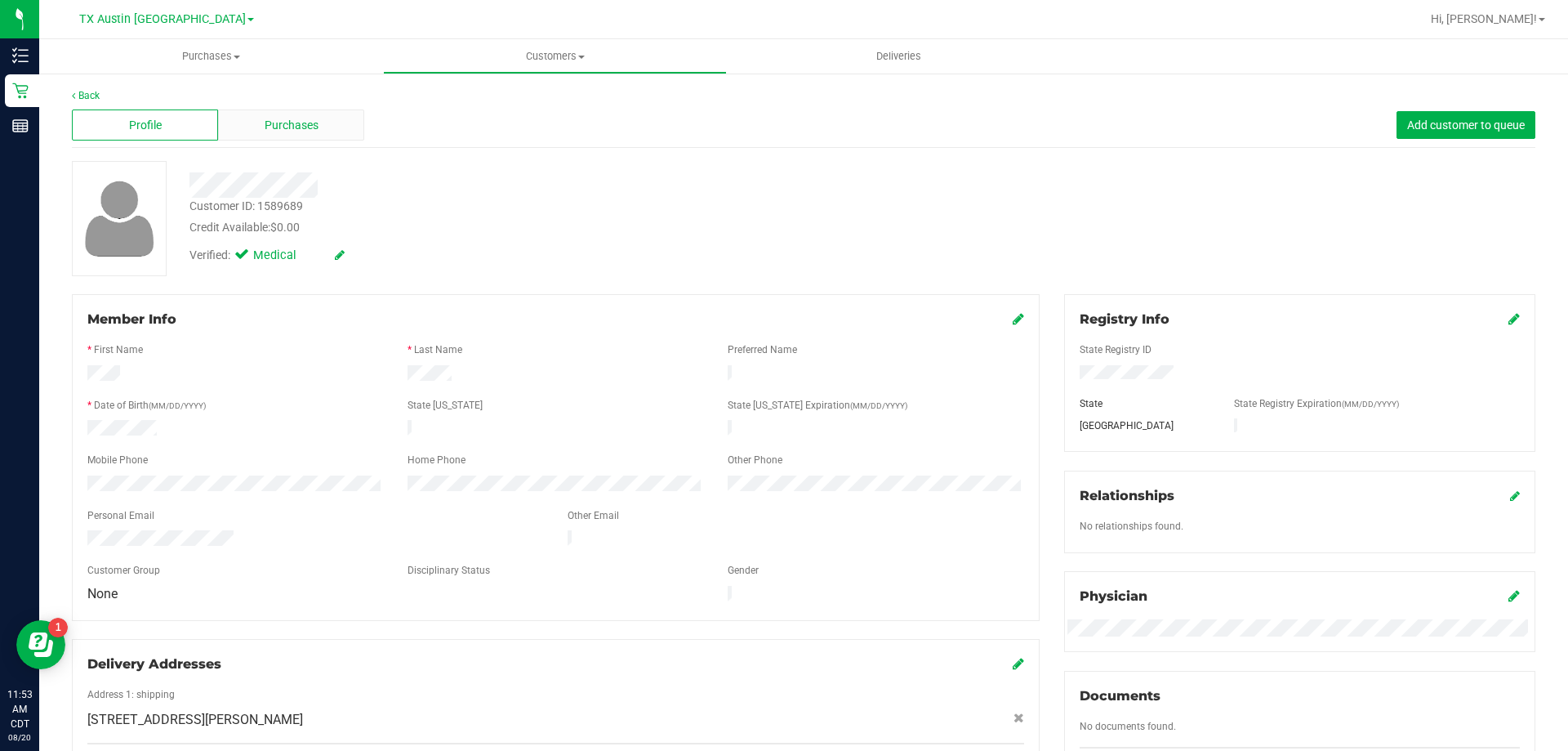
click at [317, 130] on div "Purchases" at bounding box center [291, 124] width 146 height 31
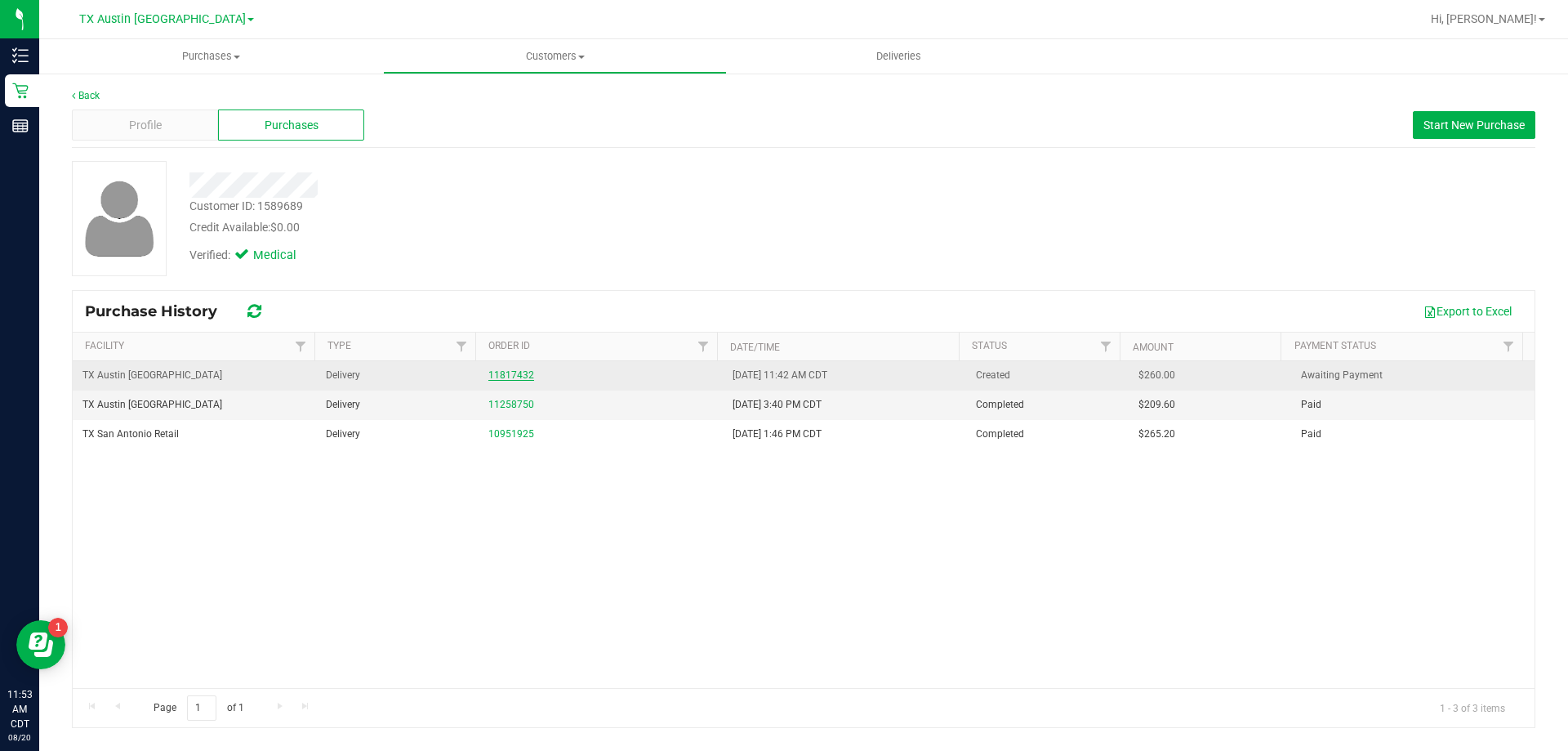
click at [499, 376] on link "11817432" at bounding box center [511, 375] width 46 height 11
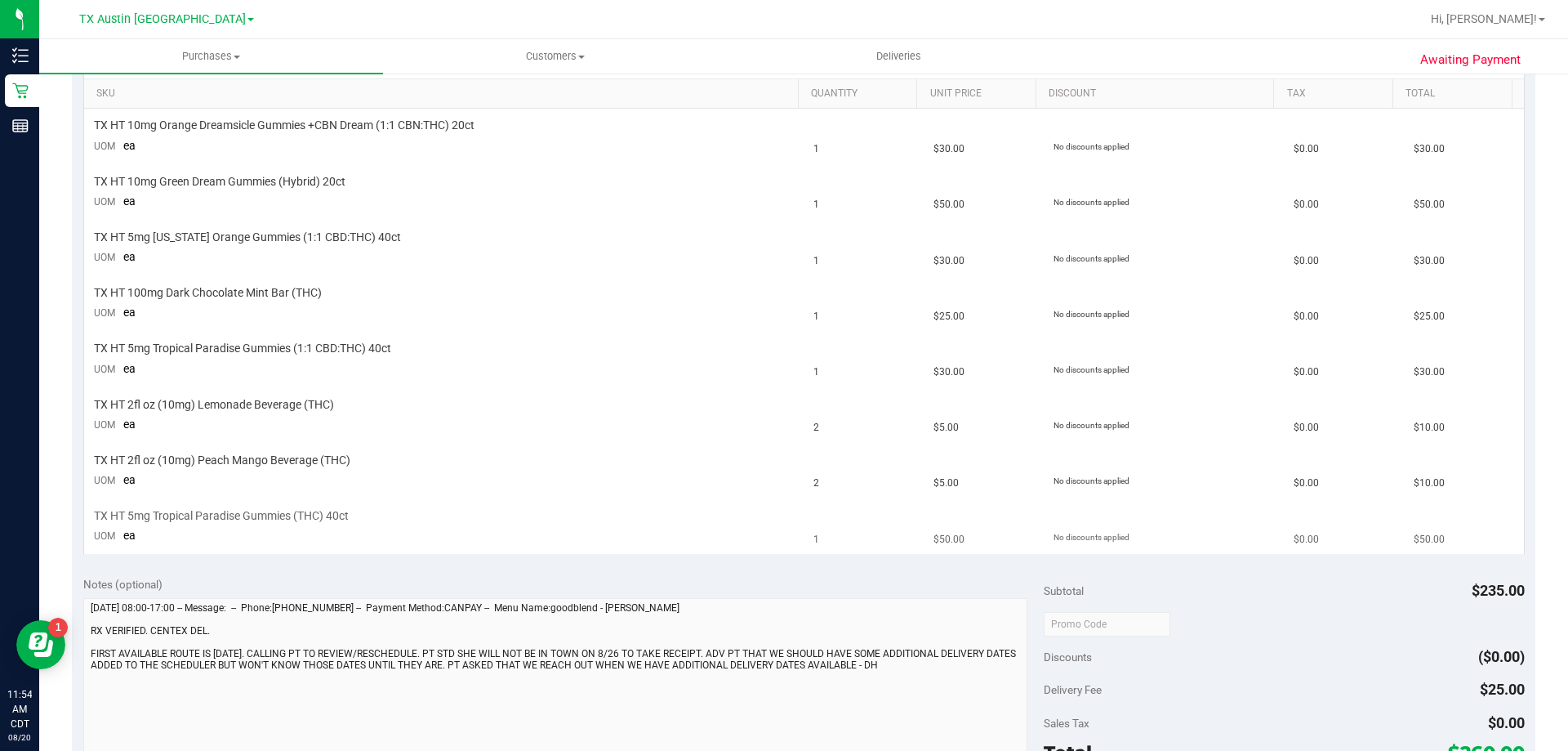
scroll to position [82, 0]
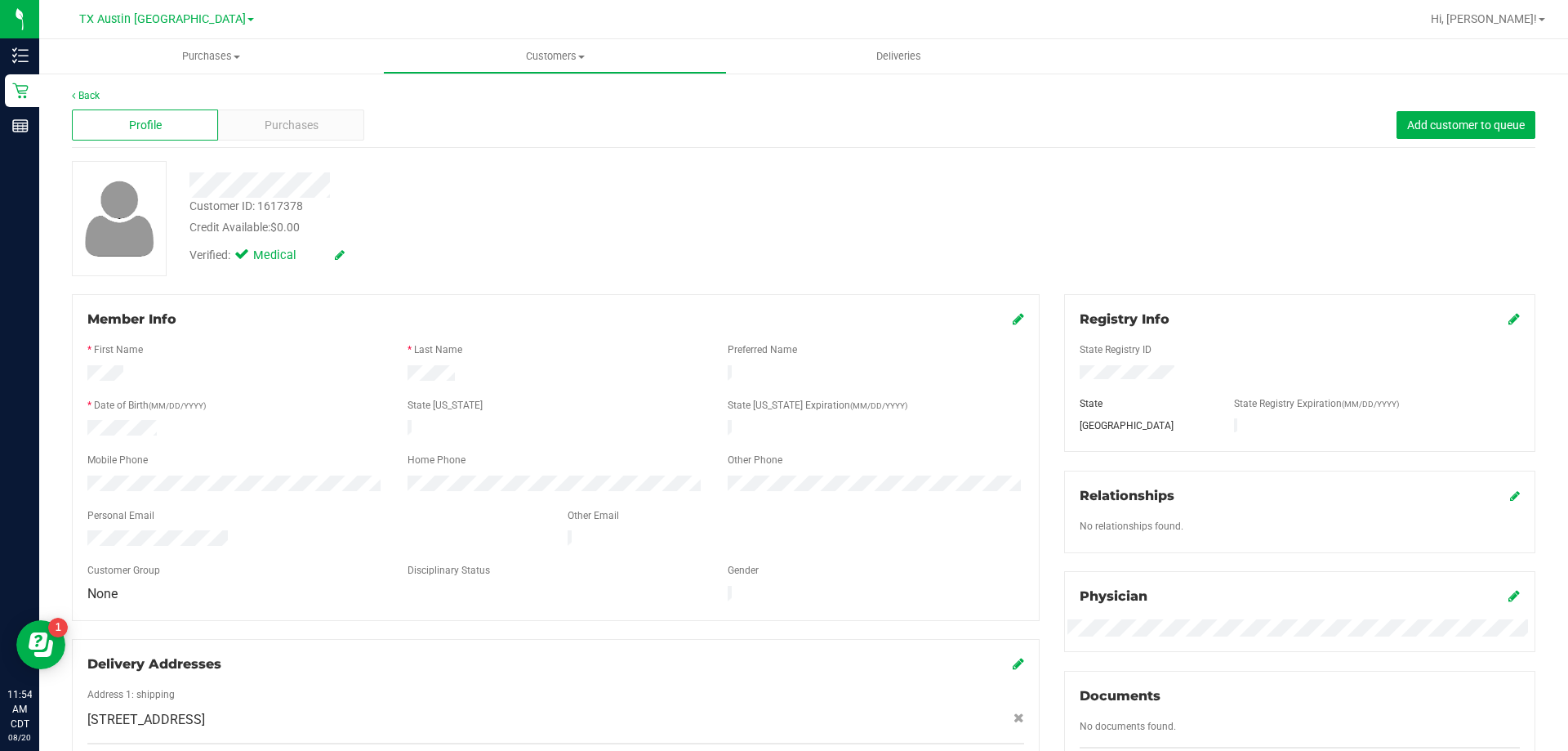
click at [312, 99] on div "Back" at bounding box center [803, 96] width 1463 height 15
click at [311, 136] on div "Purchases" at bounding box center [291, 124] width 146 height 31
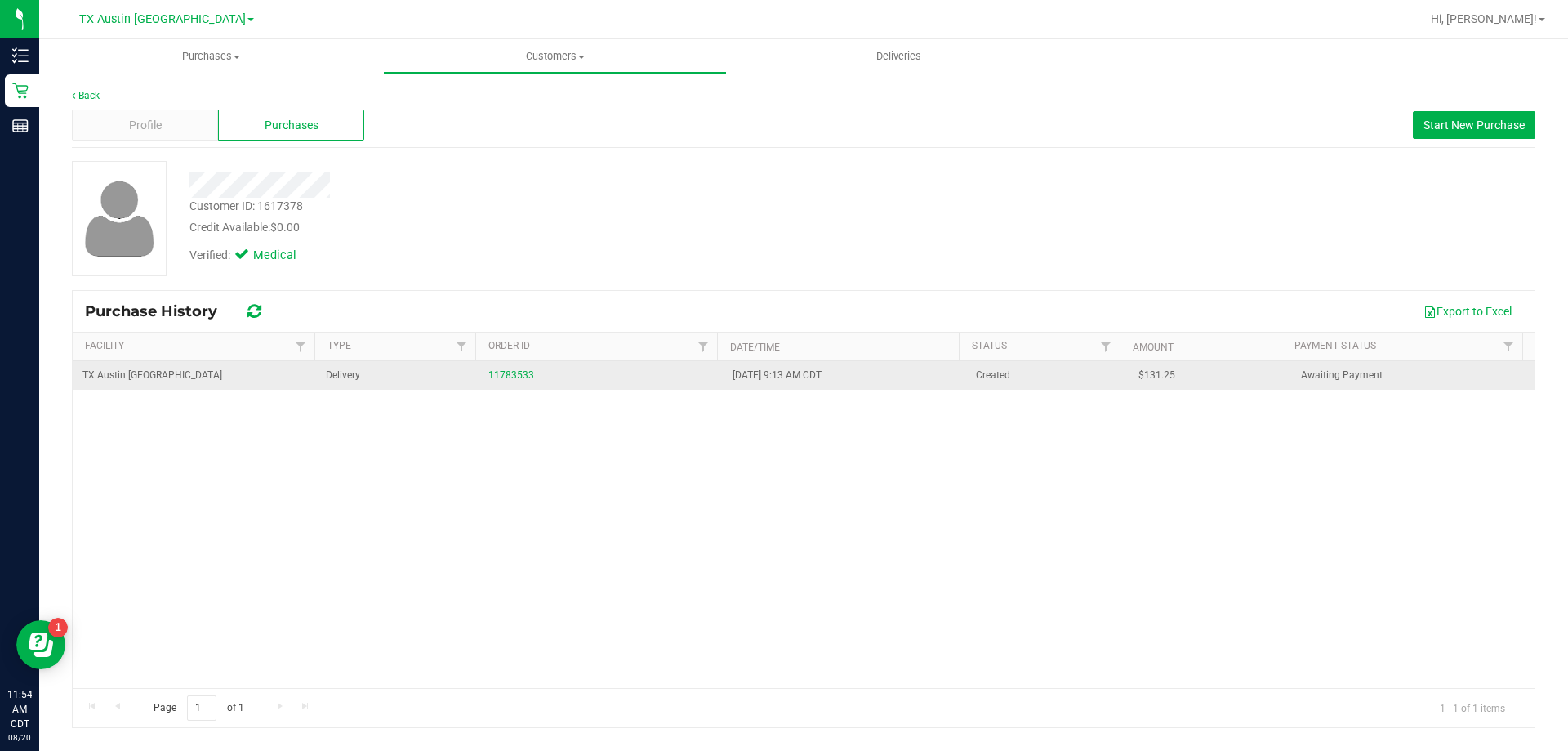
click at [506, 367] on div "11783533" at bounding box center [601, 375] width 224 height 15
click at [507, 374] on link "11783533" at bounding box center [511, 375] width 46 height 11
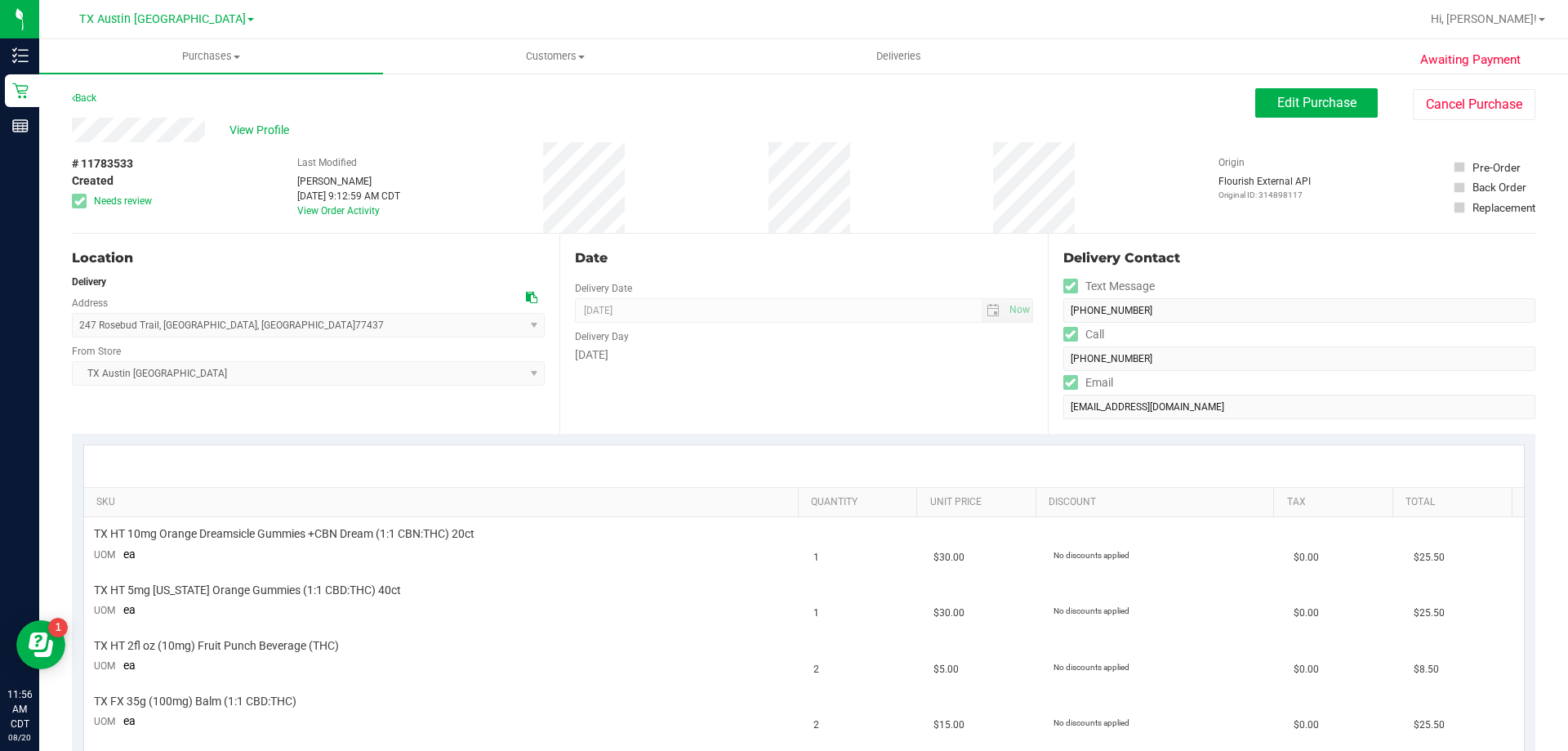
click at [529, 294] on icon at bounding box center [532, 298] width 11 height 11
click at [1362, 97] on button "Edit Purchase" at bounding box center [1317, 103] width 122 height 29
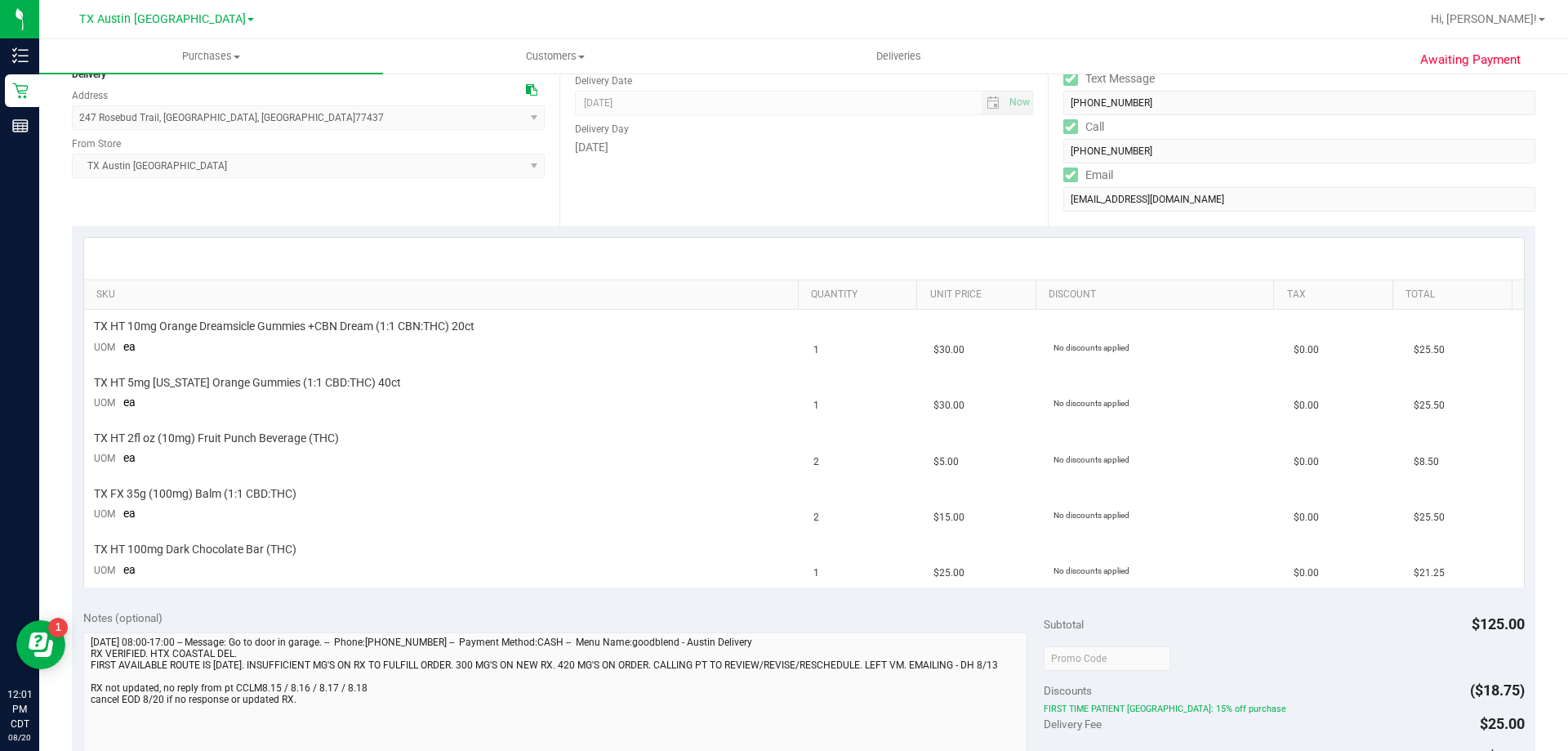
scroll to position [327, 0]
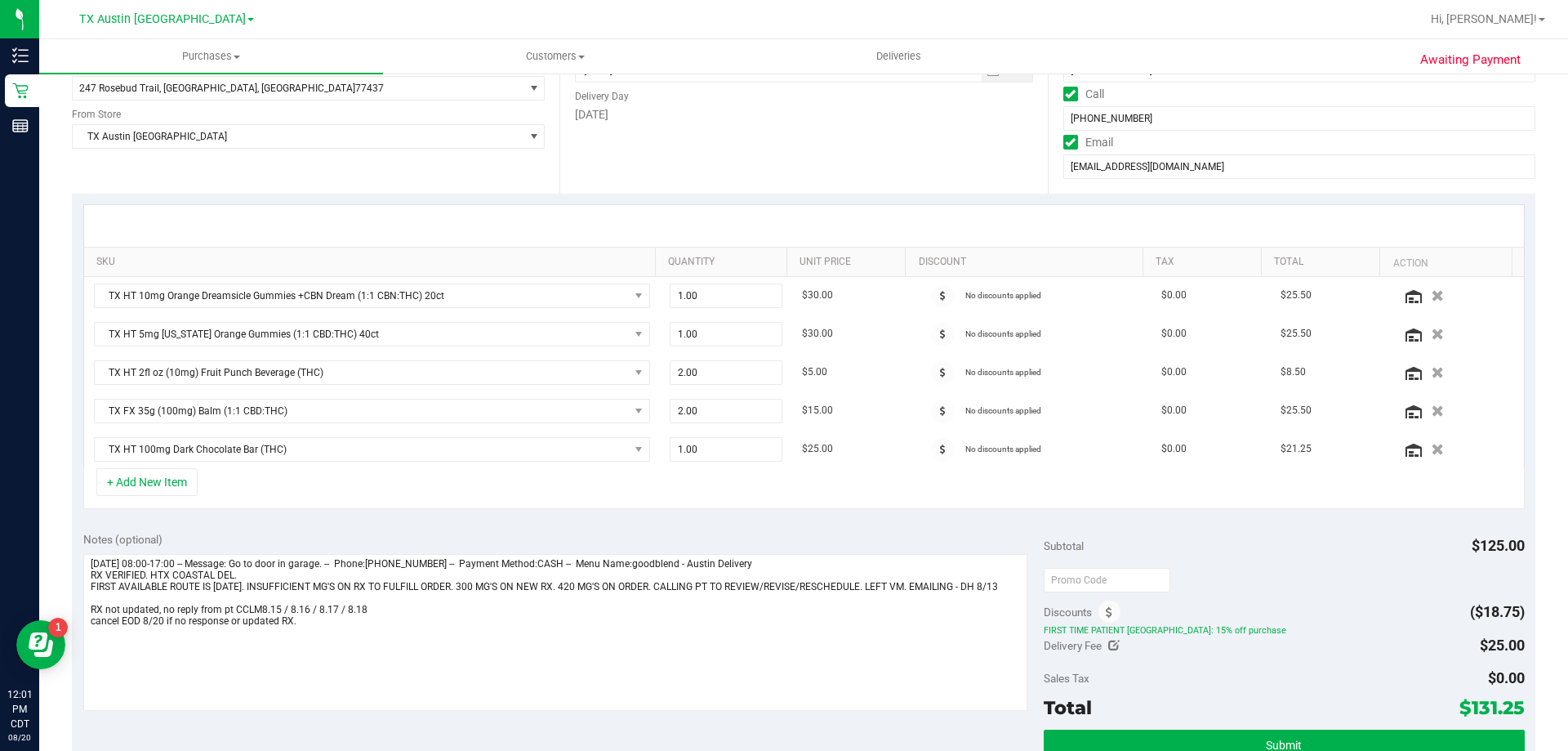
scroll to position [245, 0]
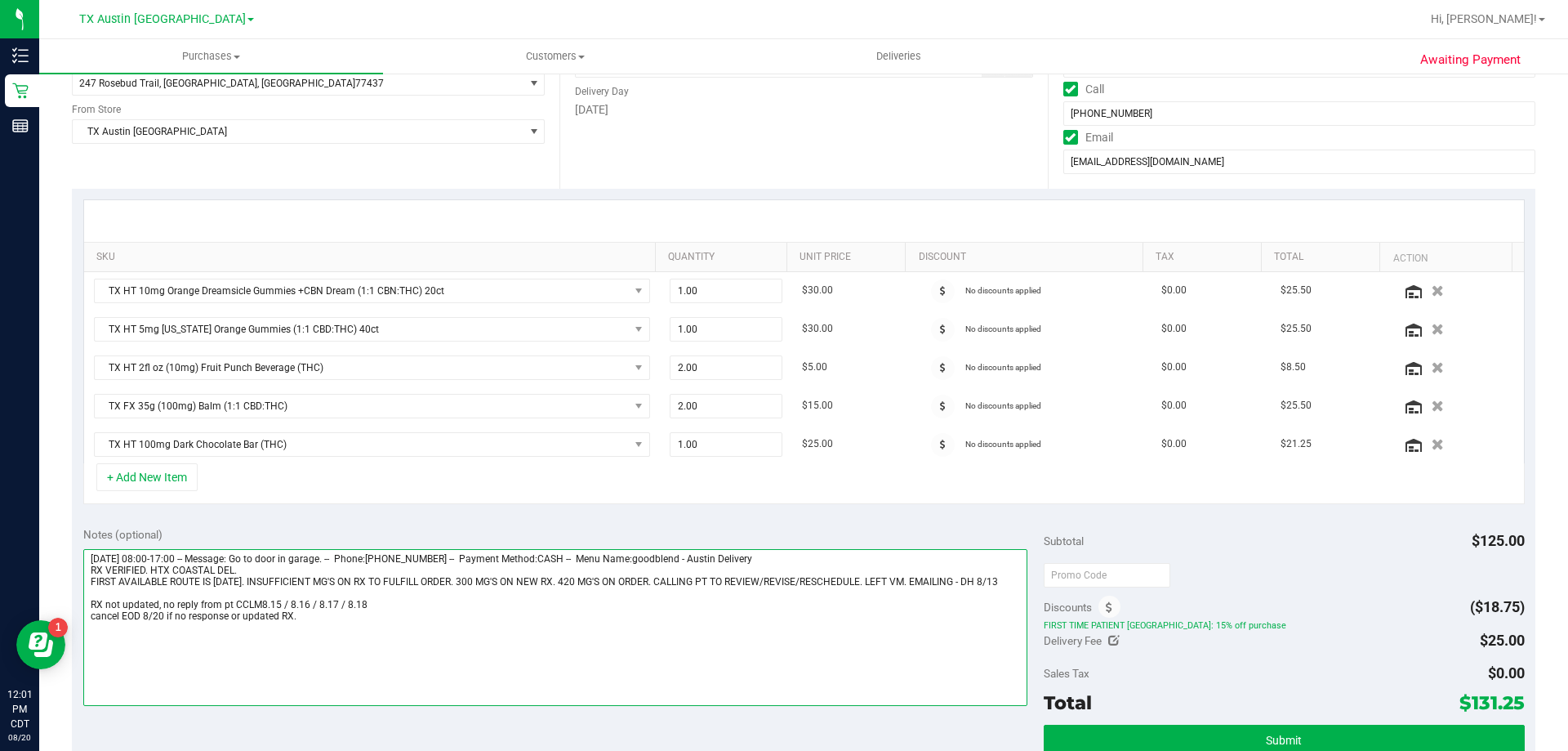
click at [299, 617] on textarea at bounding box center [555, 628] width 945 height 157
paste textarea "Lvm and sent email. If no answer by EOD [DATE] we can cancel order. VF 8/20"
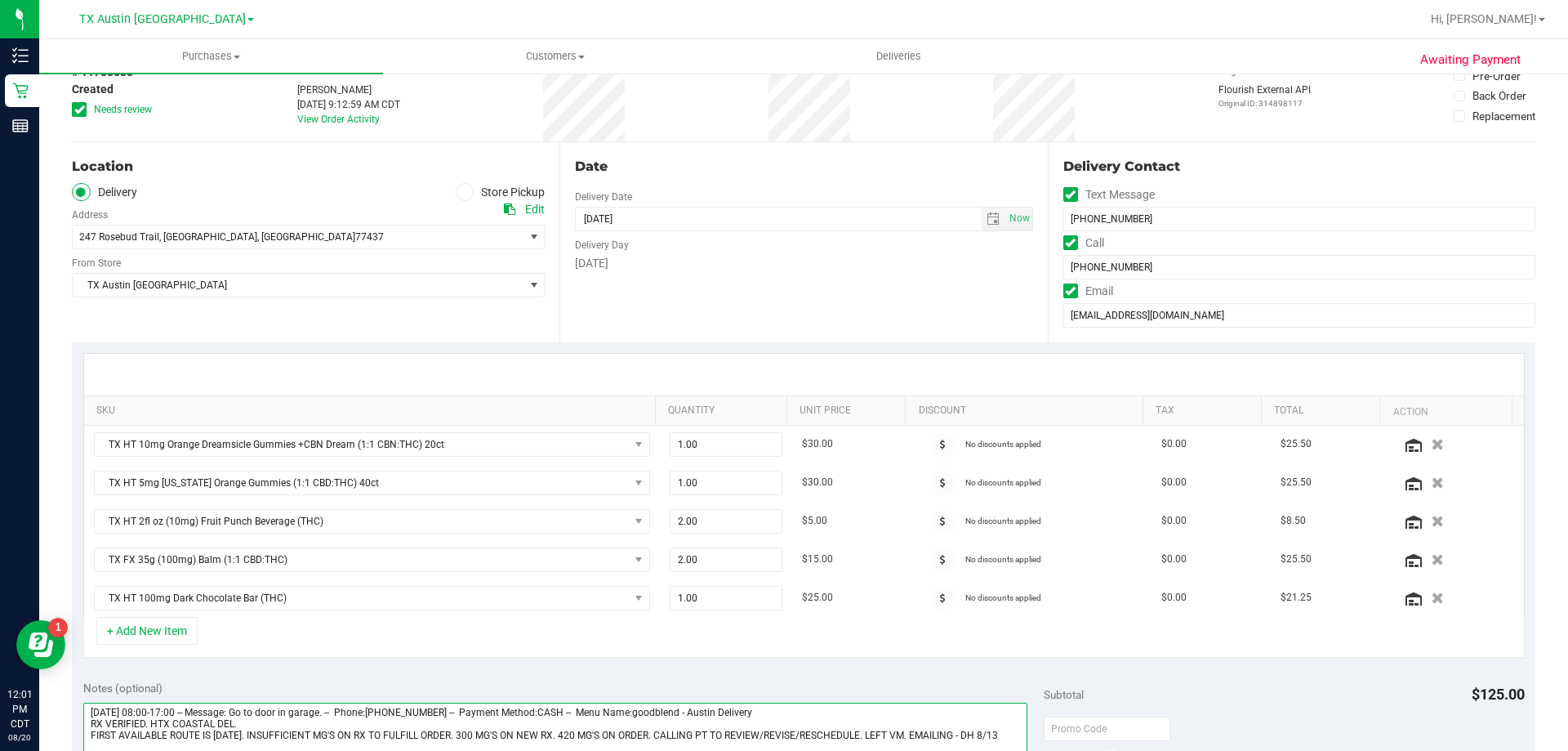
scroll to position [0, 0]
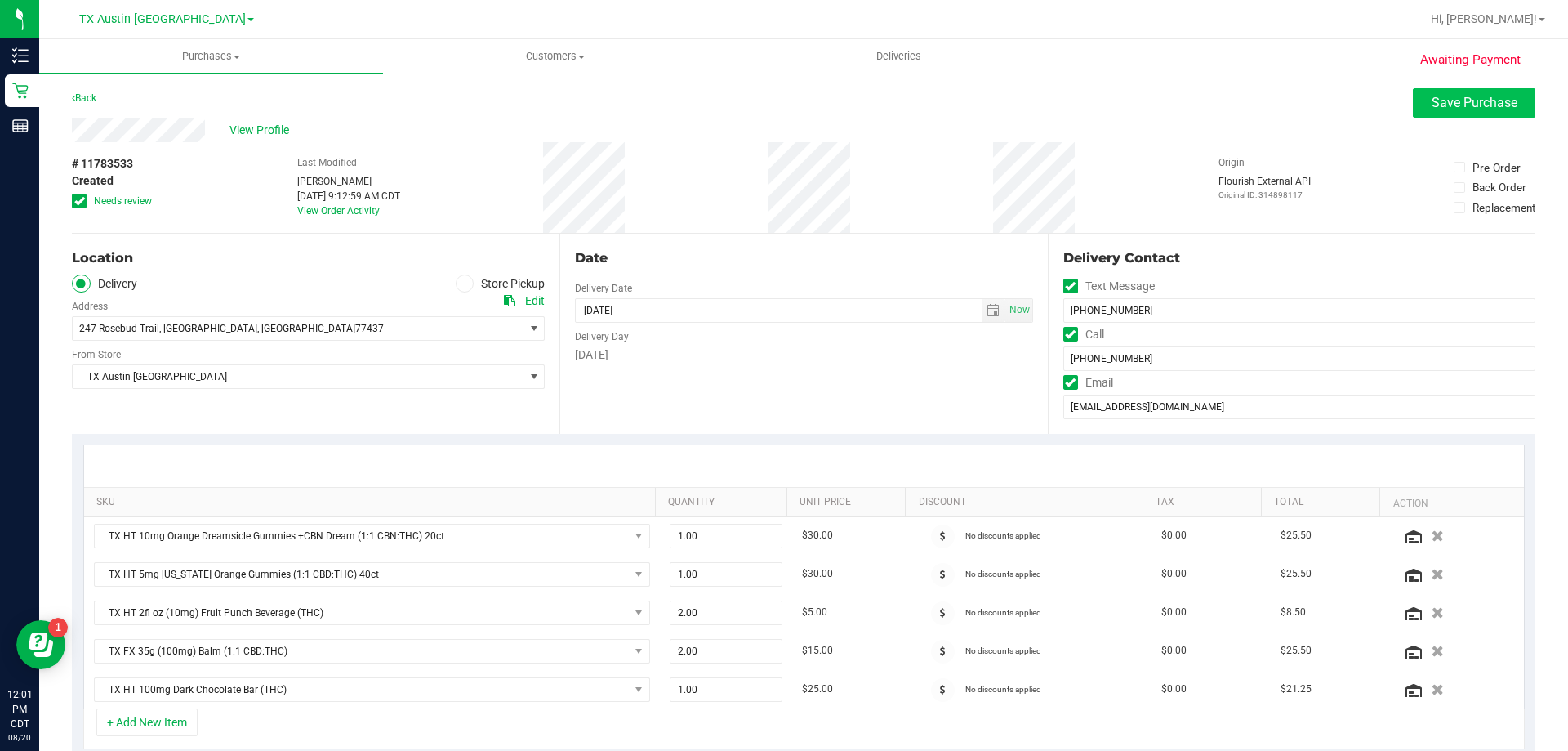
type textarea "[DATE] 08:00-17:00 -- Message: Go to door in garage. -- Phone:[PHONE_NUMBER] --…"
click at [1424, 111] on button "Save Purchase" at bounding box center [1474, 103] width 122 height 29
click at [987, 306] on span "select" at bounding box center [994, 311] width 13 height 13
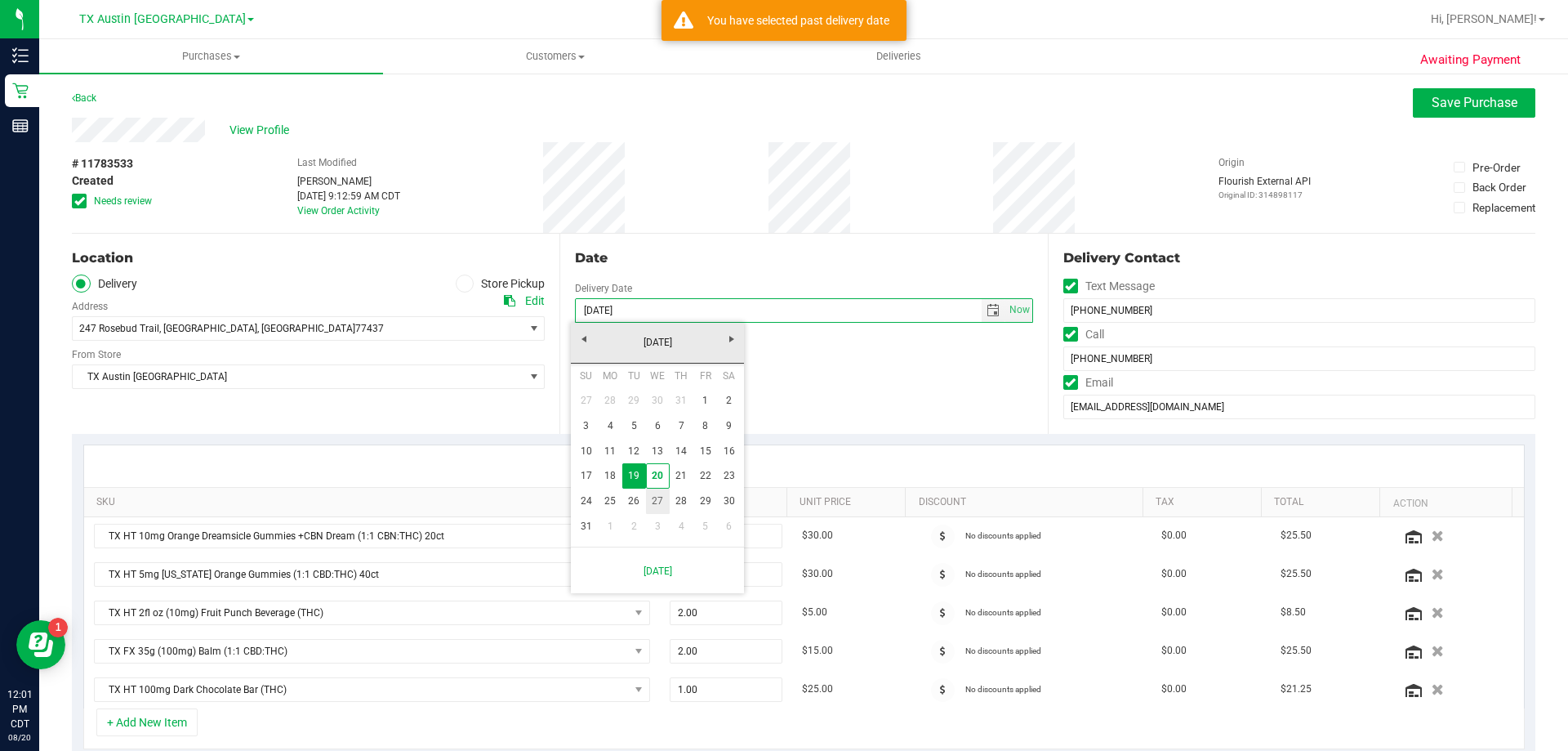
click at [650, 506] on link "27" at bounding box center [657, 501] width 24 height 25
type input "[DATE]"
click at [1431, 105] on span "Save Purchase" at bounding box center [1474, 103] width 86 height 15
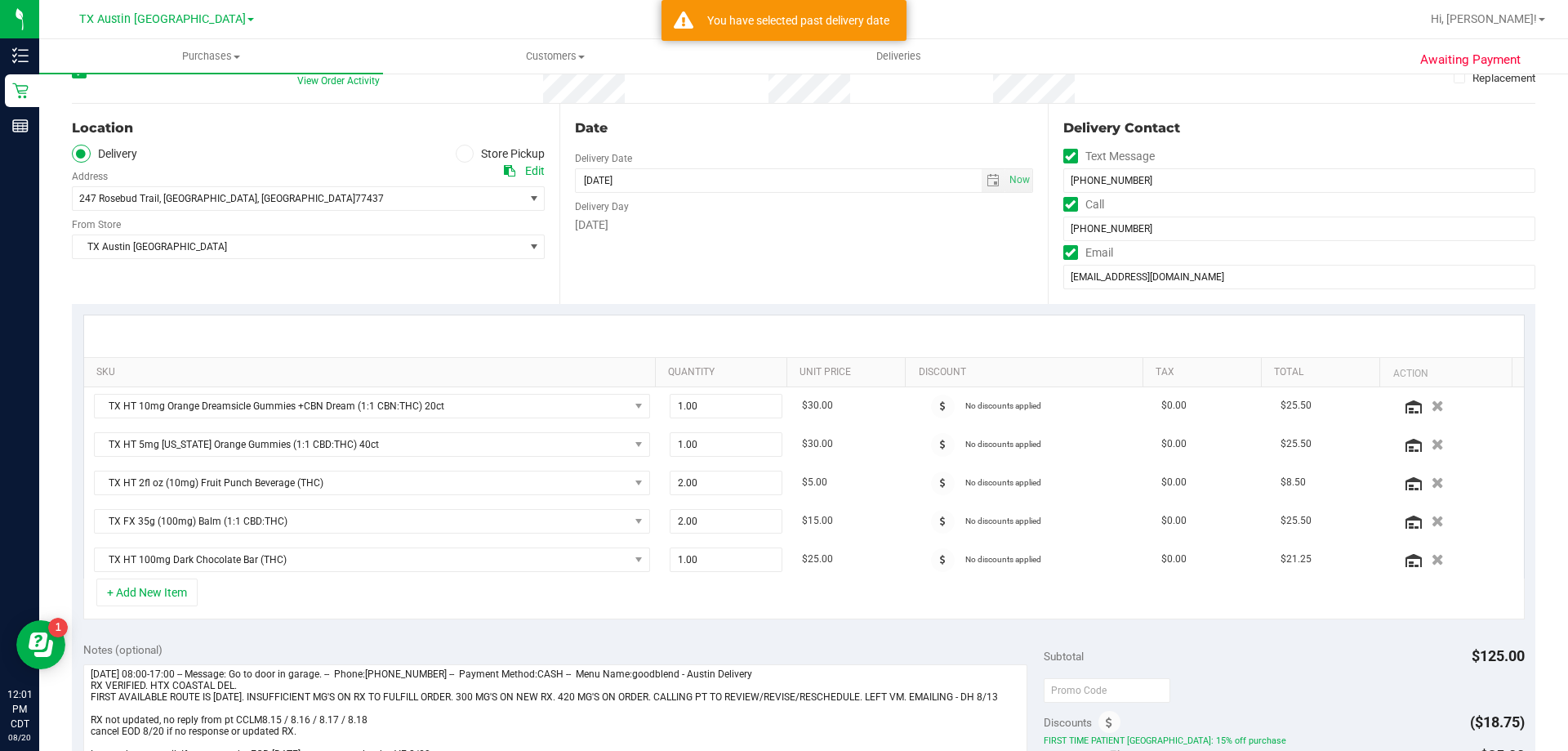
scroll to position [245, 0]
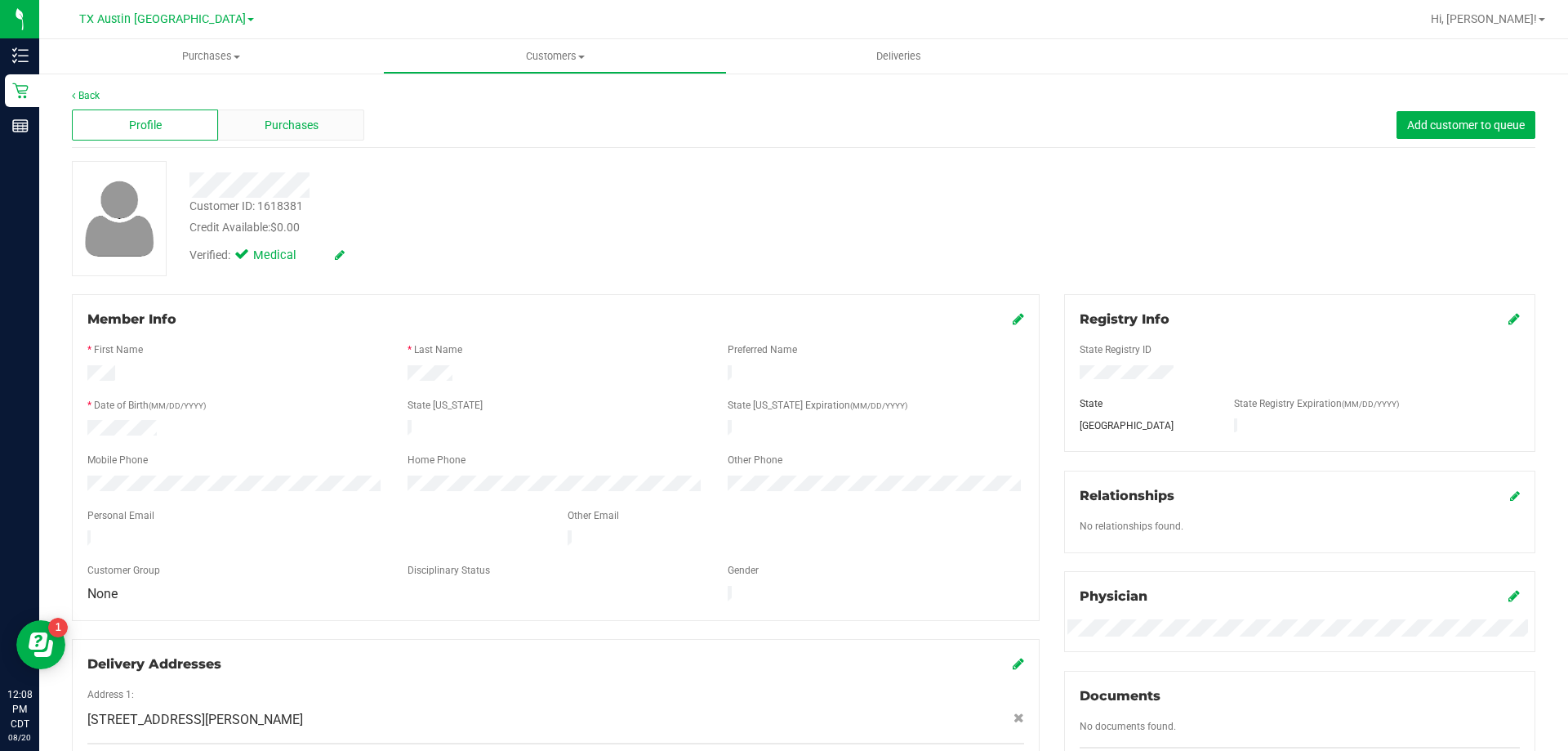
click at [268, 115] on div "Purchases" at bounding box center [291, 124] width 146 height 31
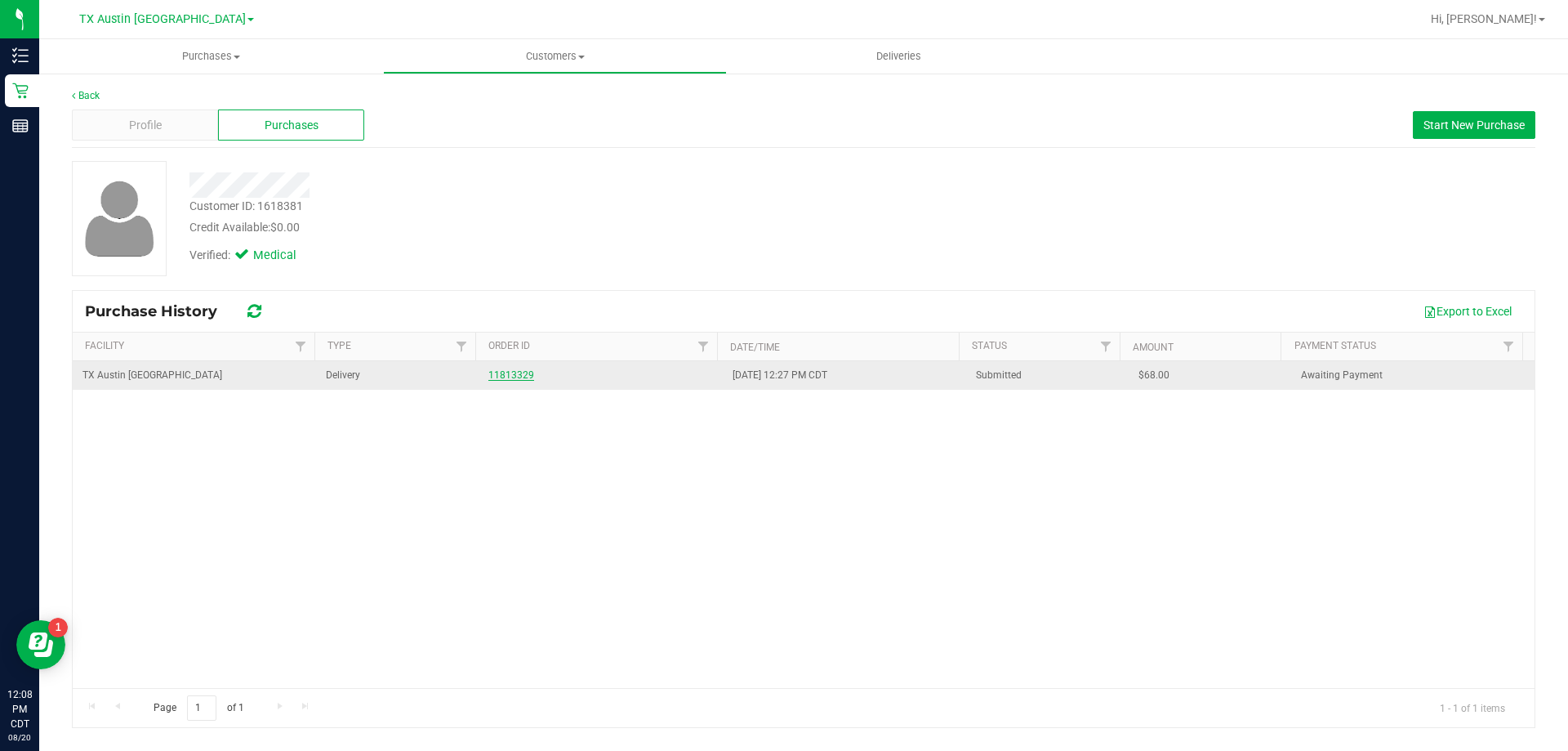
click at [508, 378] on link "11813329" at bounding box center [511, 375] width 46 height 11
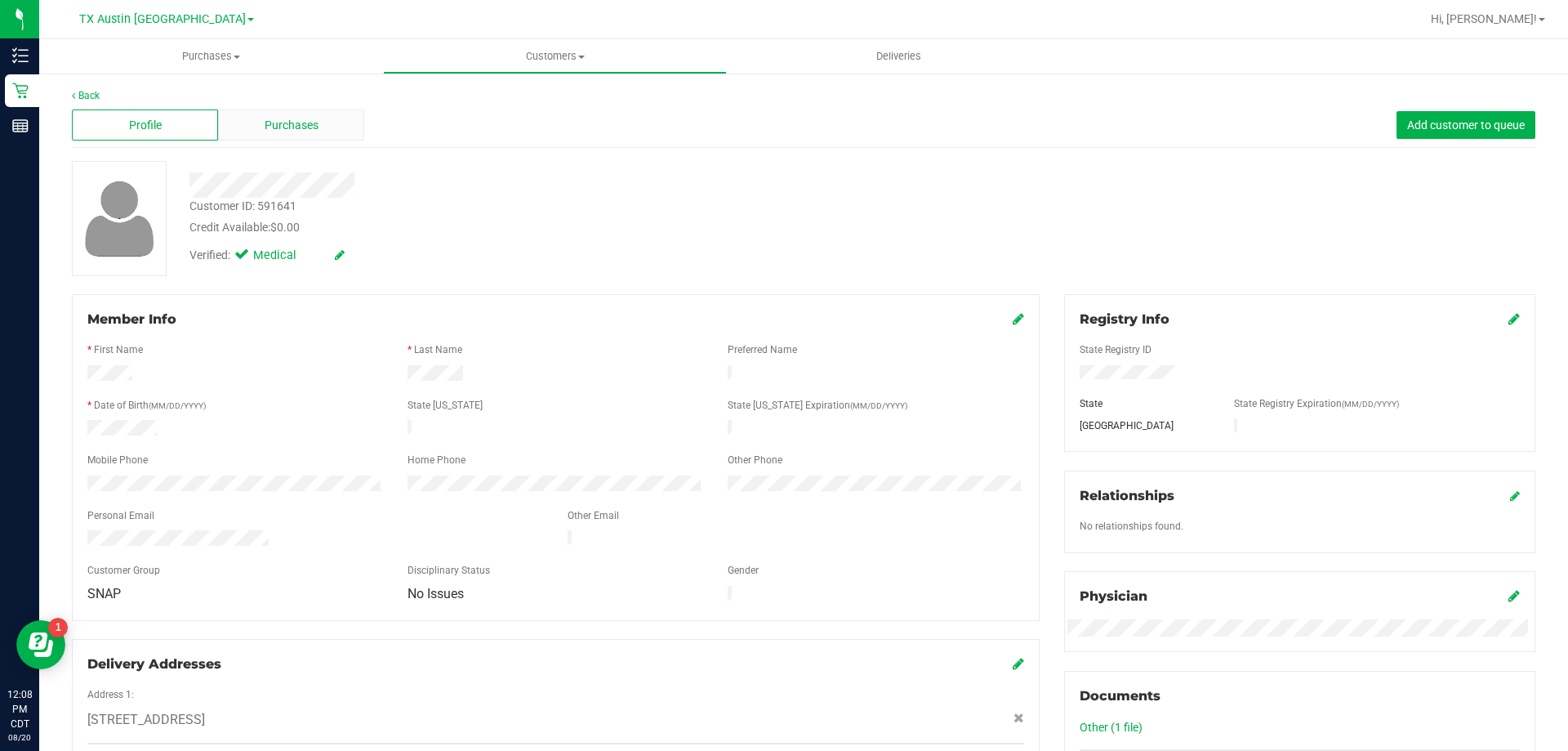
click at [284, 130] on span "Purchases" at bounding box center [291, 125] width 54 height 17
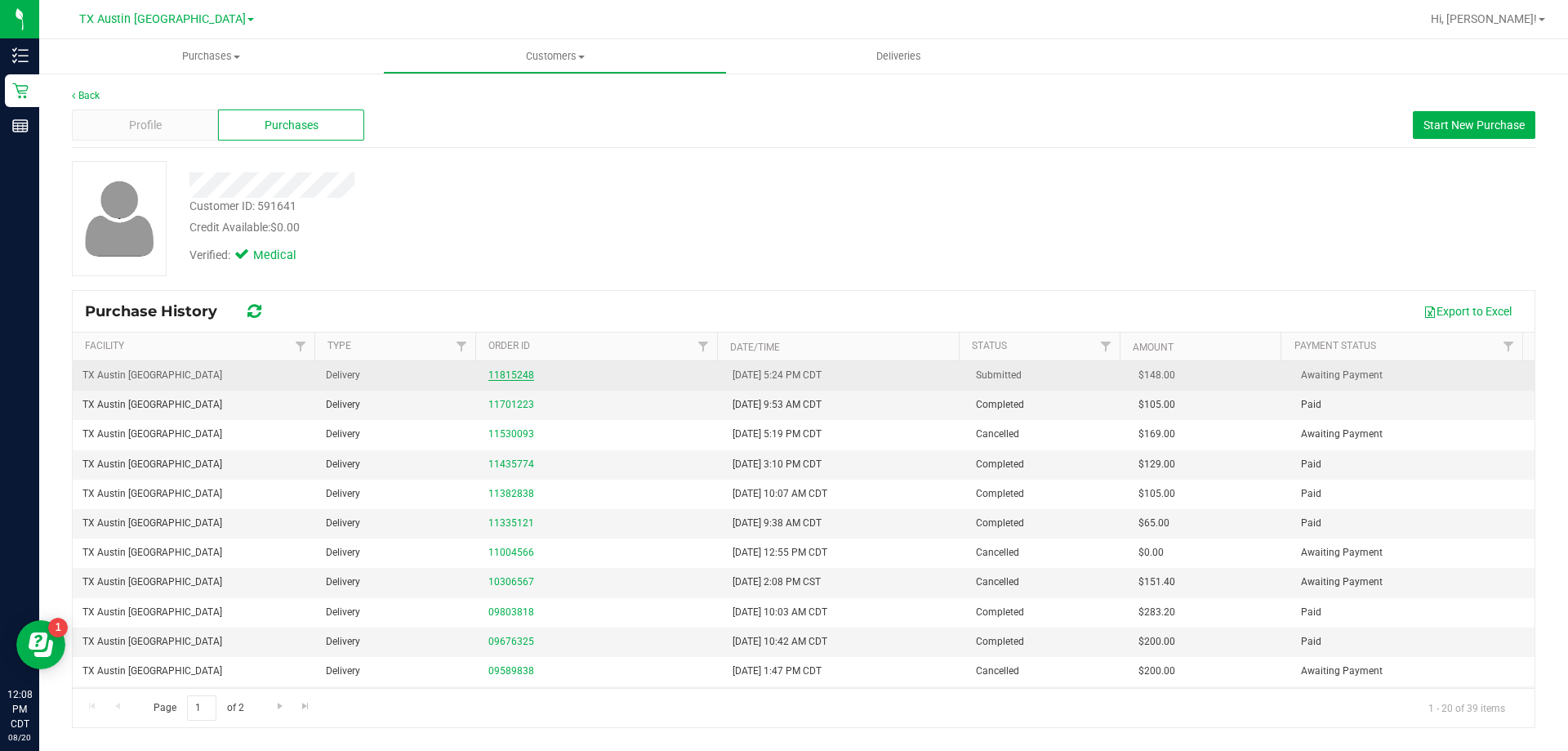
click at [501, 372] on link "11815248" at bounding box center [511, 375] width 46 height 11
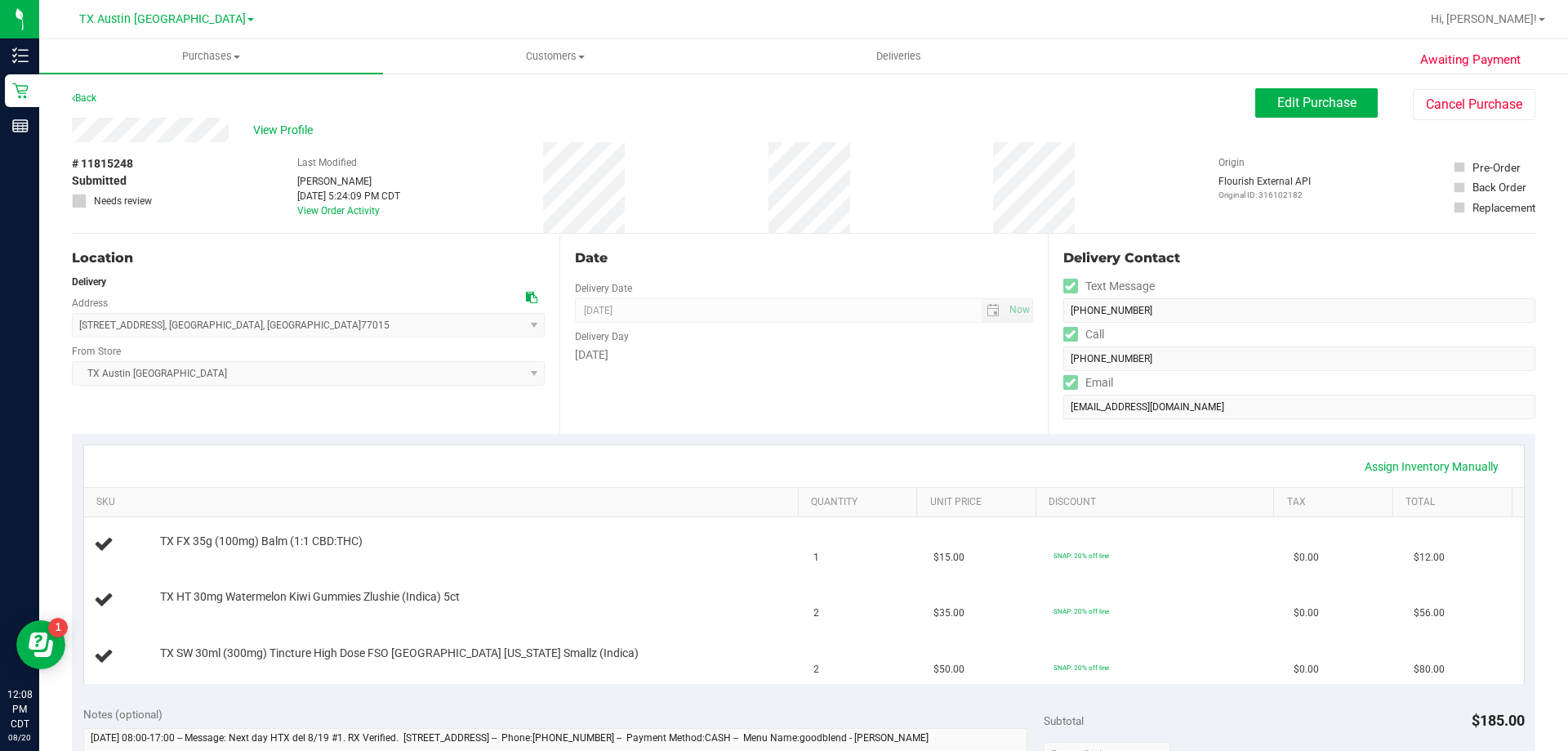
click at [531, 292] on icon at bounding box center [532, 298] width 11 height 11
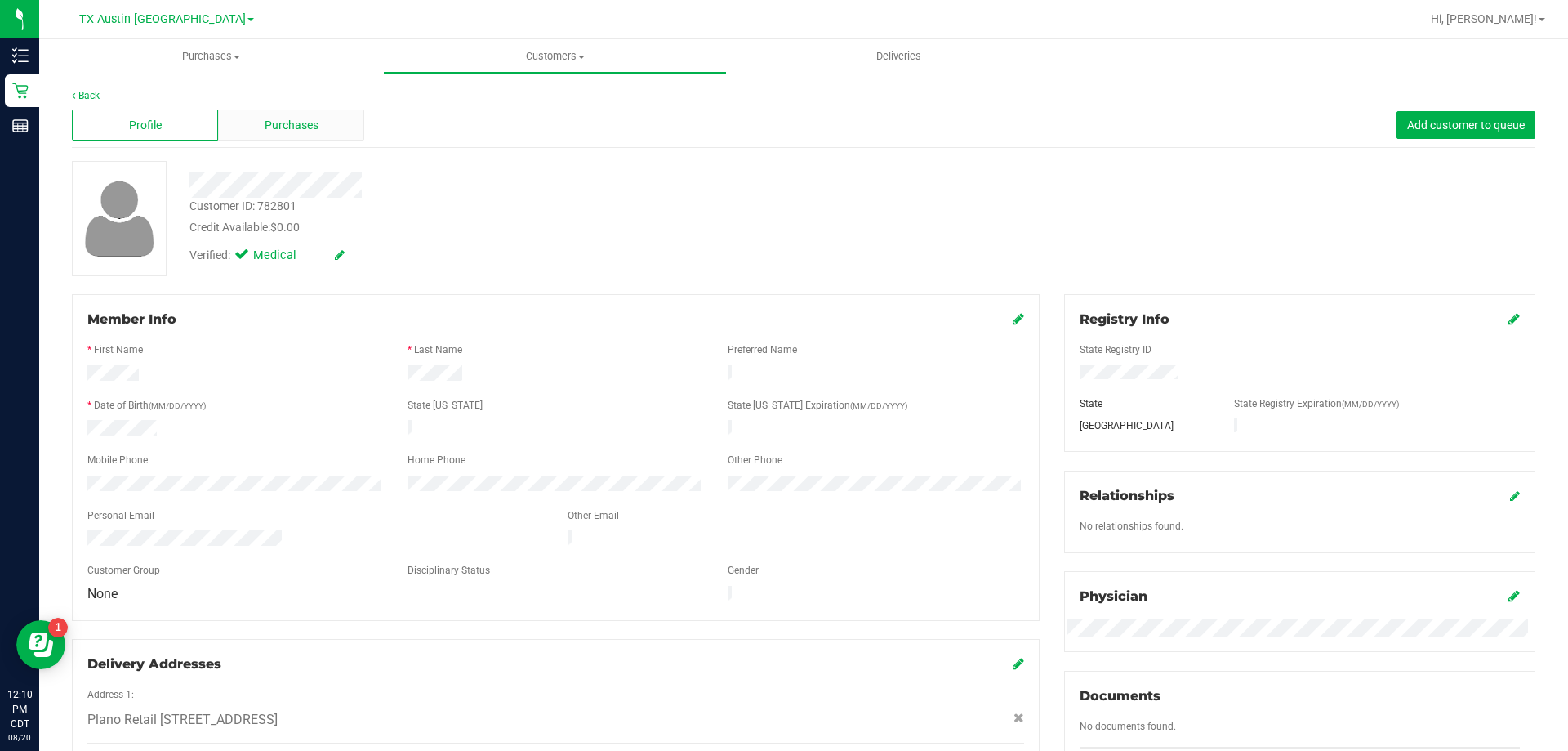
click at [292, 130] on span "Purchases" at bounding box center [291, 125] width 54 height 17
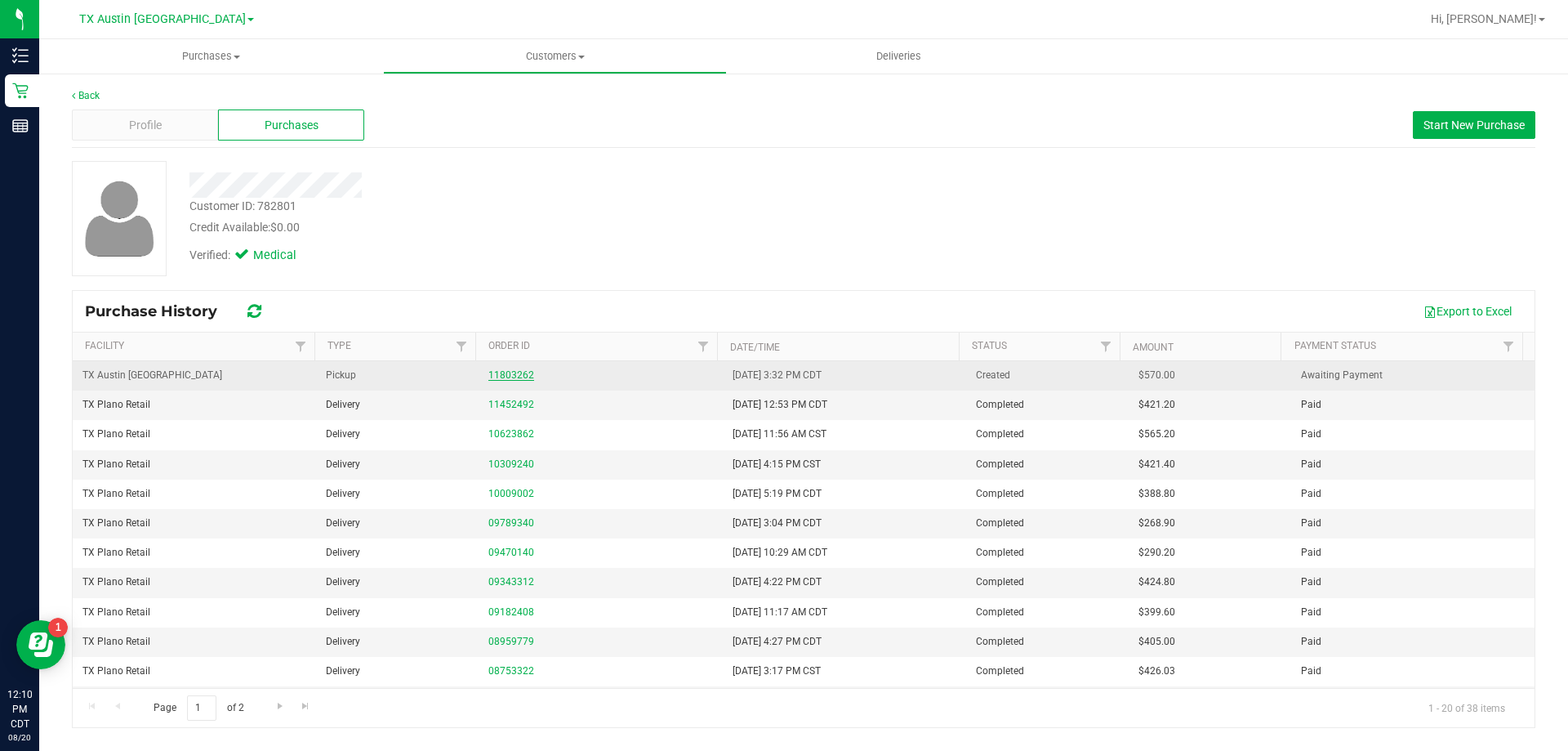
click at [513, 371] on link "11803262" at bounding box center [511, 375] width 46 height 11
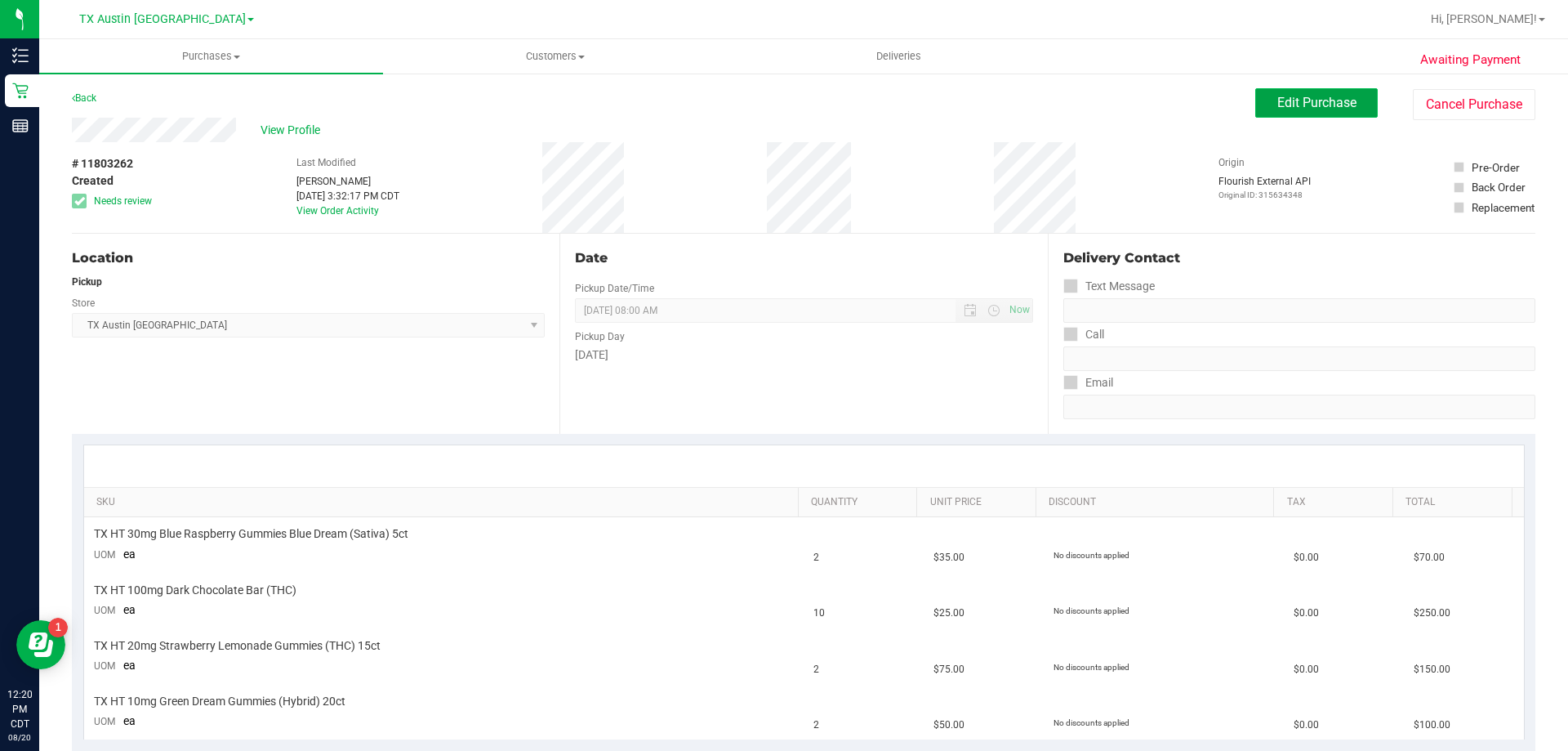
click at [1282, 103] on span "Edit Purchase" at bounding box center [1317, 103] width 79 height 15
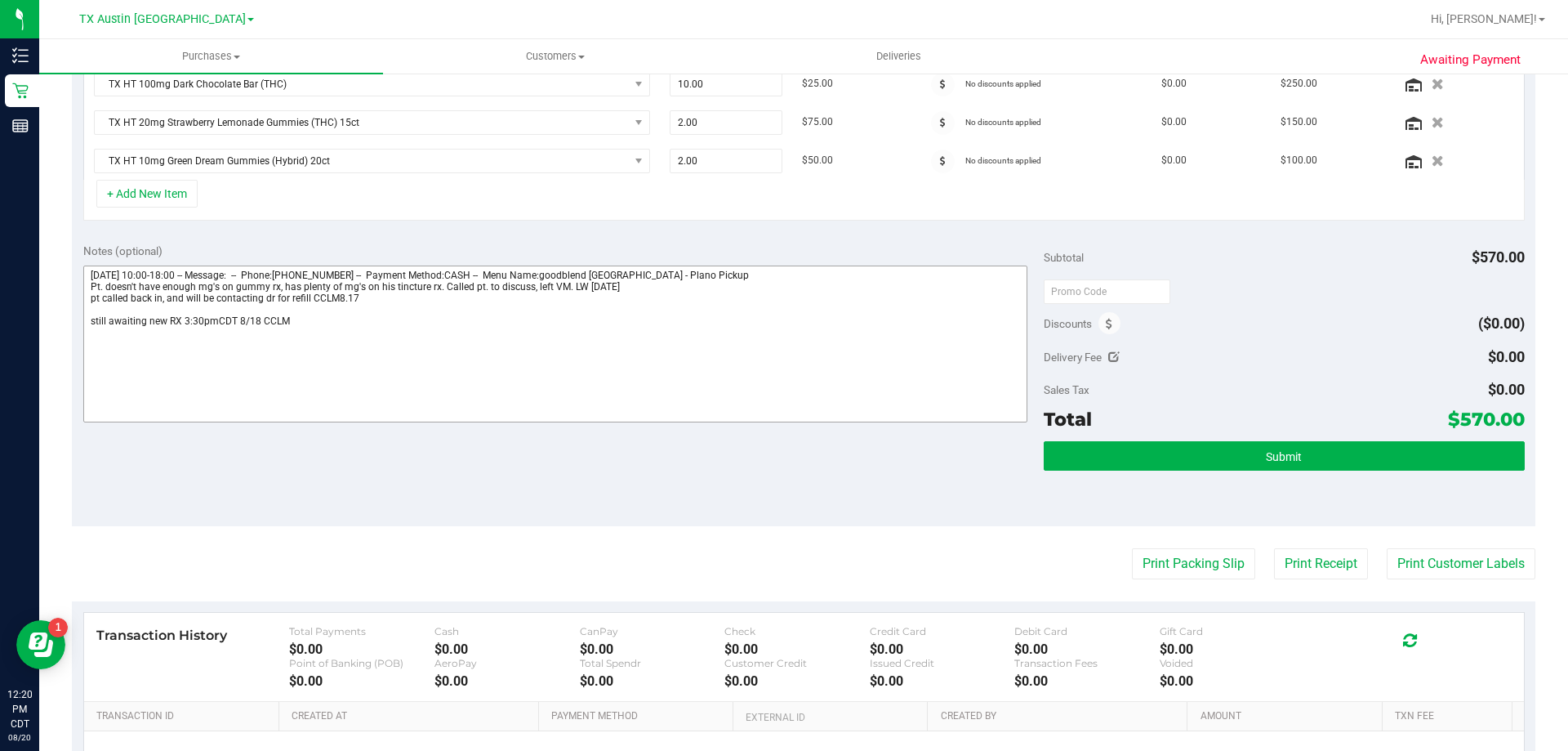
scroll to position [465, 0]
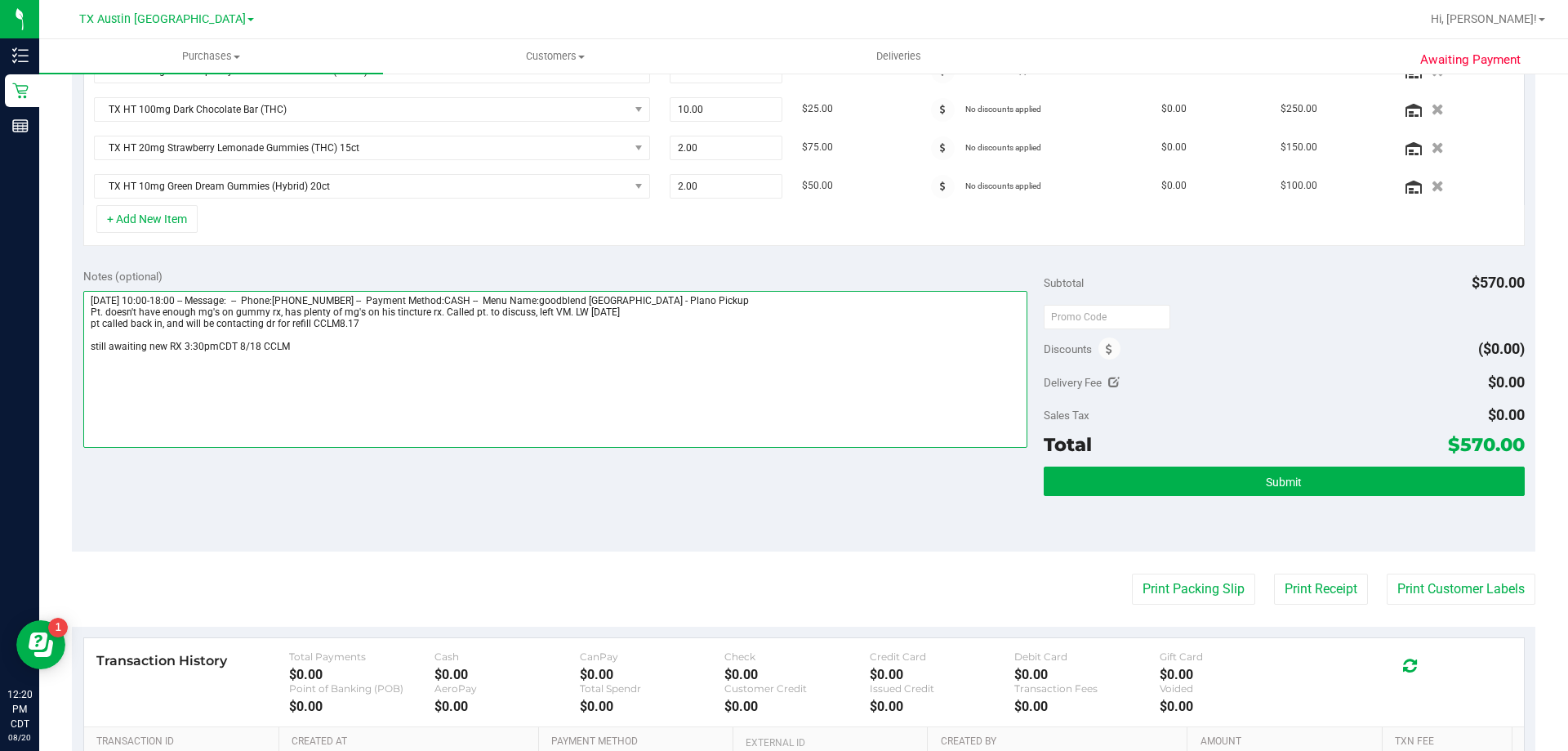
click at [296, 317] on textarea at bounding box center [555, 369] width 945 height 157
click at [302, 353] on textarea at bounding box center [555, 369] width 945 height 157
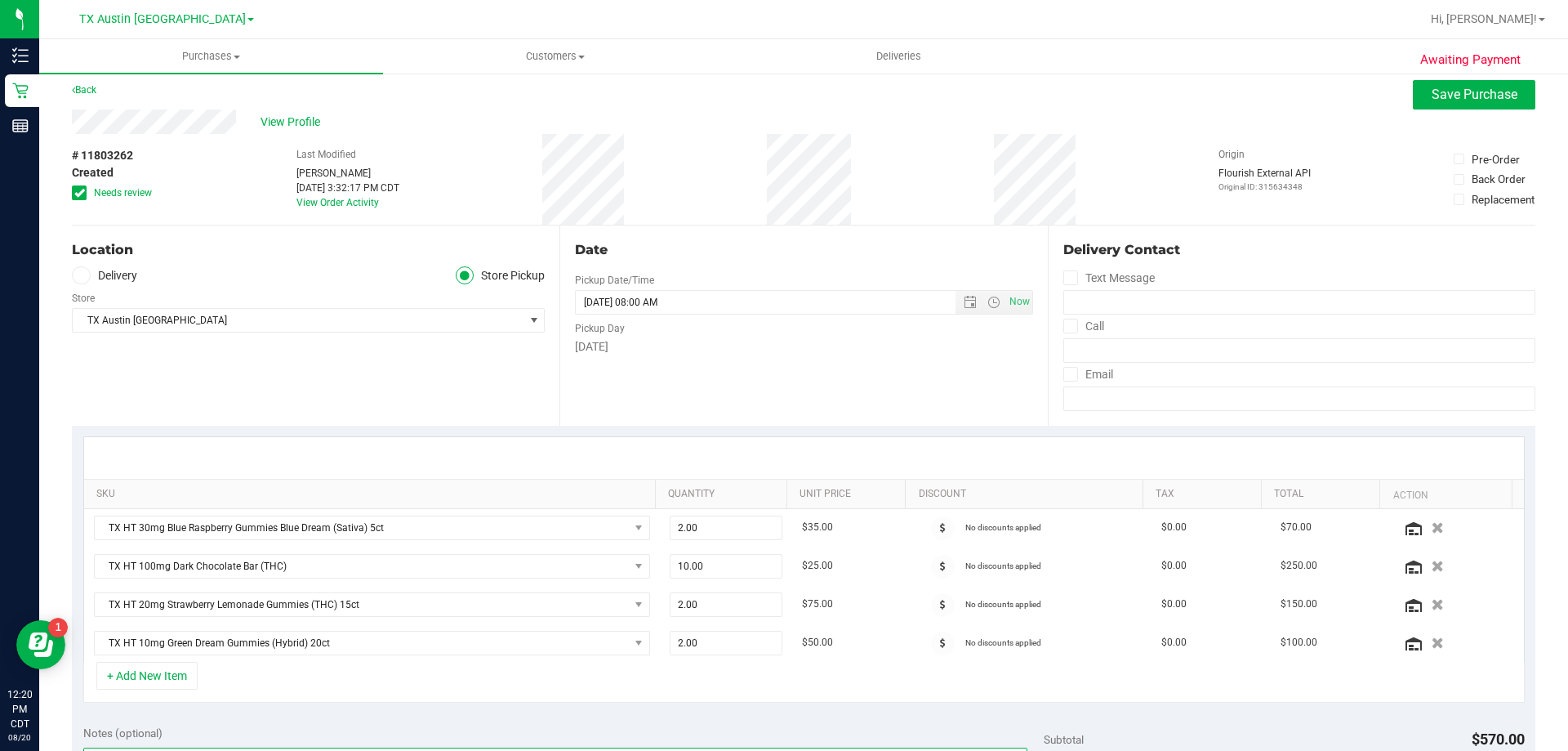
scroll to position [0, 0]
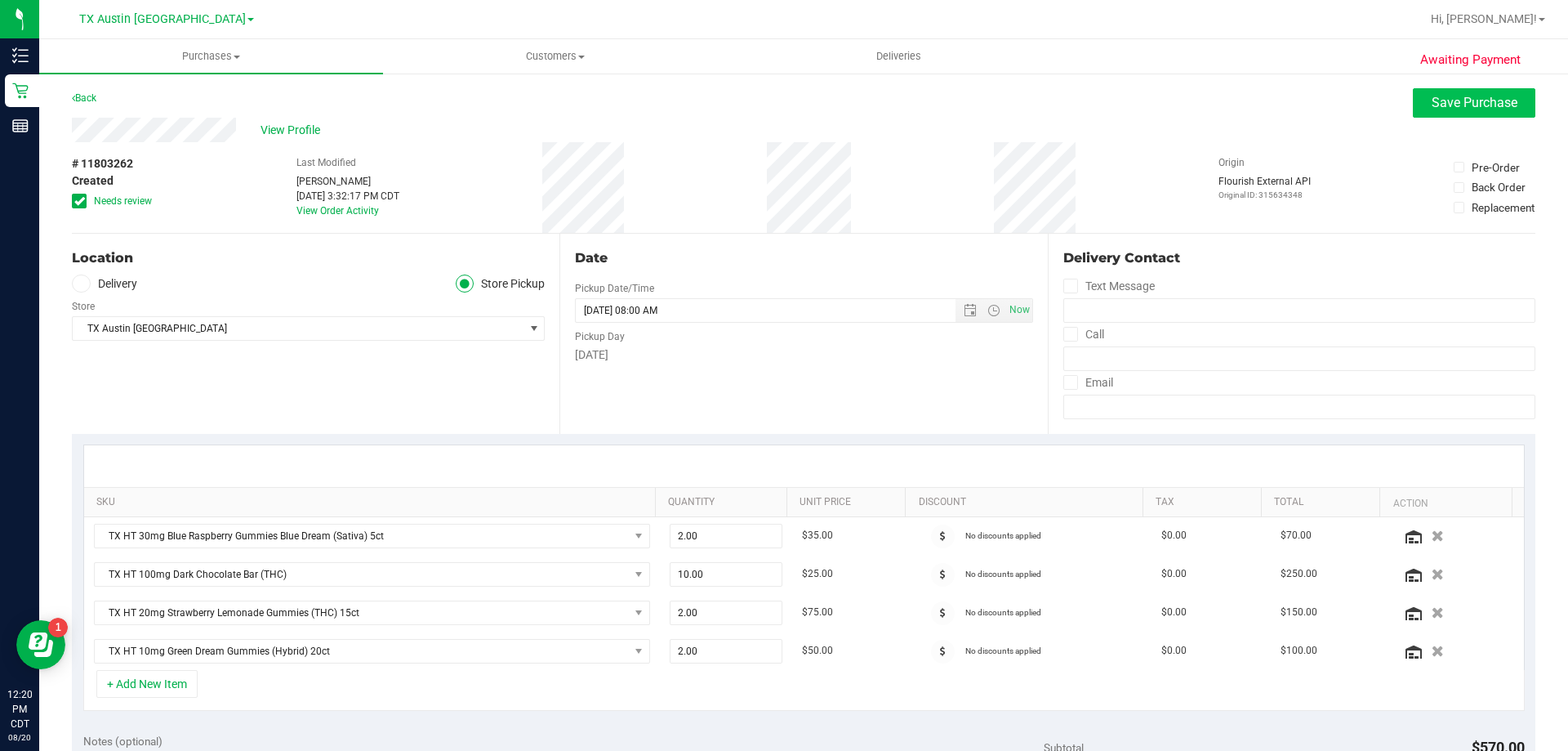
type textarea "[DATE] 10:00-18:00 -- Message: -- Phone:[PHONE_NUMBER] -- Payment Method:CASH -…"
click at [1461, 113] on button "Save Purchase" at bounding box center [1474, 103] width 122 height 29
